Goal: Task Accomplishment & Management: Manage account settings

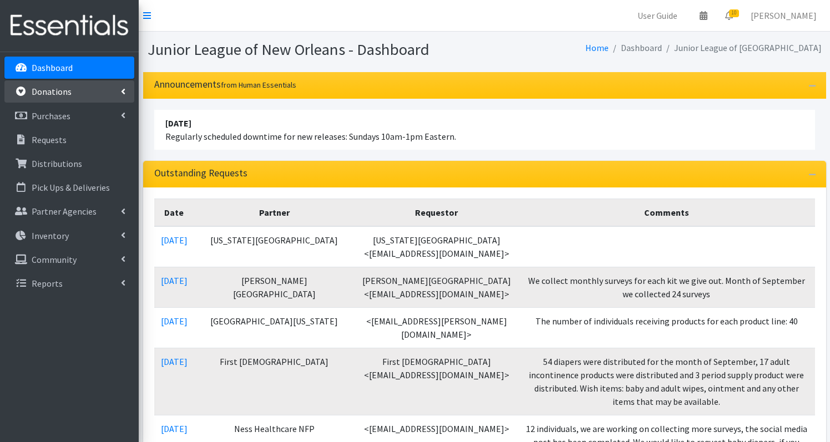
click at [69, 96] on p "Donations" at bounding box center [52, 91] width 40 height 11
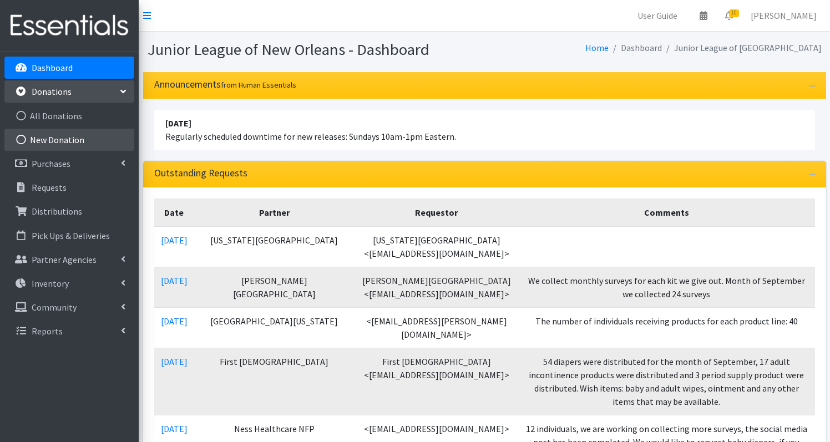
click at [62, 137] on link "New Donation" at bounding box center [69, 140] width 130 height 22
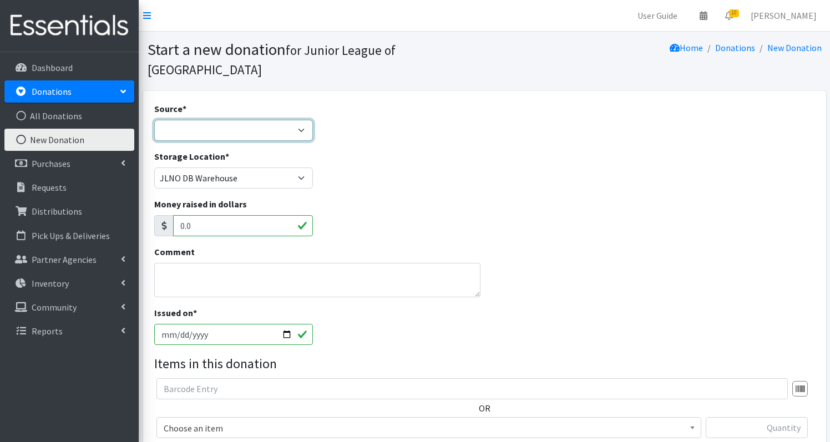
select select "Donation Site"
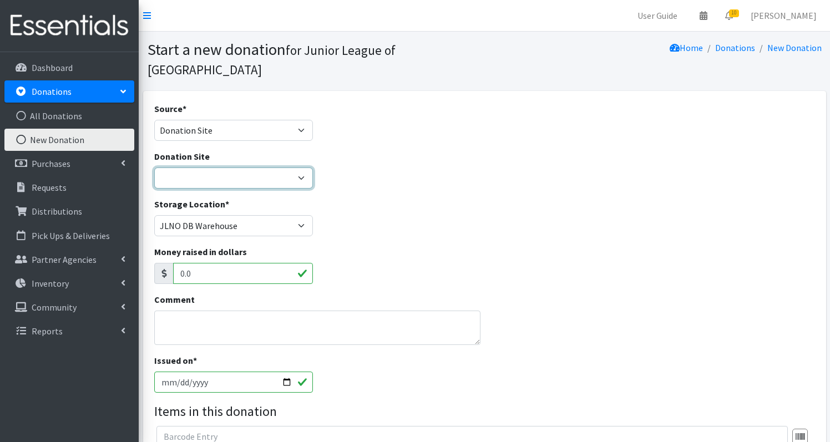
select select "46"
click at [196, 311] on textarea "Comment" at bounding box center [317, 328] width 326 height 34
type textarea "y"
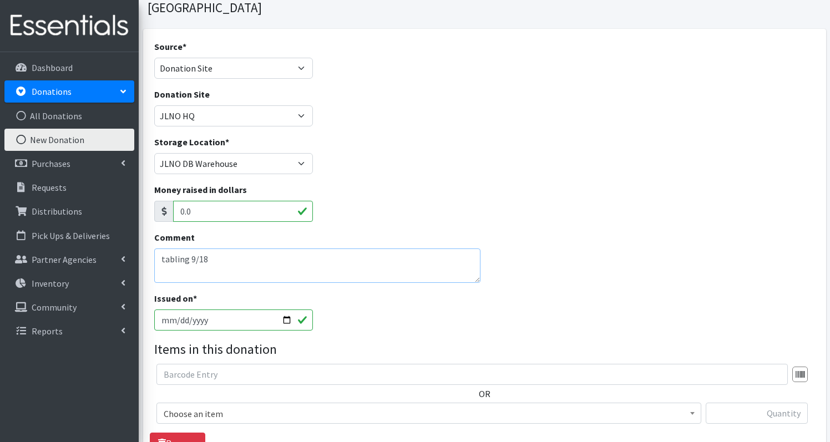
scroll to position [79, 0]
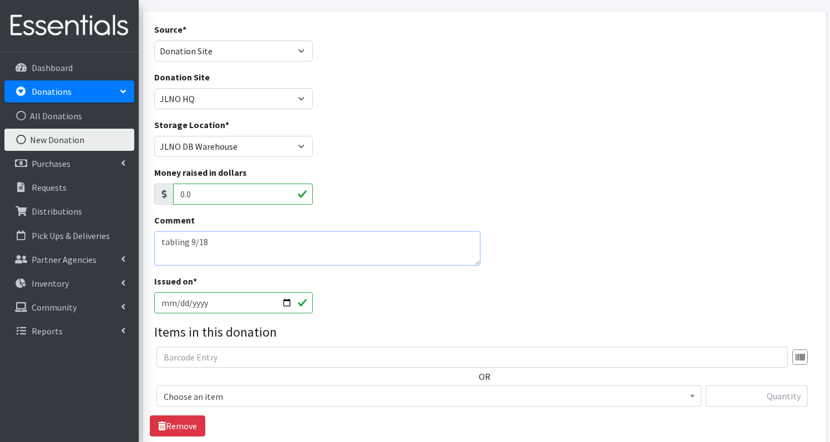
type textarea "tabling 9/18"
click at [220, 292] on input "[DATE]" at bounding box center [233, 302] width 159 height 21
click at [261, 323] on fieldset "Items in this donation OR Choose an item Adult- Bed Pad Bundles Adult Incontine…" at bounding box center [484, 400] width 661 height 157
click at [249, 292] on input "[DATE]" at bounding box center [233, 302] width 159 height 21
click at [342, 231] on textarea "tabling 9/18" at bounding box center [317, 248] width 326 height 34
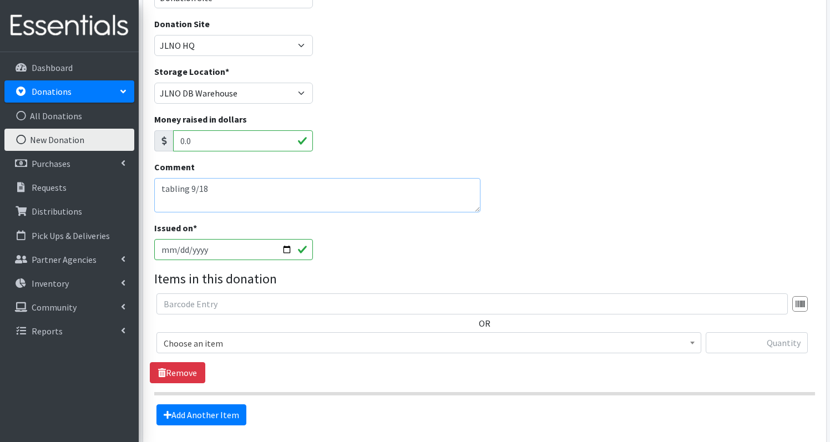
scroll to position [160, 0]
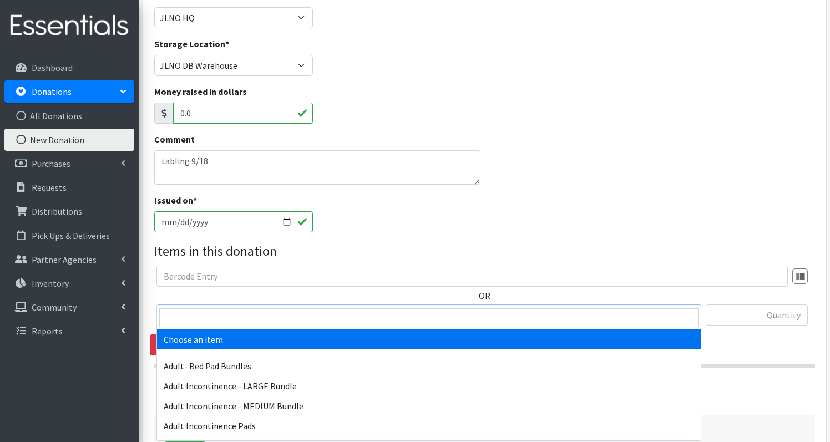
click at [245, 308] on span "Choose an item" at bounding box center [429, 316] width 531 height 16
click at [220, 322] on input "search" at bounding box center [428, 318] width 539 height 19
type input "s"
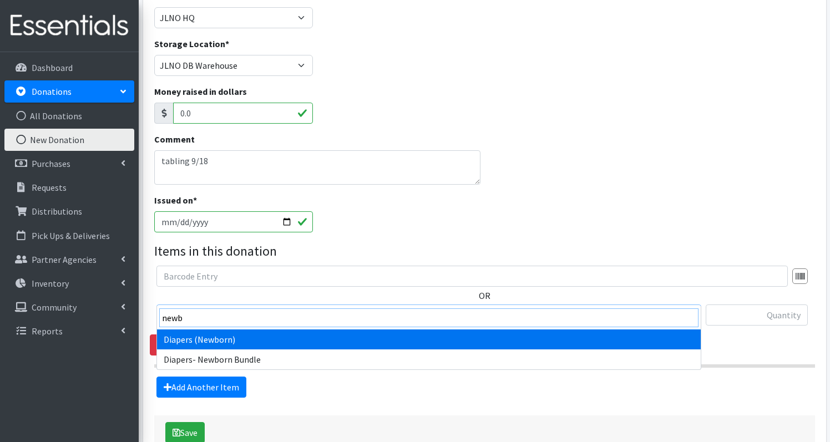
type input "newb"
select select "1236"
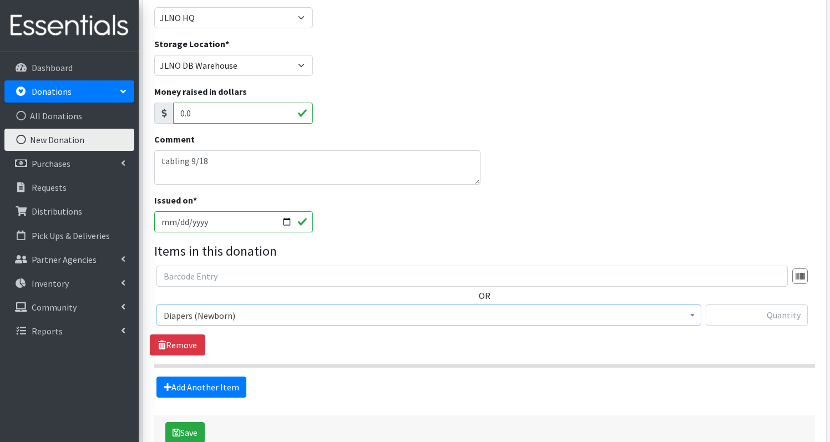
click at [771, 305] on div at bounding box center [757, 320] width 102 height 30
click at [773, 305] on input "text" at bounding box center [757, 315] width 102 height 21
type input "62"
click at [226, 377] on link "Add Another Item" at bounding box center [202, 387] width 90 height 21
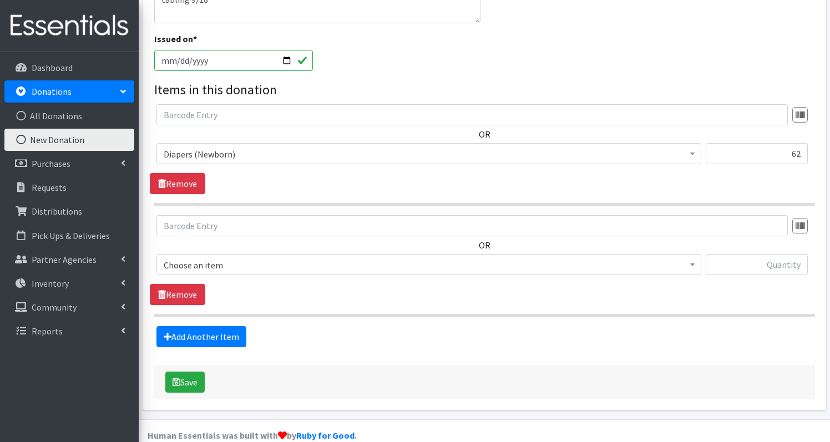
scroll to position [321, 0]
click at [308, 258] on span "Choose an item" at bounding box center [429, 266] width 531 height 16
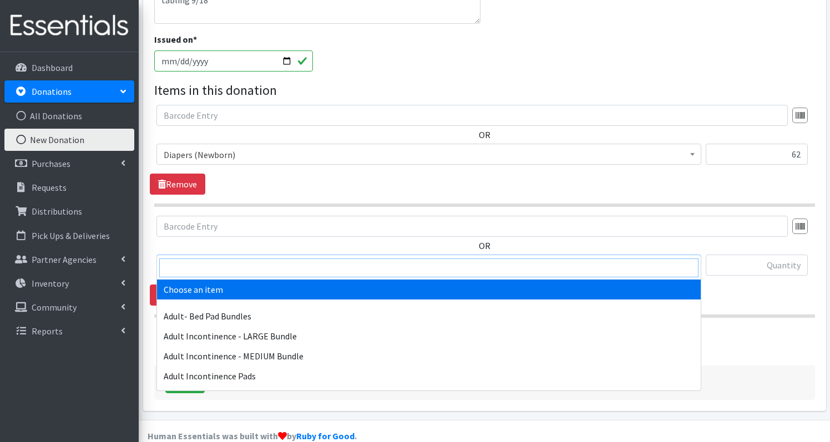
click at [264, 267] on input "search" at bounding box center [428, 268] width 539 height 19
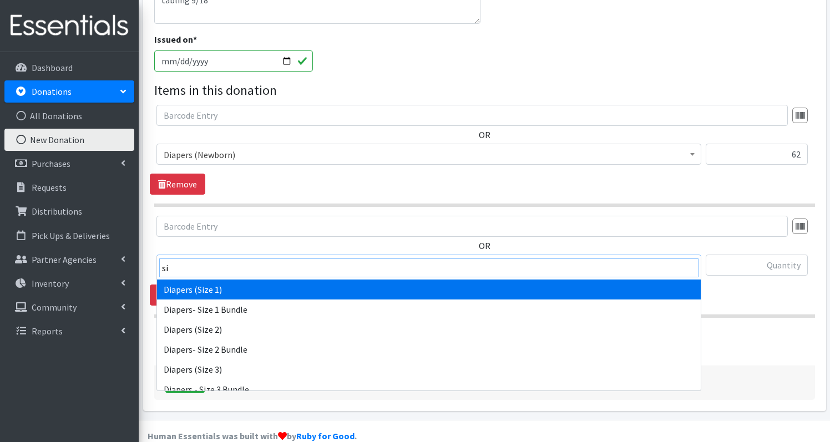
type input "si"
select select "1257"
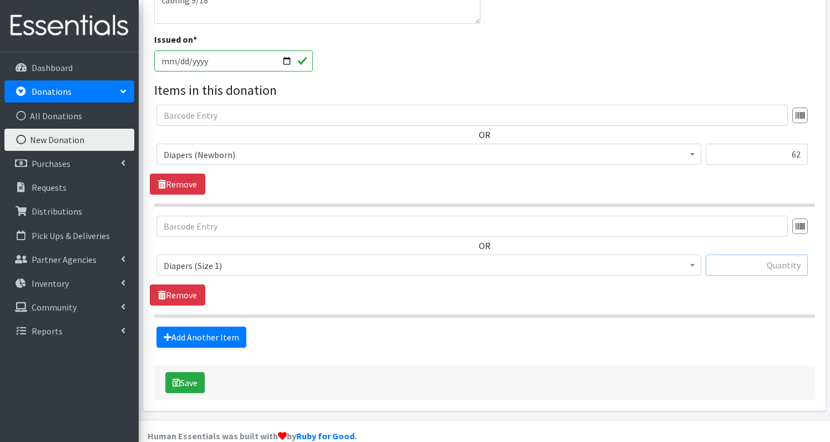
click at [754, 255] on input "text" at bounding box center [757, 265] width 102 height 21
type input "460"
click at [194, 327] on link "Add Another Item" at bounding box center [202, 337] width 90 height 21
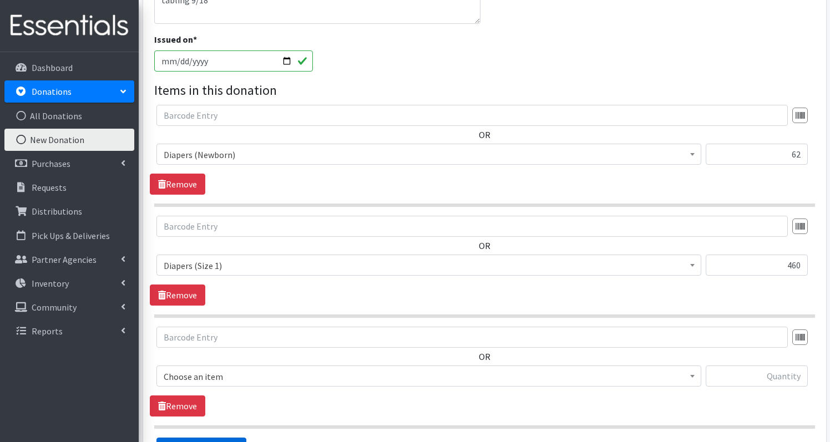
scroll to position [432, 0]
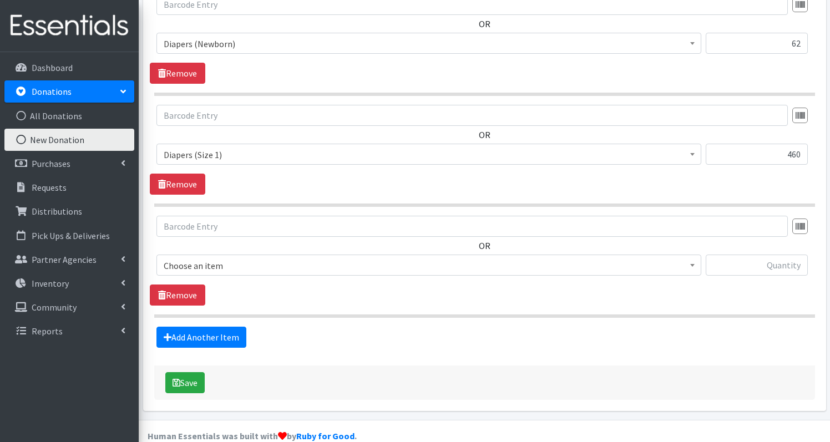
click at [228, 258] on span "Choose an item" at bounding box center [429, 266] width 531 height 16
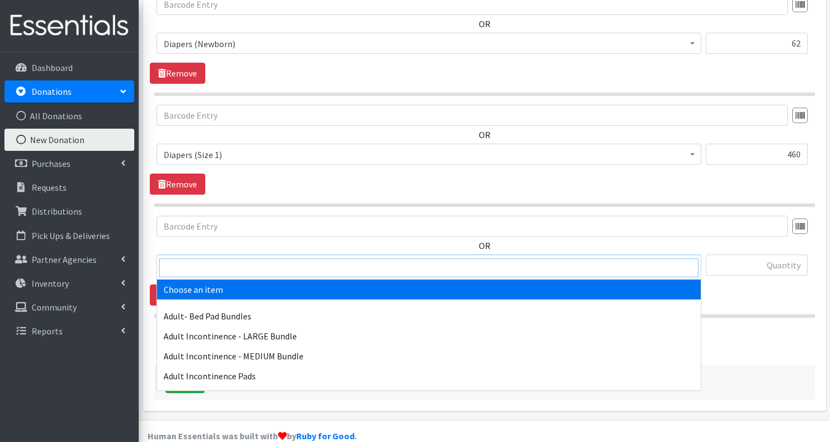
click at [211, 266] on input "search" at bounding box center [428, 268] width 539 height 19
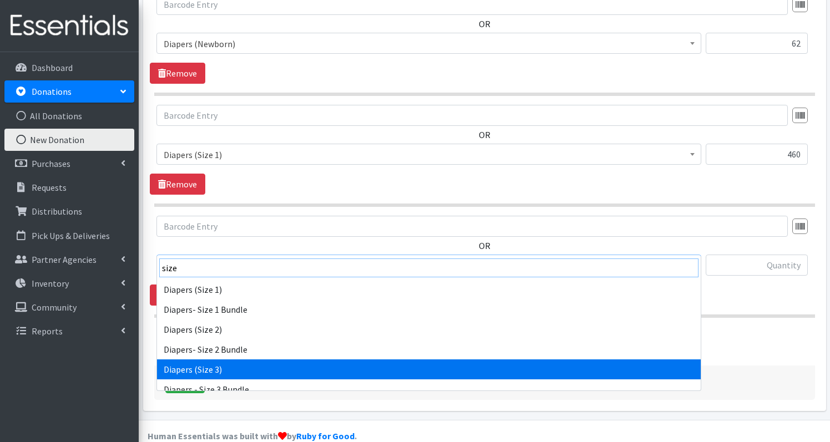
type input "size"
select select "1235"
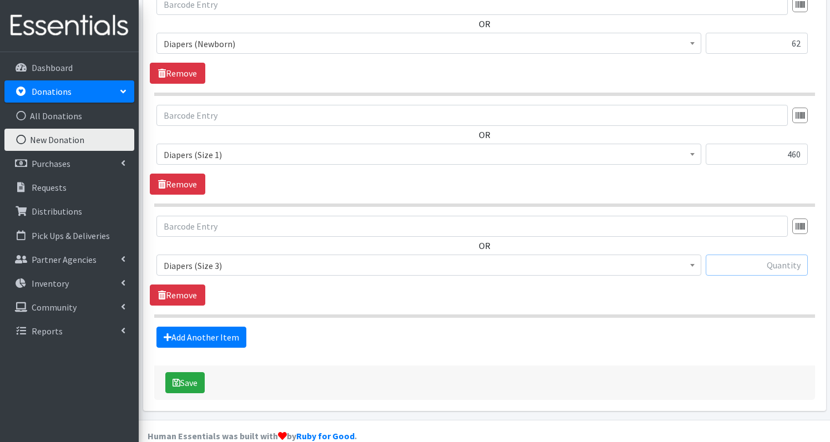
click at [794, 255] on input "text" at bounding box center [757, 265] width 102 height 21
type input "82"
click at [183, 327] on link "Add Another Item" at bounding box center [202, 337] width 90 height 21
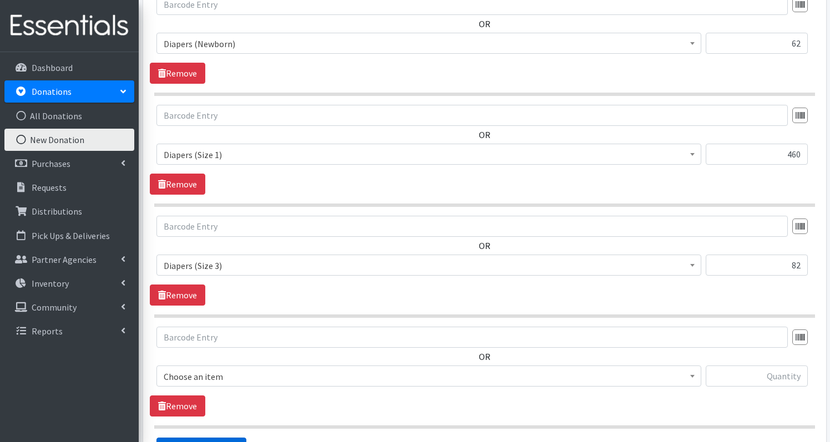
scroll to position [543, 0]
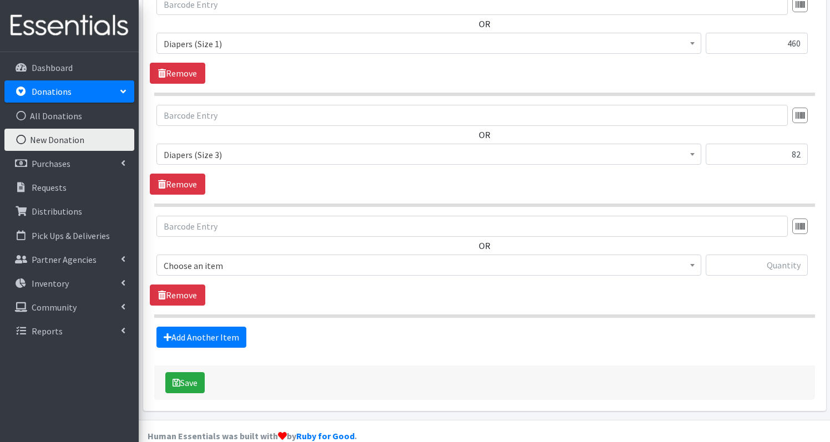
click at [260, 258] on span "Choose an item" at bounding box center [429, 266] width 531 height 16
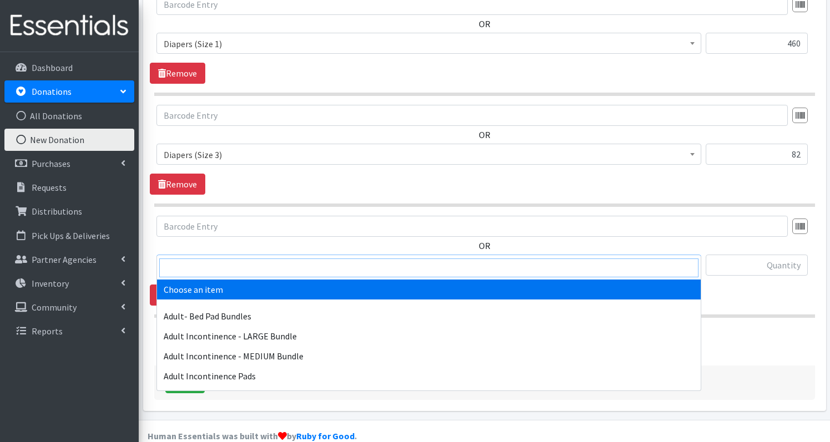
click at [242, 267] on input "search" at bounding box center [428, 268] width 539 height 19
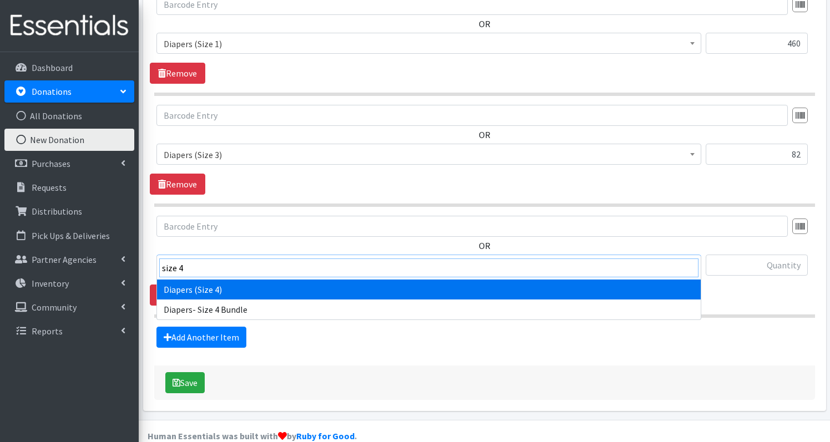
type input "size 4"
select select "1263"
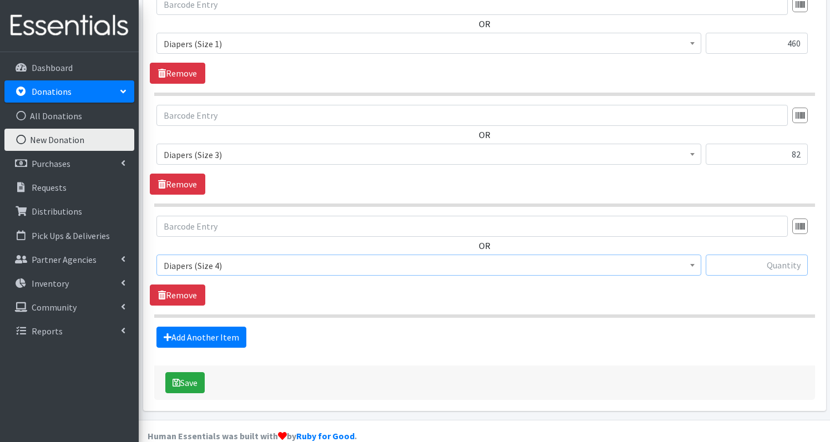
click at [784, 255] on input "text" at bounding box center [757, 265] width 102 height 21
type input "22"
click at [201, 327] on link "Add Another Item" at bounding box center [202, 337] width 90 height 21
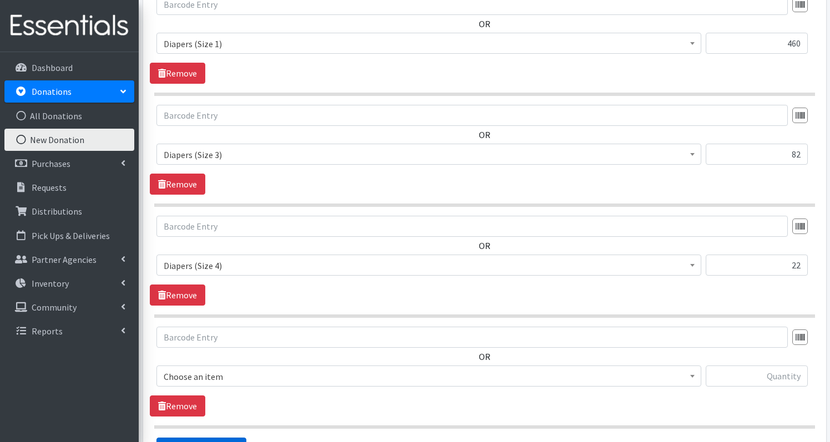
scroll to position [654, 0]
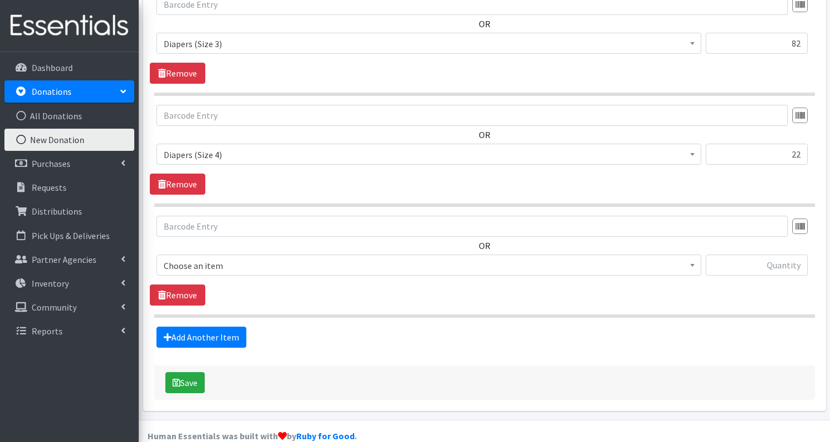
click at [225, 258] on span "Choose an item" at bounding box center [429, 266] width 531 height 16
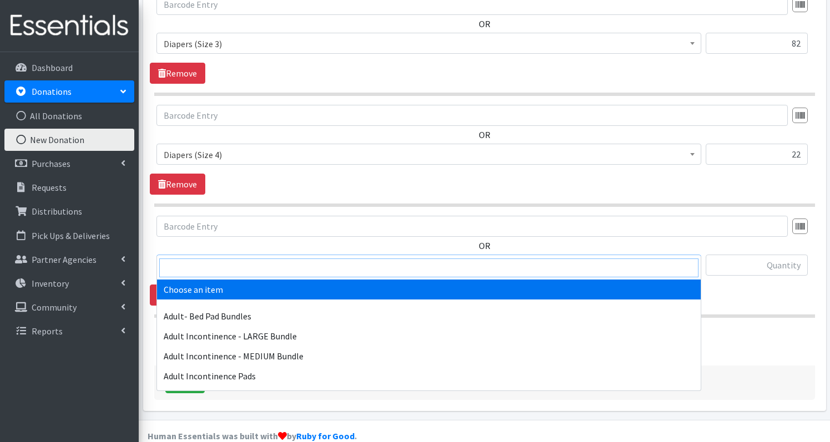
click at [213, 264] on input "search" at bounding box center [428, 268] width 539 height 19
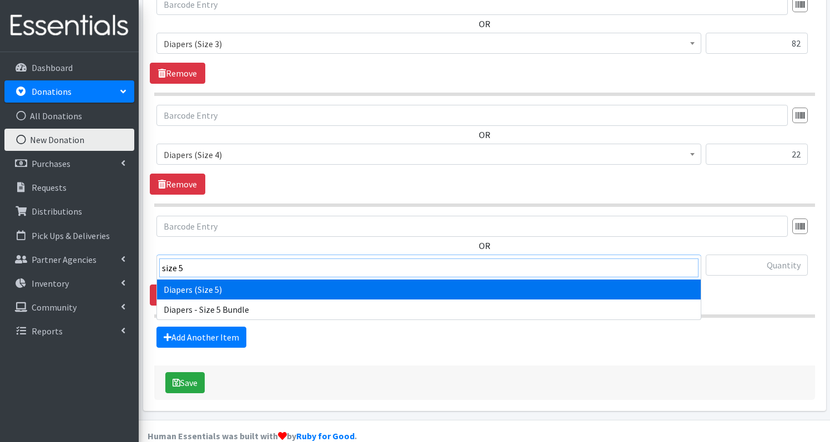
type input "size 5"
select select "1230"
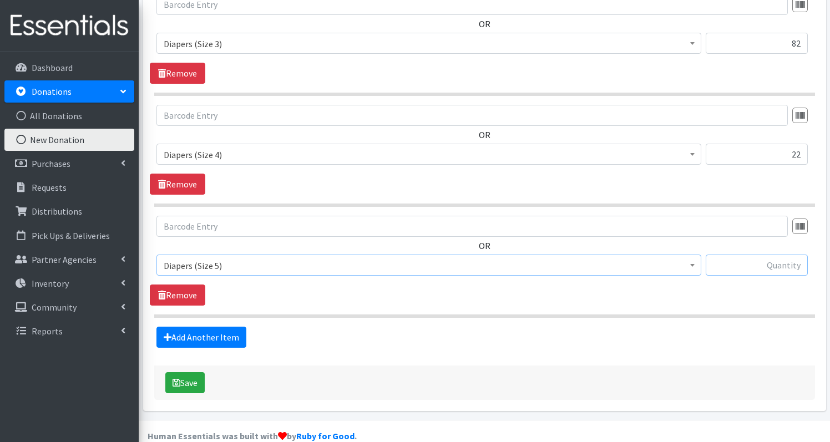
click at [792, 255] on input "text" at bounding box center [757, 265] width 102 height 21
type input "23"
click at [215, 327] on link "Add Another Item" at bounding box center [202, 337] width 90 height 21
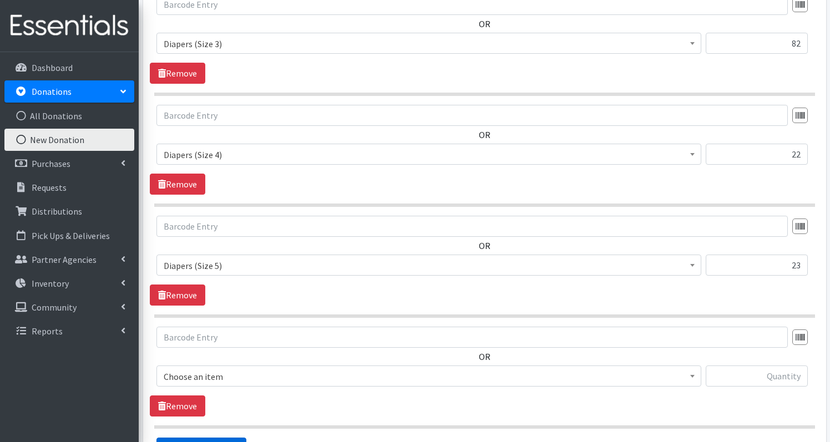
scroll to position [765, 0]
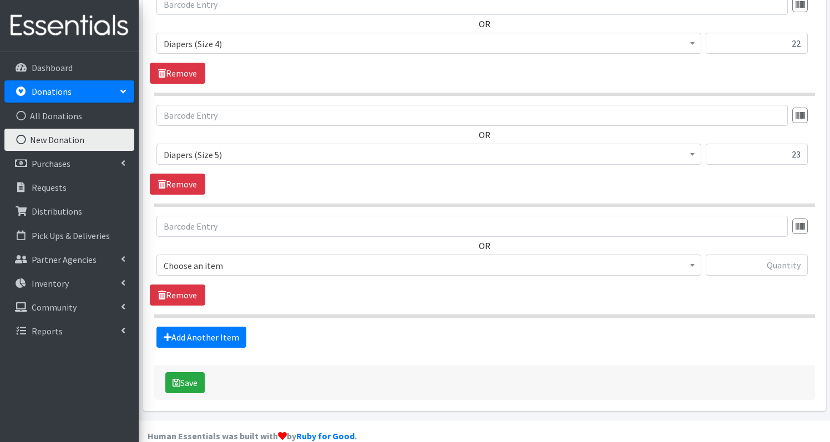
click at [281, 258] on span "Choose an item" at bounding box center [429, 266] width 531 height 16
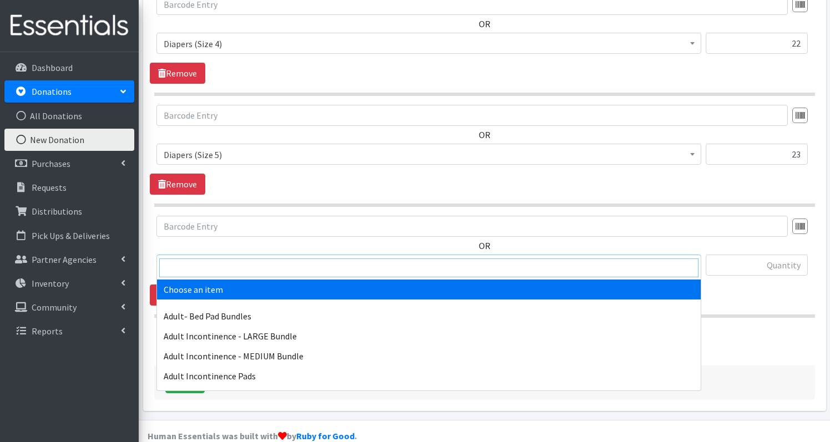
click at [267, 269] on input "search" at bounding box center [428, 268] width 539 height 19
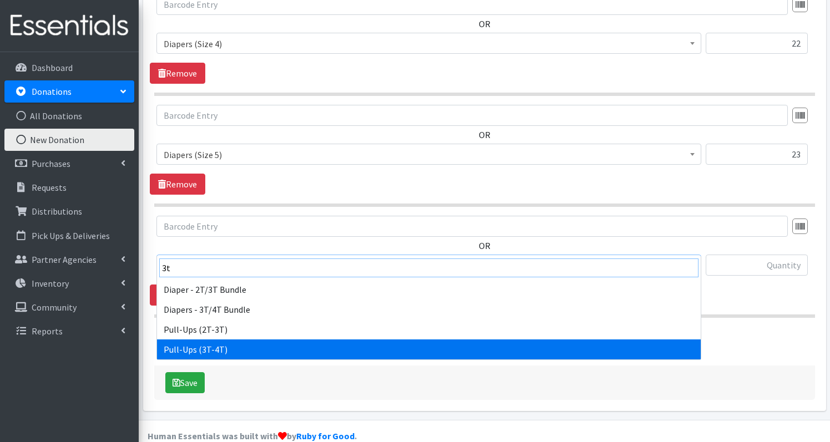
type input "3t"
select select "1252"
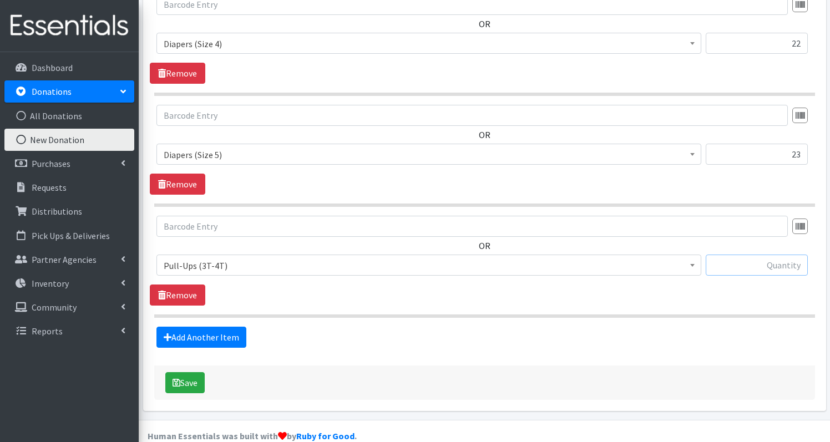
click at [776, 255] on input "text" at bounding box center [757, 265] width 102 height 21
type input "86"
click at [209, 327] on link "Add Another Item" at bounding box center [202, 337] width 90 height 21
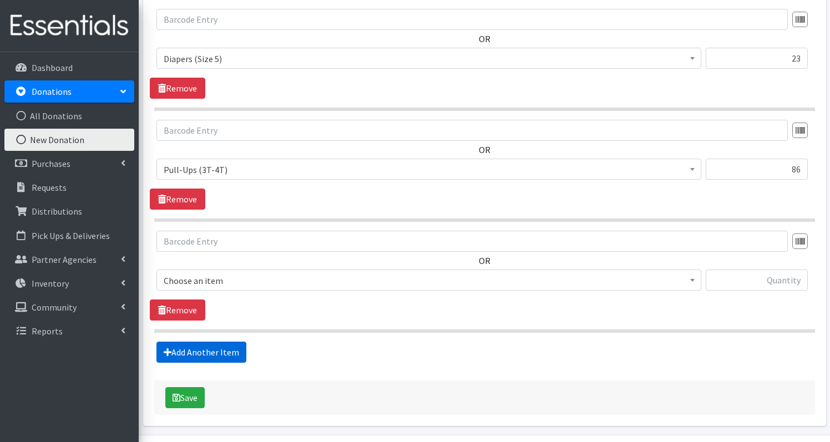
scroll to position [876, 0]
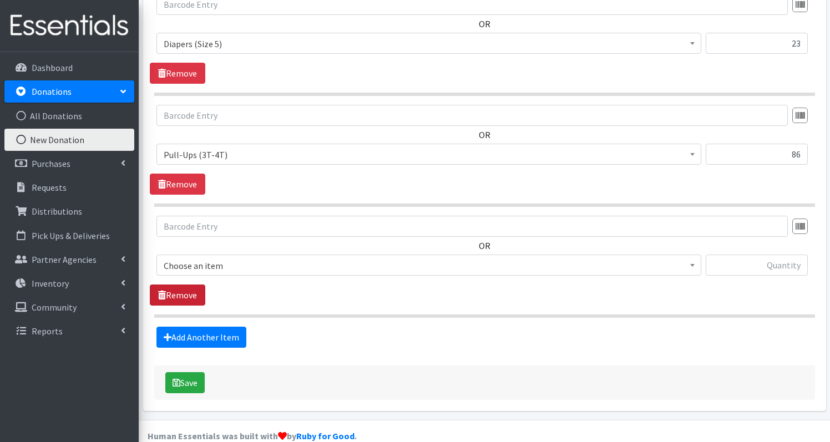
click at [179, 285] on link "Remove" at bounding box center [177, 295] width 55 height 21
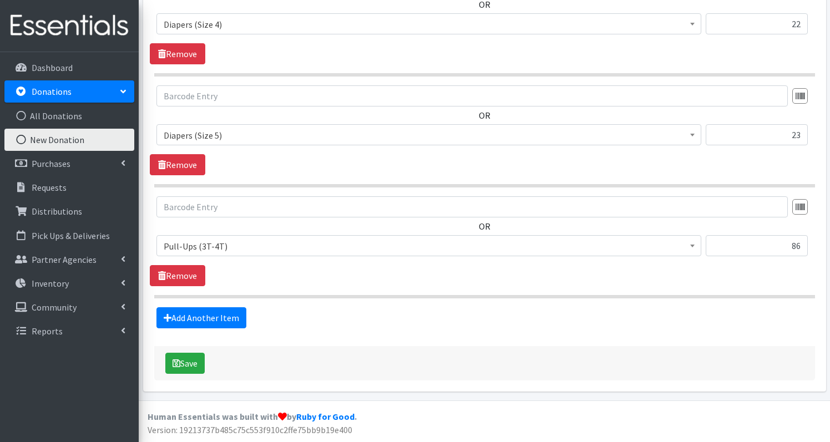
scroll to position [765, 0]
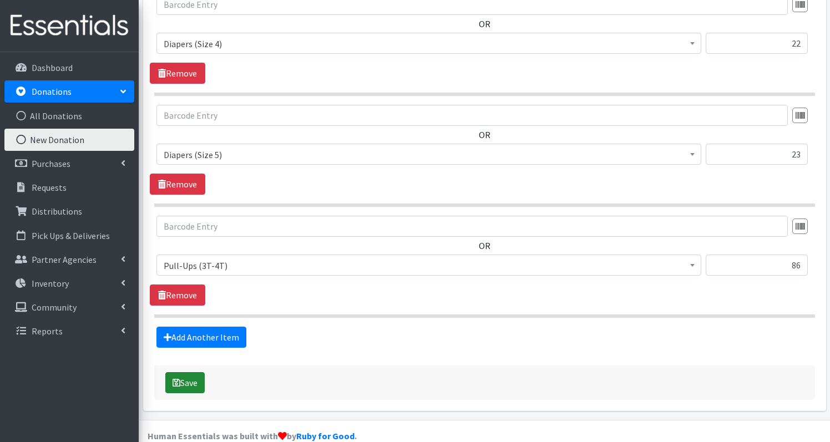
click at [185, 372] on button "Save" at bounding box center [184, 382] width 39 height 21
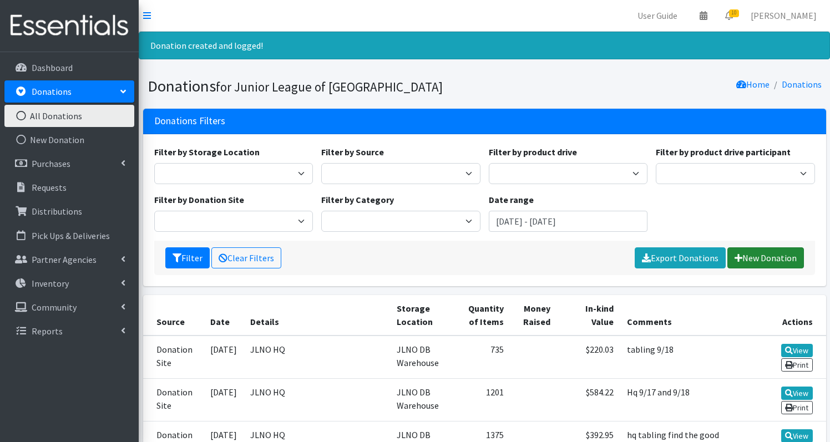
click at [789, 258] on link "New Donation" at bounding box center [766, 258] width 77 height 21
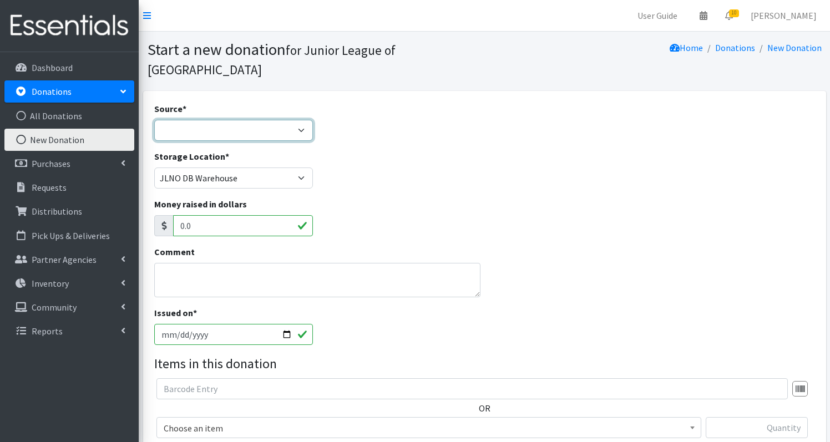
select select "Donation Site"
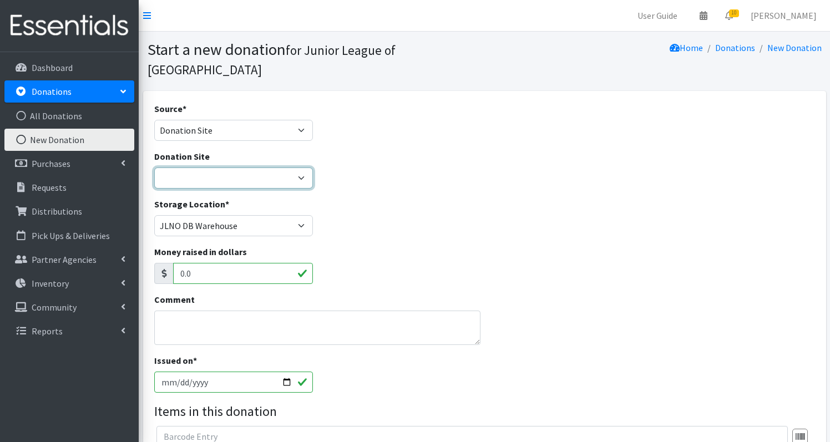
select select "46"
click at [195, 311] on textarea "Comment" at bounding box center [317, 328] width 326 height 34
type textarea "y"
click at [186, 311] on textarea "hq hmm tabling" at bounding box center [317, 328] width 326 height 34
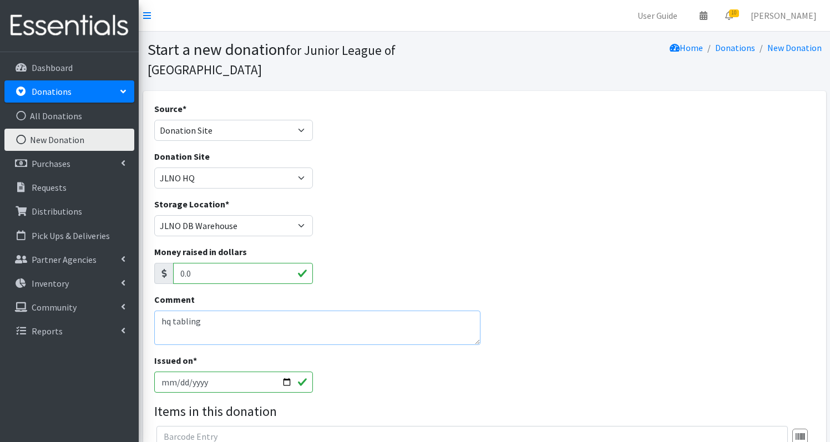
drag, startPoint x: 192, startPoint y: 285, endPoint x: 248, endPoint y: 299, distance: 57.3
click at [248, 311] on textarea "hq tabling" at bounding box center [317, 328] width 326 height 34
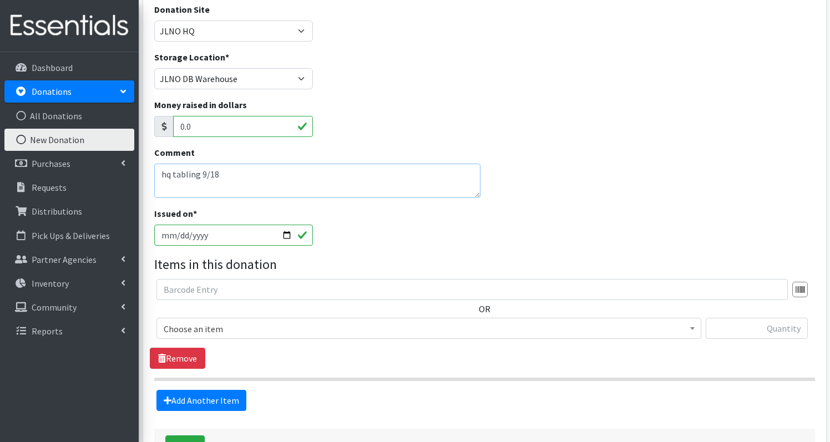
scroll to position [148, 0]
type textarea "hq tabling 9/18"
click at [204, 279] on input "text" at bounding box center [473, 289] width 632 height 21
click at [202, 321] on span "Choose an item" at bounding box center [429, 329] width 531 height 16
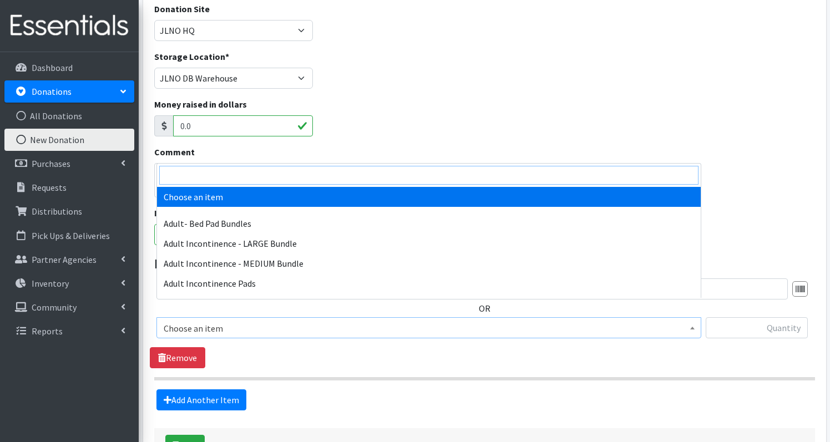
click at [209, 177] on input "search" at bounding box center [428, 175] width 539 height 19
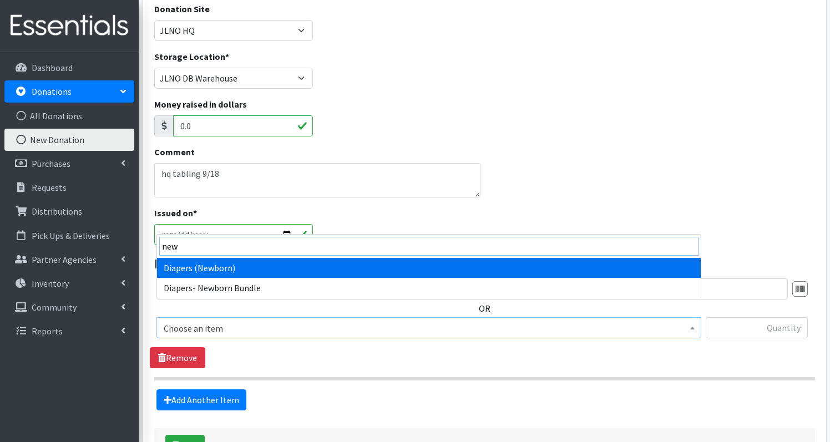
type input "new"
select select "1236"
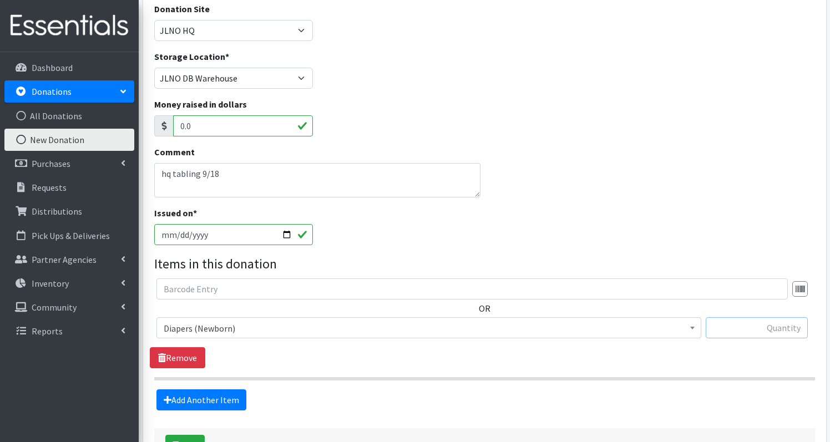
click at [787, 317] on input "text" at bounding box center [757, 327] width 102 height 21
type input "42"
click at [186, 390] on link "Add Another Item" at bounding box center [202, 400] width 90 height 21
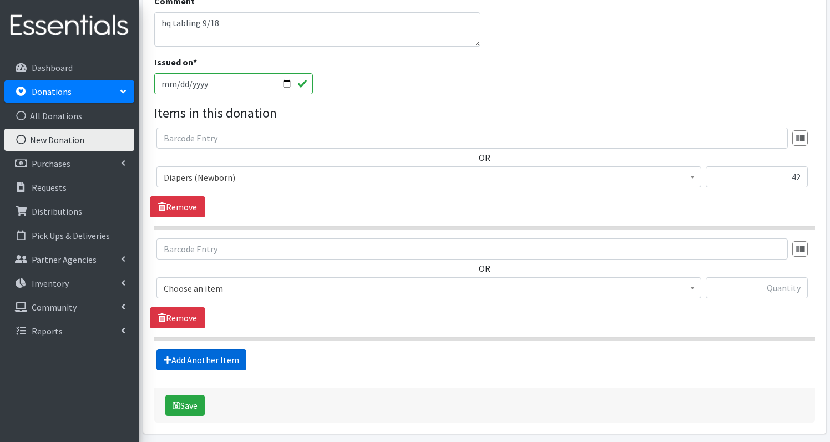
scroll to position [321, 0]
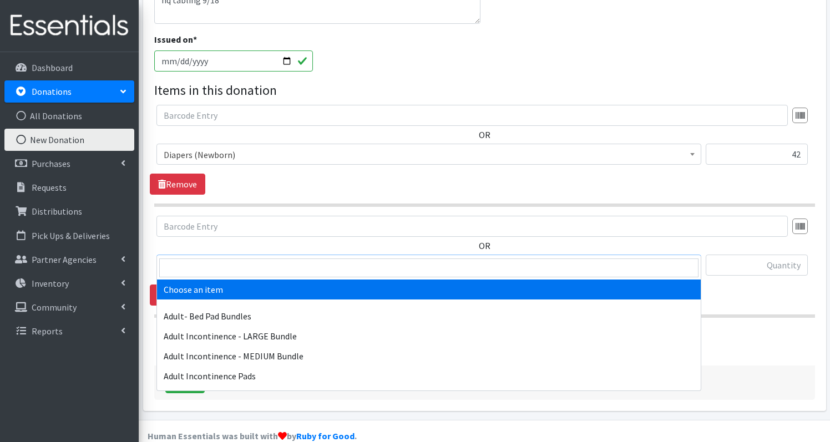
click at [247, 258] on span "Choose an item" at bounding box center [429, 266] width 531 height 16
click at [241, 261] on input "search" at bounding box center [428, 268] width 539 height 19
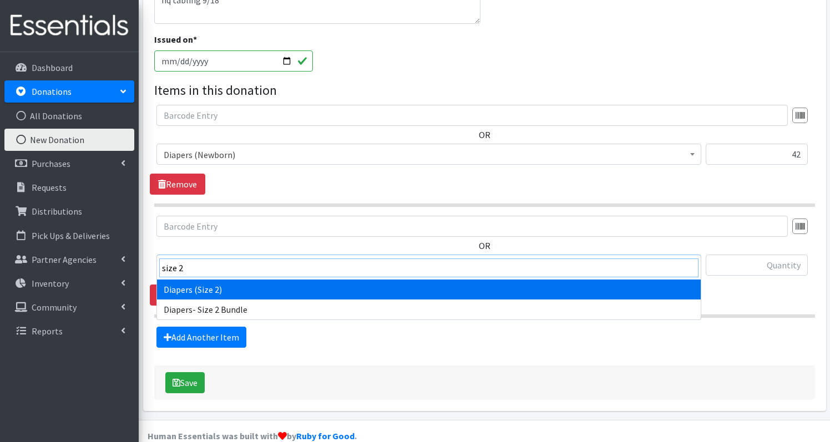
type input "size 2"
select select "1258"
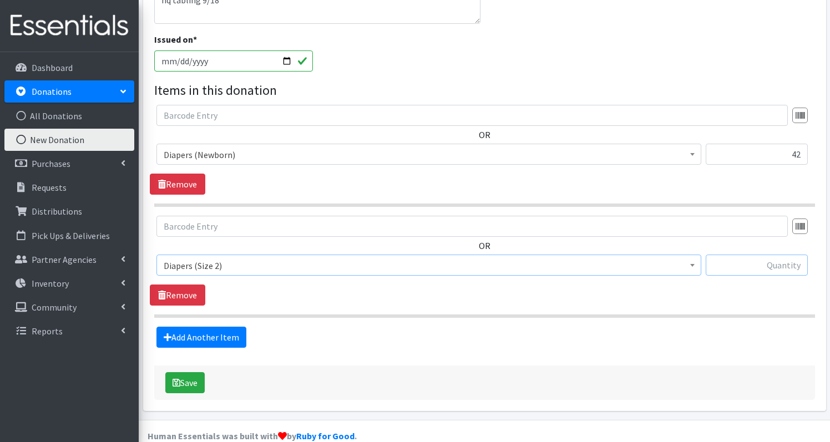
click at [796, 255] on input "text" at bounding box center [757, 265] width 102 height 21
type input "246"
click at [203, 327] on link "Add Another Item" at bounding box center [202, 337] width 90 height 21
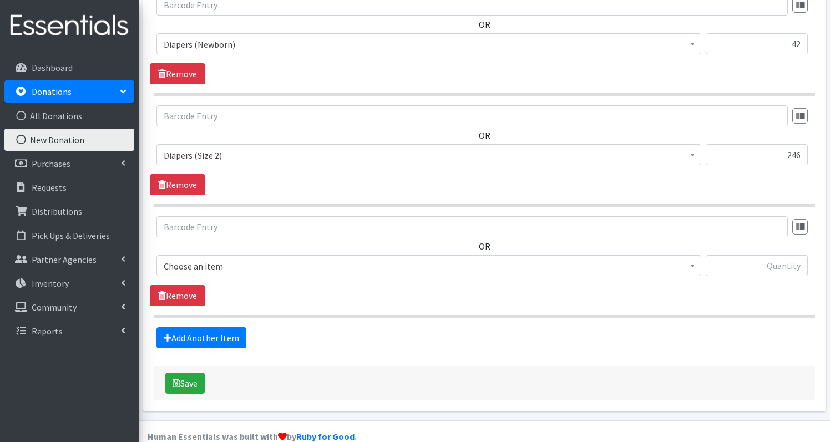
scroll to position [432, 0]
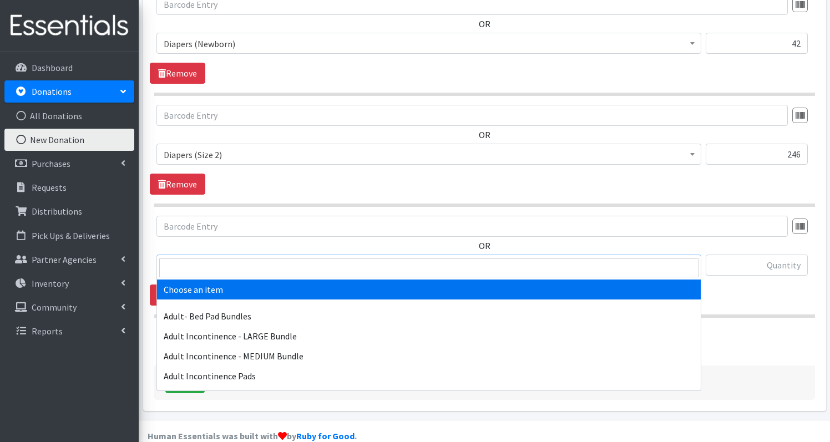
click at [265, 258] on span "Choose an item" at bounding box center [429, 266] width 531 height 16
click at [235, 269] on input "search" at bounding box center [428, 268] width 539 height 19
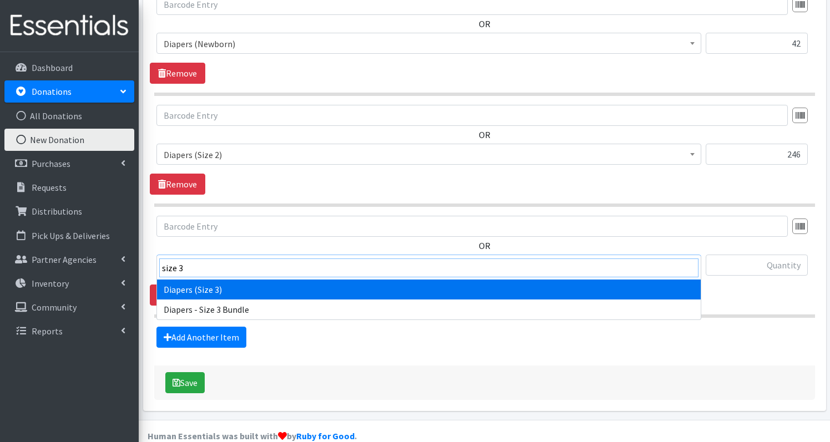
type input "size 3"
select select "1235"
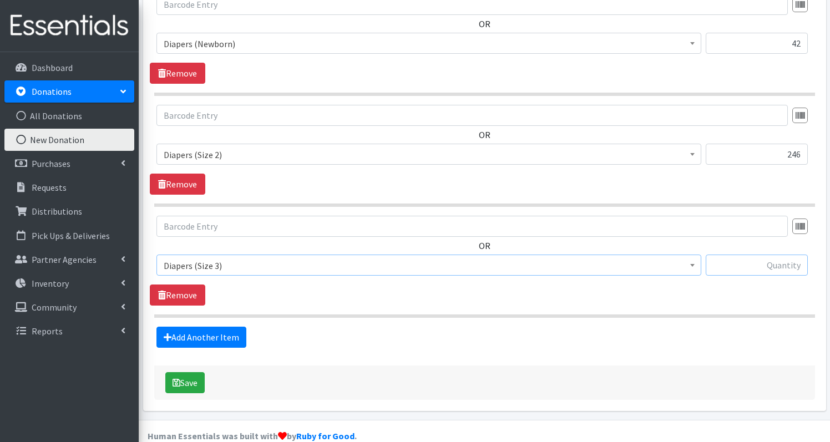
click at [761, 255] on input "text" at bounding box center [757, 265] width 102 height 21
type input "426"
click at [201, 327] on link "Add Another Item" at bounding box center [202, 337] width 90 height 21
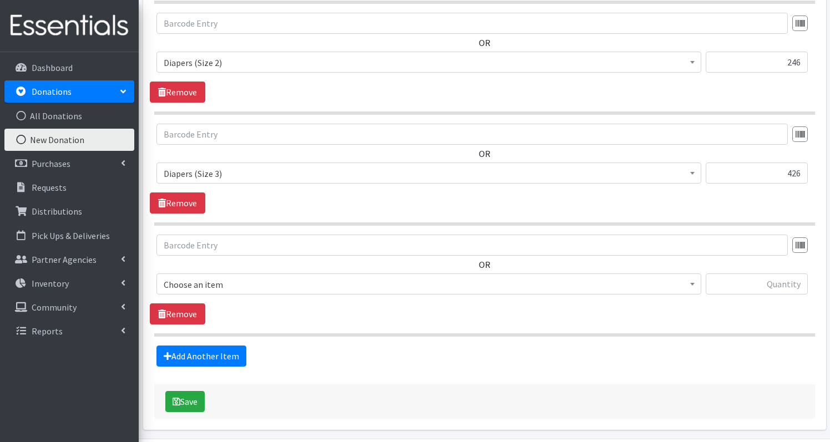
scroll to position [543, 0]
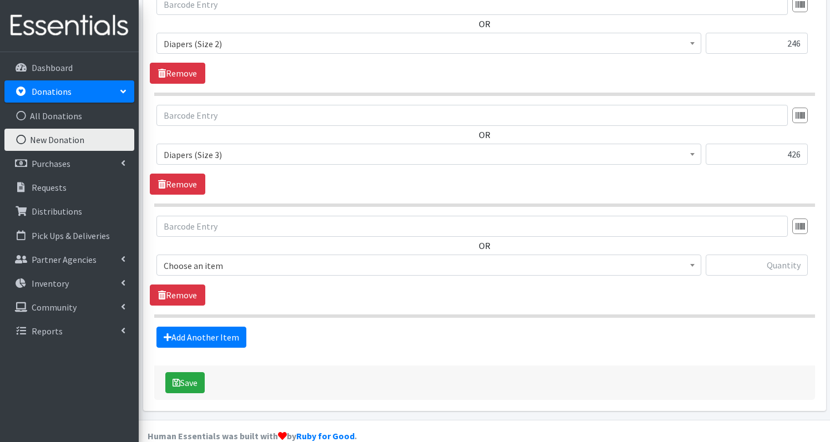
click at [322, 258] on span "Choose an item" at bounding box center [429, 266] width 531 height 16
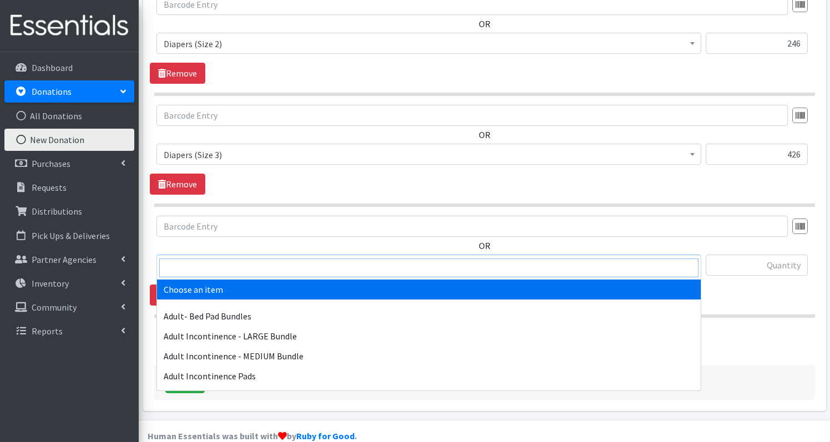
click at [200, 263] on input "search" at bounding box center [428, 268] width 539 height 19
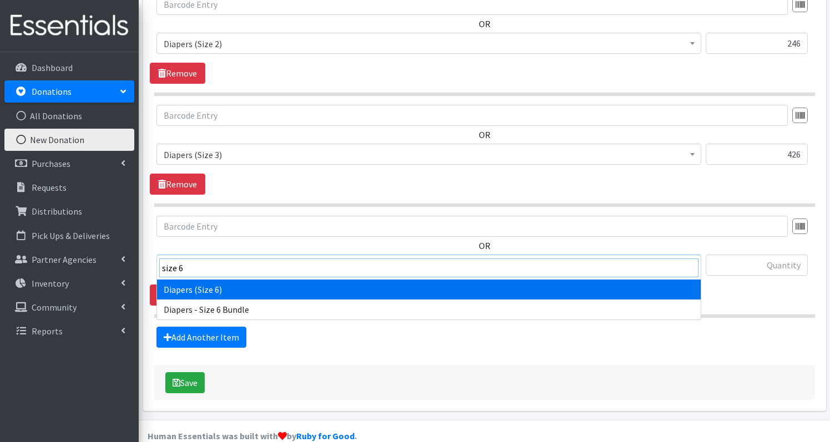
type input "size 6"
select select "1231"
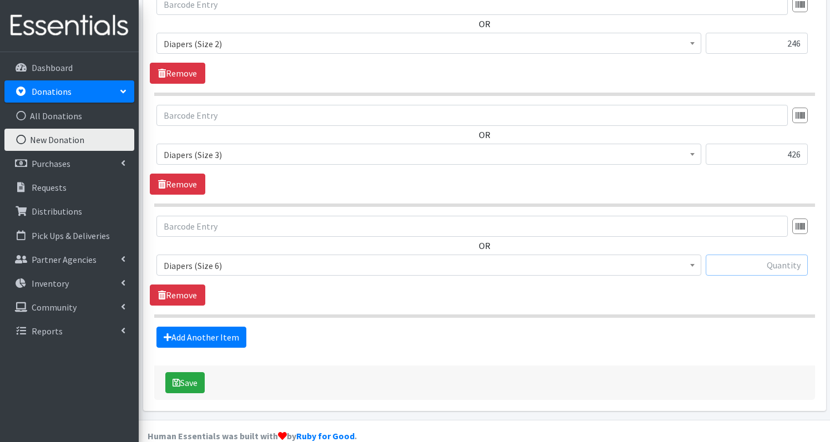
click at [799, 255] on input "text" at bounding box center [757, 265] width 102 height 21
type input "116"
click at [208, 327] on link "Add Another Item" at bounding box center [202, 337] width 90 height 21
click at [230, 258] on span "Choose an item" at bounding box center [429, 266] width 531 height 16
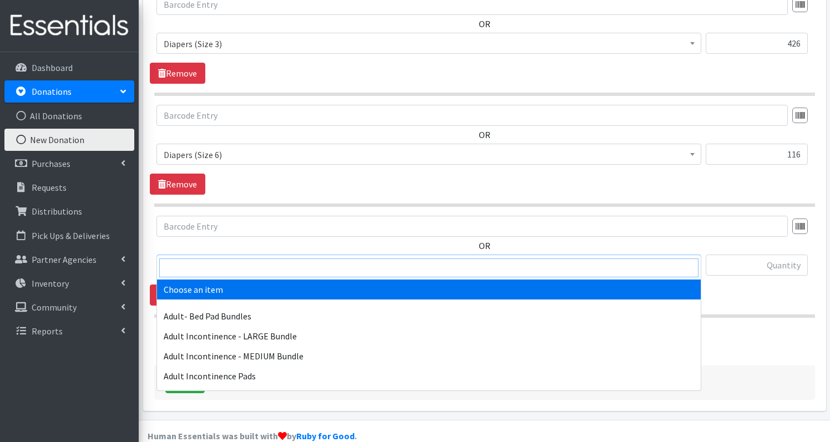
click at [225, 264] on input "search" at bounding box center [428, 268] width 539 height 19
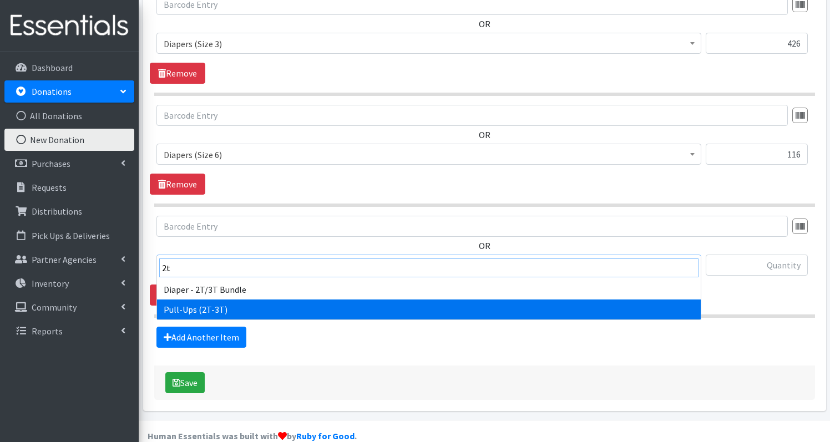
type input "2t"
select select "1238"
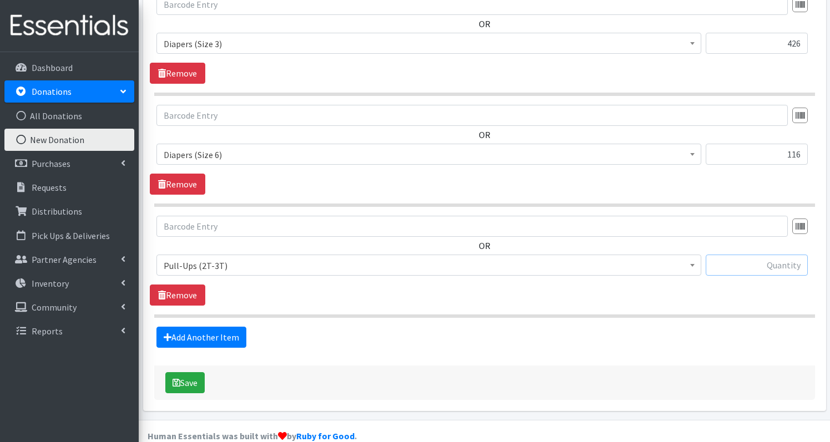
click at [780, 255] on input "text" at bounding box center [757, 265] width 102 height 21
type input "11"
click at [224, 327] on link "Add Another Item" at bounding box center [202, 337] width 90 height 21
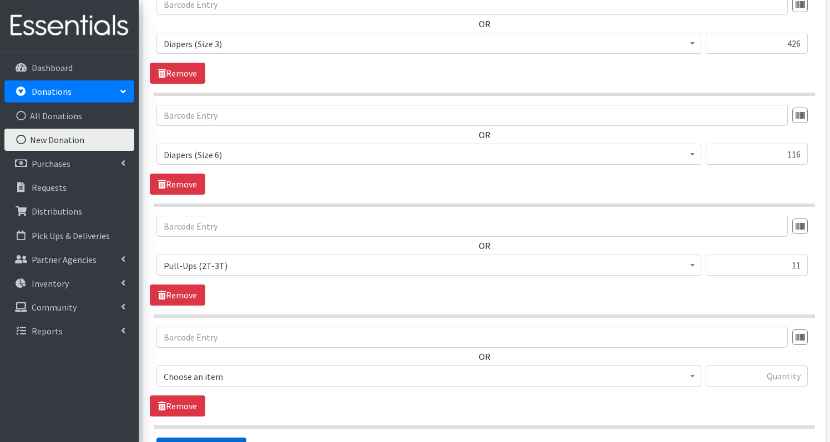
scroll to position [765, 0]
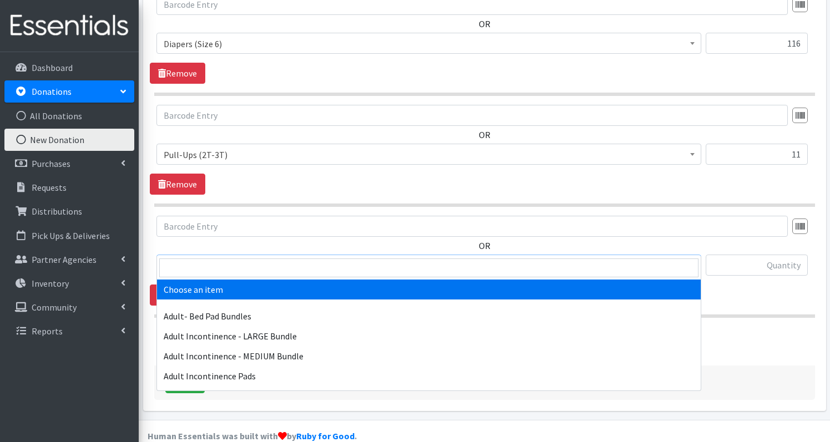
click at [188, 258] on span "Choose an item" at bounding box center [429, 266] width 531 height 16
click at [185, 270] on input "search" at bounding box center [428, 268] width 539 height 19
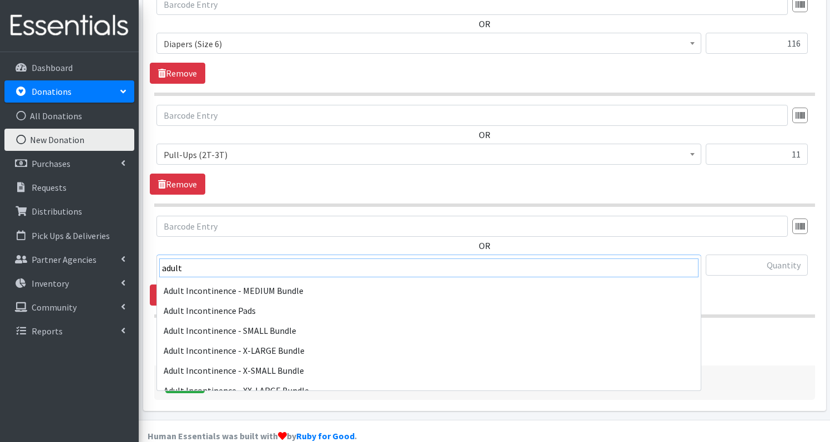
scroll to position [0, 0]
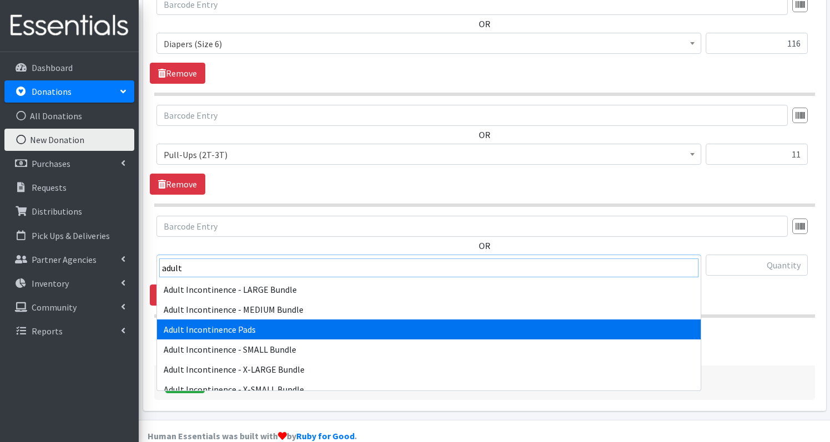
type input "adult"
select select "1255"
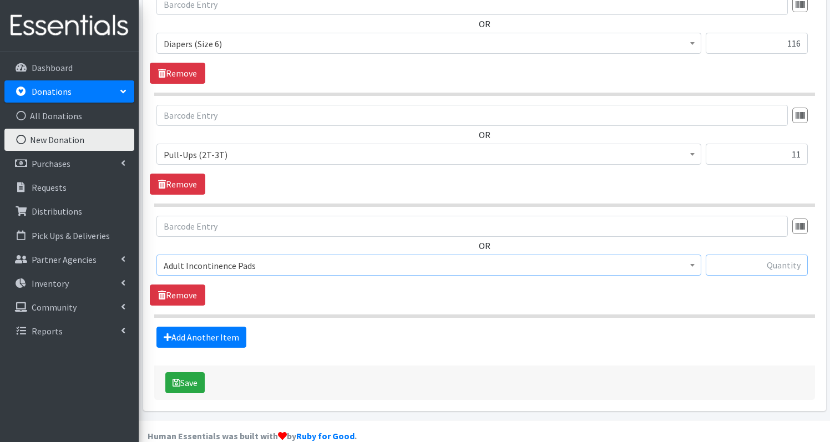
click at [768, 255] on input "text" at bounding box center [757, 265] width 102 height 21
type input "40"
click at [194, 327] on link "Add Another Item" at bounding box center [202, 337] width 90 height 21
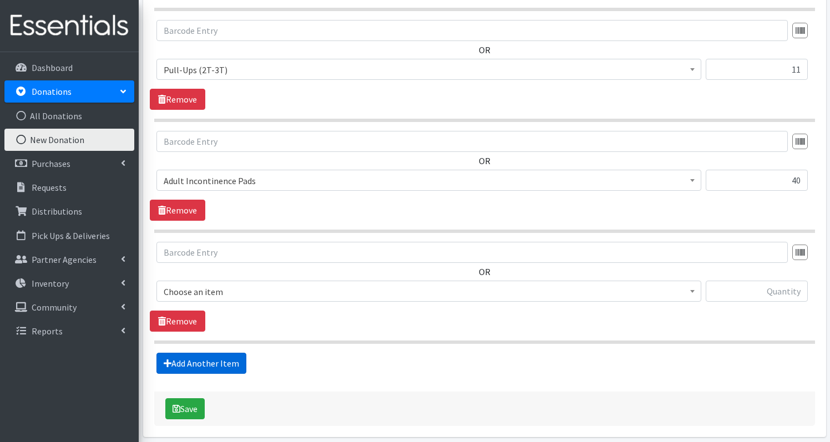
scroll to position [876, 0]
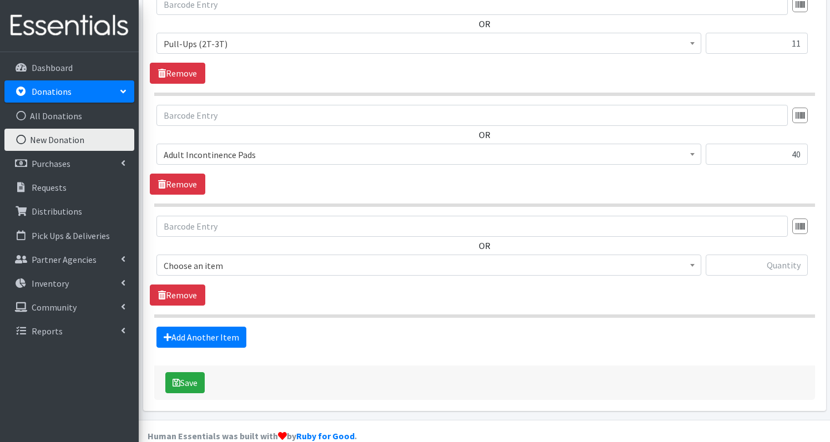
click at [246, 258] on span "Choose an item" at bounding box center [429, 266] width 531 height 16
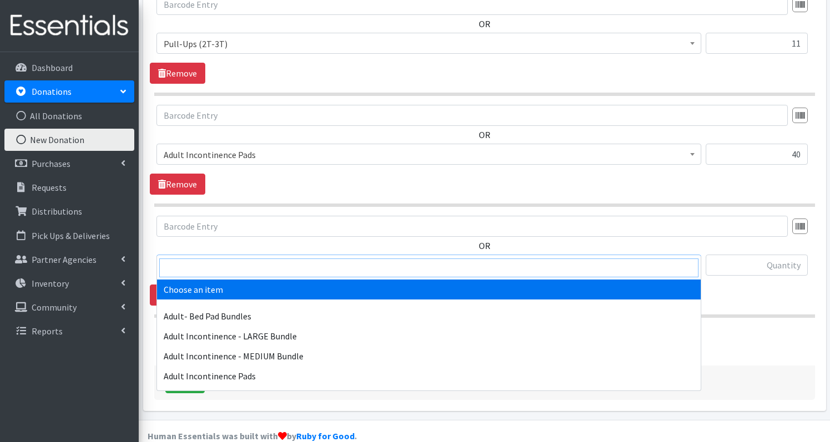
click at [234, 263] on input "search" at bounding box center [428, 268] width 539 height 19
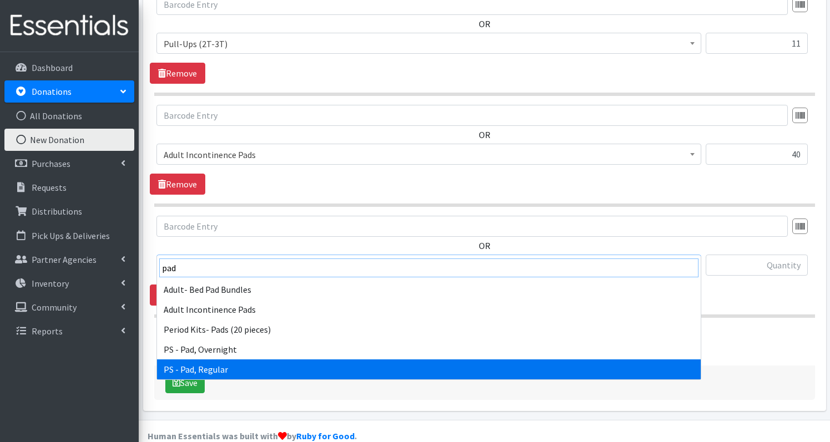
type input "pad"
select select "2192"
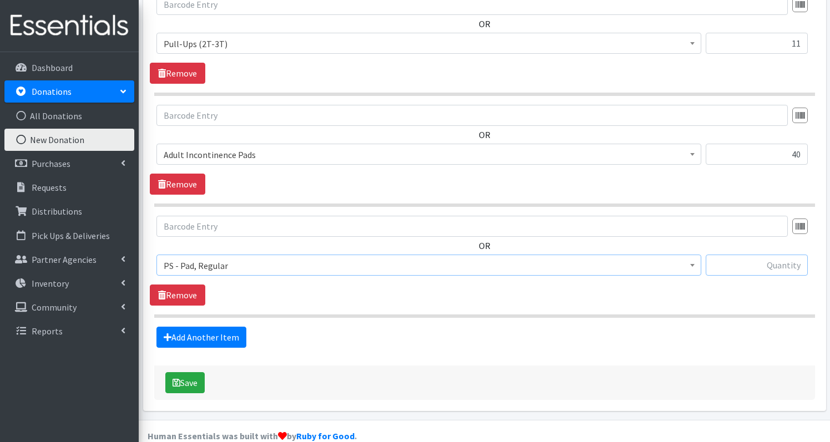
click at [766, 255] on input "text" at bounding box center [757, 265] width 102 height 21
type input "336"
click at [194, 327] on link "Add Another Item" at bounding box center [202, 337] width 90 height 21
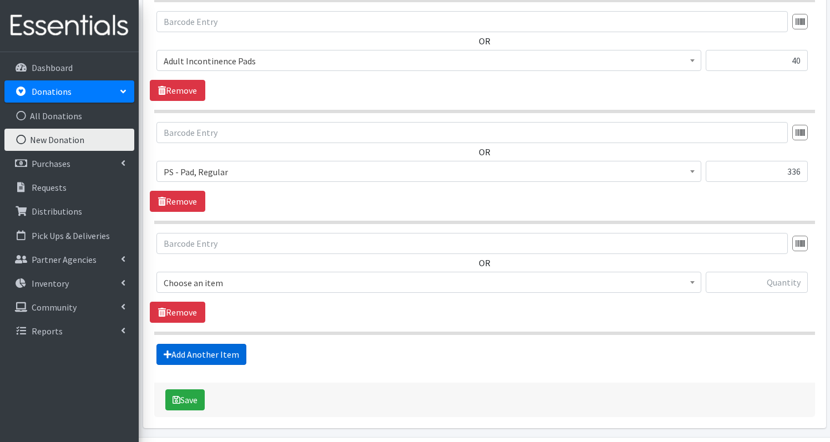
scroll to position [987, 0]
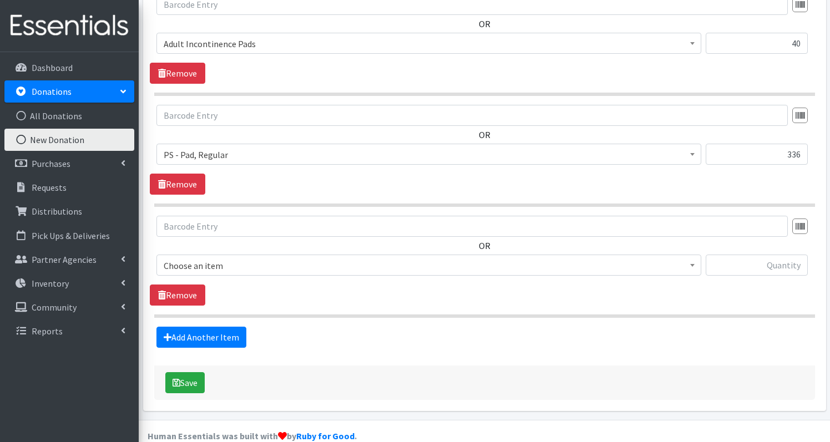
click at [262, 258] on span "Choose an item" at bounding box center [429, 266] width 531 height 16
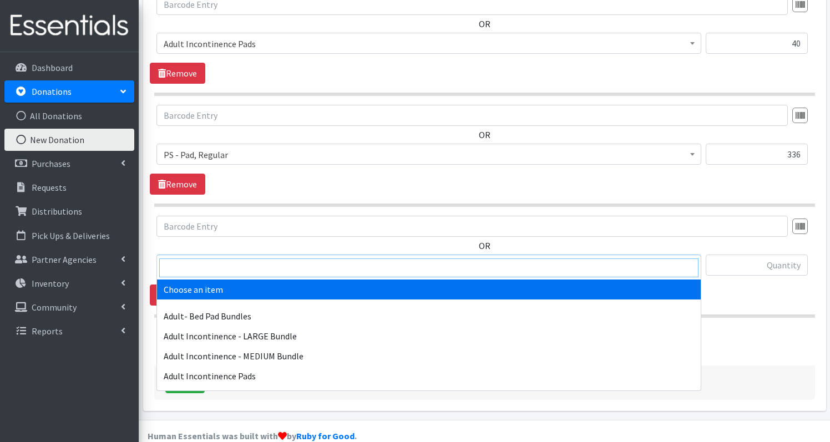
click at [245, 266] on input "search" at bounding box center [428, 268] width 539 height 19
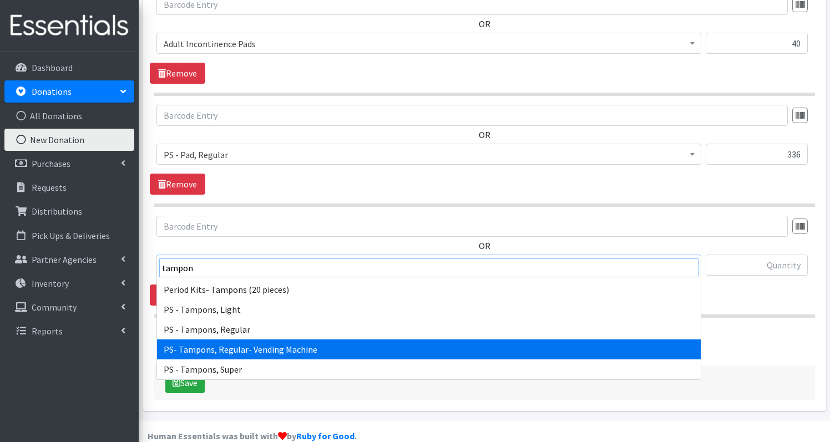
type input "tampon"
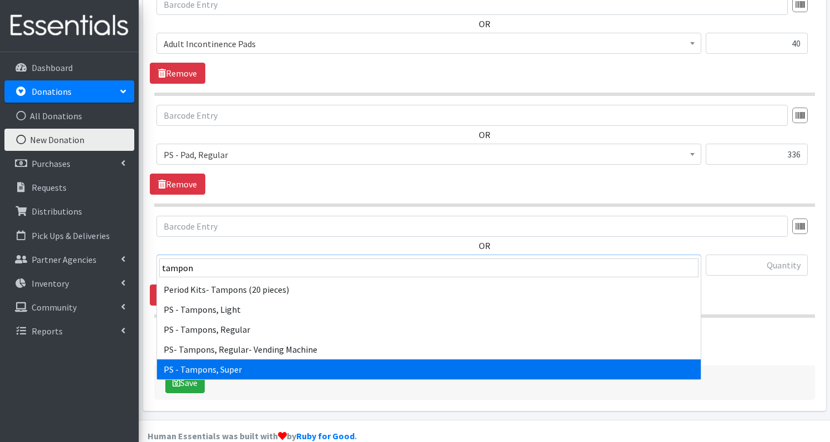
select select "2201"
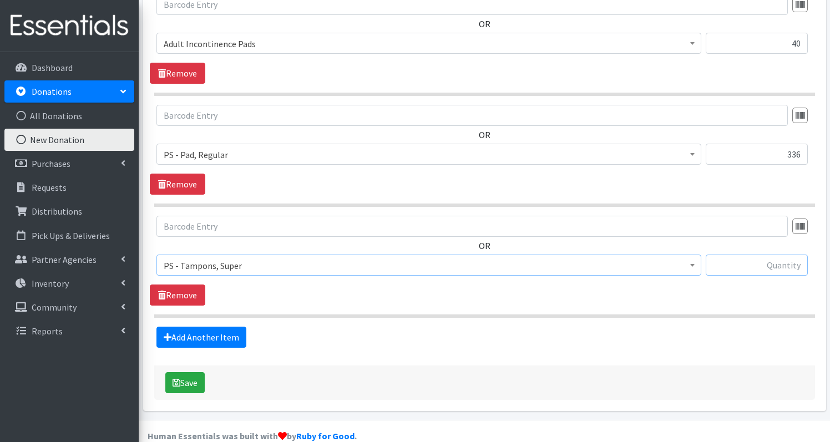
click at [776, 255] on input "text" at bounding box center [757, 265] width 102 height 21
type input "80"
click at [185, 372] on button "Save" at bounding box center [184, 382] width 39 height 21
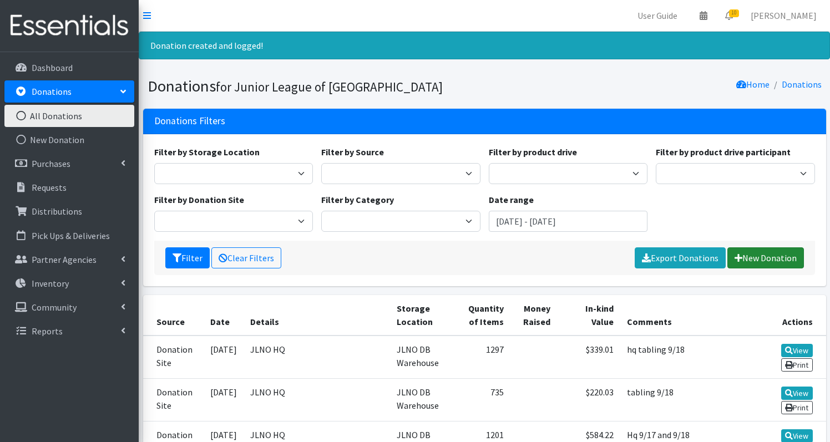
click at [758, 256] on link "New Donation" at bounding box center [766, 258] width 77 height 21
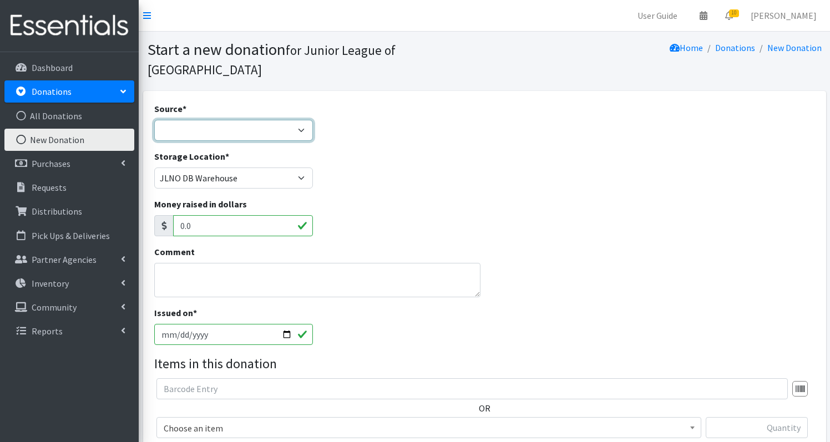
select select "Product Drive"
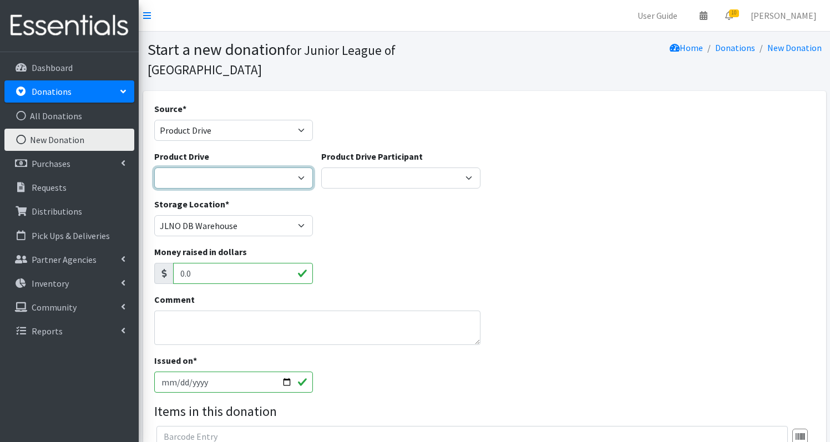
select select "3332"
click at [206, 311] on textarea "Comment" at bounding box center [317, 328] width 326 height 34
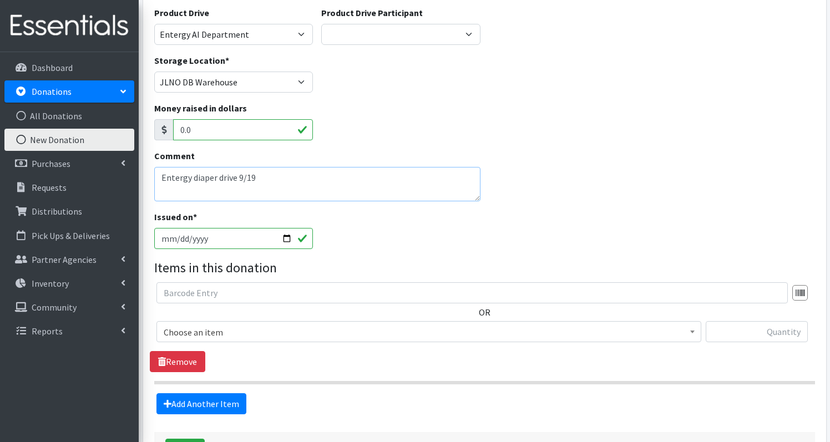
scroll to position [150, 0]
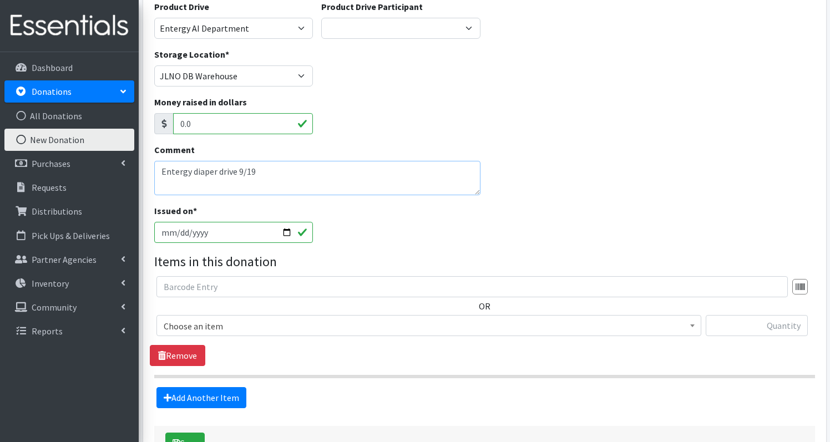
type textarea "Entergy diaper drive 9/19"
click at [259, 319] on span "Choose an item" at bounding box center [429, 327] width 531 height 16
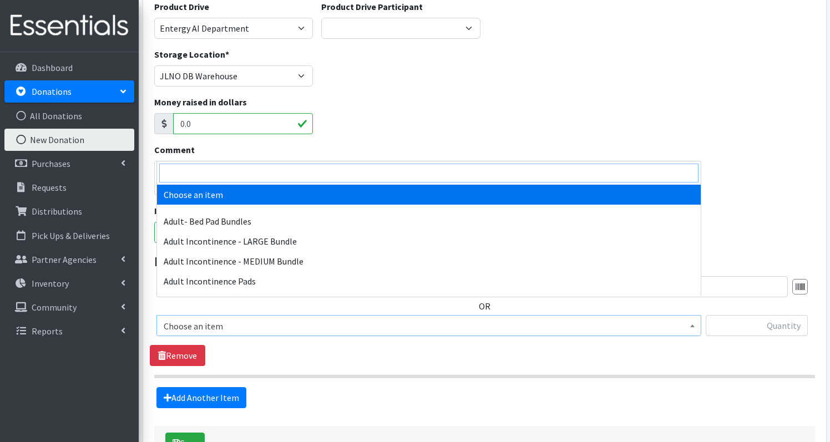
click at [225, 175] on input "search" at bounding box center [428, 173] width 539 height 19
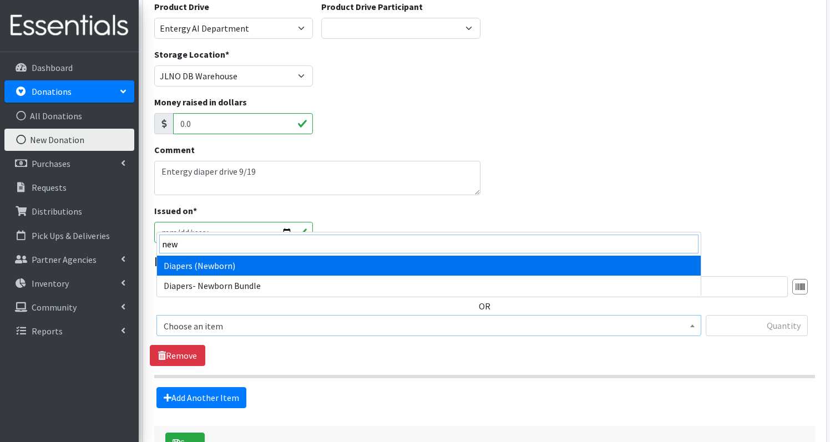
type input "new"
select select "1236"
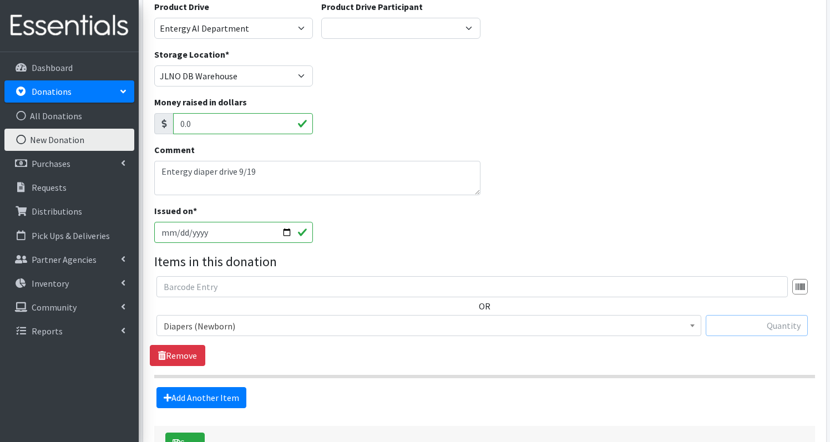
click at [775, 315] on input "text" at bounding box center [757, 325] width 102 height 21
type input "31"
click at [189, 387] on link "Add Another Item" at bounding box center [202, 397] width 90 height 21
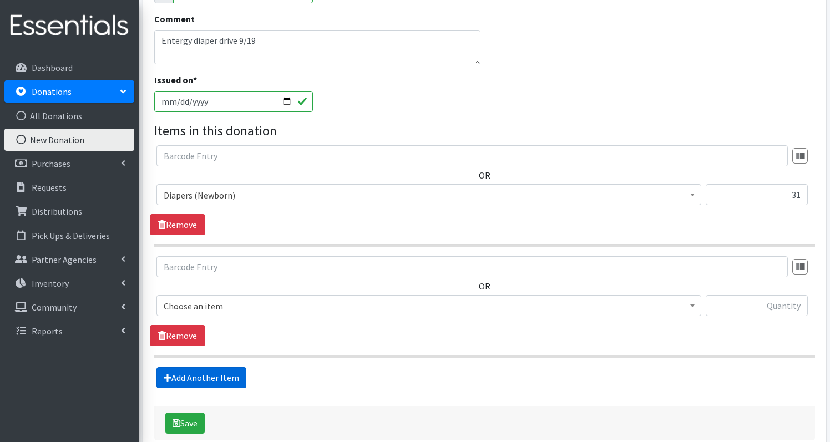
scroll to position [321, 0]
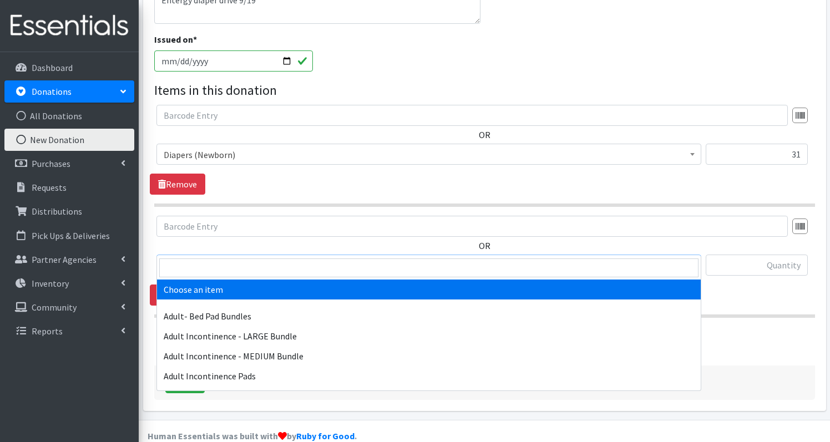
click at [241, 258] on span "Choose an item" at bounding box center [429, 266] width 531 height 16
click at [234, 264] on input "search" at bounding box center [428, 268] width 539 height 19
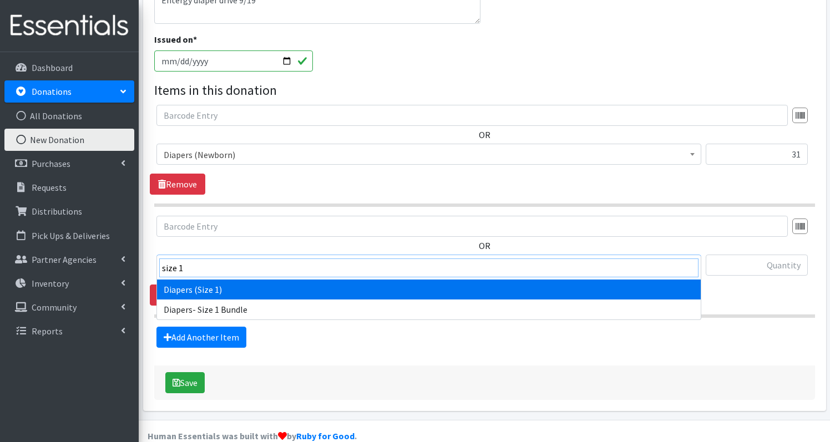
type input "size 1"
select select "1257"
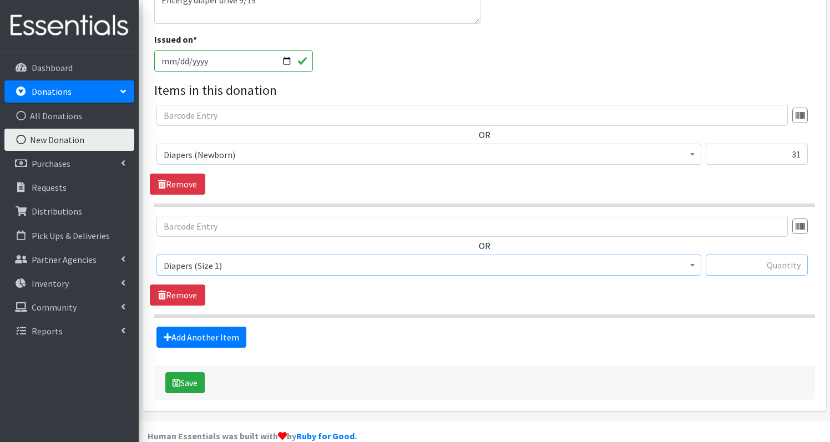
click at [794, 255] on input "text" at bounding box center [757, 265] width 102 height 21
type input "34"
click at [214, 327] on link "Add Another Item" at bounding box center [202, 337] width 90 height 21
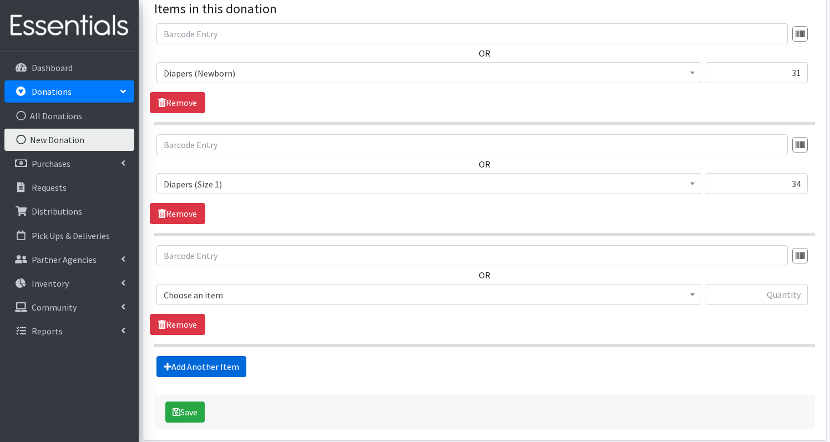
scroll to position [432, 0]
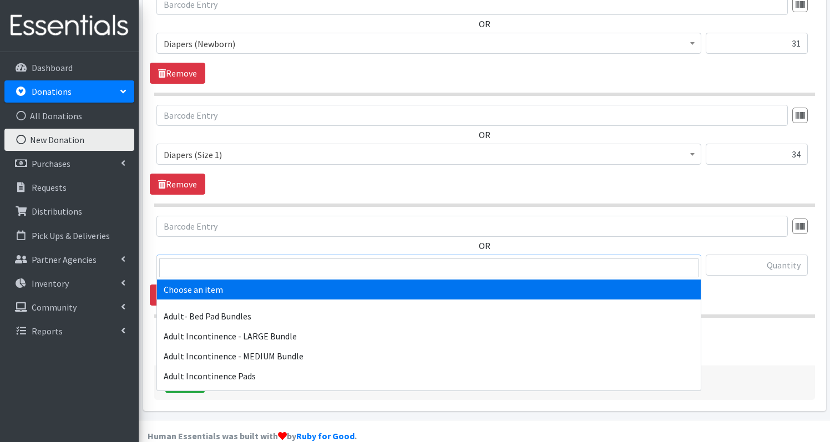
click at [244, 258] on span "Choose an item" at bounding box center [429, 266] width 531 height 16
click at [238, 268] on input "search" at bounding box center [428, 268] width 539 height 19
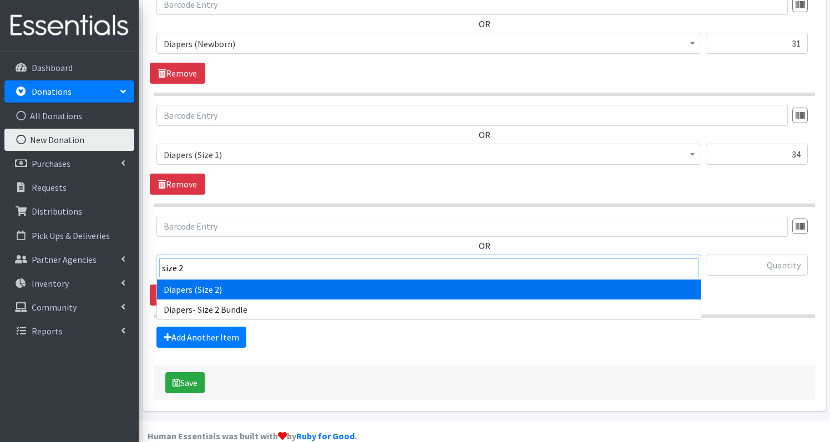
type input "size 2"
select select "1258"
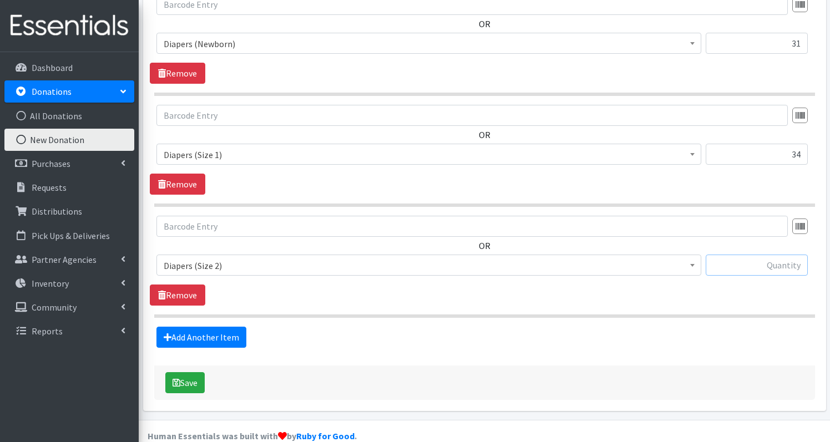
click at [751, 255] on input "text" at bounding box center [757, 265] width 102 height 21
type input "225"
click at [199, 327] on link "Add Another Item" at bounding box center [202, 337] width 90 height 21
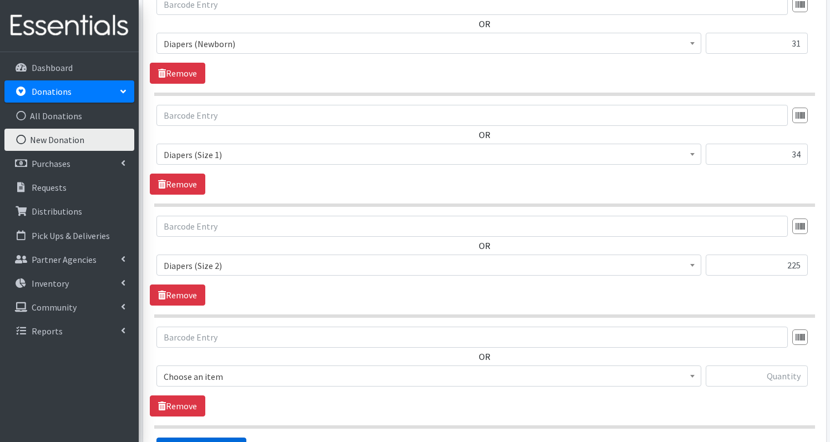
scroll to position [543, 0]
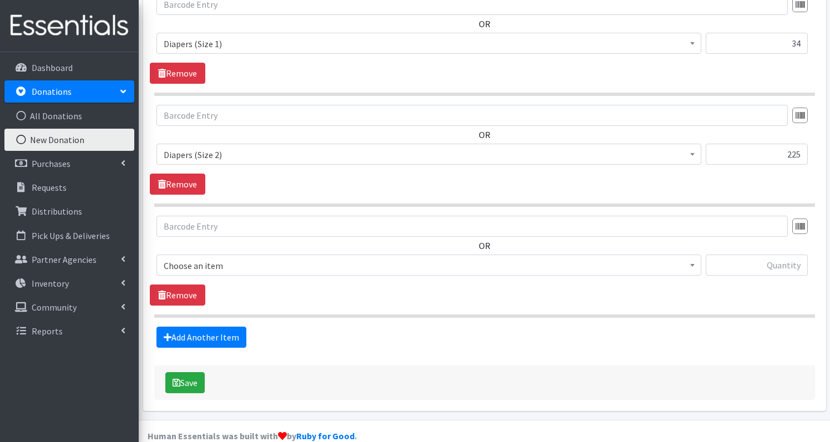
click at [247, 258] on span "Choose an item" at bounding box center [429, 266] width 531 height 16
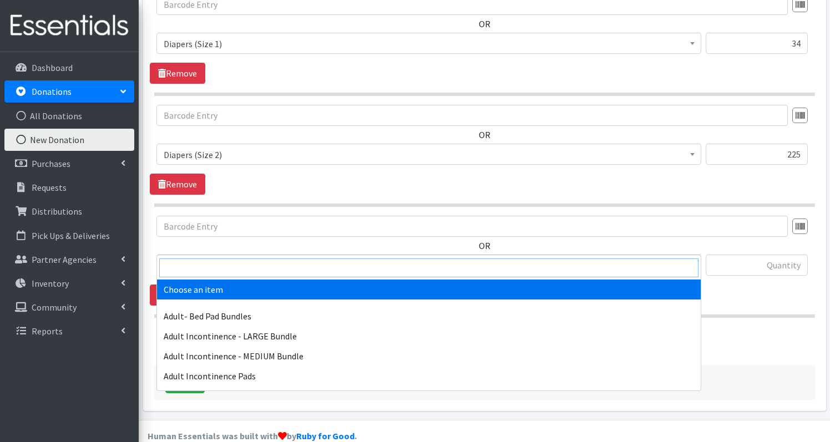
click at [241, 262] on input "search" at bounding box center [428, 268] width 539 height 19
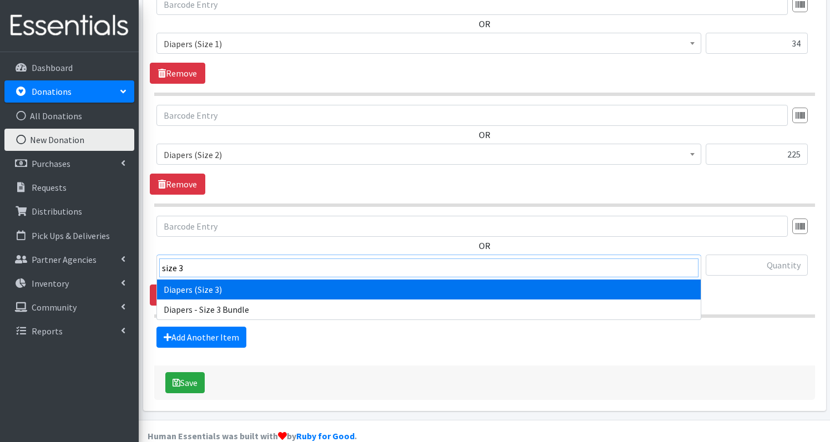
type input "size 3"
select select "1235"
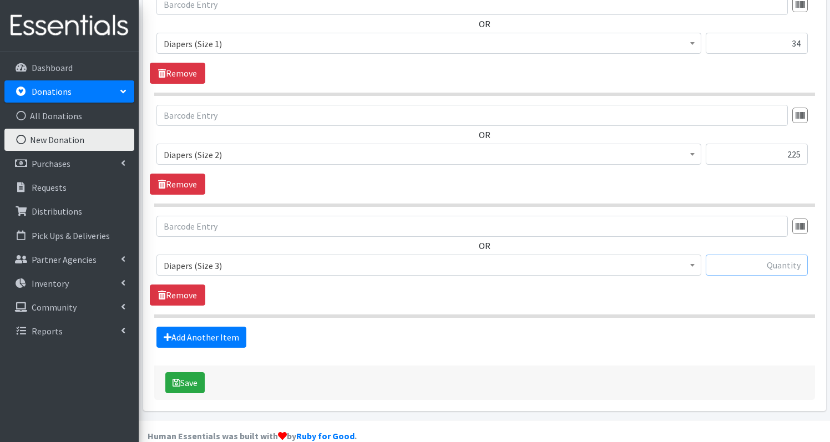
click at [799, 255] on input "text" at bounding box center [757, 265] width 102 height 21
type input "161"
click at [186, 327] on link "Add Another Item" at bounding box center [202, 337] width 90 height 21
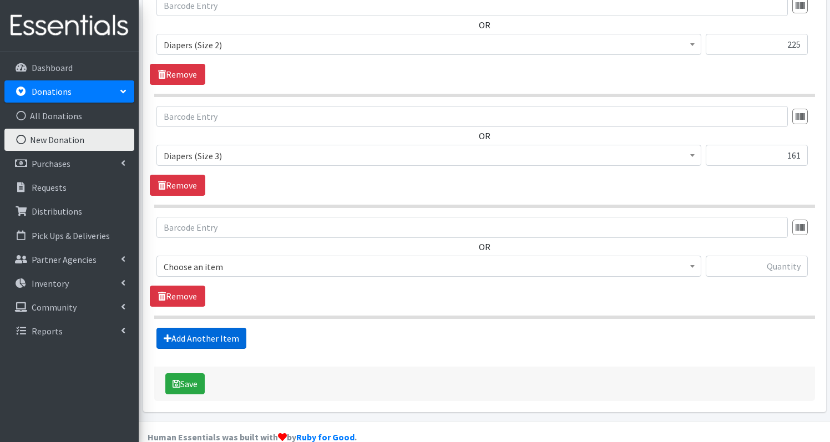
scroll to position [654, 0]
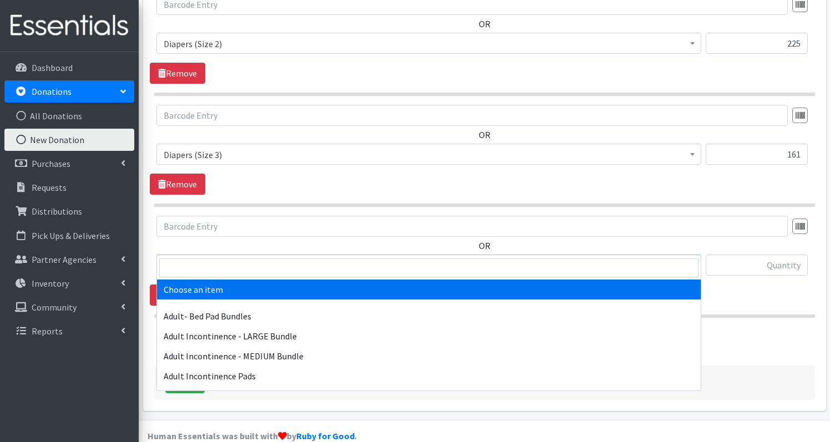
click at [188, 258] on span "Choose an item" at bounding box center [429, 266] width 531 height 16
click at [195, 267] on input "search" at bounding box center [428, 268] width 539 height 19
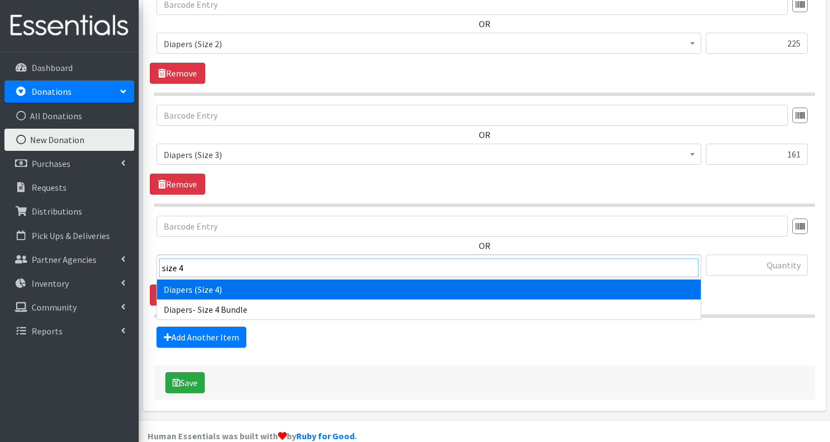
type input "size 4"
select select "1263"
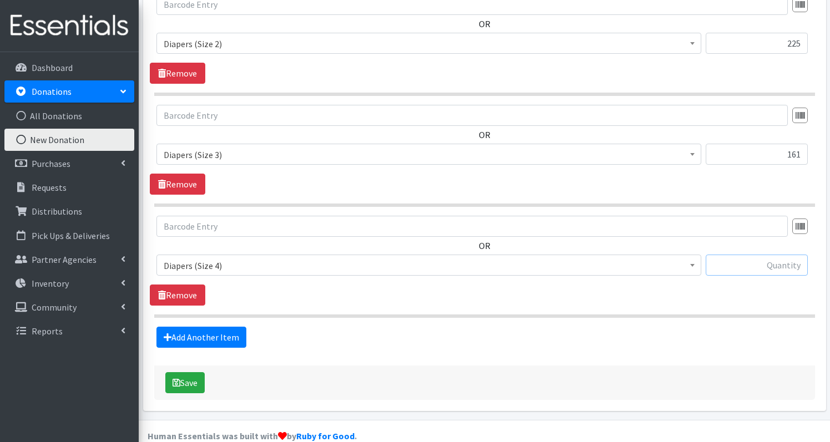
click at [758, 255] on input "text" at bounding box center [757, 265] width 102 height 21
type input "112"
click at [209, 327] on link "Add Another Item" at bounding box center [202, 337] width 90 height 21
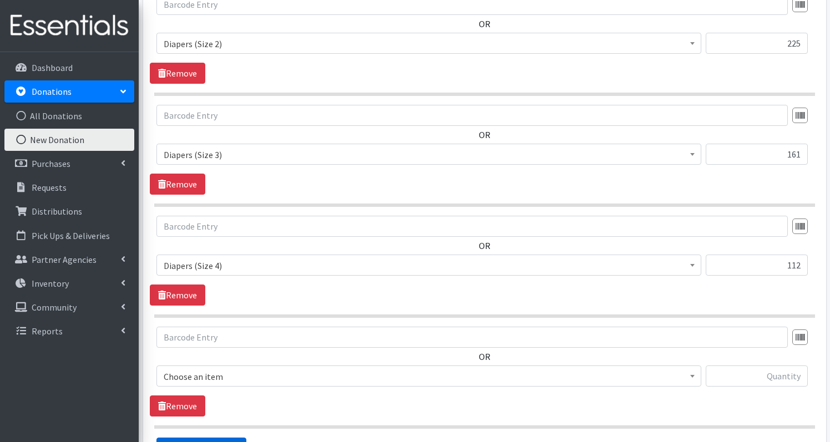
scroll to position [765, 0]
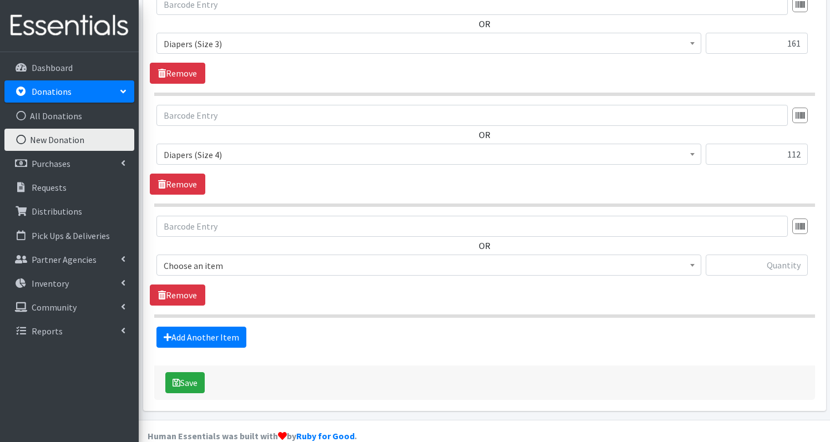
click at [265, 258] on span "Choose an item" at bounding box center [429, 266] width 531 height 16
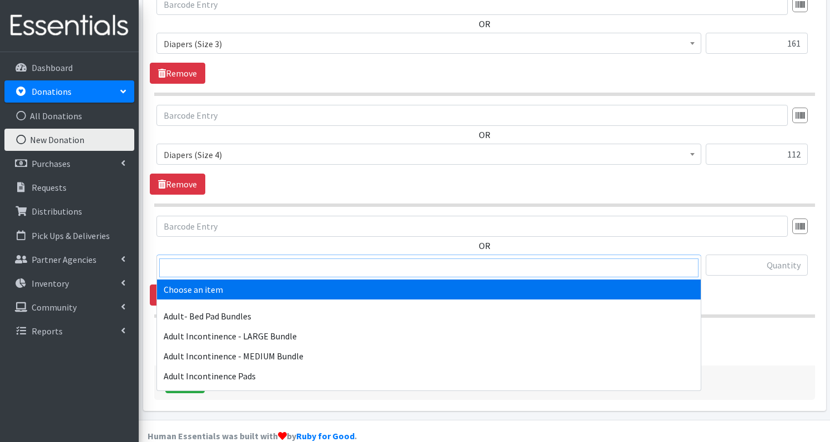
click at [266, 265] on input "search" at bounding box center [428, 268] width 539 height 19
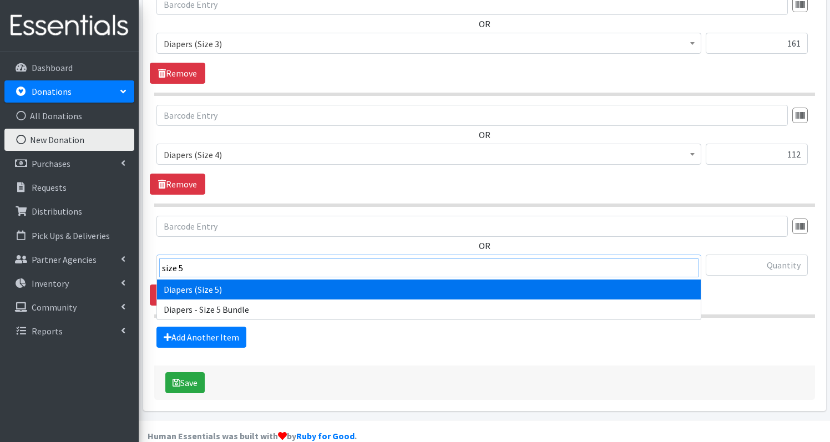
type input "size 5"
select select "1230"
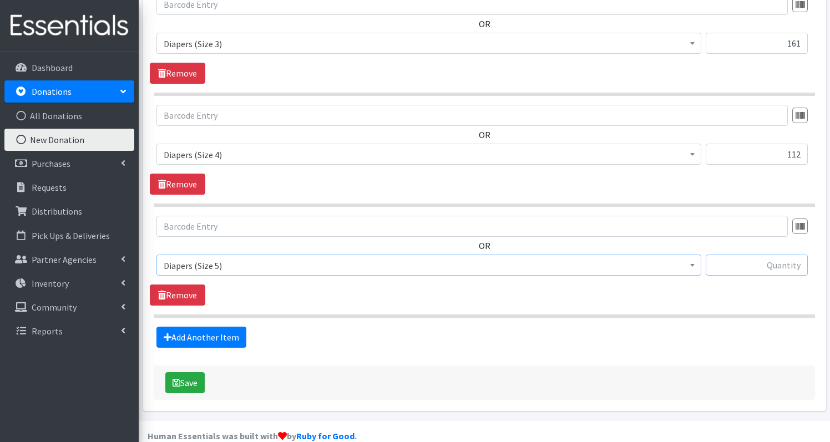
click at [778, 255] on input "text" at bounding box center [757, 265] width 102 height 21
type input "38"
click at [178, 327] on link "Add Another Item" at bounding box center [202, 337] width 90 height 21
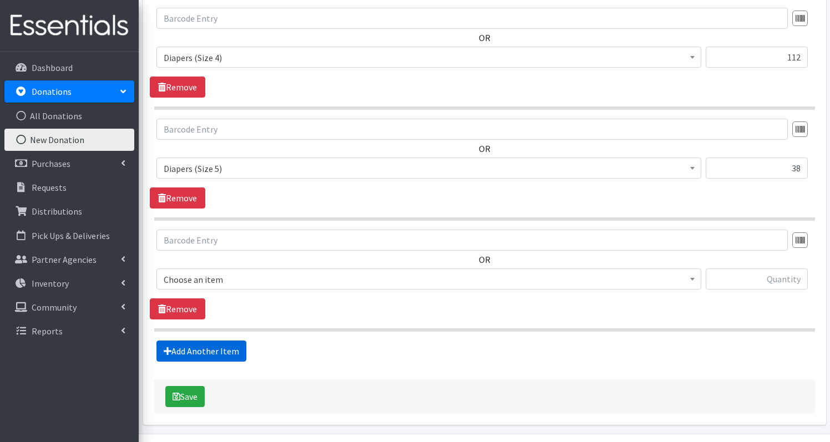
scroll to position [876, 0]
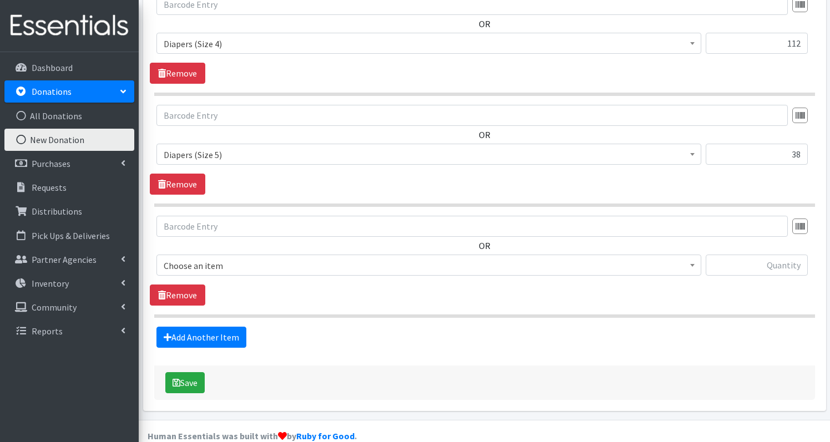
click at [249, 258] on span "Choose an item" at bounding box center [429, 266] width 531 height 16
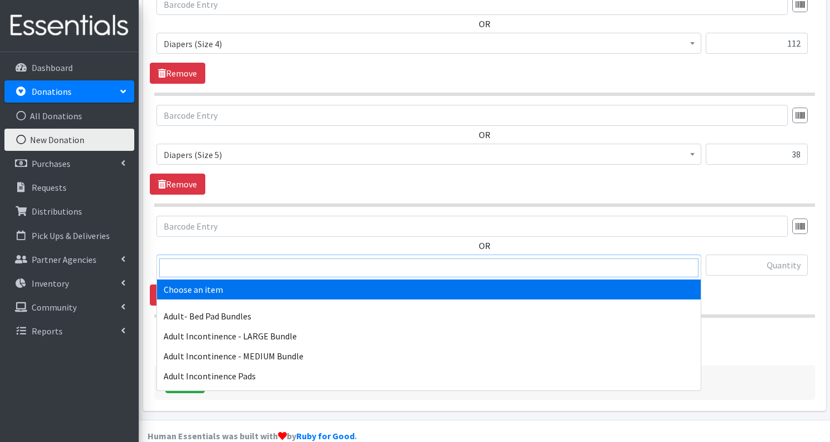
click at [249, 266] on input "search" at bounding box center [428, 268] width 539 height 19
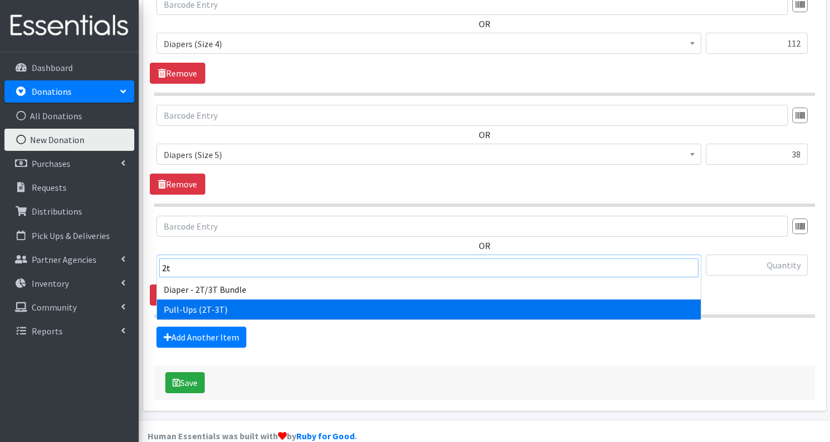
type input "2t"
select select "1238"
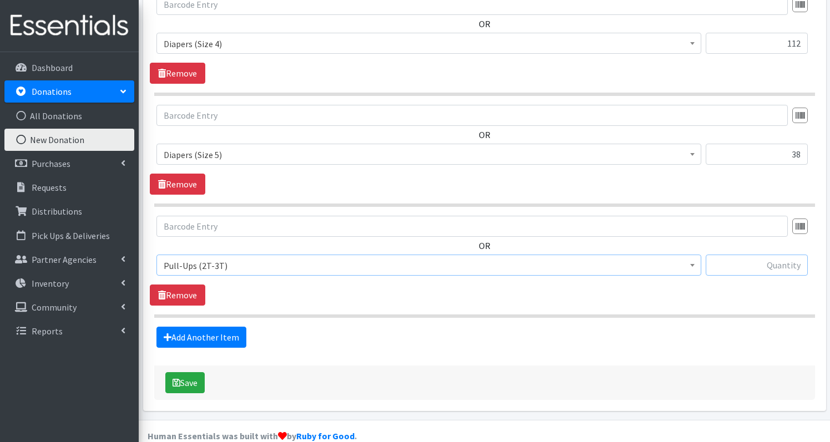
click at [746, 255] on input "text" at bounding box center [757, 265] width 102 height 21
type input "1"
click at [204, 327] on link "Add Another Item" at bounding box center [202, 337] width 90 height 21
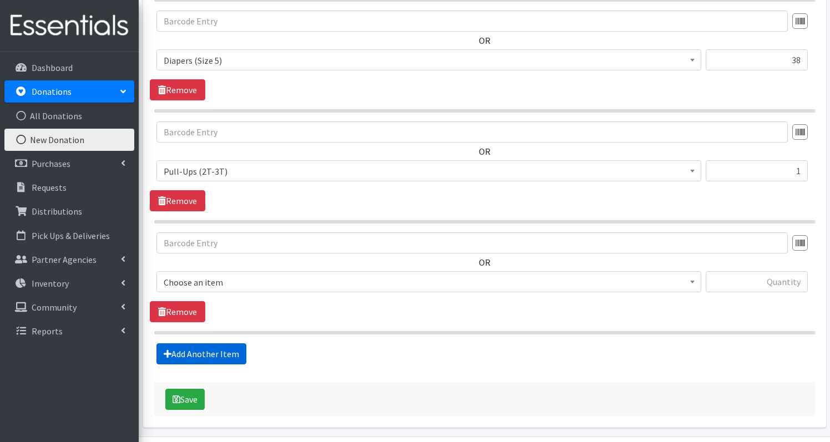
scroll to position [987, 0]
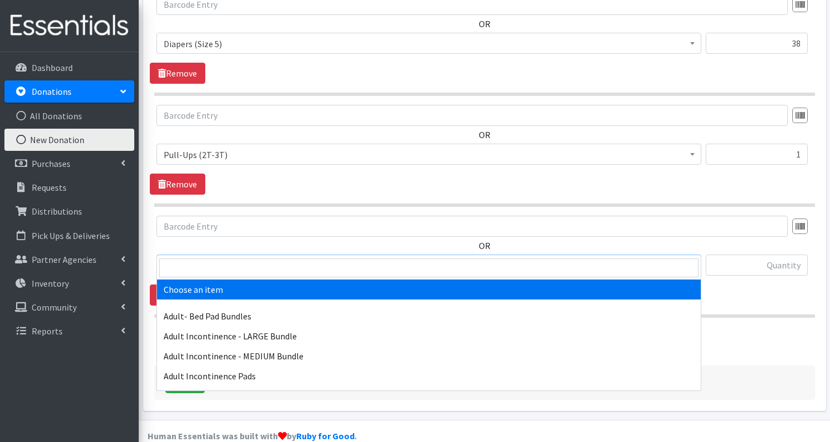
click at [181, 258] on span "Choose an item" at bounding box center [429, 266] width 531 height 16
click at [181, 271] on input "search" at bounding box center [428, 268] width 539 height 19
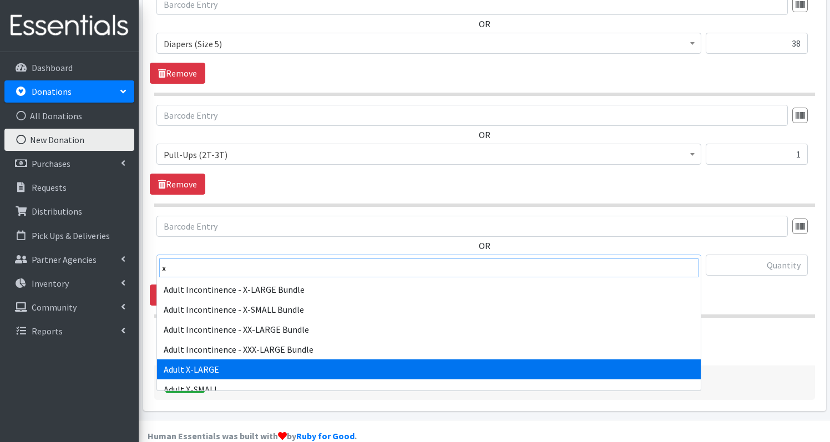
type input "x"
select select "4721"
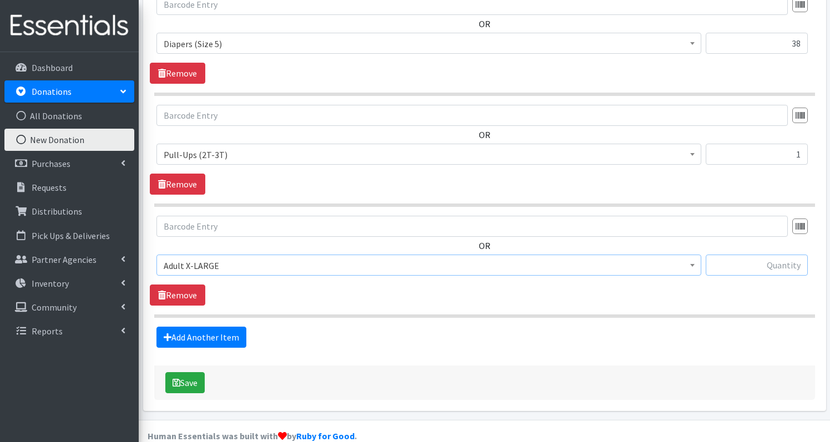
click at [797, 255] on input "text" at bounding box center [757, 265] width 102 height 21
type input "15"
click at [179, 327] on link "Add Another Item" at bounding box center [202, 337] width 90 height 21
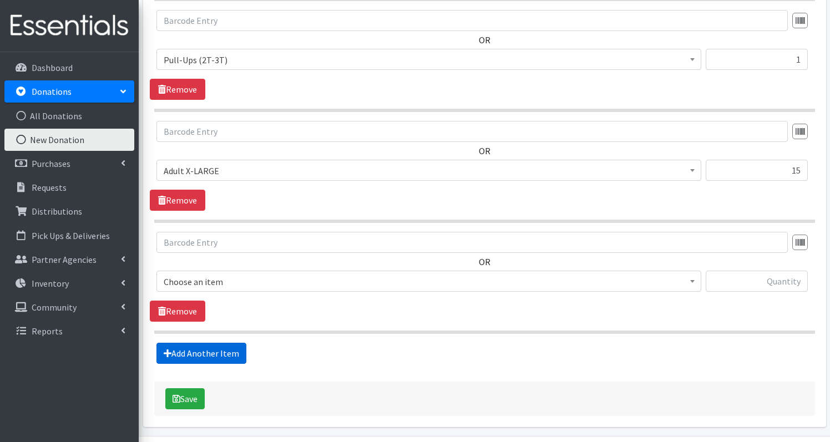
scroll to position [1098, 0]
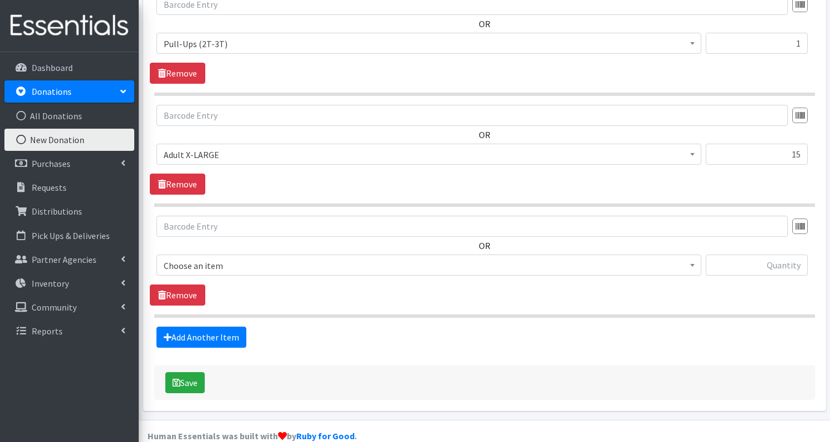
click at [236, 258] on span "Choose an item" at bounding box center [429, 266] width 531 height 16
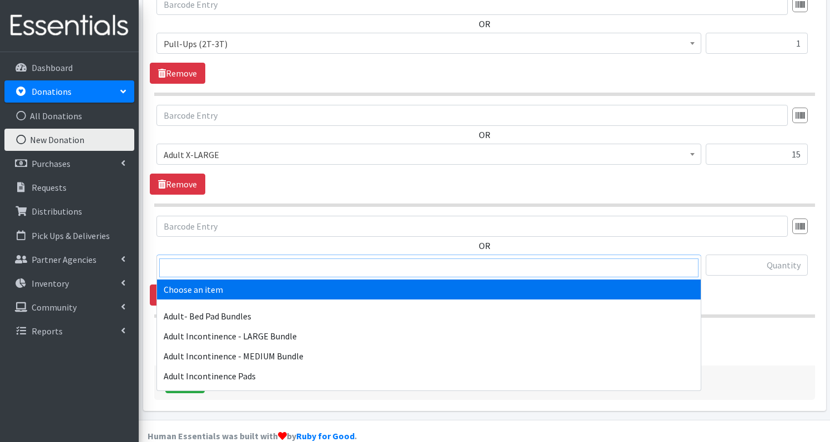
click at [223, 261] on input "search" at bounding box center [428, 268] width 539 height 19
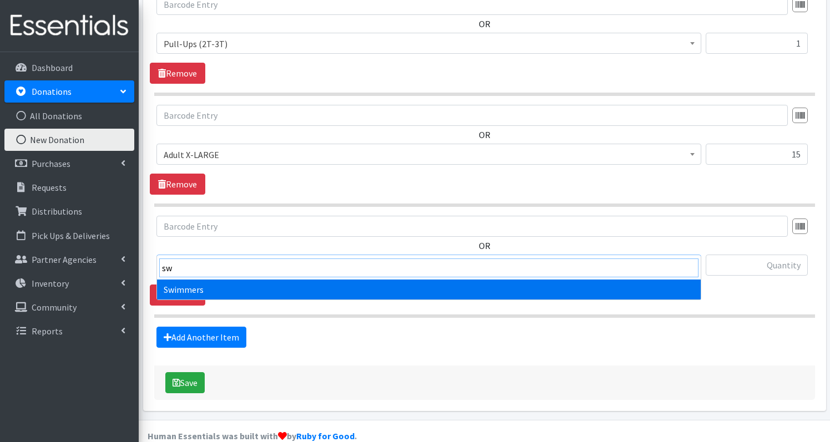
type input "sw"
select select "1261"
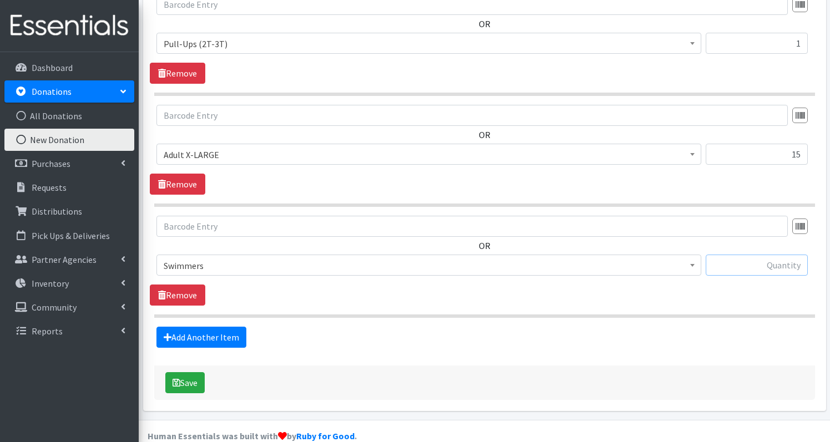
click at [764, 255] on input "text" at bounding box center [757, 265] width 102 height 21
type input "13"
click at [204, 327] on link "Add Another Item" at bounding box center [202, 337] width 90 height 21
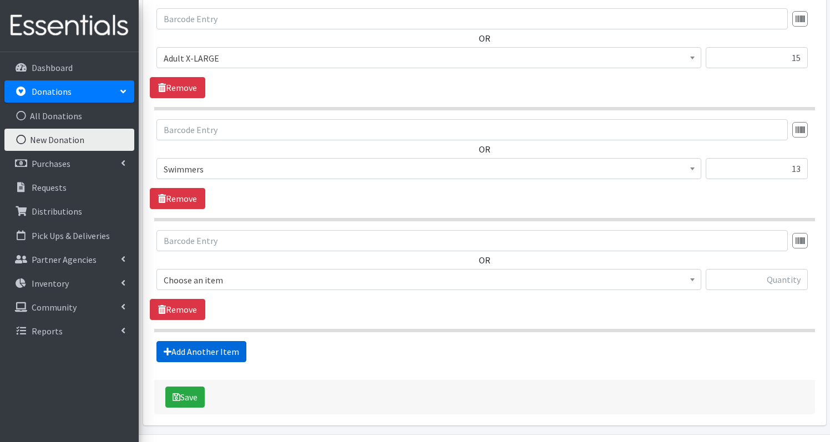
scroll to position [1209, 0]
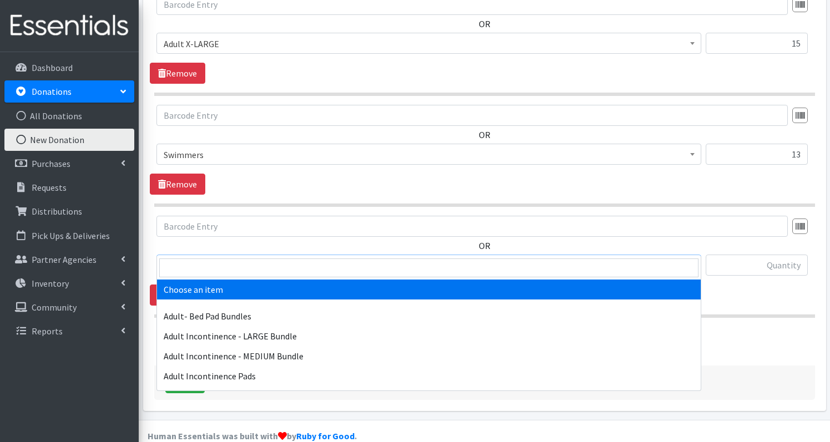
click at [240, 258] on span "Choose an item" at bounding box center [429, 266] width 531 height 16
click at [248, 264] on input "search" at bounding box center [428, 268] width 539 height 19
click at [261, 258] on span "Choose an item" at bounding box center [429, 266] width 531 height 16
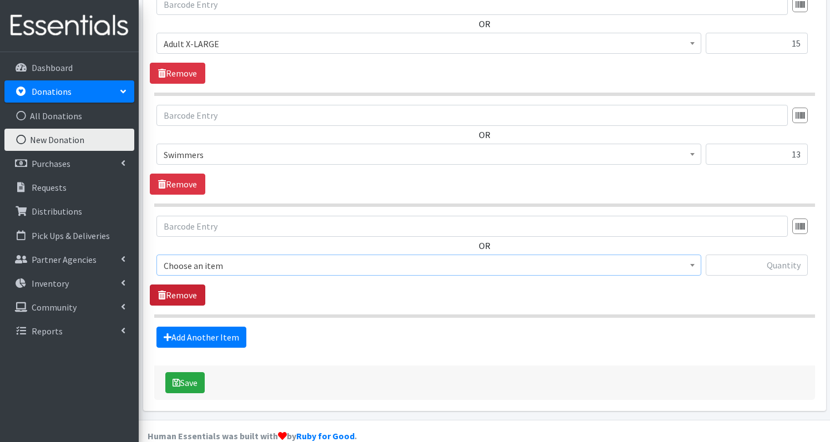
click at [194, 285] on link "Remove" at bounding box center [177, 295] width 55 height 21
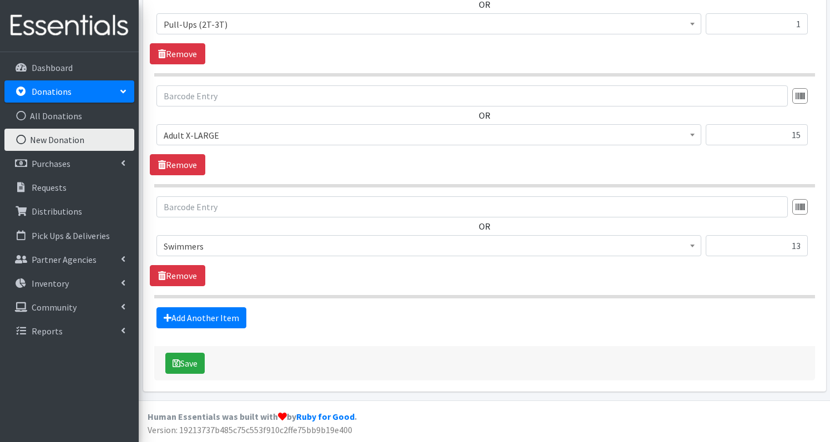
scroll to position [1098, 0]
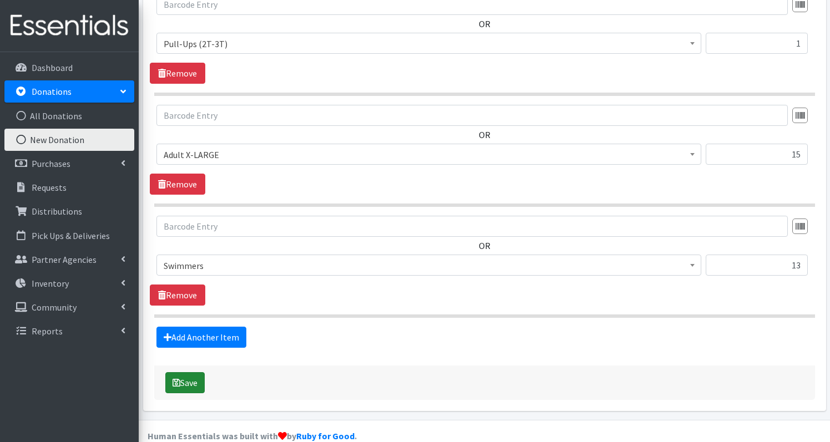
click at [198, 372] on button "Save" at bounding box center [184, 382] width 39 height 21
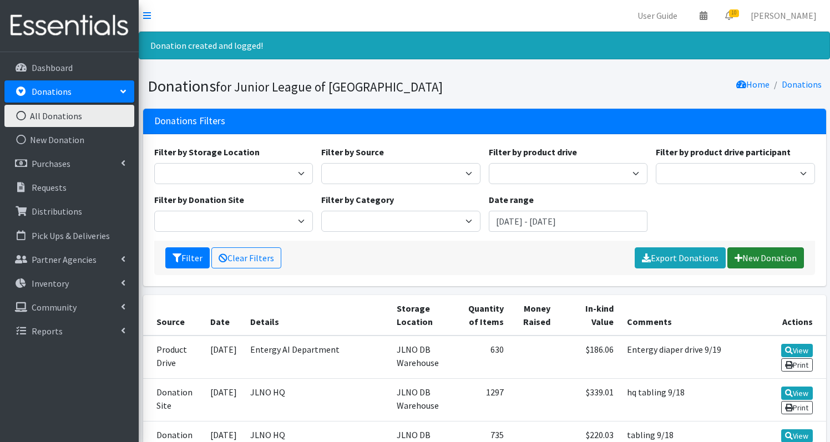
click at [764, 256] on link "New Donation" at bounding box center [766, 258] width 77 height 21
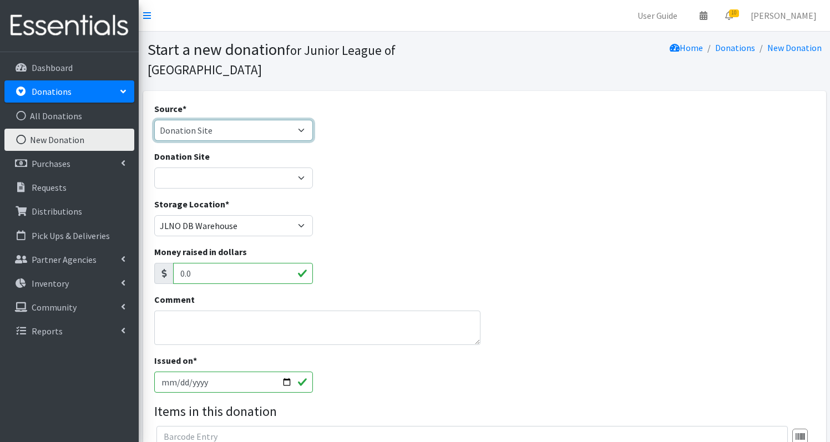
select select "Misc. Donation"
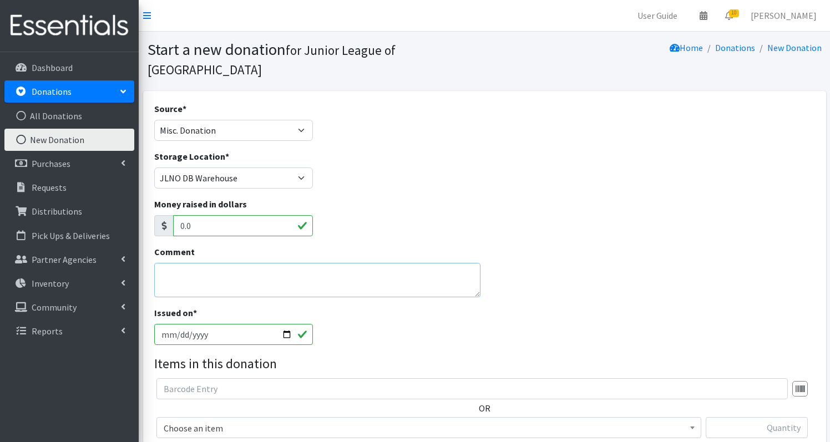
click at [213, 263] on textarea "Comment" at bounding box center [317, 280] width 326 height 34
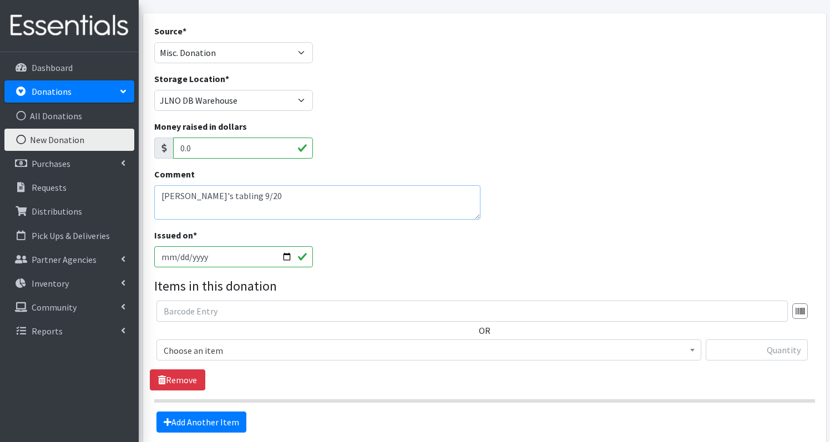
scroll to position [99, 0]
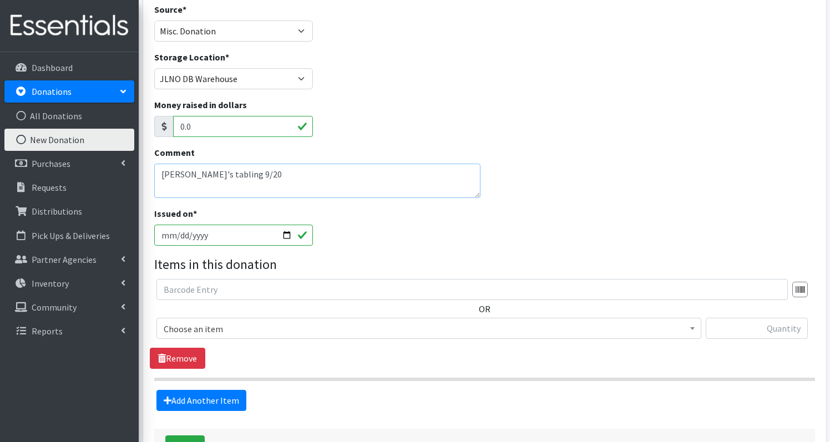
type textarea "[PERSON_NAME]'s tabling 9/20"
drag, startPoint x: 770, startPoint y: 137, endPoint x: 204, endPoint y: 301, distance: 589.0
click at [204, 321] on span "Choose an item" at bounding box center [429, 329] width 531 height 16
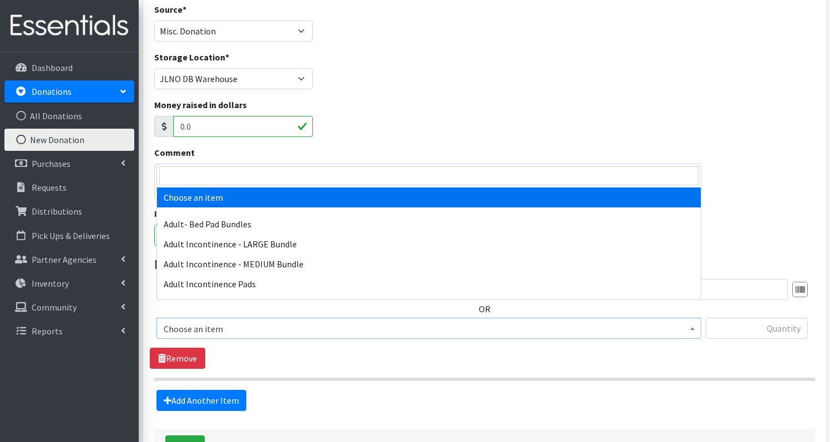
click at [202, 321] on span "Choose an item" at bounding box center [429, 329] width 531 height 16
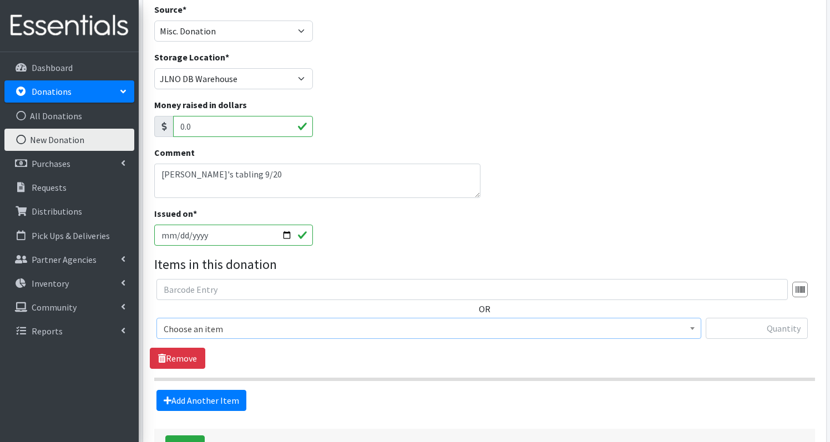
click at [202, 321] on span "Choose an item" at bounding box center [429, 329] width 531 height 16
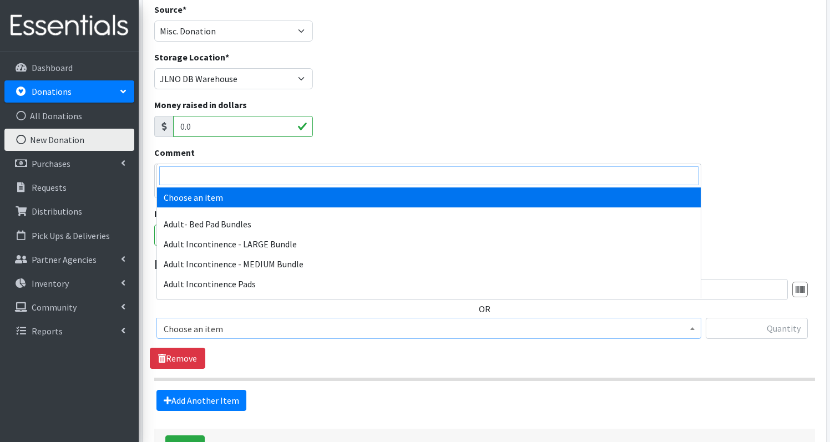
click at [209, 173] on input "search" at bounding box center [428, 175] width 539 height 19
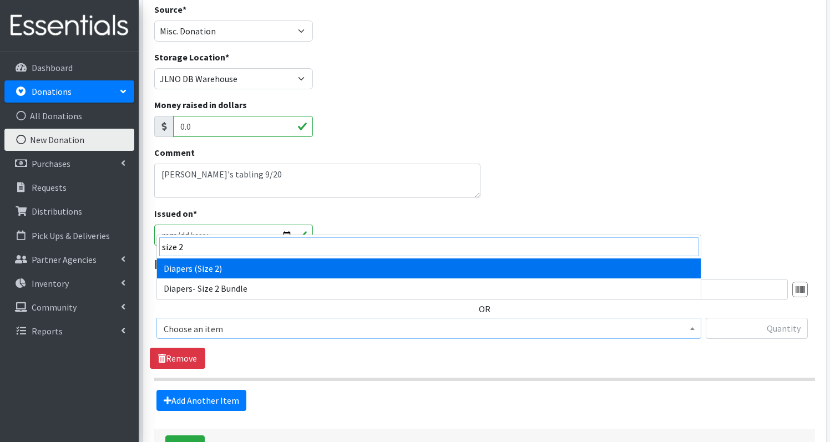
type input "size 2"
select select "1258"
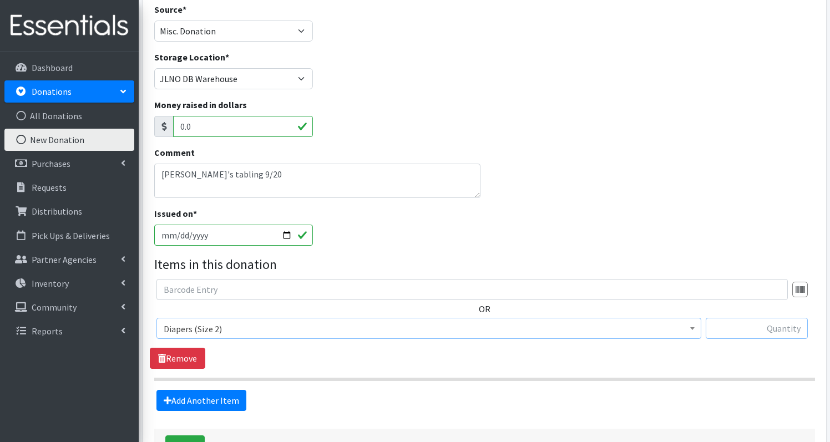
click at [776, 319] on input "text" at bounding box center [757, 328] width 102 height 21
type input "180"
click at [240, 390] on link "Add Another Item" at bounding box center [202, 400] width 90 height 21
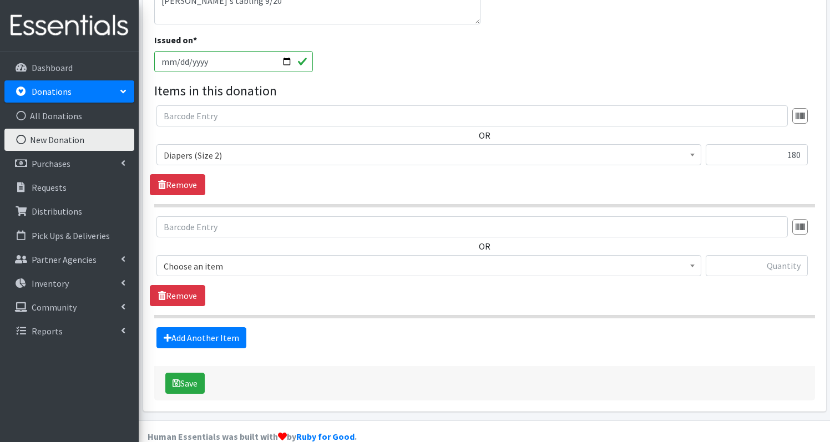
scroll to position [274, 0]
click at [246, 258] on span "Choose an item" at bounding box center [429, 266] width 531 height 16
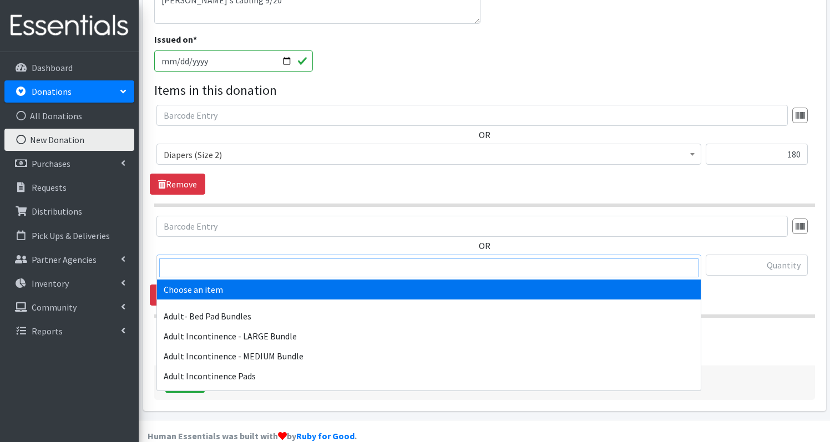
click at [242, 266] on input "search" at bounding box center [428, 268] width 539 height 19
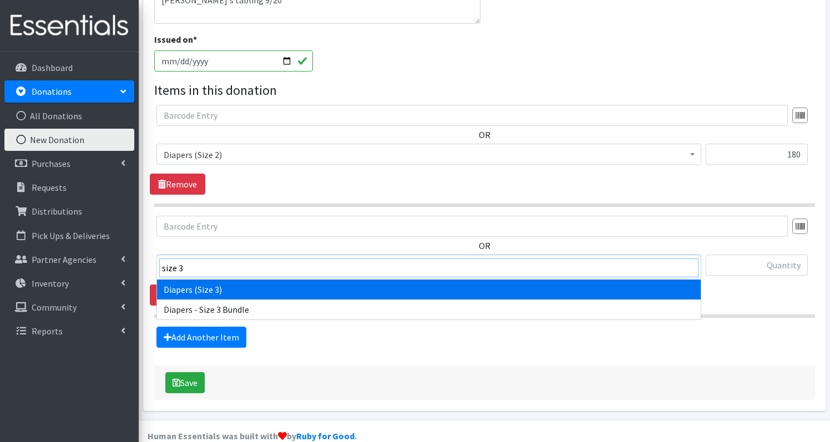
type input "size 3"
select select "1235"
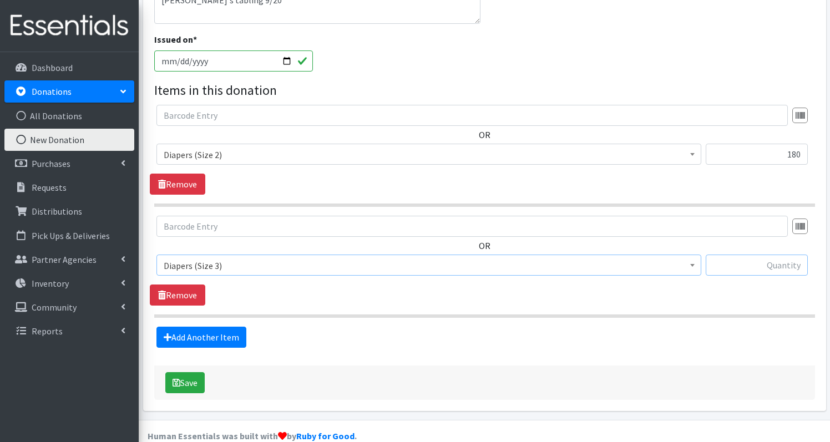
click at [786, 255] on input "text" at bounding box center [757, 265] width 102 height 21
type input "414"
click at [201, 327] on link "Add Another Item" at bounding box center [202, 337] width 90 height 21
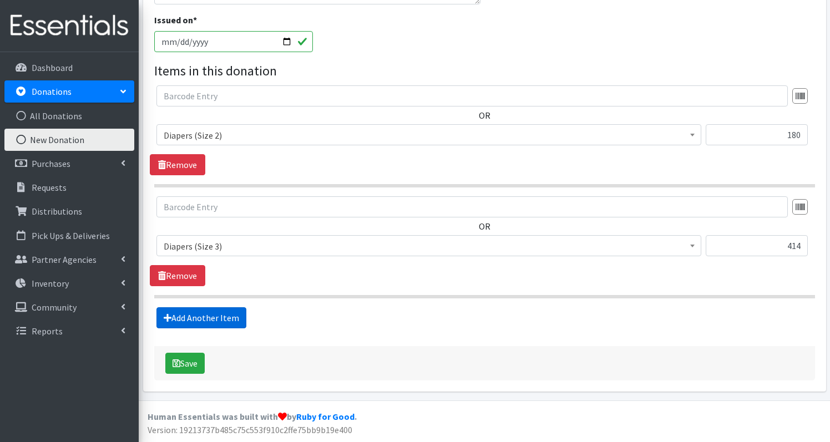
scroll to position [385, 0]
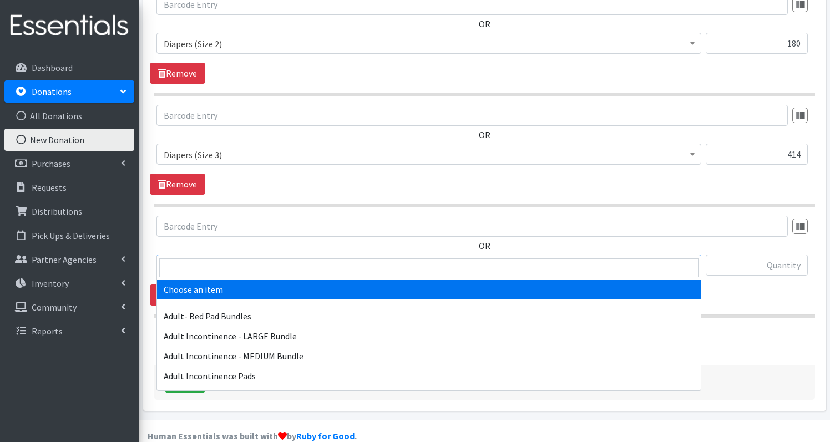
click at [228, 258] on span "Choose an item" at bounding box center [429, 266] width 531 height 16
click at [225, 266] on input "search" at bounding box center [428, 268] width 539 height 19
type input "d"
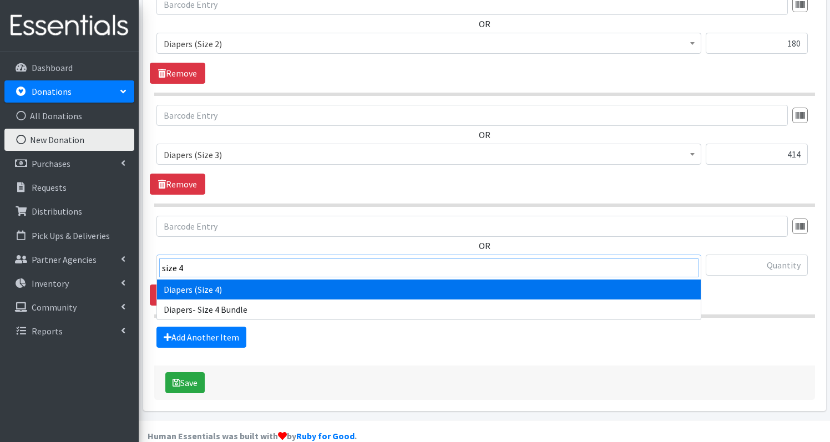
type input "size 4"
select select "1263"
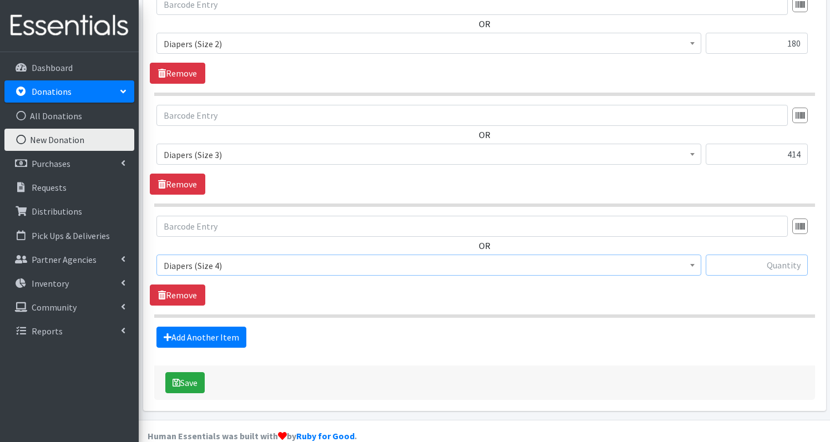
click at [786, 255] on input "text" at bounding box center [757, 265] width 102 height 21
type input "9"
click at [210, 327] on link "Add Another Item" at bounding box center [202, 337] width 90 height 21
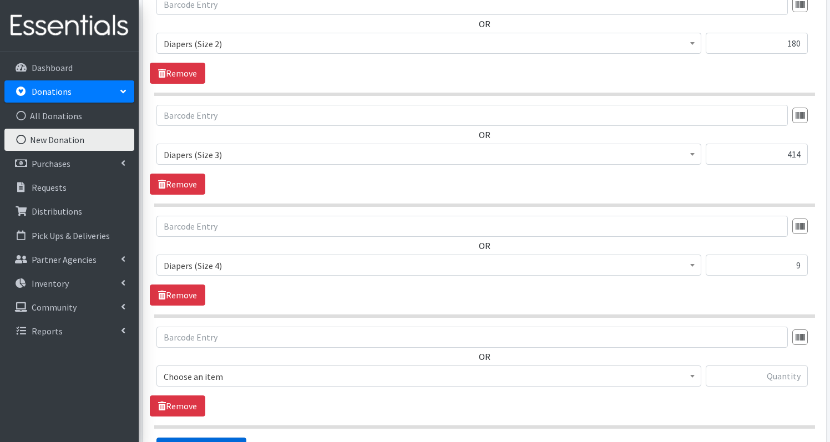
scroll to position [496, 0]
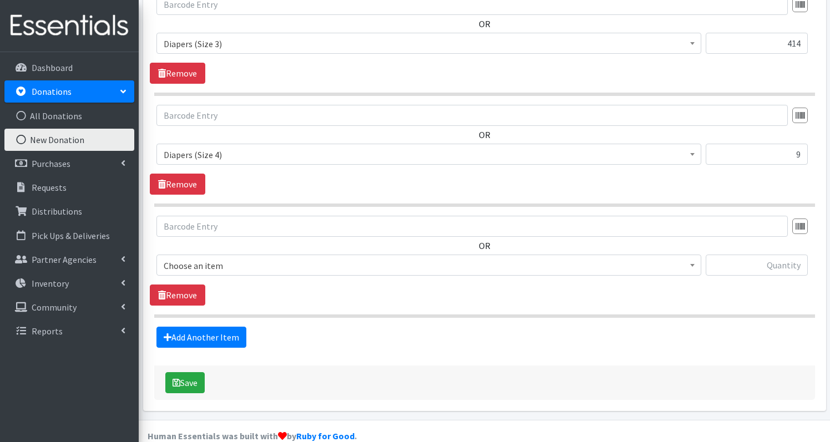
click at [246, 258] on span "Choose an item" at bounding box center [429, 266] width 531 height 16
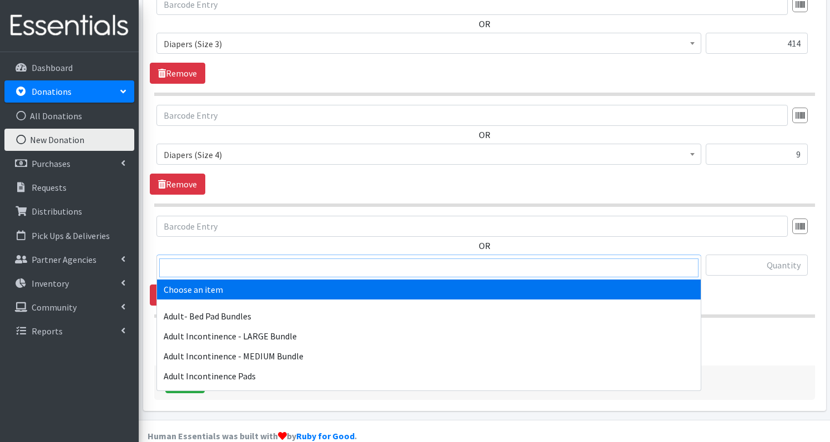
click at [244, 264] on input "search" at bounding box center [428, 268] width 539 height 19
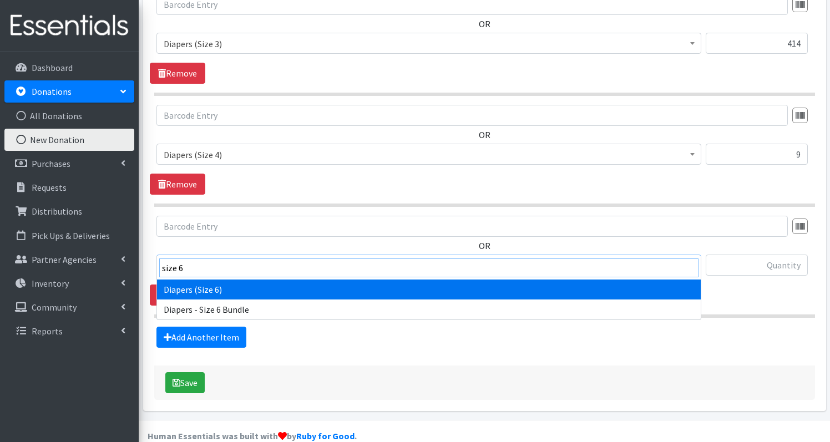
type input "size 6"
select select "1231"
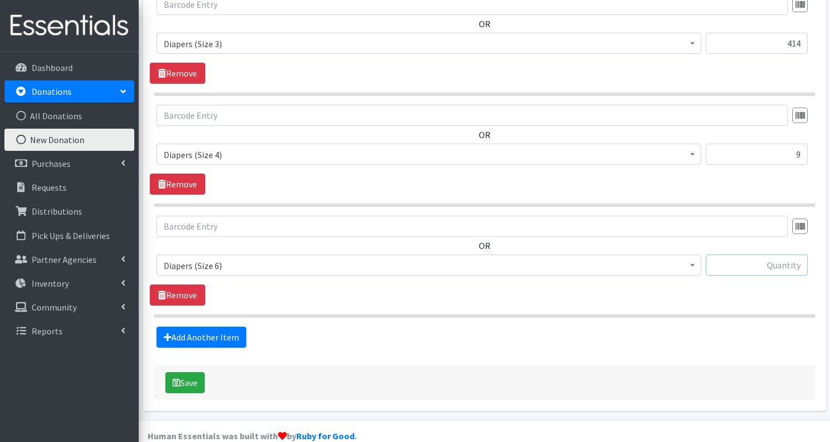
click at [775, 255] on input "text" at bounding box center [757, 265] width 102 height 21
type input "138"
click at [215, 327] on link "Add Another Item" at bounding box center [202, 337] width 90 height 21
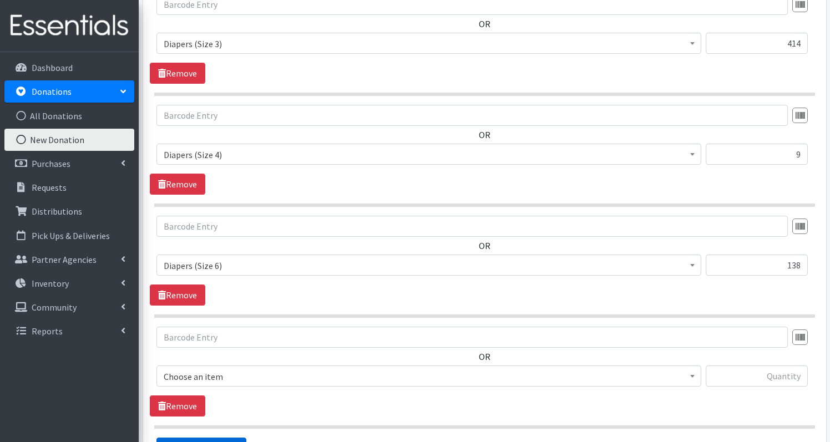
scroll to position [607, 0]
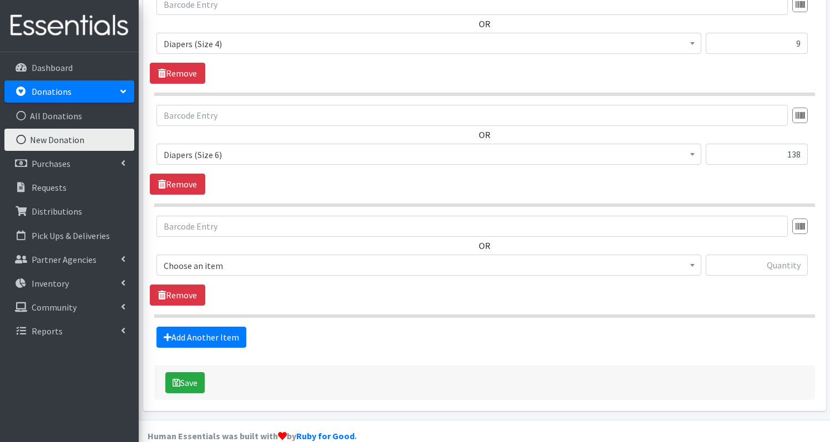
click at [244, 258] on span "Choose an item" at bounding box center [429, 266] width 531 height 16
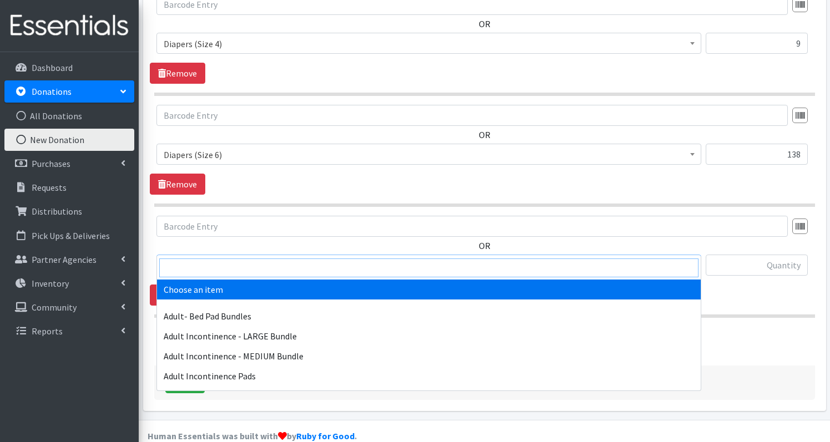
click at [240, 269] on input "search" at bounding box center [428, 268] width 539 height 19
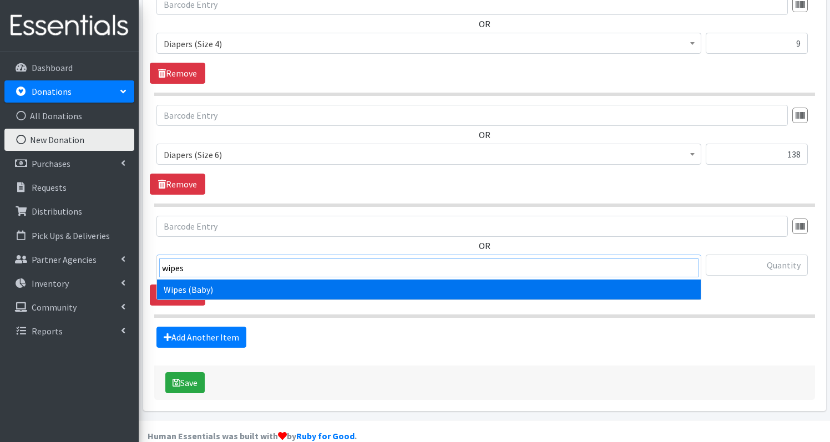
type input "wipes"
select select "1260"
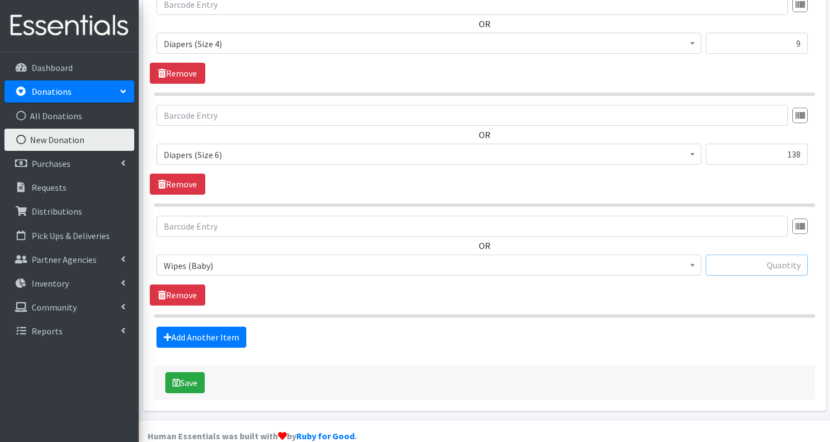
click at [784, 255] on input "text" at bounding box center [757, 265] width 102 height 21
type input "49"
click at [186, 372] on button "Save" at bounding box center [184, 382] width 39 height 21
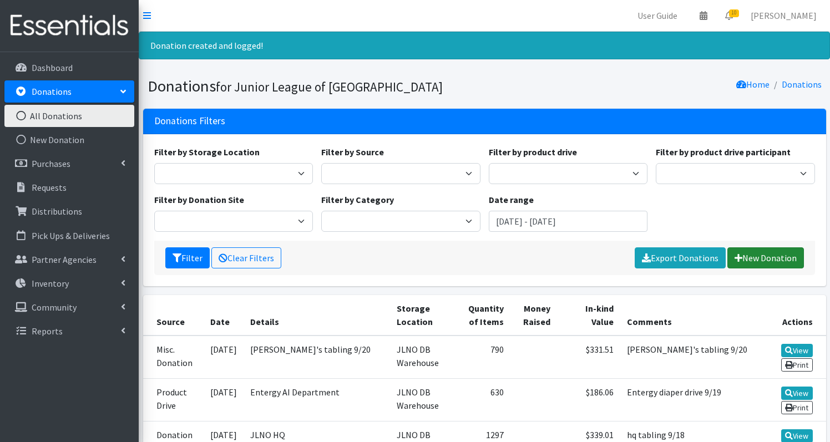
click at [756, 259] on link "New Donation" at bounding box center [766, 258] width 77 height 21
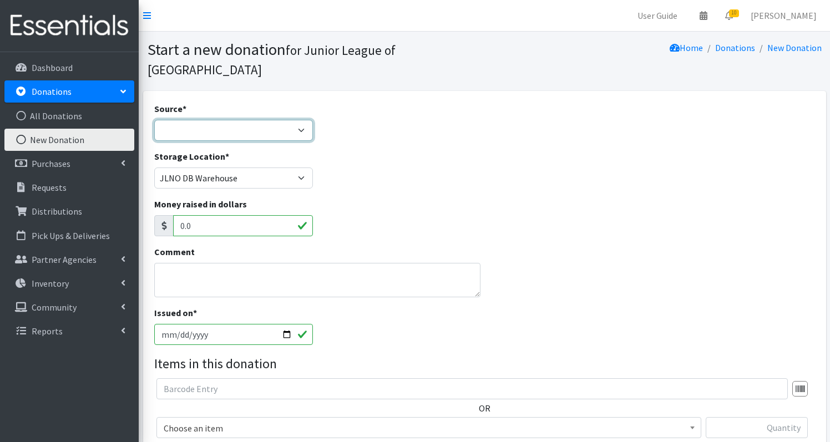
select select "Misc. Donation"
click at [212, 263] on textarea "Comment" at bounding box center [317, 280] width 326 height 34
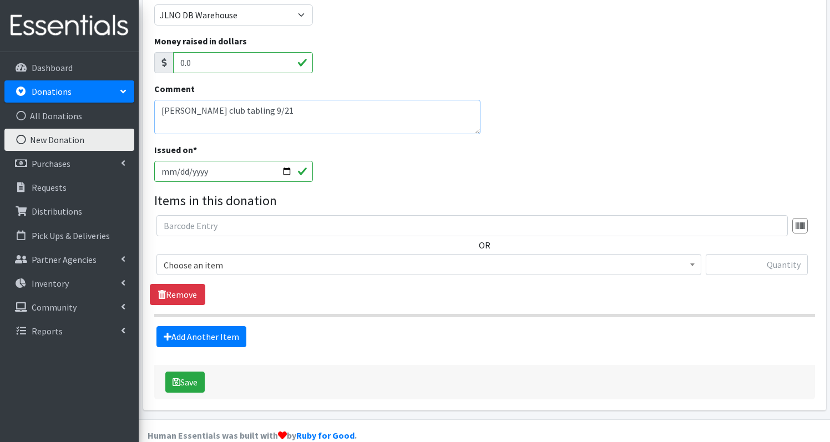
scroll to position [163, 0]
type textarea "Sams club tabling 9/21"
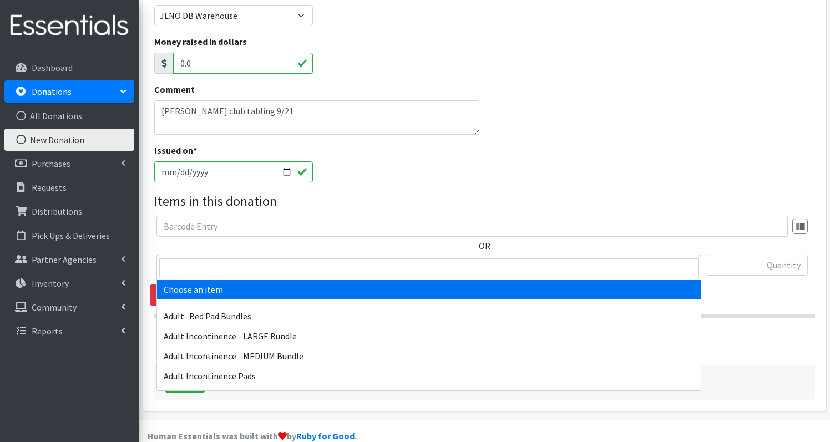
click at [231, 258] on span "Choose an item" at bounding box center [429, 266] width 531 height 16
click at [231, 261] on input "search" at bounding box center [428, 268] width 539 height 19
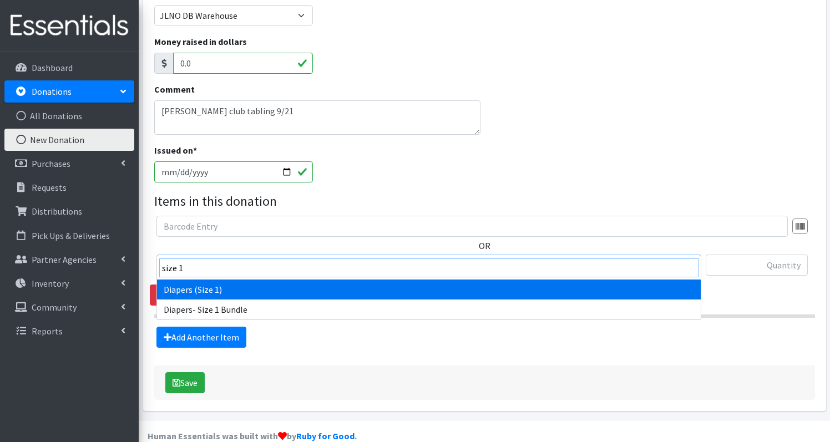
type input "size 1"
select select "1257"
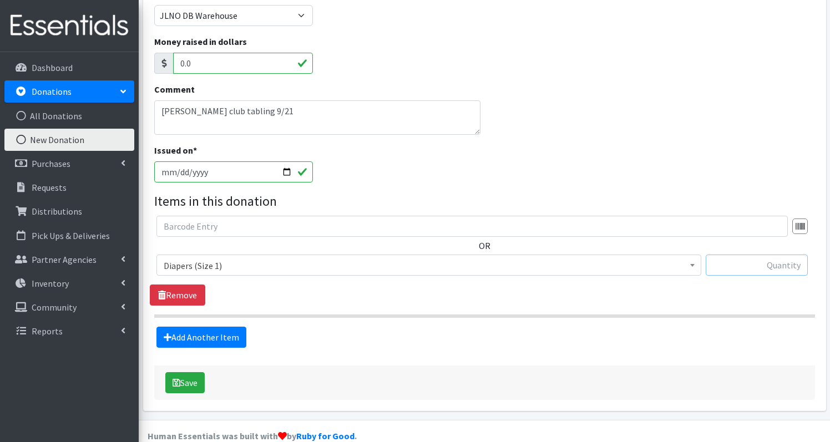
click at [781, 255] on input "text" at bounding box center [757, 265] width 102 height 21
type input "210"
click at [219, 327] on link "Add Another Item" at bounding box center [202, 337] width 90 height 21
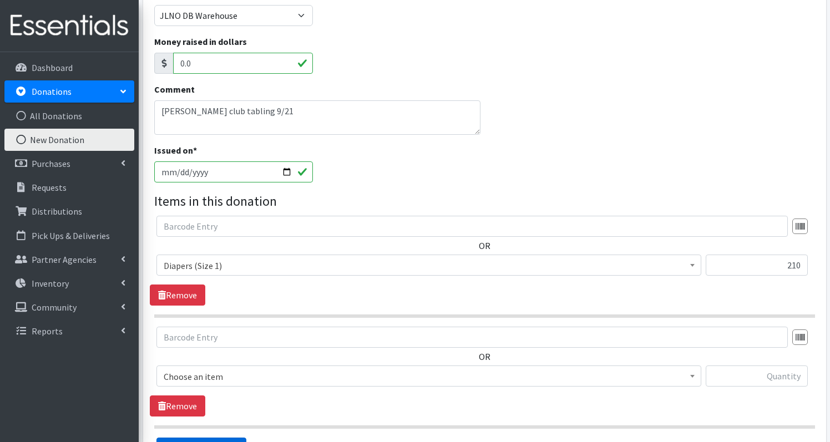
scroll to position [274, 0]
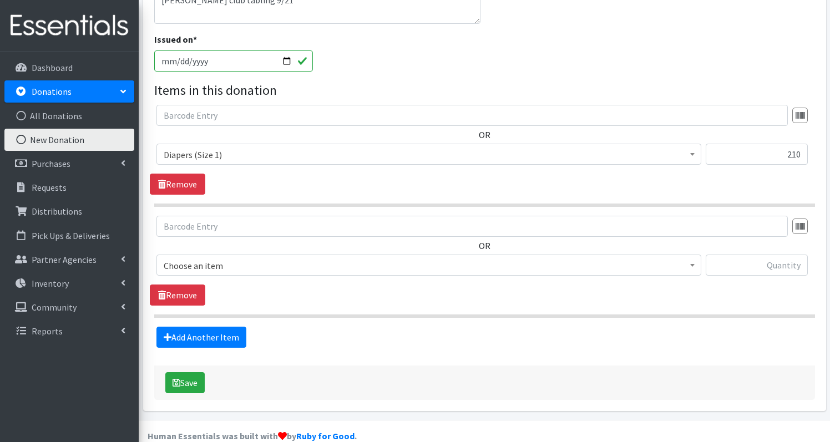
click at [261, 258] on span "Choose an item" at bounding box center [429, 266] width 531 height 16
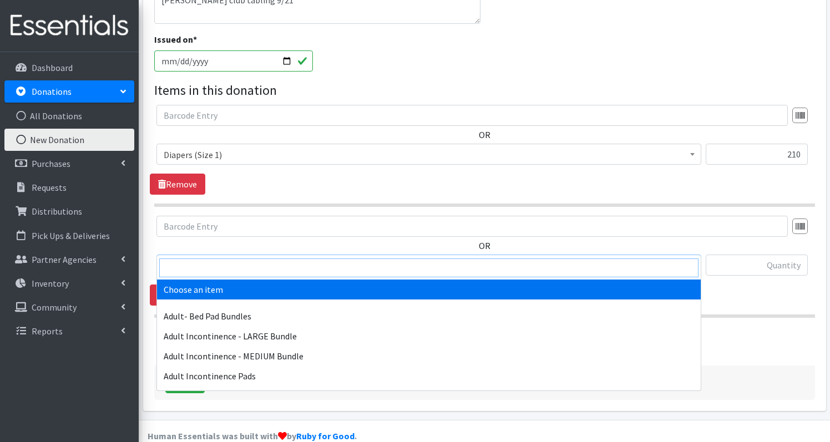
click at [261, 264] on input "search" at bounding box center [428, 268] width 539 height 19
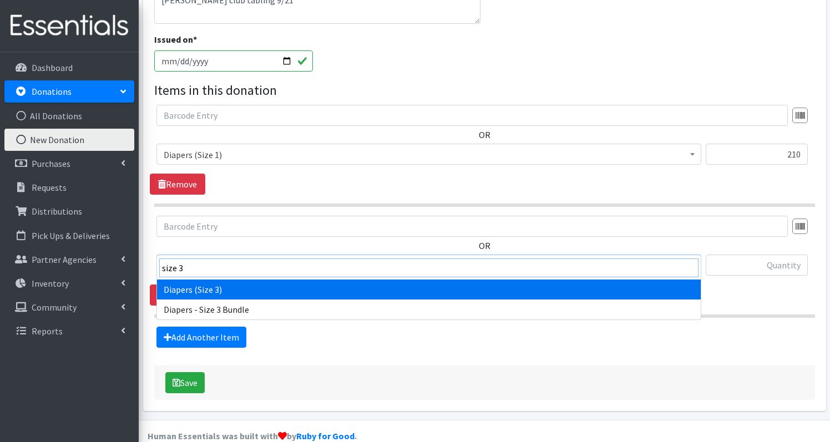
type input "size 3"
select select "1235"
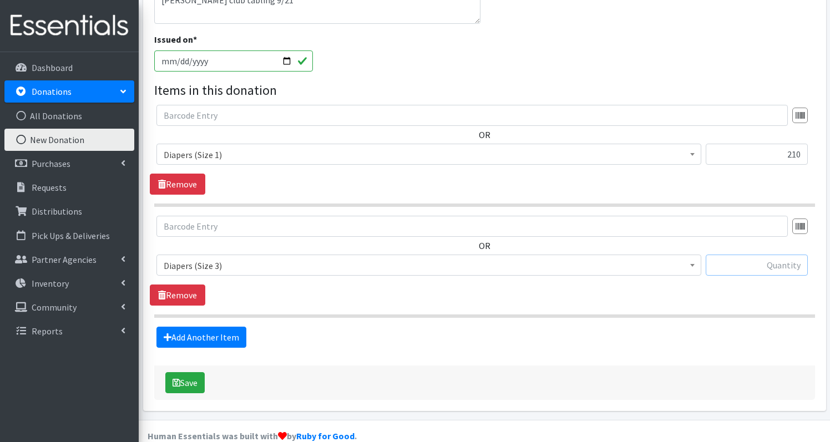
click at [755, 255] on input "text" at bounding box center [757, 265] width 102 height 21
type input "222"
click at [204, 327] on link "Add Another Item" at bounding box center [202, 337] width 90 height 21
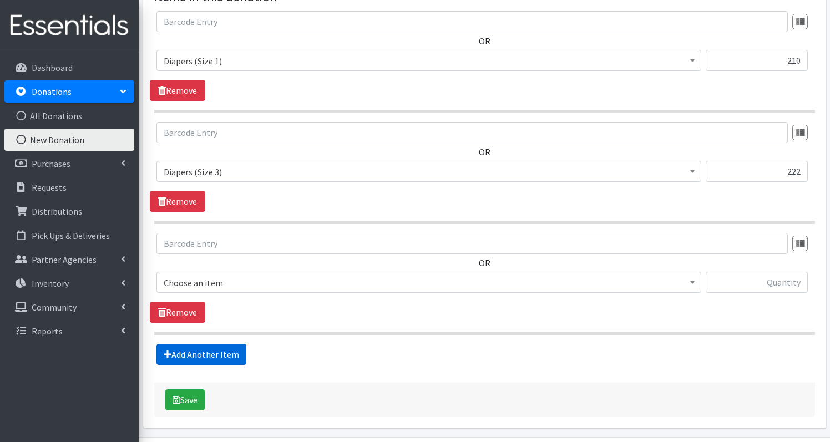
scroll to position [385, 0]
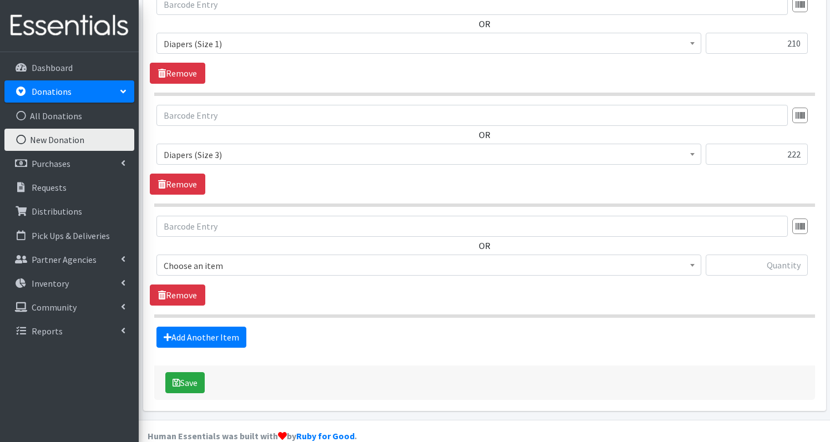
click at [255, 258] on span "Choose an item" at bounding box center [429, 266] width 531 height 16
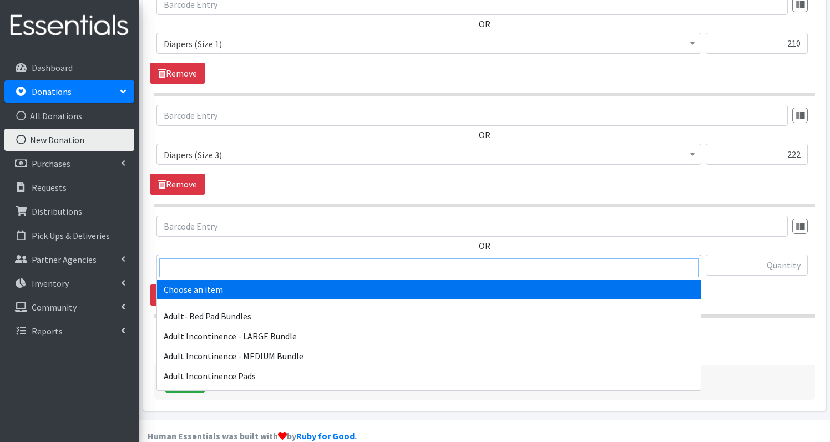
click at [255, 264] on input "search" at bounding box center [428, 268] width 539 height 19
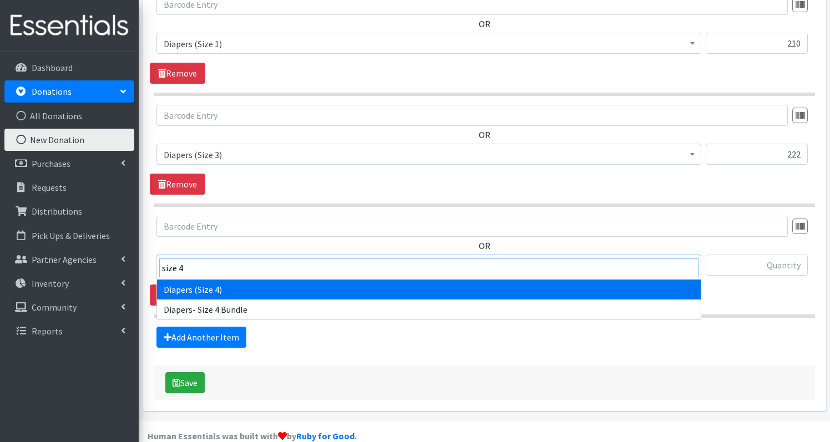
type input "size 4"
select select "1263"
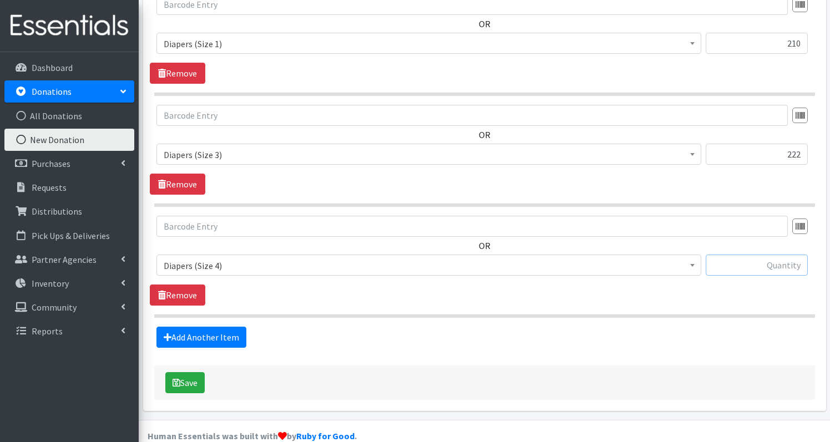
click at [781, 255] on input "text" at bounding box center [757, 265] width 102 height 21
type input "132"
click at [218, 327] on link "Add Another Item" at bounding box center [202, 337] width 90 height 21
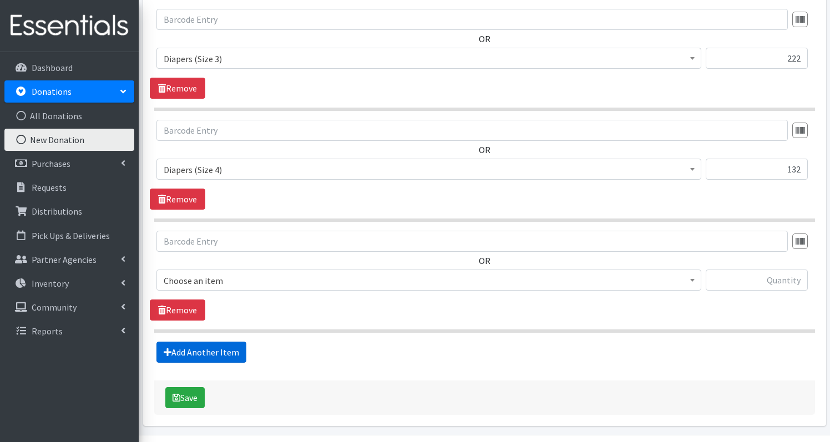
scroll to position [496, 0]
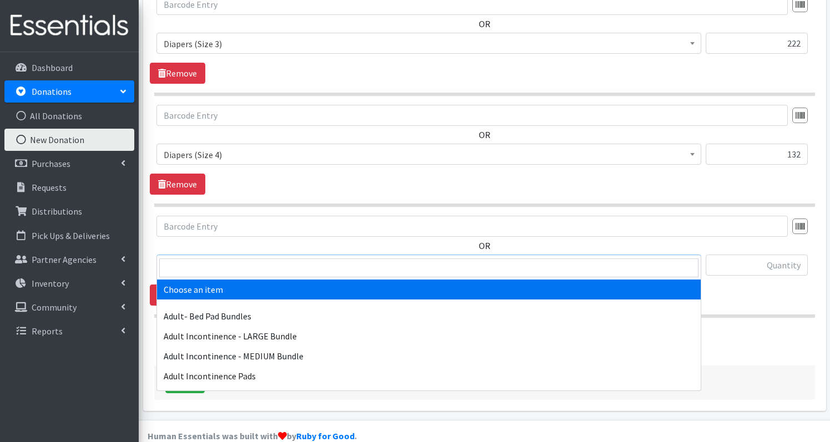
click at [235, 255] on span "Choose an item" at bounding box center [429, 265] width 545 height 21
click at [232, 274] on input "search" at bounding box center [428, 268] width 539 height 19
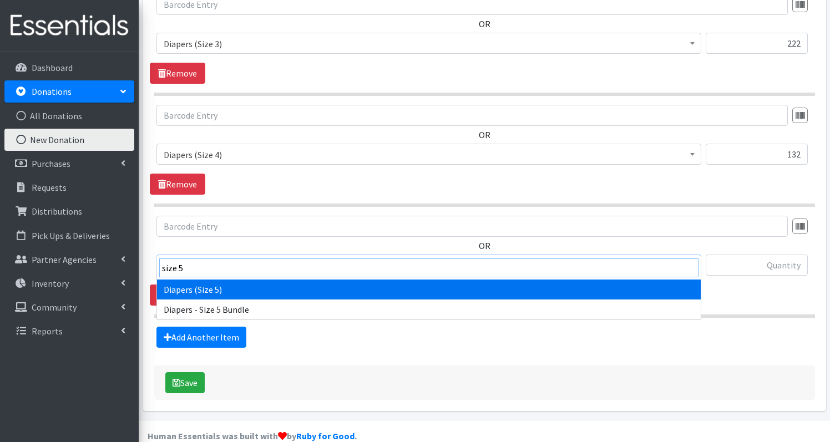
type input "size 5"
select select "1230"
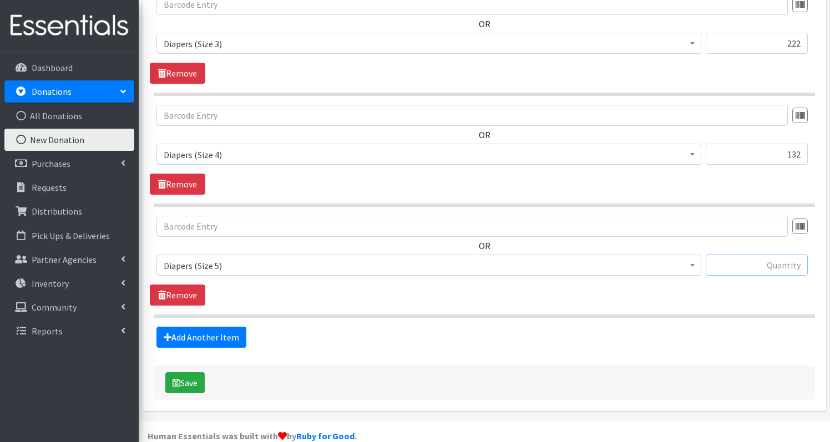
click at [795, 255] on input "text" at bounding box center [757, 265] width 102 height 21
type input "272"
click at [219, 327] on link "Add Another Item" at bounding box center [202, 337] width 90 height 21
click at [226, 258] on span "Choose an item" at bounding box center [429, 266] width 531 height 16
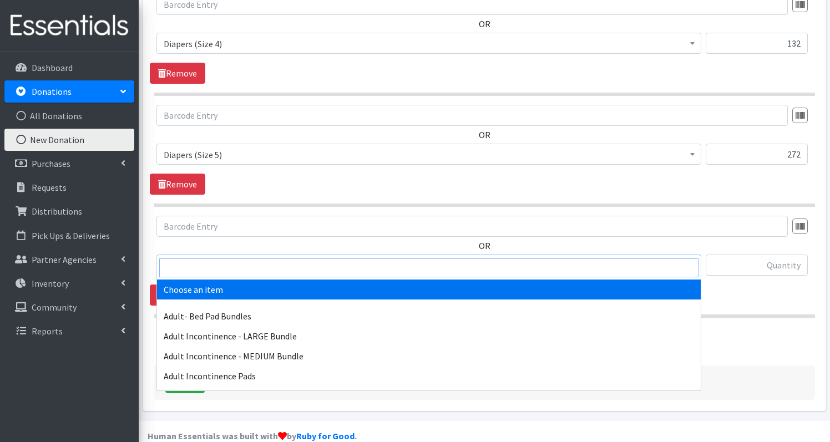
click at [226, 263] on input "search" at bounding box center [428, 268] width 539 height 19
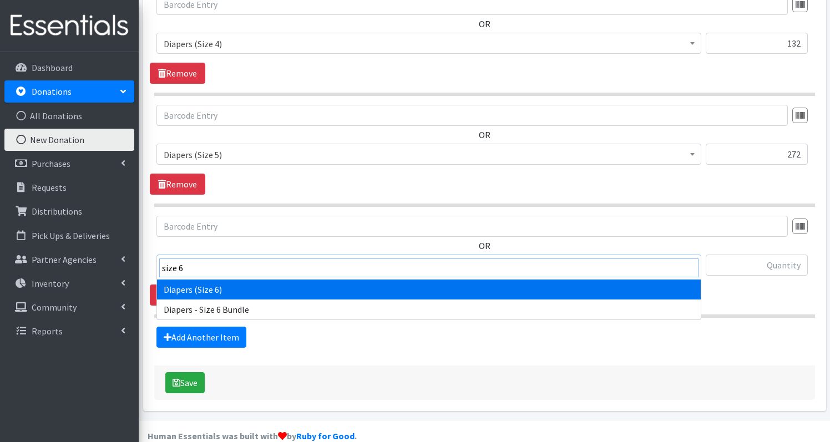
type input "size 6"
select select "1231"
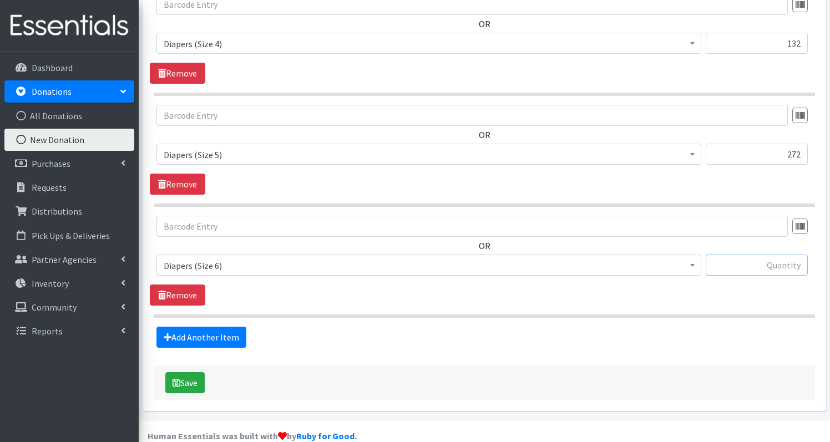
click at [783, 255] on input "text" at bounding box center [757, 265] width 102 height 21
type input "138"
click at [222, 327] on link "Add Another Item" at bounding box center [202, 337] width 90 height 21
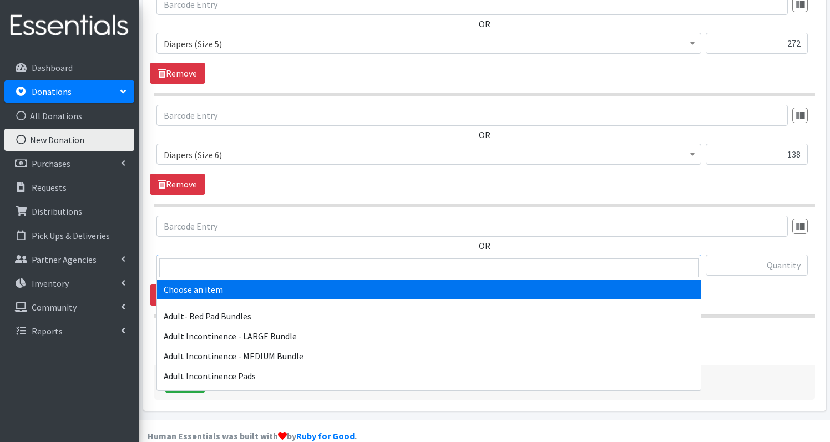
click at [211, 258] on span "Choose an item" at bounding box center [429, 266] width 531 height 16
click at [211, 260] on input "search" at bounding box center [428, 268] width 539 height 19
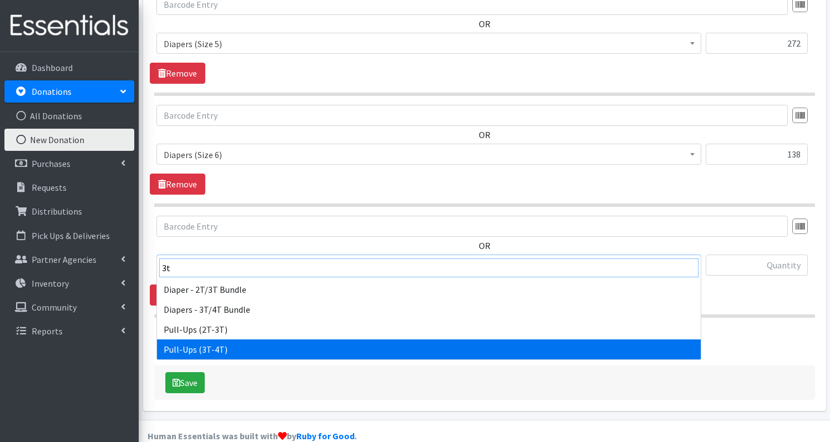
type input "3t"
select select "1252"
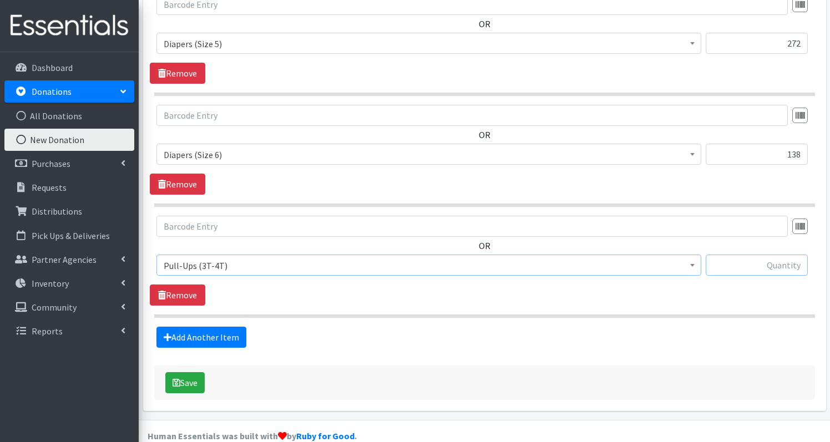
click at [801, 255] on input "text" at bounding box center [757, 265] width 102 height 21
type input "116"
click at [223, 327] on link "Add Another Item" at bounding box center [202, 337] width 90 height 21
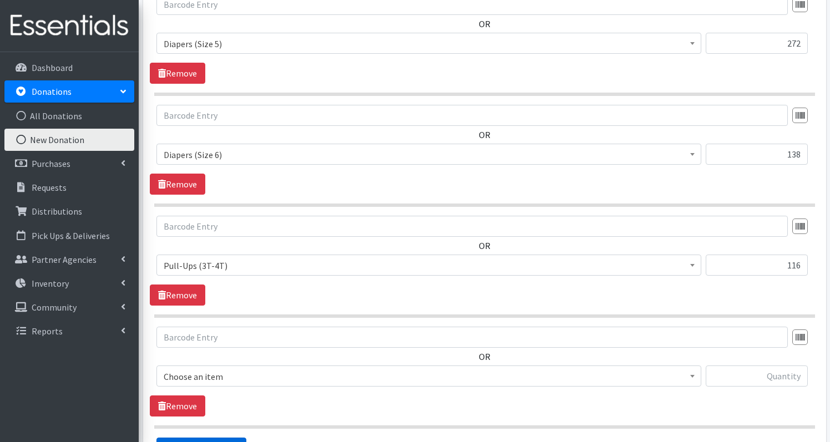
scroll to position [829, 0]
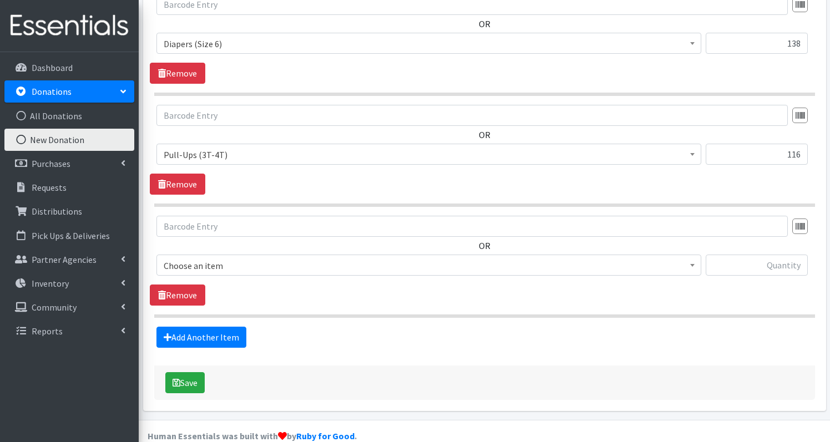
click at [209, 258] on span "Choose an item" at bounding box center [429, 266] width 531 height 16
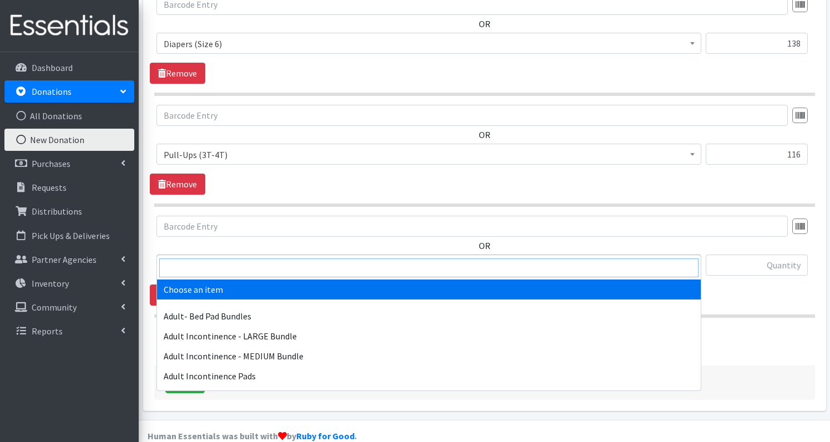
click at [210, 265] on input "search" at bounding box center [428, 268] width 539 height 19
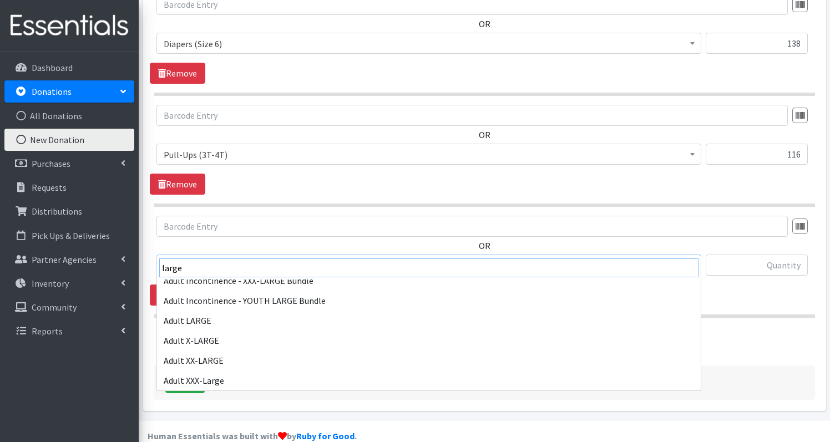
scroll to position [69, 0]
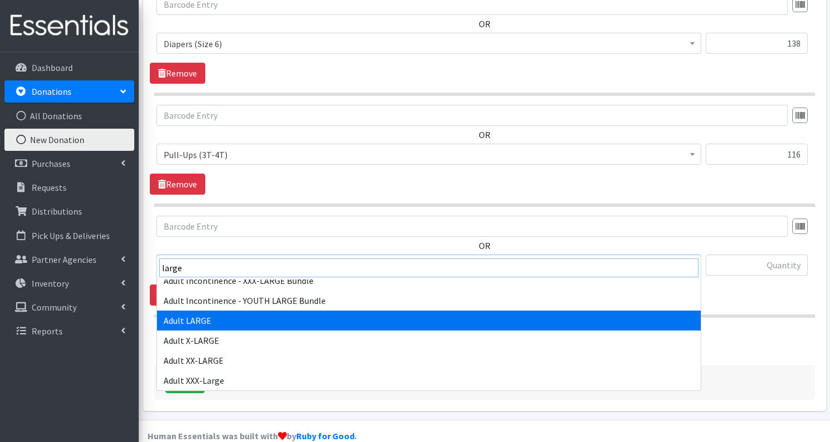
type input "large"
select select "4720"
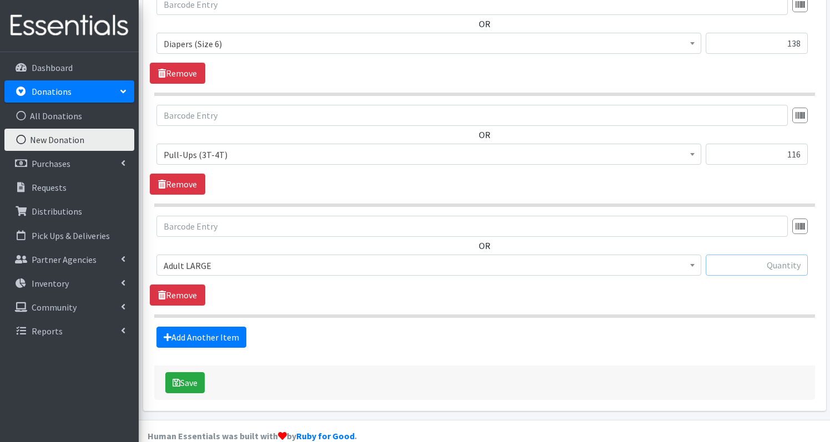
click at [761, 255] on input "text" at bounding box center [757, 265] width 102 height 21
type input "68"
click at [216, 327] on link "Add Another Item" at bounding box center [202, 337] width 90 height 21
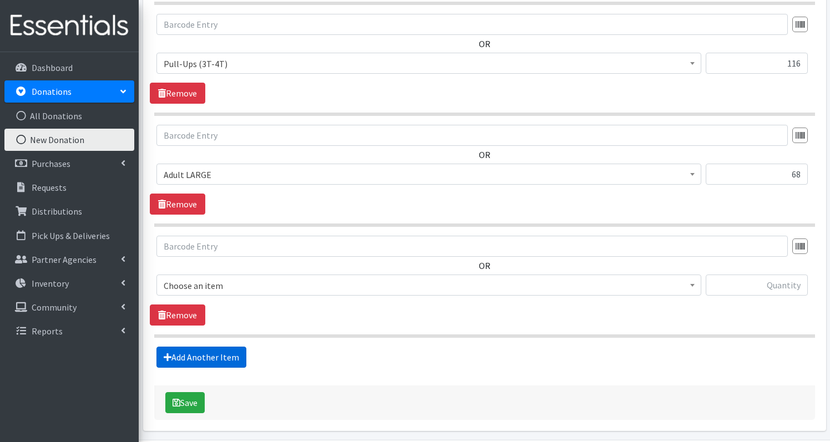
scroll to position [940, 0]
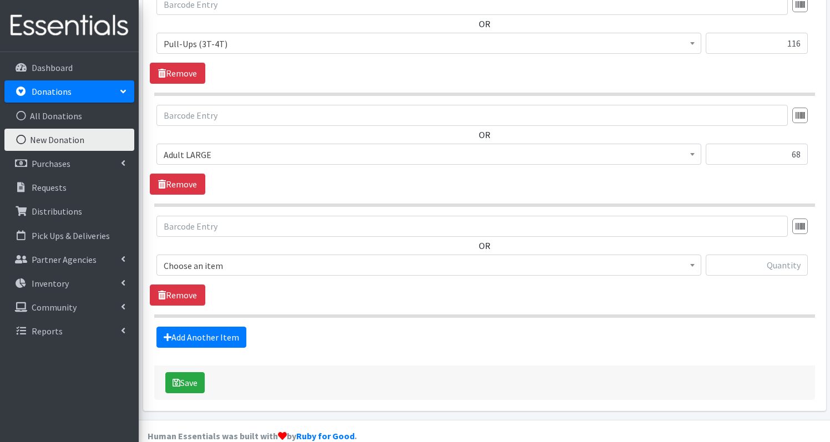
click at [222, 258] on span "Choose an item" at bounding box center [429, 266] width 531 height 16
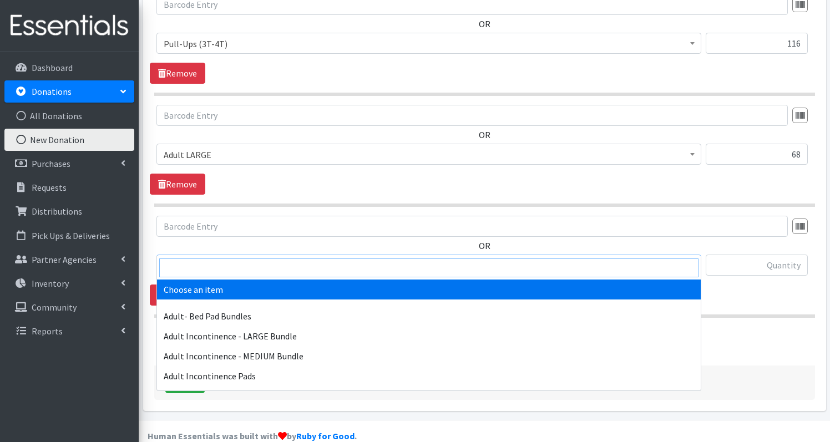
click at [211, 264] on input "search" at bounding box center [428, 268] width 539 height 19
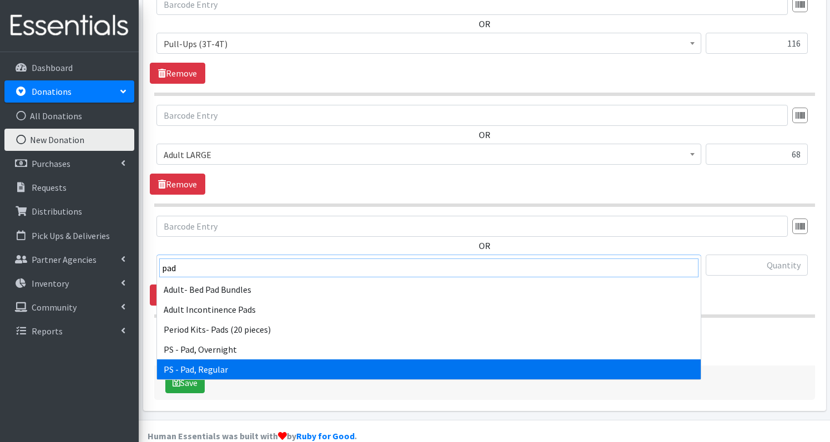
type input "pad"
select select "2192"
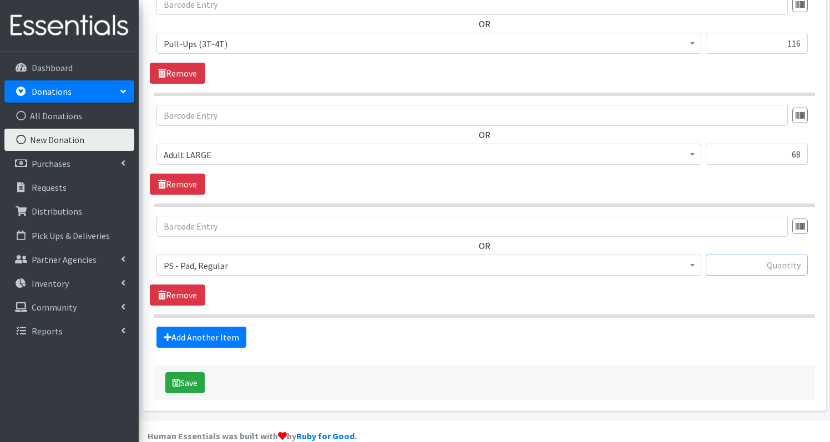
click at [765, 255] on input "text" at bounding box center [757, 265] width 102 height 21
type input "76"
click at [181, 327] on link "Add Another Item" at bounding box center [202, 337] width 90 height 21
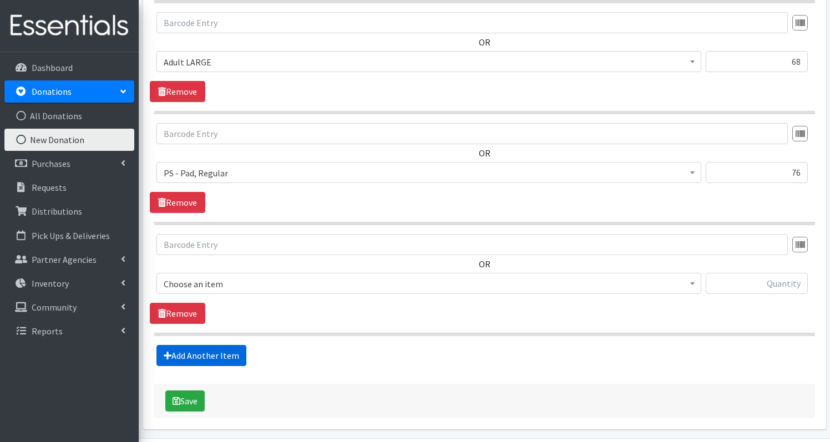
scroll to position [1051, 0]
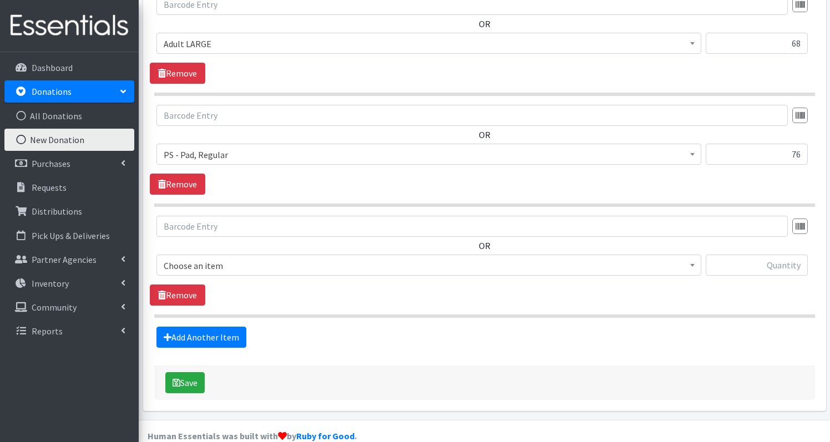
click at [255, 258] on span "Choose an item" at bounding box center [429, 266] width 531 height 16
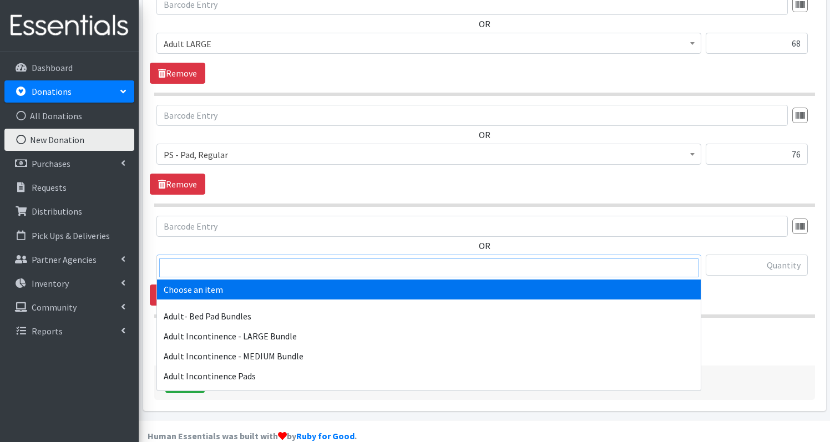
click at [241, 263] on input "search" at bounding box center [428, 268] width 539 height 19
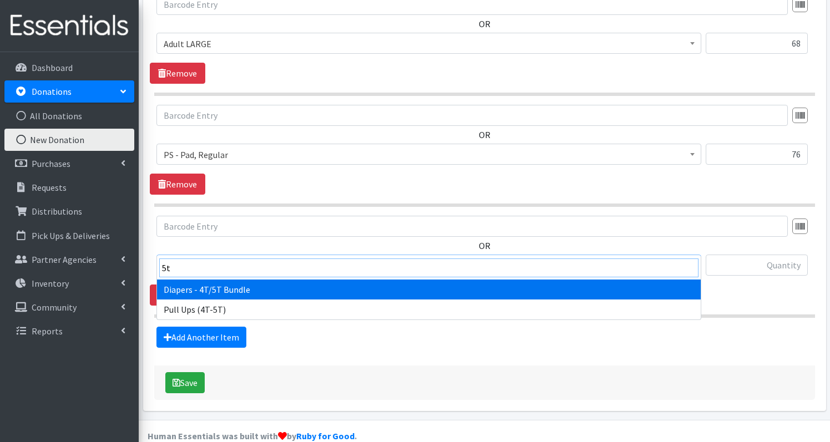
click at [196, 264] on input "5t" at bounding box center [428, 268] width 539 height 19
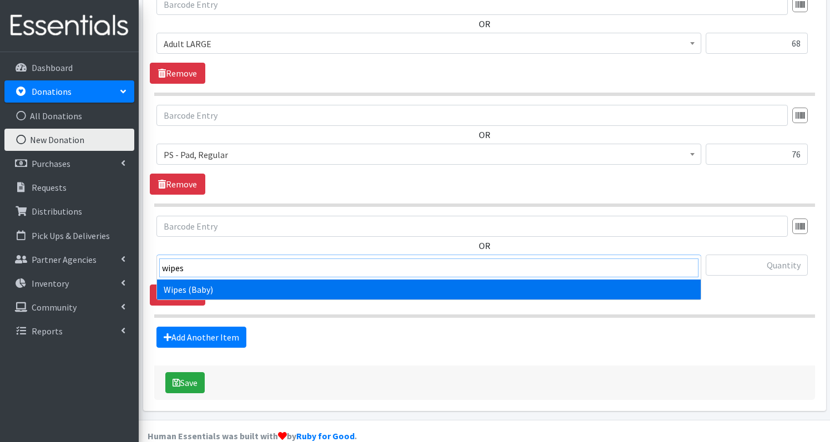
type input "wipes"
select select "1260"
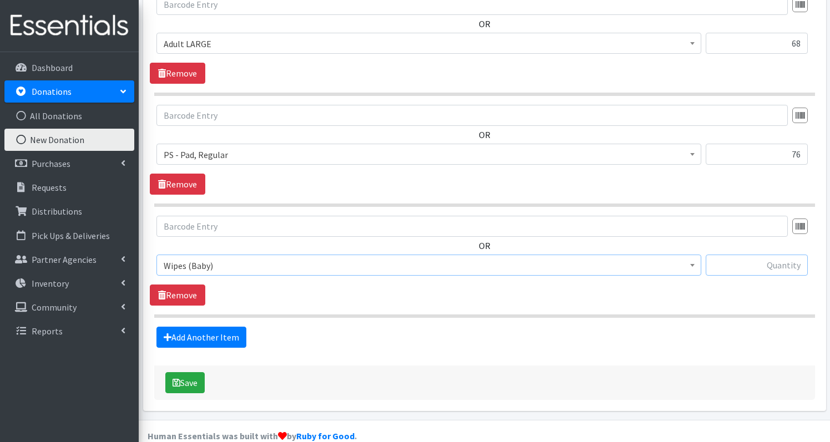
click at [758, 255] on input "text" at bounding box center [757, 265] width 102 height 21
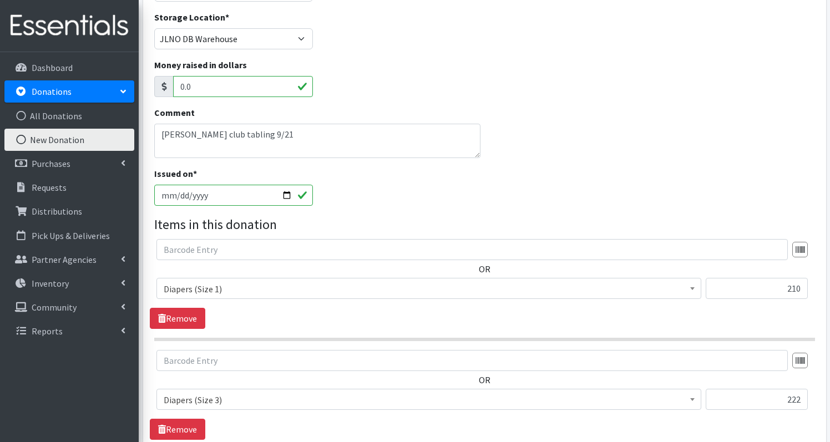
scroll to position [92, 0]
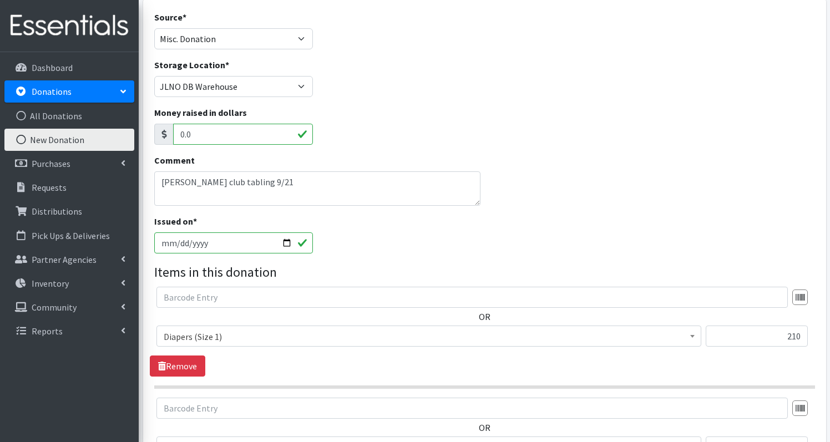
type input "16"
click at [274, 171] on textarea "Sams club tabling 9/21" at bounding box center [317, 188] width 326 height 34
click at [223, 180] on textarea "Sams club tabling 9/21 **** 84 5t/6t" at bounding box center [317, 188] width 326 height 34
click at [189, 178] on textarea "Sams club tabling 9/21 **** 84 5t/6t as well" at bounding box center [317, 188] width 326 height 34
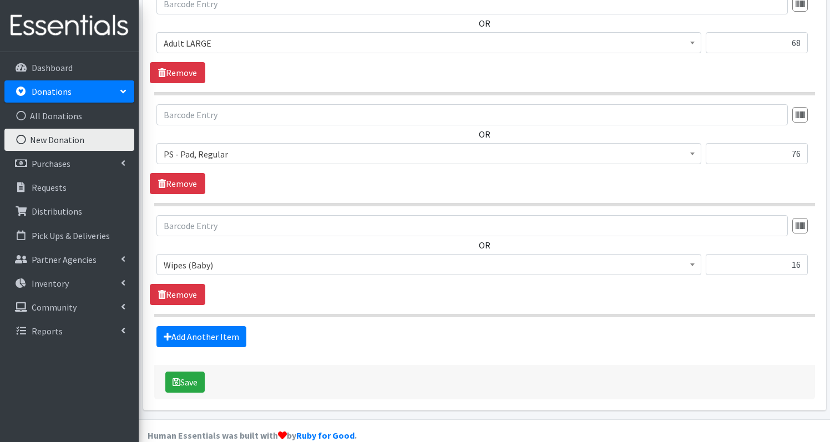
scroll to position [1051, 0]
type textarea "Sams club tabling 9/21 **** 84 size 5t/6t as well"
click at [188, 372] on button "Save" at bounding box center [184, 382] width 39 height 21
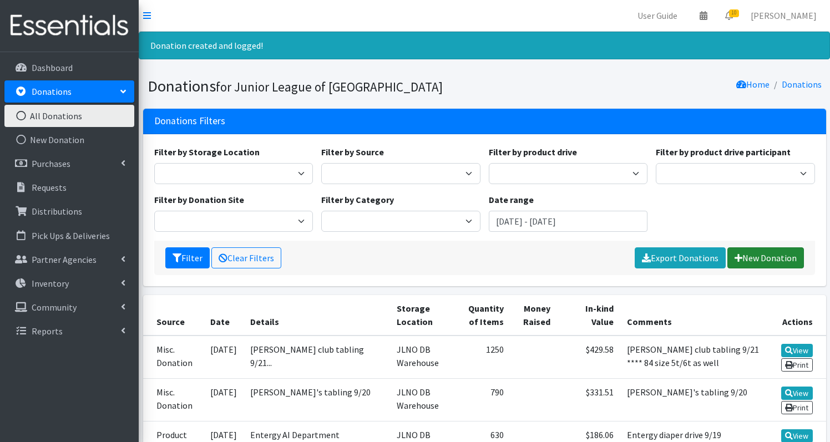
click at [776, 259] on link "New Donation" at bounding box center [766, 258] width 77 height 21
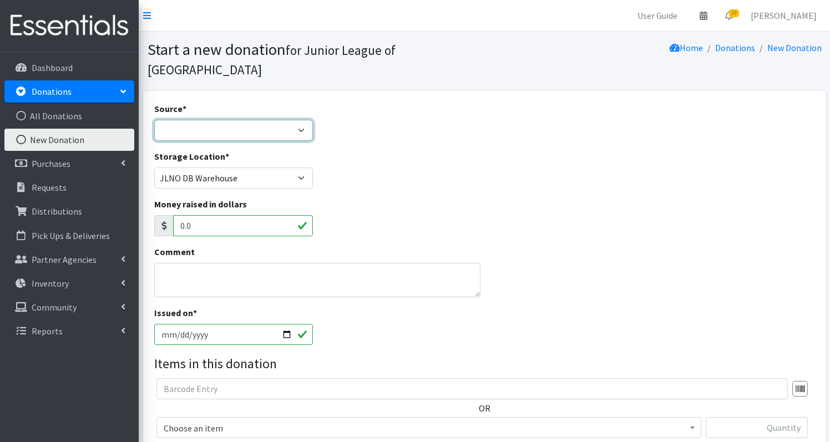
select select "Misc. Donation"
click at [194, 264] on textarea "Comment" at bounding box center [317, 280] width 326 height 34
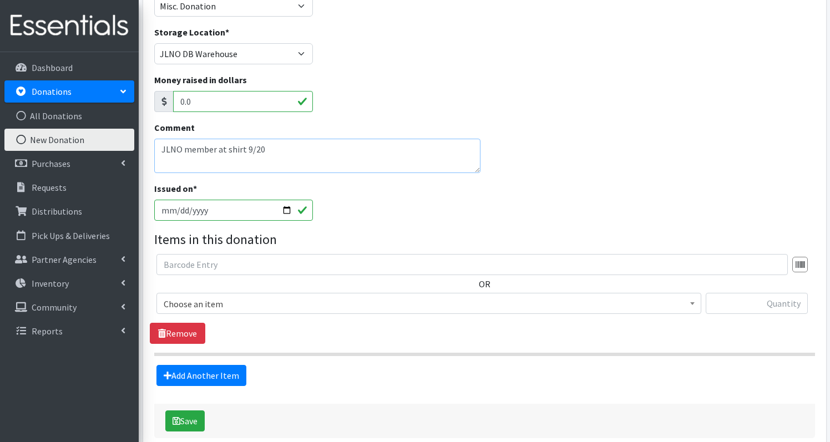
scroll to position [144, 0]
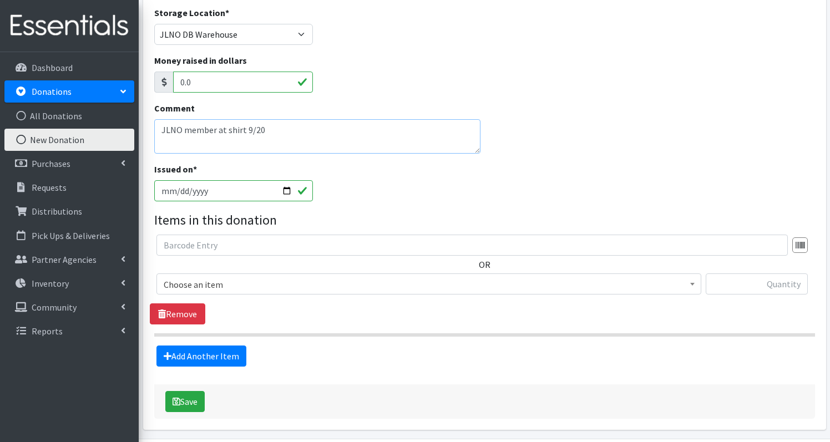
type textarea "JLNO member at shirt 9/20"
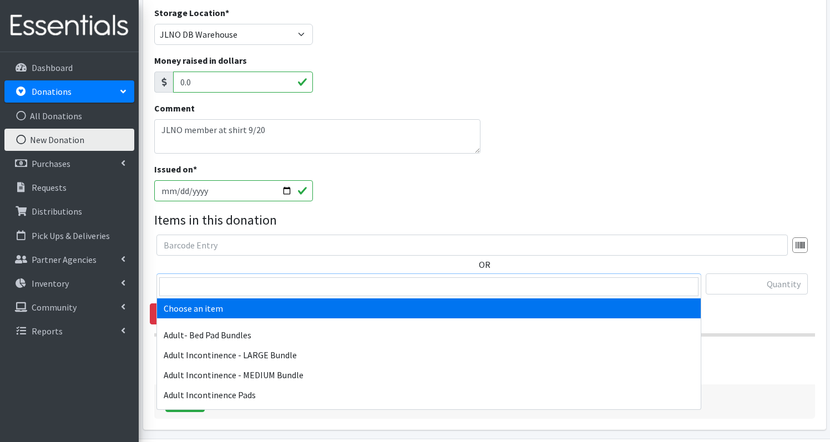
click at [200, 277] on span "Choose an item" at bounding box center [429, 285] width 531 height 16
click at [194, 284] on input "search" at bounding box center [428, 286] width 539 height 19
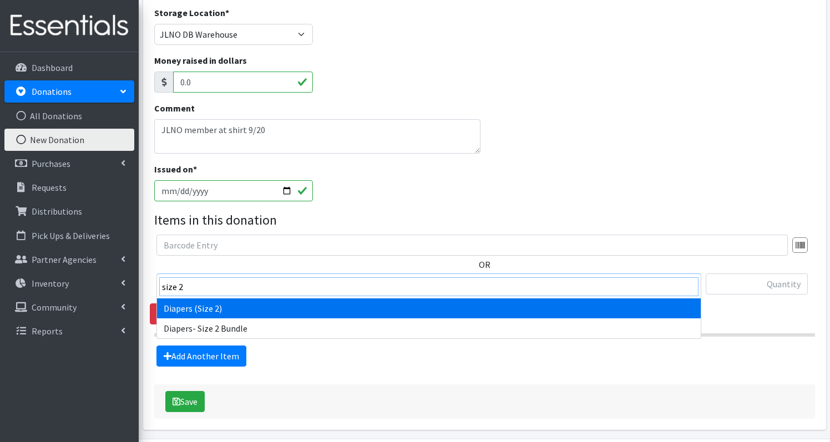
type input "size 2"
select select "1258"
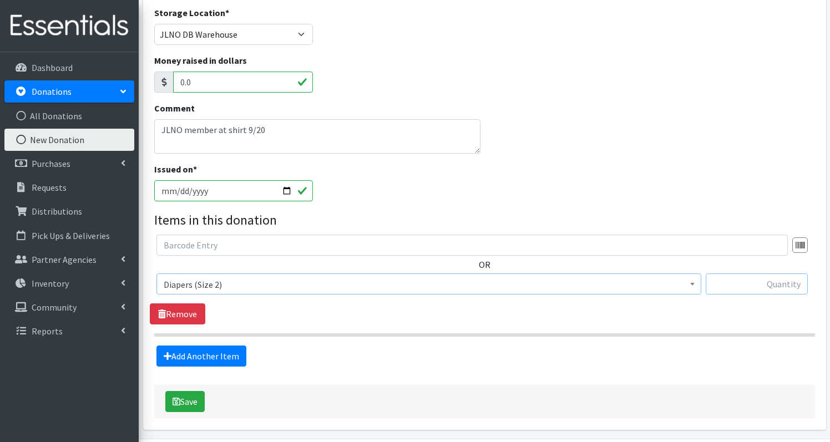
click at [788, 274] on input "text" at bounding box center [757, 284] width 102 height 21
type input "186"
click at [224, 346] on link "Add Another Item" at bounding box center [202, 356] width 90 height 21
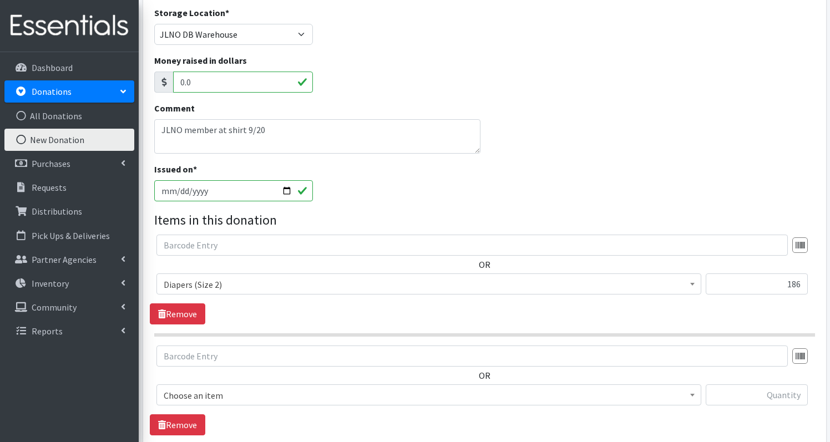
scroll to position [274, 0]
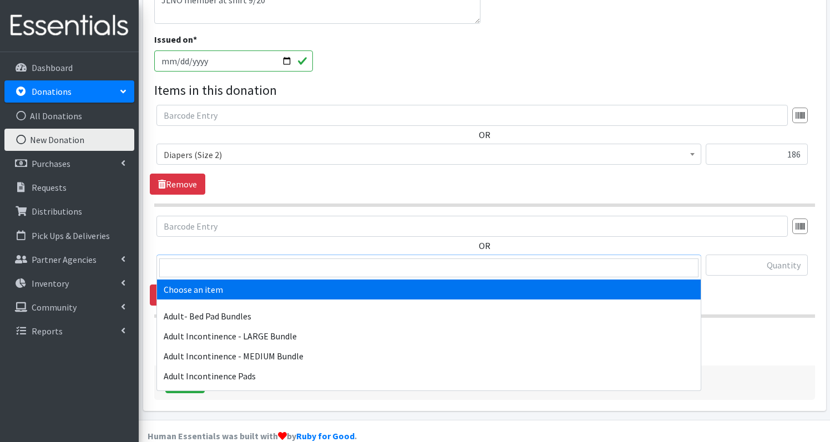
click at [251, 258] on span "Choose an item" at bounding box center [429, 266] width 531 height 16
click at [250, 262] on input "search" at bounding box center [428, 268] width 539 height 19
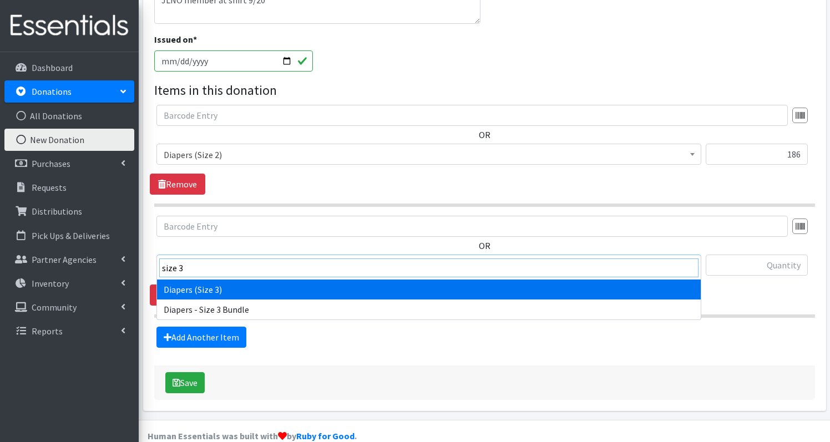
type input "size 3"
select select "1235"
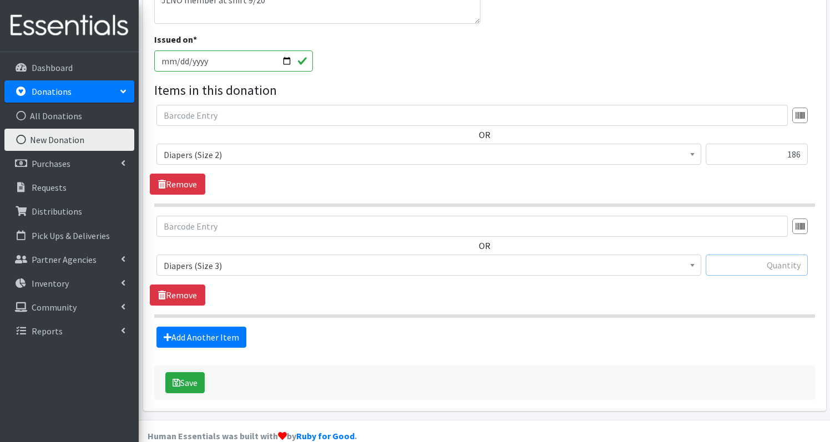
click at [760, 255] on input "text" at bounding box center [757, 265] width 102 height 21
type input "104"
click at [207, 327] on link "Add Another Item" at bounding box center [202, 337] width 90 height 21
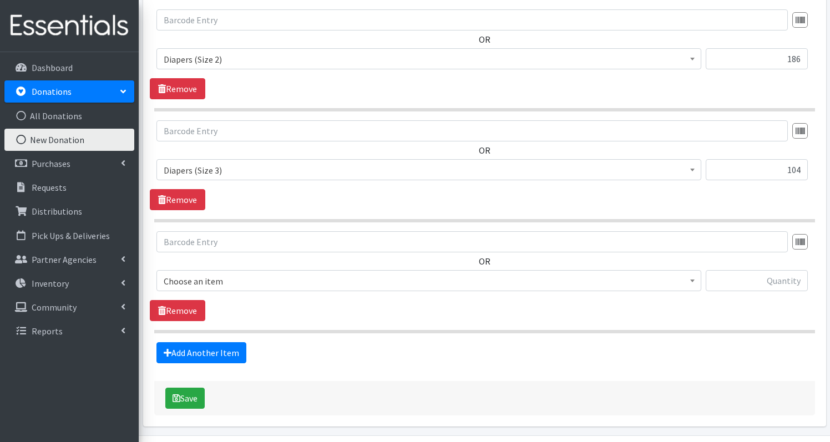
scroll to position [385, 0]
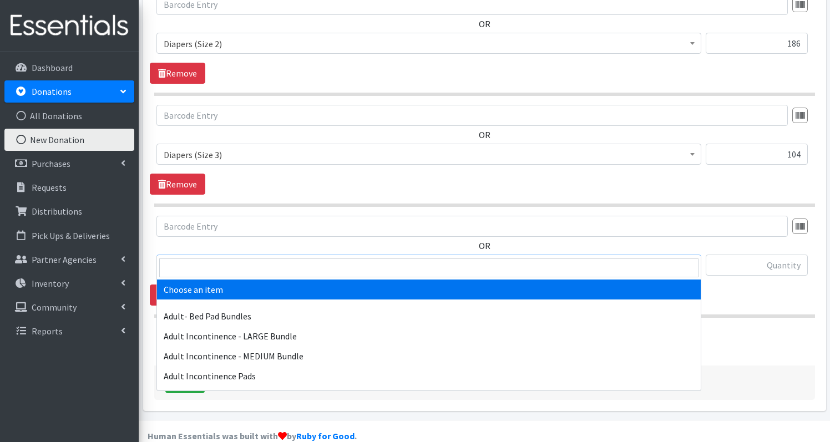
click at [255, 258] on span "Choose an item" at bounding box center [429, 266] width 531 height 16
click at [250, 262] on input "search" at bounding box center [428, 268] width 539 height 19
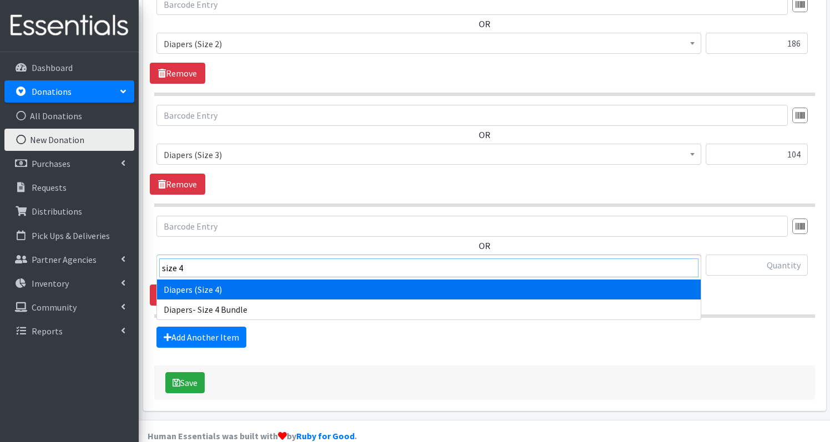
type input "size 4"
select select "1263"
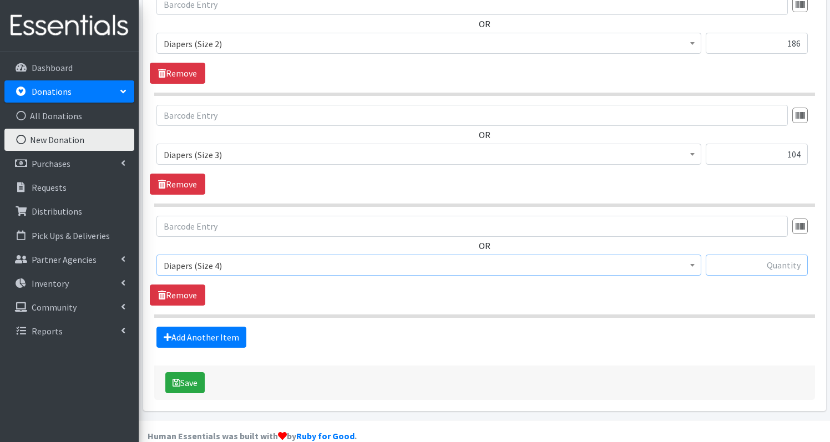
click at [790, 255] on input "text" at bounding box center [757, 265] width 102 height 21
type input "60"
click at [190, 372] on button "Save" at bounding box center [184, 382] width 39 height 21
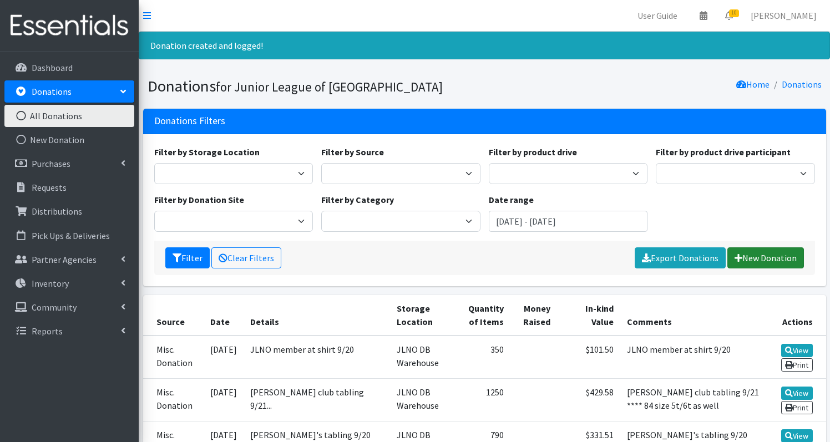
click at [764, 255] on link "New Donation" at bounding box center [766, 258] width 77 height 21
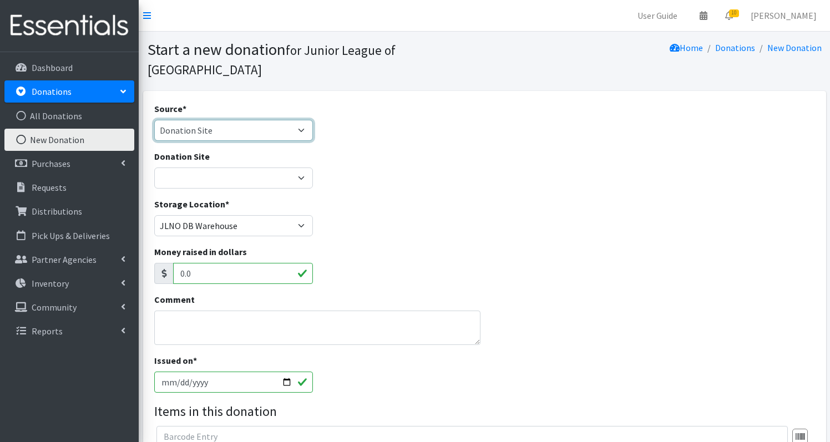
select select "Product Drive"
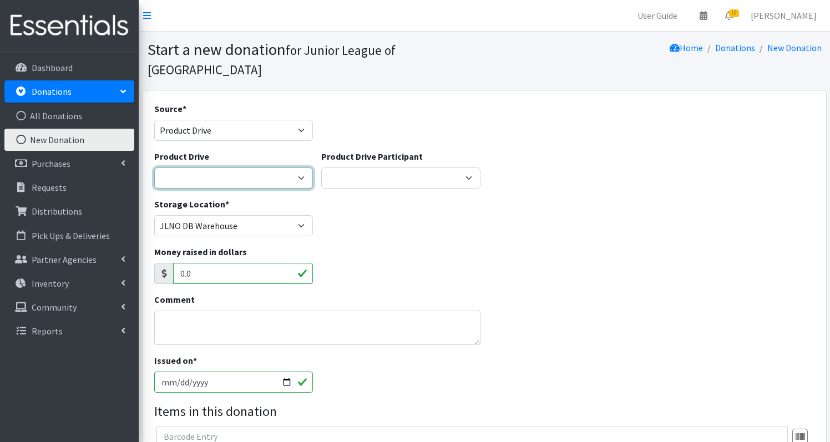
select select "3533"
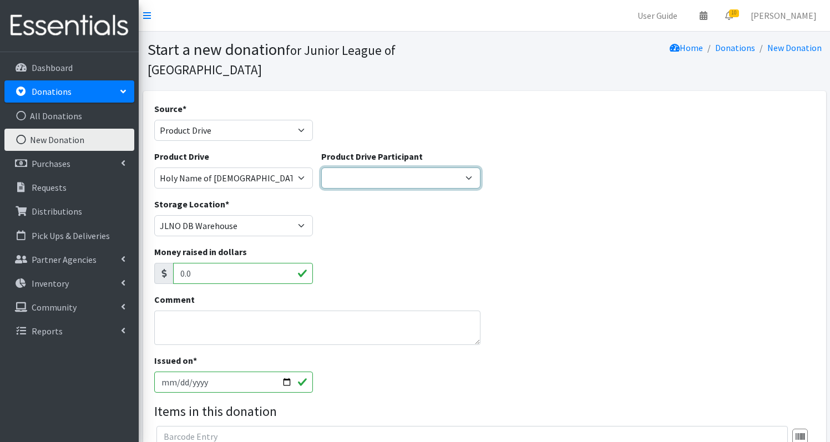
select select "1430"
click at [200, 311] on textarea "Comment" at bounding box center [317, 328] width 326 height 34
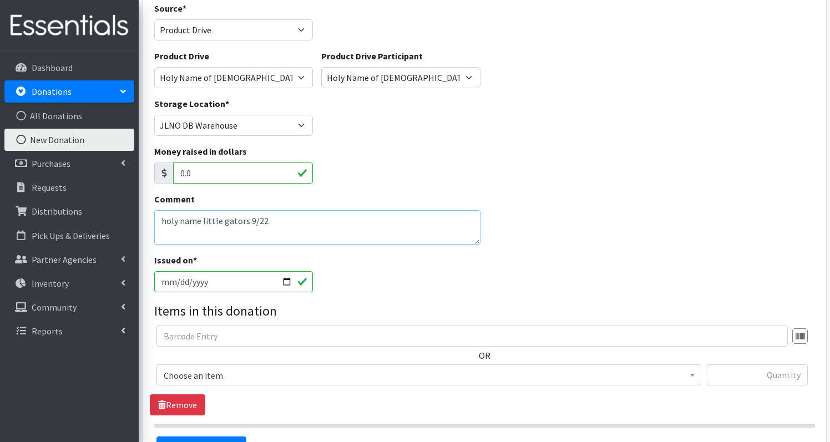
scroll to position [176, 0]
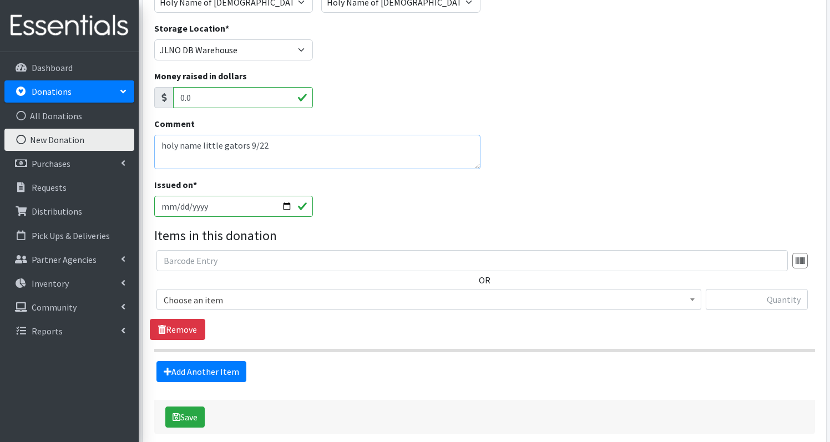
type textarea "holy name little gators 9/22"
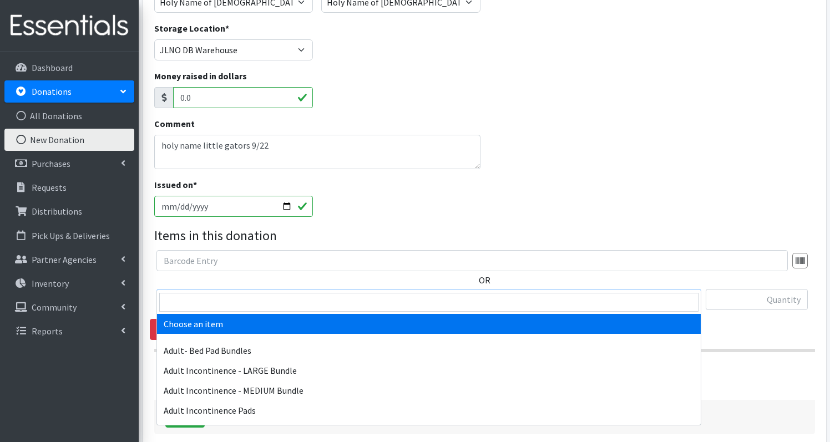
click at [291, 292] on span "Choose an item" at bounding box center [429, 300] width 531 height 16
click at [276, 304] on input "search" at bounding box center [428, 302] width 539 height 19
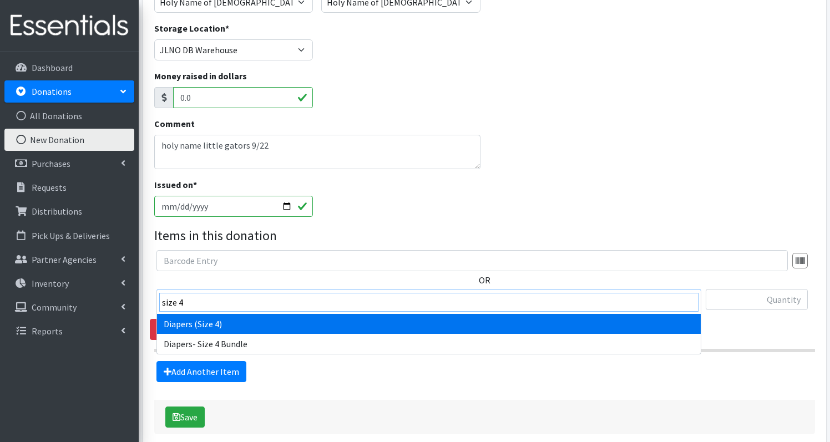
type input "size 4"
select select "1263"
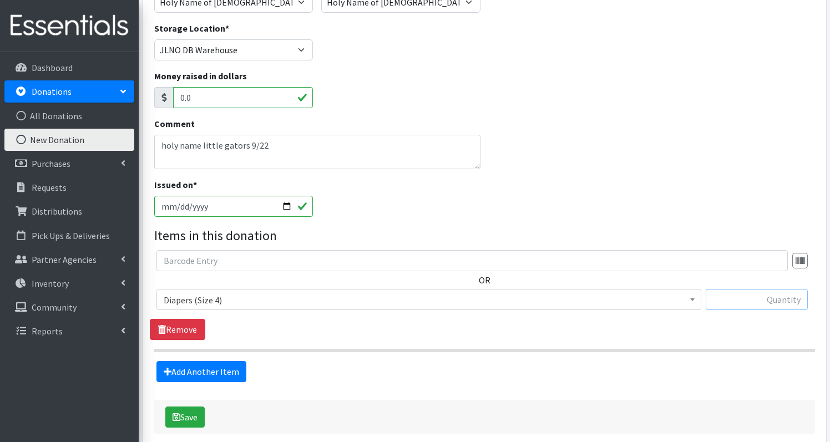
click at [776, 289] on input "text" at bounding box center [757, 299] width 102 height 21
type input "33"
click at [221, 361] on link "Add Another Item" at bounding box center [202, 371] width 90 height 21
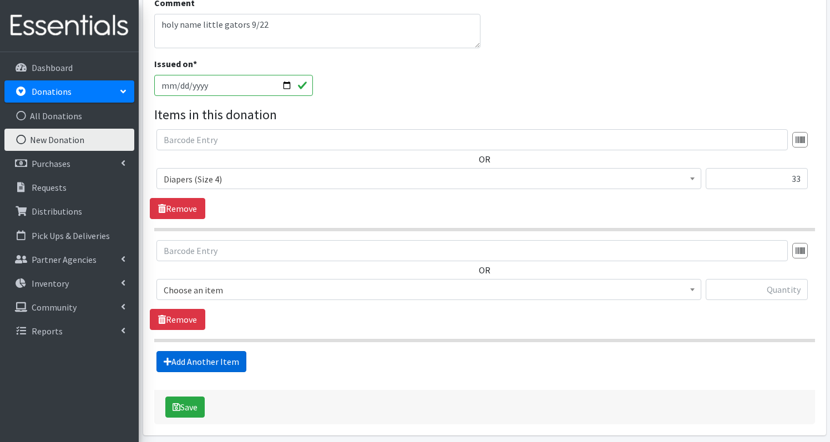
scroll to position [321, 0]
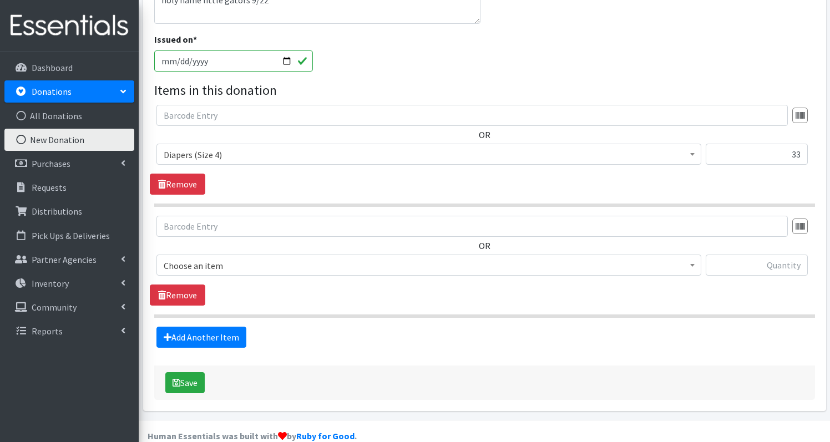
click at [223, 258] on span "Choose an item" at bounding box center [429, 266] width 531 height 16
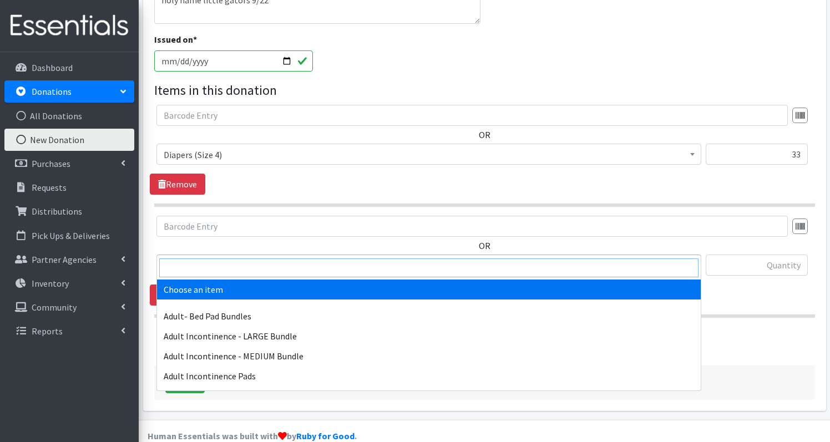
click at [221, 265] on input "search" at bounding box center [428, 268] width 539 height 19
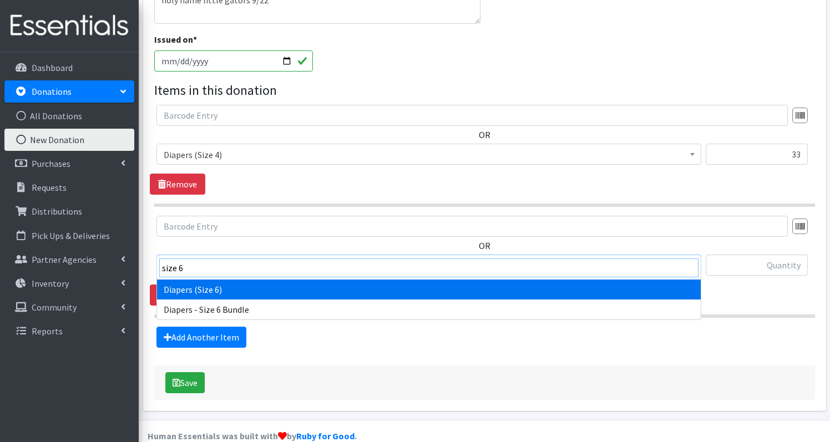
type input "size 6"
select select "1231"
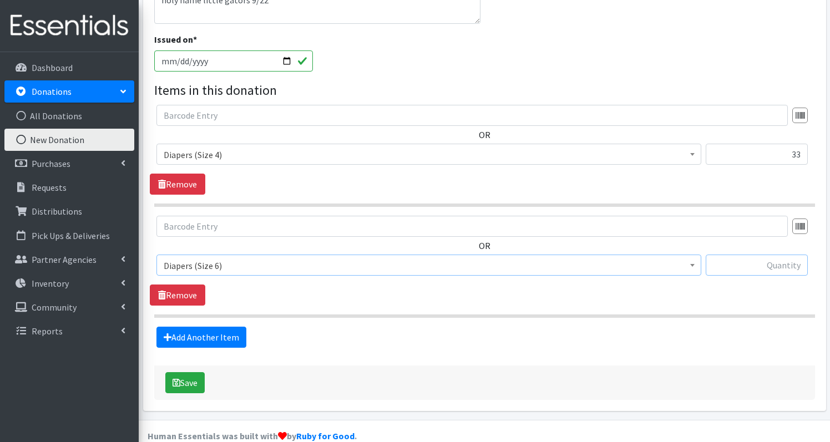
click at [773, 255] on input "text" at bounding box center [757, 265] width 102 height 21
type input "63"
click at [201, 327] on link "Add Another Item" at bounding box center [202, 337] width 90 height 21
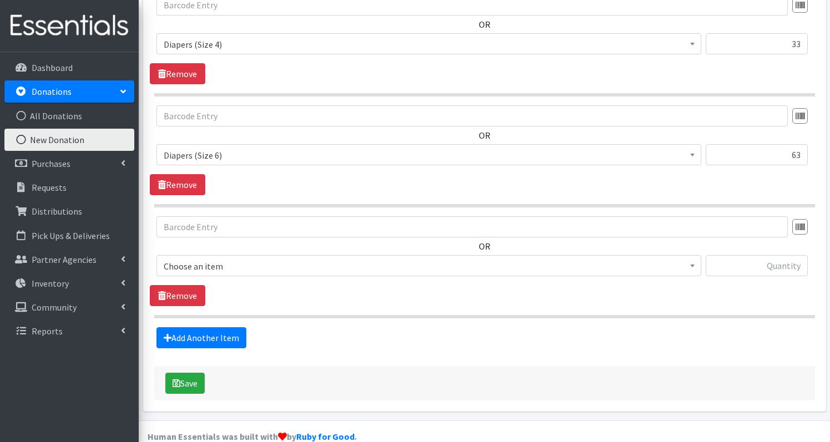
scroll to position [432, 0]
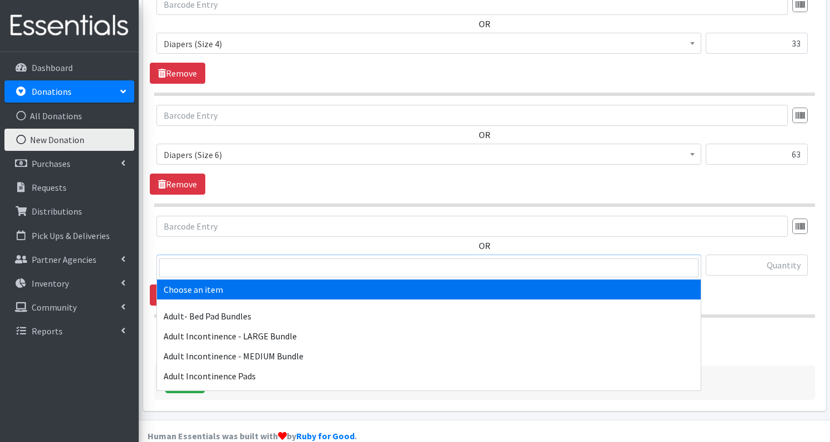
click at [299, 258] on span "Choose an item" at bounding box center [429, 266] width 531 height 16
click at [295, 267] on input "search" at bounding box center [428, 268] width 539 height 19
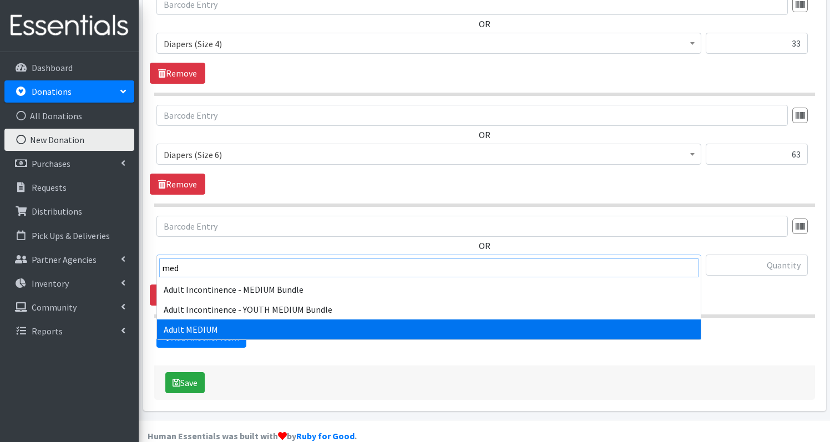
type input "med"
select select "4719"
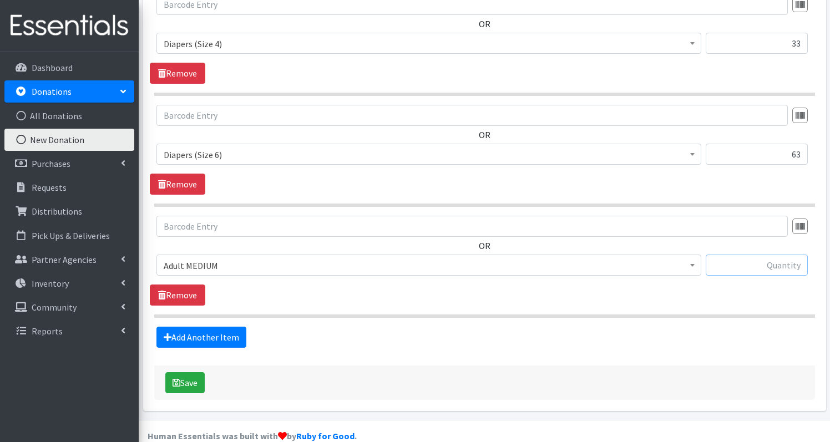
click at [764, 255] on input "text" at bounding box center [757, 265] width 102 height 21
type input "18"
click at [201, 327] on link "Add Another Item" at bounding box center [202, 337] width 90 height 21
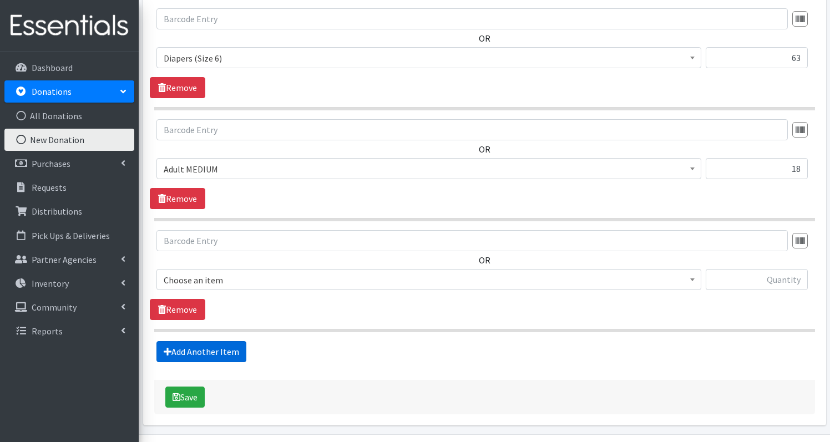
scroll to position [543, 0]
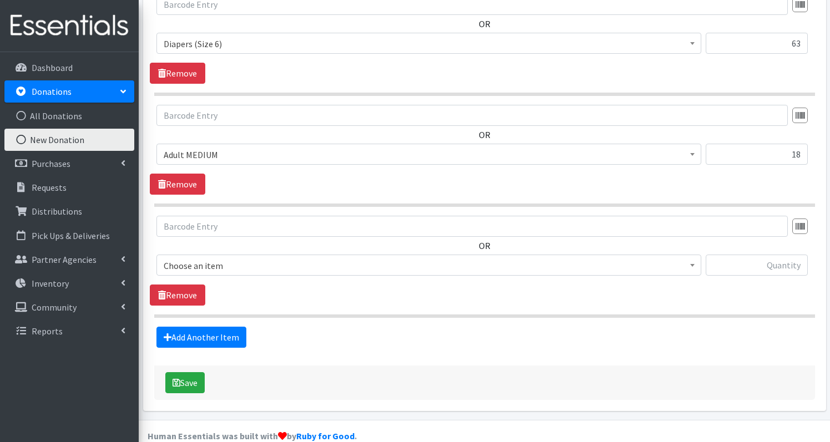
click at [231, 258] on span "Choose an item" at bounding box center [429, 266] width 531 height 16
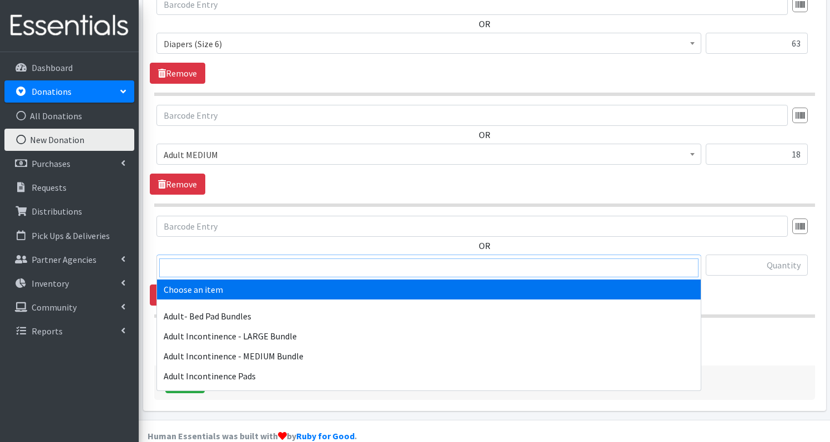
click at [220, 267] on input "search" at bounding box center [428, 268] width 539 height 19
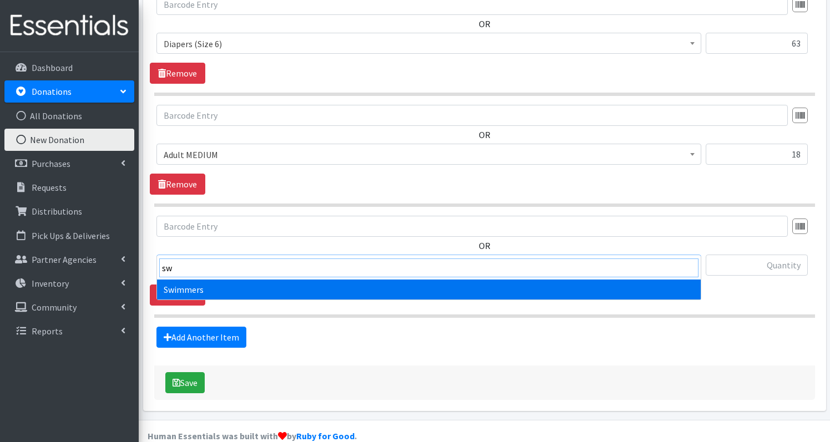
type input "sw"
select select "1261"
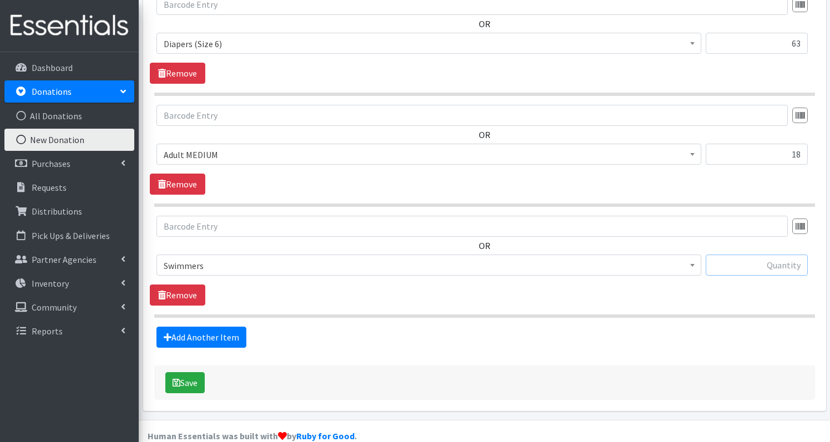
click at [759, 255] on input "text" at bounding box center [757, 265] width 102 height 21
type input "1"
click at [181, 327] on link "Add Another Item" at bounding box center [202, 337] width 90 height 21
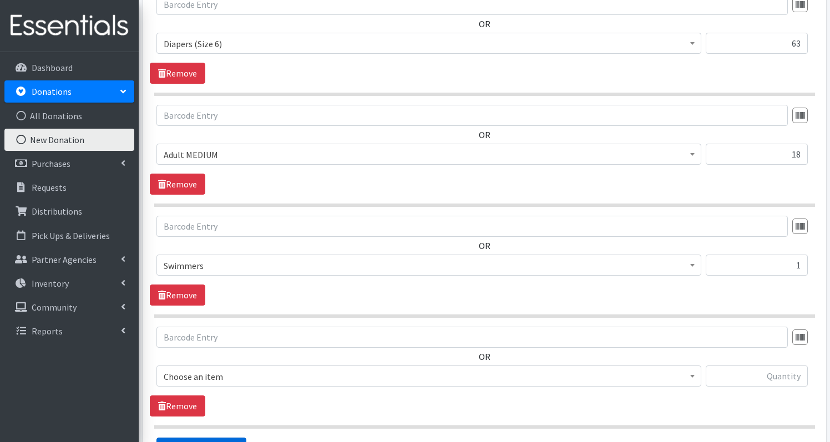
scroll to position [654, 0]
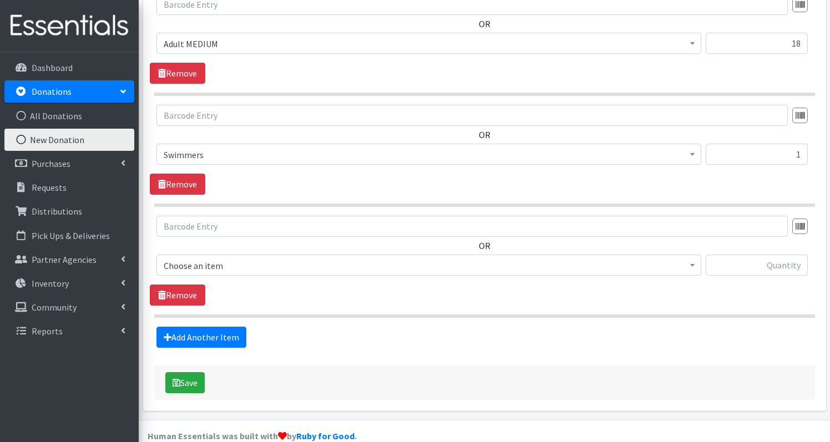
click at [230, 258] on span "Choose an item" at bounding box center [429, 266] width 531 height 16
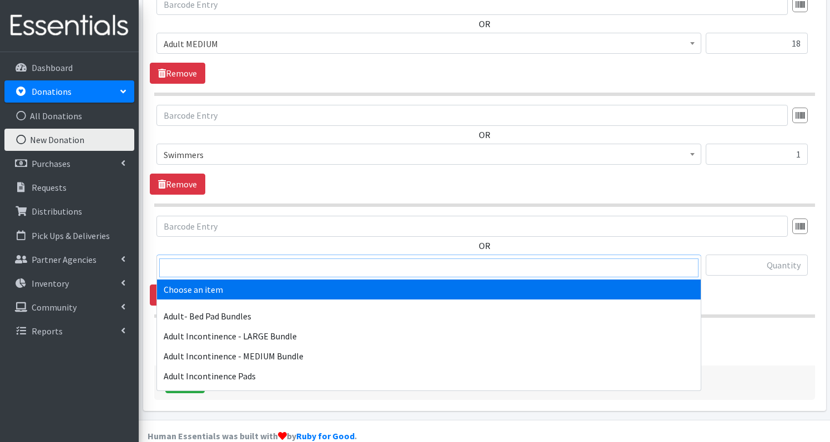
click at [224, 262] on input "search" at bounding box center [428, 268] width 539 height 19
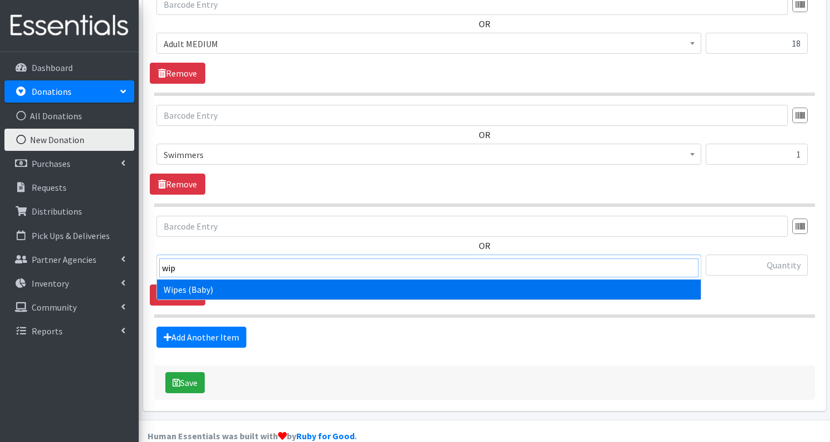
type input "wip"
select select "1260"
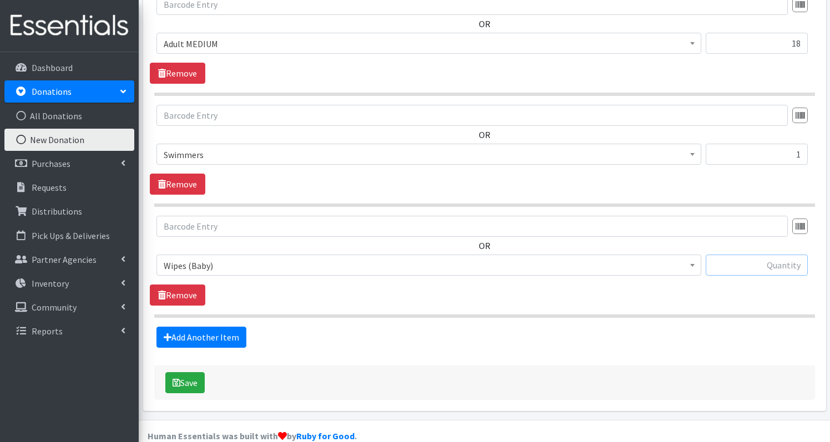
click at [777, 255] on input "text" at bounding box center [757, 265] width 102 height 21
type input "12"
click at [194, 372] on button "Save" at bounding box center [184, 382] width 39 height 21
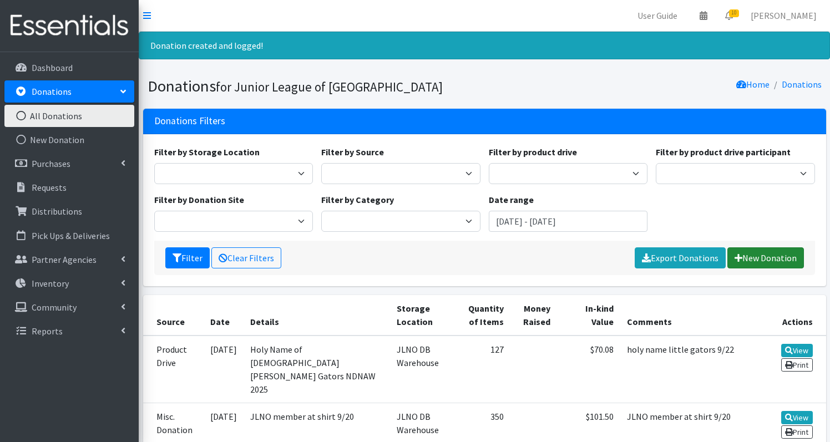
click at [781, 259] on link "New Donation" at bounding box center [766, 258] width 77 height 21
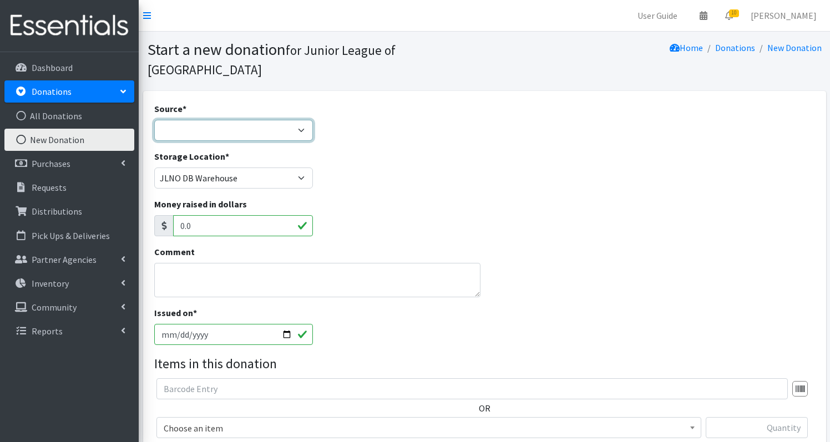
select select "Product Drive"
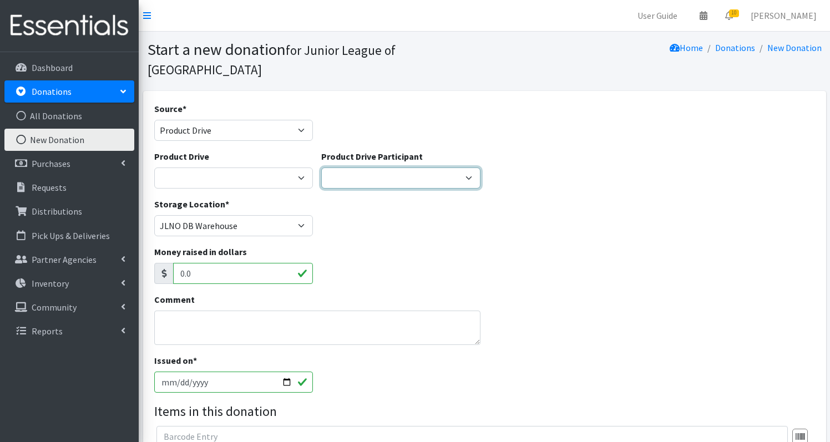
select select "1432"
click at [222, 311] on textarea "Comment" at bounding box center [317, 328] width 326 height 34
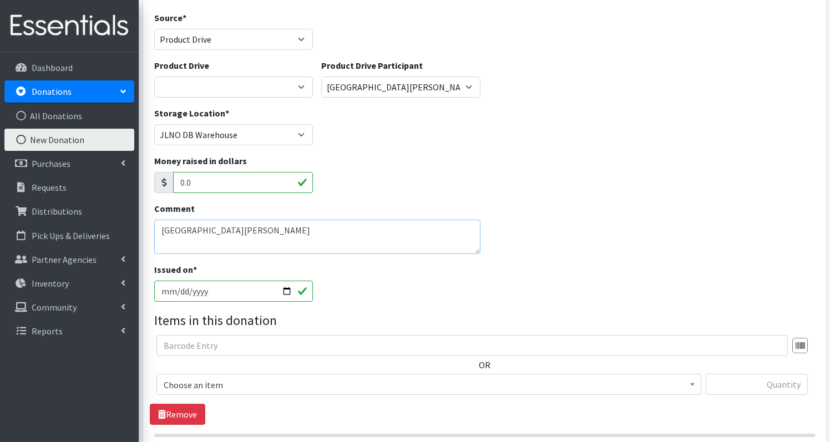
scroll to position [92, 0]
type textarea "[GEOGRAPHIC_DATA][PERSON_NAME]"
click at [265, 376] on span "Choose an item" at bounding box center [429, 384] width 531 height 16
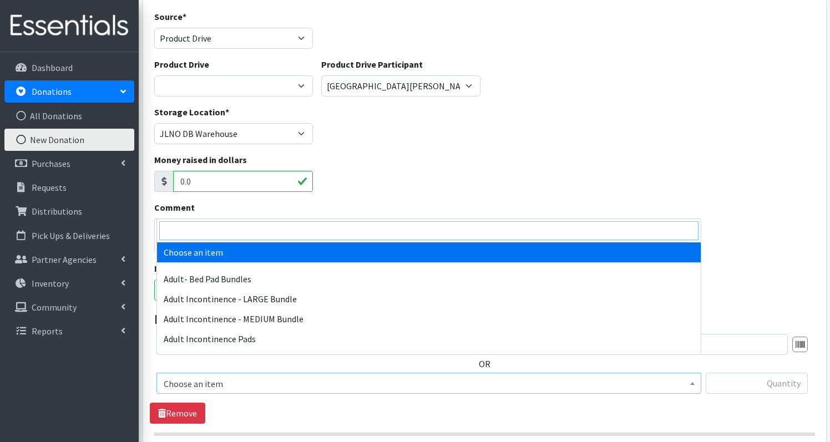
click at [230, 235] on input "search" at bounding box center [428, 230] width 539 height 19
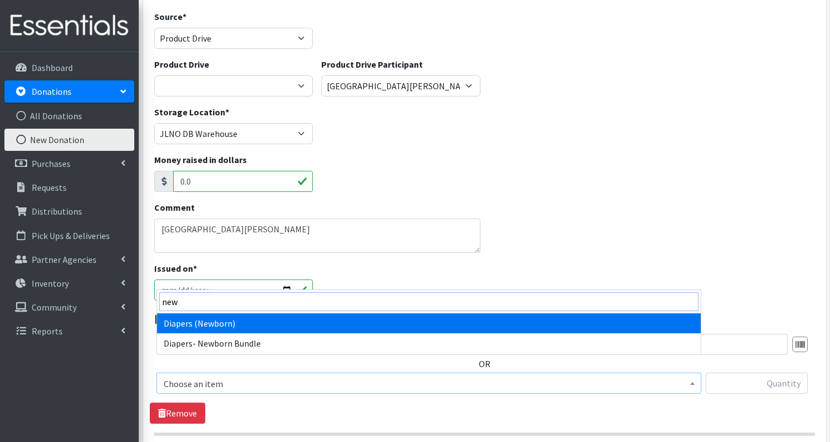
type input "new"
select select "1236"
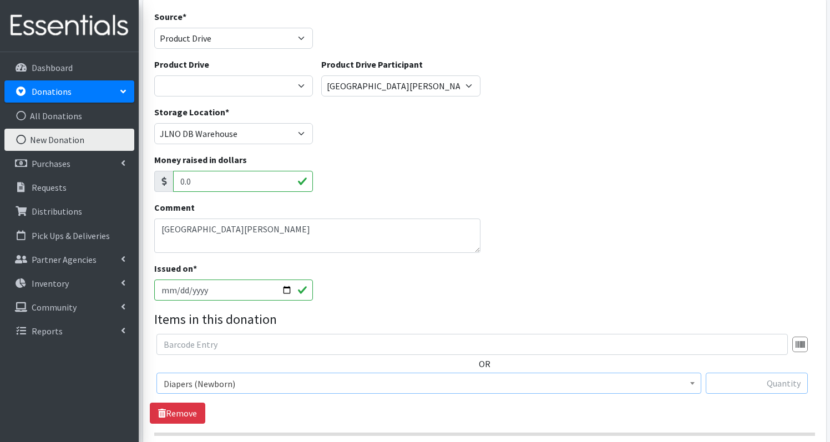
click at [768, 373] on input "text" at bounding box center [757, 383] width 102 height 21
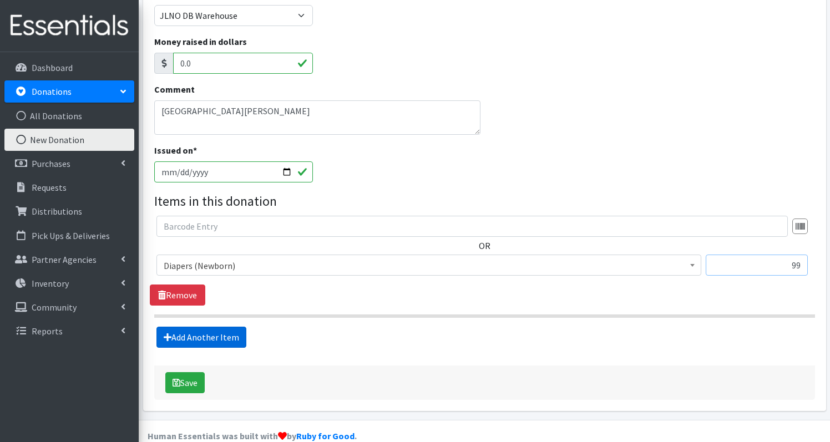
type input "99"
click at [216, 327] on link "Add Another Item" at bounding box center [202, 337] width 90 height 21
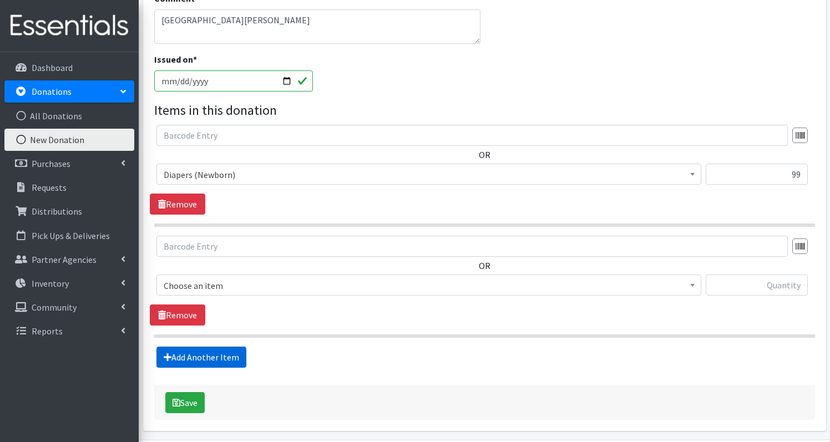
scroll to position [321, 0]
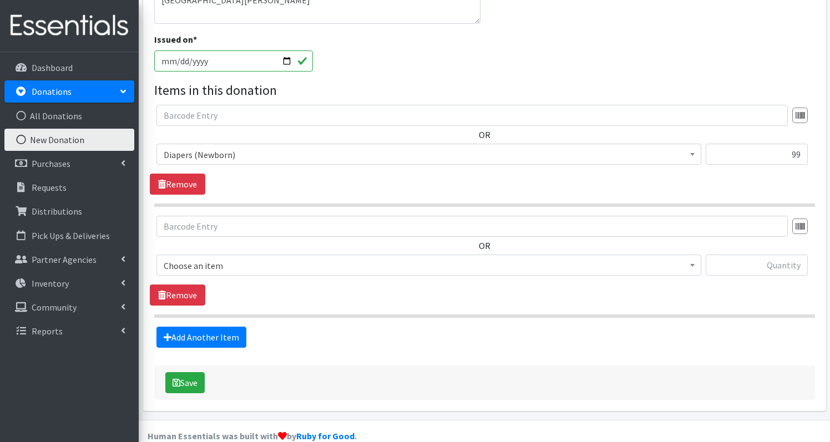
click at [246, 258] on span "Choose an item" at bounding box center [429, 266] width 531 height 16
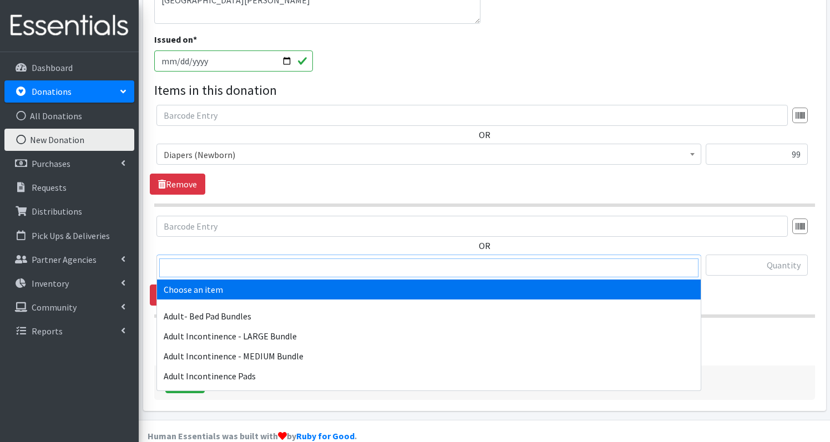
click at [238, 264] on input "search" at bounding box center [428, 268] width 539 height 19
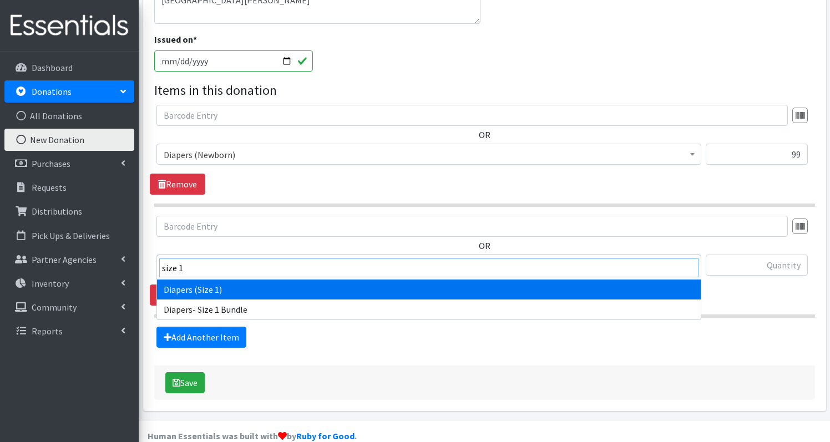
type input "size 1"
select select "1257"
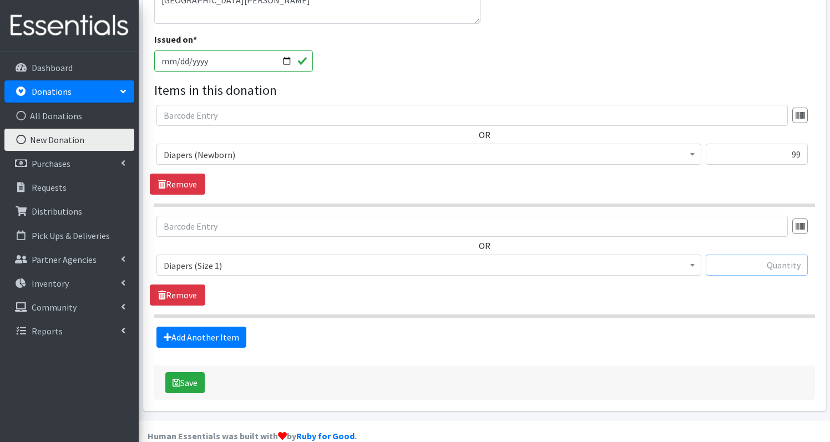
click at [769, 255] on input "text" at bounding box center [757, 265] width 102 height 21
type input "437"
click at [225, 327] on link "Add Another Item" at bounding box center [202, 337] width 90 height 21
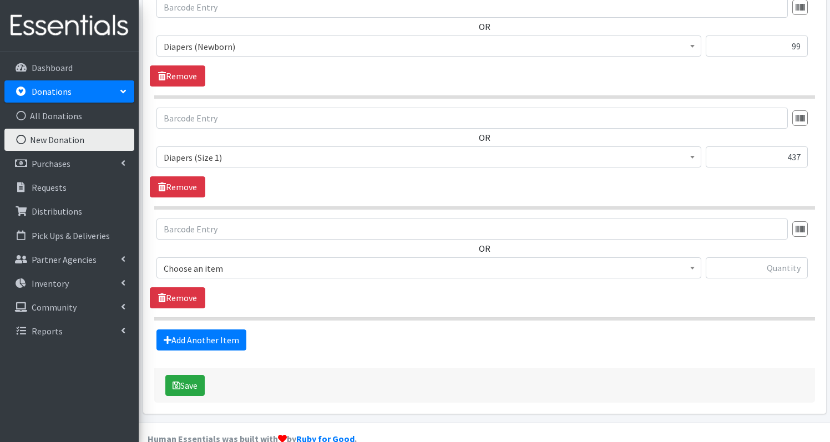
scroll to position [432, 0]
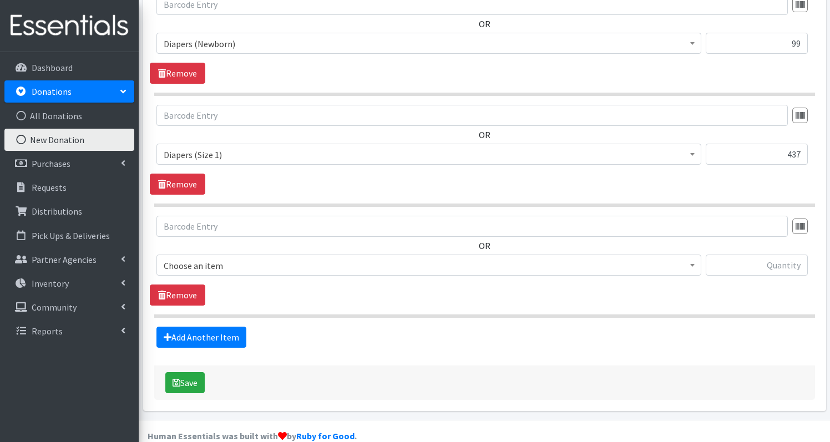
click at [235, 258] on span "Choose an item" at bounding box center [429, 266] width 531 height 16
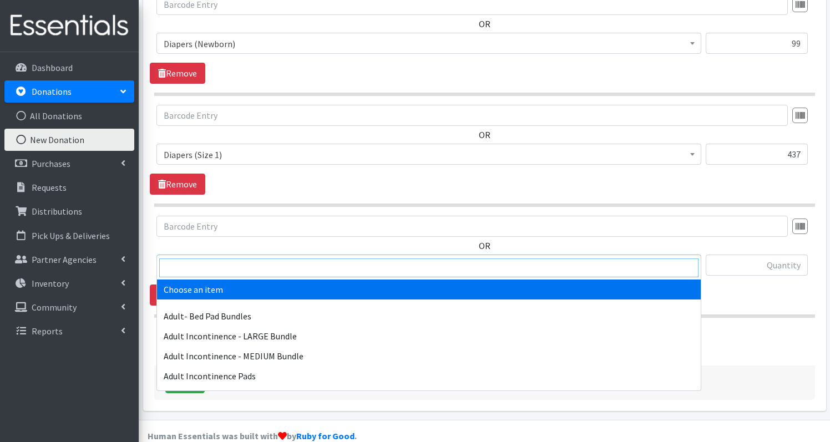
click at [227, 262] on input "search" at bounding box center [428, 268] width 539 height 19
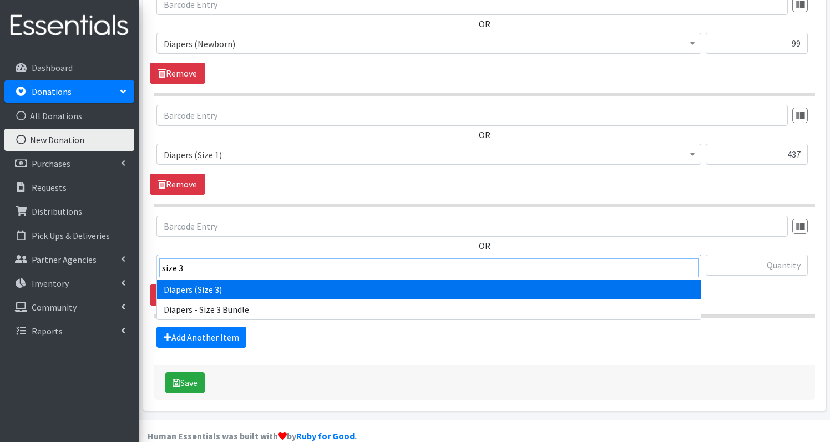
type input "size 3"
select select "1235"
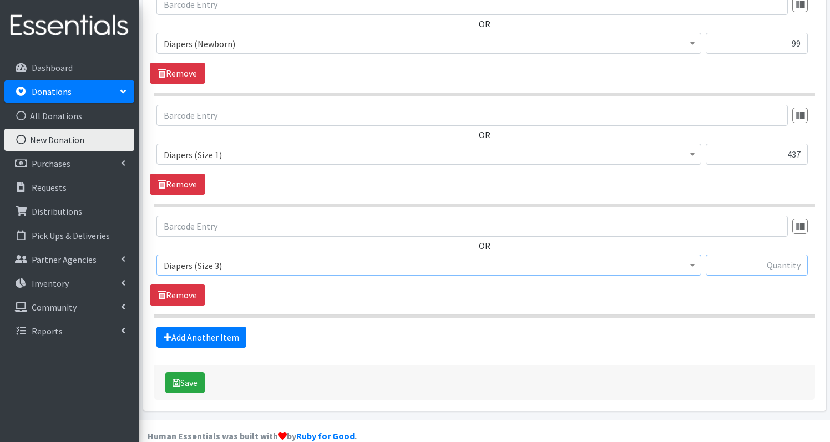
click at [768, 255] on input "text" at bounding box center [757, 265] width 102 height 21
type input "163"
click at [210, 327] on link "Add Another Item" at bounding box center [202, 337] width 90 height 21
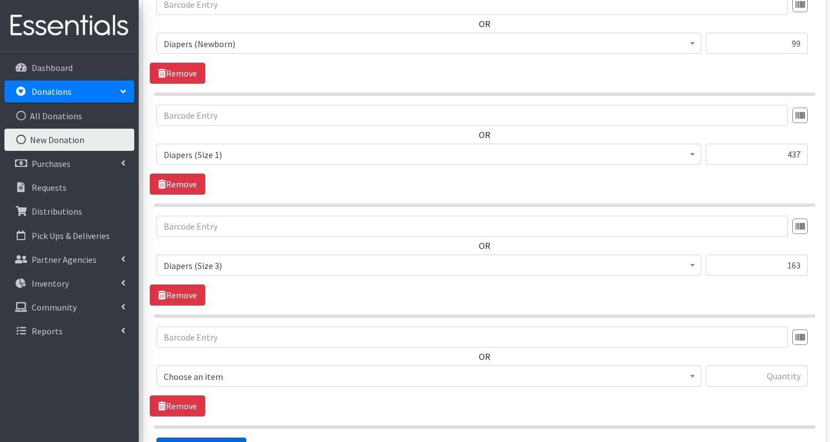
scroll to position [543, 0]
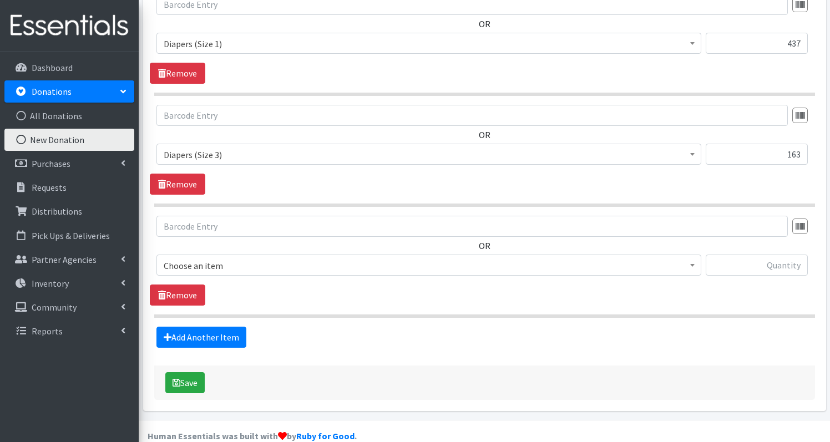
click at [221, 258] on span "Choose an item" at bounding box center [429, 266] width 531 height 16
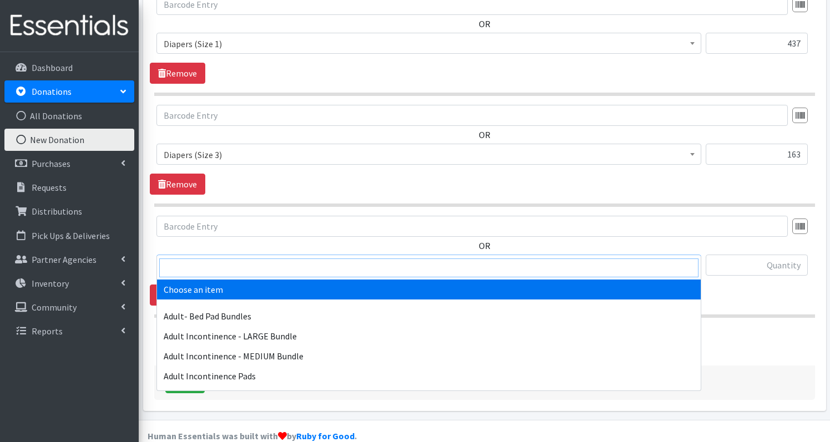
click at [221, 268] on input "search" at bounding box center [428, 268] width 539 height 19
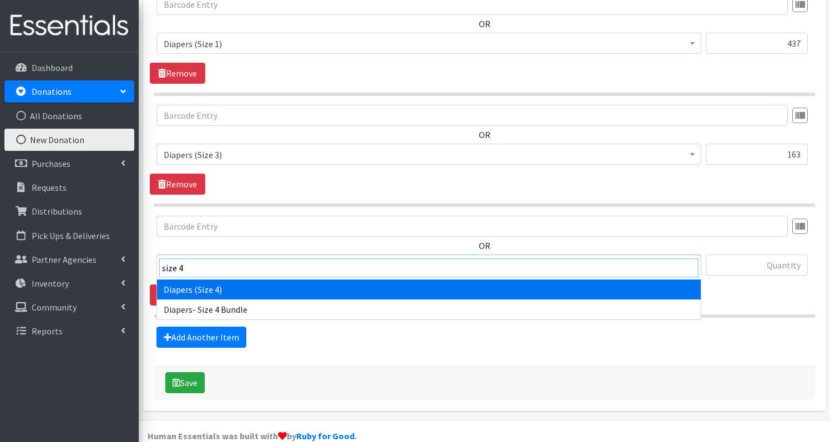
type input "size 4"
select select "1263"
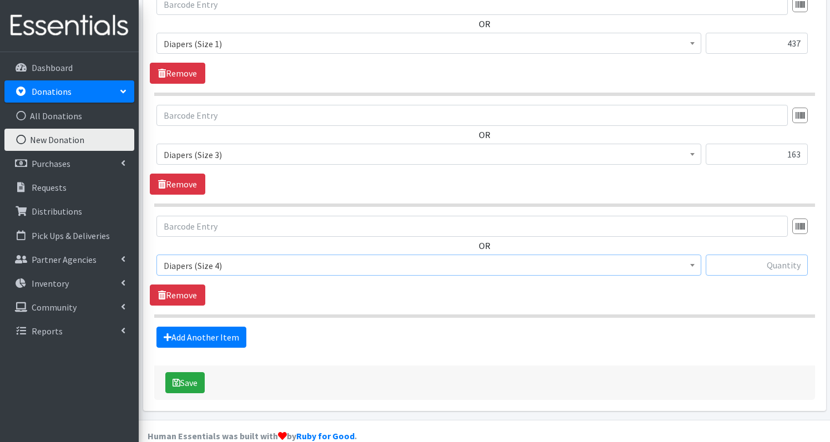
click at [784, 255] on input "text" at bounding box center [757, 265] width 102 height 21
type input "96"
click at [223, 327] on link "Add Another Item" at bounding box center [202, 337] width 90 height 21
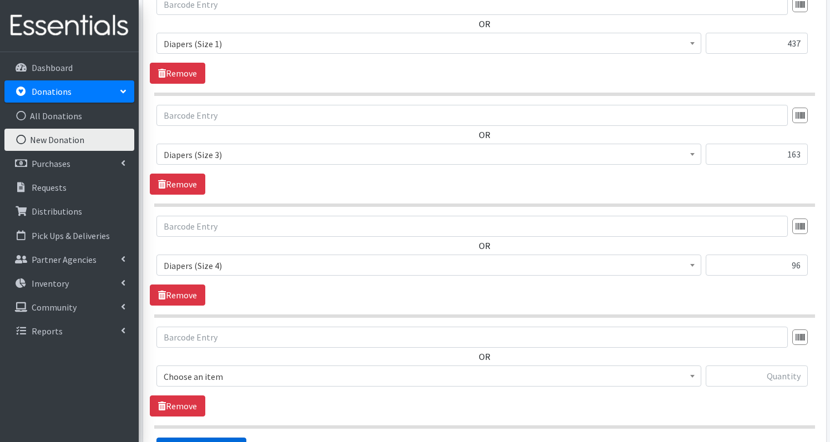
scroll to position [654, 0]
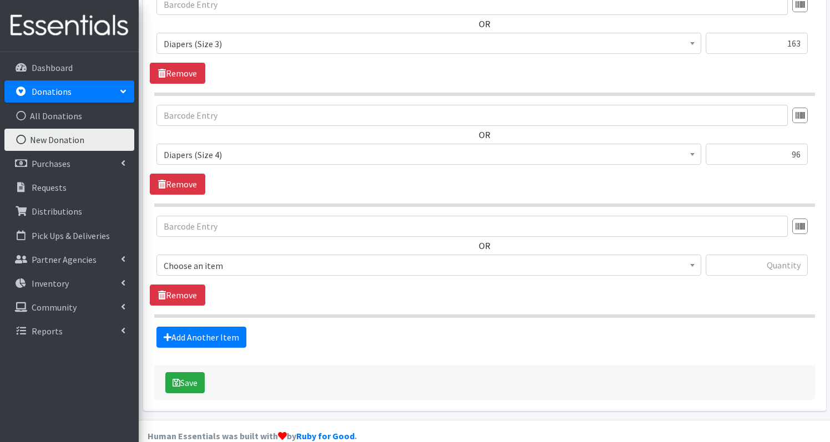
click at [255, 258] on span "Choose an item" at bounding box center [429, 266] width 531 height 16
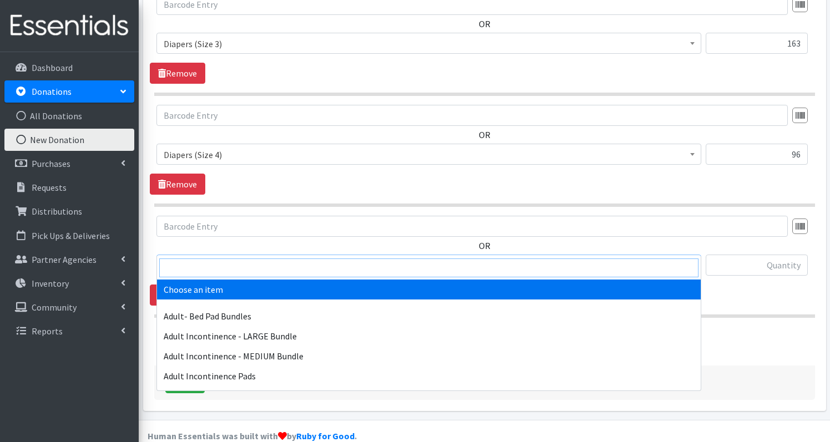
click at [250, 259] on input "search" at bounding box center [428, 268] width 539 height 19
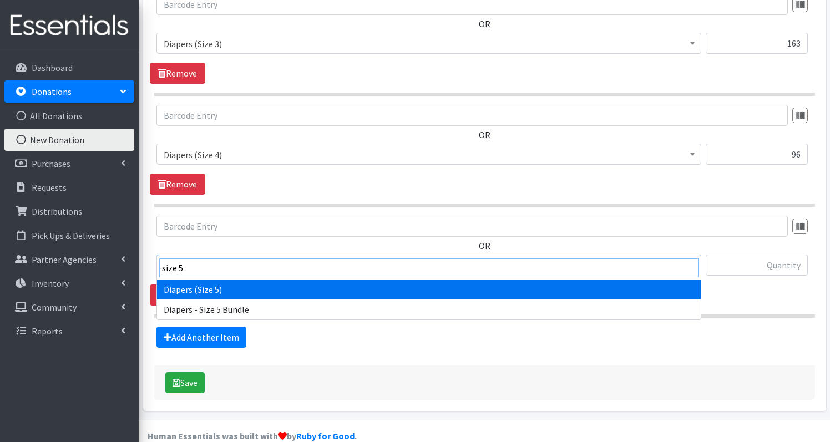
type input "size 5"
select select "1230"
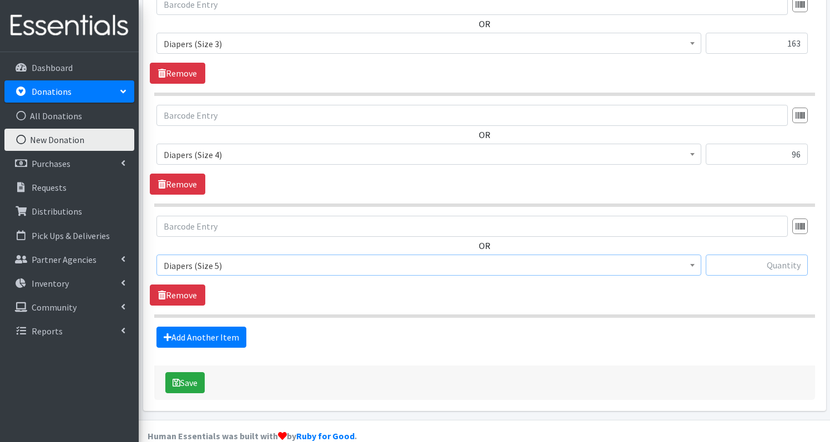
click at [793, 255] on input "text" at bounding box center [757, 265] width 102 height 21
type input "172"
click at [206, 327] on link "Add Another Item" at bounding box center [202, 337] width 90 height 21
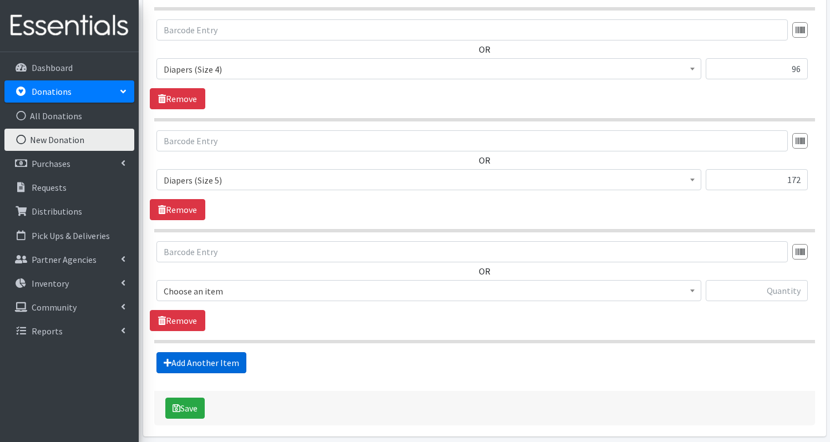
scroll to position [765, 0]
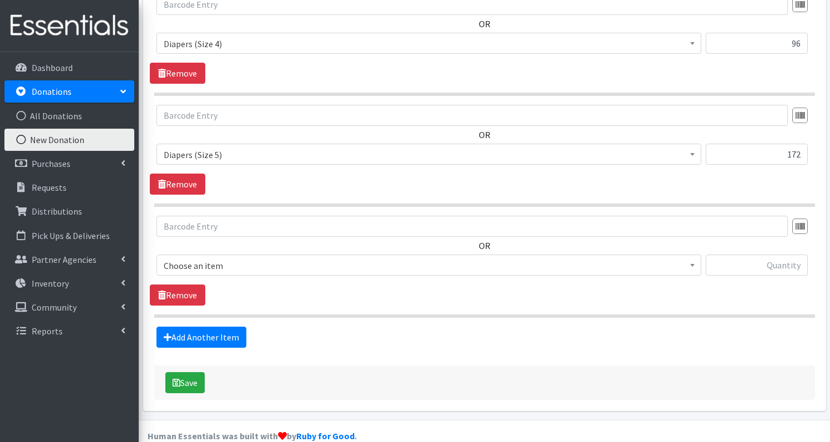
click at [221, 258] on span "Choose an item" at bounding box center [429, 266] width 531 height 16
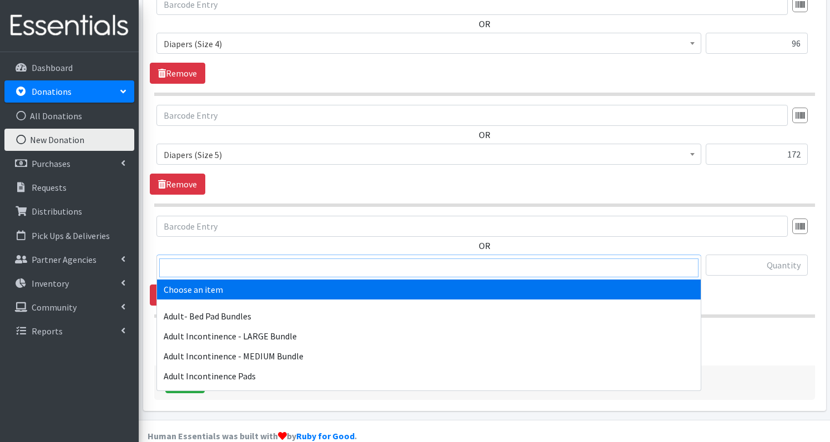
click at [215, 269] on input "search" at bounding box center [428, 268] width 539 height 19
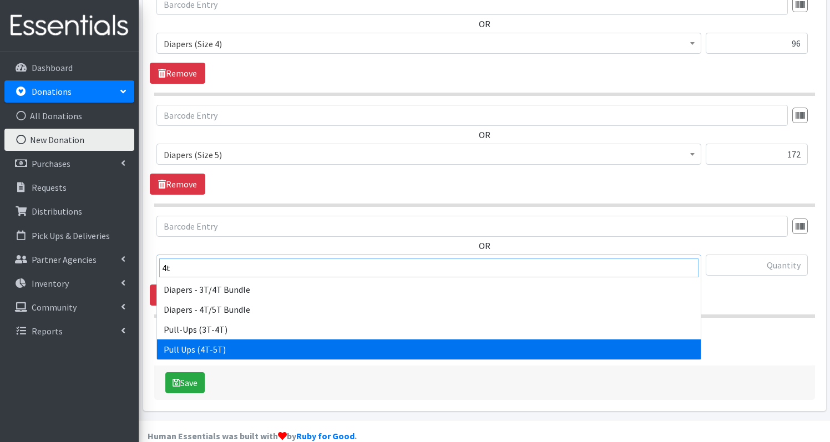
type input "4t"
select select "1259"
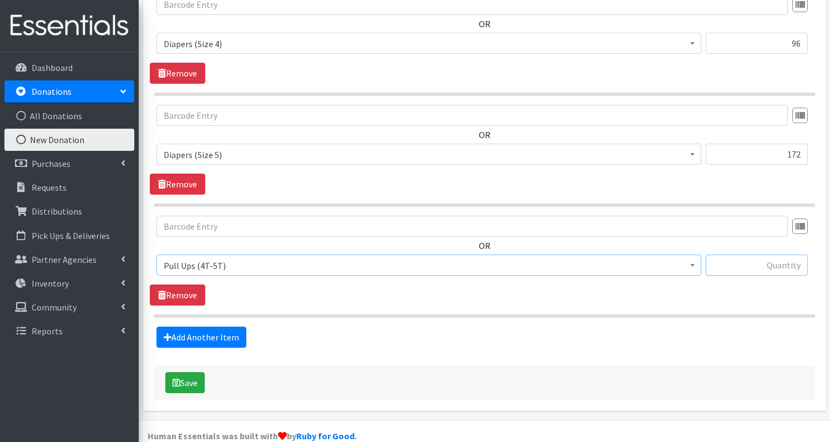
click at [774, 255] on input "text" at bounding box center [757, 265] width 102 height 21
type input "129"
click at [185, 327] on link "Add Another Item" at bounding box center [202, 337] width 90 height 21
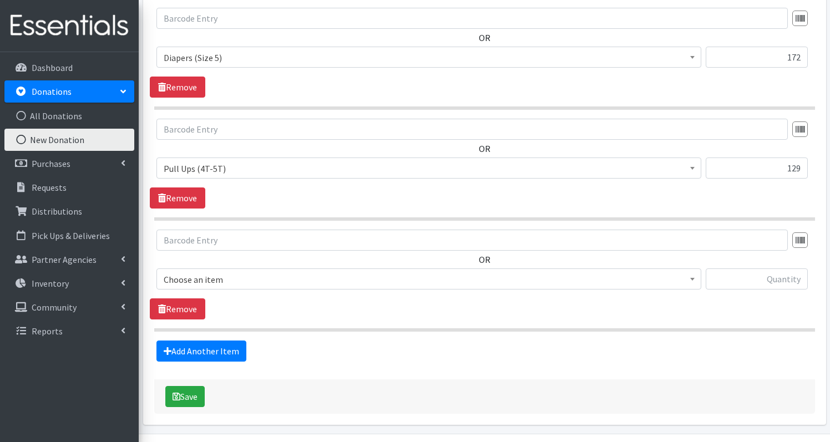
scroll to position [876, 0]
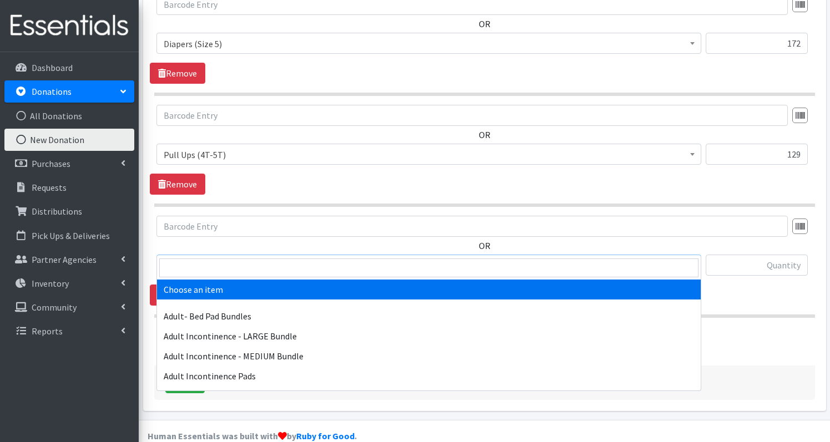
click at [222, 258] on span "Choose an item" at bounding box center [429, 266] width 531 height 16
click at [215, 266] on input "search" at bounding box center [428, 268] width 539 height 19
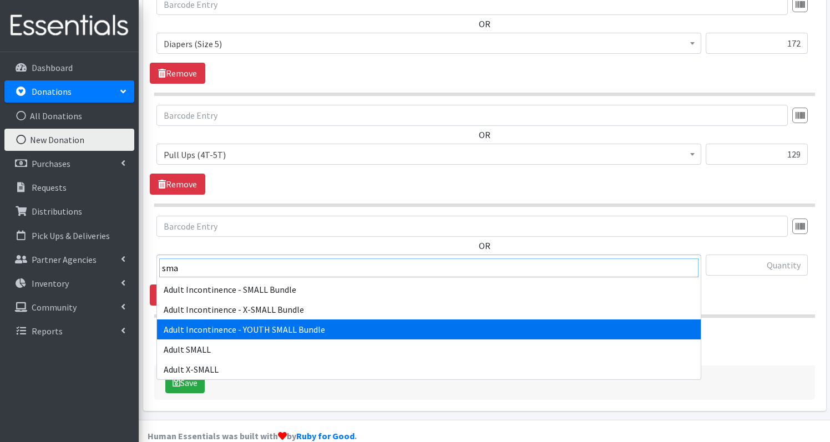
type input "sma"
select select "4718"
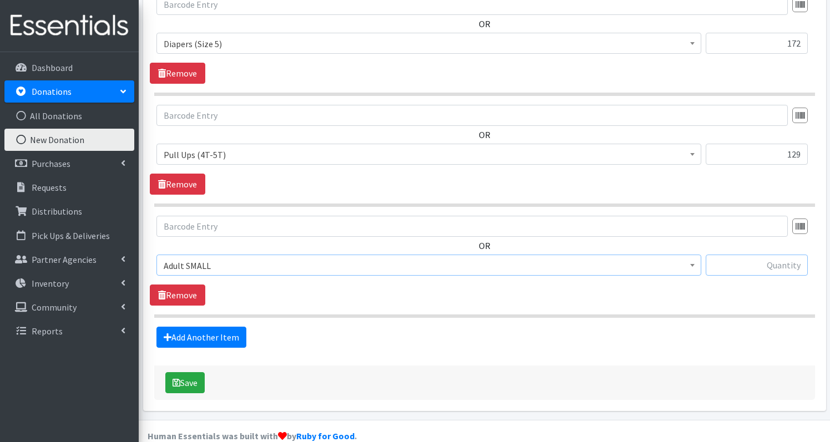
click at [759, 255] on input "text" at bounding box center [757, 265] width 102 height 21
type input "2"
click at [184, 327] on link "Add Another Item" at bounding box center [202, 337] width 90 height 21
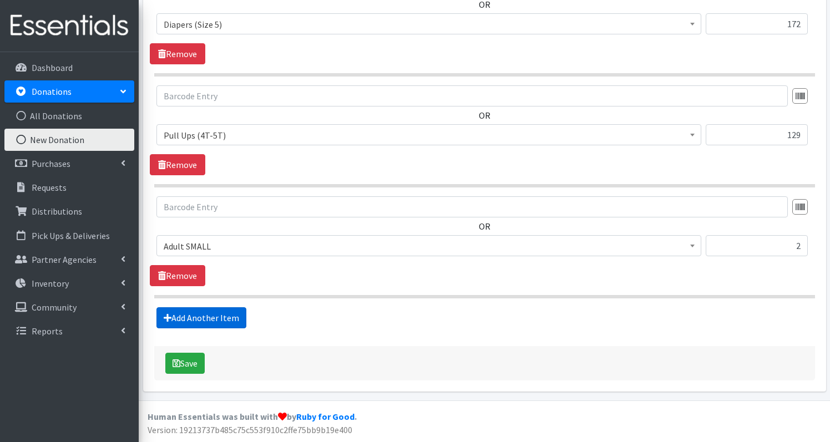
scroll to position [987, 0]
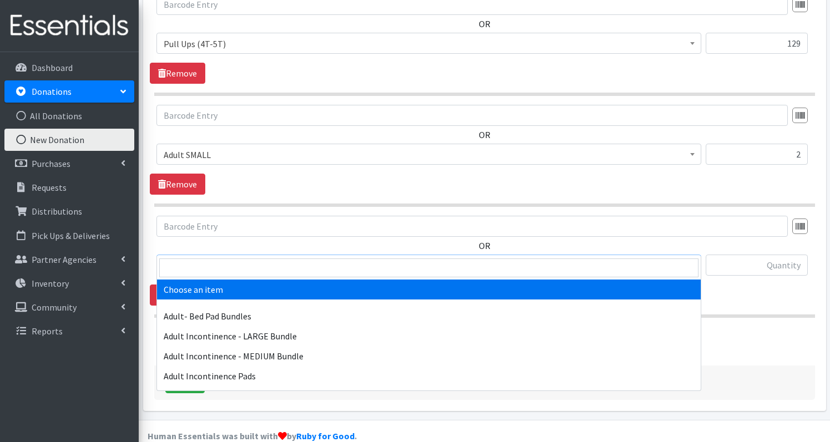
click at [254, 258] on span "Choose an item" at bounding box center [429, 266] width 531 height 16
click at [244, 277] on input "search" at bounding box center [428, 268] width 539 height 19
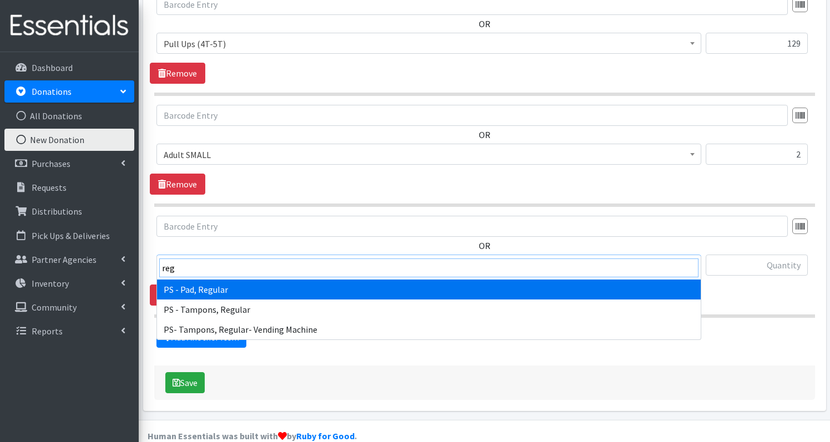
type input "reg"
select select "2192"
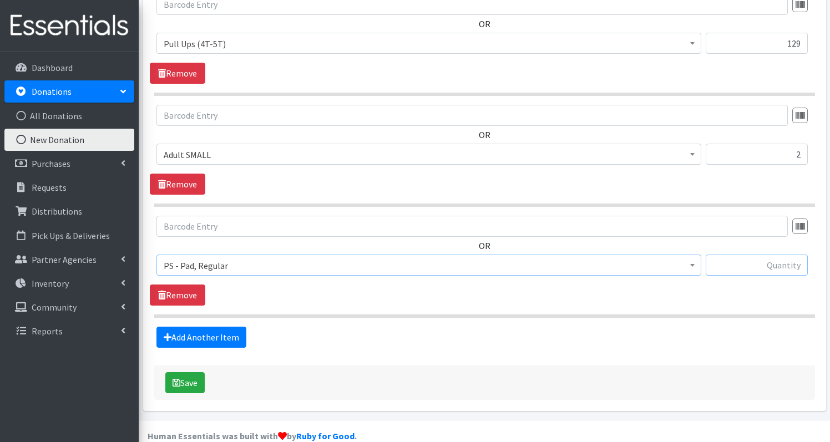
click at [788, 255] on input "text" at bounding box center [757, 265] width 102 height 21
type input "27"
click at [216, 327] on link "Add Another Item" at bounding box center [202, 337] width 90 height 21
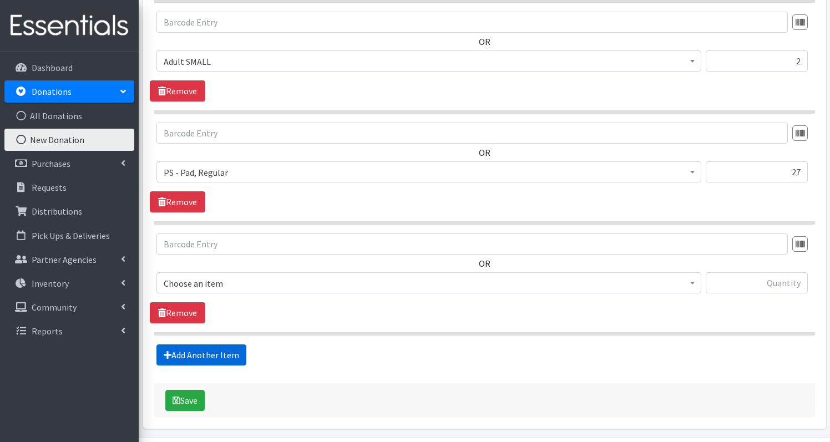
scroll to position [1098, 0]
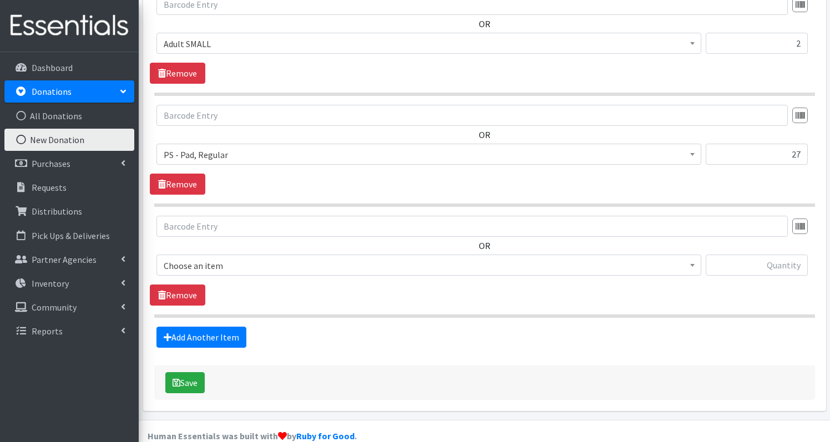
click at [270, 258] on span "Choose an item" at bounding box center [429, 266] width 531 height 16
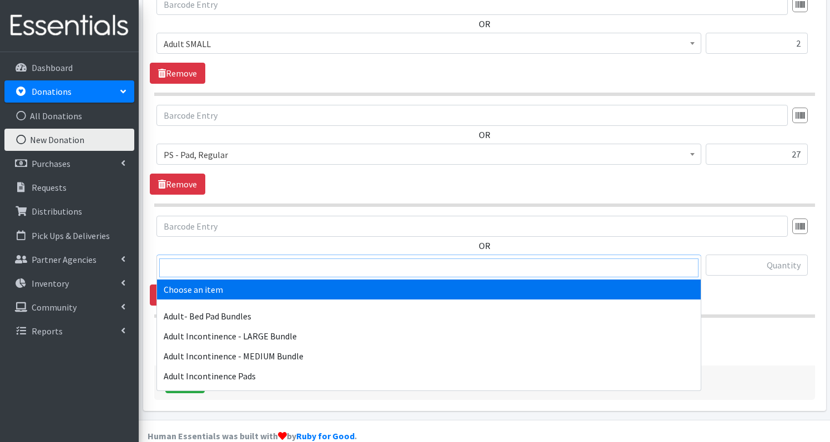
click at [238, 274] on input "search" at bounding box center [428, 268] width 539 height 19
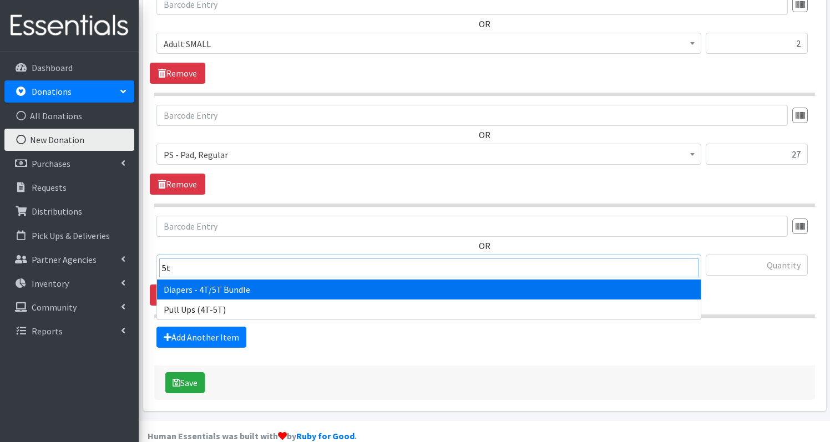
type input "5"
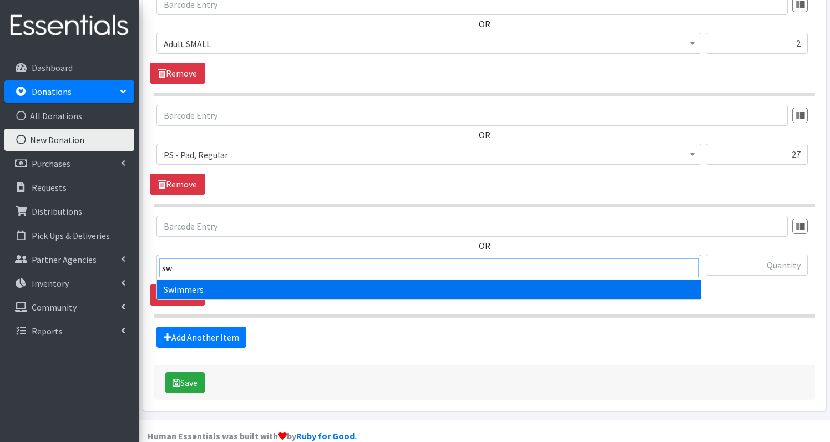
type input "sw"
select select "1261"
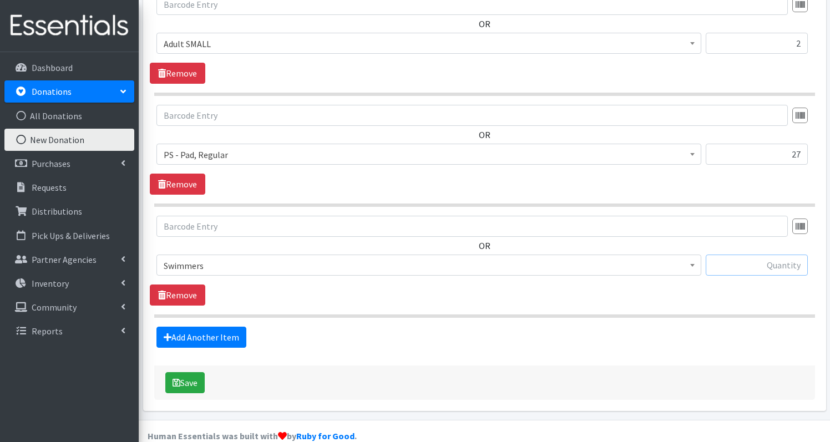
click at [783, 255] on input "text" at bounding box center [757, 265] width 102 height 21
type input "11"
click at [186, 327] on link "Add Another Item" at bounding box center [202, 337] width 90 height 21
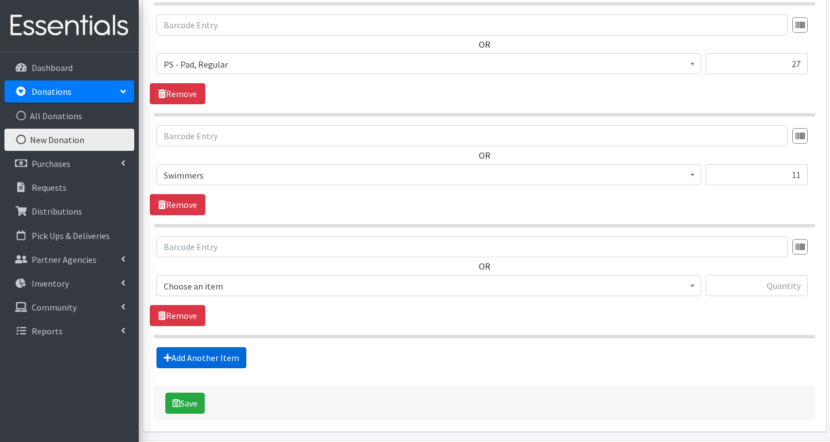
scroll to position [1209, 0]
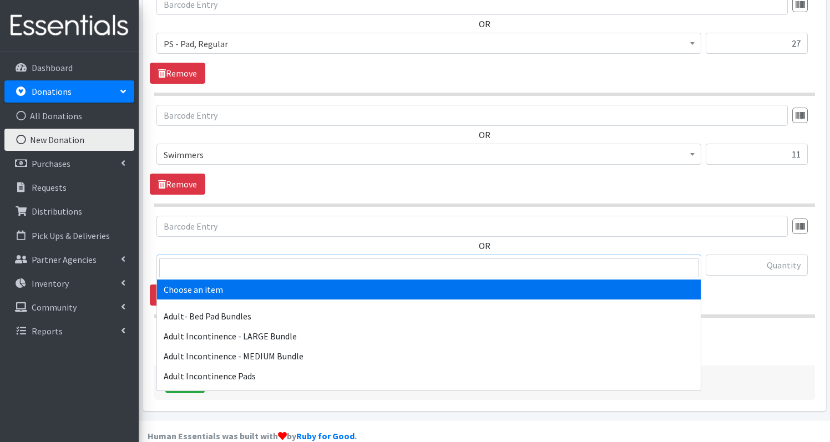
click at [218, 258] on span "Choose an item" at bounding box center [429, 266] width 531 height 16
click at [210, 269] on input "search" at bounding box center [428, 268] width 539 height 19
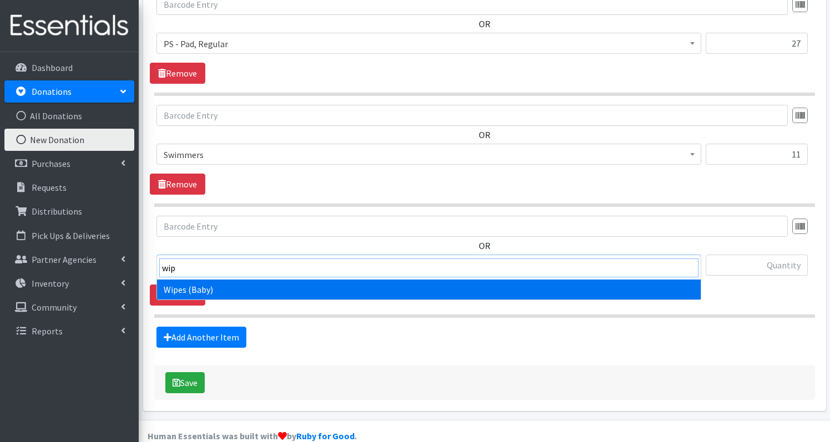
type input "wip"
select select "1260"
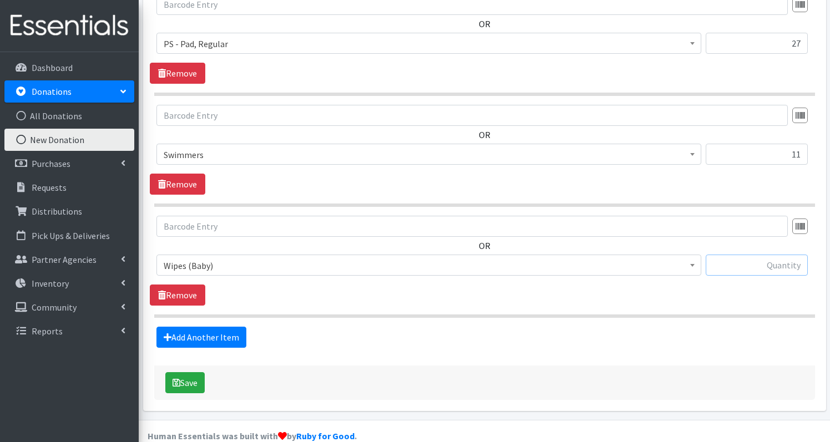
click at [790, 255] on input "text" at bounding box center [757, 265] width 102 height 21
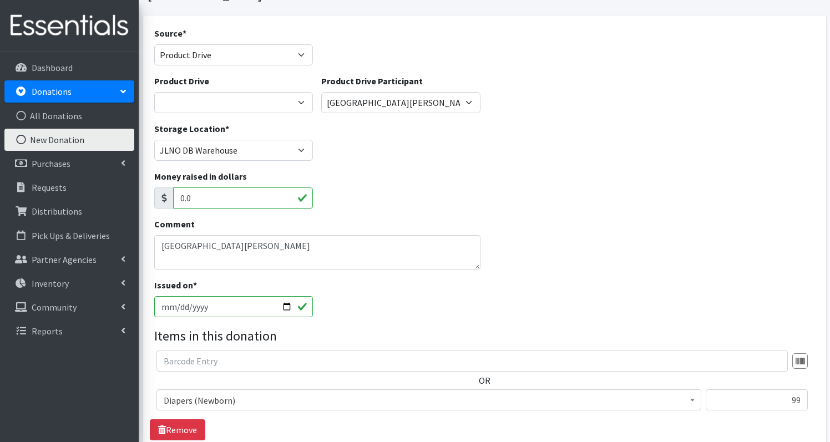
scroll to position [77, 0]
type input "13"
click at [337, 245] on textarea "[GEOGRAPHIC_DATA][PERSON_NAME]" at bounding box center [317, 251] width 326 height 34
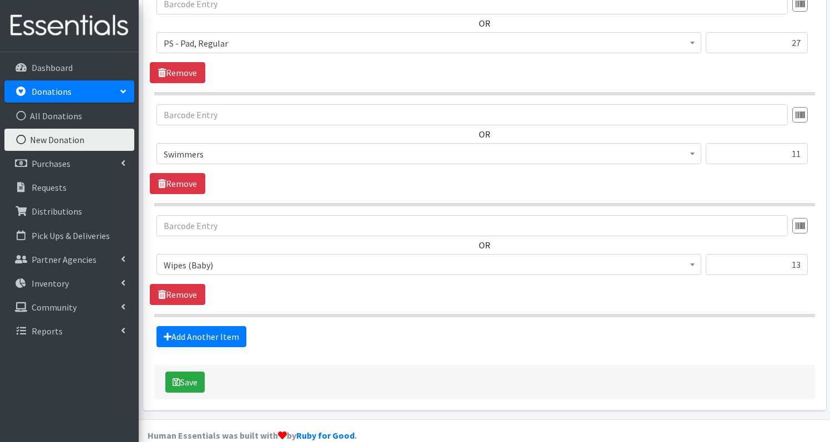
scroll to position [1209, 0]
type textarea "St Andrews Episcopal School *** 84 size 5t/6t"
click at [179, 372] on button "Save" at bounding box center [184, 382] width 39 height 21
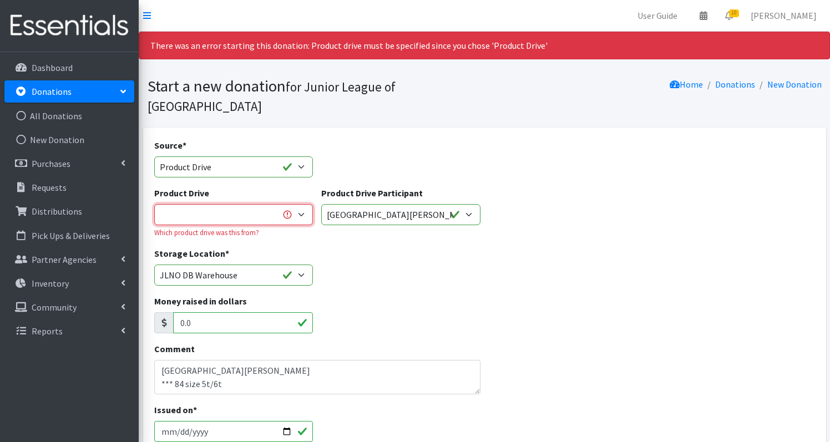
select select
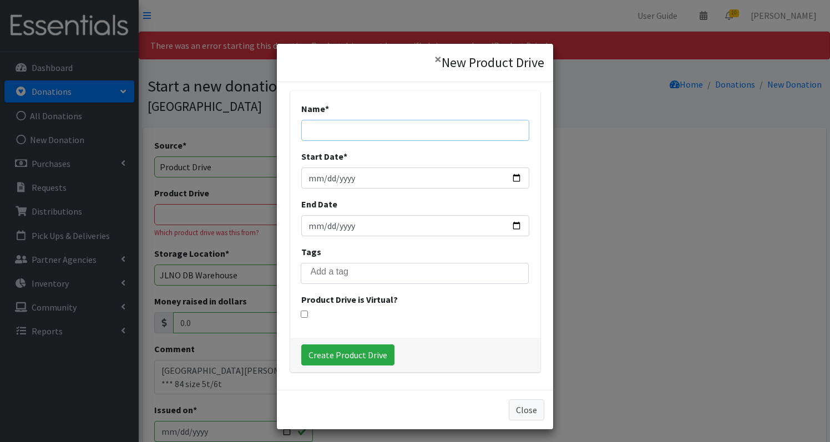
click at [338, 134] on input "Name *" at bounding box center [415, 130] width 228 height 21
type input "St Andrew's Episcopal School NDNAW"
click at [311, 175] on input "Start Date *" at bounding box center [415, 178] width 228 height 21
type input "2025-09-14"
click at [385, 173] on input "2025-09-14" at bounding box center [415, 178] width 228 height 21
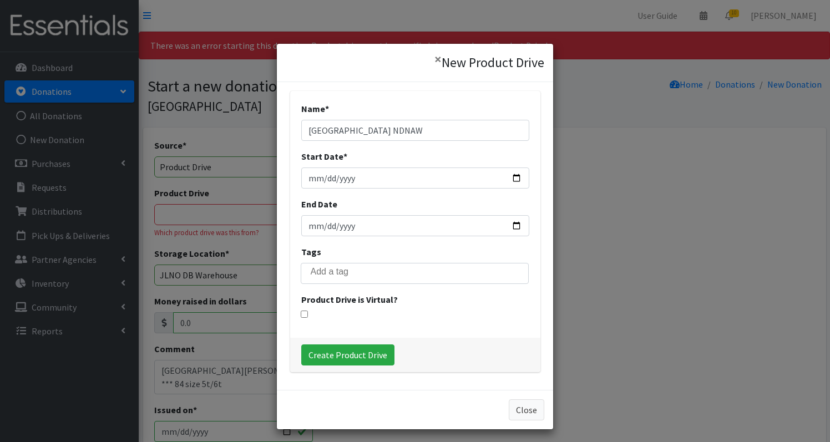
click at [417, 211] on div "End Date" at bounding box center [415, 217] width 228 height 39
click at [314, 226] on input "End Date" at bounding box center [415, 225] width 228 height 21
type input "2025-09-20"
click at [414, 237] on div "Name * St Andrew's Episcopal School NDNAW Start Date * 2025-09-14 End Date 2025…" at bounding box center [415, 214] width 250 height 247
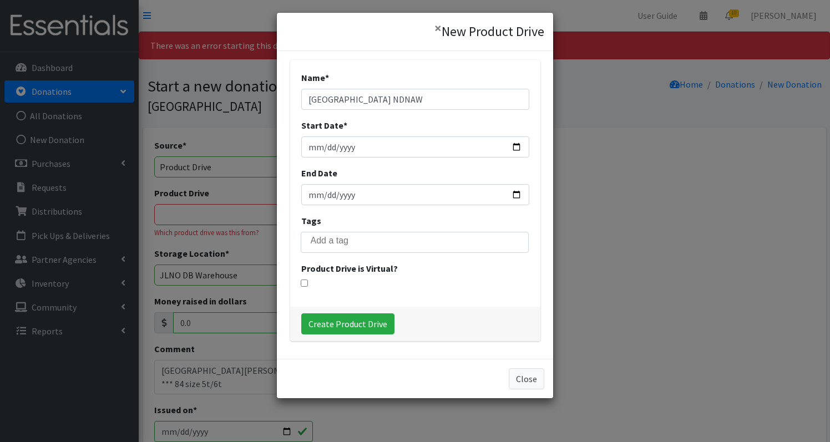
scroll to position [31, 0]
click at [476, 94] on input "St Andrew's Episcopal School NDNAW" at bounding box center [415, 99] width 228 height 21
click at [476, 105] on input "St Andrew's Episcopal School NDNAW" at bounding box center [415, 99] width 228 height 21
type input "[GEOGRAPHIC_DATA] NDNAW 2025"
click at [324, 329] on input "Create Product Drive" at bounding box center [347, 324] width 93 height 21
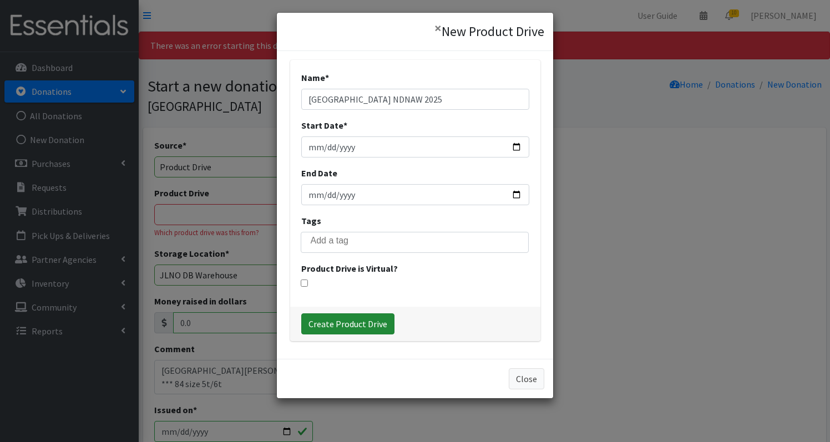
select select "3583"
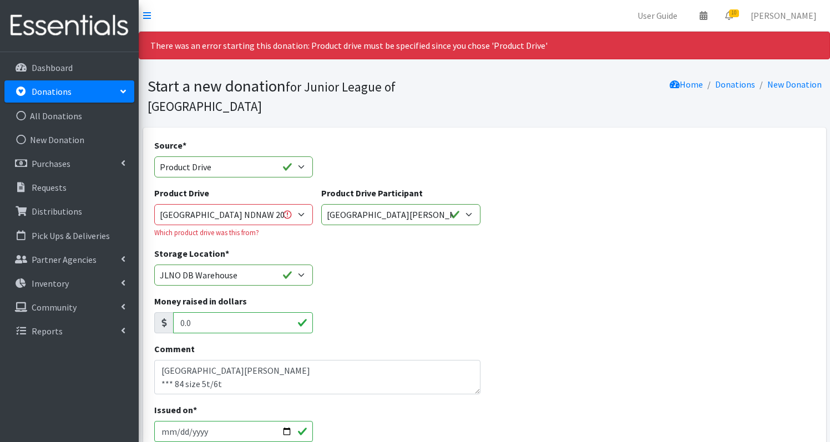
click at [376, 247] on div "Storage Location * JLNO DB Warehouse" at bounding box center [484, 271] width 669 height 48
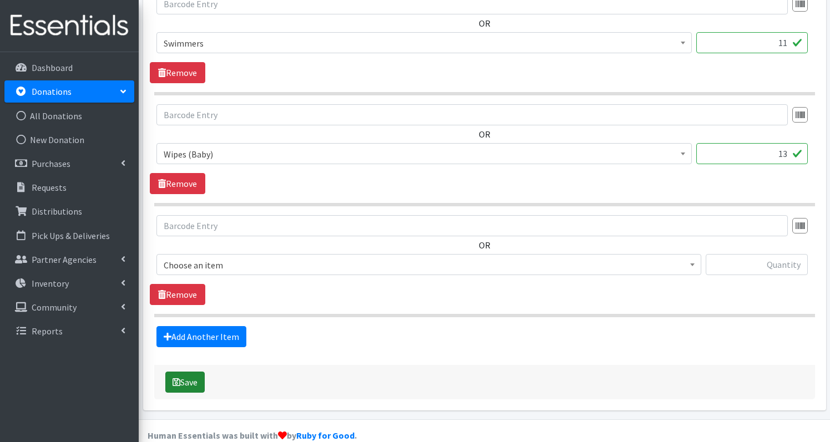
scroll to position [1370, 0]
click at [191, 372] on button "Save" at bounding box center [184, 382] width 39 height 21
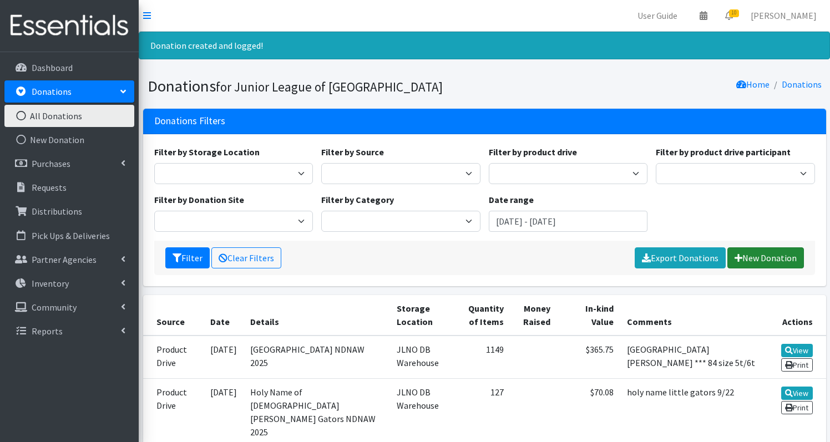
click at [773, 258] on link "New Donation" at bounding box center [766, 258] width 77 height 21
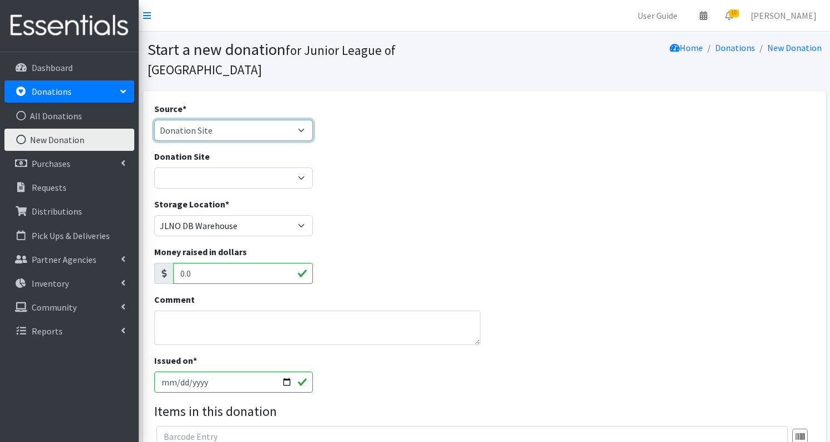
select select "Product Drive"
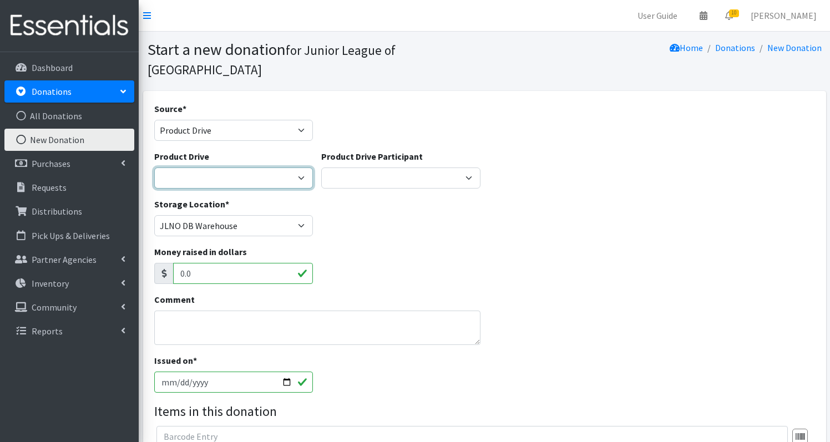
select select
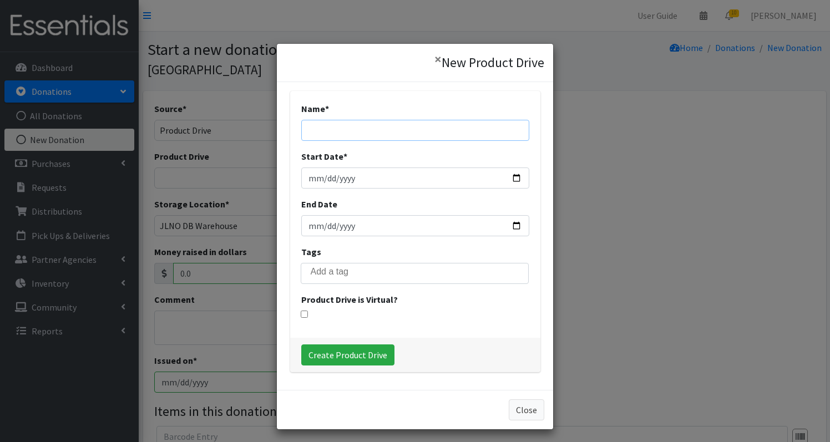
click at [341, 134] on input "Name *" at bounding box center [415, 130] width 228 height 21
type input "Jefferson Community Foundation NDNAW 2025"
click at [523, 410] on button "Close" at bounding box center [527, 410] width 36 height 21
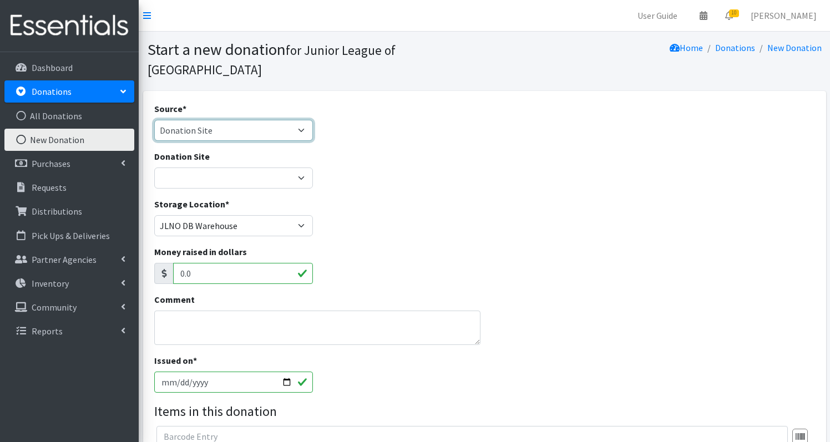
select select "Misc. Donation"
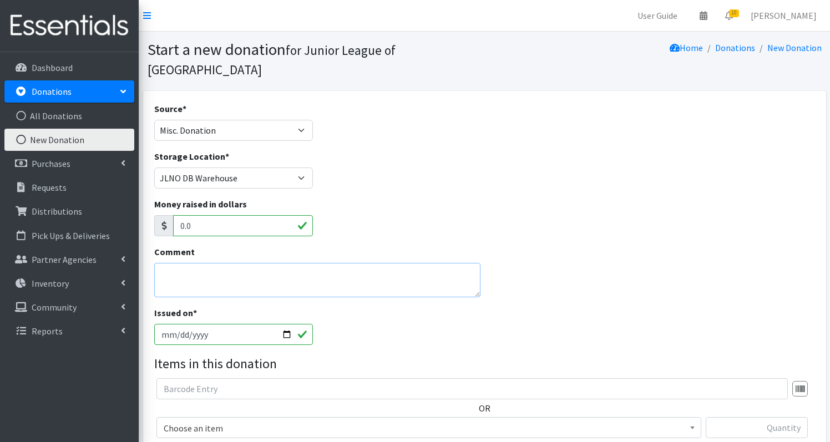
click at [209, 263] on textarea "Comment" at bounding box center [317, 280] width 326 height 34
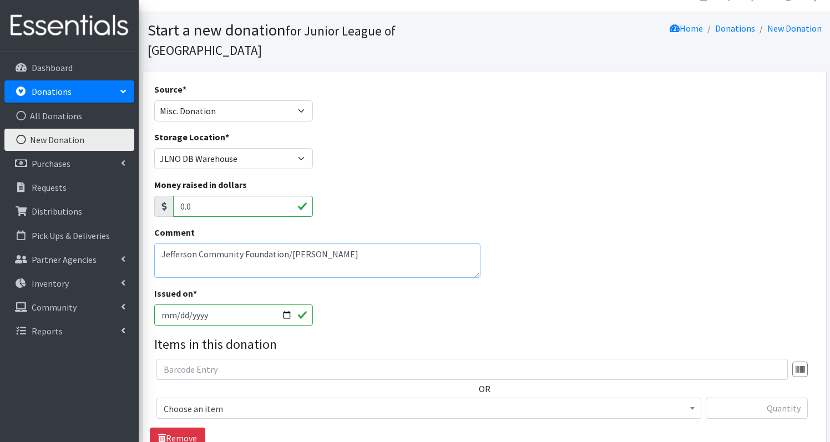
scroll to position [22, 0]
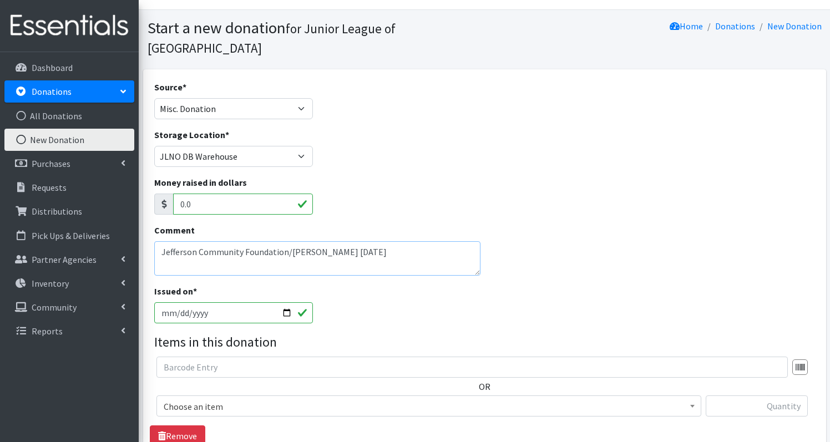
type textarea "Jefferson Community Foundation/[PERSON_NAME] [DATE]"
click at [547, 310] on div "Issued on * [DATE]" at bounding box center [484, 309] width 669 height 48
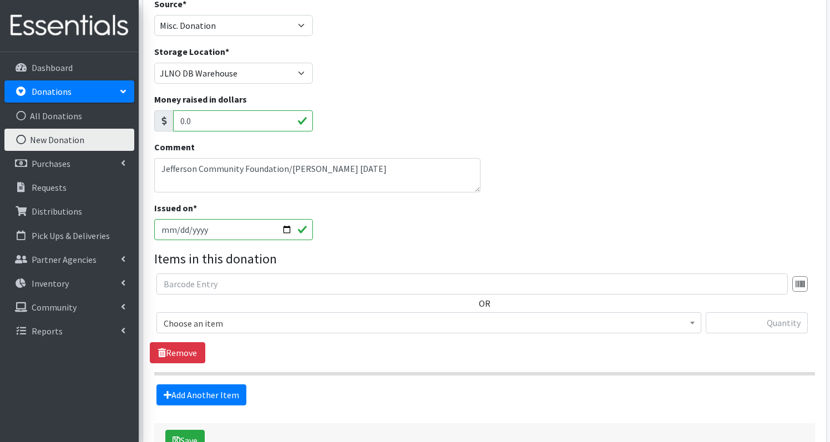
scroll to position [119, 0]
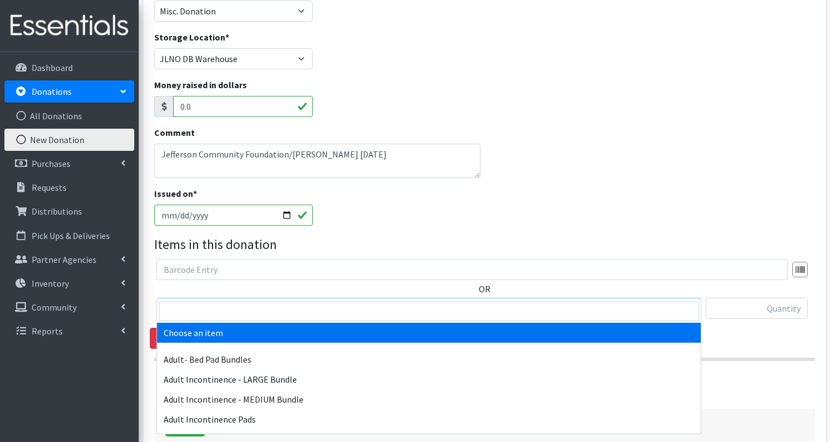
click at [246, 301] on span "Choose an item" at bounding box center [429, 309] width 531 height 16
click at [225, 303] on input "search" at bounding box center [428, 311] width 539 height 19
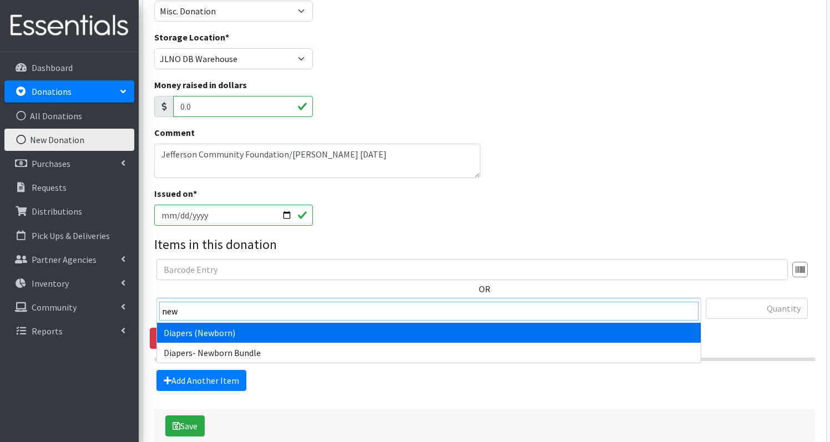
type input "new"
select select "1236"
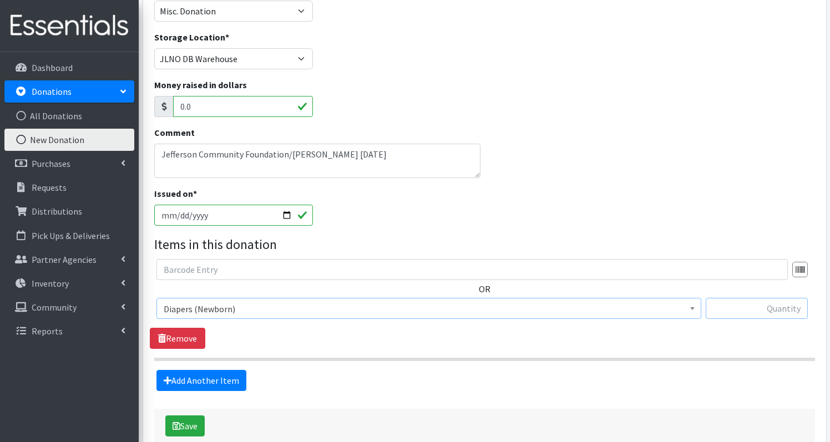
click at [743, 298] on input "text" at bounding box center [757, 308] width 102 height 21
type input "31"
click at [205, 370] on link "Add Another Item" at bounding box center [202, 380] width 90 height 21
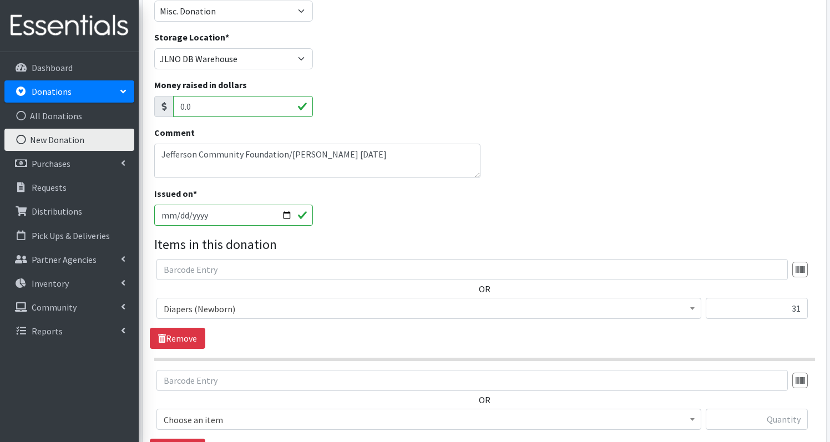
scroll to position [274, 0]
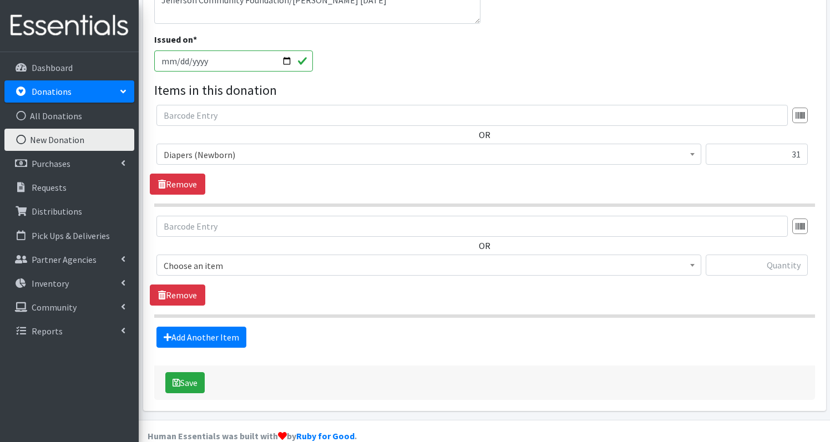
click at [255, 258] on span "Choose an item" at bounding box center [429, 266] width 531 height 16
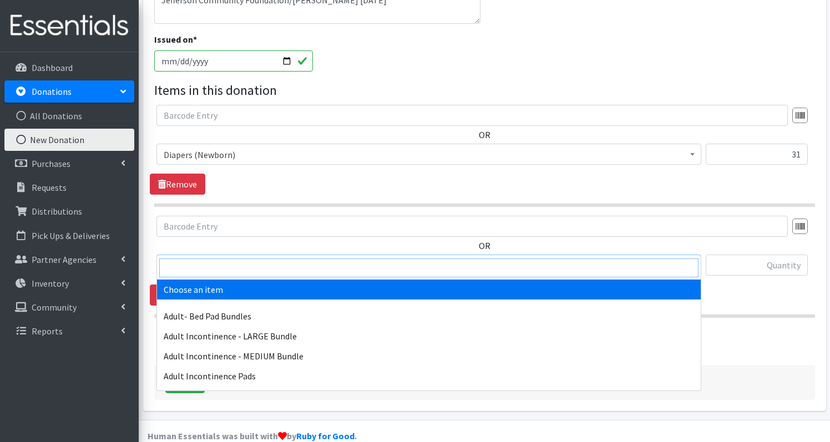
click at [250, 267] on input "search" at bounding box center [428, 268] width 539 height 19
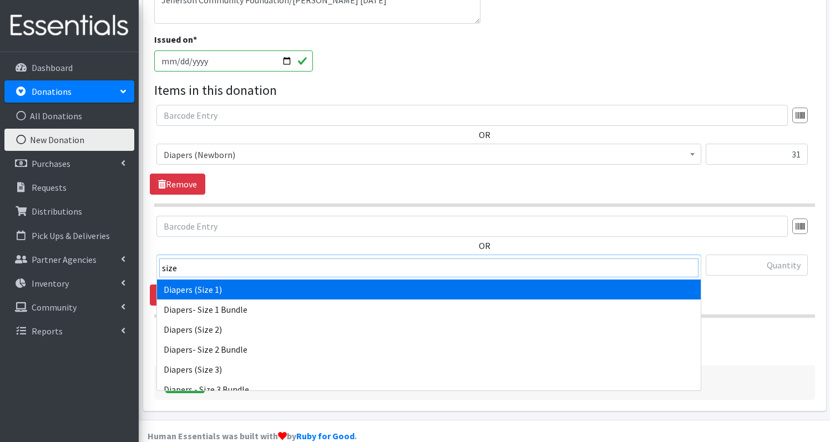
type input "size"
select select "1257"
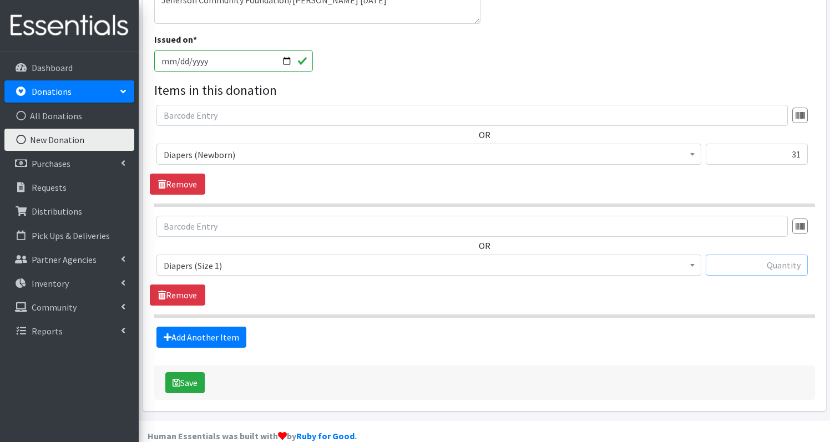
click at [786, 255] on input "text" at bounding box center [757, 265] width 102 height 21
type input "32"
click at [170, 327] on link "Add Another Item" at bounding box center [202, 337] width 90 height 21
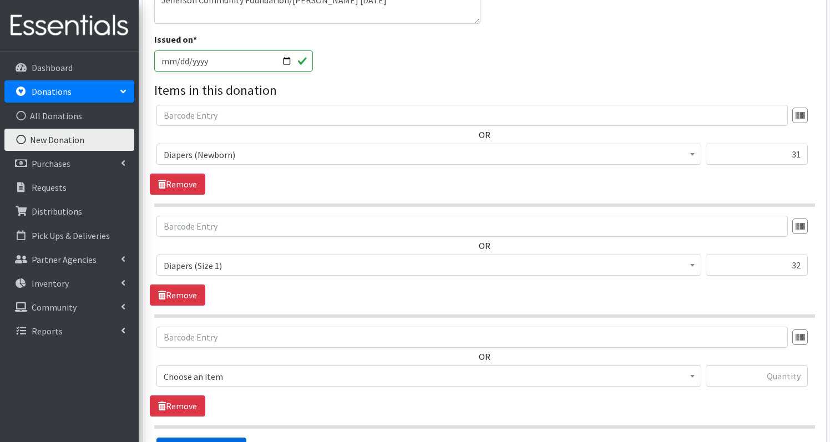
scroll to position [385, 0]
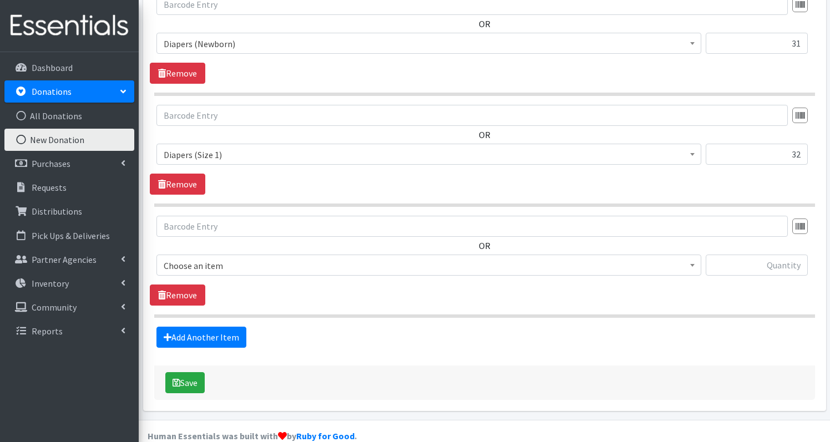
click at [260, 258] on span "Choose an item" at bounding box center [429, 266] width 531 height 16
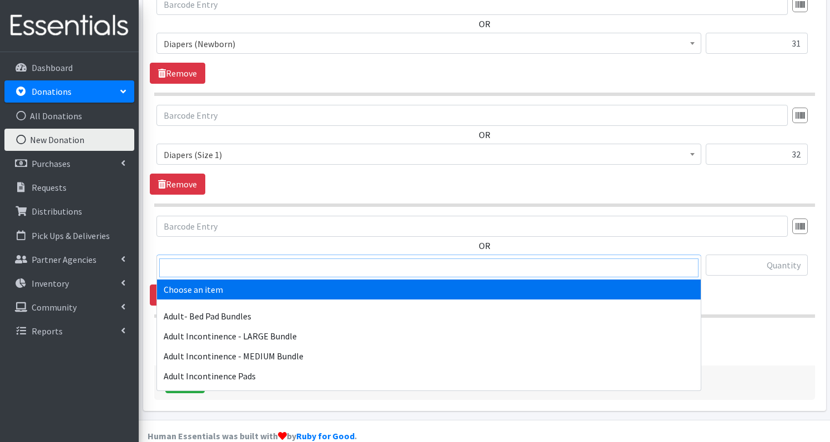
click at [250, 265] on input "search" at bounding box center [428, 268] width 539 height 19
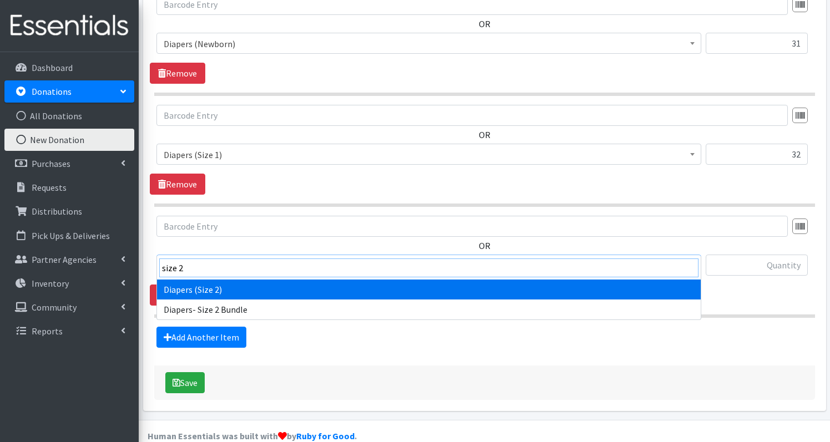
type input "size 2"
select select "1258"
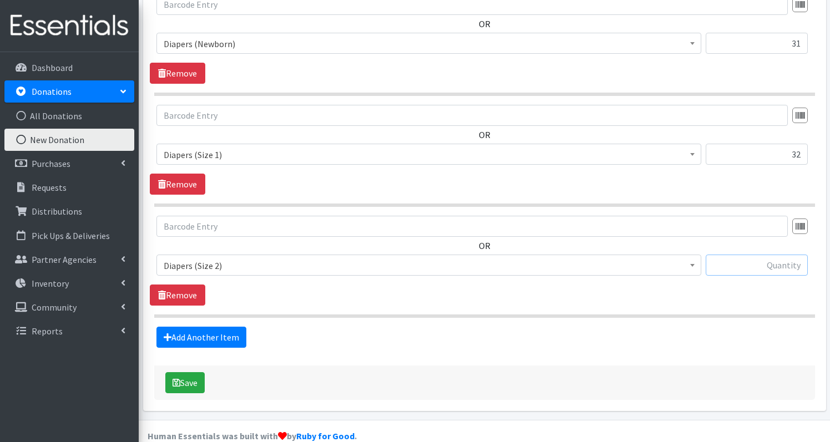
click at [760, 255] on input "text" at bounding box center [757, 265] width 102 height 21
type input "148"
click at [216, 327] on link "Add Another Item" at bounding box center [202, 337] width 90 height 21
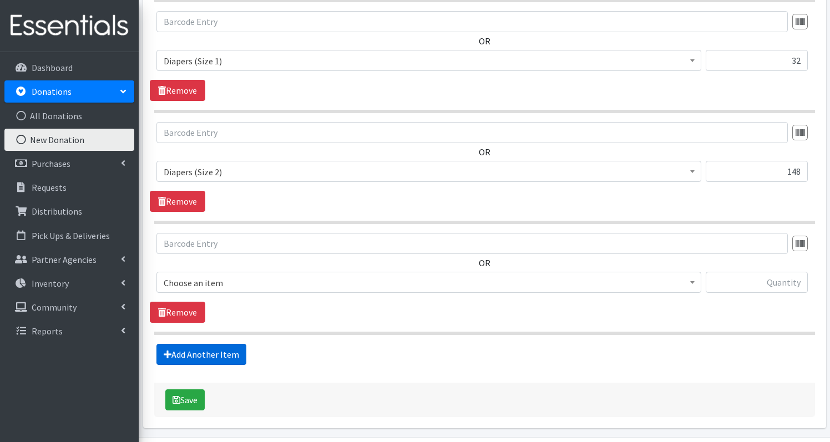
scroll to position [496, 0]
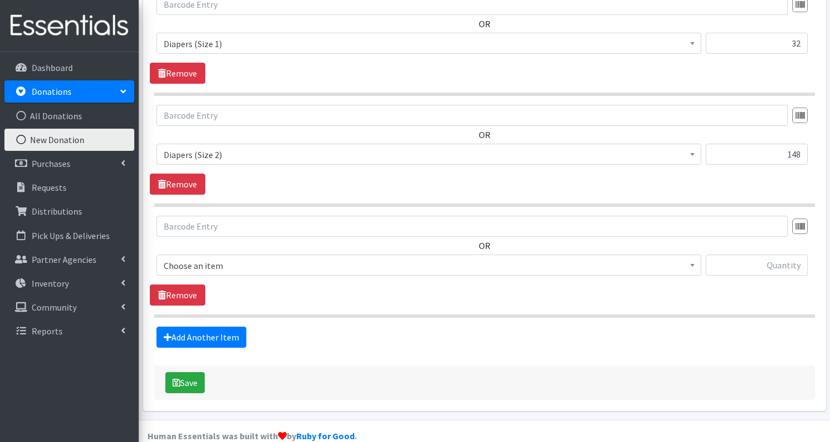
click at [228, 258] on span "Choose an item" at bounding box center [429, 266] width 531 height 16
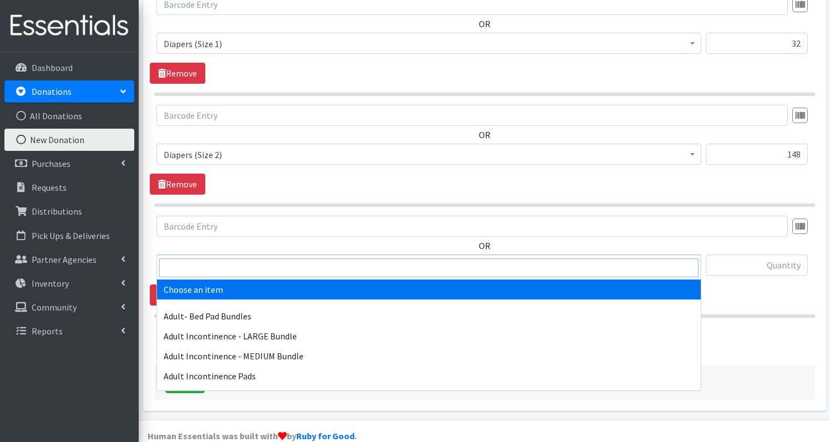
click at [226, 268] on input "search" at bounding box center [428, 268] width 539 height 19
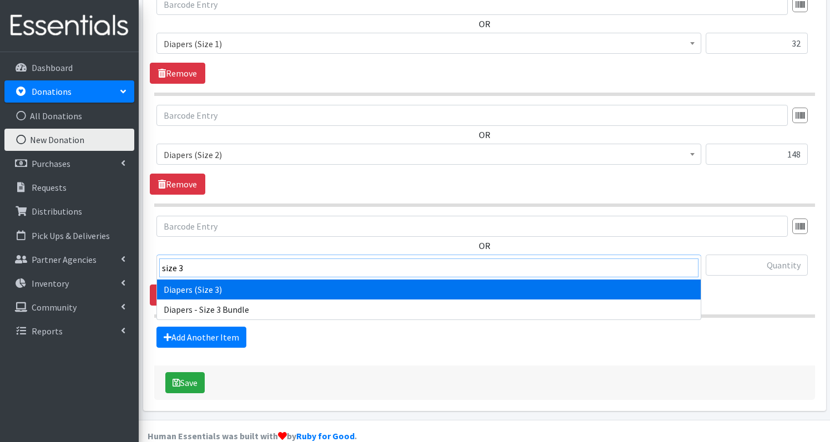
type input "size 3"
select select "1235"
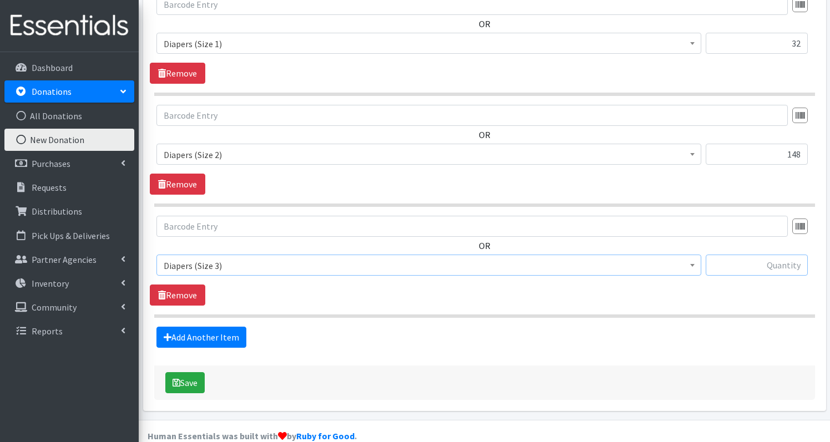
click at [790, 255] on input "text" at bounding box center [757, 265] width 102 height 21
type input "51"
click at [201, 327] on link "Add Another Item" at bounding box center [202, 337] width 90 height 21
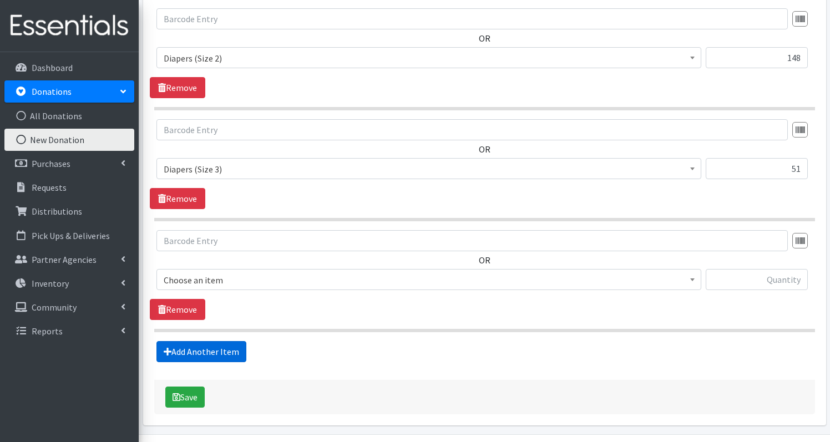
scroll to position [607, 0]
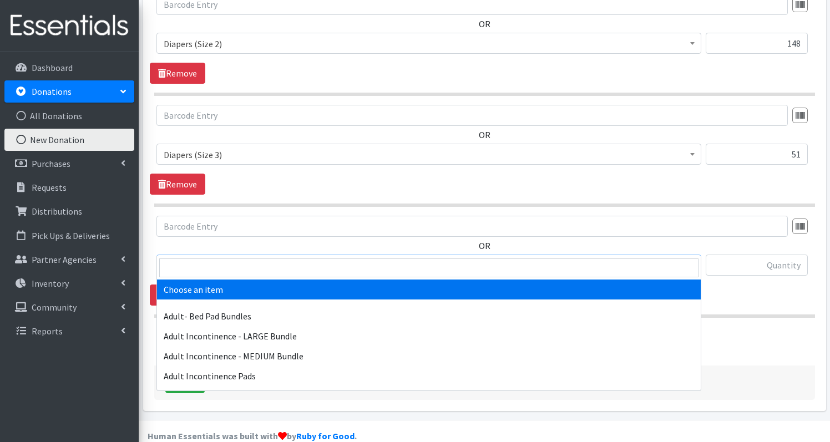
click at [234, 255] on span "Choose an item" at bounding box center [429, 265] width 545 height 21
click at [233, 269] on input "search" at bounding box center [428, 268] width 539 height 19
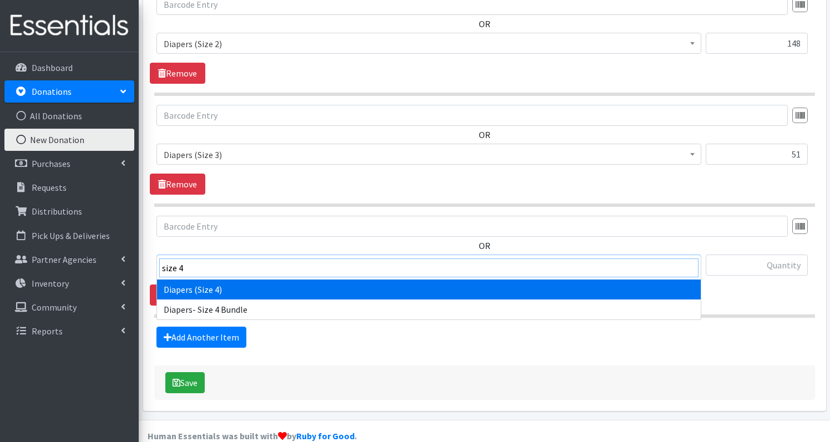
type input "size 4"
select select "1263"
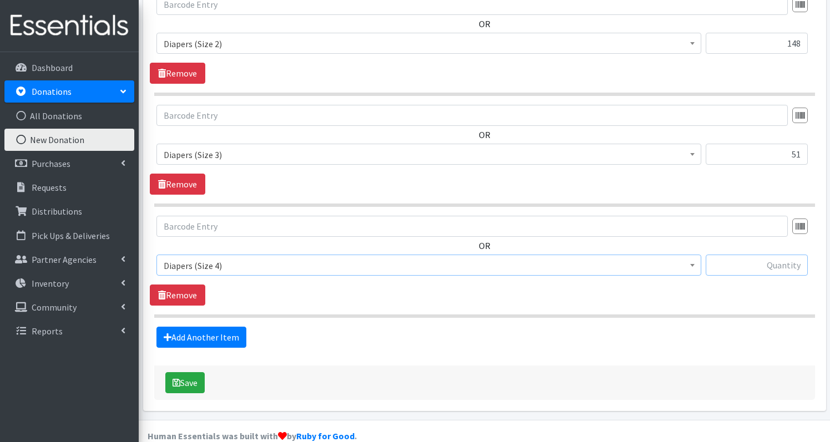
click at [763, 255] on input "text" at bounding box center [757, 265] width 102 height 21
type input "66"
click at [186, 327] on link "Add Another Item" at bounding box center [202, 337] width 90 height 21
click at [209, 255] on span "Choose an item" at bounding box center [429, 265] width 545 height 21
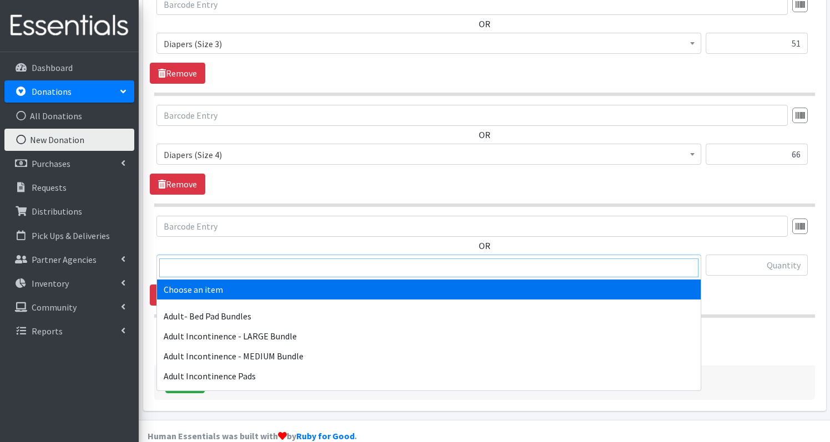
click at [203, 270] on input "search" at bounding box center [428, 268] width 539 height 19
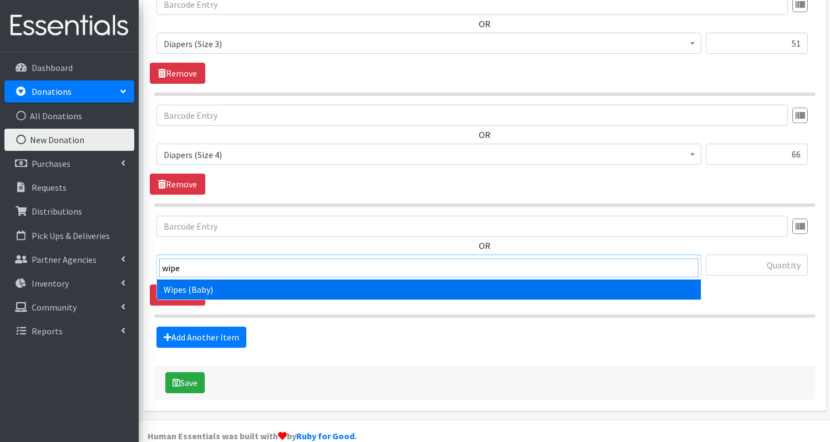
type input "wipe"
select select "1260"
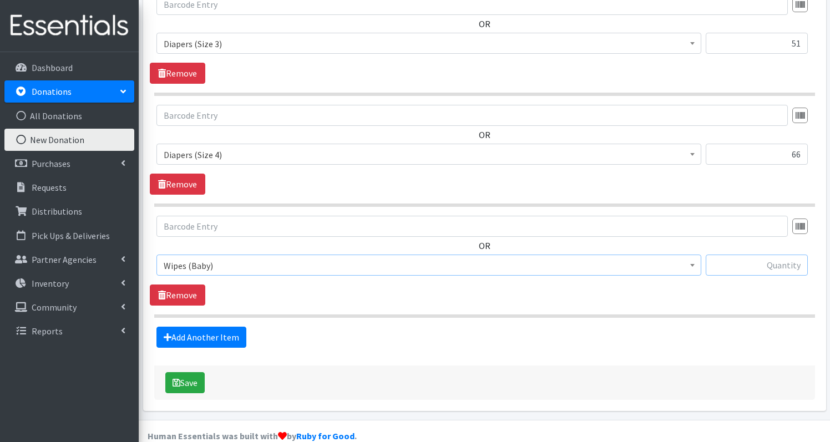
click at [787, 255] on input "text" at bounding box center [757, 265] width 102 height 21
type input "12"
click at [186, 372] on button "Save" at bounding box center [184, 382] width 39 height 21
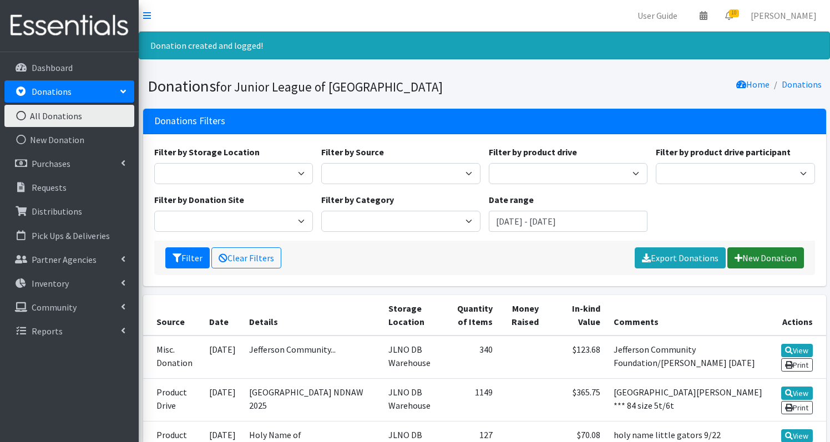
click at [752, 261] on link "New Donation" at bounding box center [766, 258] width 77 height 21
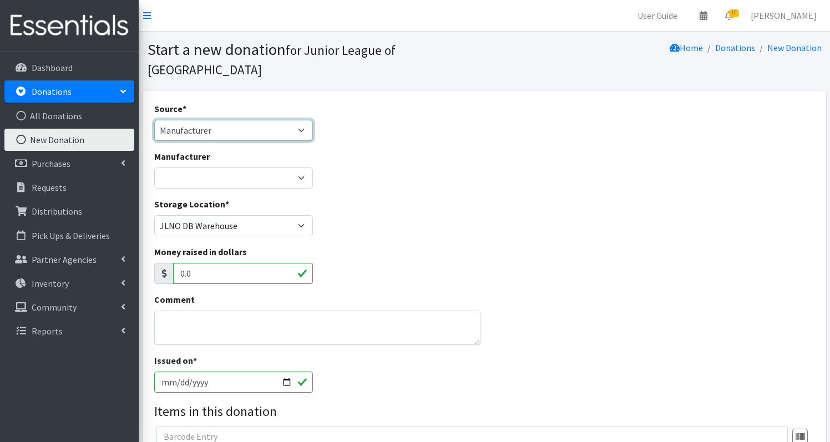
select select "Product Drive"
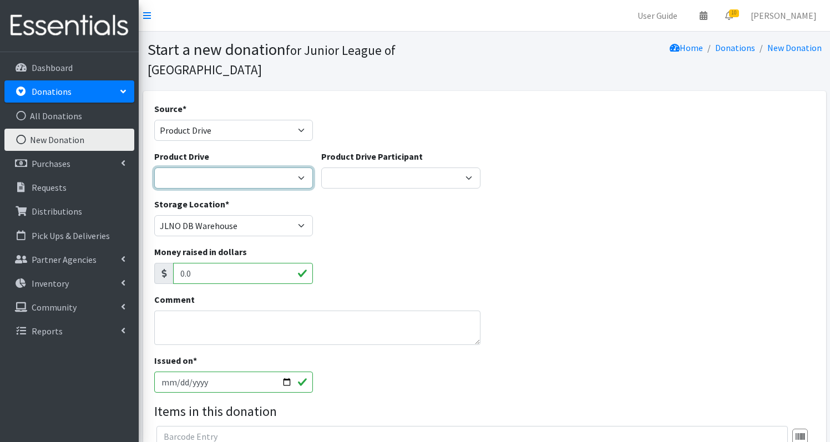
select select
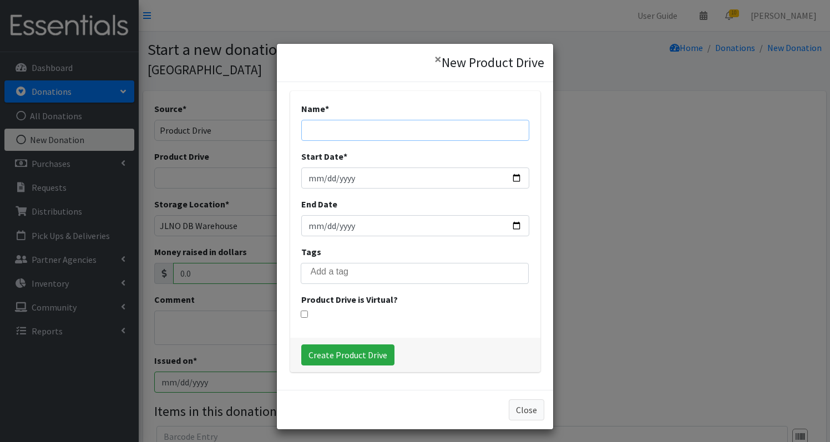
click at [338, 132] on input "Name *" at bounding box center [415, 130] width 228 height 21
type input "Tulane Panhellenic NDNAW"
click at [309, 177] on input "Start Date *" at bounding box center [415, 178] width 228 height 21
type input "[DATE]"
click at [392, 192] on div "Name * Tulane Panhellenic NDNAW Start Date * 2025-09-14 End Date Tags Member Pa…" at bounding box center [415, 214] width 250 height 247
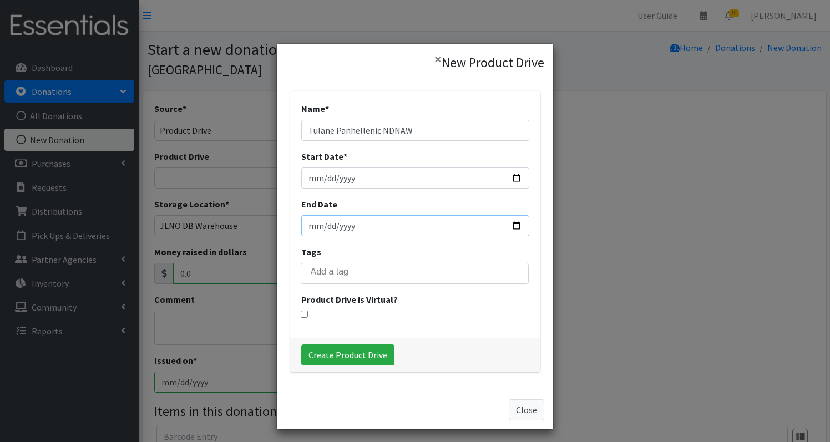
click at [314, 224] on input "End Date" at bounding box center [415, 225] width 228 height 21
type input "2025-09-24"
click at [440, 252] on div "Tags Member Partner" at bounding box center [415, 264] width 228 height 39
click at [349, 356] on input "Create Product Drive" at bounding box center [347, 355] width 93 height 21
select select "3584"
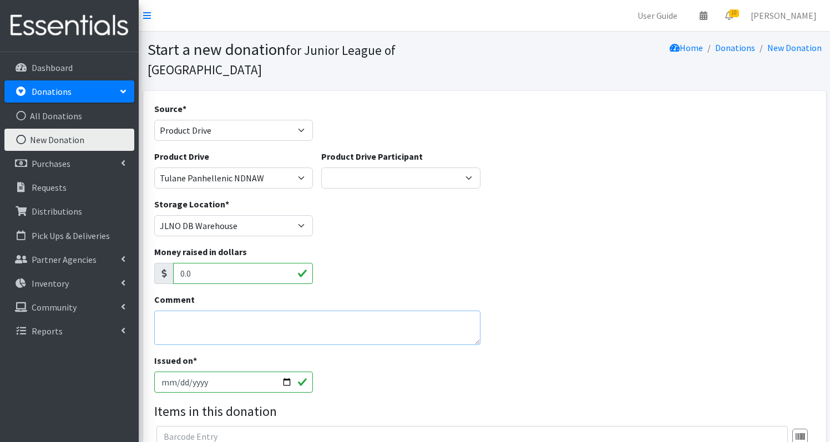
click at [190, 311] on textarea "Comment" at bounding box center [317, 328] width 326 height 34
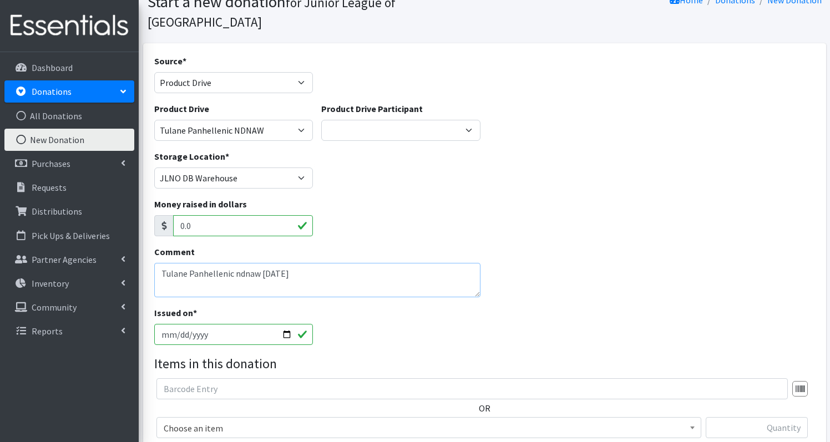
scroll to position [64, 0]
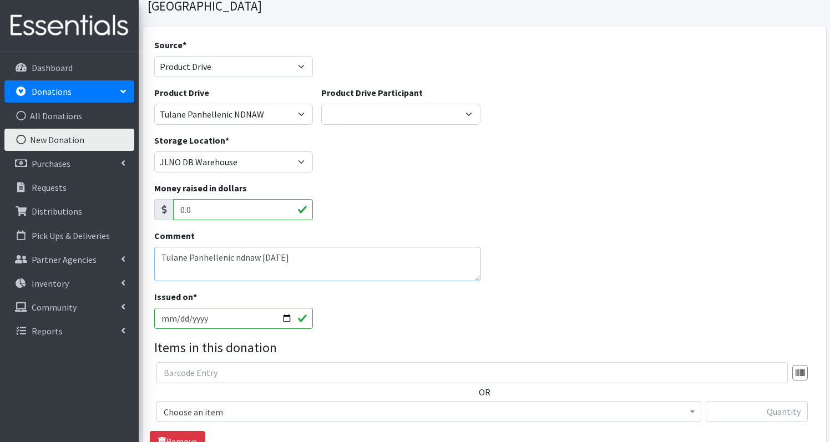
type textarea "Tulane Panhellenic ndnaw 9/23/2025"
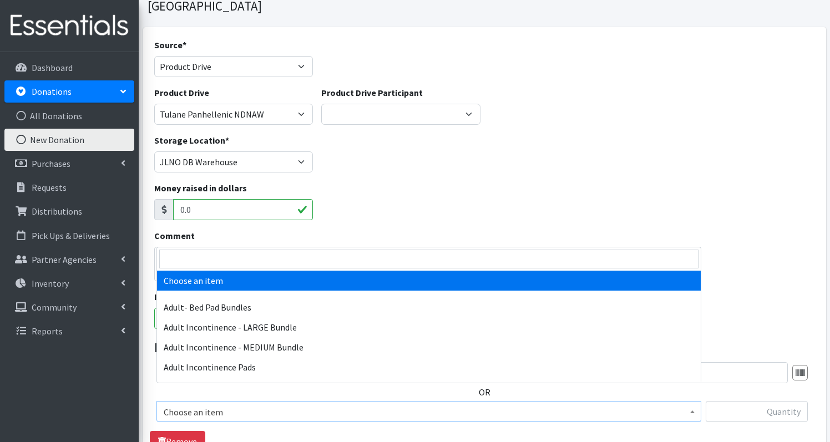
click at [198, 405] on span "Choose an item" at bounding box center [429, 413] width 531 height 16
click at [205, 265] on input "search" at bounding box center [428, 259] width 539 height 19
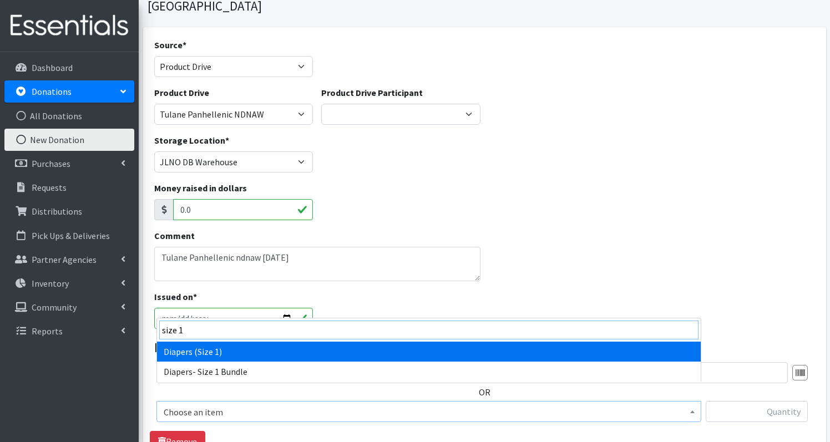
type input "size 1"
select select "1257"
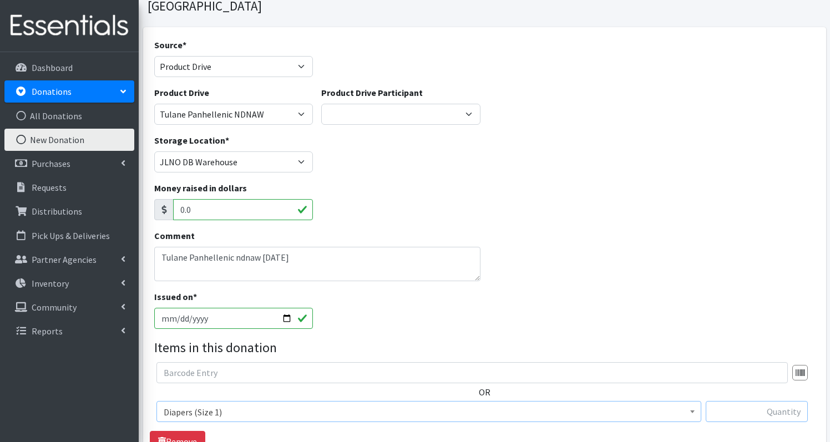
click at [742, 401] on input "text" at bounding box center [757, 411] width 102 height 21
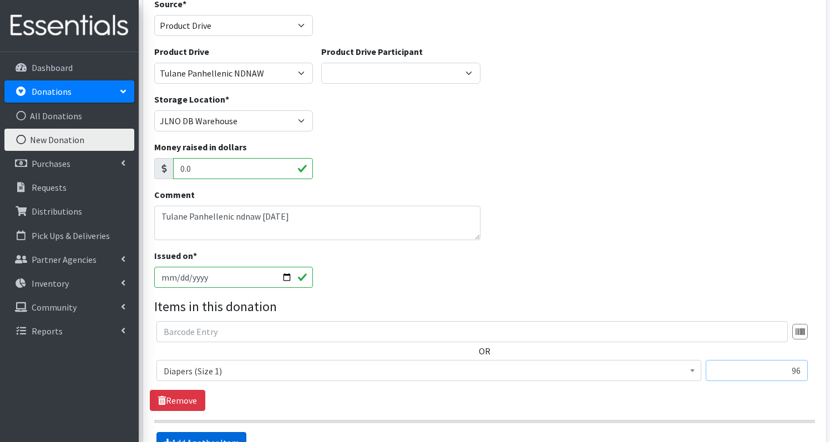
type input "96"
click at [234, 432] on link "Add Another Item" at bounding box center [202, 442] width 90 height 21
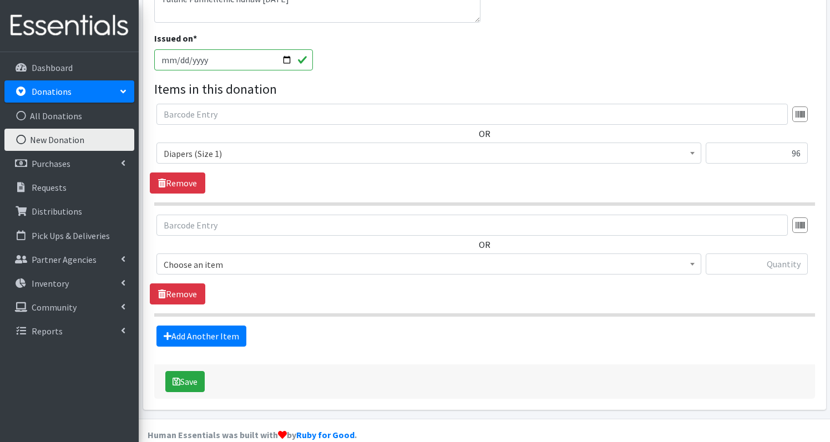
scroll to position [321, 0]
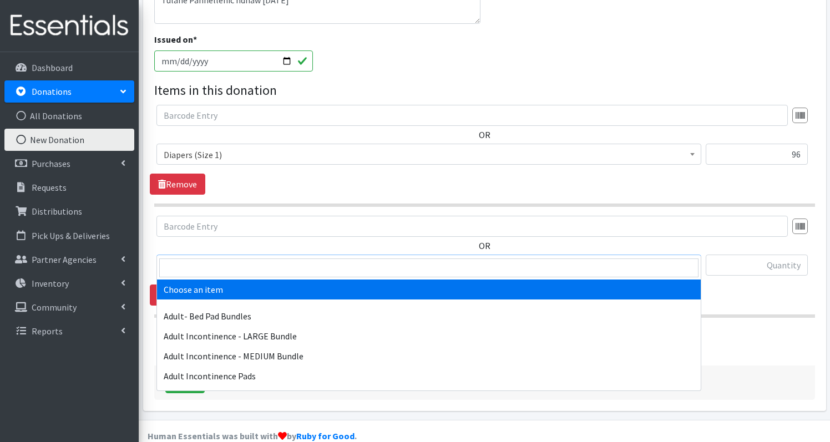
click at [229, 258] on span "Choose an item" at bounding box center [429, 266] width 531 height 16
click at [214, 266] on input "search" at bounding box center [428, 268] width 539 height 19
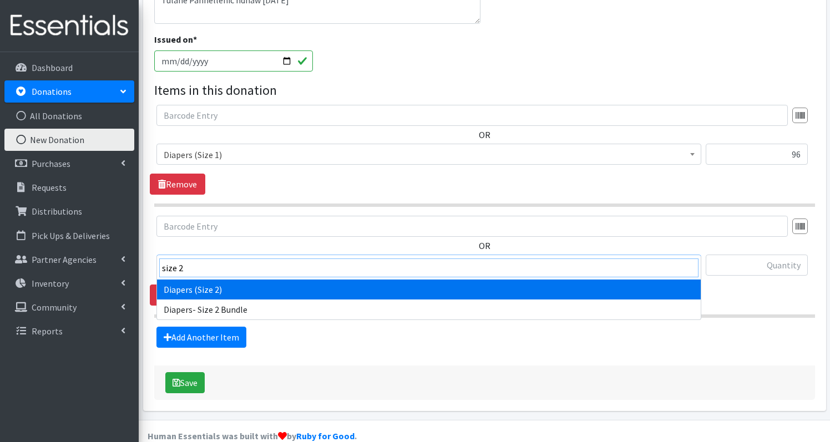
type input "size 2"
select select "1258"
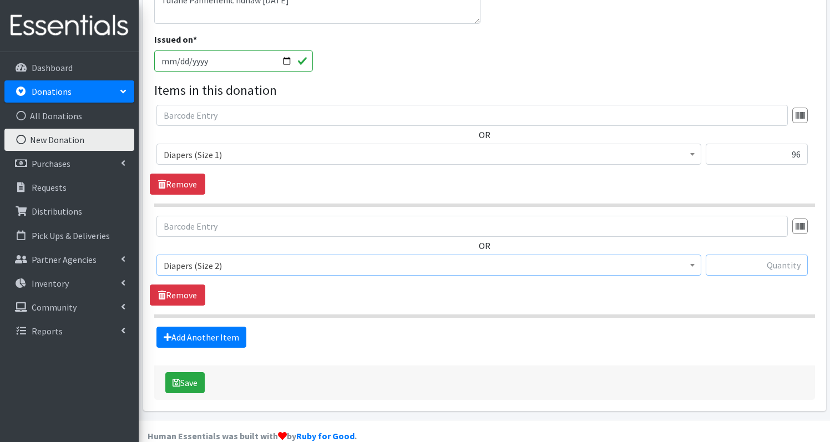
click at [760, 255] on input "text" at bounding box center [757, 265] width 102 height 21
type input "188"
click at [204, 327] on link "Add Another Item" at bounding box center [202, 337] width 90 height 21
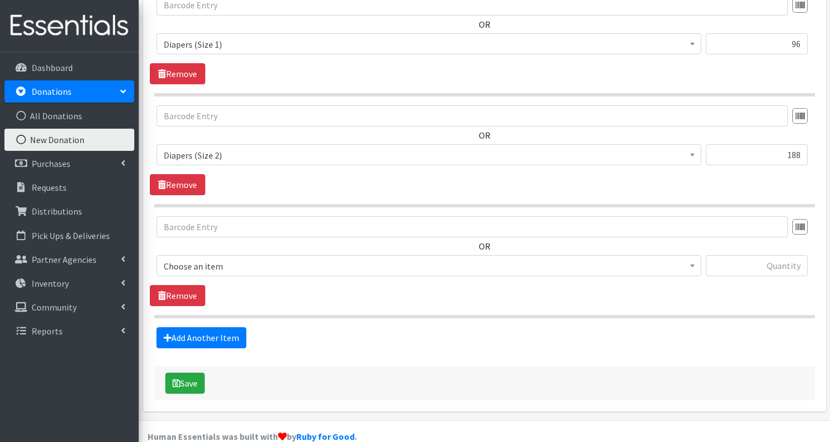
scroll to position [432, 0]
click at [233, 258] on span "Choose an item" at bounding box center [429, 266] width 531 height 16
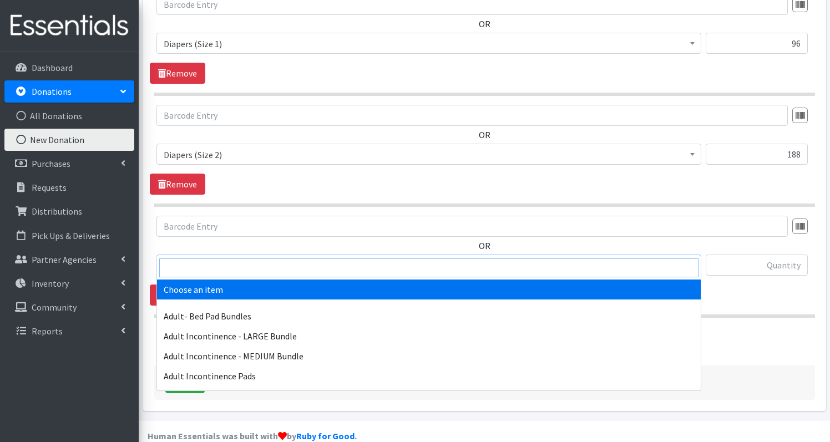
click at [230, 260] on input "search" at bounding box center [428, 268] width 539 height 19
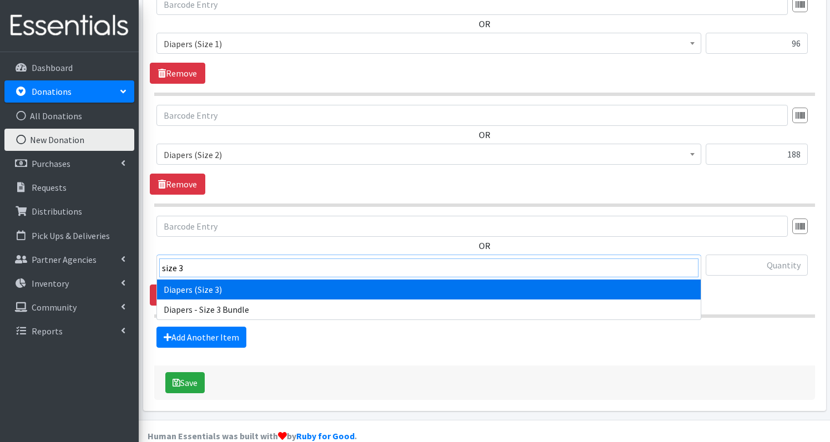
type input "size 3"
select select "1235"
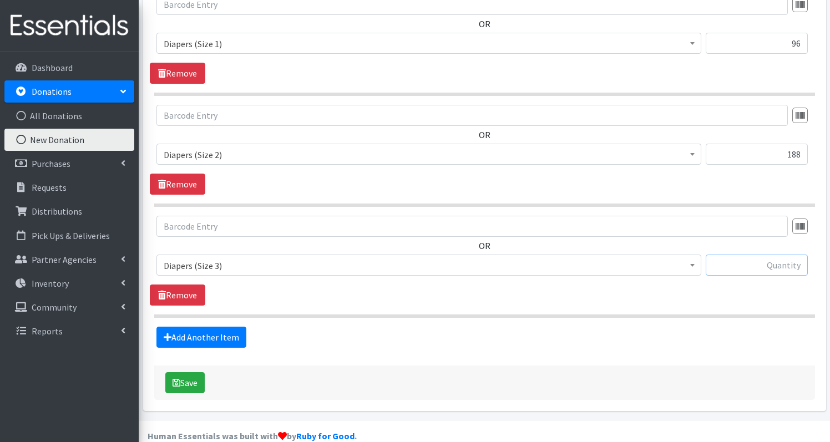
click at [791, 255] on input "text" at bounding box center [757, 265] width 102 height 21
type input "75"
click at [220, 327] on link "Add Another Item" at bounding box center [202, 337] width 90 height 21
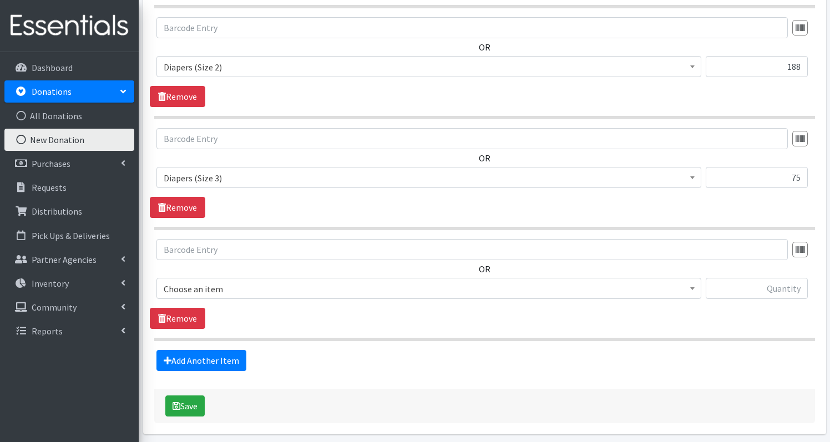
scroll to position [543, 0]
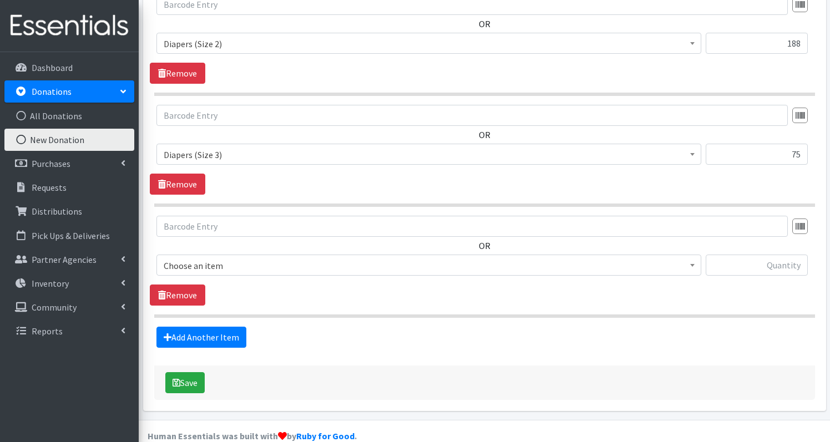
click at [225, 258] on span "Choose an item" at bounding box center [429, 266] width 531 height 16
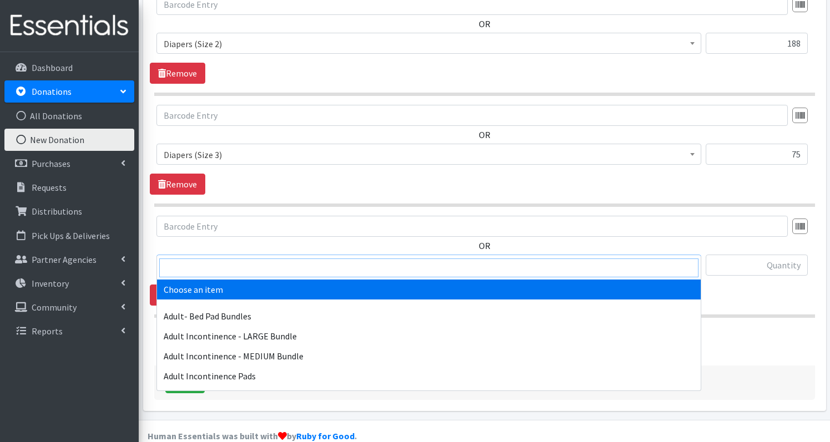
click at [223, 267] on input "search" at bounding box center [428, 268] width 539 height 19
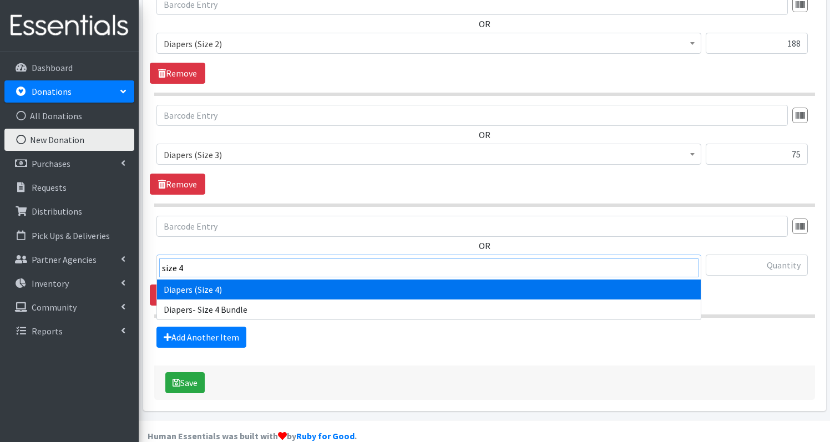
type input "size 4"
select select "1263"
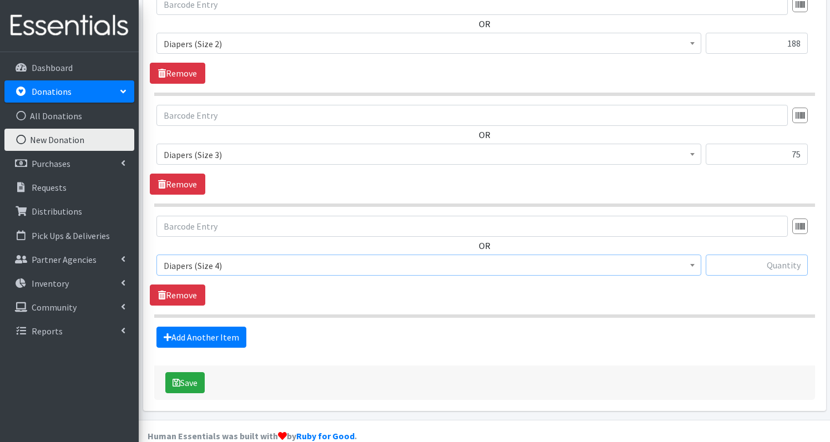
click at [739, 255] on input "text" at bounding box center [757, 265] width 102 height 21
type input "78"
click at [213, 327] on link "Add Another Item" at bounding box center [202, 337] width 90 height 21
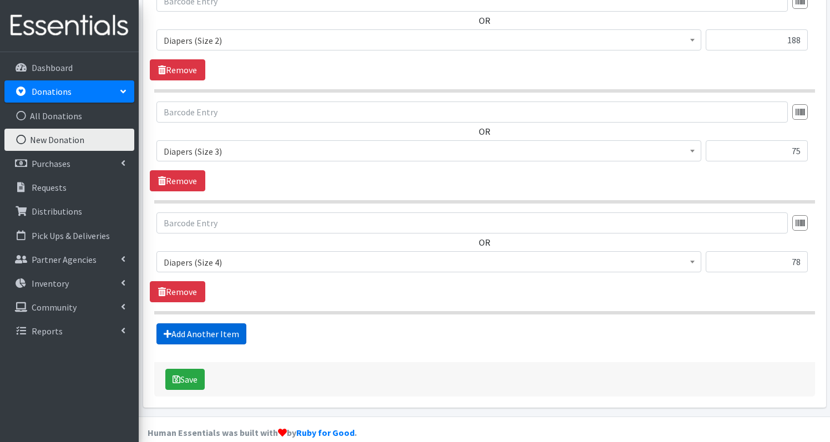
scroll to position [654, 0]
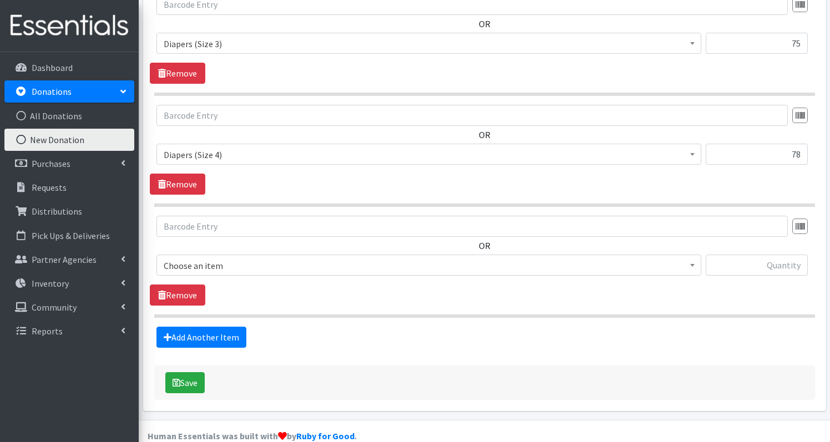
click at [236, 258] on span "Choose an item" at bounding box center [429, 266] width 531 height 16
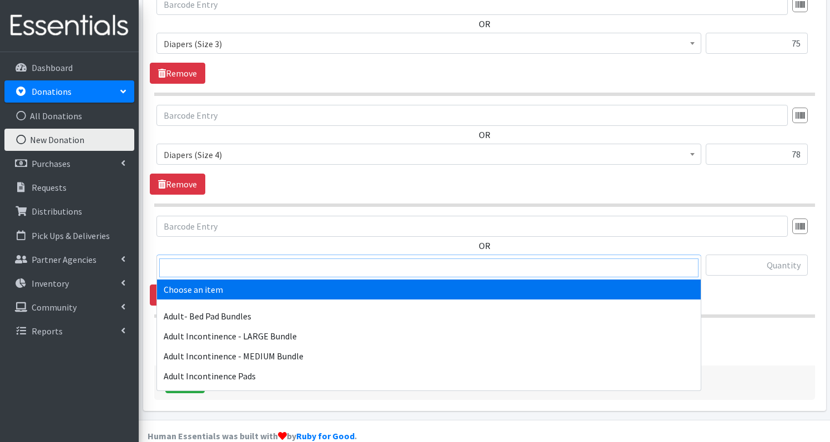
click at [229, 264] on input "search" at bounding box center [428, 268] width 539 height 19
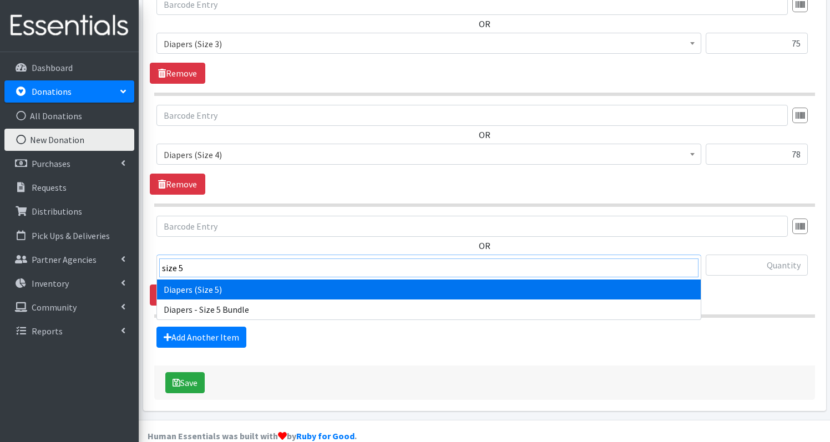
type input "size 5"
select select "1230"
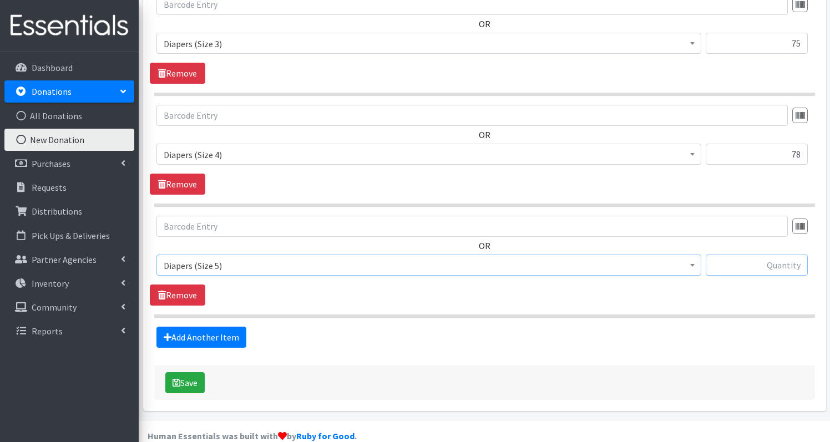
click at [771, 255] on input "text" at bounding box center [757, 265] width 102 height 21
type input "24"
click at [224, 327] on link "Add Another Item" at bounding box center [202, 337] width 90 height 21
click at [218, 255] on span "Choose an item" at bounding box center [429, 265] width 545 height 21
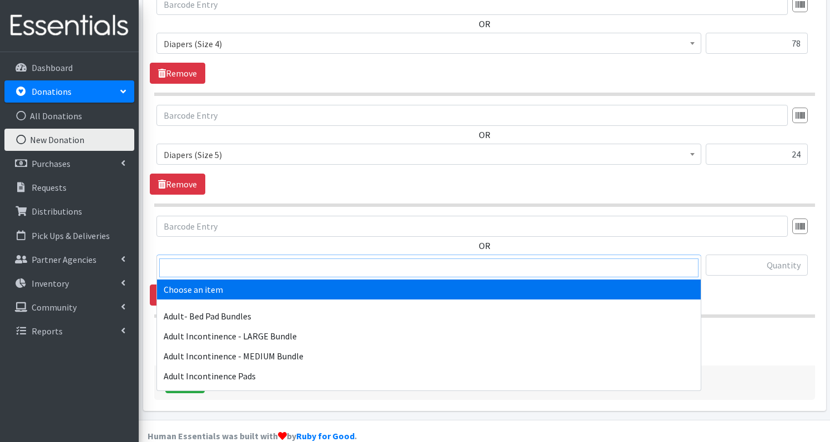
click at [218, 271] on input "search" at bounding box center [428, 268] width 539 height 19
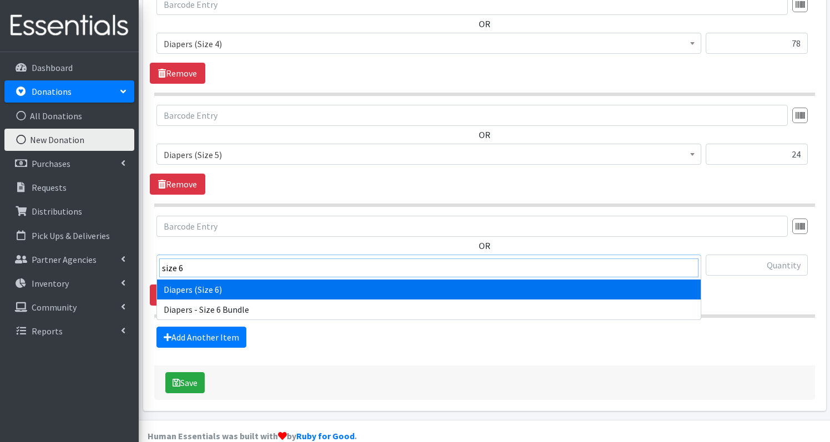
type input "size 6"
select select "1231"
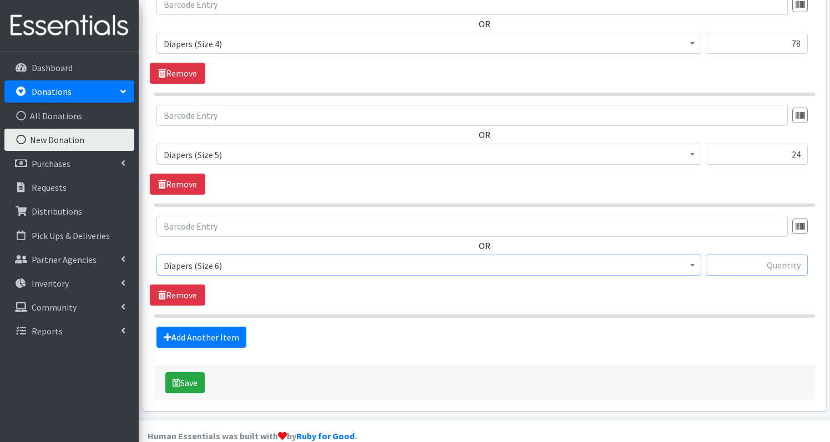
click at [741, 255] on input "text" at bounding box center [757, 265] width 102 height 21
type input "36"
click at [195, 372] on button "Save" at bounding box center [184, 382] width 39 height 21
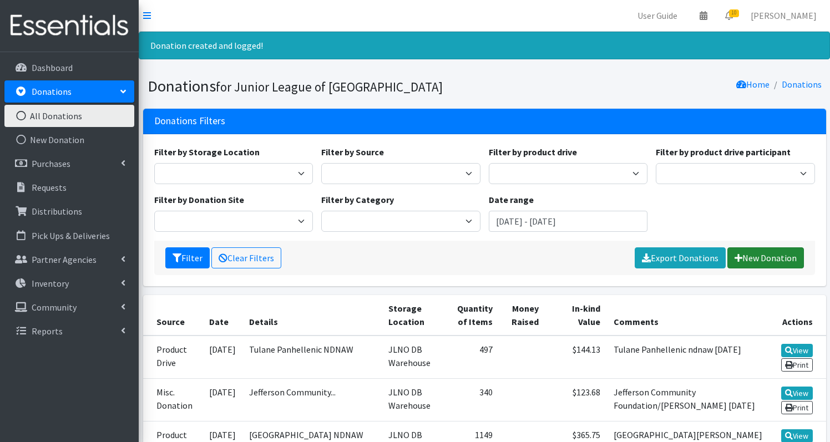
click at [755, 261] on link "New Donation" at bounding box center [766, 258] width 77 height 21
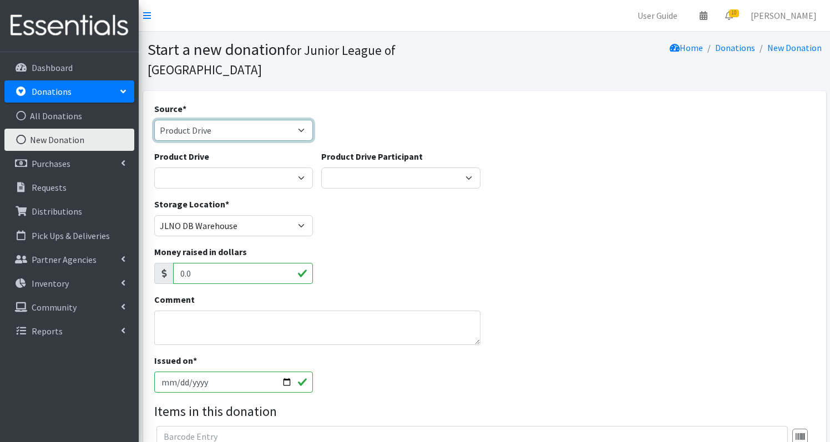
select select "Misc. Donation"
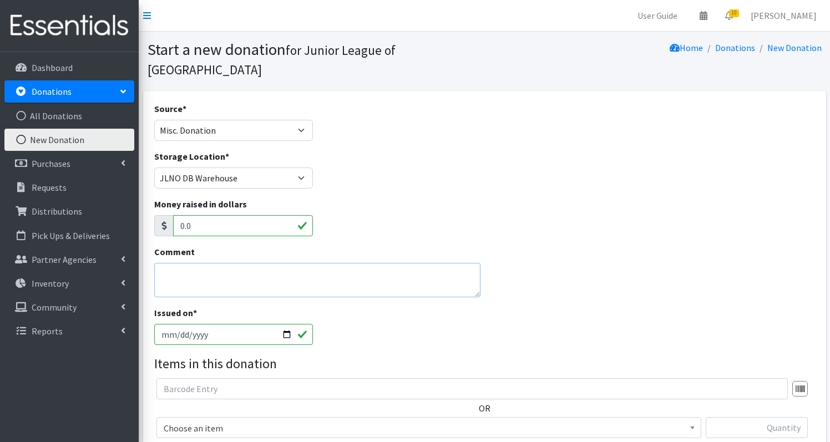
click at [192, 263] on textarea "Comment" at bounding box center [317, 280] width 326 height 34
type textarea "J"
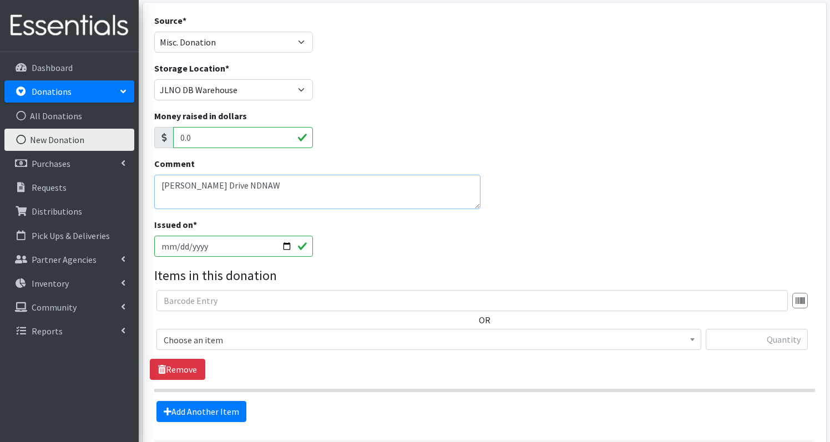
scroll to position [89, 0]
type textarea "Kendra Reade Drive NDNAW 9/29/2025"
click at [214, 331] on span "Choose an item" at bounding box center [429, 339] width 531 height 16
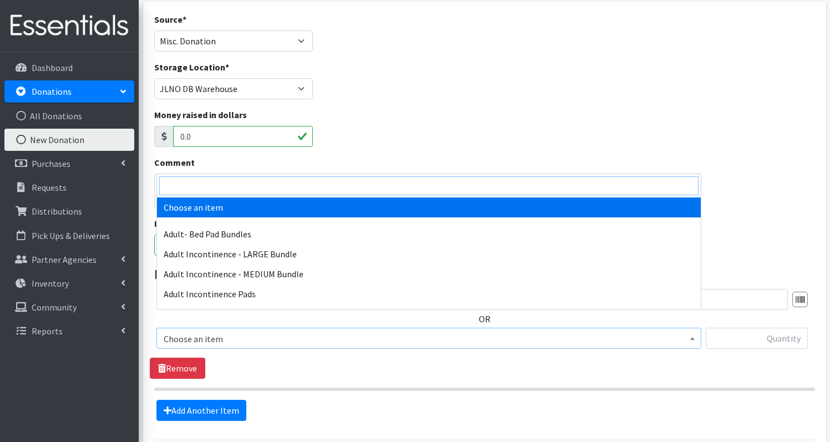
click at [206, 186] on input "search" at bounding box center [428, 185] width 539 height 19
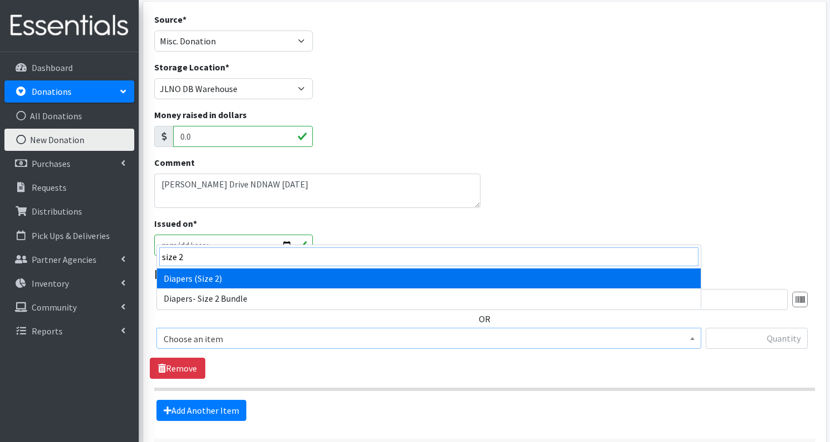
type input "size 2"
select select "1258"
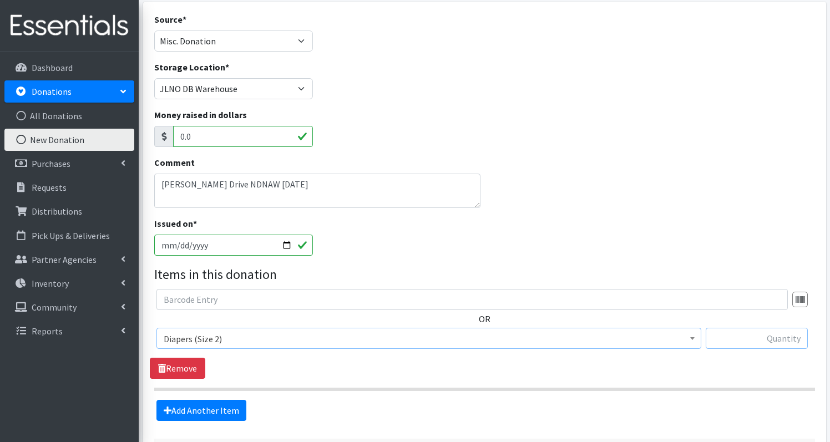
click at [768, 328] on input "text" at bounding box center [757, 338] width 102 height 21
type input "256"
click at [203, 400] on link "Add Another Item" at bounding box center [202, 410] width 90 height 21
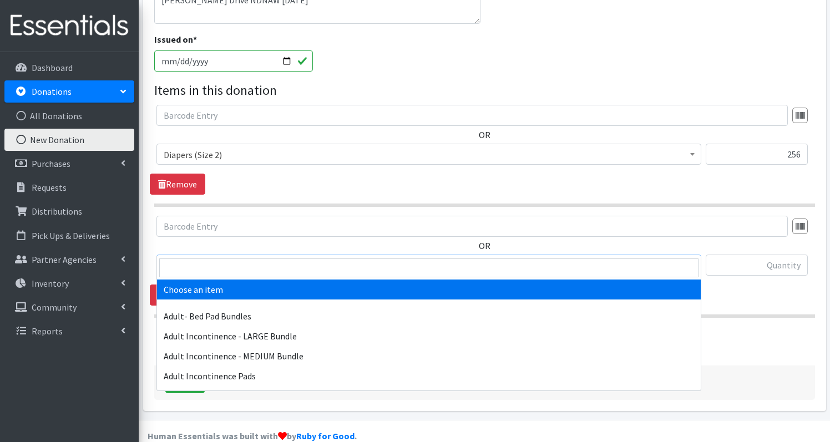
click at [276, 258] on span "Choose an item" at bounding box center [429, 266] width 531 height 16
click at [256, 266] on input "search" at bounding box center [428, 268] width 539 height 19
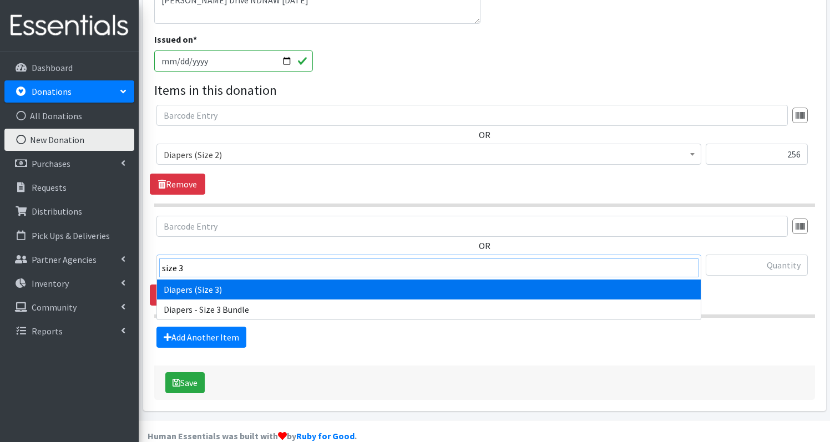
type input "size 3"
select select "1235"
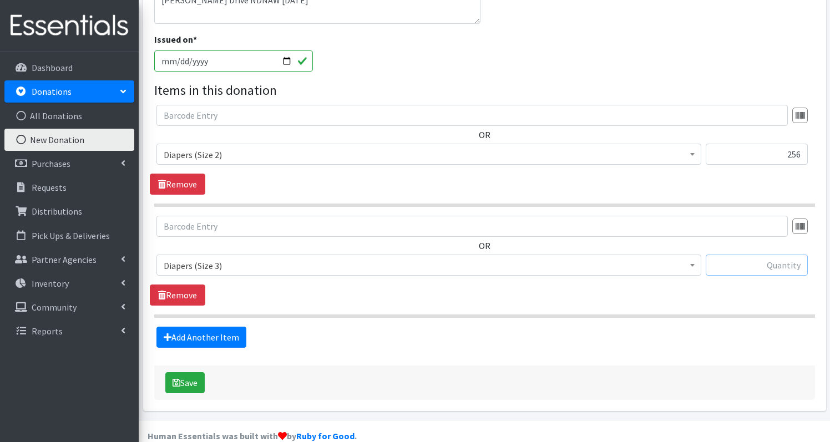
click at [776, 255] on input "text" at bounding box center [757, 265] width 102 height 21
type input "402"
click at [215, 327] on link "Add Another Item" at bounding box center [202, 337] width 90 height 21
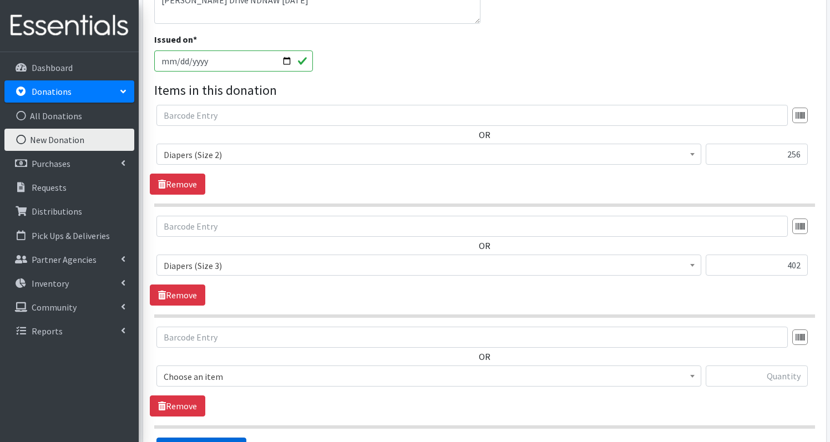
scroll to position [385, 0]
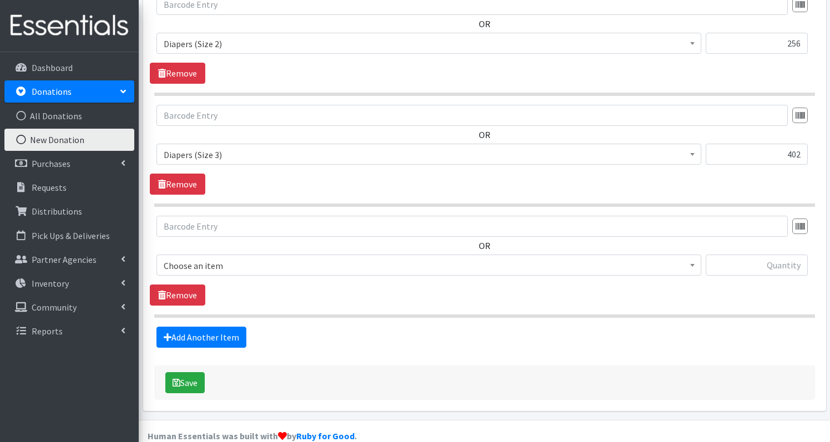
click at [234, 258] on span "Choose an item" at bounding box center [429, 266] width 531 height 16
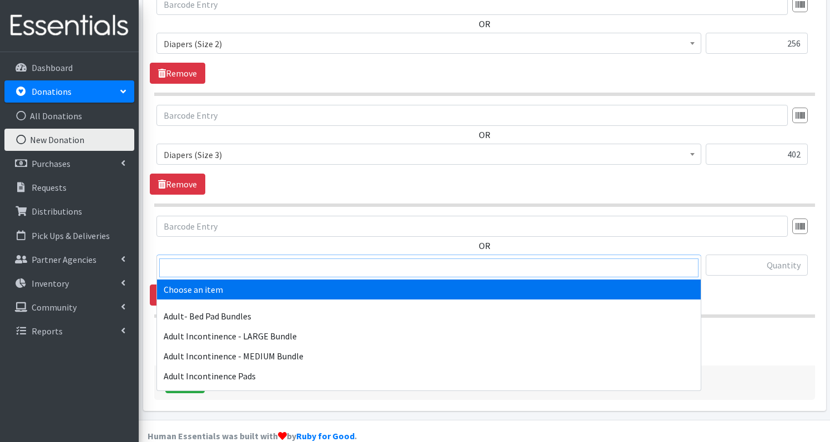
click at [218, 272] on input "search" at bounding box center [428, 268] width 539 height 19
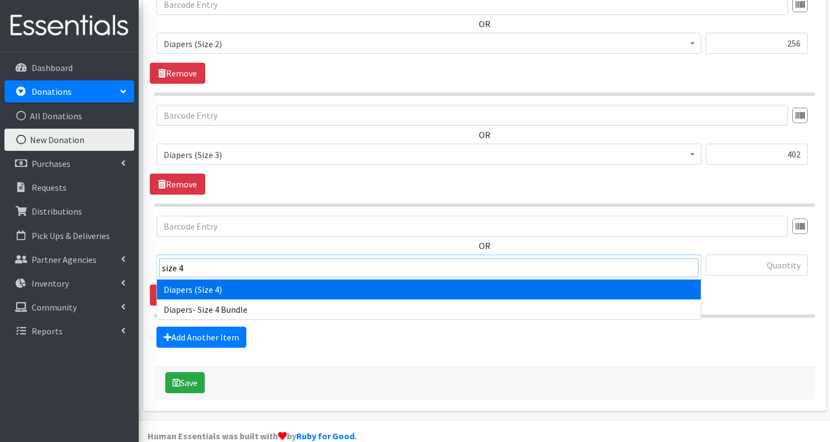
type input "size 4"
select select "1263"
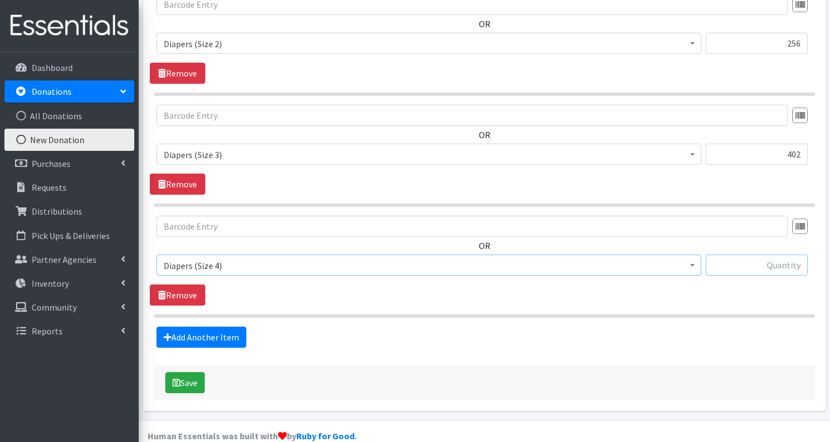
click at [778, 255] on input "text" at bounding box center [757, 265] width 102 height 21
type input "824"
click at [205, 330] on div "Source * Product Drive Manufacturer Donation Site Misc. Donation Donation Site …" at bounding box center [484, 59] width 661 height 683
click at [205, 327] on link "Add Another Item" at bounding box center [202, 337] width 90 height 21
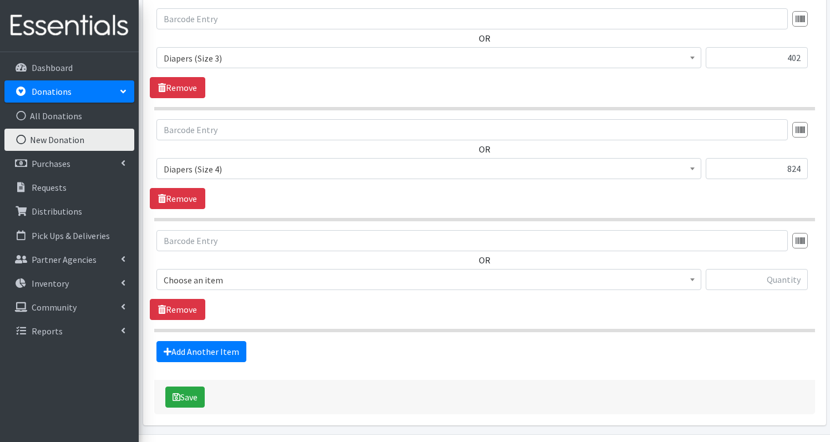
scroll to position [496, 0]
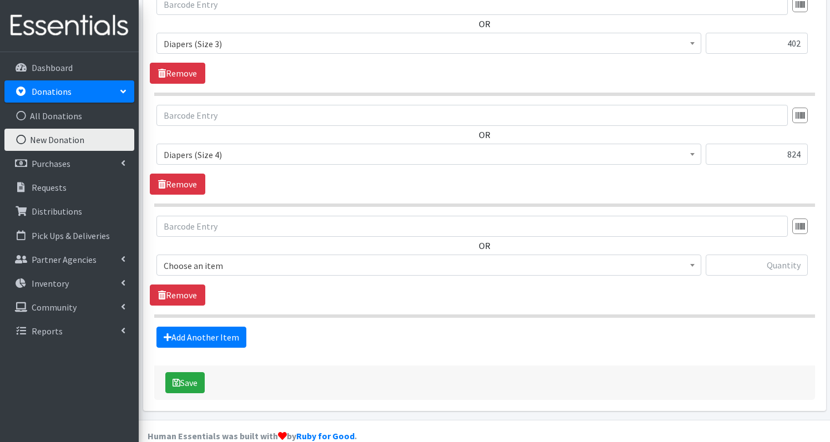
click at [266, 258] on span "Choose an item" at bounding box center [429, 266] width 531 height 16
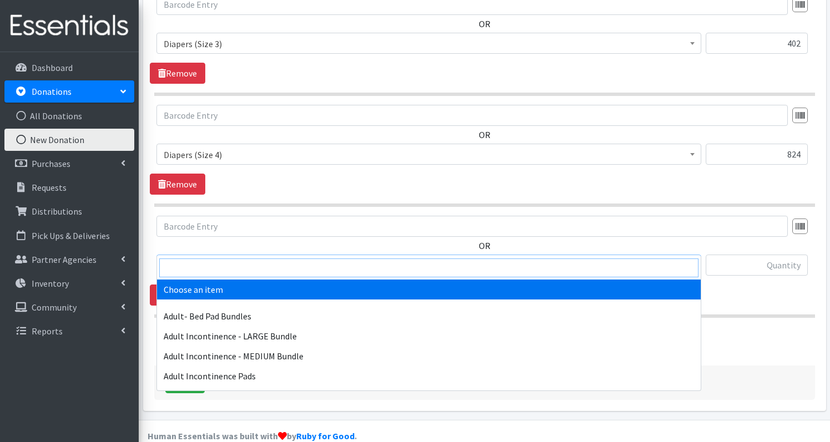
click at [249, 265] on input "search" at bounding box center [428, 268] width 539 height 19
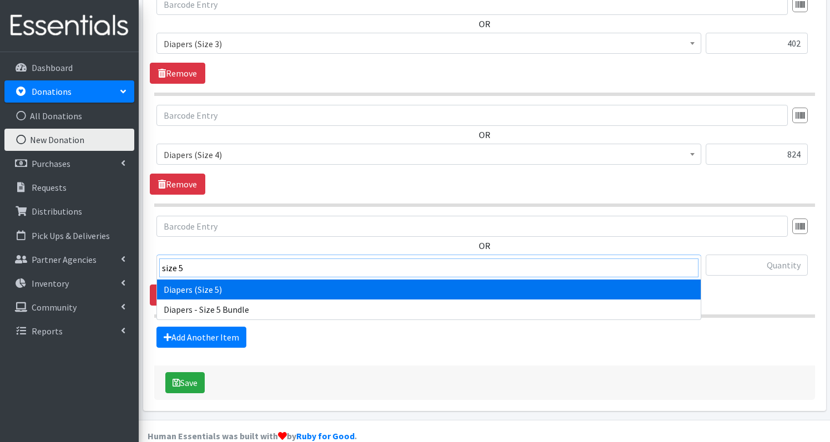
type input "size 5"
select select "1230"
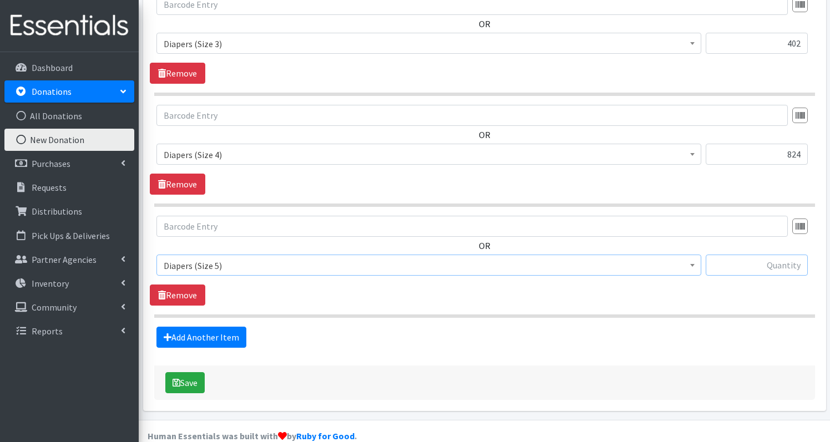
click at [768, 255] on input "text" at bounding box center [757, 265] width 102 height 21
type input "300"
click at [231, 327] on link "Add Another Item" at bounding box center [202, 337] width 90 height 21
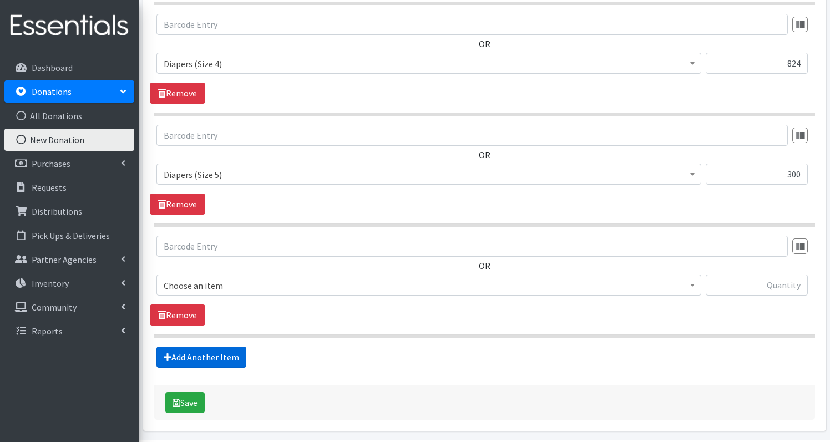
scroll to position [607, 0]
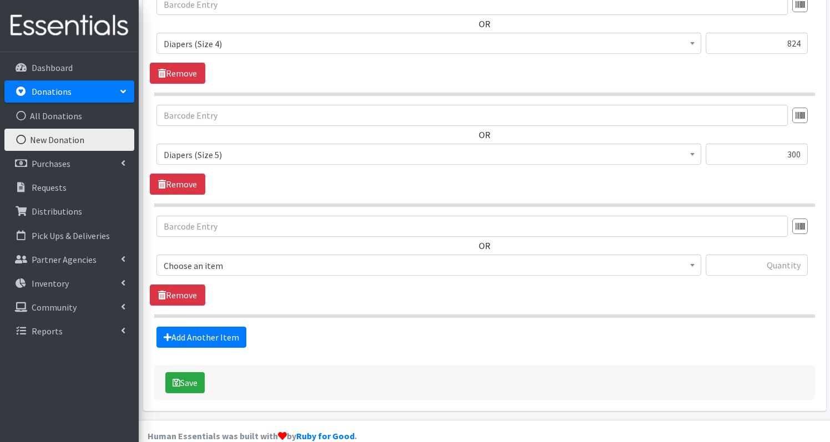
click at [229, 258] on span "Choose an item" at bounding box center [429, 266] width 531 height 16
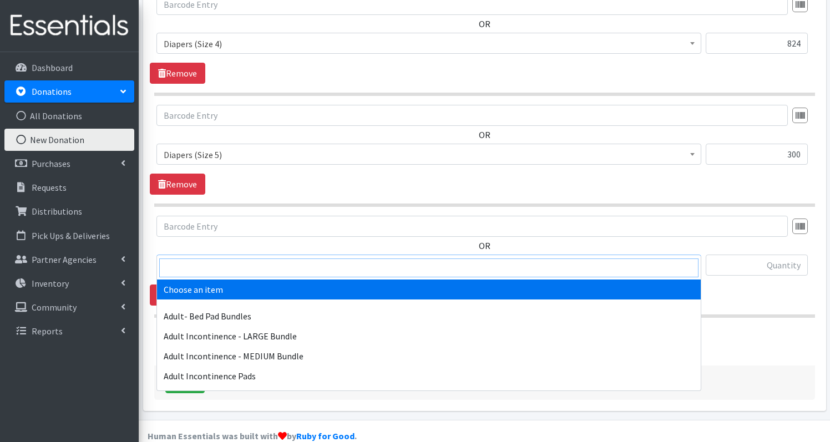
click at [221, 265] on input "search" at bounding box center [428, 268] width 539 height 19
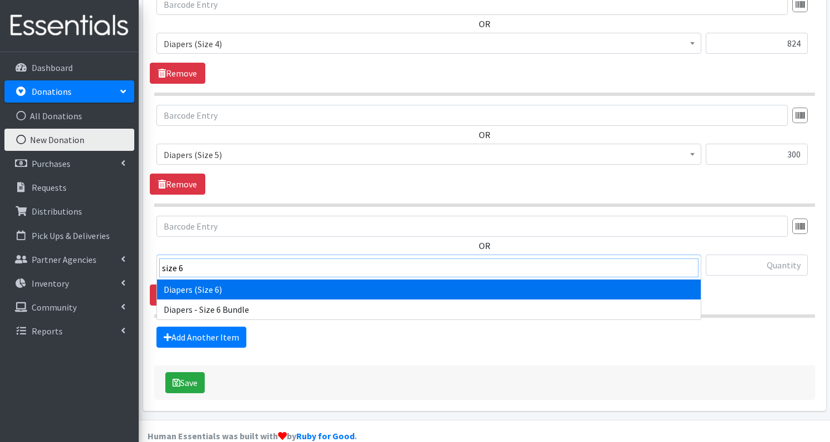
type input "size 6"
select select "1231"
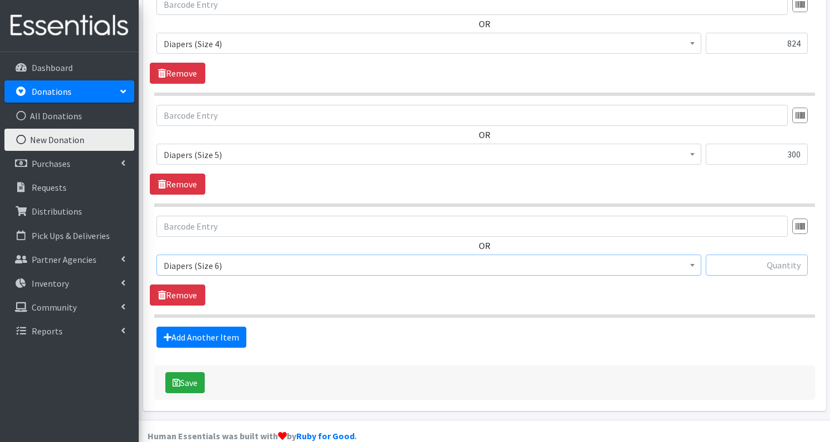
click at [785, 255] on input "text" at bounding box center [757, 265] width 102 height 21
type input "165"
click at [186, 327] on link "Add Another Item" at bounding box center [202, 337] width 90 height 21
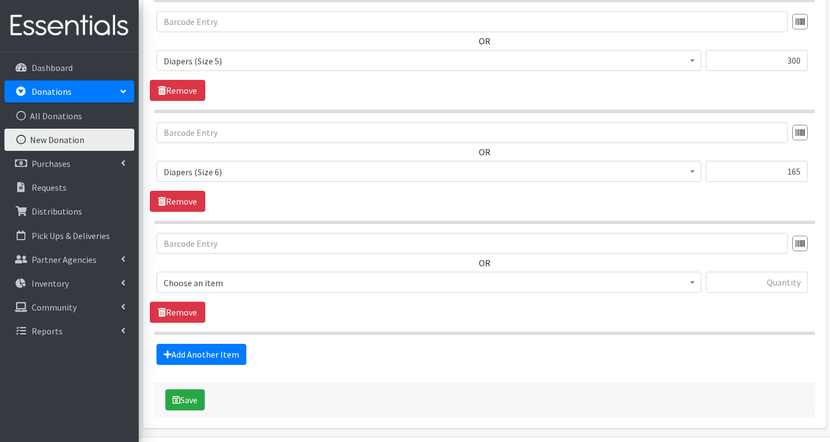
scroll to position [718, 0]
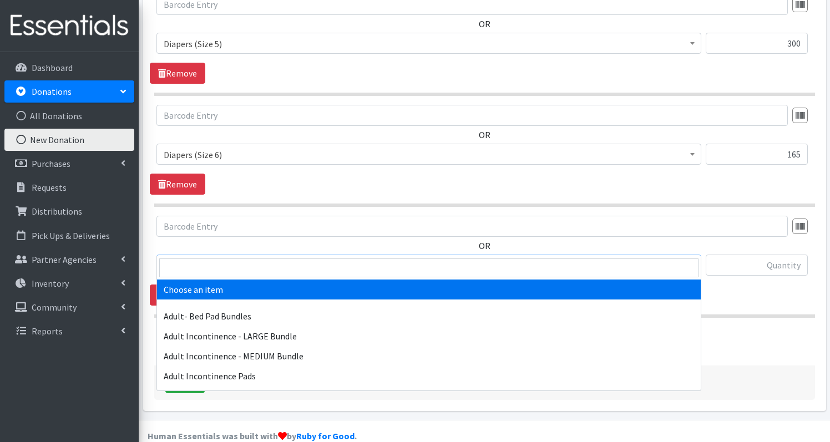
click at [255, 258] on span "Choose an item" at bounding box center [429, 266] width 531 height 16
click at [249, 265] on input "search" at bounding box center [428, 268] width 539 height 19
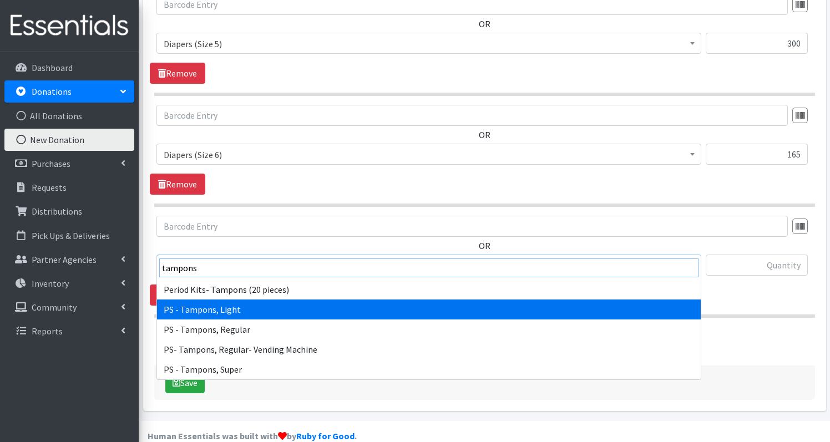
type input "tampons"
select select "2200"
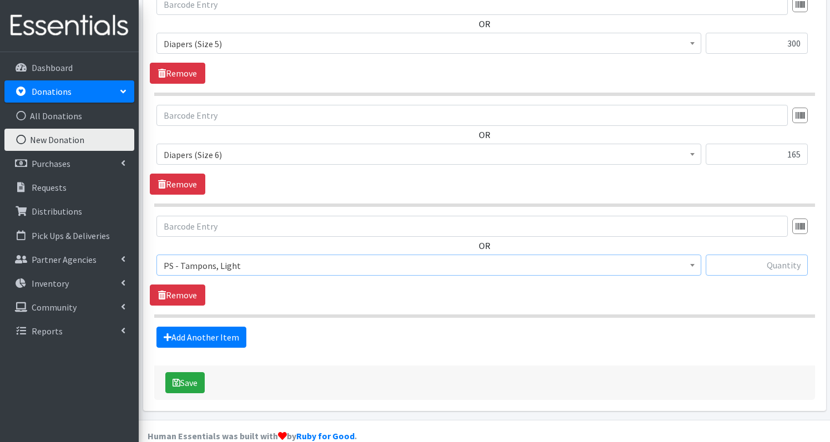
click at [774, 255] on input "text" at bounding box center [757, 265] width 102 height 21
type input "20"
click at [209, 327] on link "Add Another Item" at bounding box center [202, 337] width 90 height 21
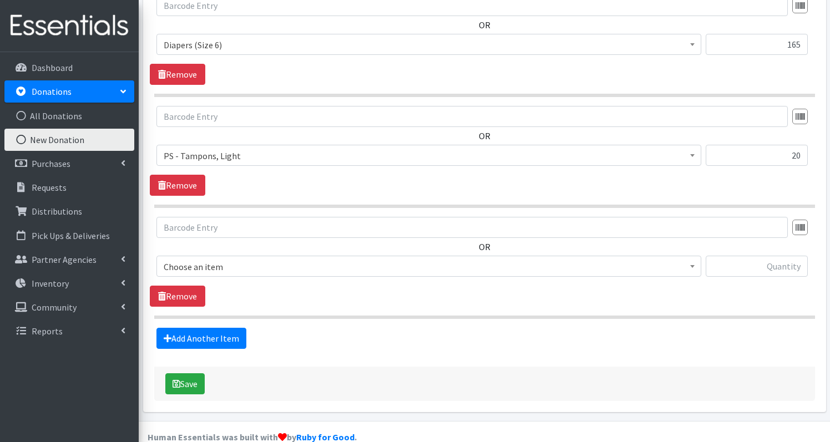
scroll to position [829, 0]
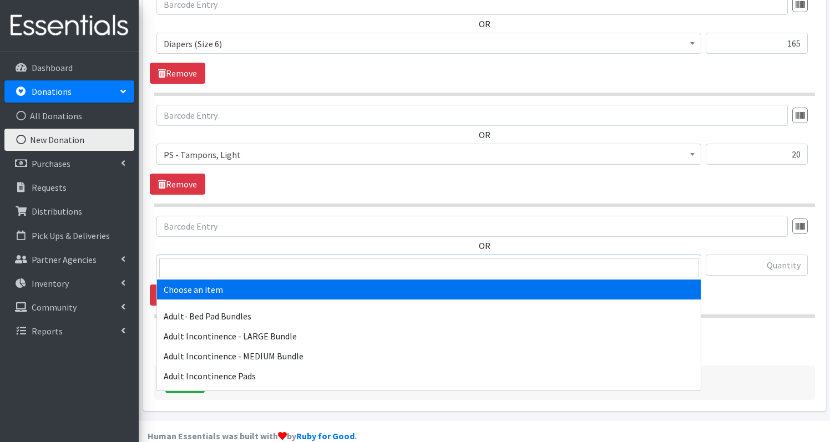
click at [247, 258] on span "Choose an item" at bounding box center [429, 266] width 531 height 16
click at [247, 262] on input "search" at bounding box center [428, 268] width 539 height 19
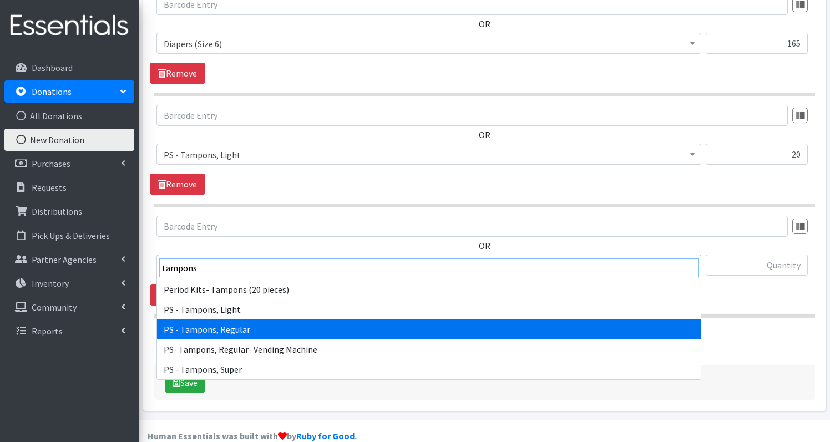
type input "tampons"
select select "2202"
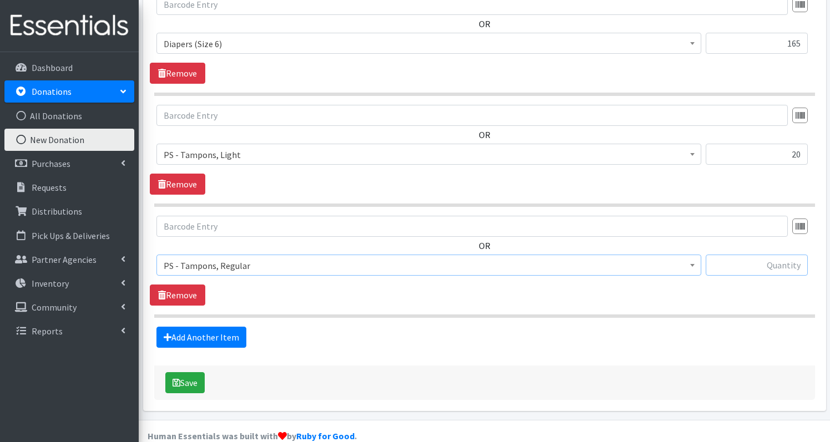
click at [760, 255] on input "text" at bounding box center [757, 265] width 102 height 21
type input "54"
click at [218, 327] on link "Add Another Item" at bounding box center [202, 337] width 90 height 21
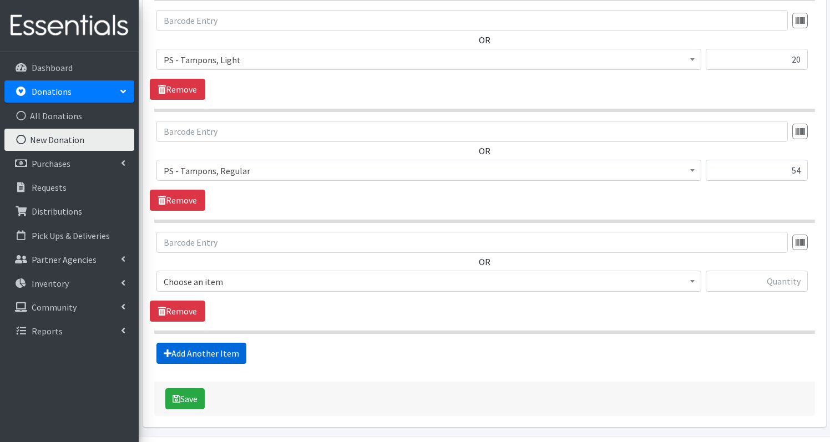
scroll to position [940, 0]
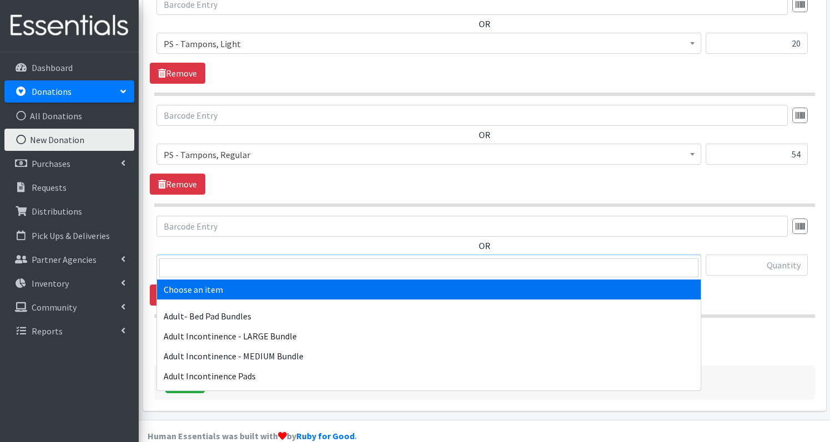
click at [255, 258] on span "Choose an item" at bounding box center [429, 266] width 531 height 16
click at [250, 264] on input "search" at bounding box center [428, 268] width 539 height 19
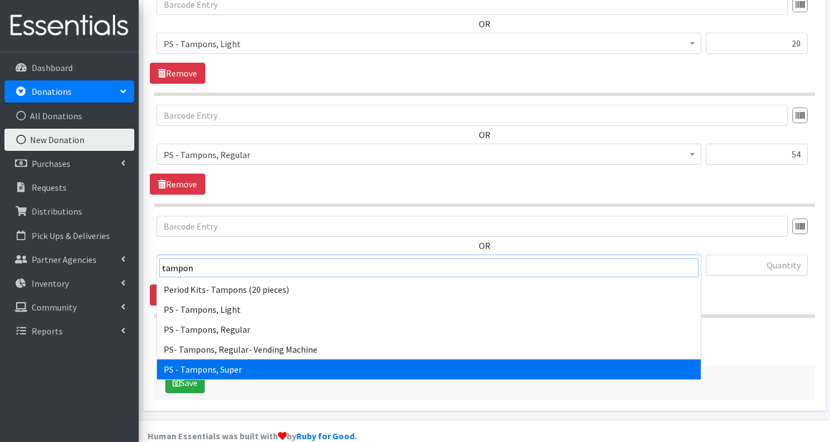
type input "tampon"
select select "2201"
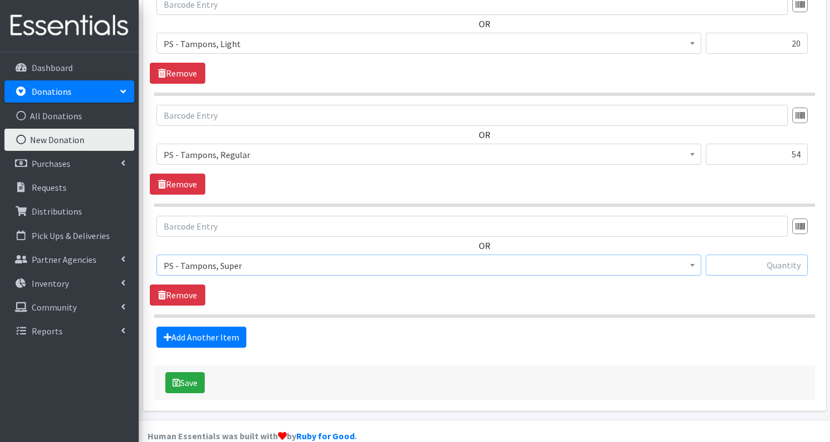
click at [732, 255] on input "text" at bounding box center [757, 265] width 102 height 21
type input "20"
click at [184, 372] on button "Save" at bounding box center [184, 382] width 39 height 21
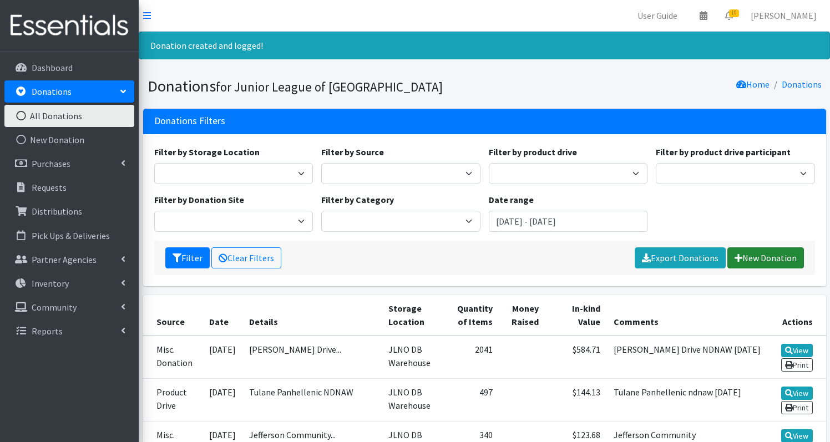
click at [771, 254] on link "New Donation" at bounding box center [766, 258] width 77 height 21
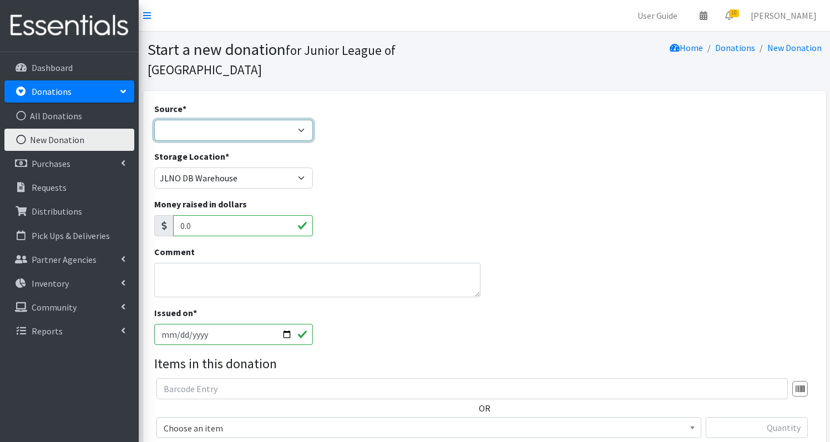
select select "Product Drive"
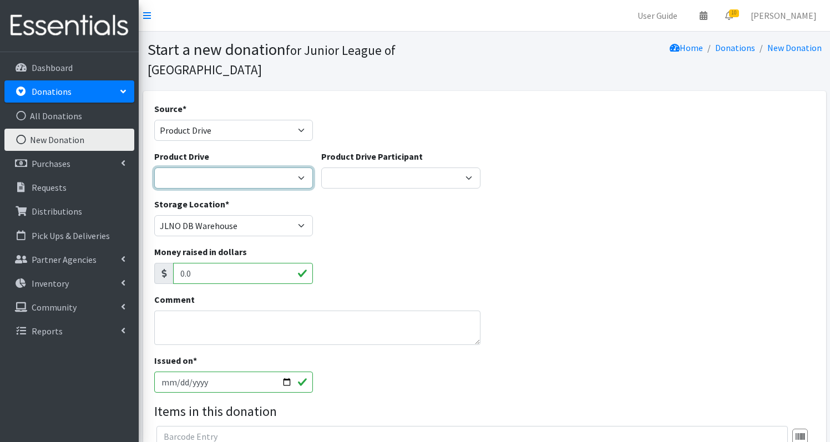
select select
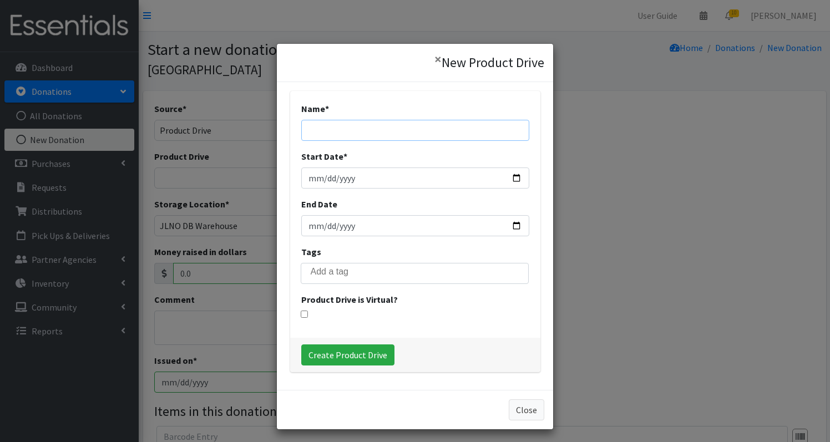
click at [355, 129] on input "Name *" at bounding box center [415, 130] width 228 height 21
type input "[PERSON_NAME] West Bank NDNAW 2025"
click at [320, 180] on input "Start Date *" at bounding box center [415, 178] width 228 height 21
type input "[DATE]"
click at [410, 196] on div "Name * [PERSON_NAME] West Bank NDNAW 2025 Start Date * [DATE] End Date Tags Mem…" at bounding box center [415, 214] width 250 height 247
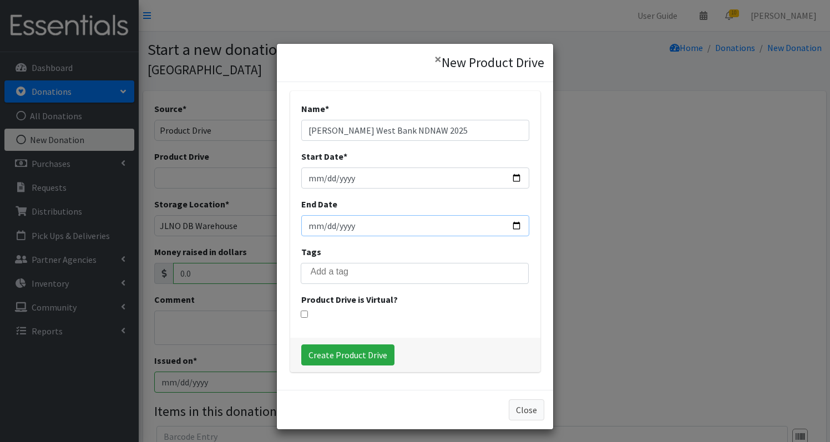
click at [316, 228] on input "End Date" at bounding box center [415, 225] width 228 height 21
type input "[DATE]"
click at [414, 262] on div "Tags Member Partner" at bounding box center [415, 264] width 228 height 39
click at [334, 356] on input "Create Product Drive" at bounding box center [347, 355] width 93 height 21
select select "3585"
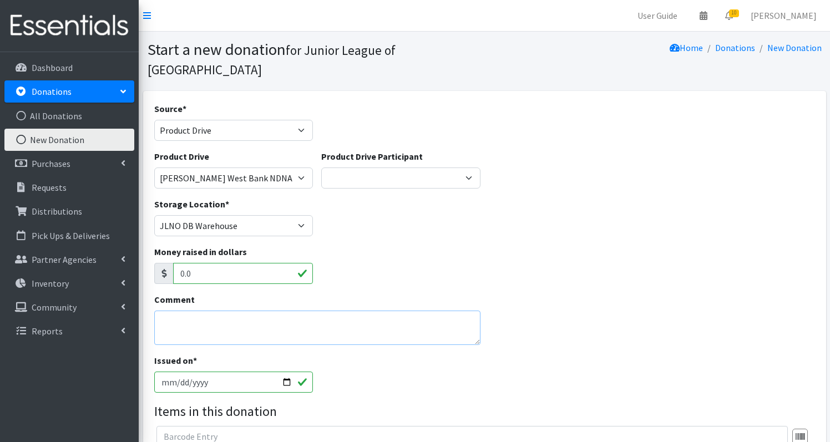
click at [233, 313] on textarea "Comment" at bounding box center [317, 328] width 326 height 34
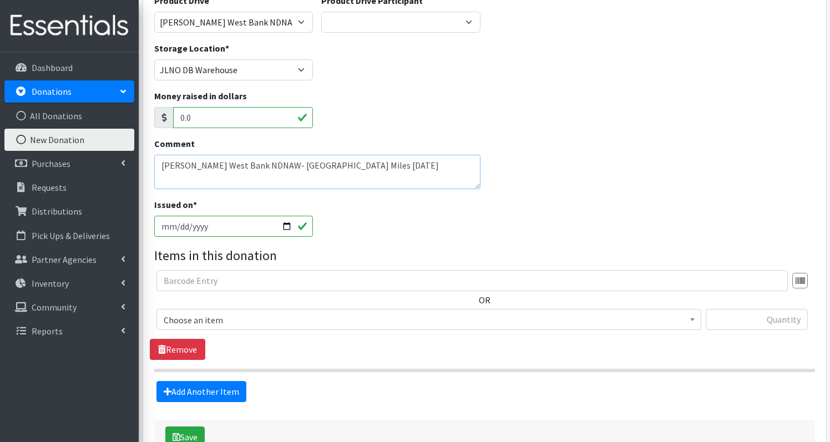
scroll to position [157, 0]
type textarea "[PERSON_NAME] West Bank NDNAW- [GEOGRAPHIC_DATA] Miles [DATE]"
click at [297, 308] on span "Choose an item" at bounding box center [429, 318] width 545 height 21
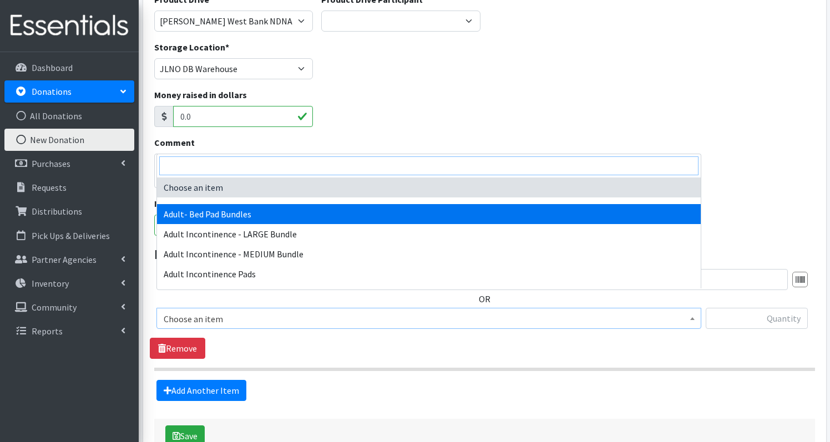
click at [214, 165] on input "search" at bounding box center [428, 166] width 539 height 19
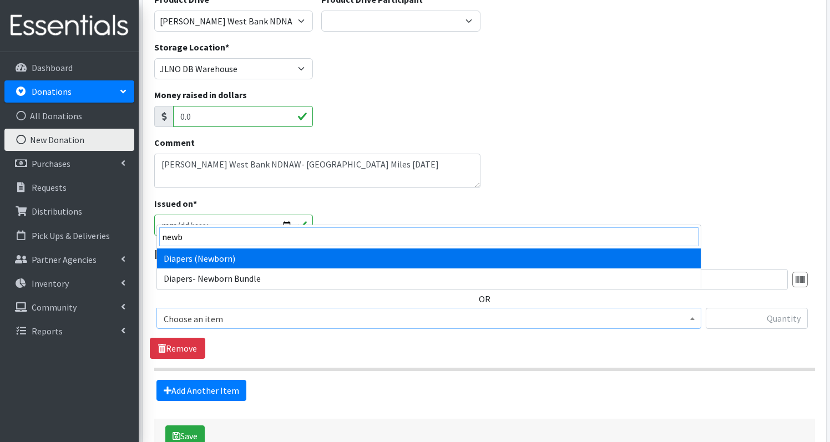
type input "newb"
select select "1236"
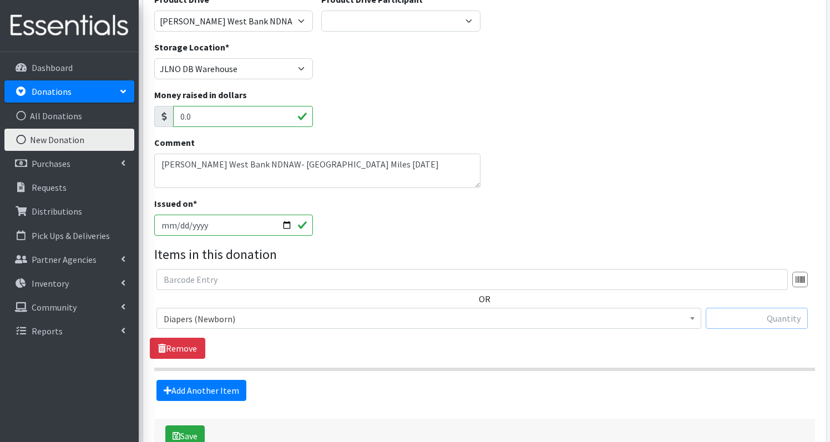
click at [771, 308] on input "text" at bounding box center [757, 318] width 102 height 21
type input "174"
click at [215, 380] on link "Add Another Item" at bounding box center [202, 390] width 90 height 21
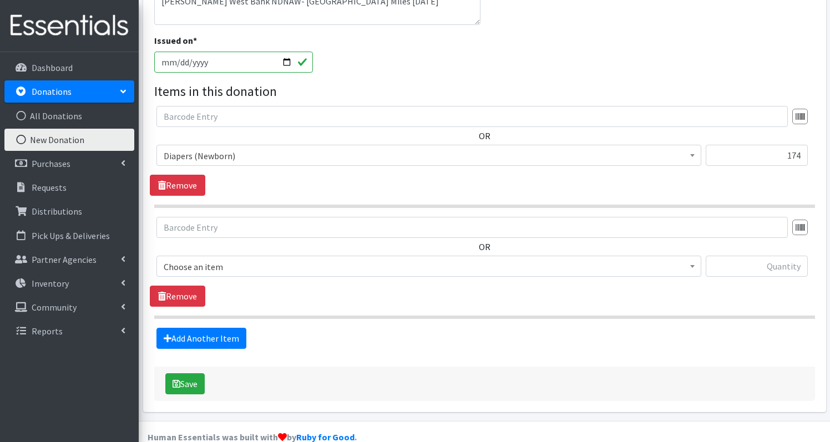
scroll to position [321, 0]
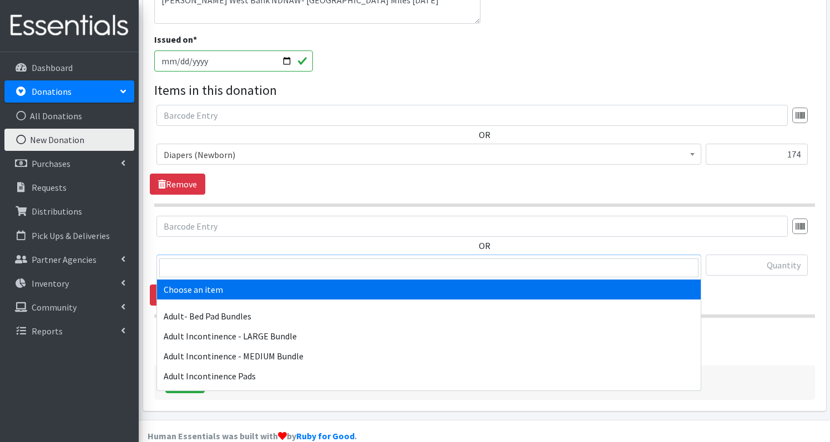
click at [276, 258] on span "Choose an item" at bounding box center [429, 266] width 531 height 16
click at [266, 269] on input "search" at bounding box center [428, 268] width 539 height 19
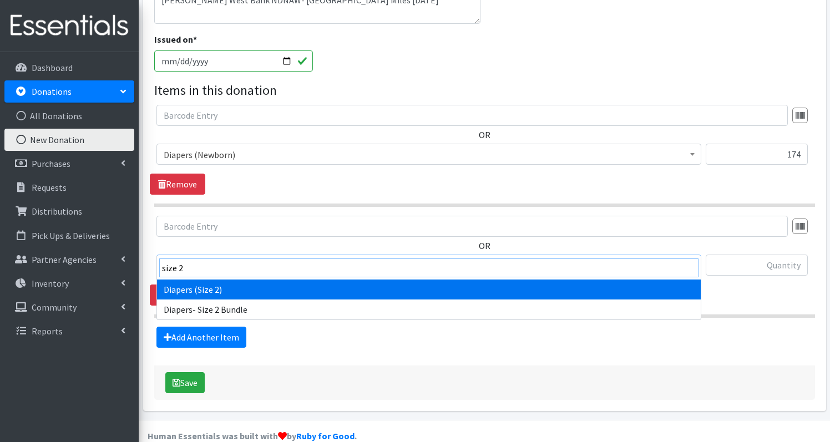
type input "size 2"
select select "1258"
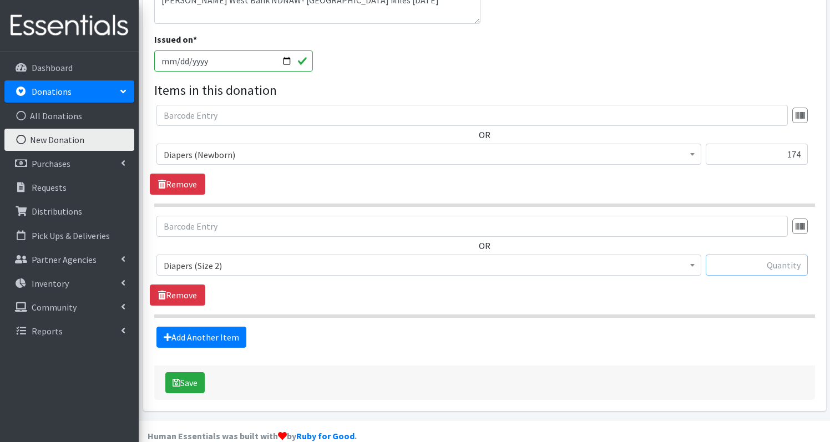
click at [776, 255] on input "text" at bounding box center [757, 265] width 102 height 21
type input "5014"
click at [218, 327] on link "Add Another Item" at bounding box center [202, 337] width 90 height 21
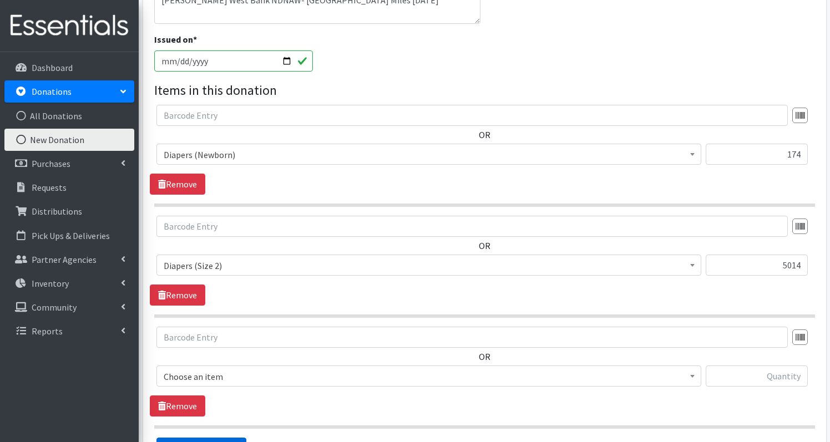
scroll to position [432, 0]
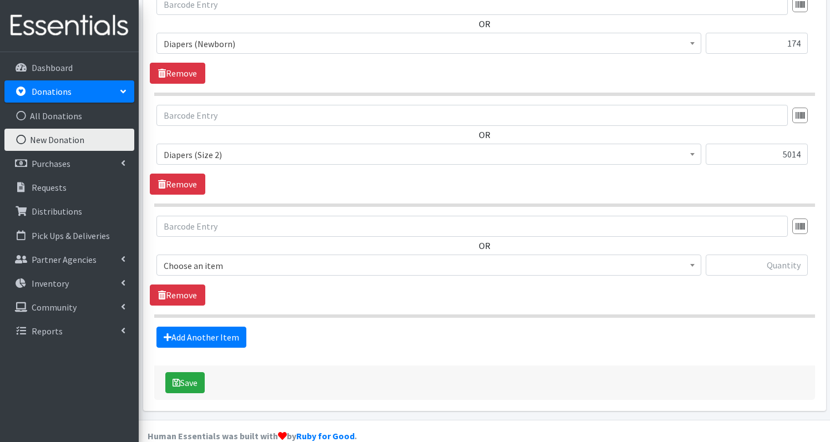
click at [262, 258] on span "Choose an item" at bounding box center [429, 266] width 531 height 16
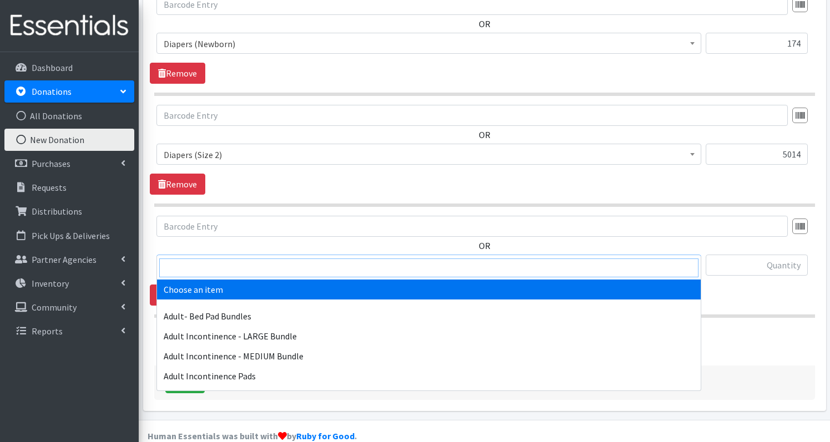
click at [244, 264] on input "search" at bounding box center [428, 268] width 539 height 19
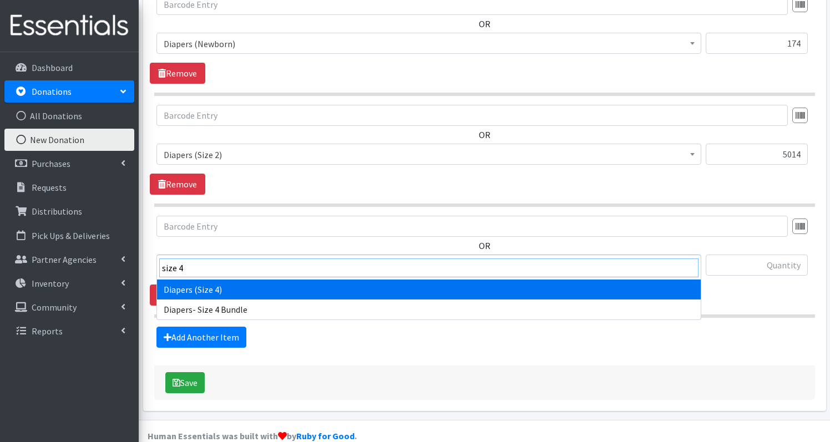
type input "size 4"
select select "1263"
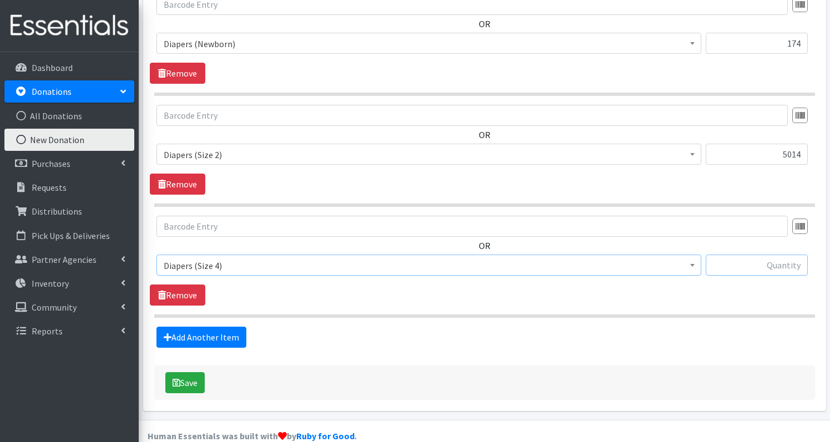
click at [785, 255] on input "text" at bounding box center [757, 265] width 102 height 21
type input "683"
click at [213, 327] on link "Add Another Item" at bounding box center [202, 337] width 90 height 21
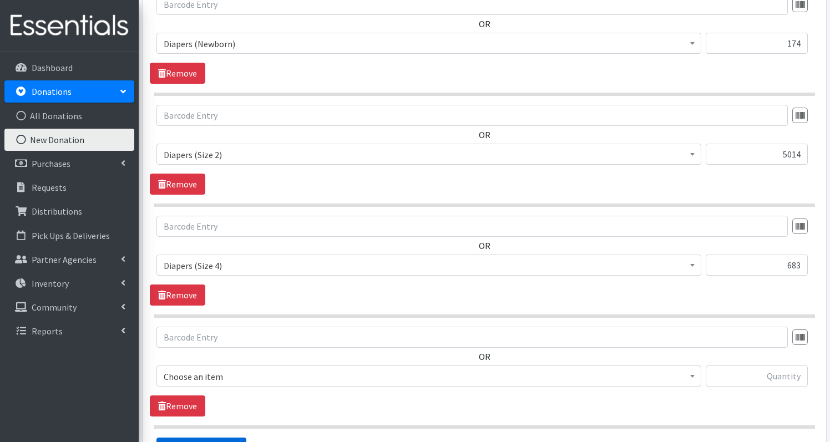
scroll to position [543, 0]
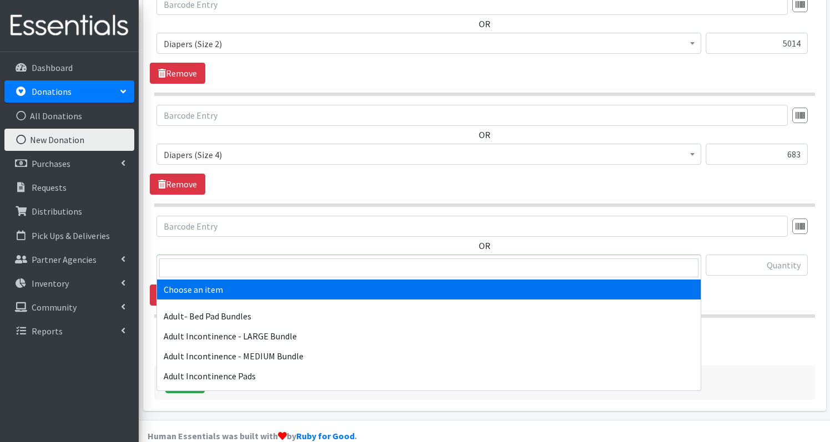
click at [296, 258] on span "Choose an item" at bounding box center [429, 266] width 531 height 16
click at [285, 260] on input "search" at bounding box center [428, 268] width 539 height 19
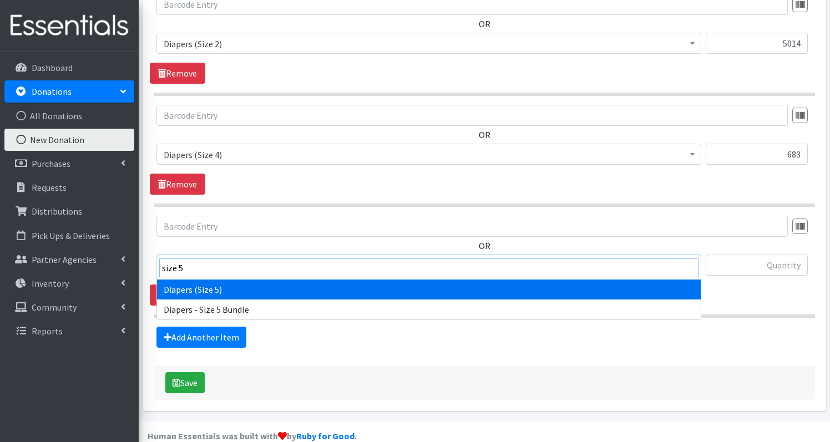
type input "size 5"
select select "1230"
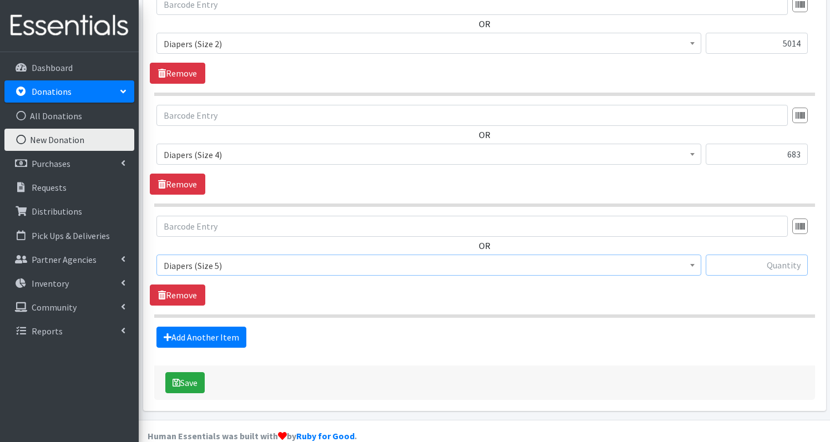
click at [737, 255] on input "text" at bounding box center [757, 265] width 102 height 21
type input "95"
click at [184, 327] on link "Add Another Item" at bounding box center [202, 337] width 90 height 21
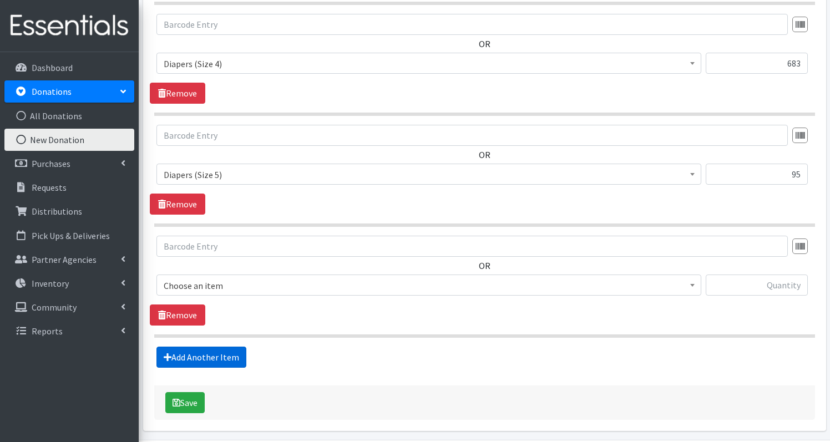
scroll to position [654, 0]
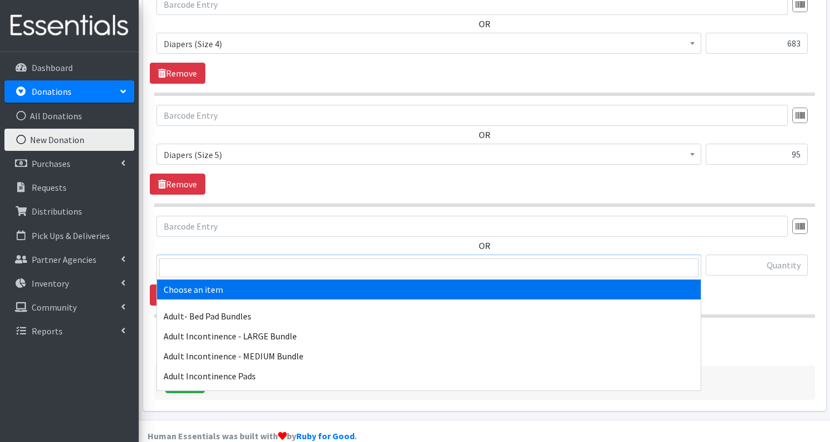
click at [252, 258] on span "Choose an item" at bounding box center [429, 266] width 531 height 16
click at [237, 272] on input "search" at bounding box center [428, 268] width 539 height 19
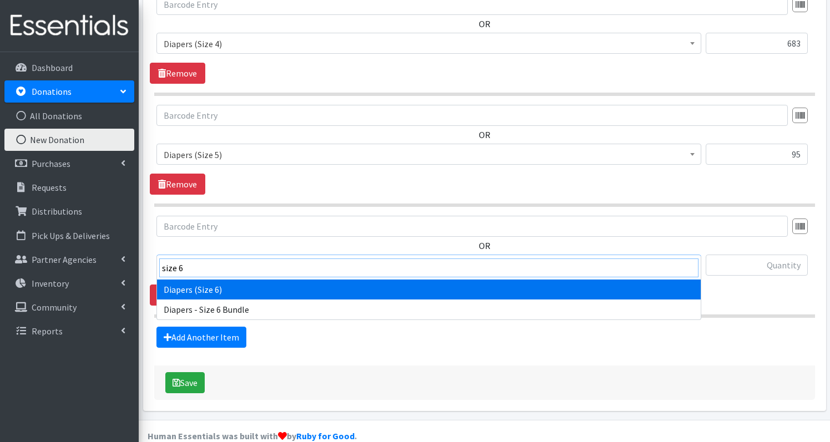
type input "size 6"
select select "1231"
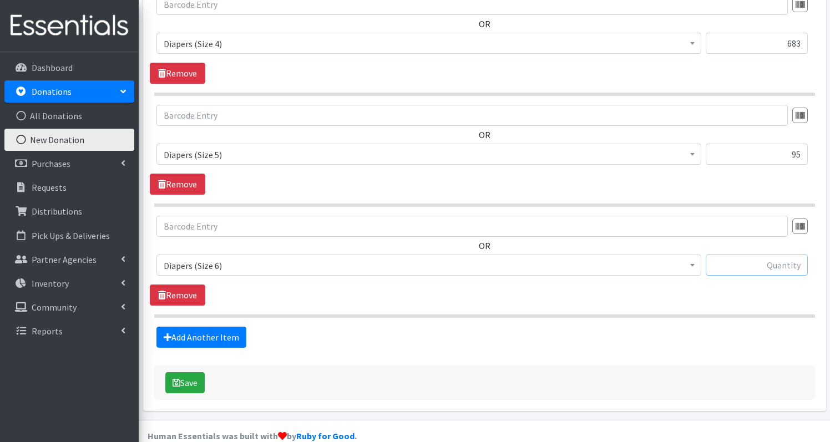
click at [761, 255] on input "text" at bounding box center [757, 265] width 102 height 21
type input "57"
click at [207, 327] on link "Add Another Item" at bounding box center [202, 337] width 90 height 21
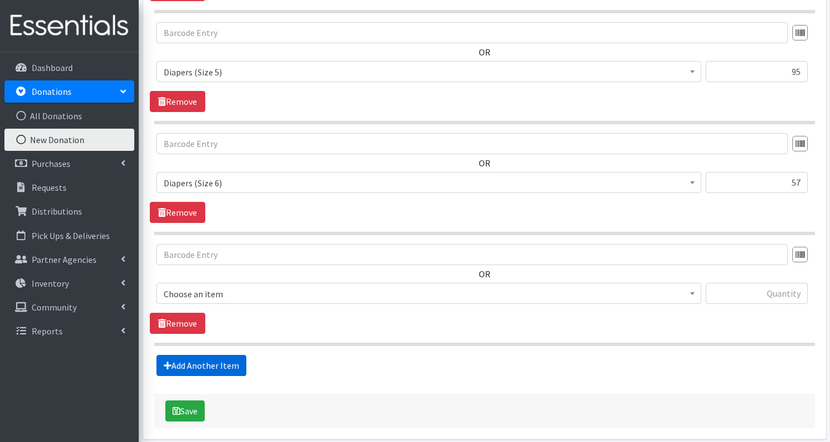
scroll to position [765, 0]
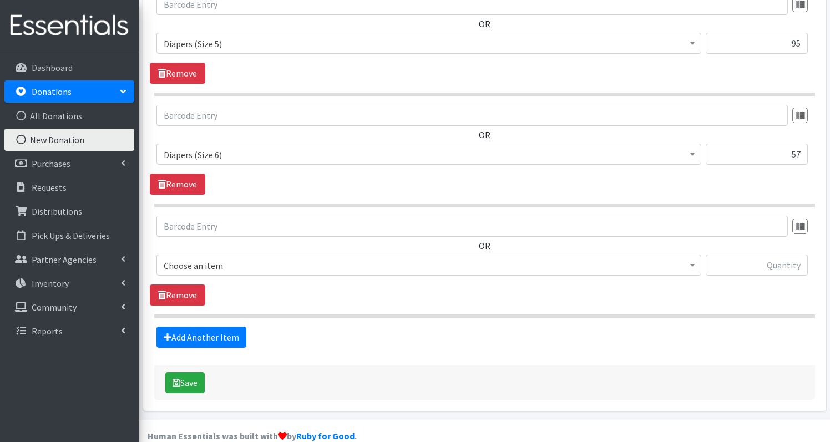
click at [250, 258] on span "Choose an item" at bounding box center [429, 266] width 531 height 16
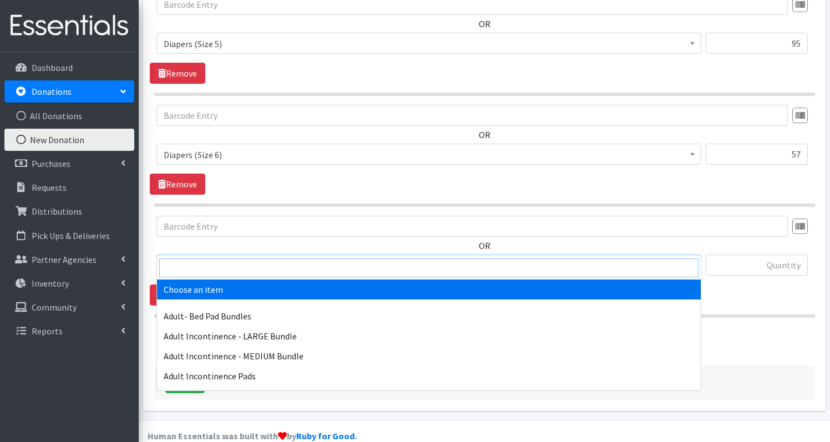
click at [246, 267] on input "search" at bounding box center [428, 268] width 539 height 19
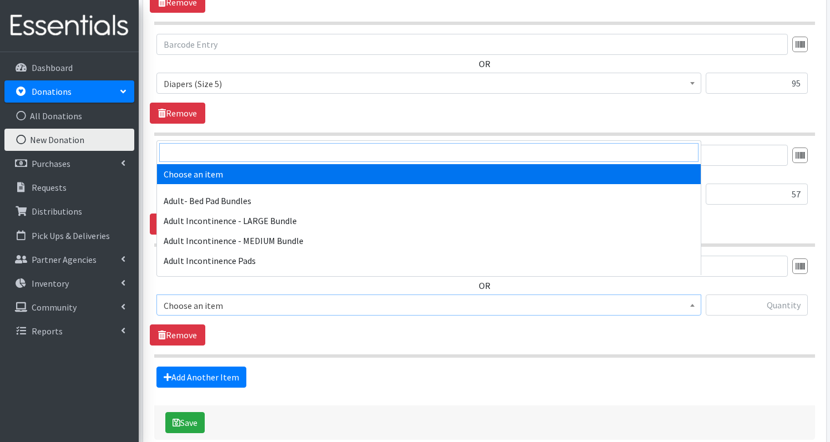
scroll to position [738, 0]
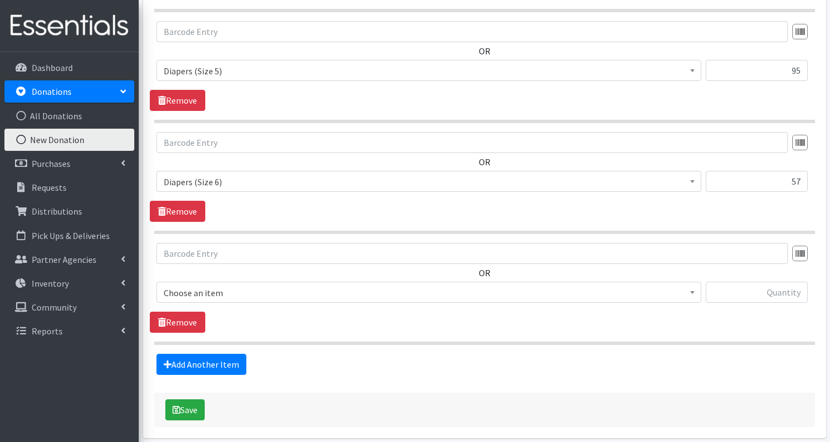
click at [740, 189] on div "OR Choose an item Adult- Bed Pad Bundles Adult Incontinence - LARGE Bundle Adul…" at bounding box center [484, 177] width 669 height 90
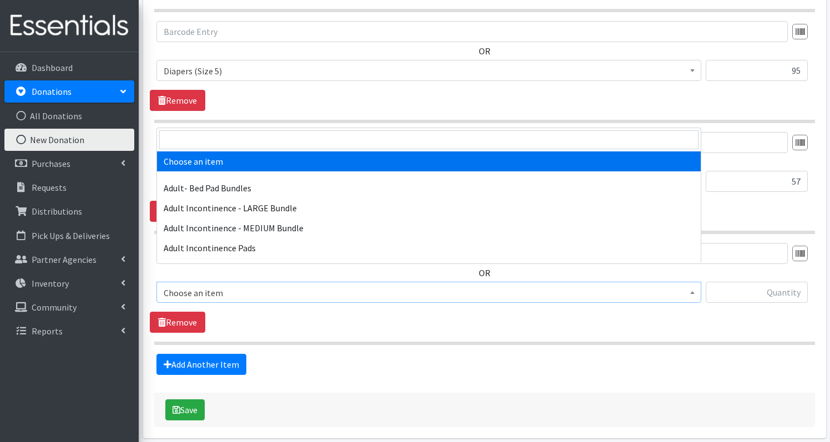
click at [359, 285] on span "Choose an item" at bounding box center [429, 293] width 531 height 16
click at [256, 139] on input "search" at bounding box center [428, 139] width 539 height 19
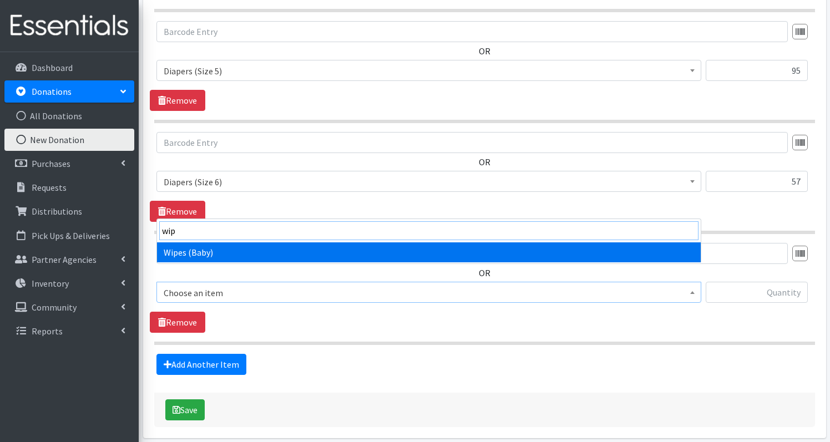
type input "wip"
select select "1260"
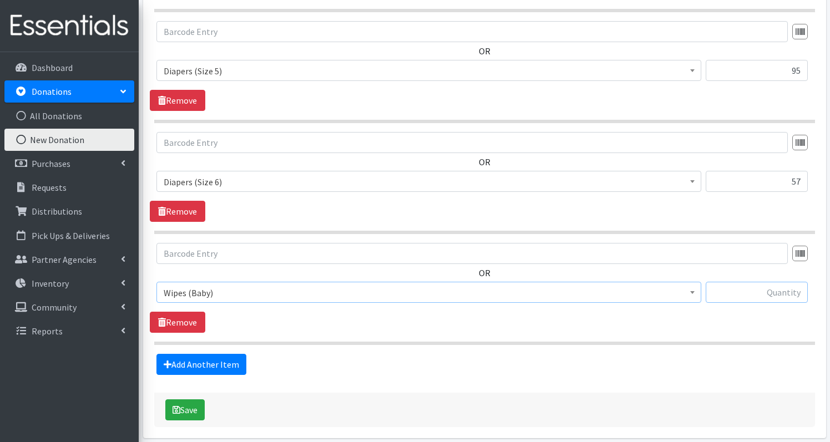
click at [772, 282] on input "text" at bounding box center [757, 292] width 102 height 21
type input "4"
click at [186, 400] on button "Save" at bounding box center [184, 410] width 39 height 21
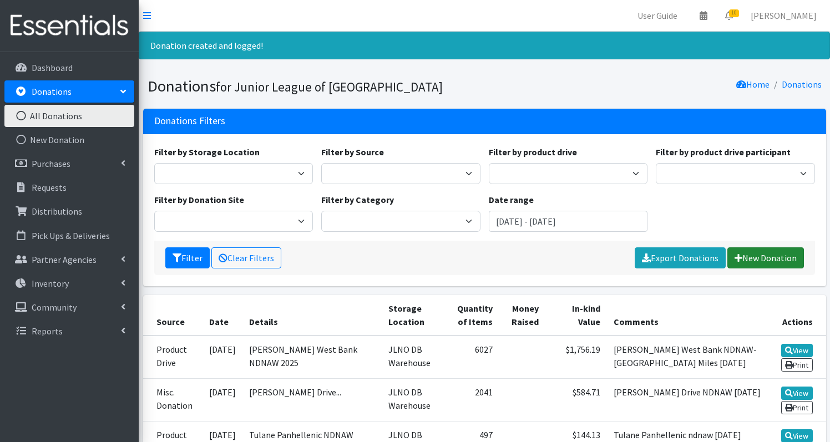
click at [765, 261] on link "New Donation" at bounding box center [766, 258] width 77 height 21
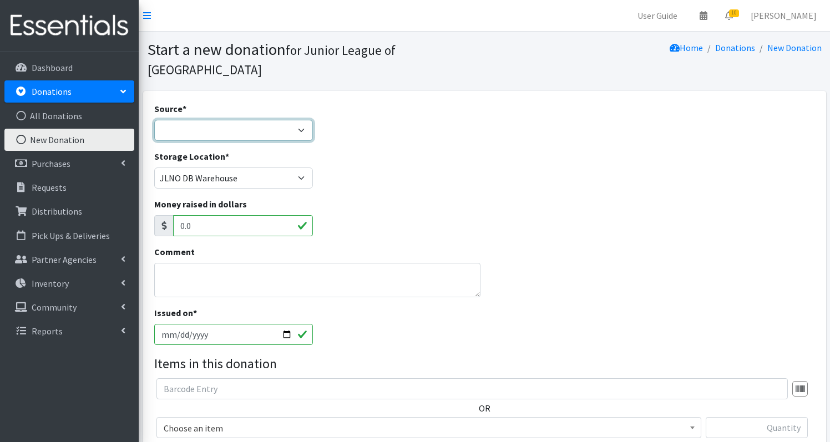
select select "Product Drive"
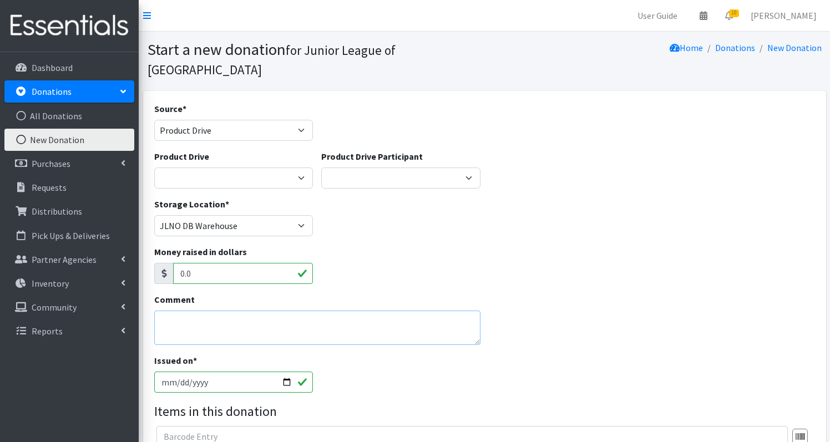
click at [268, 318] on textarea "Comment" at bounding box center [317, 328] width 326 height 34
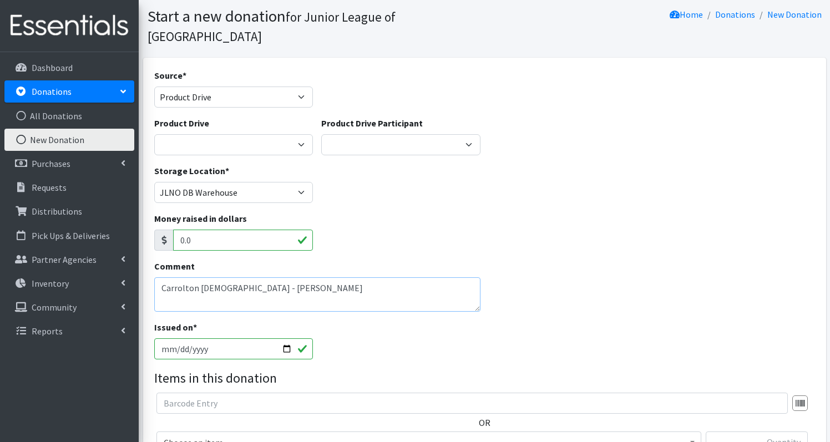
type textarea "Carrolton [DEMOGRAPHIC_DATA] - [PERSON_NAME]"
click at [274, 339] on input "[DATE]" at bounding box center [233, 349] width 159 height 21
type input "[DATE]"
click at [347, 321] on div "Issued on * [DATE]" at bounding box center [484, 345] width 669 height 48
click at [397, 282] on textarea "Carrolton [DEMOGRAPHIC_DATA] - [PERSON_NAME]" at bounding box center [317, 294] width 326 height 34
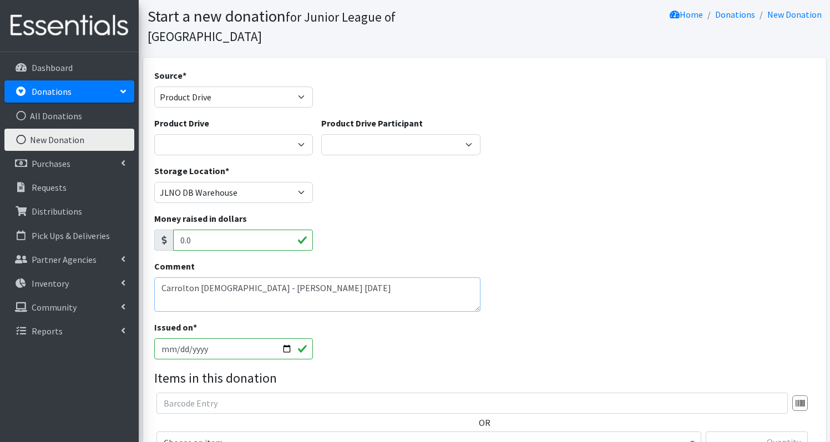
type textarea "Carrolton [DEMOGRAPHIC_DATA] - [PERSON_NAME] [DATE]"
click at [216, 339] on input "[DATE]" at bounding box center [233, 349] width 159 height 21
type input "[DATE]"
click at [414, 368] on legend "Items in this donation" at bounding box center [484, 378] width 661 height 20
click at [183, 277] on textarea "Carrolton [DEMOGRAPHIC_DATA] - [PERSON_NAME] [DATE]" at bounding box center [317, 294] width 326 height 34
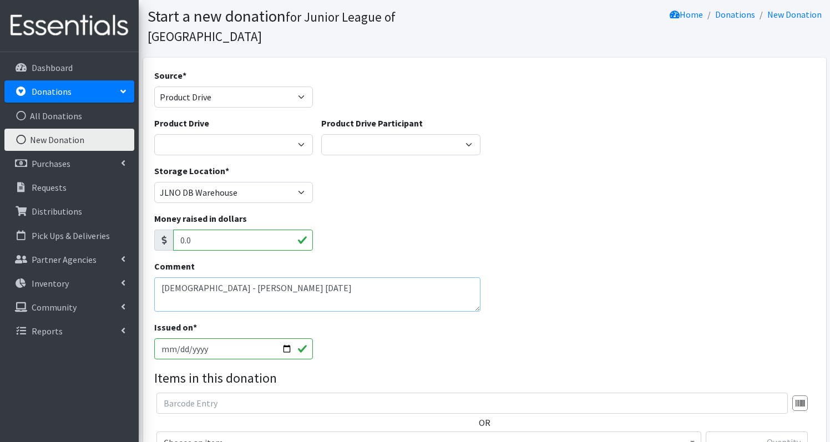
click at [445, 277] on textarea "[DEMOGRAPHIC_DATA] - [PERSON_NAME] [DATE]" at bounding box center [317, 294] width 326 height 34
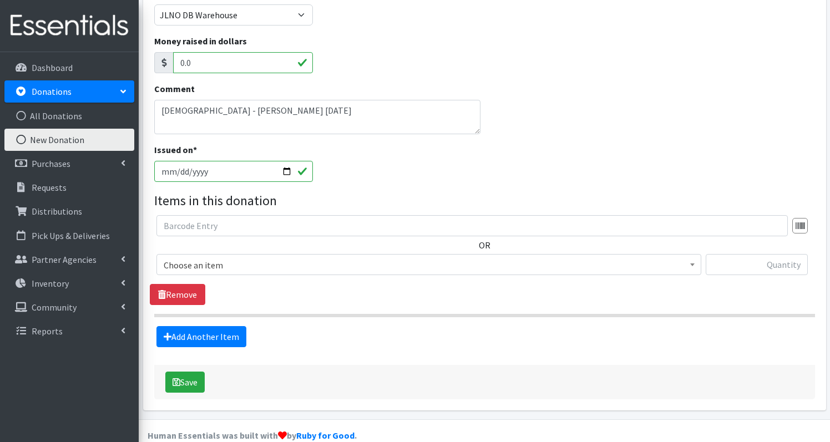
scroll to position [210, 0]
type textarea "[DEMOGRAPHIC_DATA] - [PERSON_NAME] [DATE]"
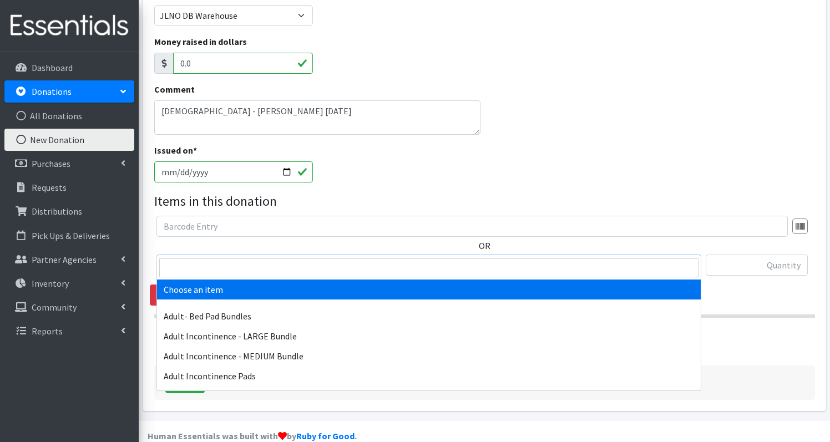
click at [229, 258] on span "Choose an item" at bounding box center [429, 266] width 531 height 16
click at [226, 266] on input "search" at bounding box center [428, 268] width 539 height 19
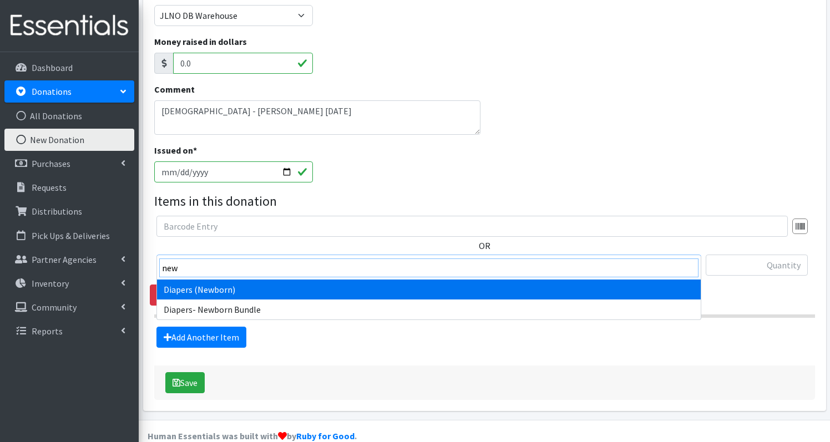
type input "new"
select select "1236"
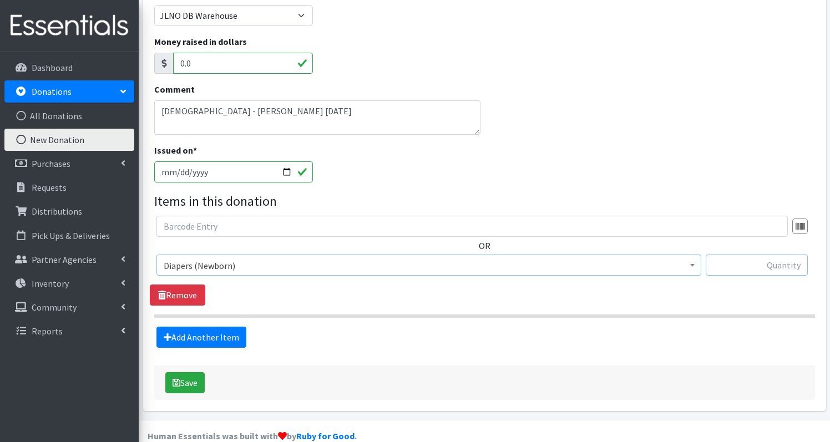
click at [784, 255] on input "text" at bounding box center [757, 265] width 102 height 21
type input "31"
click at [214, 327] on link "Add Another Item" at bounding box center [202, 337] width 90 height 21
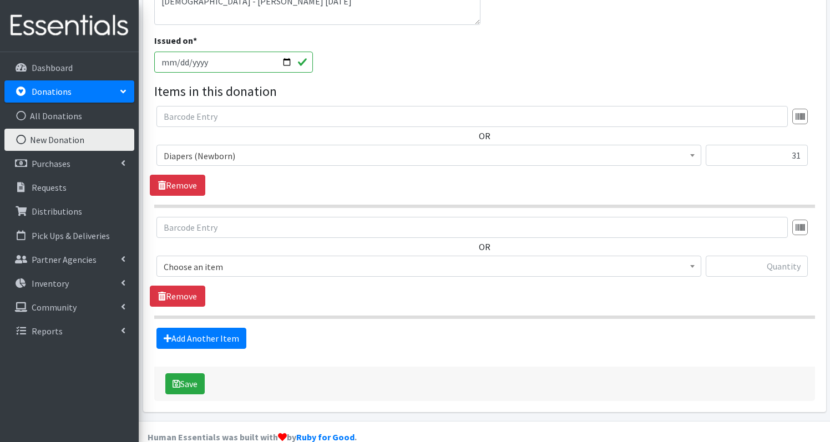
scroll to position [321, 0]
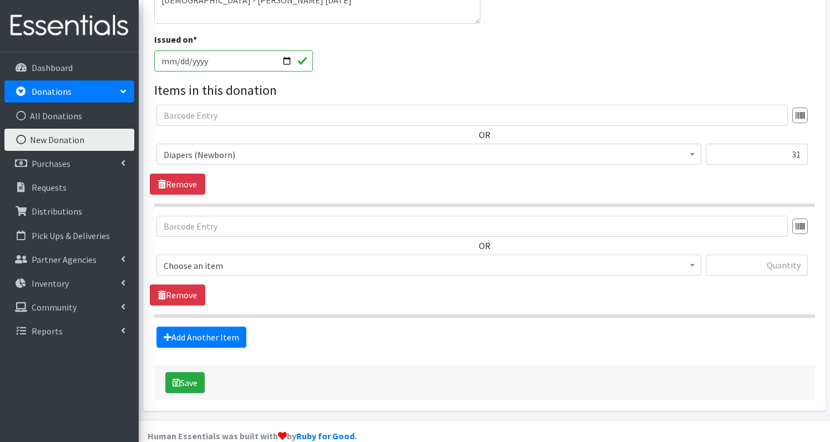
click at [291, 258] on span "Choose an item" at bounding box center [429, 266] width 531 height 16
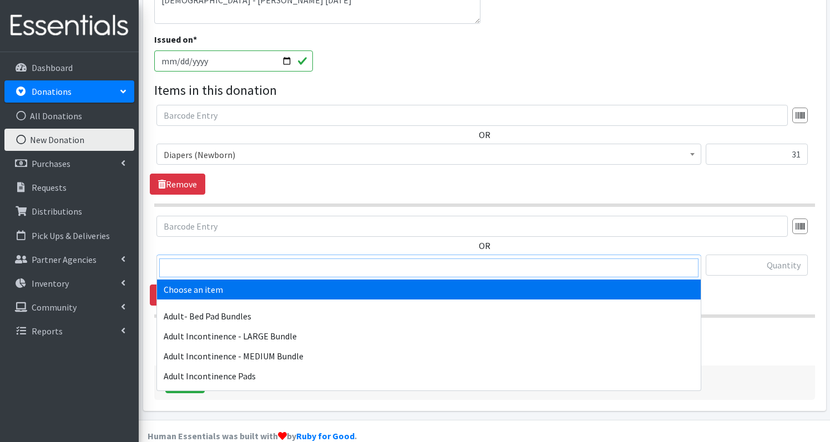
click at [284, 265] on input "search" at bounding box center [428, 268] width 539 height 19
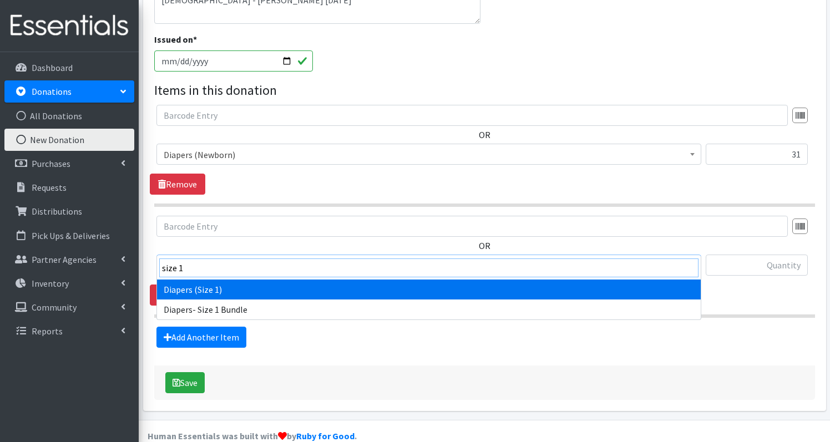
type input "size 1"
select select "1257"
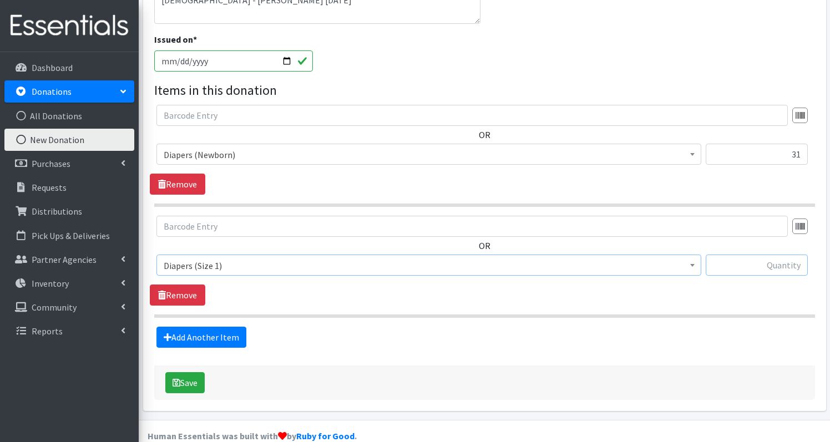
click at [773, 255] on input "text" at bounding box center [757, 265] width 102 height 21
type input "32"
click at [221, 327] on link "Add Another Item" at bounding box center [202, 337] width 90 height 21
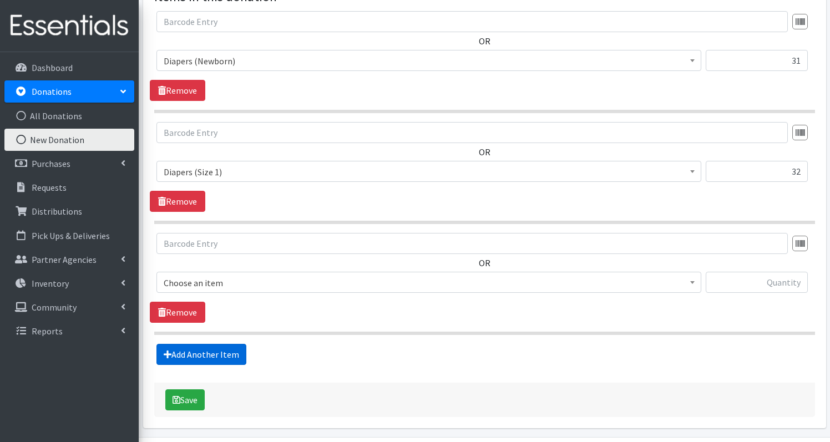
scroll to position [432, 0]
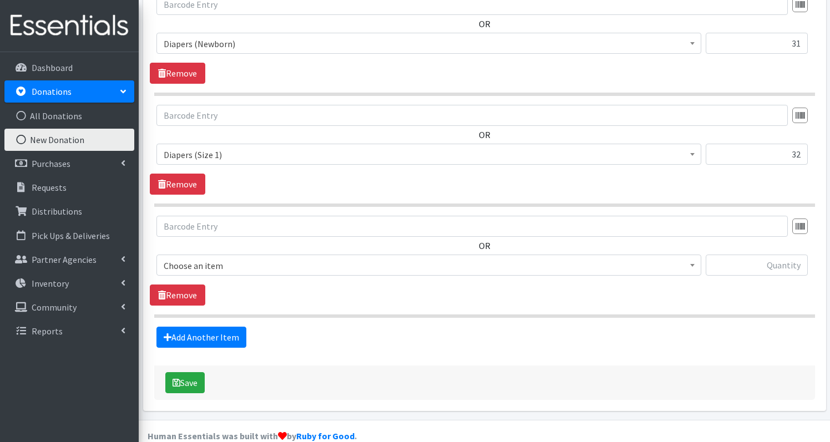
click at [272, 258] on span "Choose an item" at bounding box center [429, 266] width 531 height 16
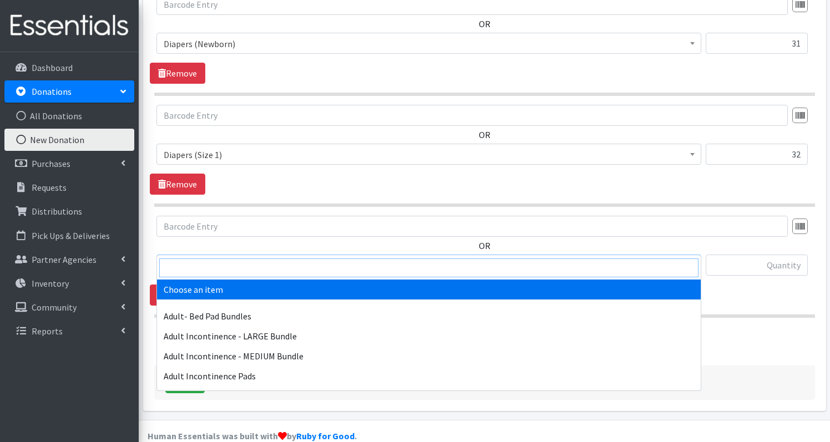
click at [265, 270] on input "search" at bounding box center [428, 268] width 539 height 19
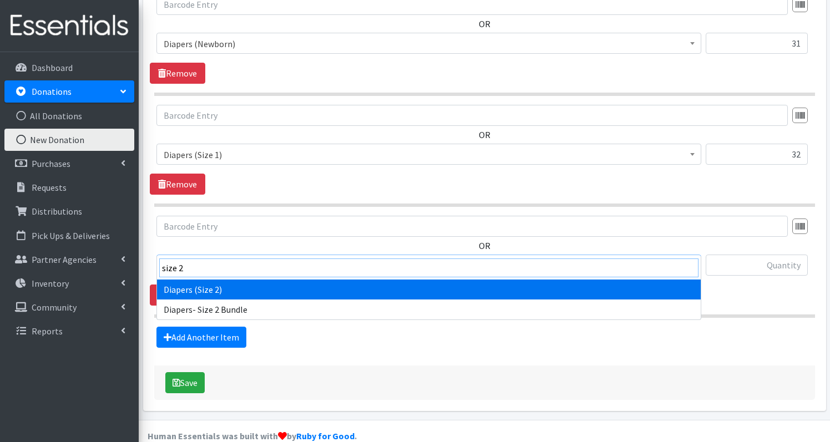
type input "size 2"
select select "1258"
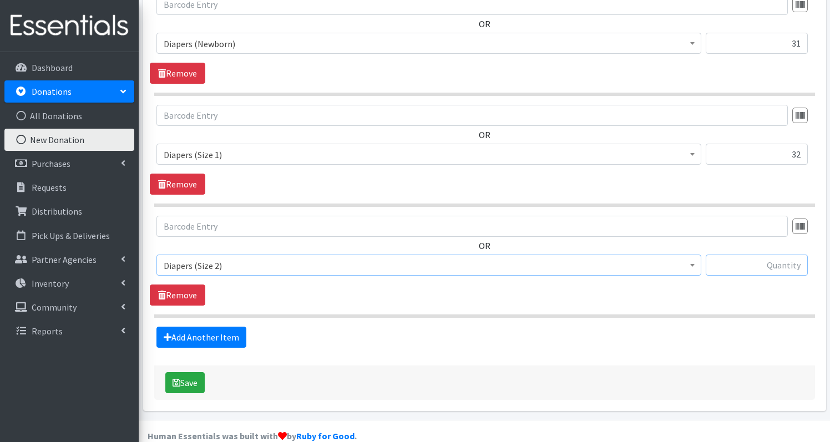
click at [766, 255] on input "text" at bounding box center [757, 265] width 102 height 21
type input "366"
click at [189, 327] on link "Add Another Item" at bounding box center [202, 337] width 90 height 21
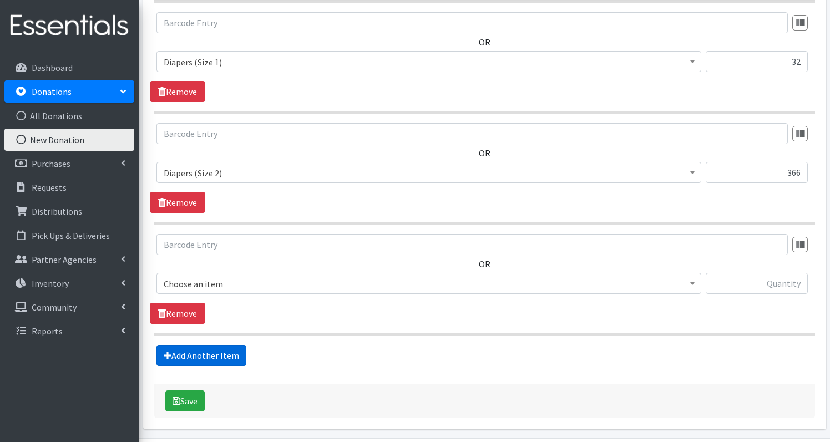
scroll to position [543, 0]
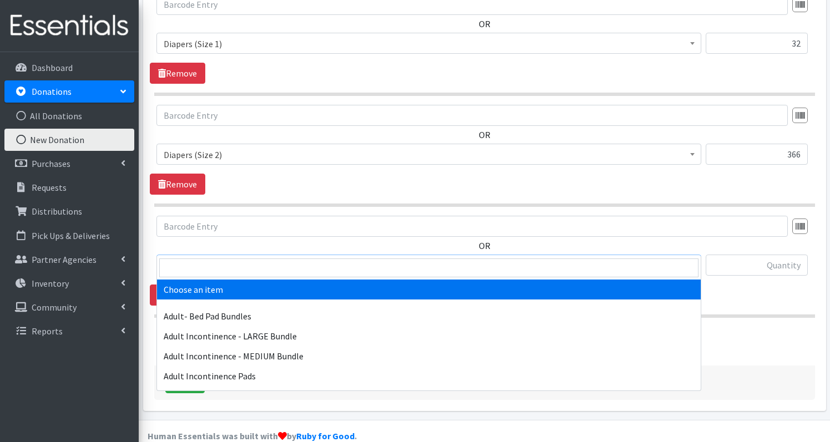
click at [246, 258] on span "Choose an item" at bounding box center [429, 266] width 531 height 16
click at [232, 267] on input "search" at bounding box center [428, 268] width 539 height 19
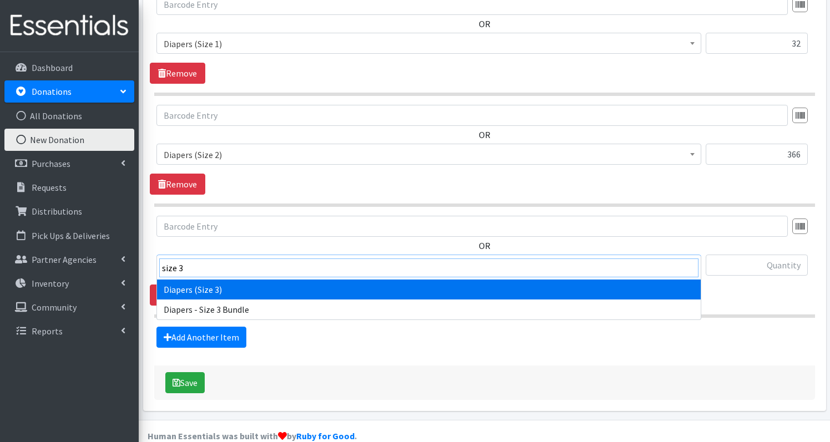
type input "size 3"
select select "1235"
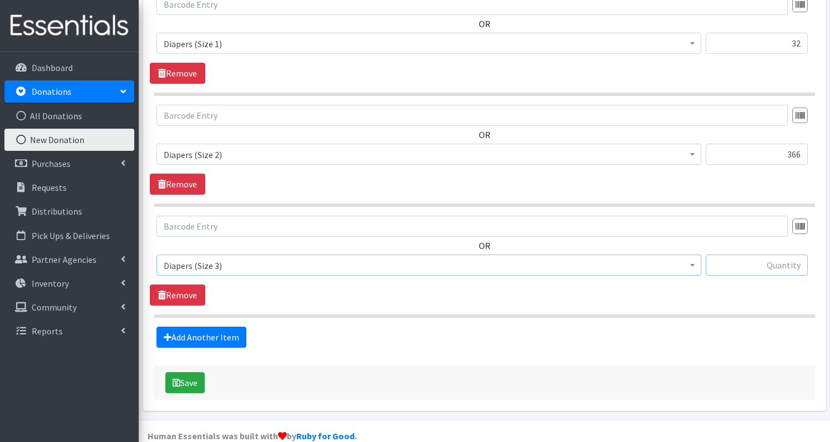
click at [776, 255] on input "text" at bounding box center [757, 265] width 102 height 21
type input "109"
click at [206, 327] on link "Add Another Item" at bounding box center [202, 337] width 90 height 21
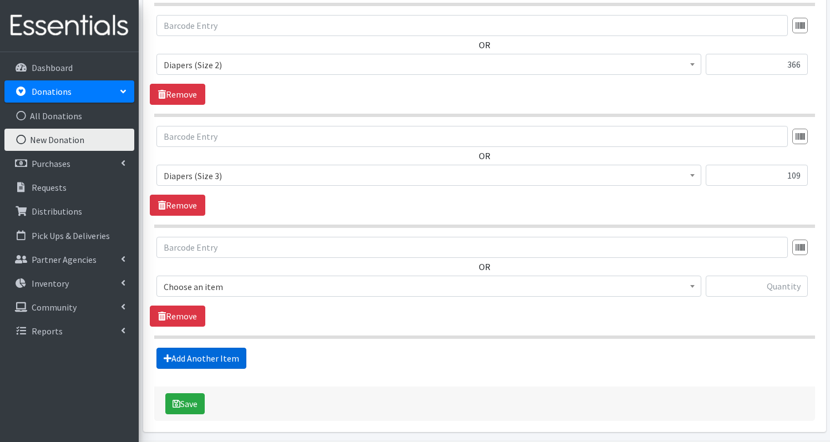
scroll to position [654, 0]
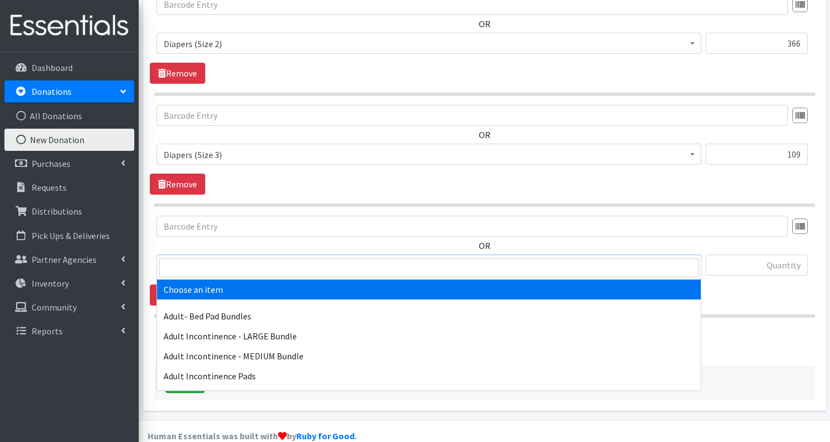
click at [216, 258] on span "Choose an item" at bounding box center [429, 266] width 531 height 16
click at [214, 261] on input "search" at bounding box center [428, 268] width 539 height 19
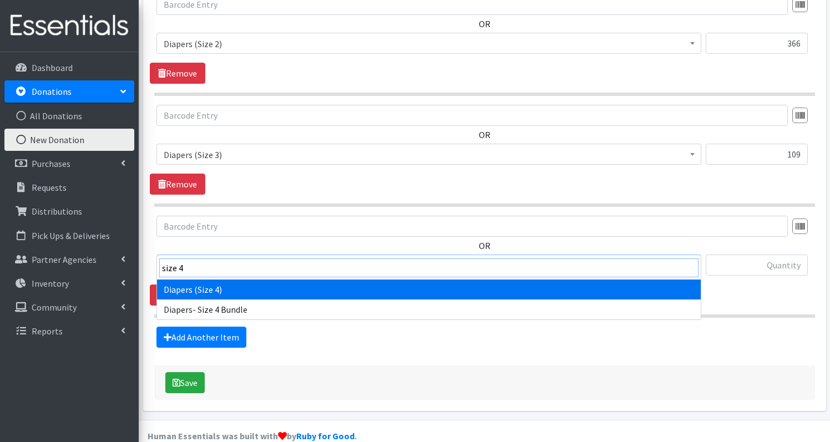
type input "size 4"
select select "1263"
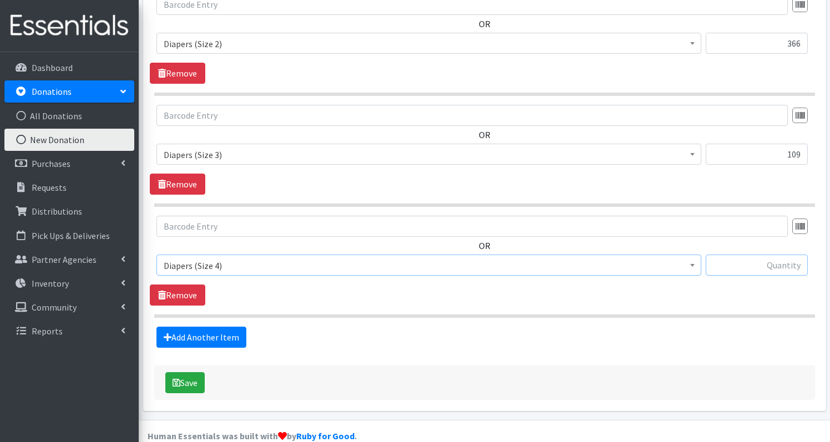
click at [767, 255] on input "text" at bounding box center [757, 265] width 102 height 21
type input "58"
click at [205, 327] on link "Add Another Item" at bounding box center [202, 337] width 90 height 21
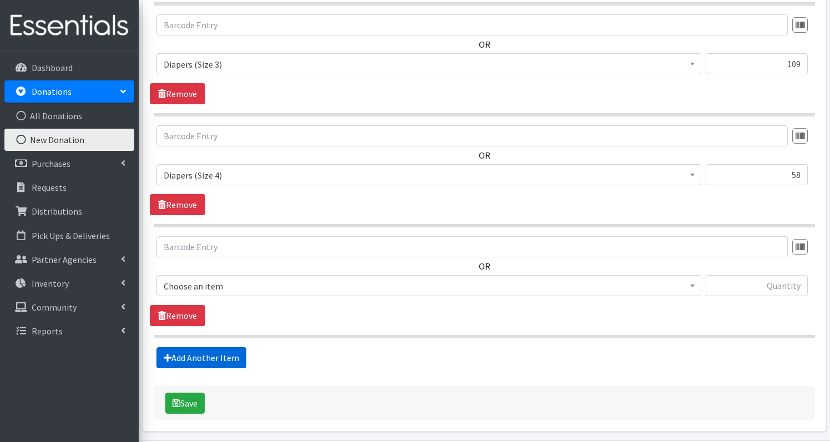
scroll to position [765, 0]
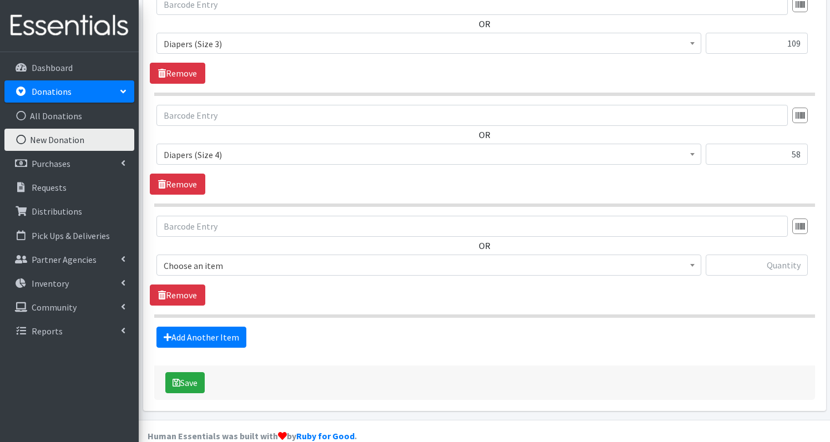
click at [314, 258] on span "Choose an item" at bounding box center [429, 266] width 531 height 16
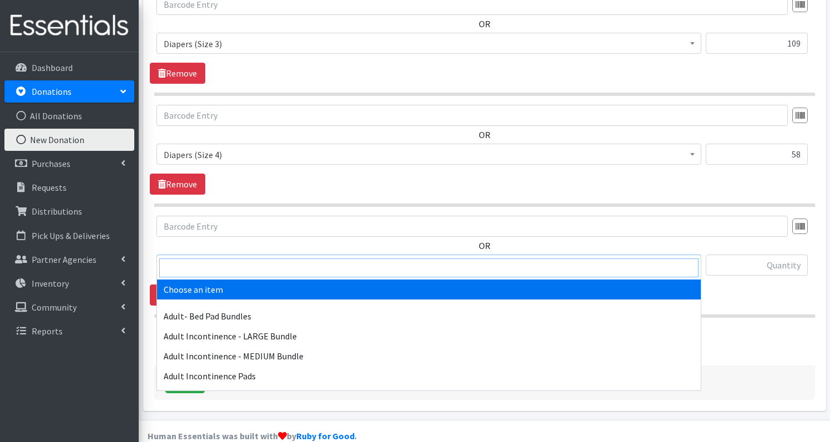
click at [294, 273] on input "search" at bounding box center [428, 268] width 539 height 19
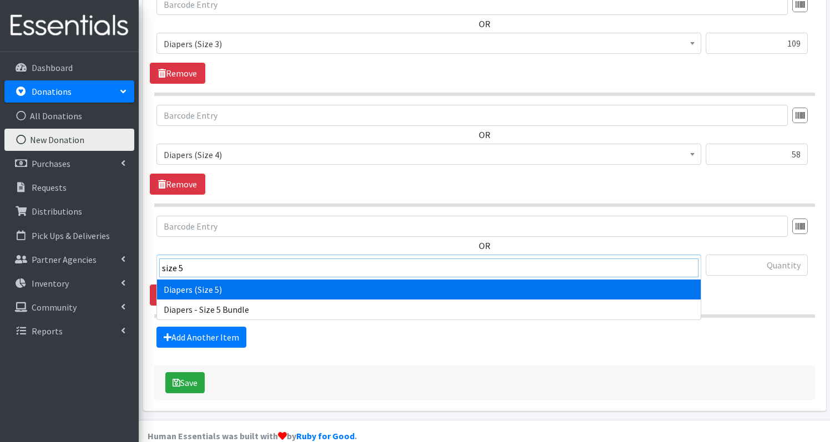
type input "size 5"
select select "1230"
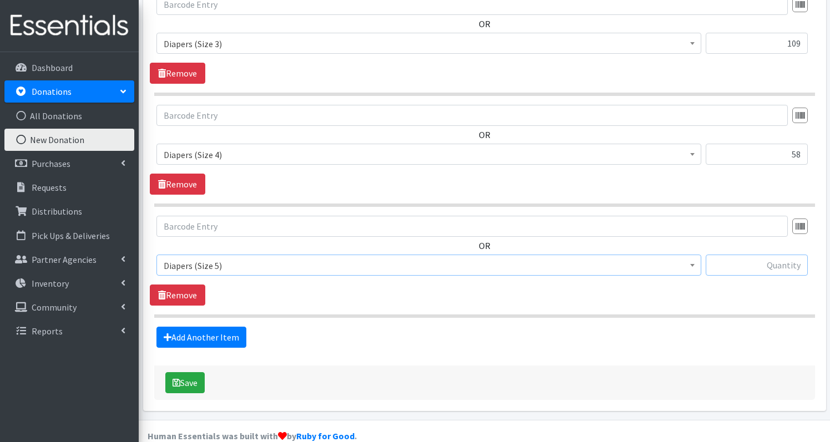
click at [765, 255] on input "text" at bounding box center [757, 265] width 102 height 21
type input "58"
click at [199, 327] on link "Add Another Item" at bounding box center [202, 337] width 90 height 21
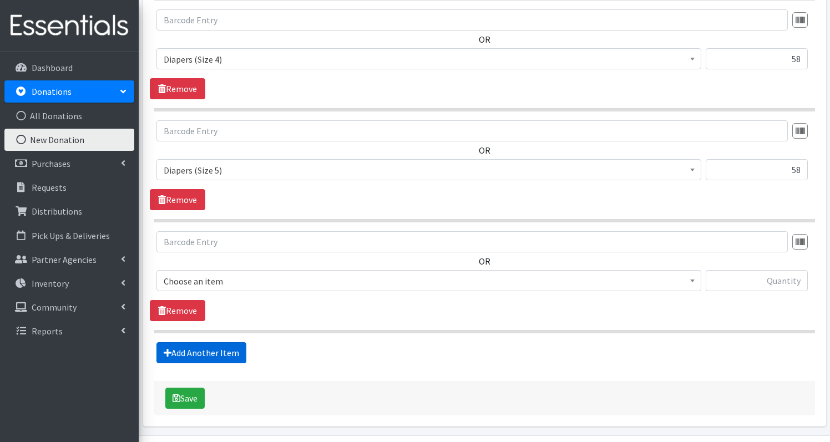
scroll to position [876, 0]
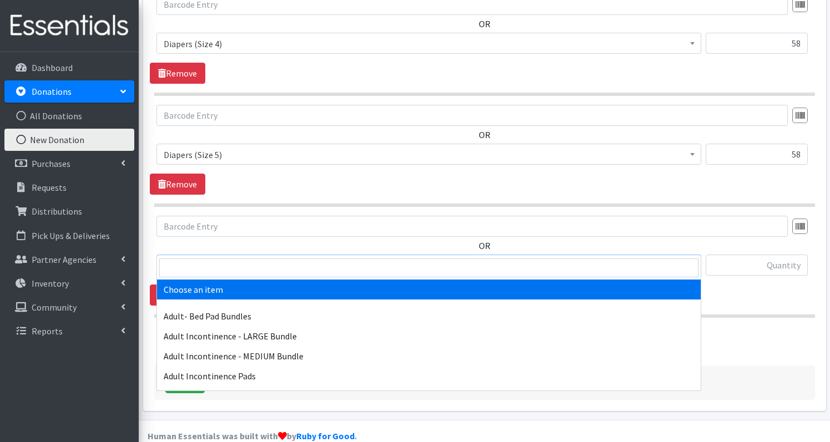
click at [242, 258] on span "Choose an item" at bounding box center [429, 266] width 531 height 16
click at [229, 266] on input "search" at bounding box center [428, 268] width 539 height 19
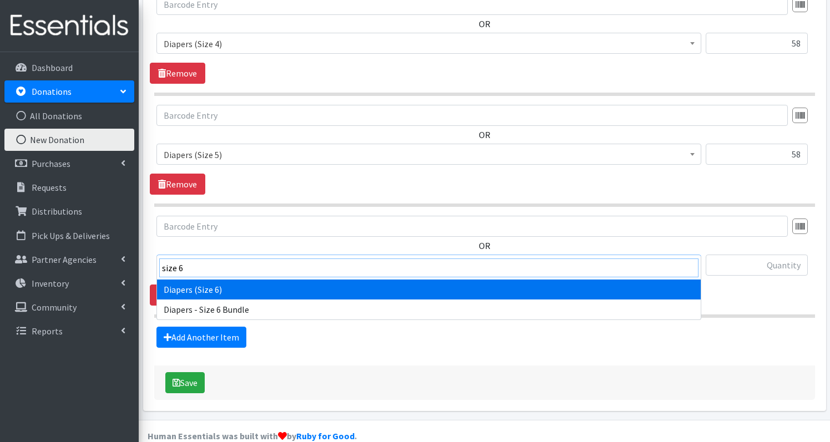
type input "size 6"
select select "1231"
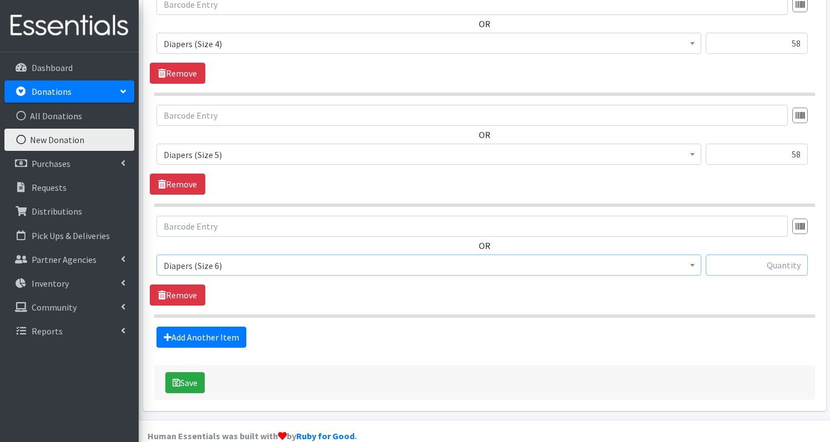
click at [758, 255] on input "text" at bounding box center [757, 265] width 102 height 21
type input "16"
click at [201, 327] on link "Add Another Item" at bounding box center [202, 337] width 90 height 21
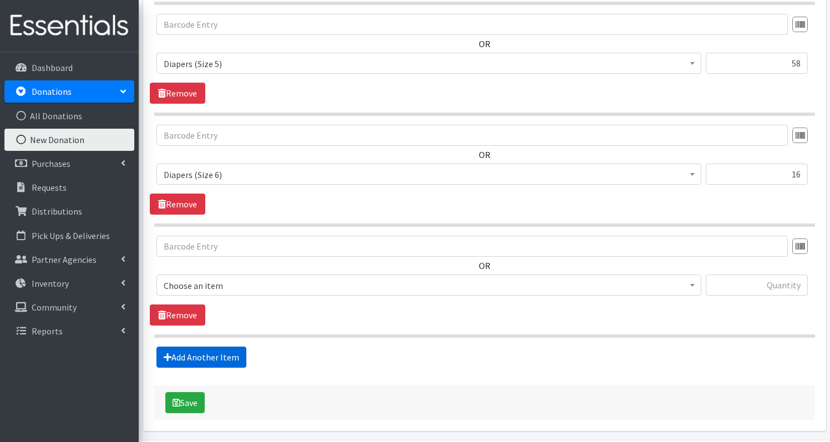
scroll to position [987, 0]
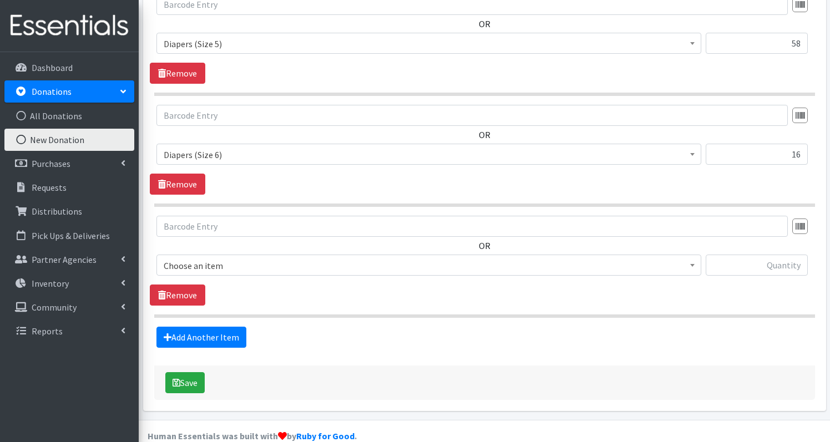
click at [248, 258] on span "Choose an item" at bounding box center [429, 266] width 531 height 16
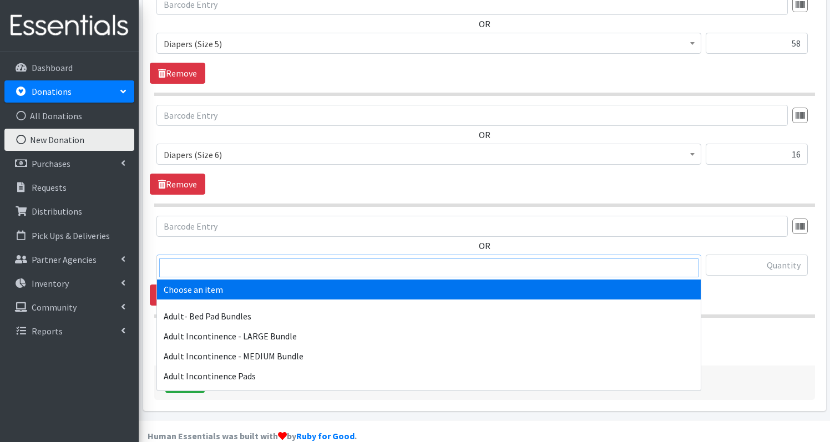
click at [241, 270] on input "search" at bounding box center [428, 268] width 539 height 19
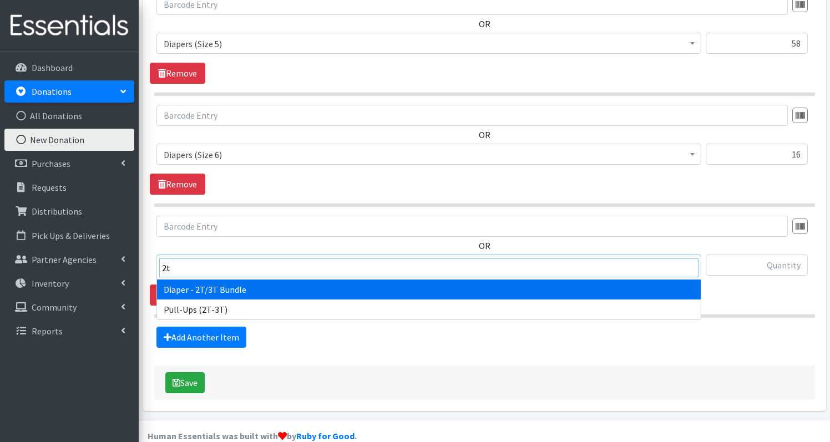
type input "2t"
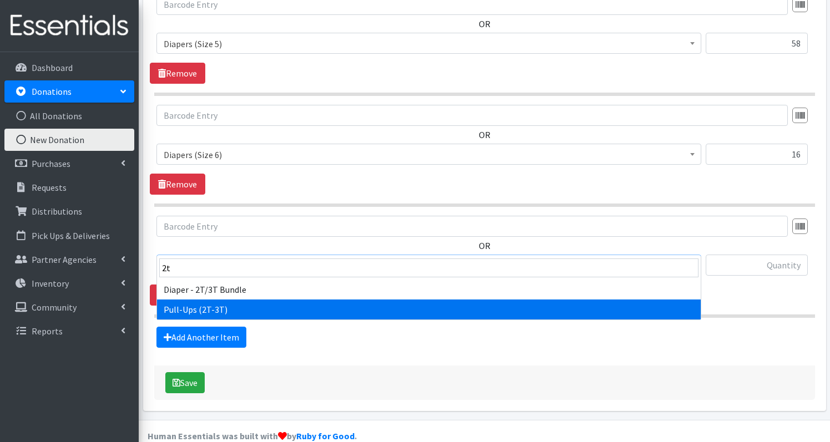
select select "1238"
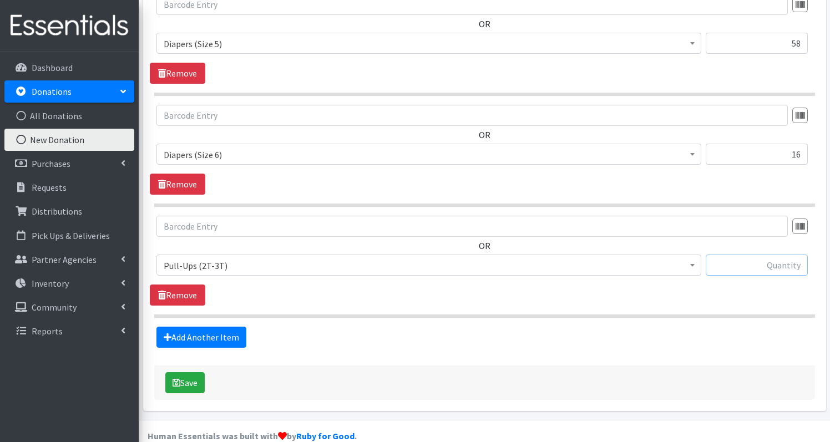
click at [755, 255] on input "text" at bounding box center [757, 265] width 102 height 21
type input "140"
click at [210, 327] on link "Add Another Item" at bounding box center [202, 337] width 90 height 21
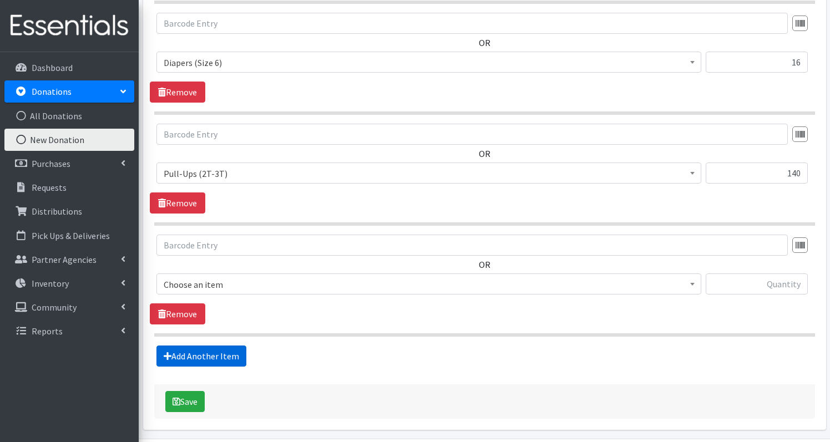
scroll to position [1098, 0]
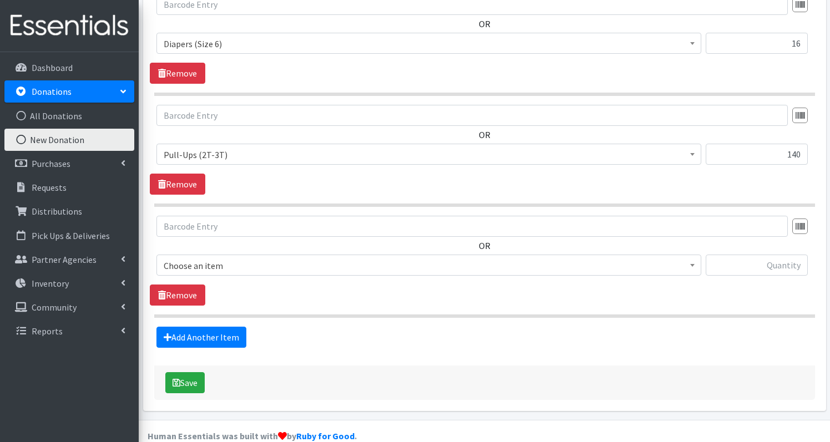
click at [270, 258] on span "Choose an item" at bounding box center [429, 266] width 531 height 16
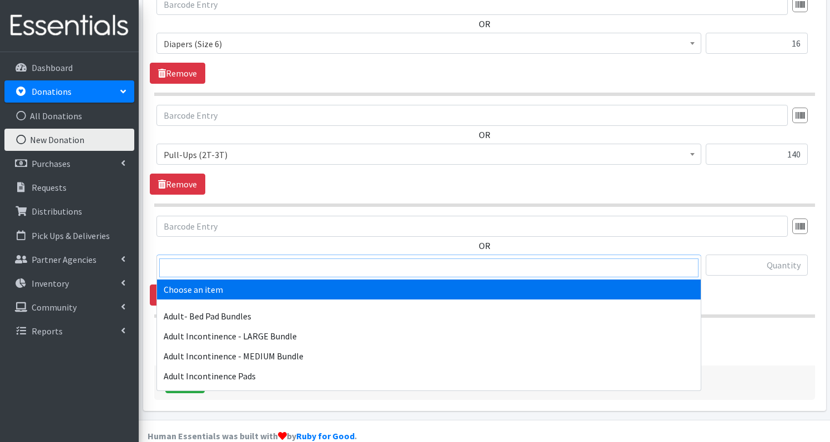
click at [259, 261] on input "search" at bounding box center [428, 268] width 539 height 19
type input "e"
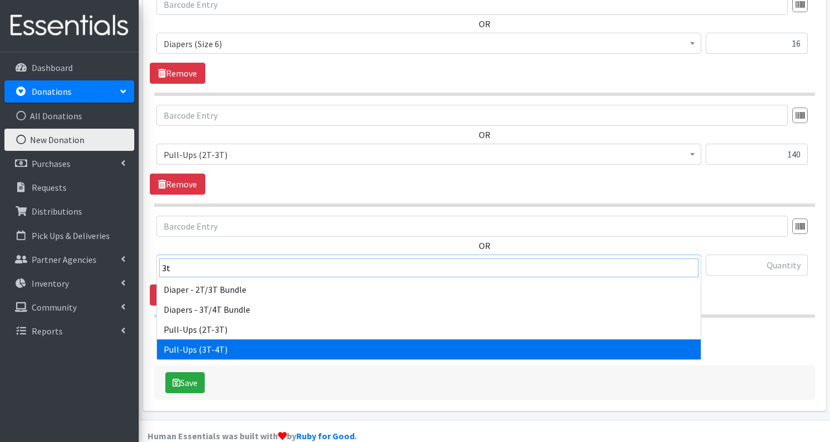
type input "3t"
select select "1252"
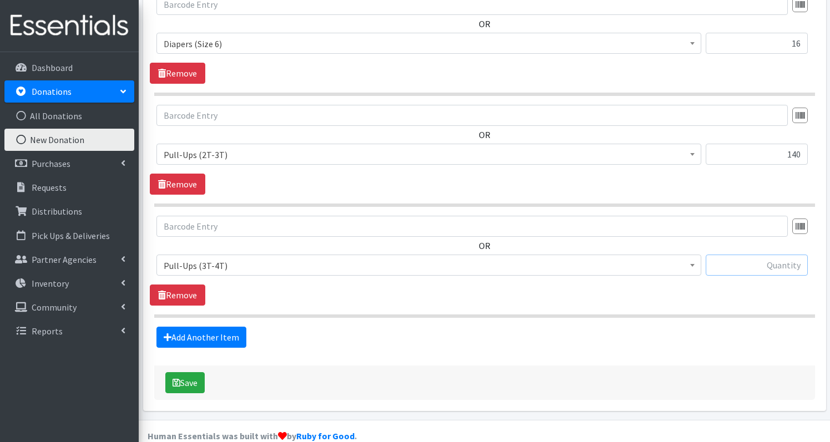
click at [794, 255] on input "text" at bounding box center [757, 265] width 102 height 21
type input "3"
click at [208, 327] on link "Add Another Item" at bounding box center [202, 337] width 90 height 21
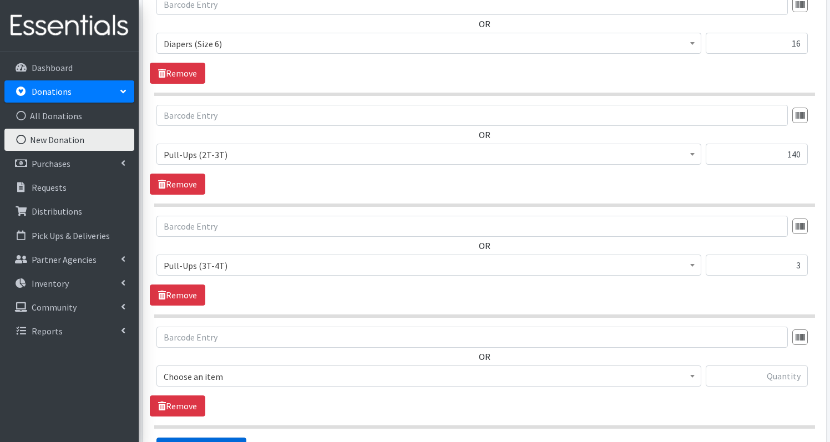
scroll to position [1209, 0]
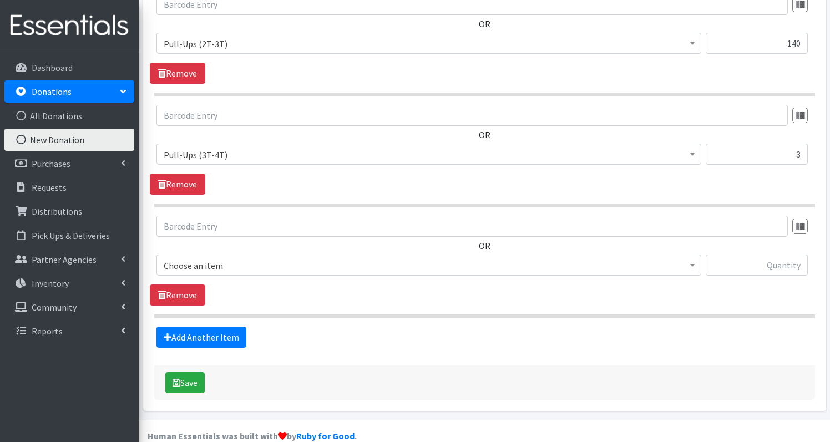
click at [241, 258] on span "Choose an item" at bounding box center [429, 266] width 531 height 16
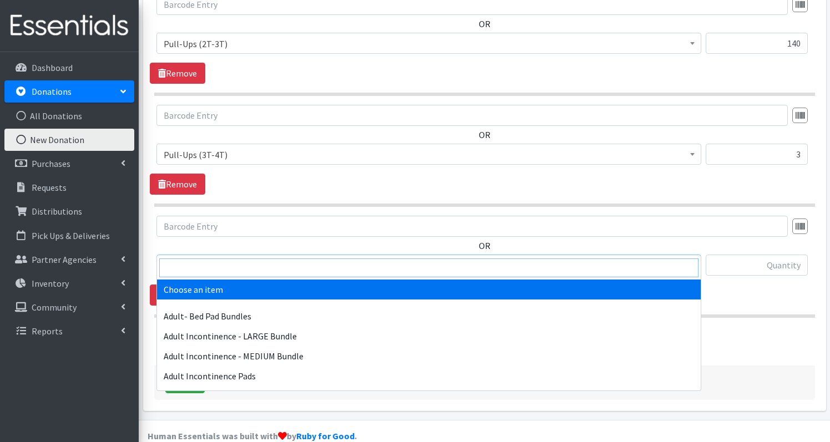
click at [241, 266] on input "search" at bounding box center [428, 268] width 539 height 19
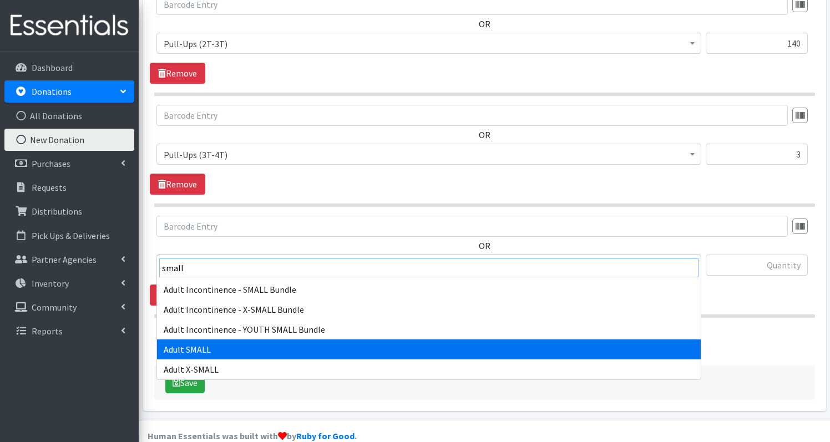
type input "small"
select select "4718"
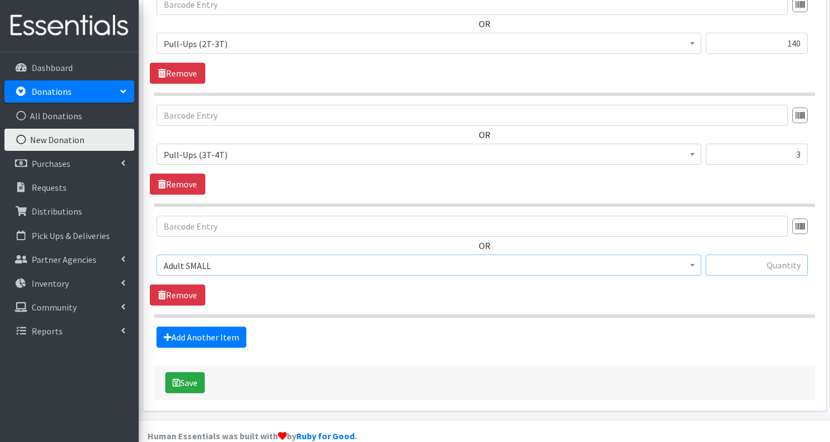
click at [781, 255] on input "text" at bounding box center [757, 265] width 102 height 21
type input "32"
click at [193, 327] on link "Add Another Item" at bounding box center [202, 337] width 90 height 21
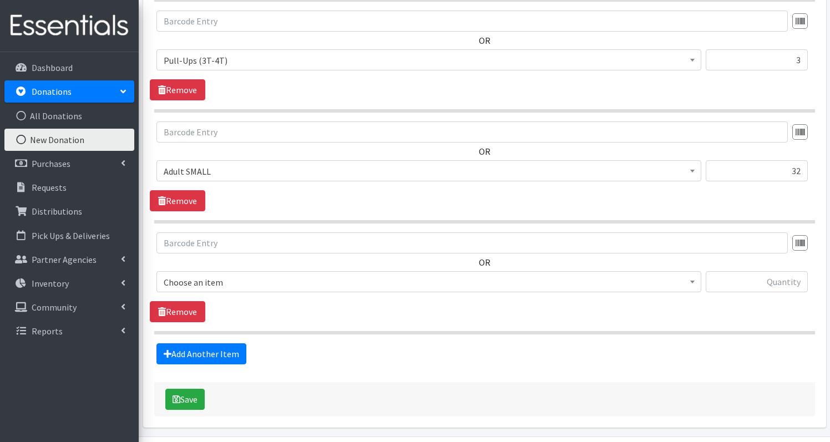
scroll to position [1320, 0]
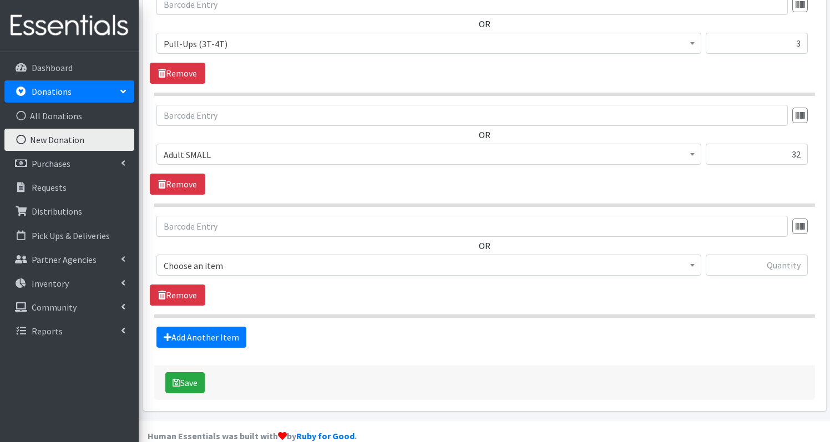
click at [247, 255] on span "Choose an item" at bounding box center [429, 265] width 545 height 21
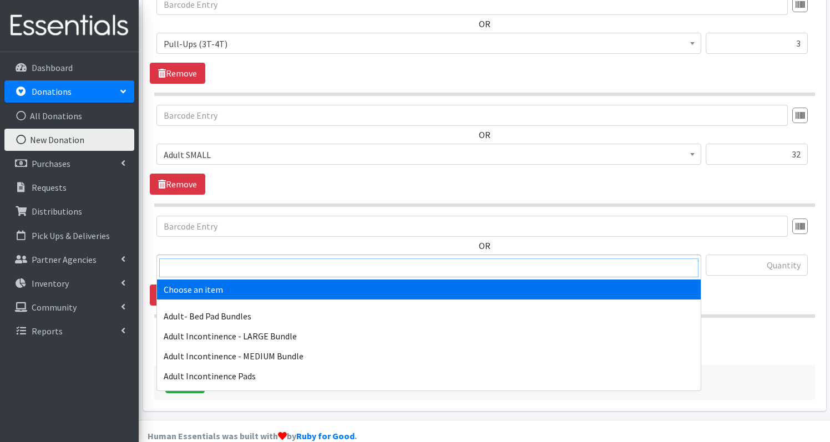
click at [245, 270] on input "search" at bounding box center [428, 268] width 539 height 19
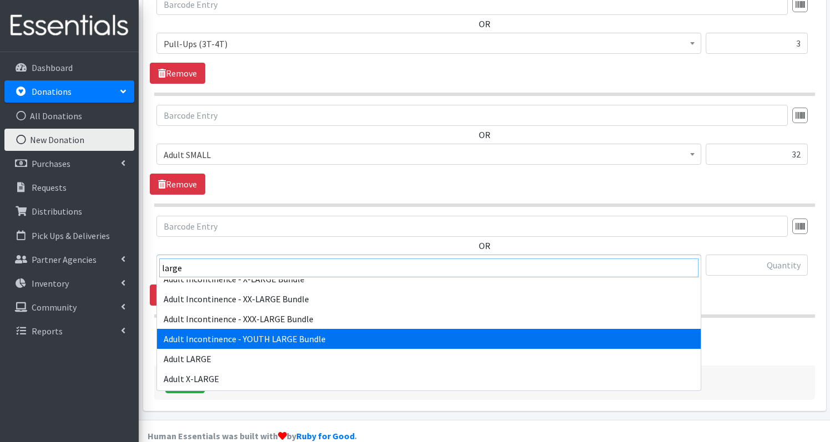
scroll to position [53, 0]
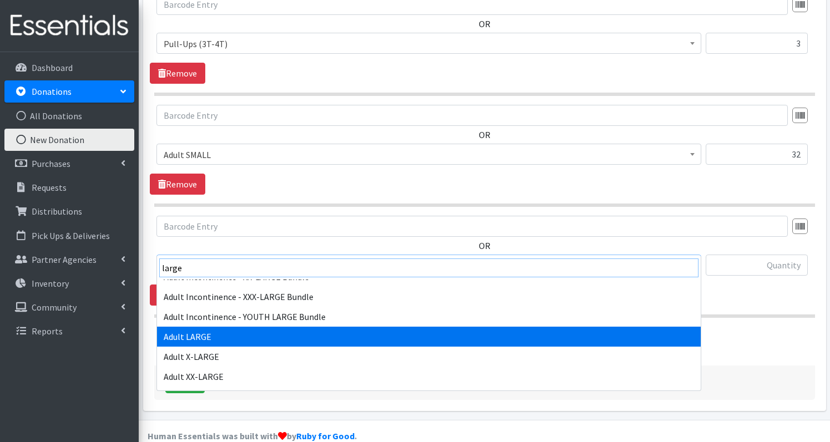
type input "large"
select select "4720"
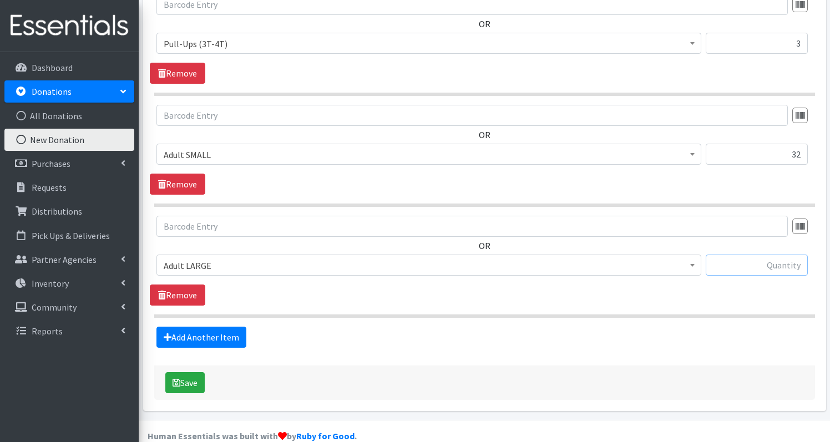
click at [777, 255] on input "text" at bounding box center [757, 265] width 102 height 21
type input "28"
click at [229, 327] on link "Add Another Item" at bounding box center [202, 337] width 90 height 21
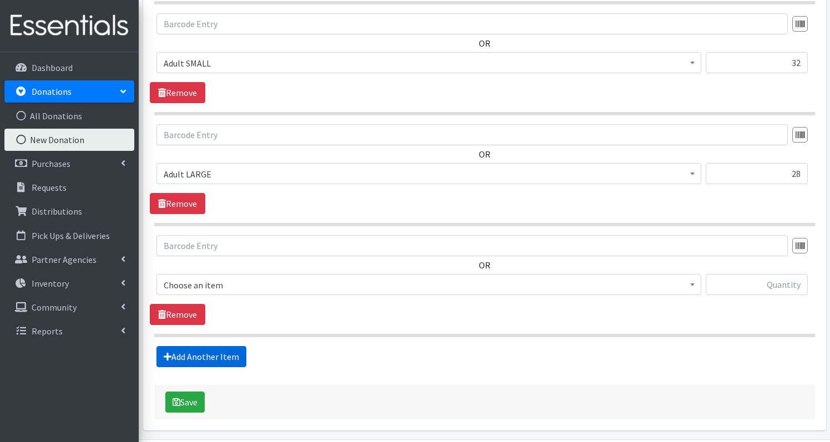
scroll to position [1431, 0]
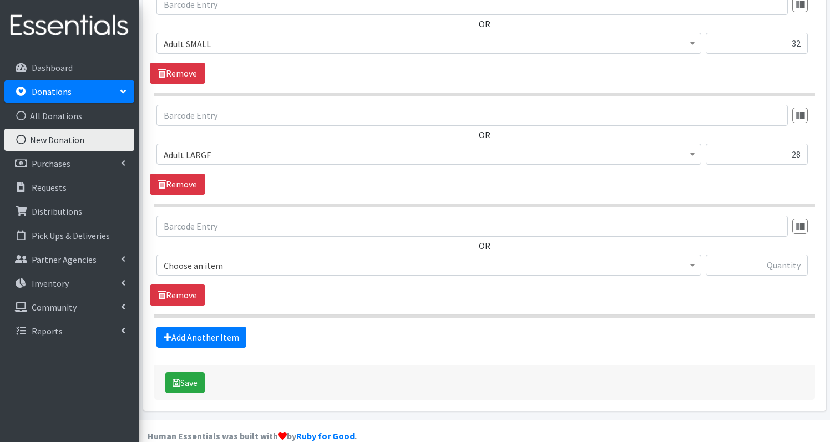
click at [254, 258] on span "Choose an item" at bounding box center [429, 266] width 531 height 16
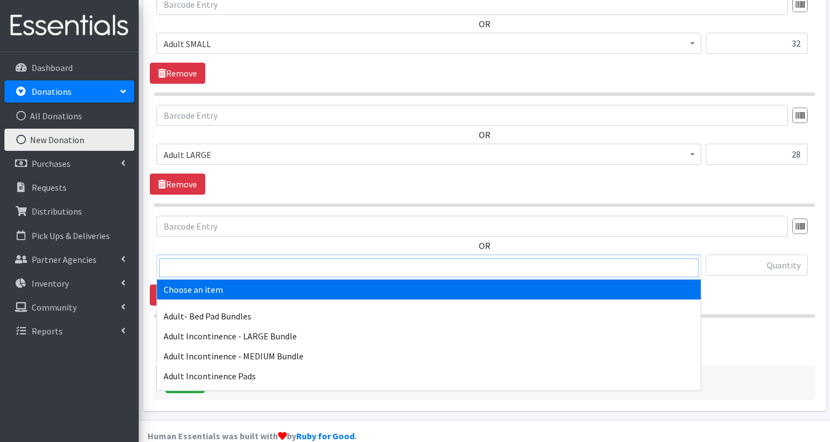
click at [253, 263] on input "search" at bounding box center [428, 268] width 539 height 19
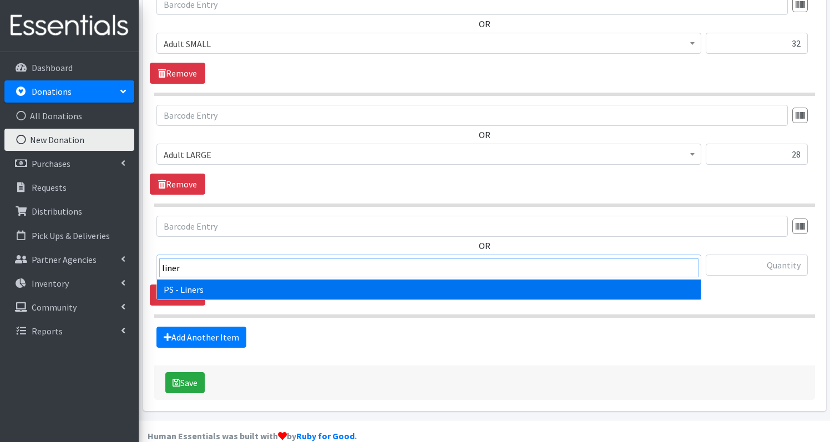
type input "liner"
select select "1634"
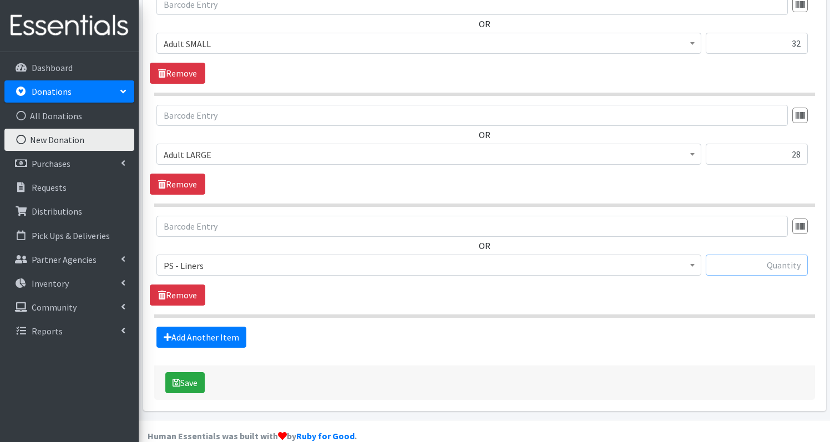
click at [740, 255] on input "text" at bounding box center [757, 265] width 102 height 21
type input "156"
click at [203, 327] on link "Add Another Item" at bounding box center [202, 337] width 90 height 21
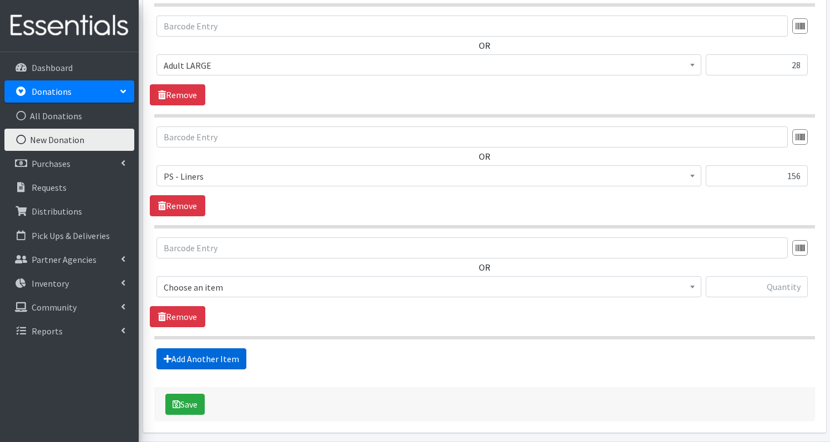
scroll to position [1542, 0]
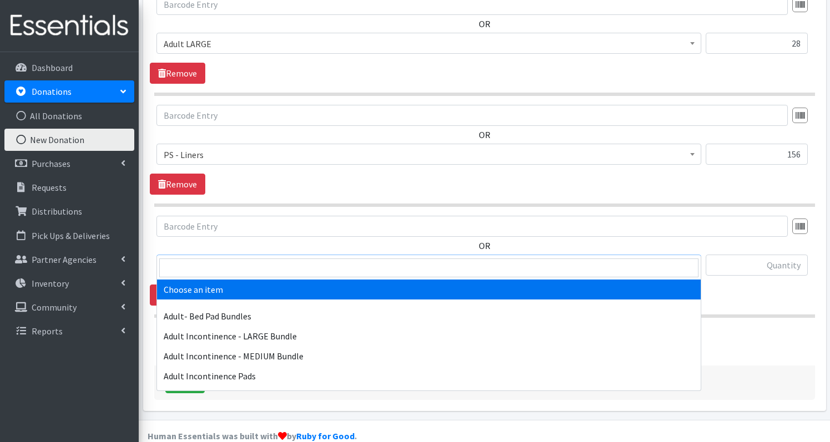
click at [239, 258] on span "Choose an item" at bounding box center [429, 266] width 531 height 16
click at [239, 268] on input "search" at bounding box center [428, 268] width 539 height 19
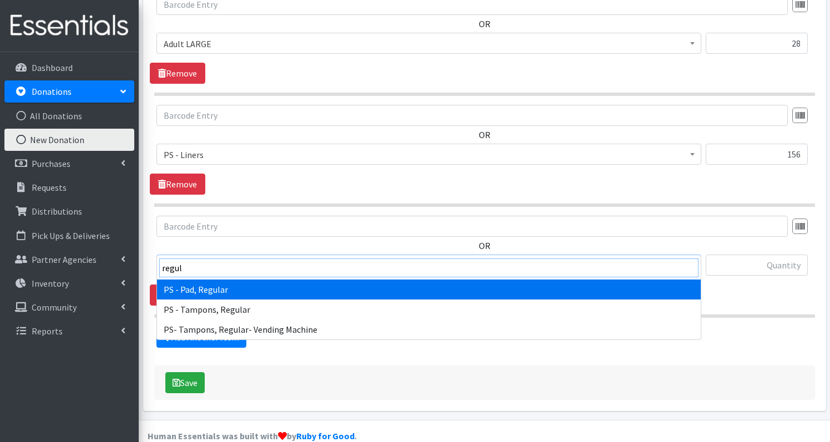
type input "regul"
select select "2192"
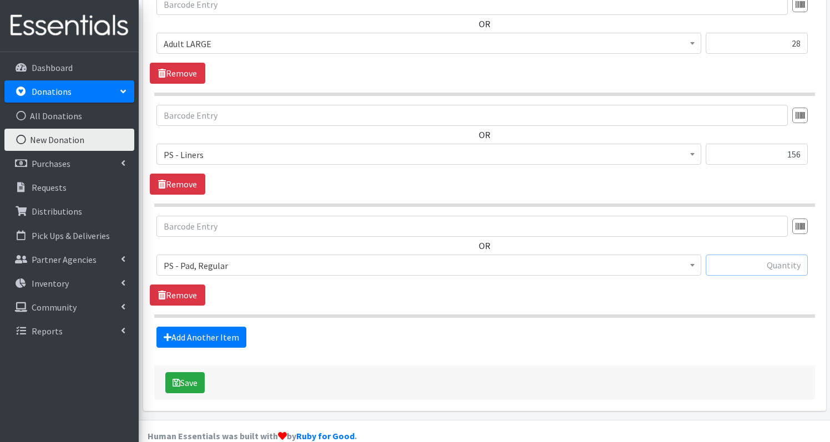
click at [765, 255] on input "text" at bounding box center [757, 265] width 102 height 21
type input "233"
click at [225, 327] on link "Add Another Item" at bounding box center [202, 337] width 90 height 21
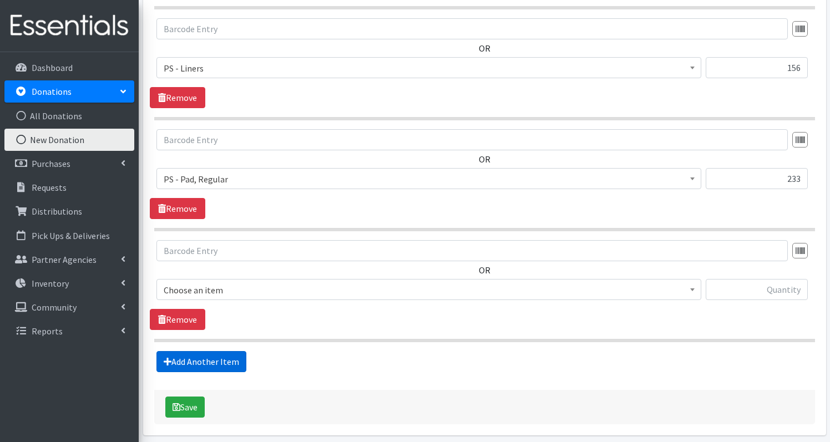
scroll to position [1653, 0]
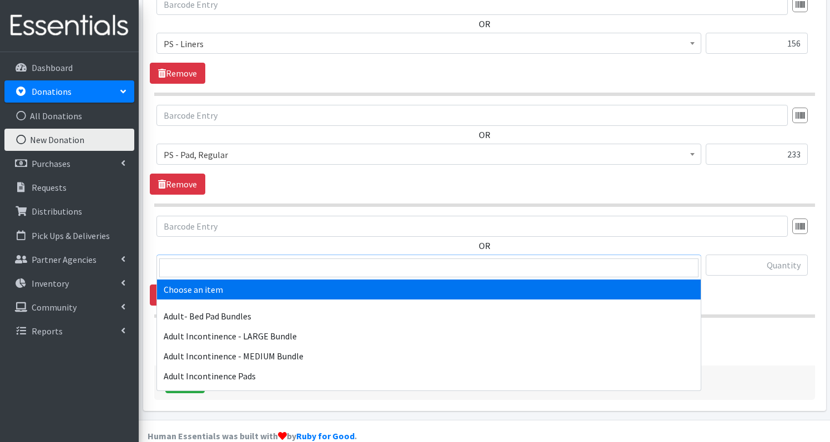
click at [270, 258] on span "Choose an item" at bounding box center [429, 266] width 531 height 16
click at [269, 265] on input "search" at bounding box center [428, 268] width 539 height 19
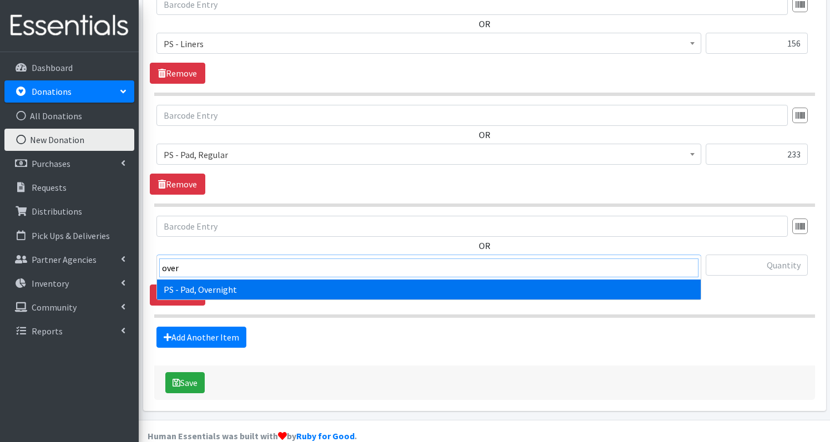
type input "over"
select select "1635"
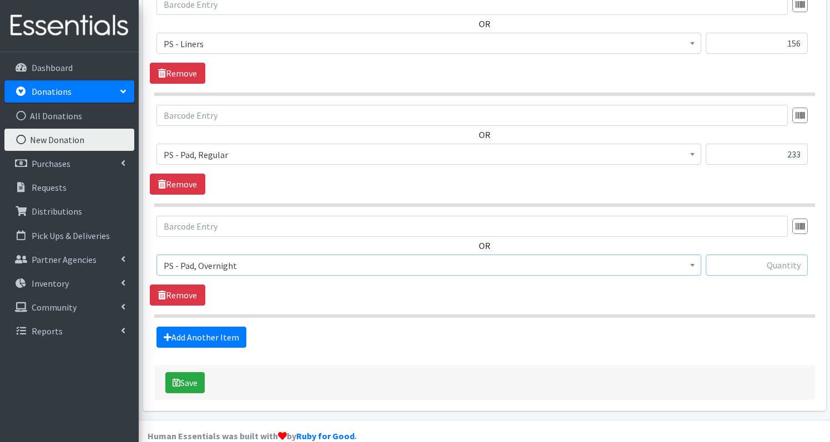
click at [761, 255] on input "text" at bounding box center [757, 265] width 102 height 21
type input "102"
click at [212, 328] on link "Add Another Item" at bounding box center [202, 337] width 90 height 21
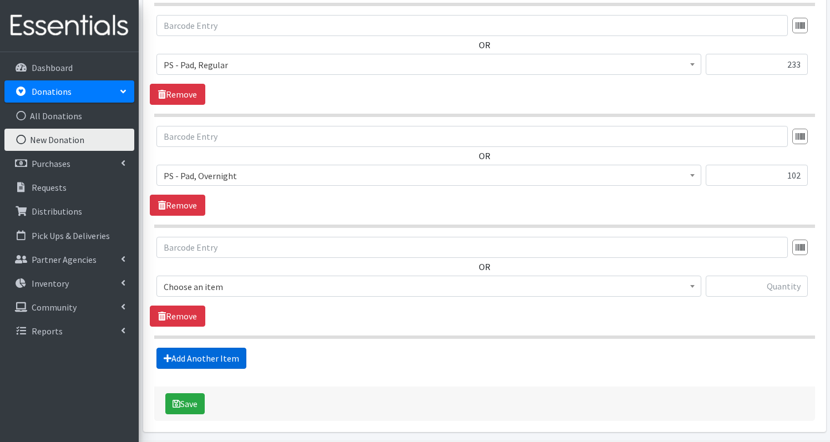
scroll to position [1764, 0]
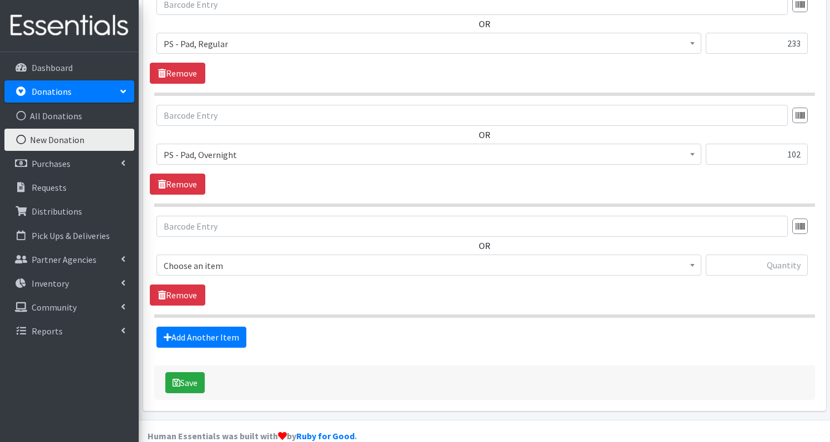
click at [277, 258] on span "Choose an item" at bounding box center [429, 266] width 531 height 16
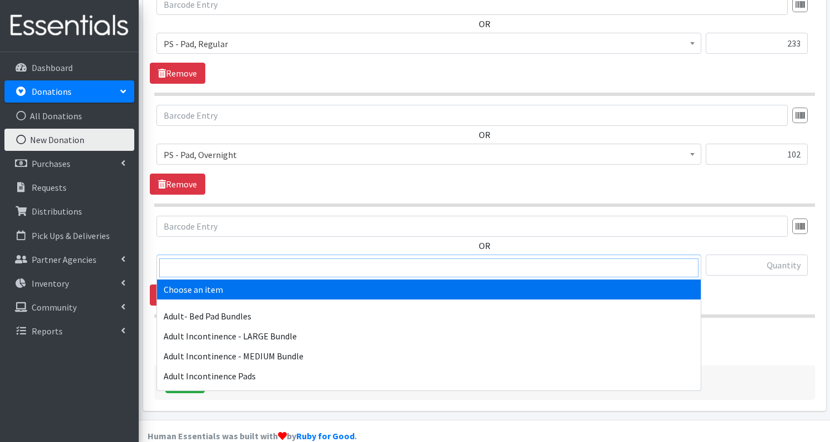
click at [277, 270] on input "search" at bounding box center [428, 268] width 539 height 19
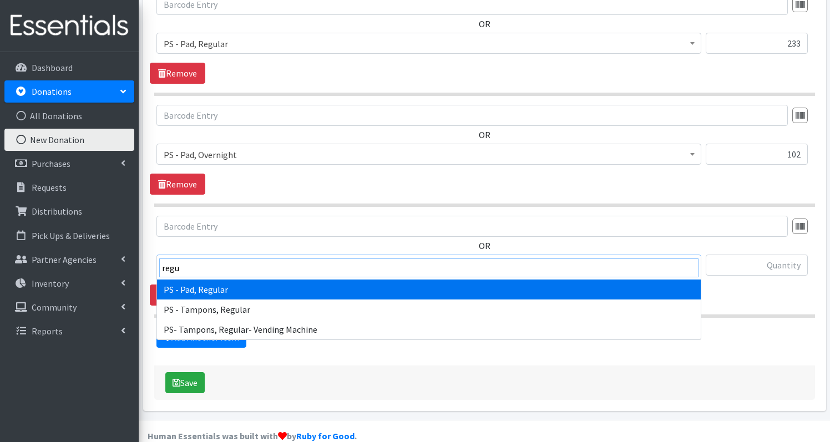
type input "regu"
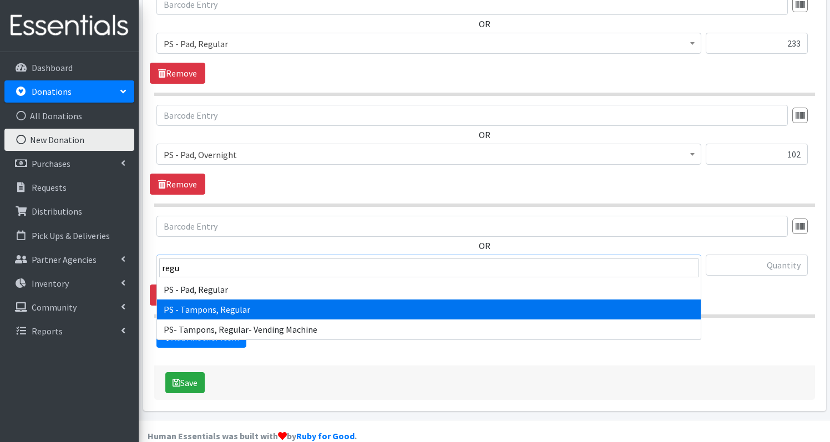
select select "2202"
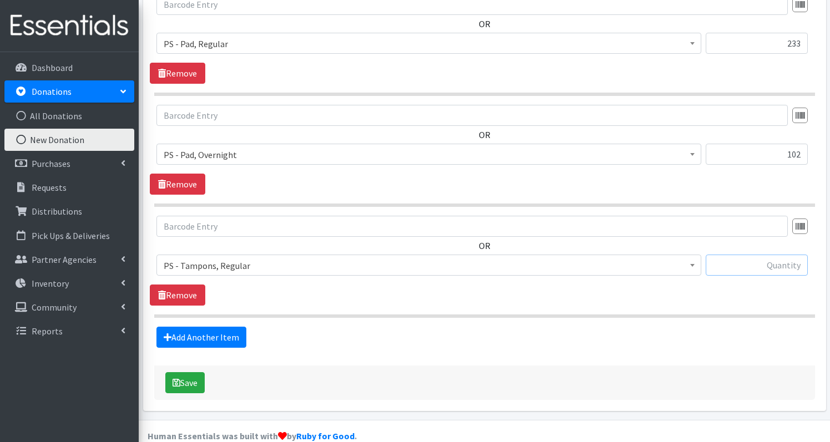
click at [763, 255] on input "text" at bounding box center [757, 265] width 102 height 21
type input "37"
click at [234, 327] on link "Add Another Item" at bounding box center [202, 337] width 90 height 21
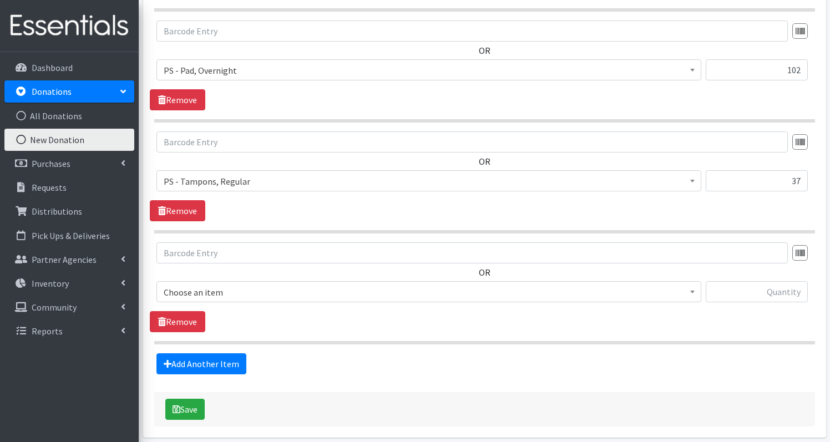
scroll to position [1875, 0]
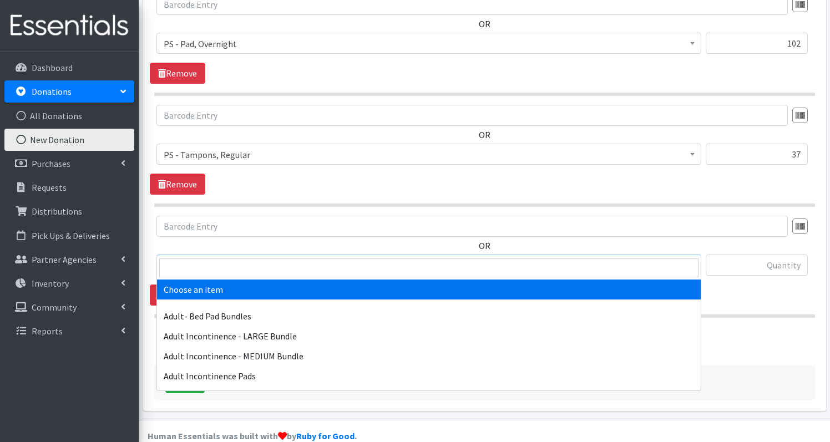
click at [338, 258] on span "Choose an item" at bounding box center [429, 266] width 531 height 16
click at [332, 270] on input "search" at bounding box center [428, 268] width 539 height 19
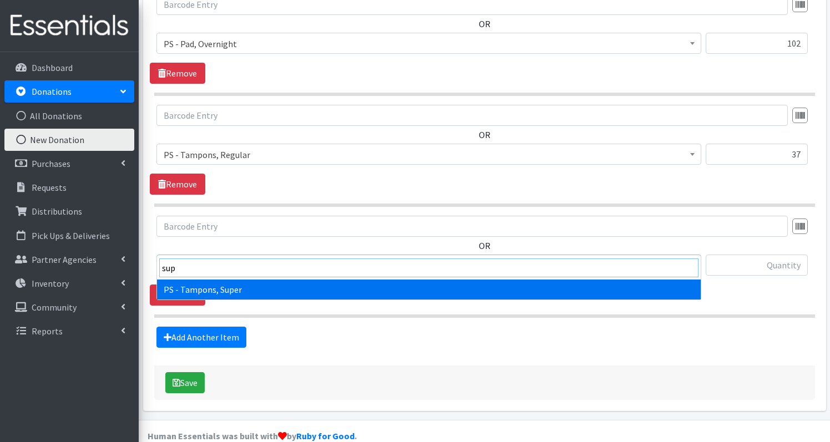
type input "sup"
select select "2201"
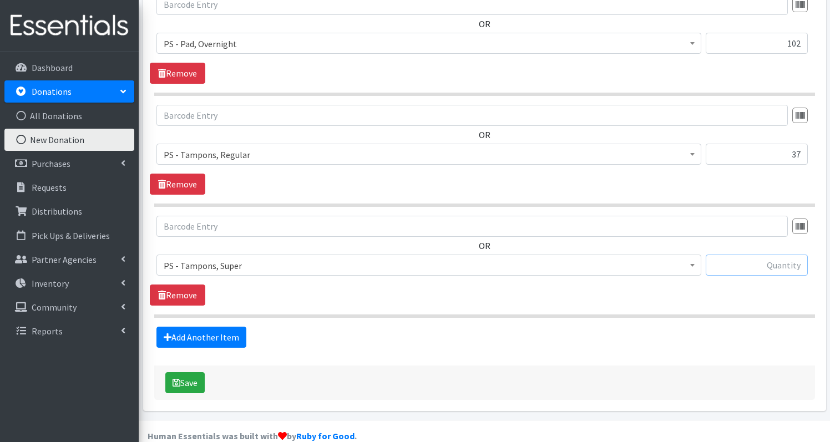
click at [779, 255] on input "text" at bounding box center [757, 265] width 102 height 21
type input "58"
click at [216, 327] on link "Add Another Item" at bounding box center [202, 337] width 90 height 21
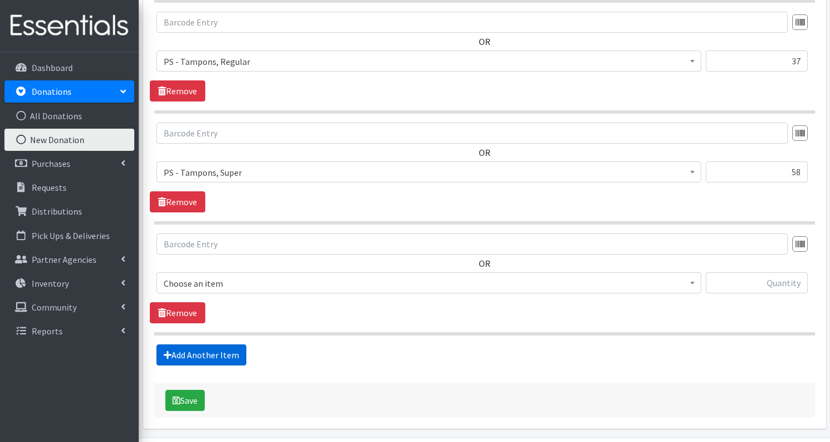
scroll to position [1986, 0]
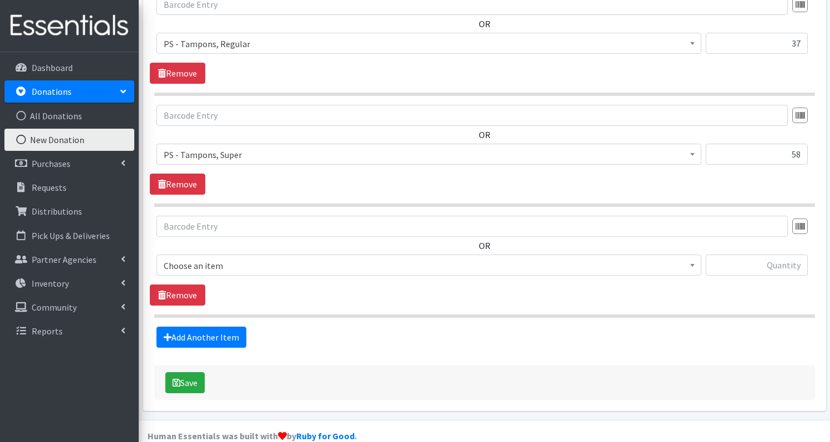
click at [208, 258] on span "Choose an item" at bounding box center [429, 266] width 531 height 16
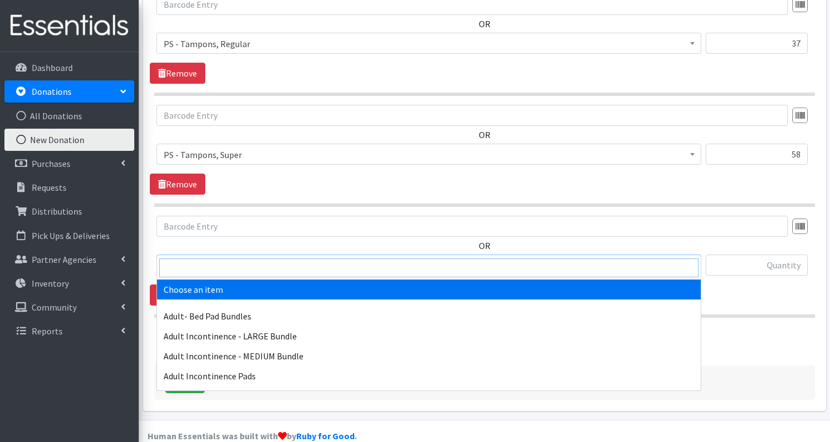
click at [210, 266] on input "search" at bounding box center [428, 268] width 539 height 19
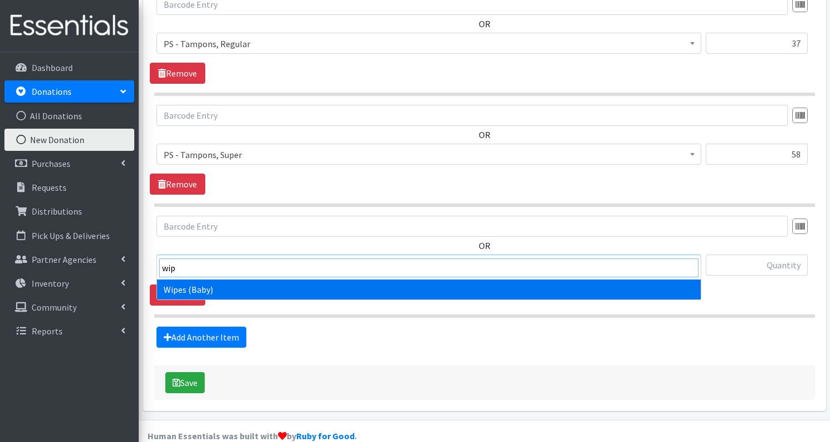
type input "wip"
select select "1260"
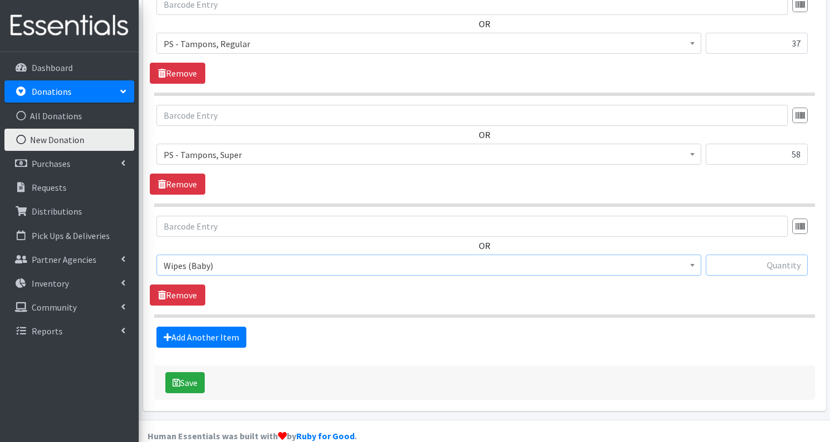
click at [779, 255] on input "text" at bounding box center [757, 265] width 102 height 21
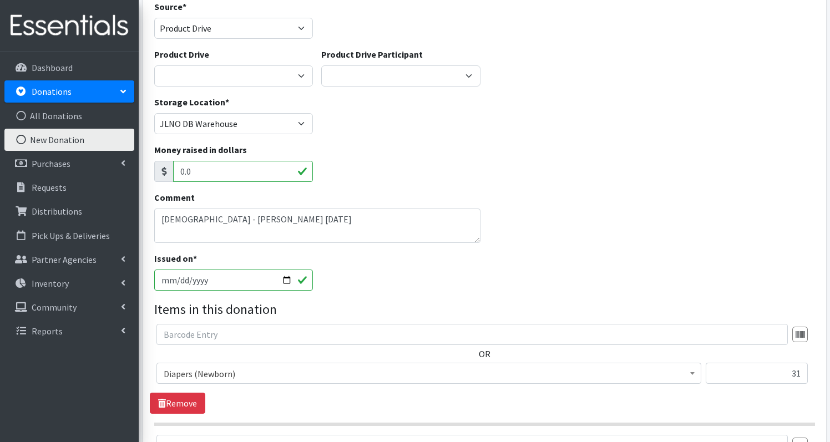
scroll to position [59, 0]
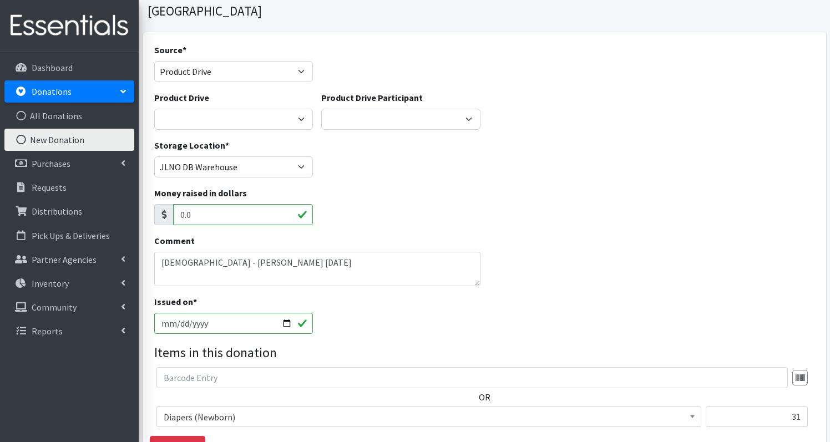
type input "10"
click at [427, 252] on textarea "Carrollton United Methodist Church - Jennifer Bigelow 10/1/2025" at bounding box center [317, 269] width 326 height 34
type textarea "Carrollton United Methodist Church - Jennifer Bigelow 10/1/2025 108 size 8 diap…"
click at [504, 266] on div "Comment Carrollton United Methodist Church - Jennifer Bigelow 10/1/2025 108 siz…" at bounding box center [484, 264] width 669 height 61
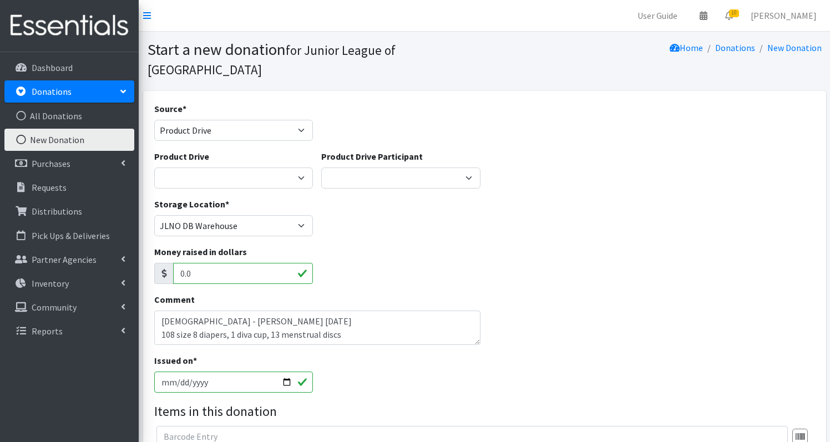
scroll to position [0, 0]
select select "Misc. Donation"
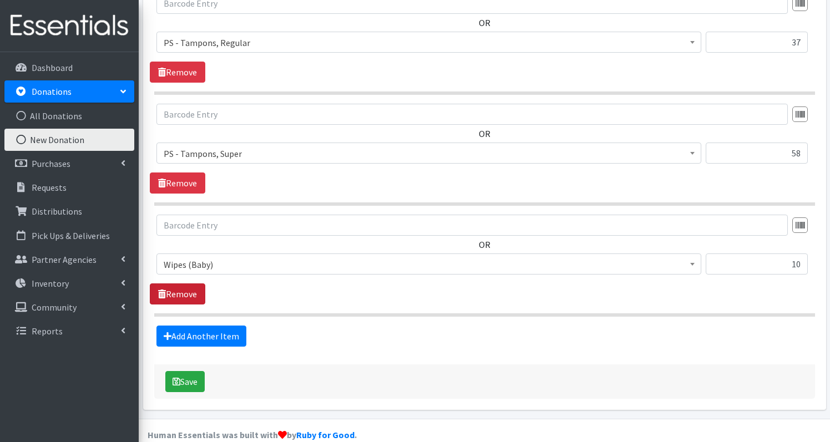
scroll to position [1938, 0]
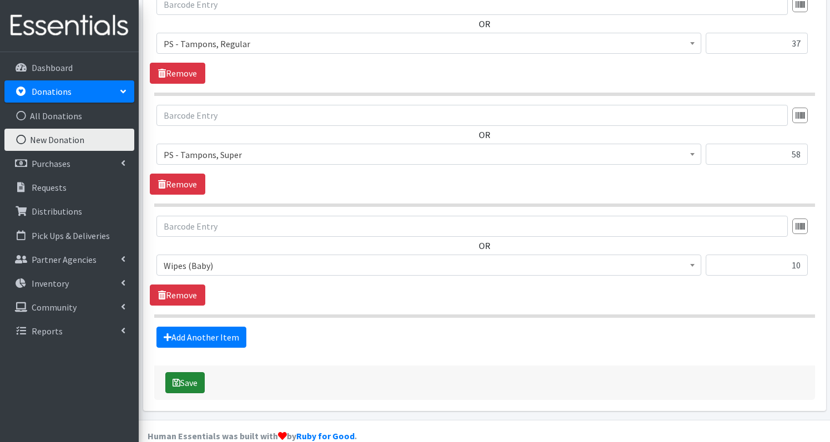
click at [185, 372] on button "Save" at bounding box center [184, 382] width 39 height 21
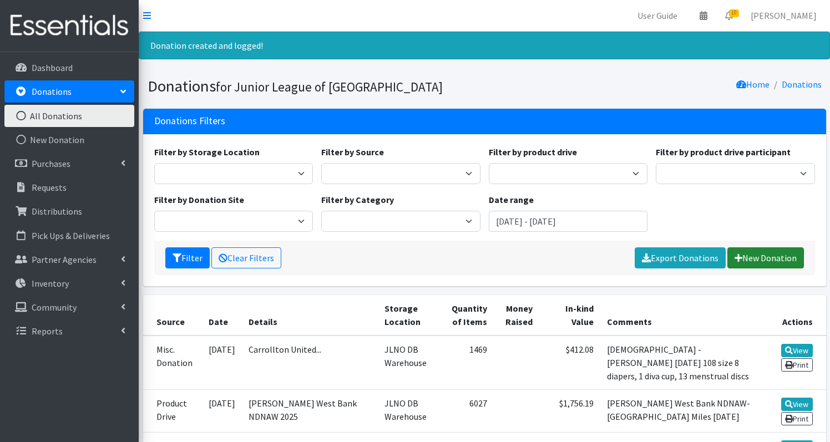
click at [766, 261] on link "New Donation" at bounding box center [766, 258] width 77 height 21
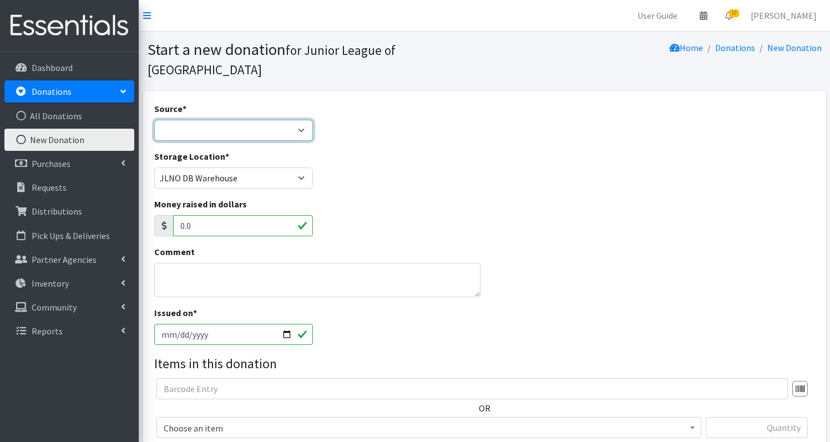
select select "Donation Site"
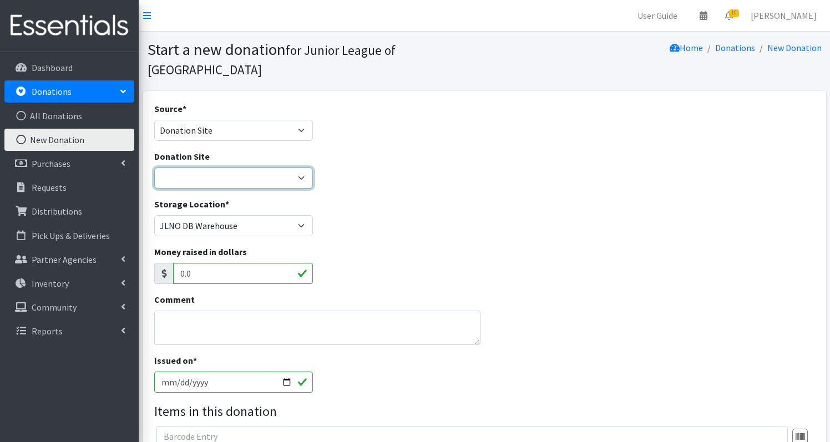
select select "46"
click at [206, 311] on textarea "Comment" at bounding box center [317, 328] width 326 height 34
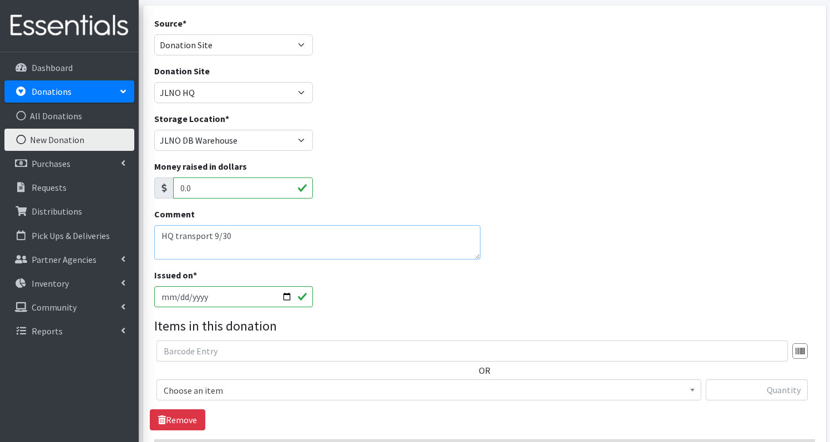
type textarea "HQ transport 9/30"
click at [198, 382] on span "Choose an item Adult- Bed Pad Bundles Adult Incontinence - LARGE Bundle Adult I…" at bounding box center [429, 395] width 545 height 30
click at [198, 383] on span "Choose an item" at bounding box center [429, 391] width 531 height 16
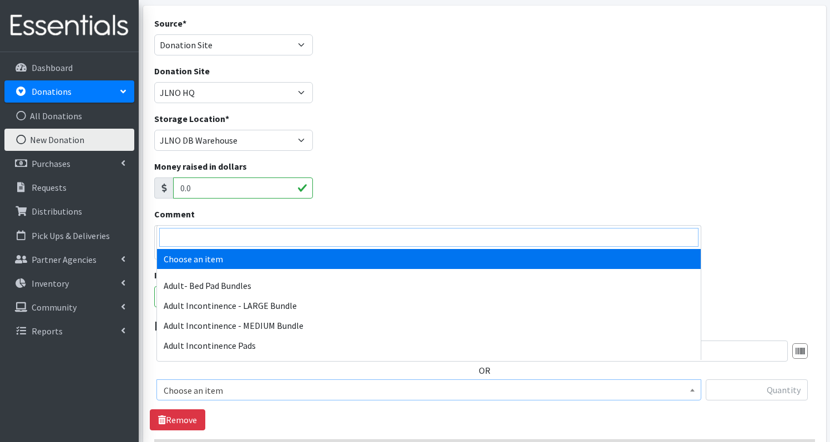
click at [211, 241] on input "search" at bounding box center [428, 237] width 539 height 19
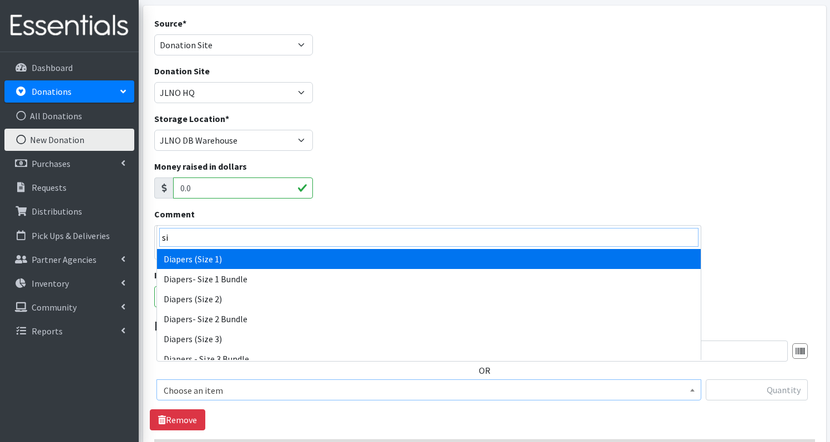
type input "s"
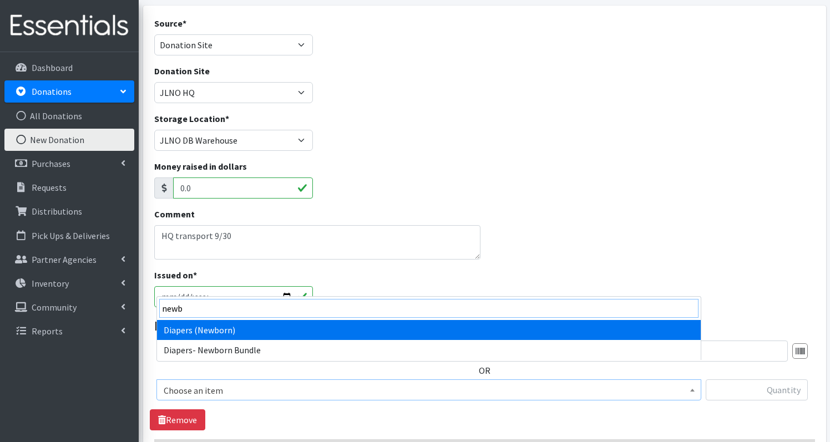
type input "newb"
select select "1236"
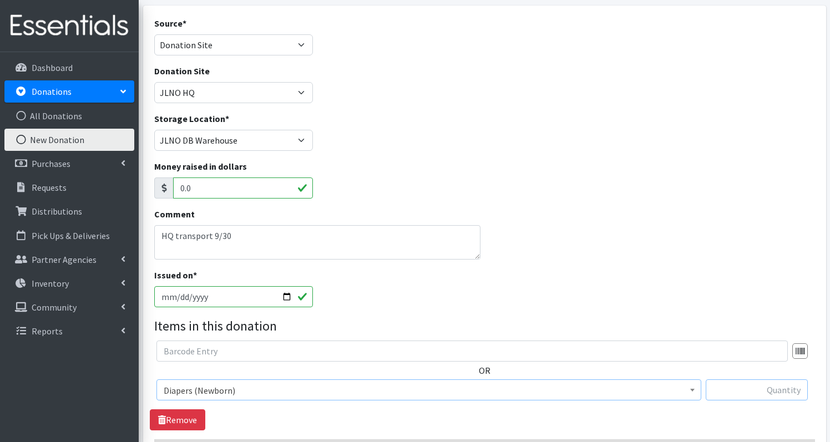
click at [766, 380] on input "text" at bounding box center [757, 390] width 102 height 21
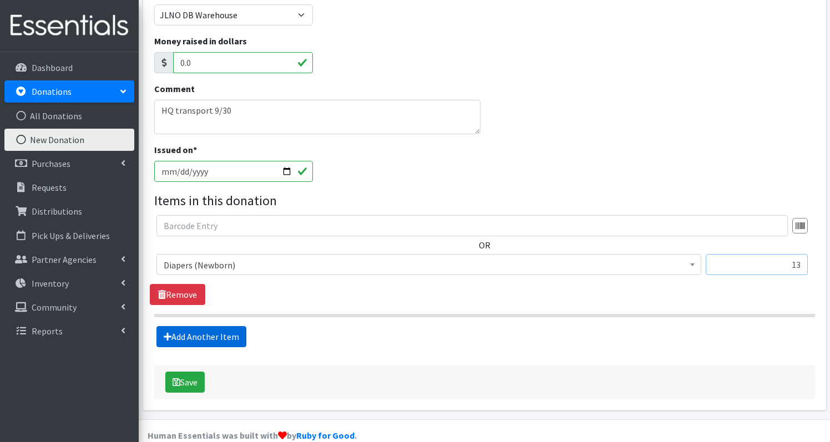
type input "13"
click at [176, 327] on link "Add Another Item" at bounding box center [202, 337] width 90 height 21
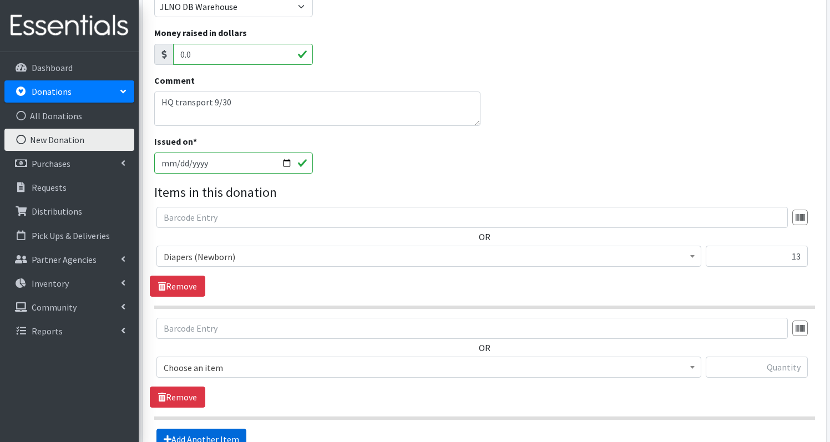
scroll to position [321, 0]
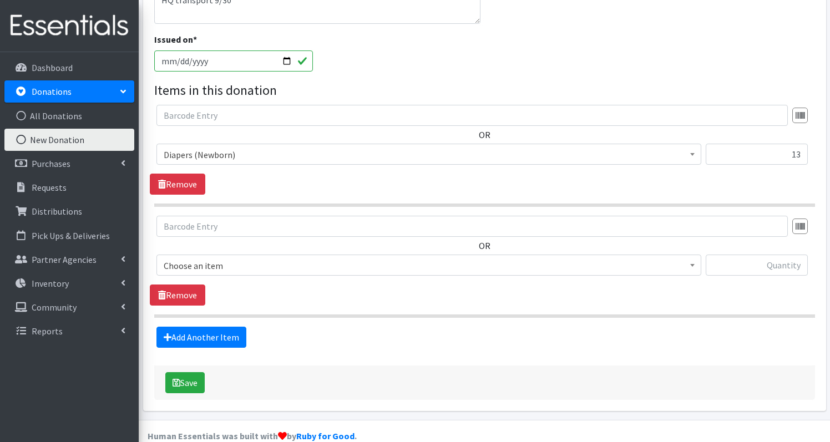
click at [234, 258] on span "Choose an item" at bounding box center [429, 266] width 531 height 16
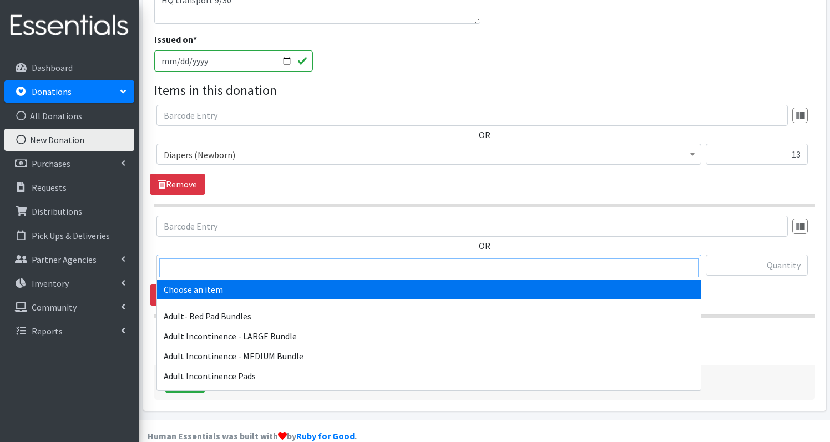
click at [234, 264] on input "search" at bounding box center [428, 268] width 539 height 19
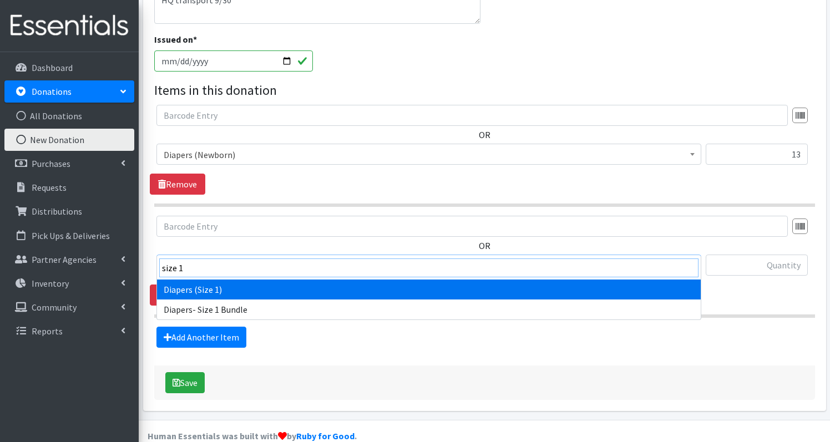
type input "size 1"
select select "1257"
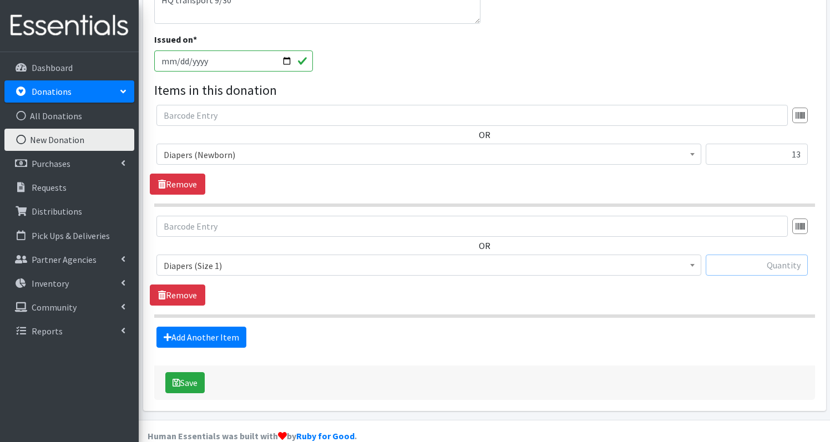
click at [755, 255] on input "text" at bounding box center [757, 265] width 102 height 21
type input "293"
click at [221, 327] on link "Add Another Item" at bounding box center [202, 337] width 90 height 21
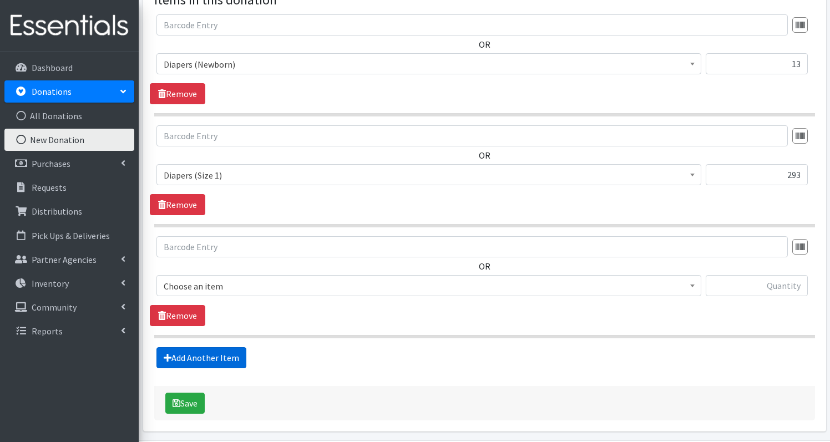
scroll to position [432, 0]
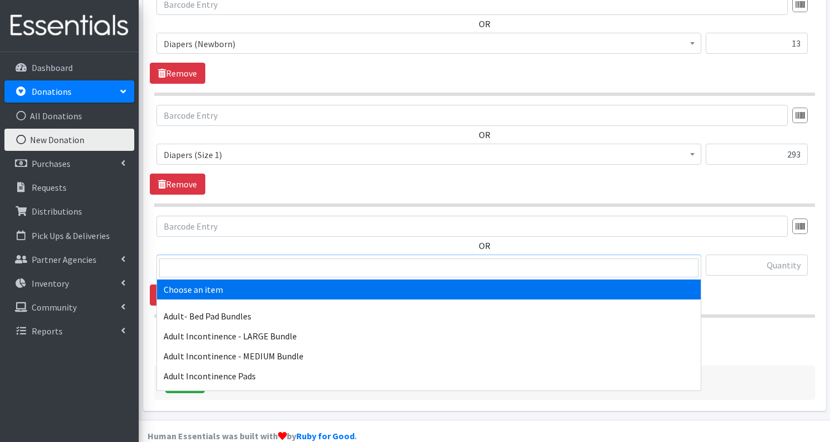
click at [264, 258] on span "Choose an item" at bounding box center [429, 266] width 531 height 16
click at [261, 266] on input "search" at bounding box center [428, 268] width 539 height 19
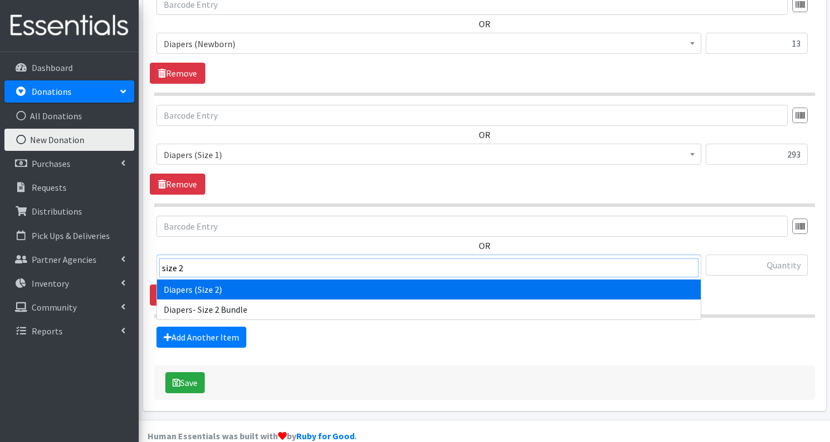
type input "size 2"
select select "1258"
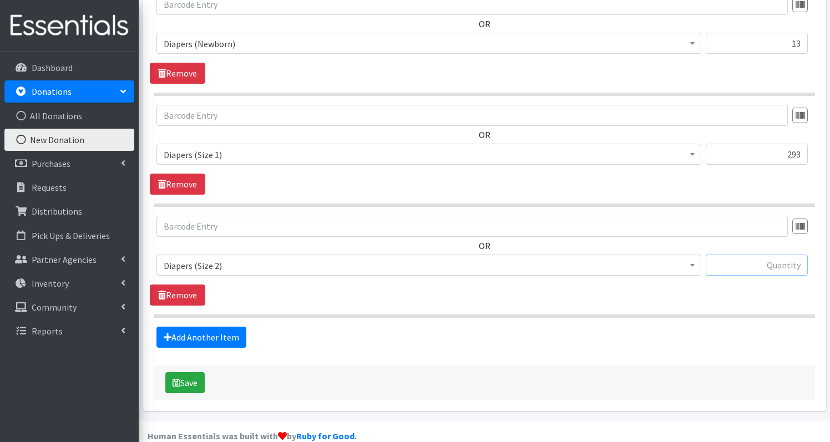
click at [778, 255] on input "text" at bounding box center [757, 265] width 102 height 21
type input "336"
click at [216, 327] on link "Add Another Item" at bounding box center [202, 337] width 90 height 21
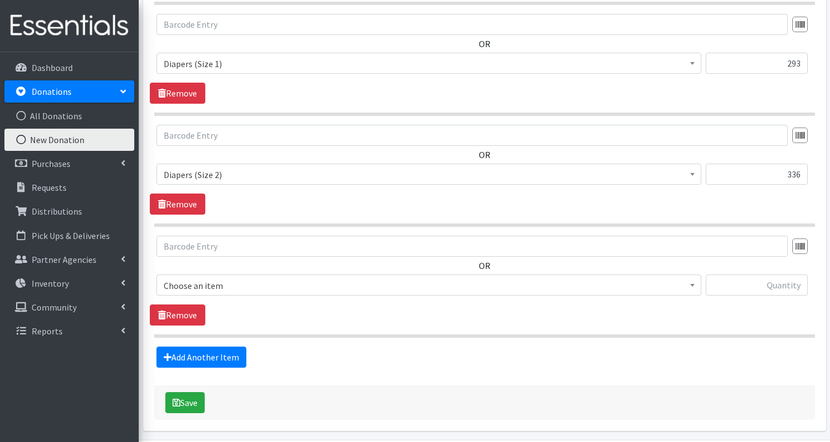
scroll to position [543, 0]
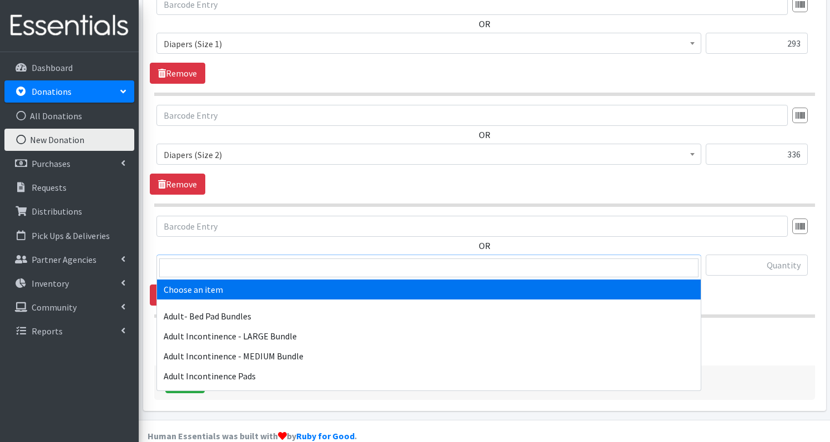
click at [271, 258] on span "Choose an item" at bounding box center [429, 266] width 531 height 16
click at [271, 263] on input "search" at bounding box center [428, 268] width 539 height 19
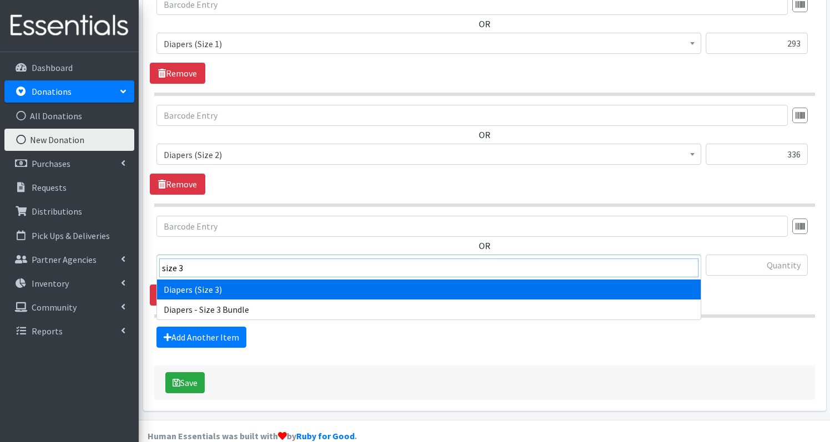
type input "size 3"
select select "1235"
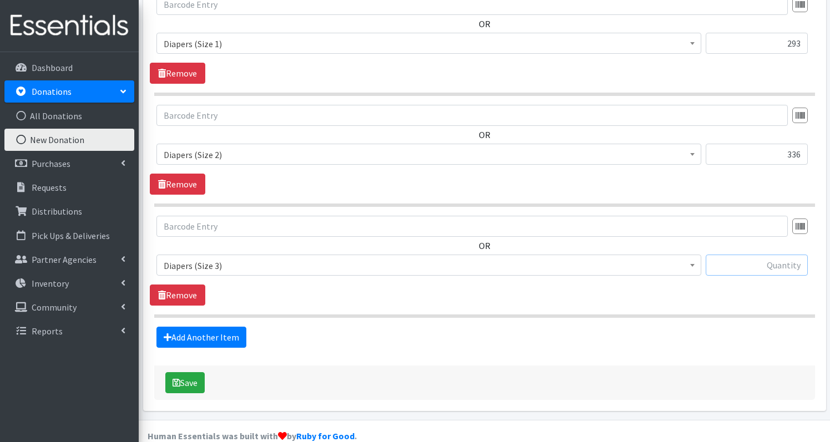
click at [786, 255] on input "text" at bounding box center [757, 265] width 102 height 21
type input "511"
click at [219, 327] on link "Add Another Item" at bounding box center [202, 337] width 90 height 21
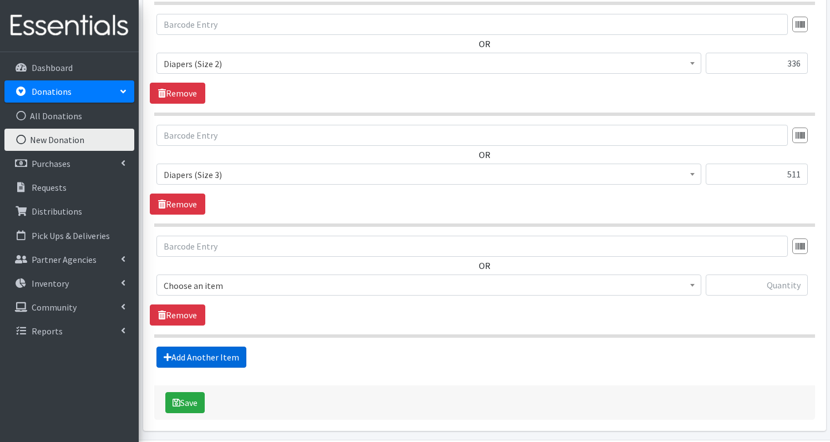
scroll to position [654, 0]
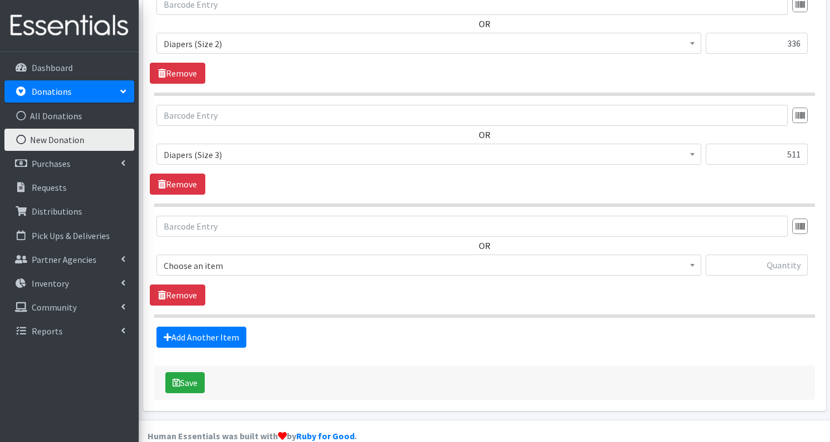
click at [320, 258] on span "Choose an item" at bounding box center [429, 266] width 531 height 16
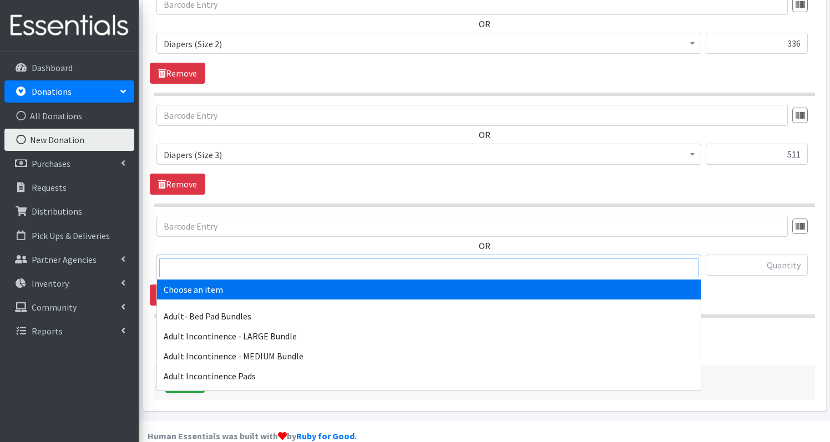
click at [313, 272] on input "search" at bounding box center [428, 268] width 539 height 19
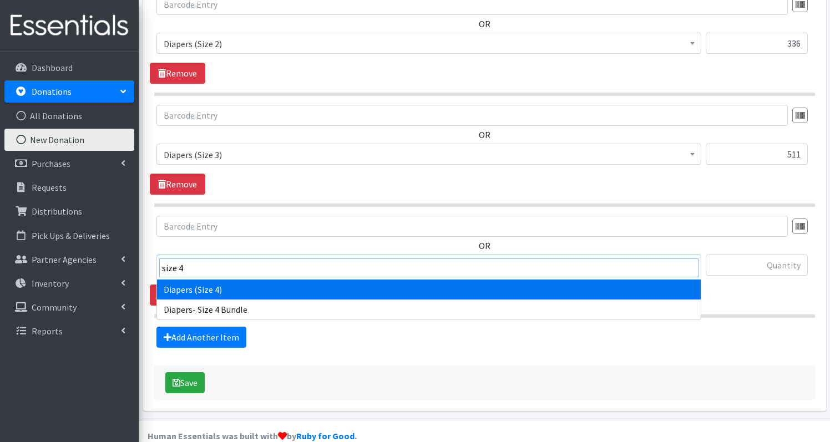
type input "size 4"
select select "1263"
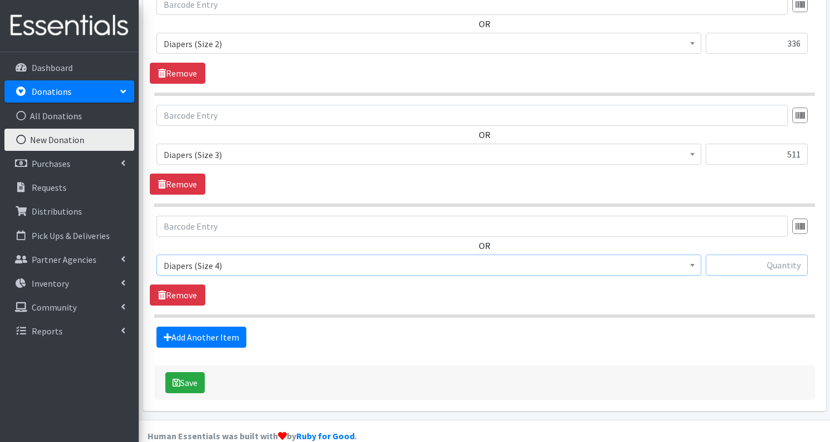
click at [740, 255] on input "text" at bounding box center [757, 265] width 102 height 21
type input "17"
click at [175, 327] on link "Add Another Item" at bounding box center [202, 337] width 90 height 21
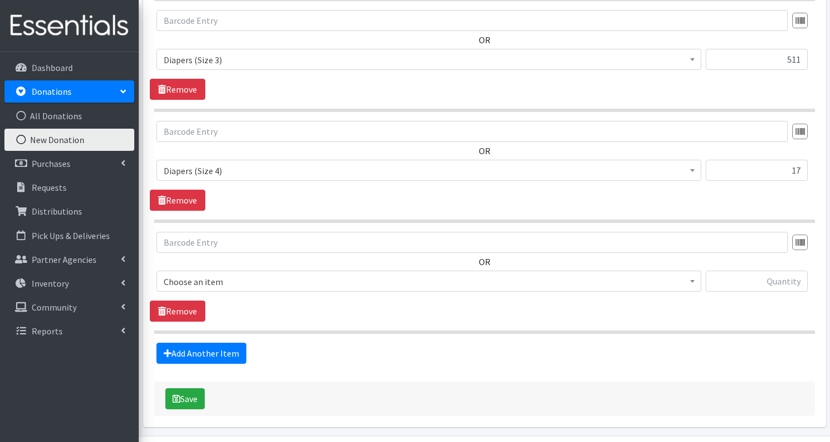
scroll to position [765, 0]
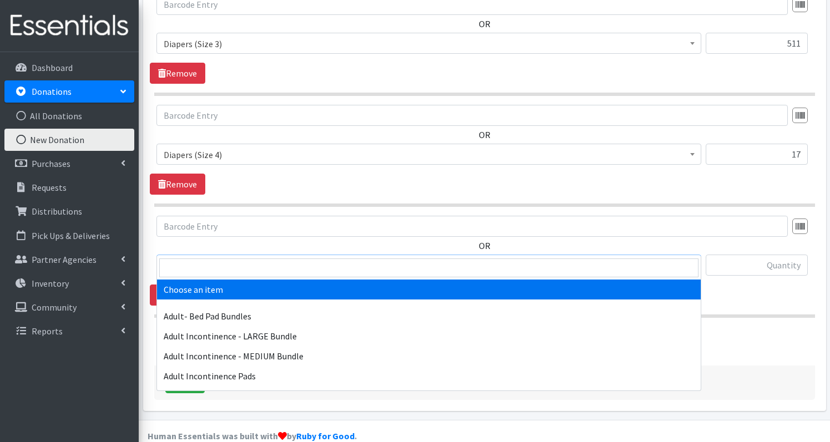
click at [233, 258] on span "Choose an item" at bounding box center [429, 266] width 531 height 16
click at [231, 263] on input "search" at bounding box center [428, 268] width 539 height 19
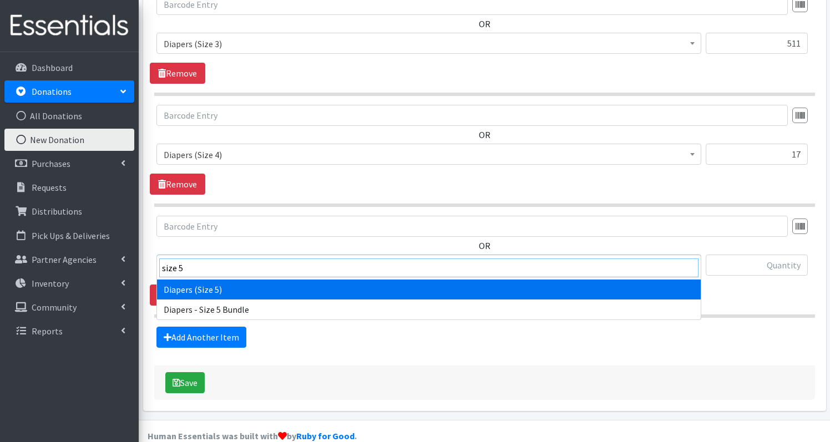
type input "size 5"
select select "1230"
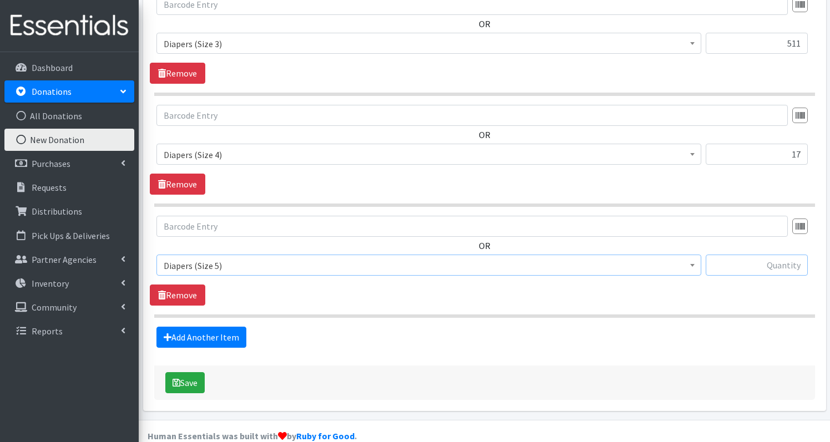
click at [786, 255] on input "text" at bounding box center [757, 265] width 102 height 21
type input "165"
click at [210, 327] on link "Add Another Item" at bounding box center [202, 337] width 90 height 21
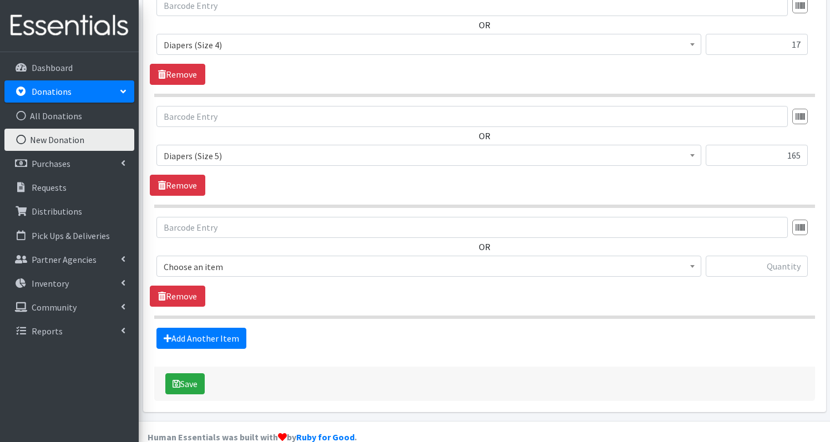
scroll to position [876, 0]
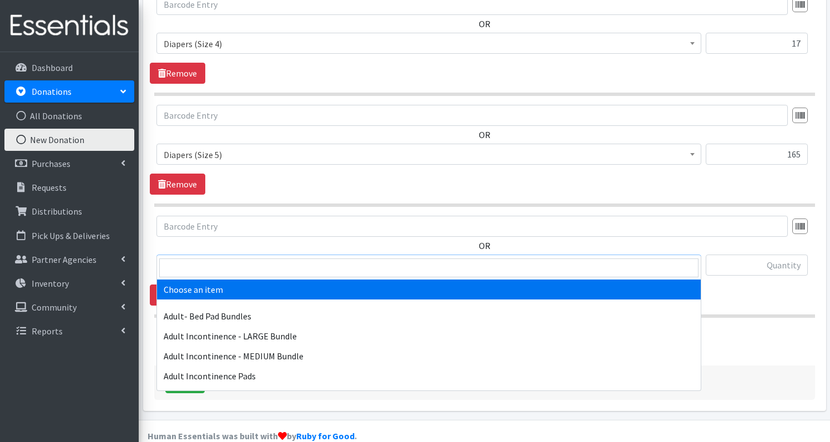
click at [292, 258] on span "Choose an item" at bounding box center [429, 266] width 531 height 16
click at [277, 269] on input "search" at bounding box center [428, 268] width 539 height 19
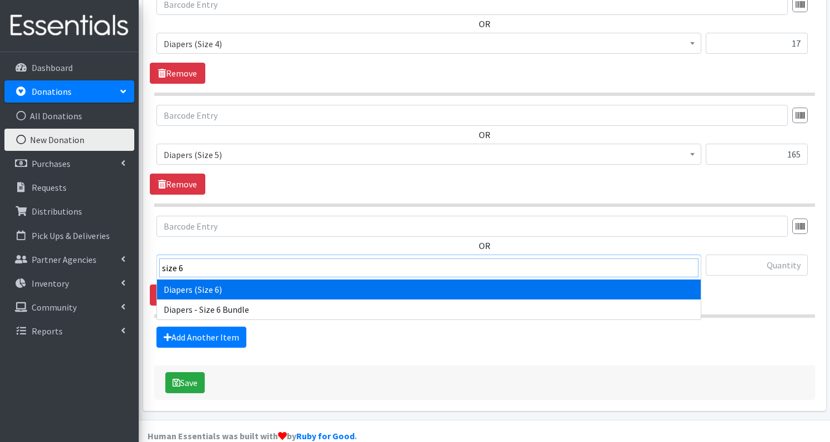
type input "size 6"
select select "1231"
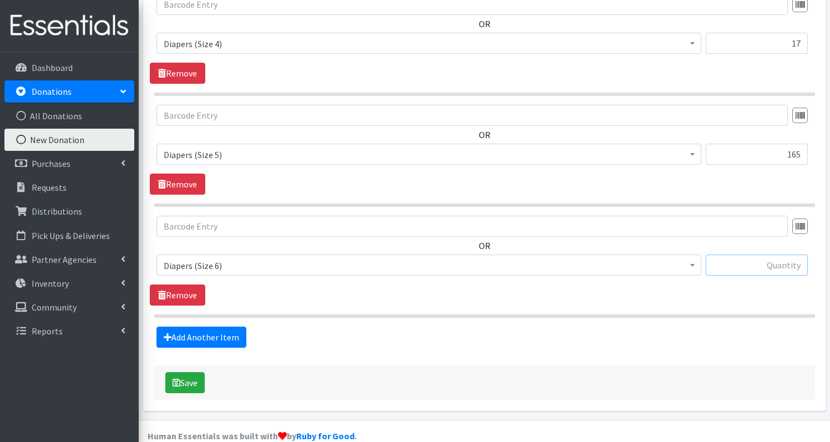
click at [769, 255] on input "text" at bounding box center [757, 265] width 102 height 21
type input "108"
click at [191, 327] on link "Add Another Item" at bounding box center [202, 337] width 90 height 21
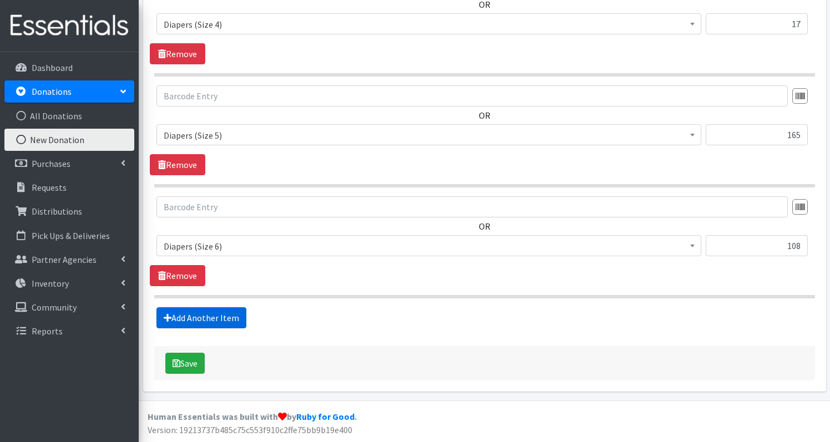
scroll to position [987, 0]
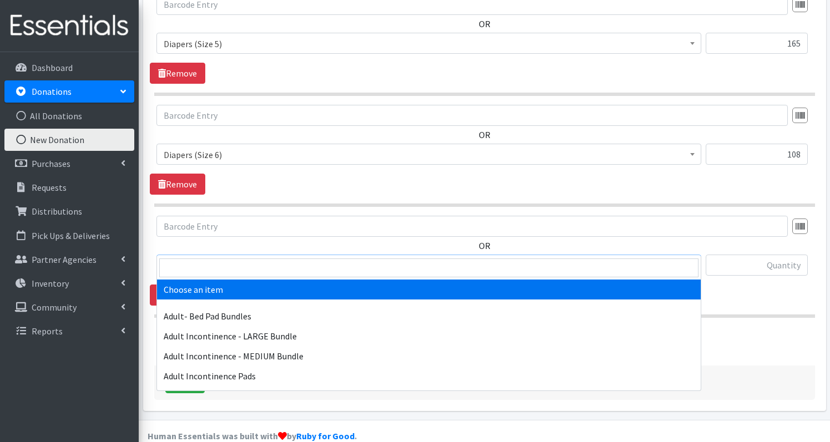
click at [285, 258] on span "Choose an item" at bounding box center [429, 266] width 531 height 16
click at [285, 267] on input "search" at bounding box center [428, 268] width 539 height 19
type input "s"
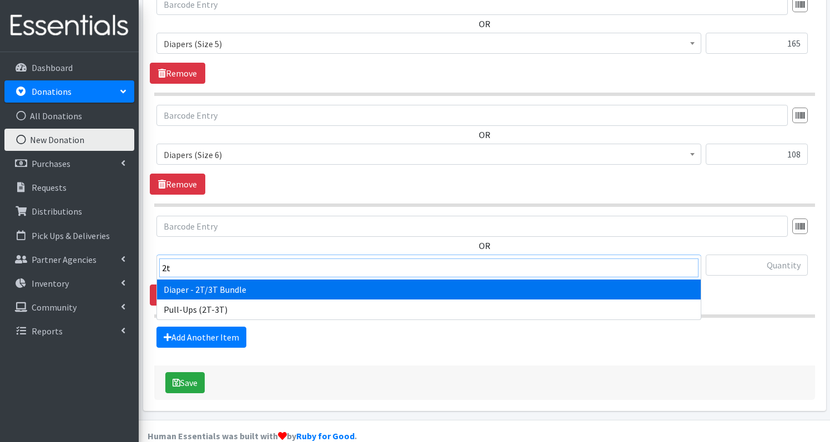
type input "2t"
select select "1238"
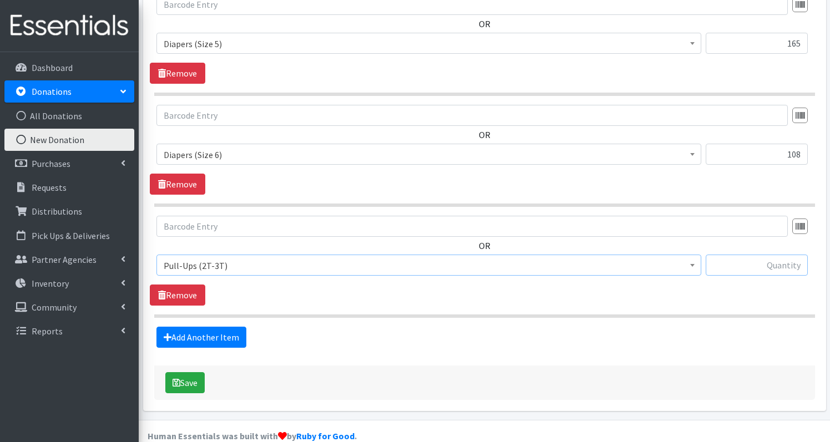
click at [792, 255] on input "text" at bounding box center [757, 265] width 102 height 21
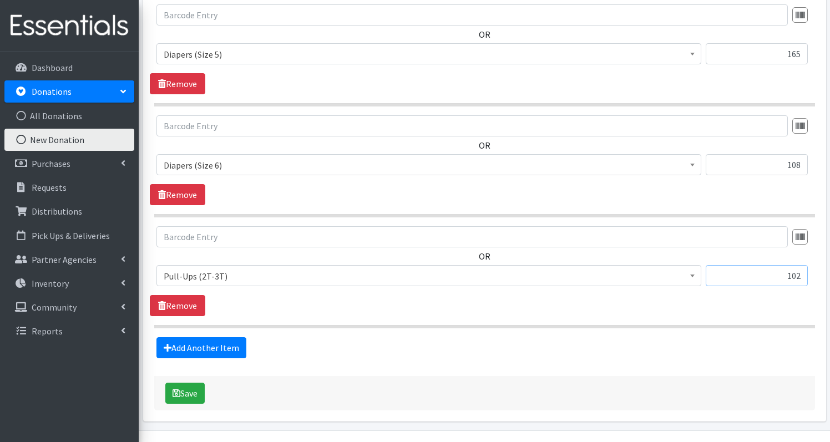
scroll to position [966, 1]
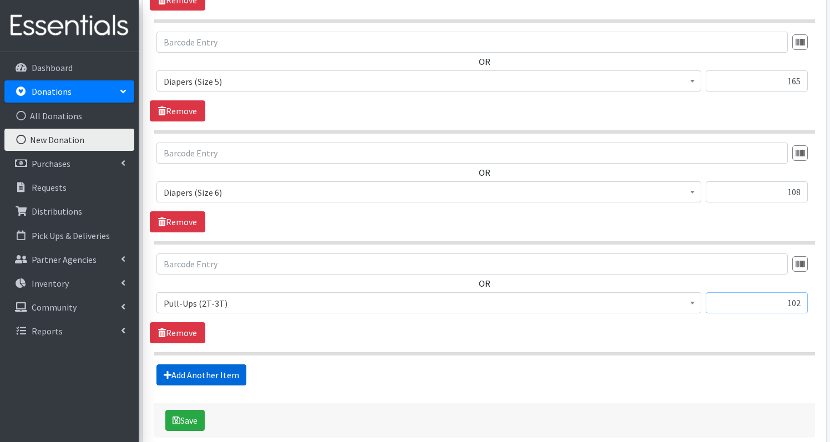
type input "102"
click at [211, 365] on link "Add Another Item" at bounding box center [202, 375] width 90 height 21
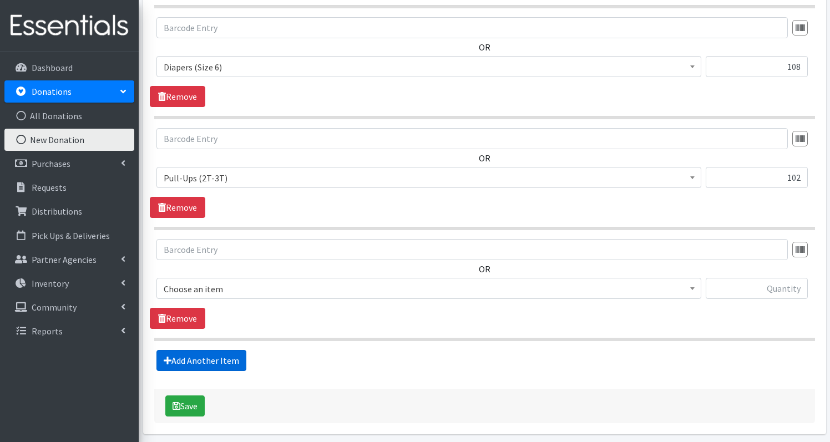
scroll to position [1098, 0]
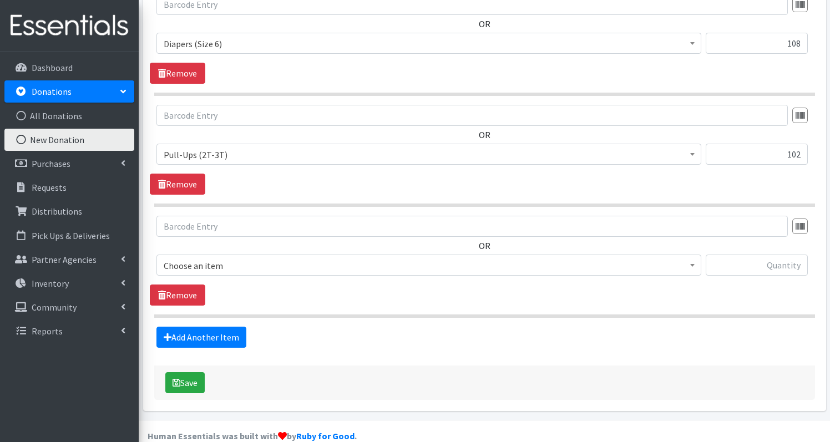
click at [260, 258] on span "Choose an item" at bounding box center [429, 266] width 531 height 16
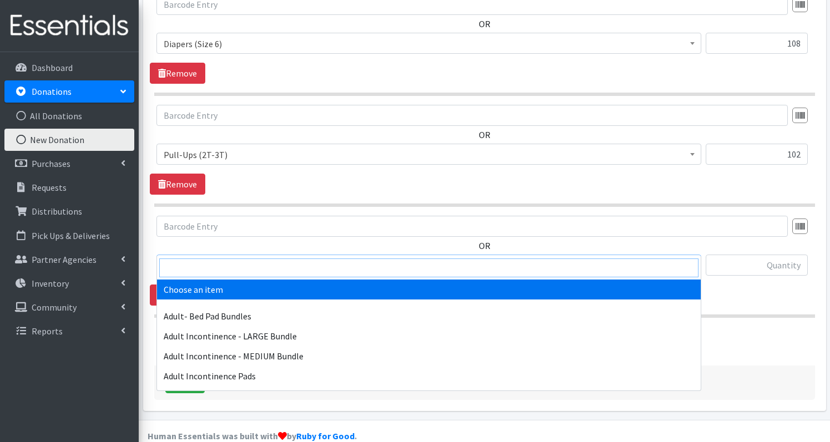
click at [260, 269] on input "search" at bounding box center [428, 268] width 539 height 19
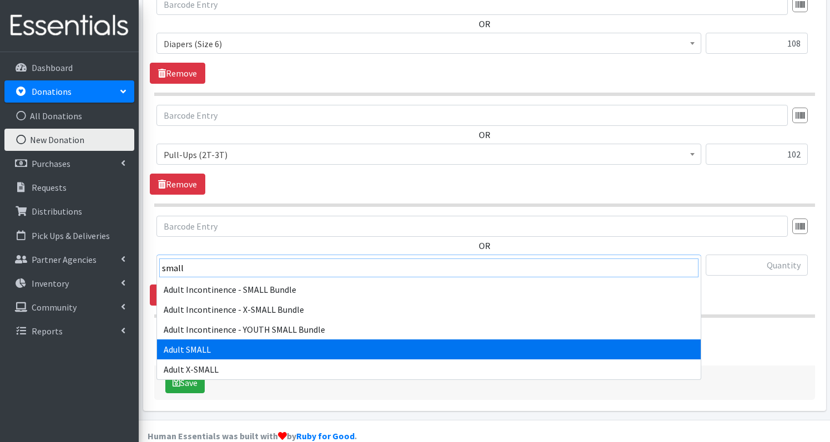
type input "small"
select select "4718"
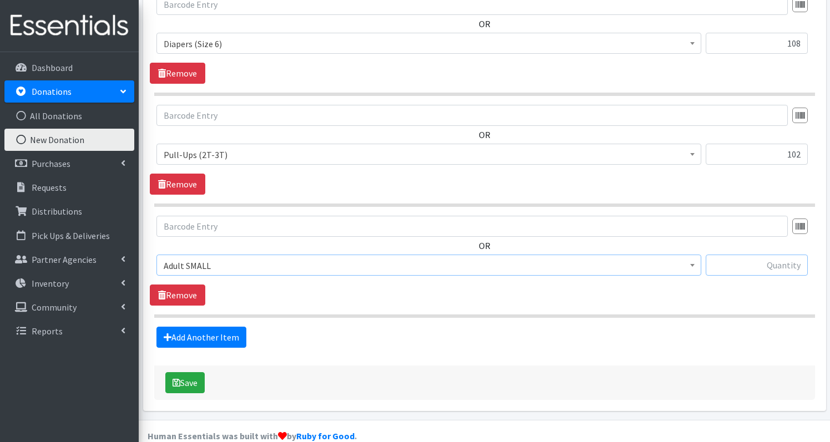
click at [779, 255] on input "text" at bounding box center [757, 265] width 102 height 21
type input "20"
click at [190, 327] on link "Add Another Item" at bounding box center [202, 337] width 90 height 21
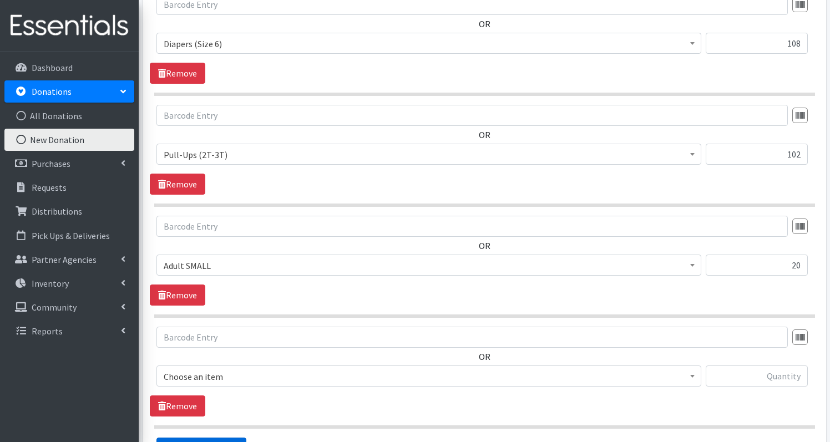
scroll to position [1209, 0]
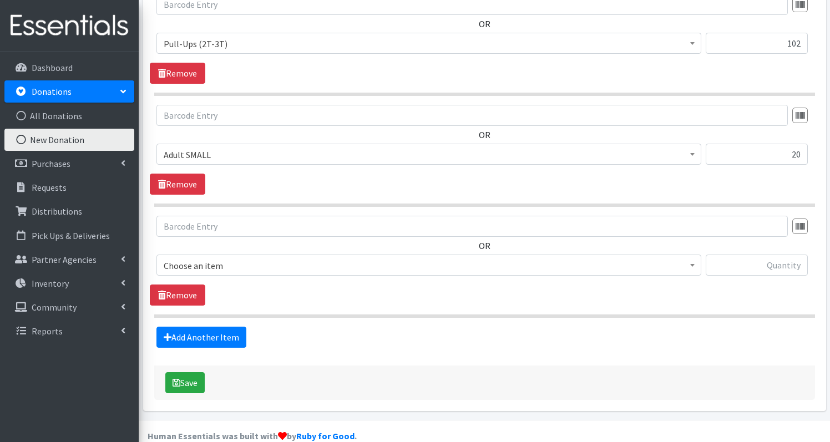
click at [256, 258] on span "Choose an item" at bounding box center [429, 266] width 531 height 16
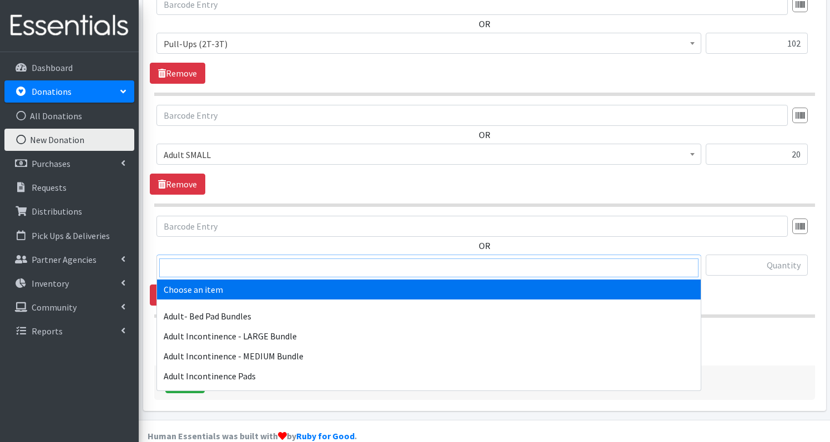
click at [248, 267] on input "search" at bounding box center [428, 268] width 539 height 19
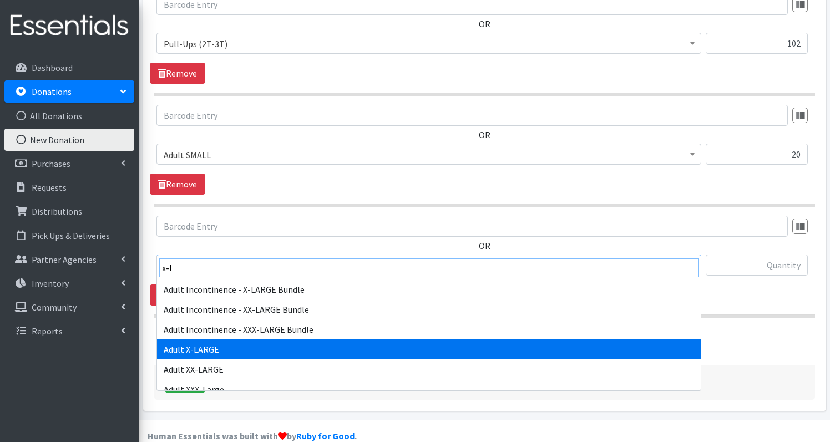
type input "x-l"
select select "4721"
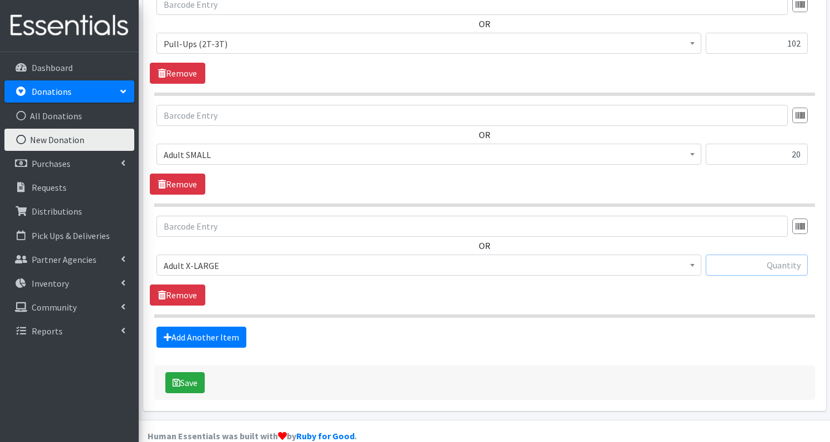
click at [771, 255] on input "text" at bounding box center [757, 265] width 102 height 21
type input "80"
click at [194, 327] on link "Add Another Item" at bounding box center [202, 337] width 90 height 21
click at [282, 258] on span "Choose an item" at bounding box center [429, 266] width 531 height 16
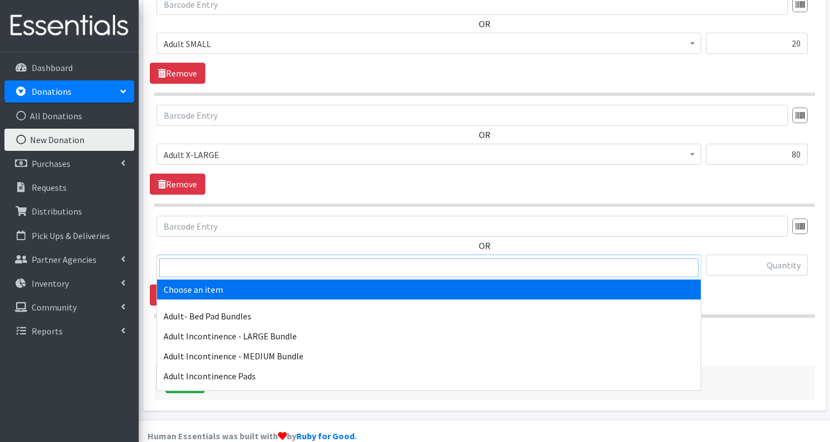
click at [282, 265] on input "search" at bounding box center [428, 268] width 539 height 19
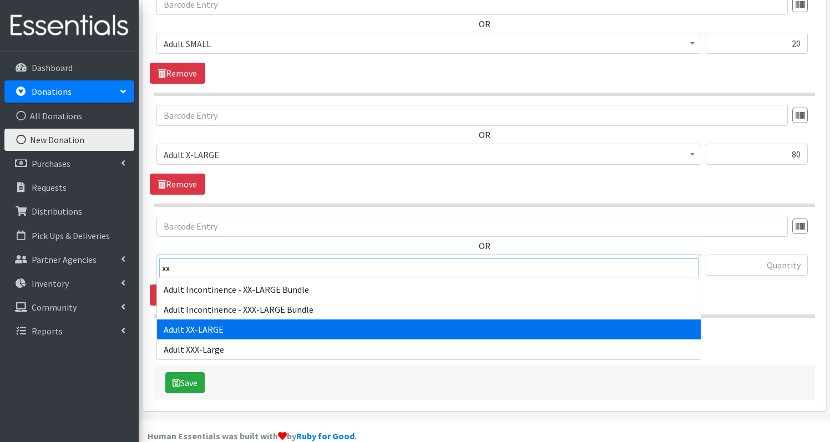
type input "xx"
select select "8484"
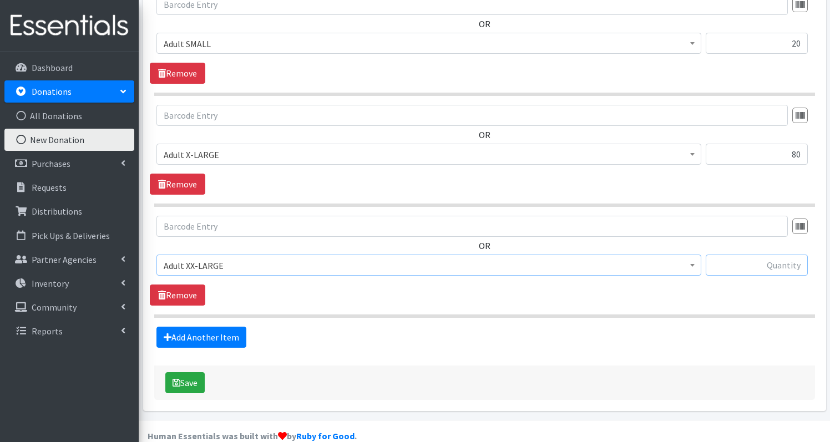
click at [759, 255] on input "text" at bounding box center [757, 265] width 102 height 21
type input "160"
click at [208, 327] on link "Add Another Item" at bounding box center [202, 337] width 90 height 21
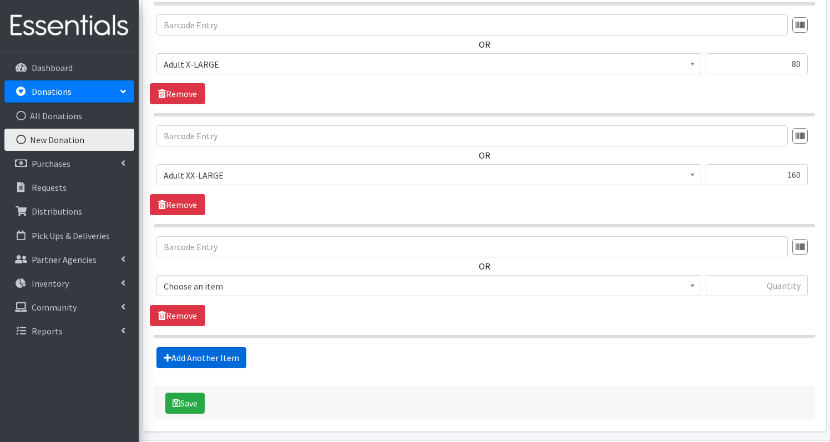
scroll to position [1431, 0]
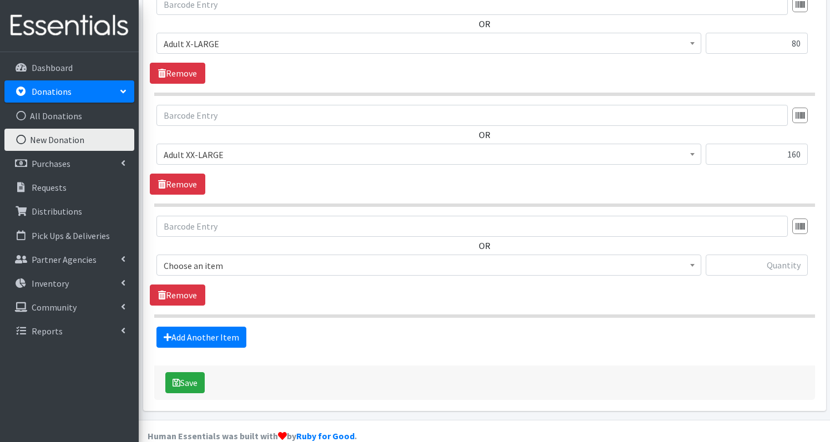
click at [209, 258] on span "Choose an item" at bounding box center [429, 266] width 531 height 16
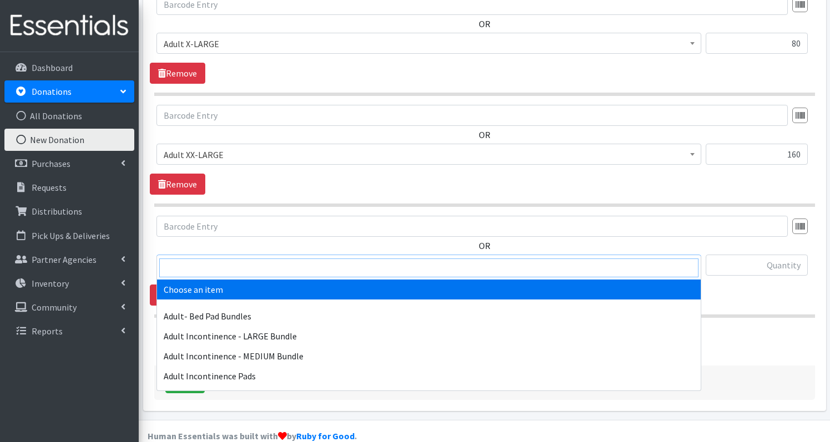
click at [208, 267] on input "search" at bounding box center [428, 268] width 539 height 19
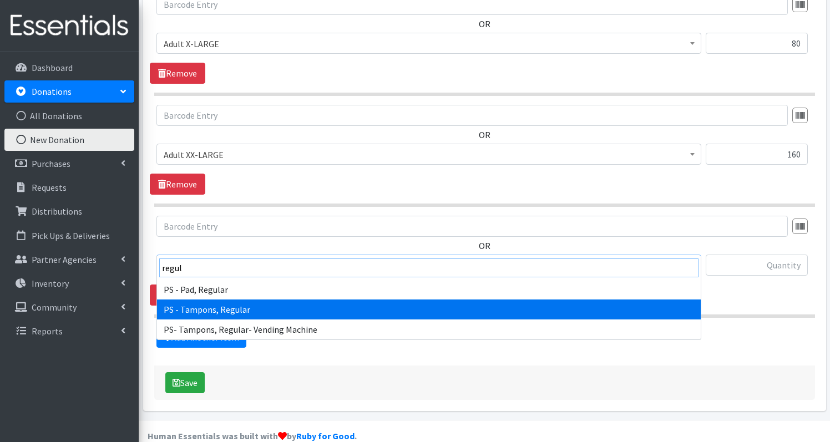
type input "regul"
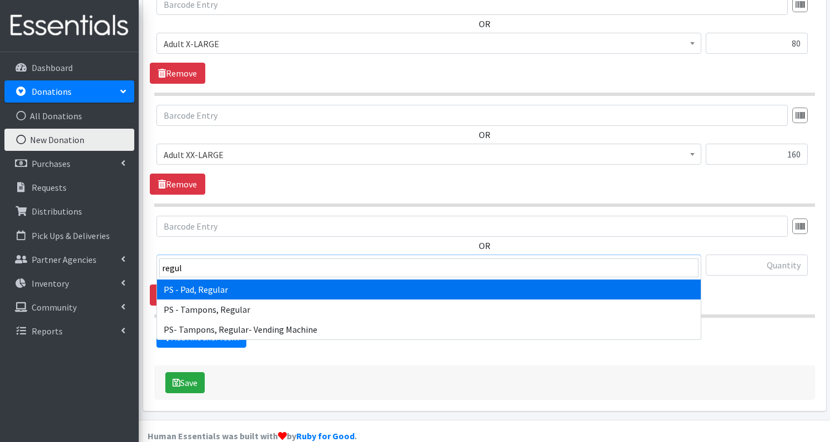
select select "2192"
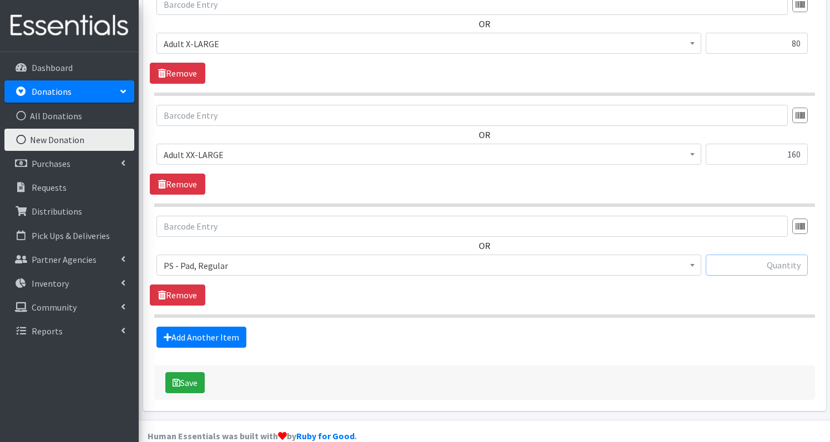
click at [766, 255] on input "text" at bounding box center [757, 265] width 102 height 21
type input "288"
click at [209, 327] on link "Add Another Item" at bounding box center [202, 337] width 90 height 21
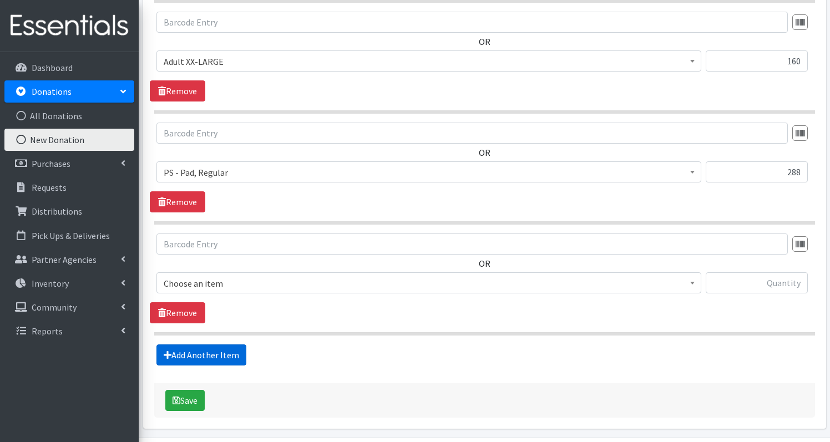
scroll to position [1542, 0]
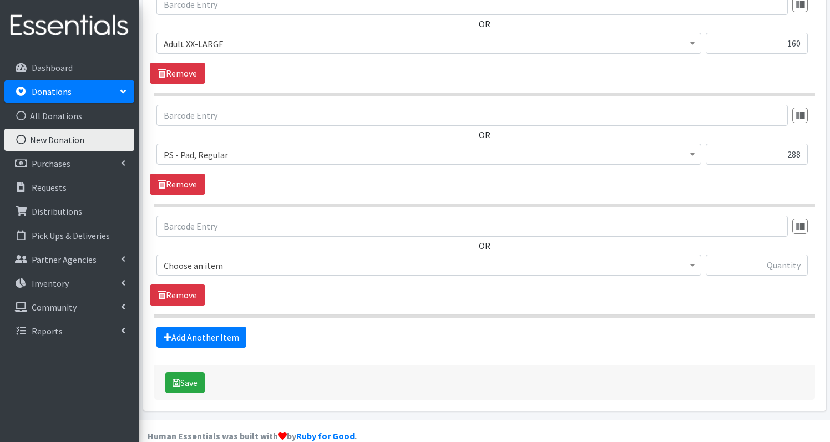
click at [221, 255] on span "Choose an item" at bounding box center [429, 265] width 545 height 21
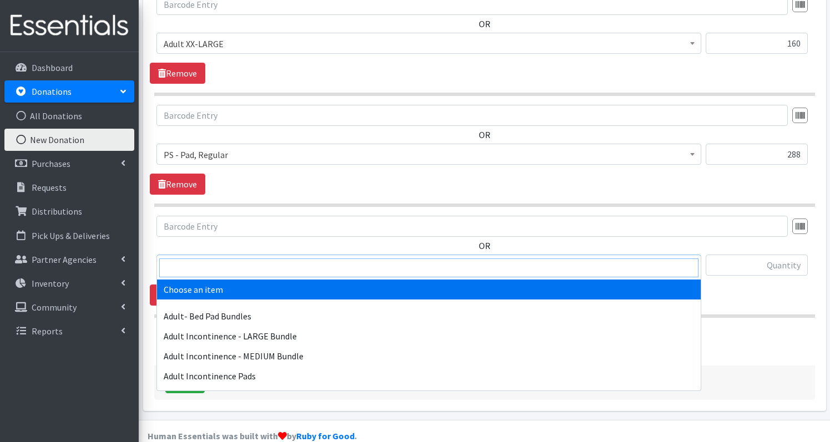
click at [231, 270] on input "search" at bounding box center [428, 268] width 539 height 19
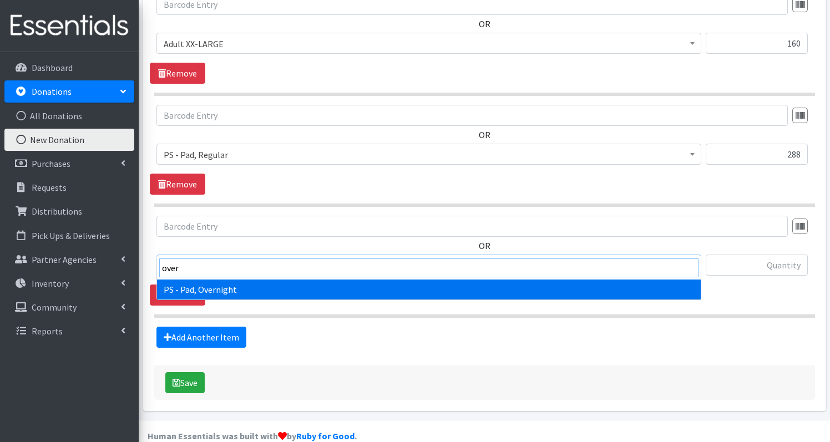
type input "over"
select select "1635"
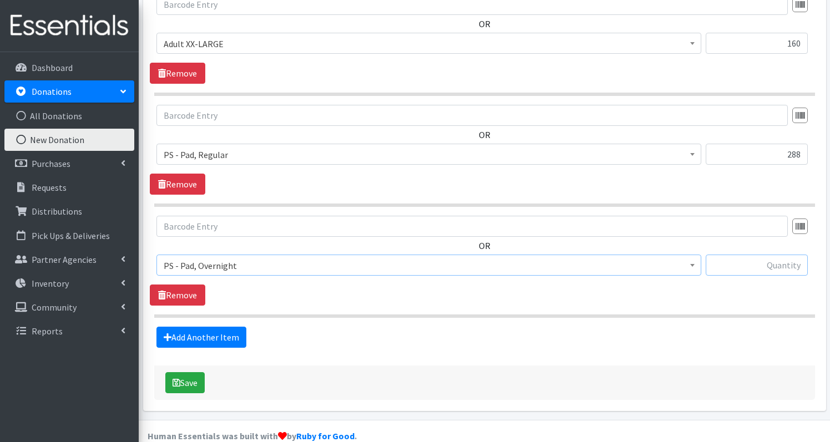
click at [771, 255] on input "text" at bounding box center [757, 265] width 102 height 21
type input "224"
click at [234, 327] on link "Add Another Item" at bounding box center [202, 337] width 90 height 21
click at [230, 258] on span "Choose an item" at bounding box center [429, 266] width 531 height 16
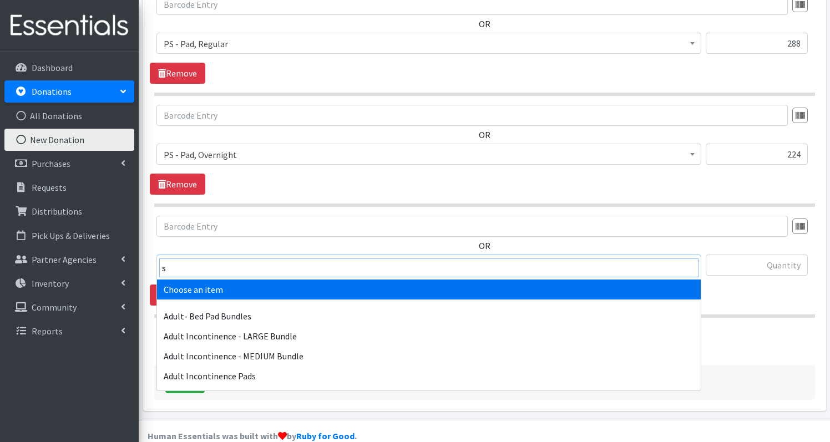
click at [220, 270] on input "s" at bounding box center [428, 268] width 539 height 19
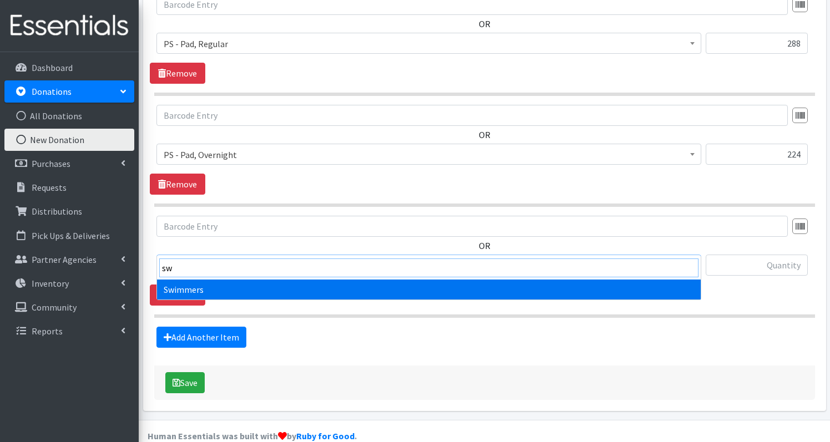
type input "sw"
select select "1261"
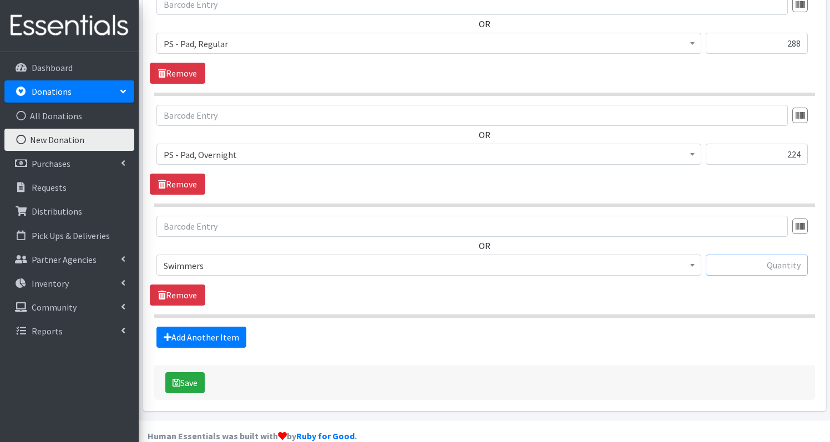
click at [770, 255] on input "text" at bounding box center [757, 265] width 102 height 21
type input "11"
click at [189, 372] on button "Save" at bounding box center [184, 382] width 39 height 21
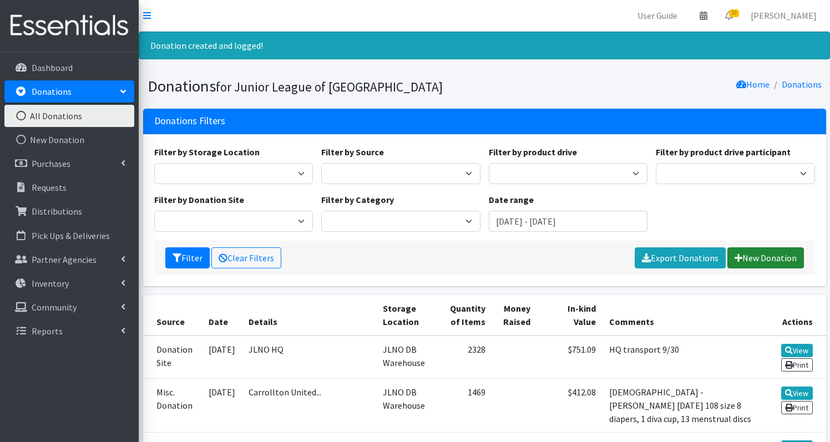
click at [754, 260] on link "New Donation" at bounding box center [766, 258] width 77 height 21
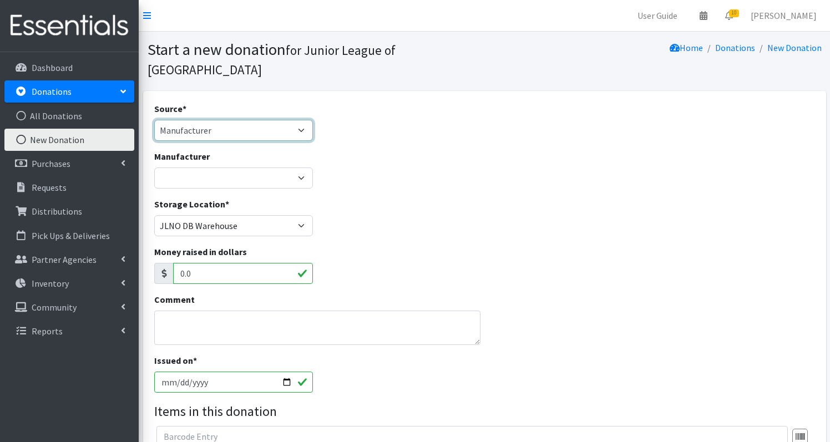
select select "Misc. Donation"
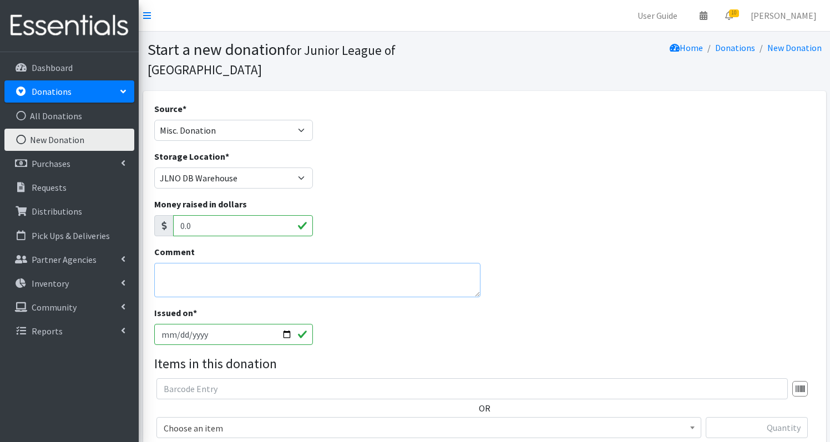
click at [215, 263] on textarea "Comment" at bounding box center [317, 280] width 326 height 34
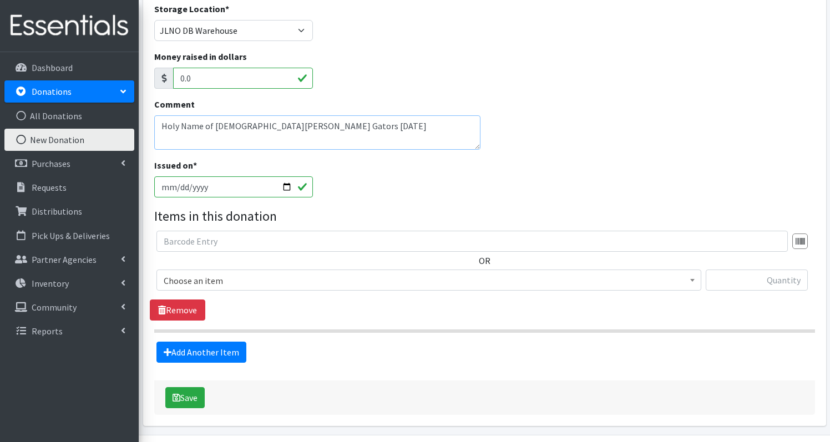
scroll to position [163, 0]
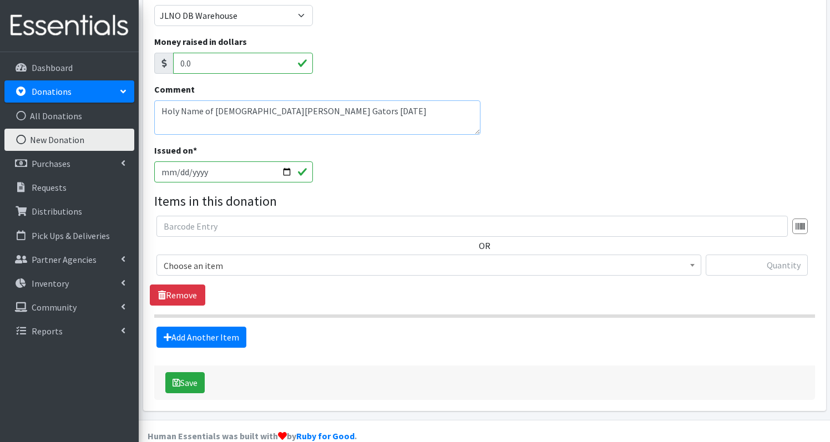
type textarea "Holy Name of [DEMOGRAPHIC_DATA][PERSON_NAME] Gators [DATE]"
click at [249, 258] on span "Choose an item" at bounding box center [429, 266] width 531 height 16
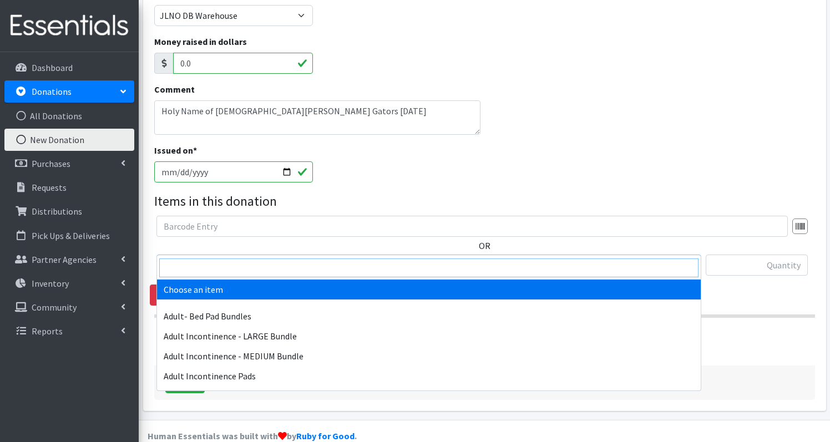
click at [233, 261] on input "search" at bounding box center [428, 268] width 539 height 19
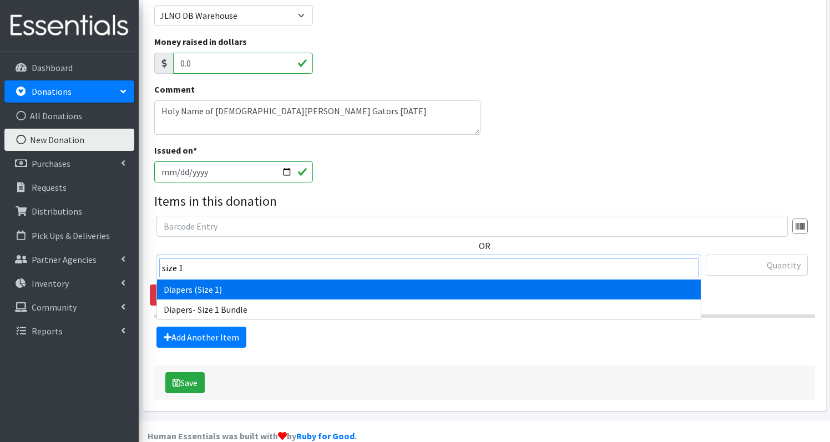
type input "size 1"
select select "1257"
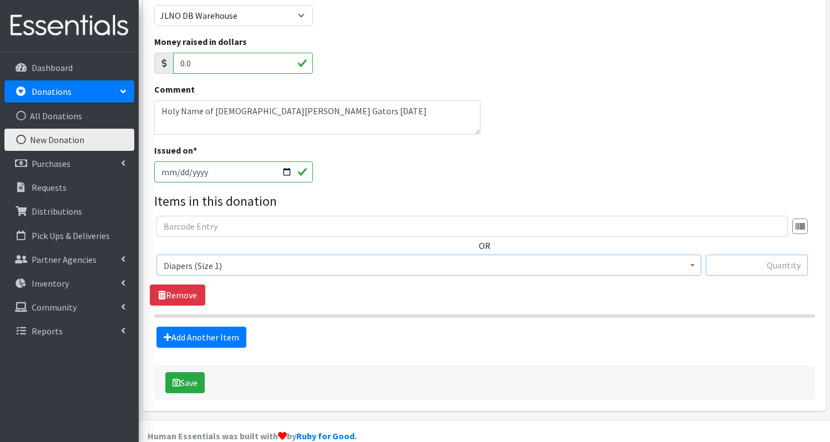
click at [764, 255] on input "text" at bounding box center [757, 265] width 102 height 21
type input "132"
click at [658, 276] on div "OR Choose an item Adult- Bed Pad Bundles Adult Incontinence - LARGE Bundle Adul…" at bounding box center [484, 261] width 669 height 90
click at [195, 327] on link "Add Another Item" at bounding box center [202, 337] width 90 height 21
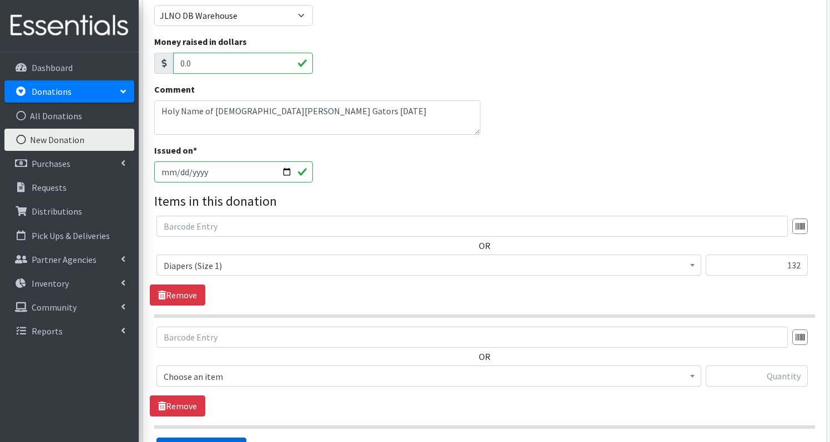
scroll to position [274, 0]
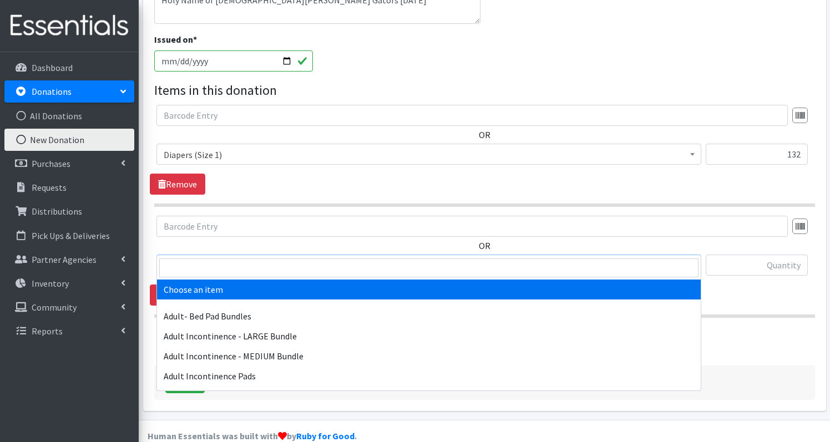
click at [227, 258] on span "Choose an item" at bounding box center [429, 266] width 531 height 16
click at [226, 266] on input "search" at bounding box center [428, 268] width 539 height 19
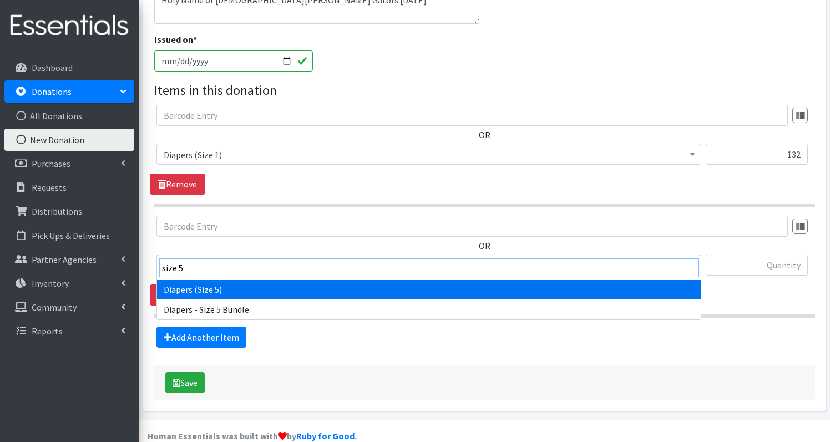
type input "size 5"
select select "1230"
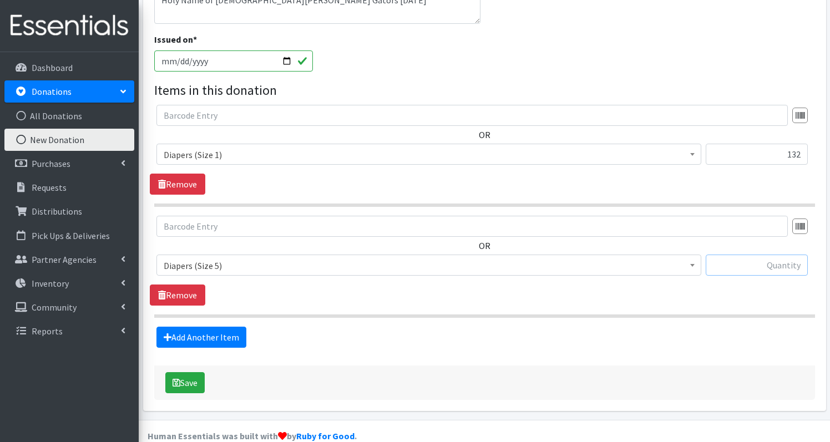
click at [754, 255] on input "text" at bounding box center [757, 265] width 102 height 21
type input "51"
click at [220, 327] on link "Add Another Item" at bounding box center [202, 337] width 90 height 21
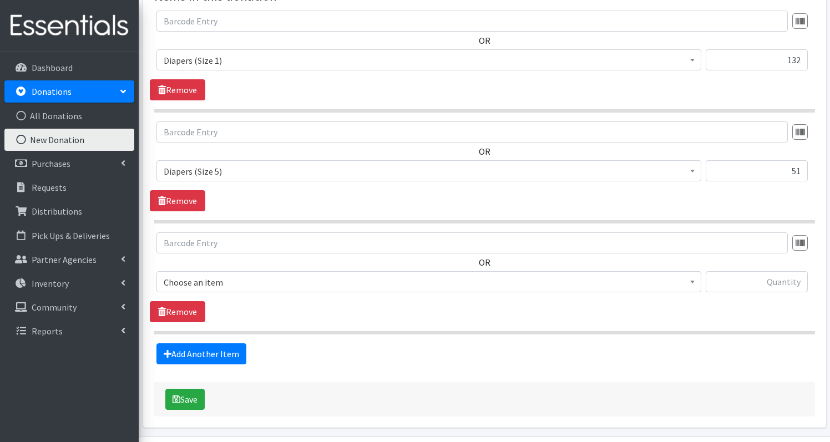
scroll to position [385, 0]
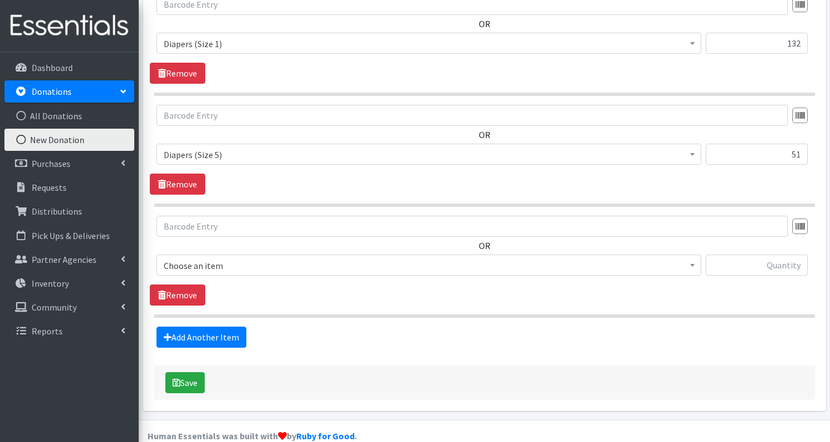
click at [278, 258] on span "Choose an item" at bounding box center [429, 266] width 531 height 16
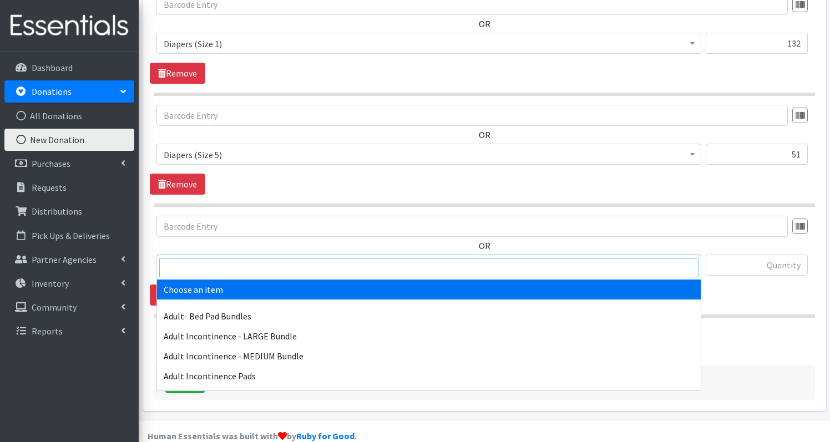
click at [275, 266] on input "search" at bounding box center [428, 268] width 539 height 19
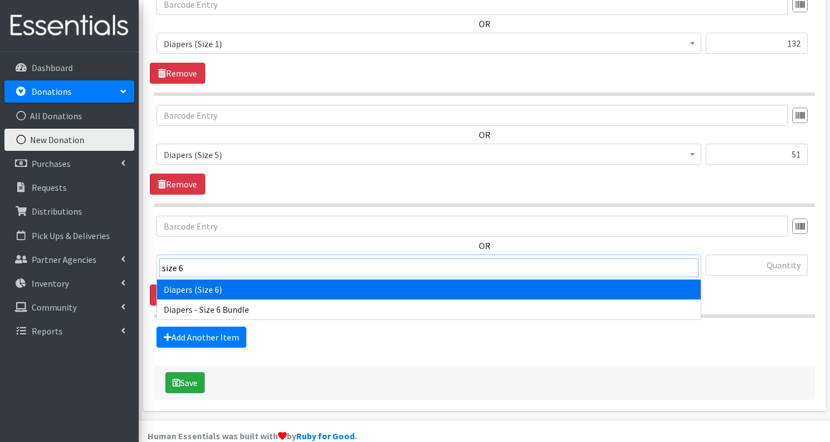
type input "size 6"
select select "1231"
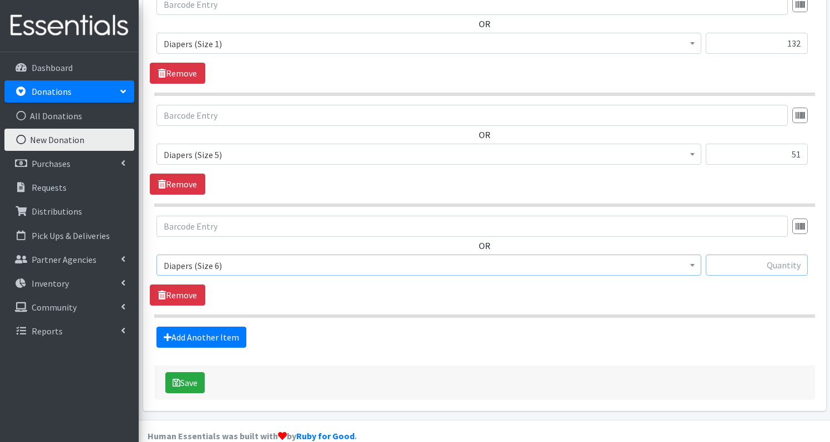
click at [770, 255] on input "text" at bounding box center [757, 265] width 102 height 21
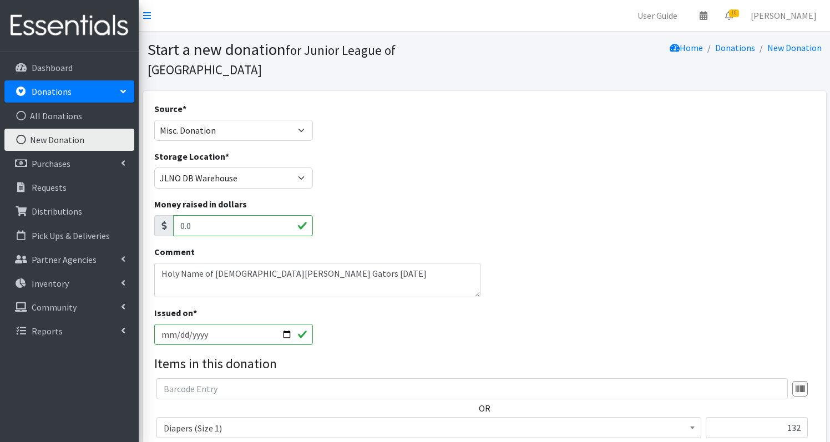
scroll to position [0, 0]
type input "38"
click at [270, 269] on textarea "Holy Name of [DEMOGRAPHIC_DATA][PERSON_NAME] Gators [DATE]" at bounding box center [317, 280] width 326 height 34
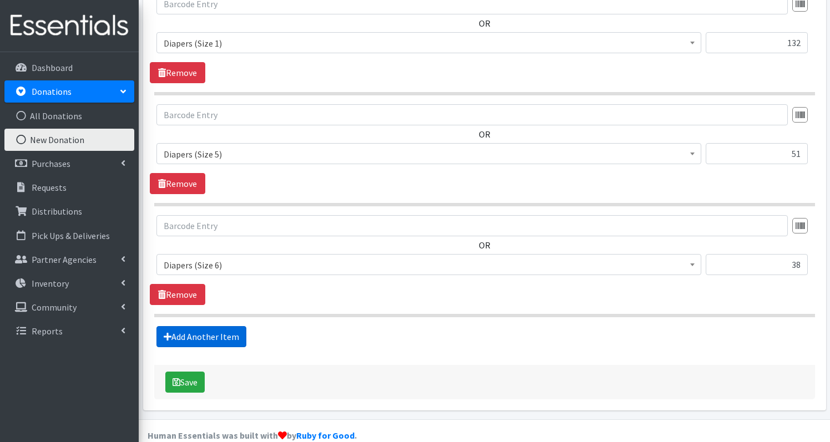
scroll to position [385, 0]
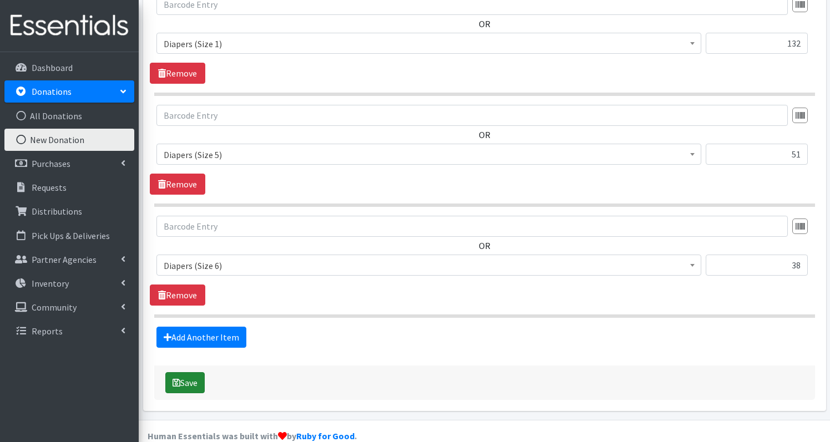
type textarea "Holy Name of [DEMOGRAPHIC_DATA][PERSON_NAME] Gators [DATE] *** 56 size 8 diapers"
click at [184, 372] on button "Save" at bounding box center [184, 382] width 39 height 21
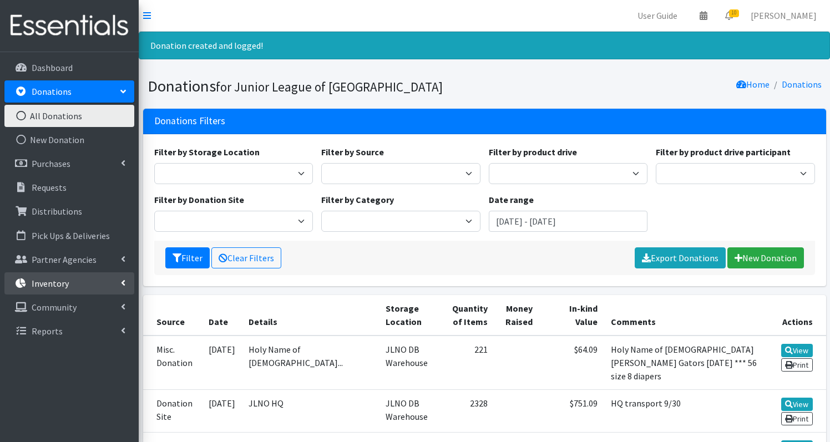
click at [62, 282] on p "Inventory" at bounding box center [50, 283] width 37 height 11
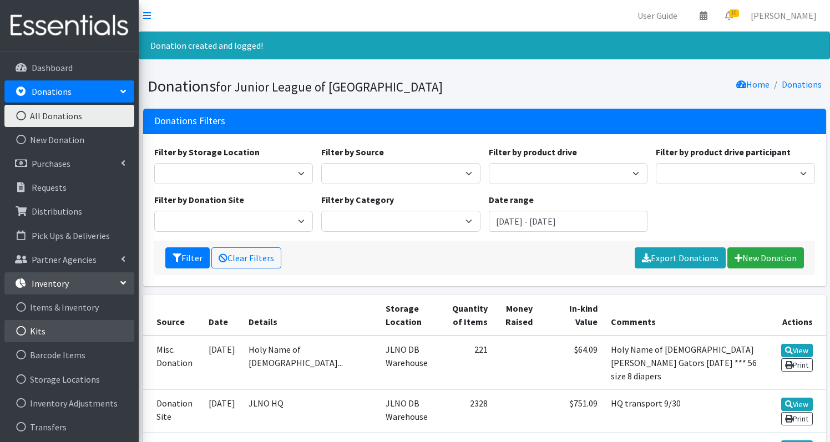
click at [47, 334] on link "Kits" at bounding box center [69, 331] width 130 height 22
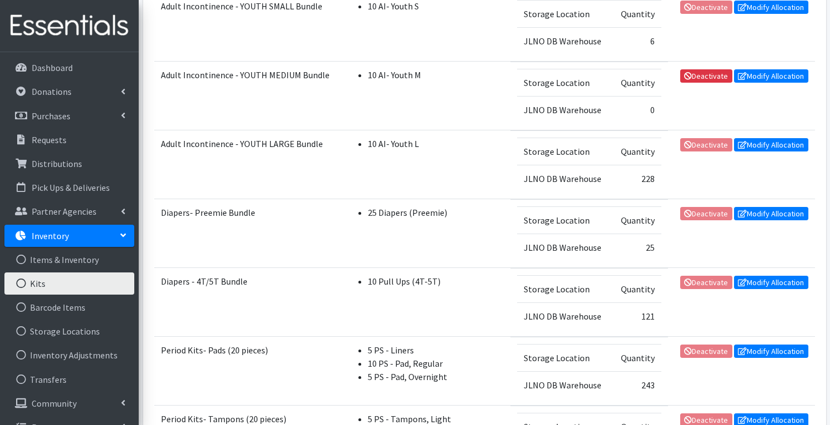
scroll to position [683, 0]
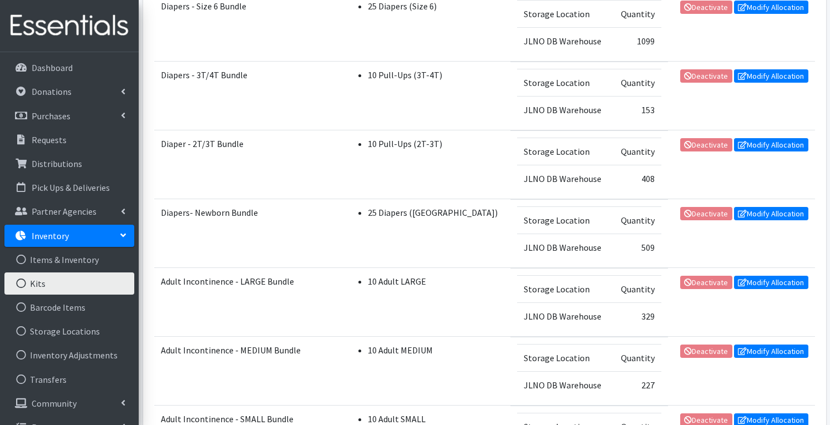
click at [541, 215] on td "Storage Location" at bounding box center [564, 219] width 95 height 27
click at [770, 214] on link "Modify Allocation" at bounding box center [771, 213] width 74 height 13
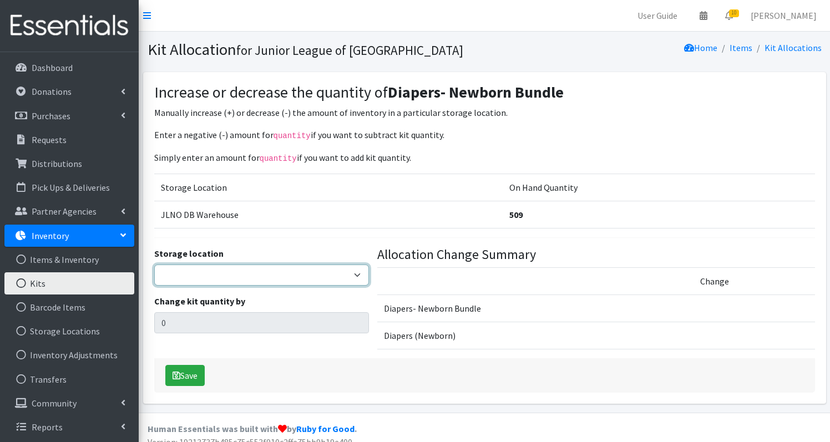
select select "24"
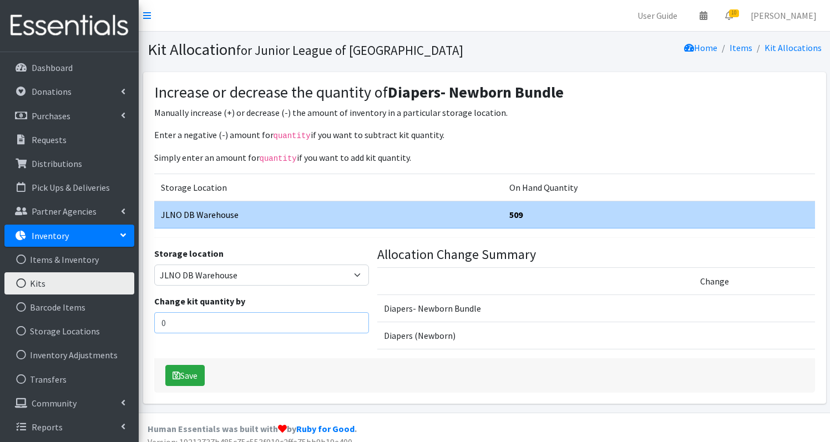
click at [206, 323] on input "0" at bounding box center [261, 322] width 215 height 21
type input "0"
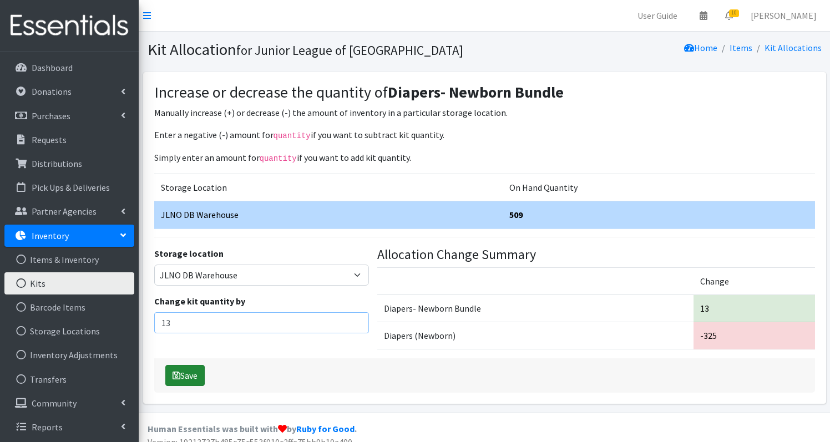
type input "13"
click at [197, 370] on button "Save" at bounding box center [184, 375] width 39 height 21
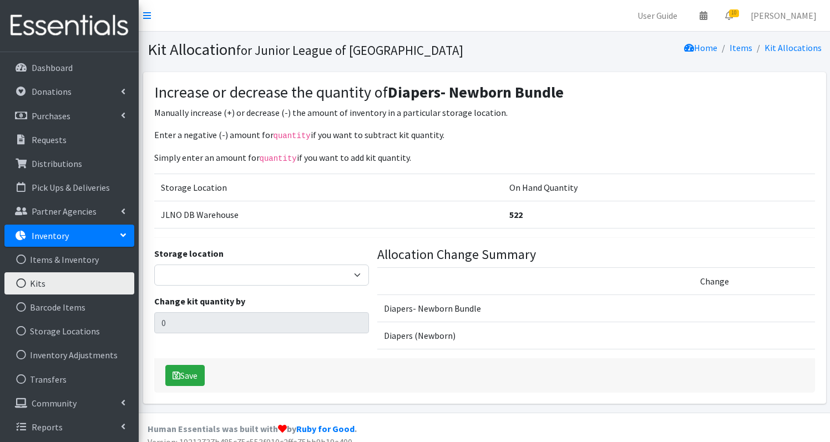
click at [68, 281] on link "Kits" at bounding box center [69, 283] width 130 height 22
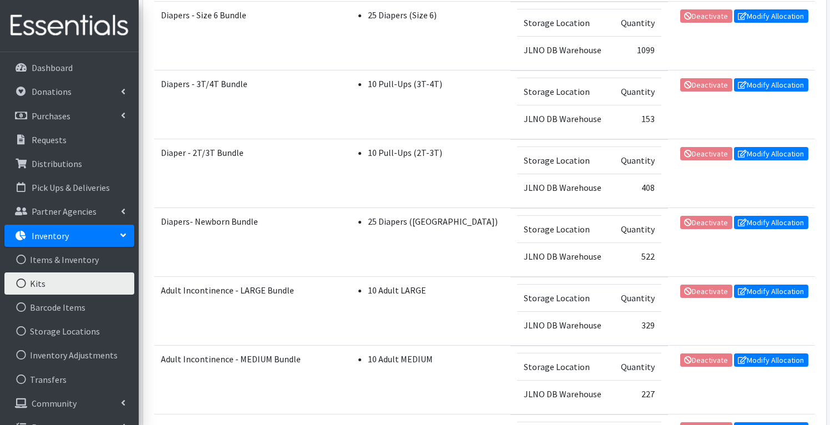
scroll to position [50, 0]
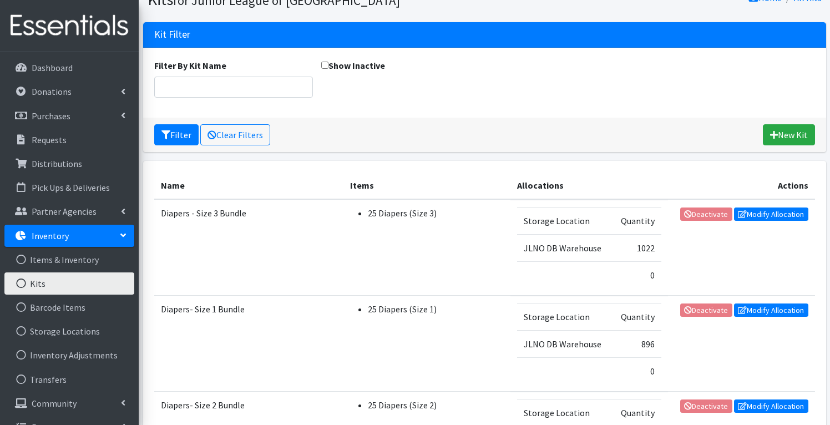
click at [735, 332] on td "Deactivate Modify Allocation" at bounding box center [741, 344] width 147 height 96
click at [755, 310] on link "Modify Allocation" at bounding box center [771, 310] width 74 height 13
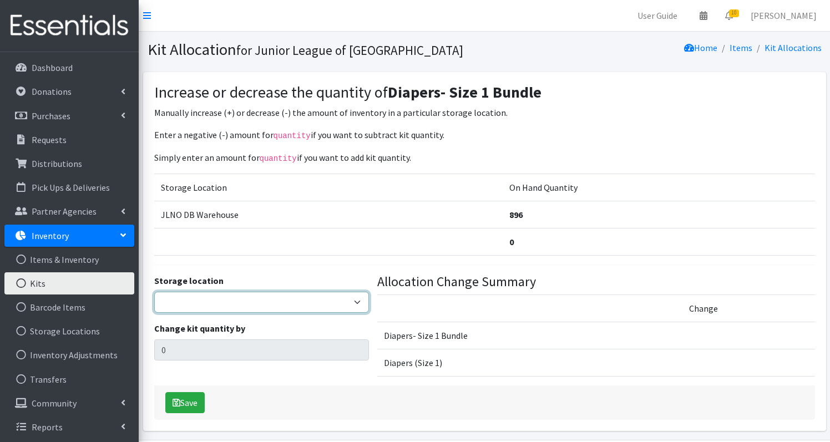
select select "24"
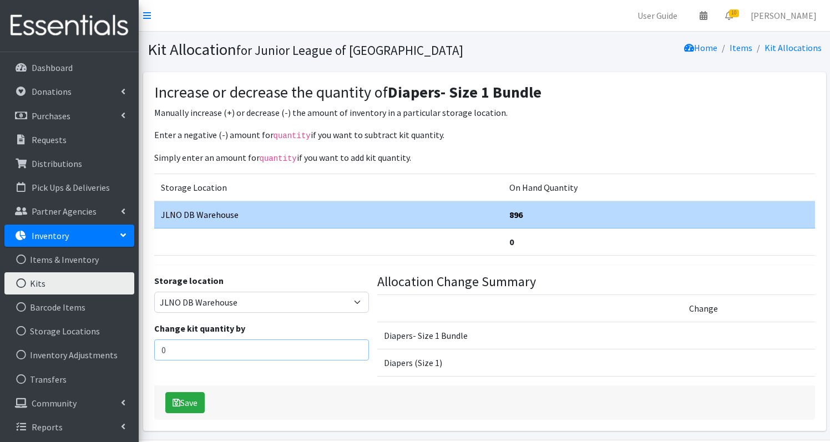
click at [224, 345] on input "0" at bounding box center [261, 350] width 215 height 21
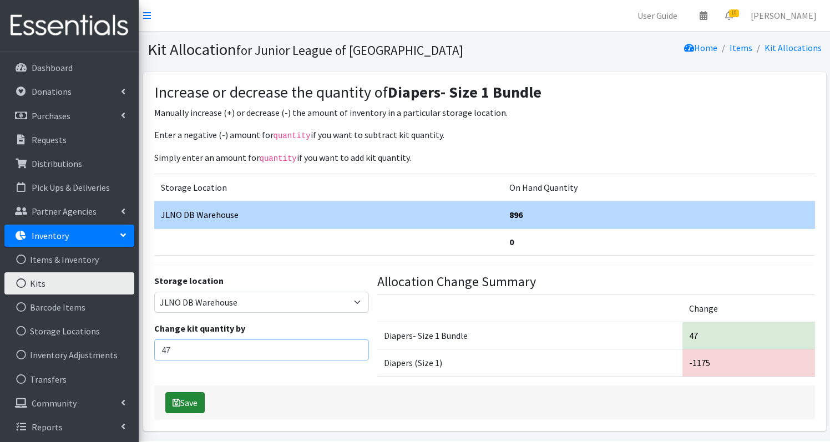
type input "47"
click at [180, 403] on button "Save" at bounding box center [184, 402] width 39 height 21
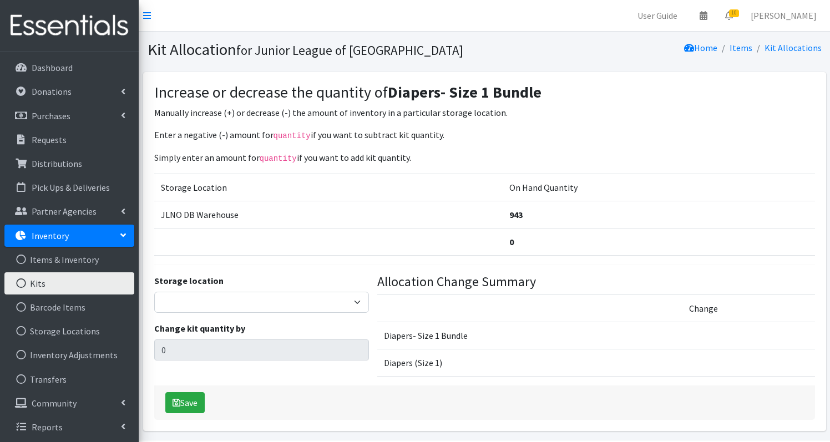
click at [47, 290] on link "Kits" at bounding box center [69, 283] width 130 height 22
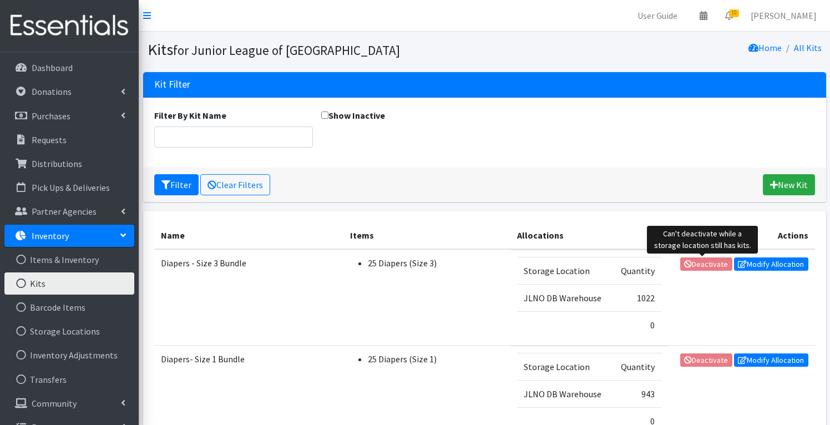
click at [706, 264] on span "Deactivate" at bounding box center [706, 263] width 52 height 11
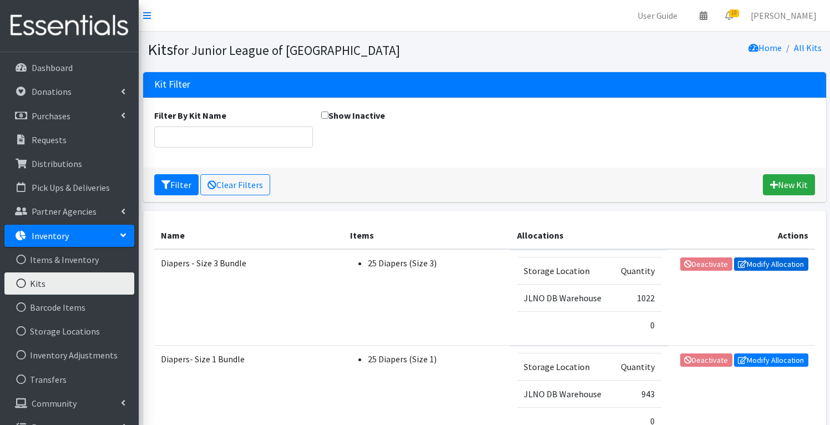
click at [773, 266] on link "Modify Allocation" at bounding box center [771, 264] width 74 height 13
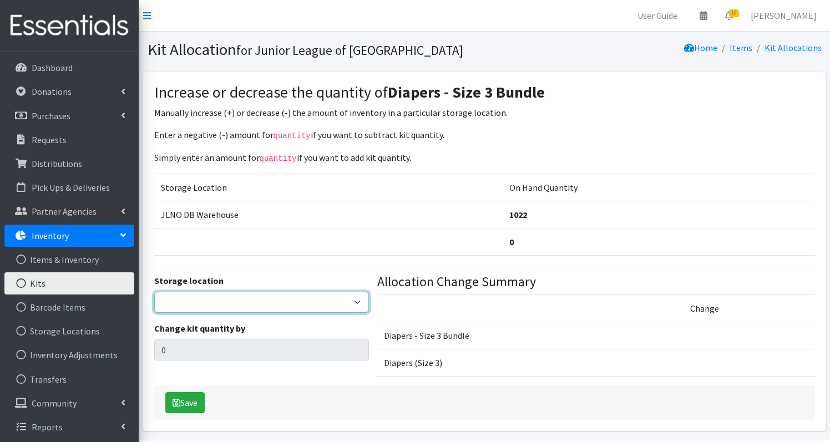
select select "24"
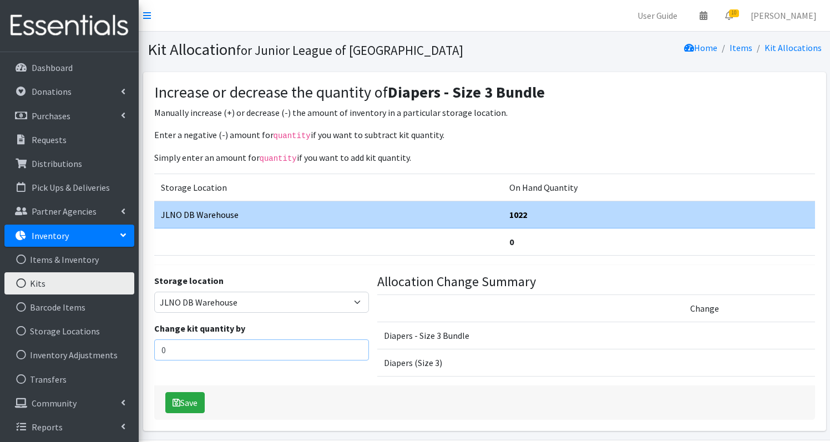
click at [210, 348] on input "0" at bounding box center [261, 350] width 215 height 21
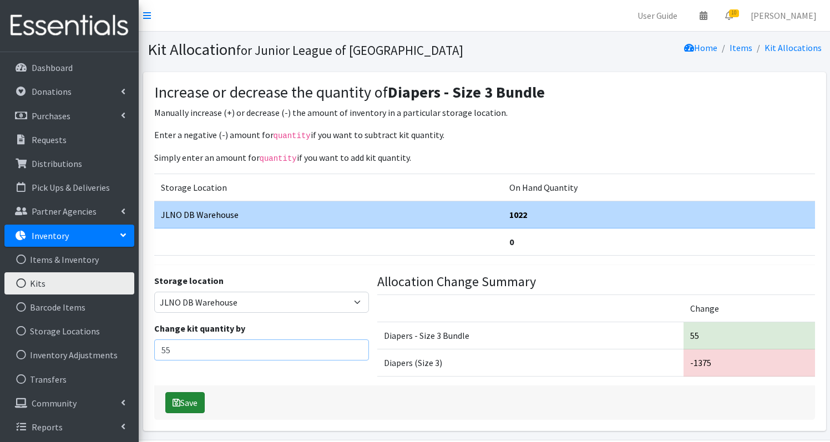
type input "55"
click at [189, 392] on button "Save" at bounding box center [184, 402] width 39 height 21
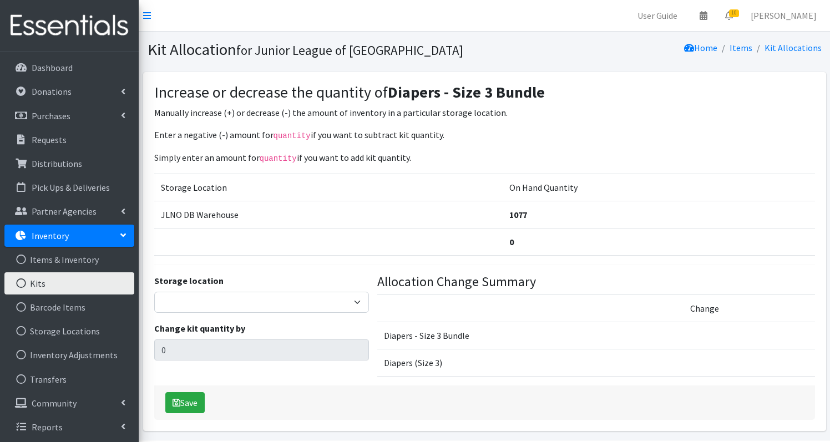
click at [36, 287] on link "Kits" at bounding box center [69, 283] width 130 height 22
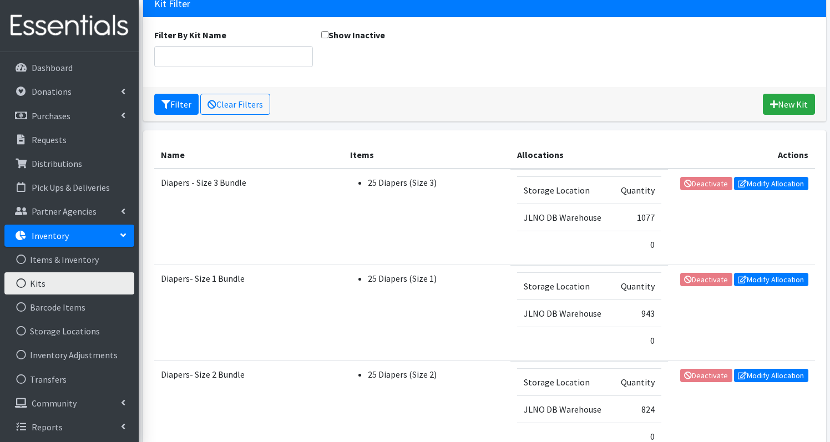
scroll to position [88, 0]
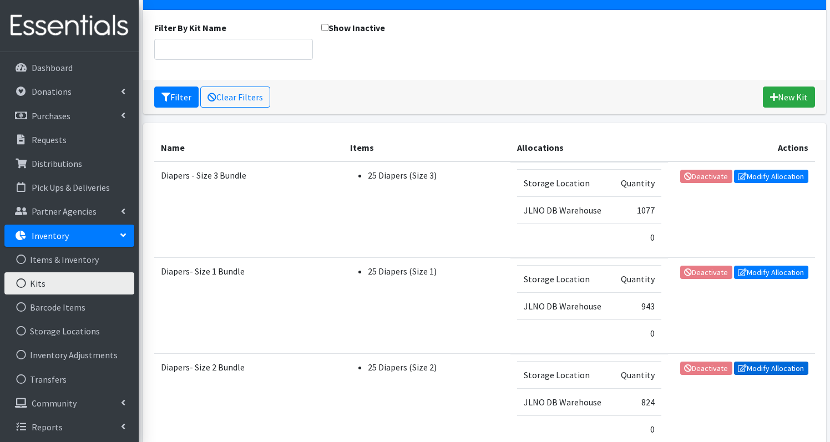
click at [760, 370] on link "Modify Allocation" at bounding box center [771, 368] width 74 height 13
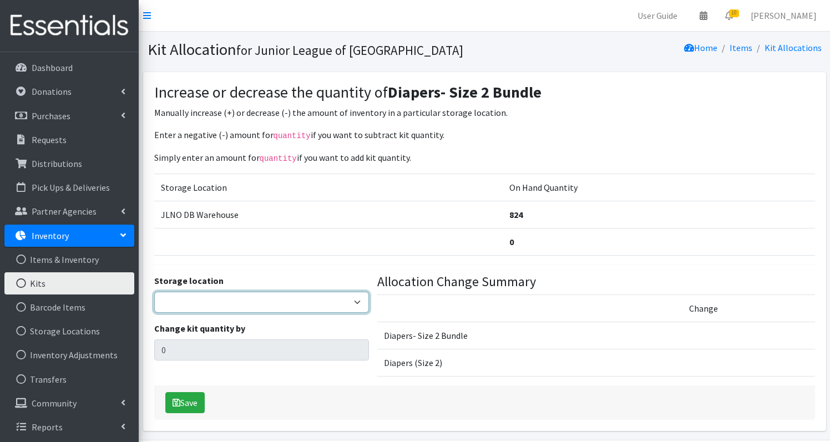
select select "24"
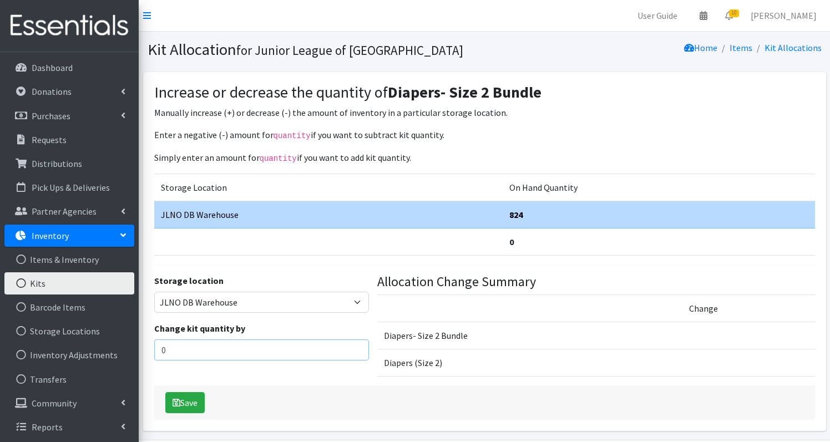
click at [185, 347] on input "0" at bounding box center [261, 350] width 215 height 21
click at [185, 351] on input "0" at bounding box center [261, 350] width 215 height 21
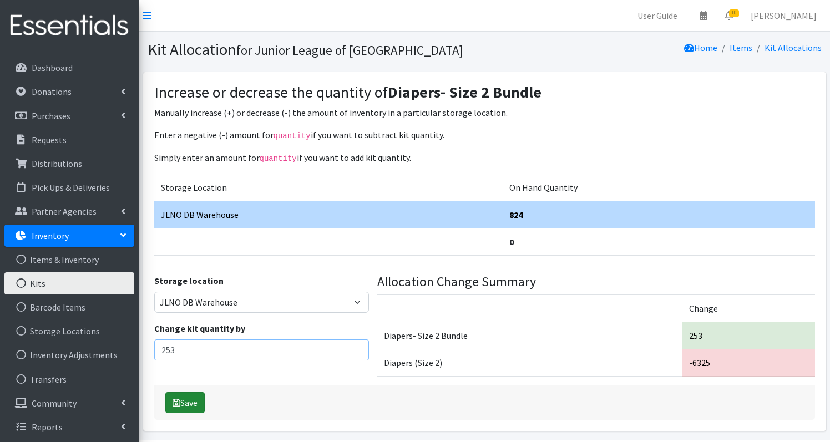
type input "253"
click at [182, 402] on button "Save" at bounding box center [184, 402] width 39 height 21
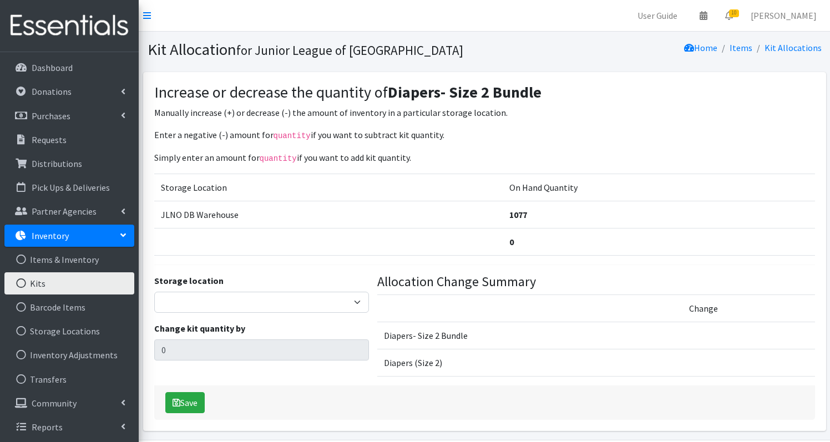
click at [57, 285] on link "Kits" at bounding box center [69, 283] width 130 height 22
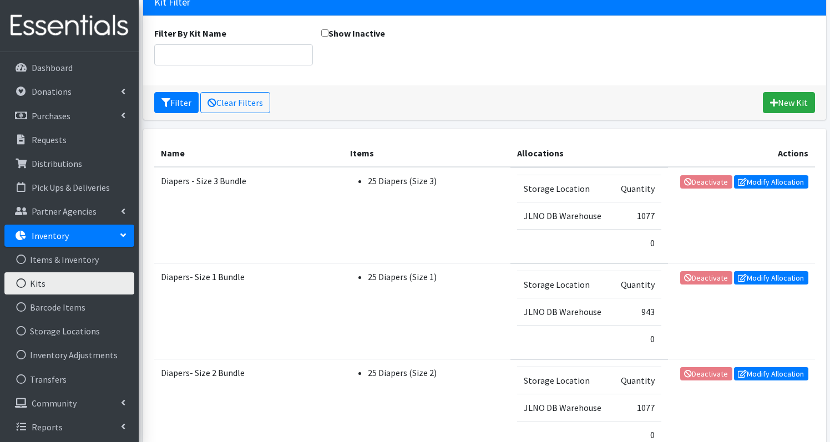
scroll to position [139, 0]
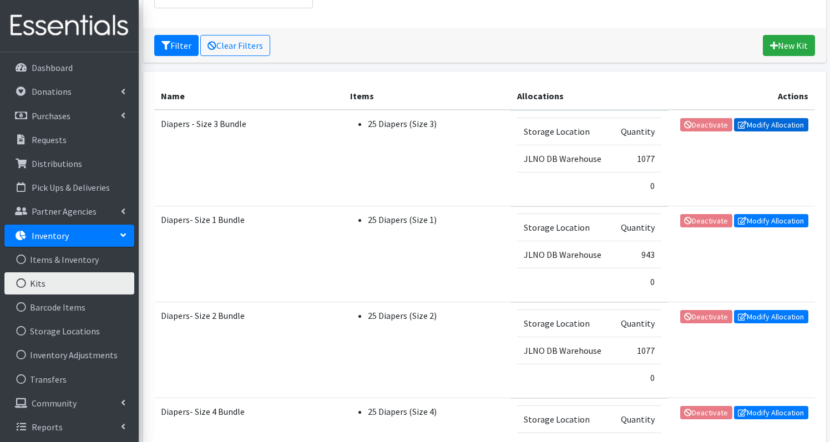
click at [774, 124] on link "Modify Allocation" at bounding box center [771, 124] width 74 height 13
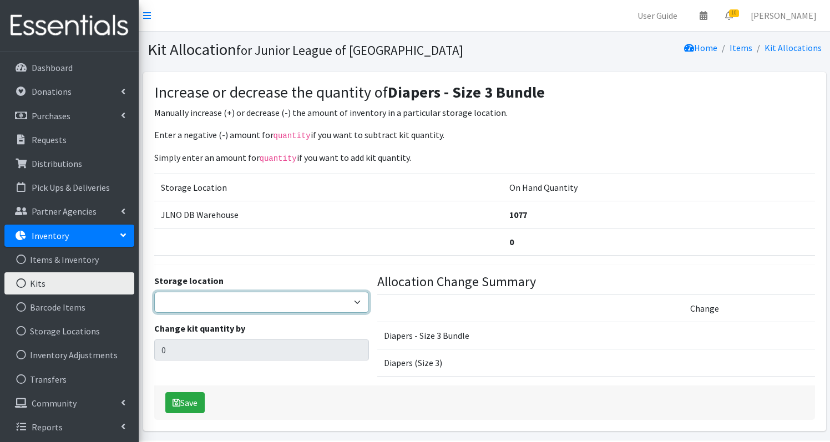
select select "24"
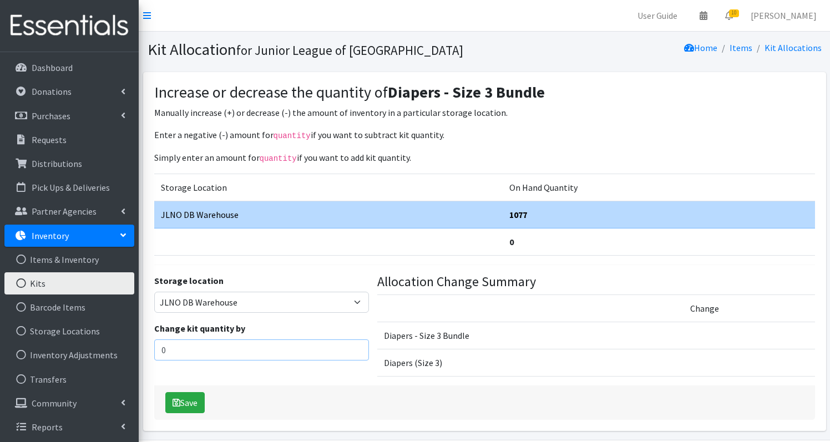
click at [205, 355] on input "0" at bounding box center [261, 350] width 215 height 21
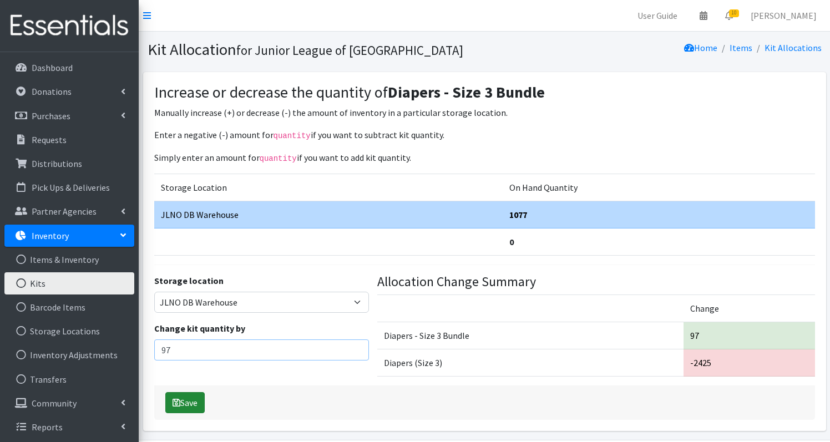
type input "97"
click at [196, 397] on button "Save" at bounding box center [184, 402] width 39 height 21
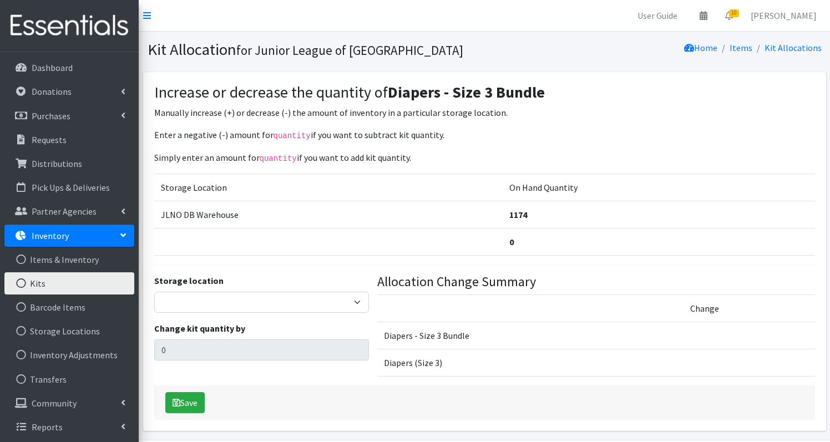
click at [66, 284] on link "Kits" at bounding box center [69, 283] width 130 height 22
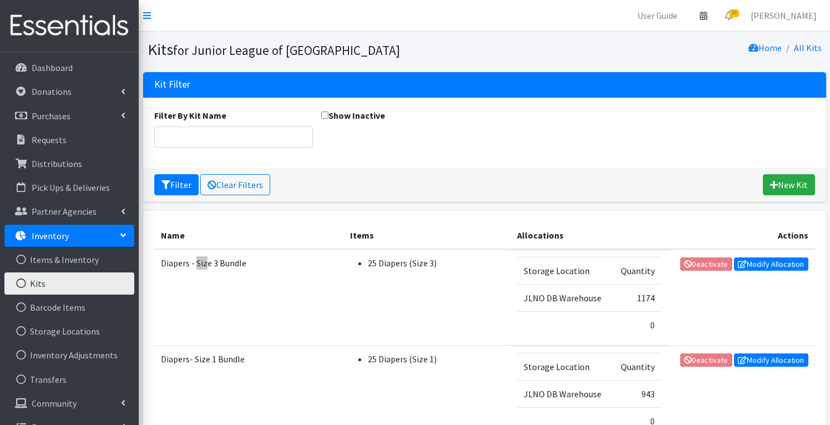
scroll to position [339, 0]
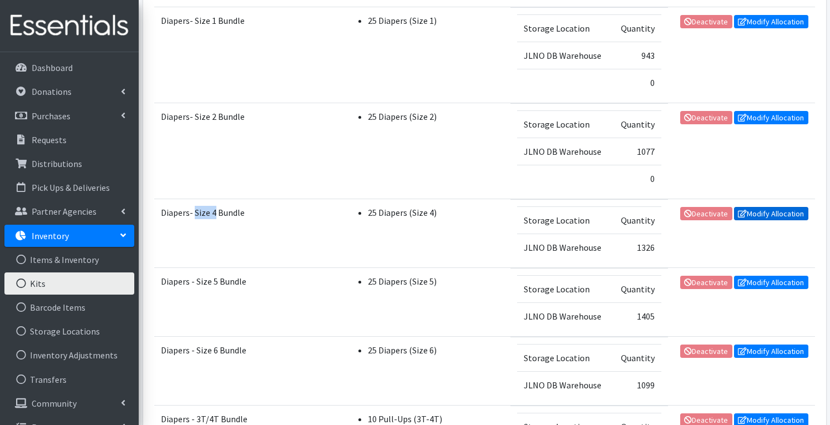
click at [761, 215] on link "Modify Allocation" at bounding box center [771, 213] width 74 height 13
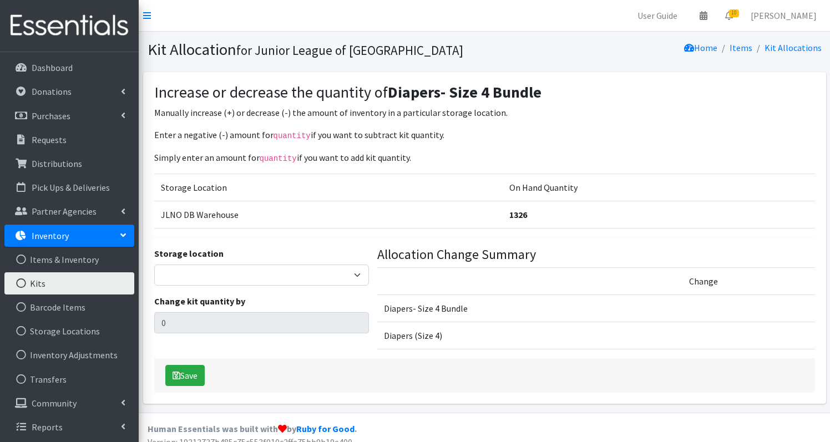
click at [250, 287] on div "Storage location [GEOGRAPHIC_DATA] Change kit quantity by 0" at bounding box center [261, 303] width 223 height 112
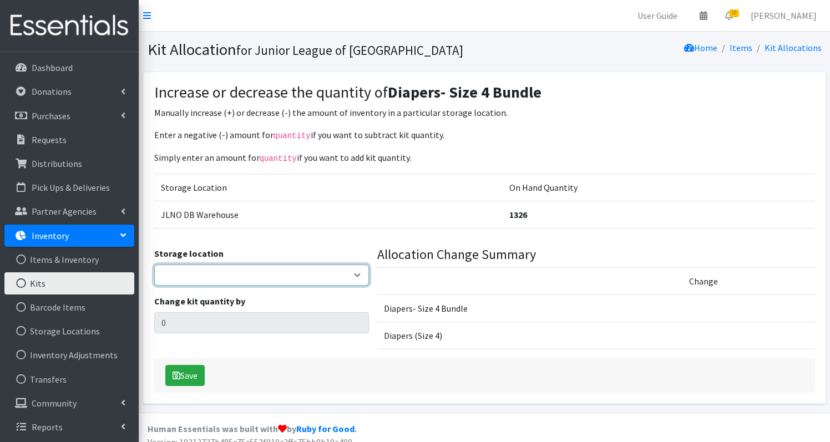
select select "24"
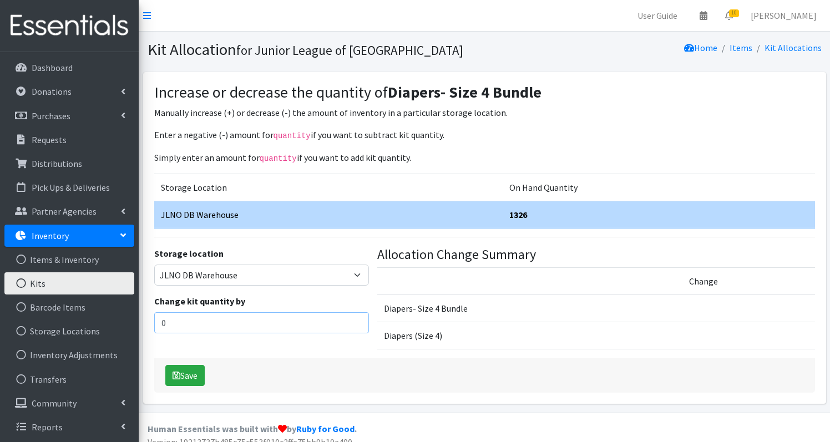
click at [219, 319] on input "0" at bounding box center [261, 322] width 215 height 21
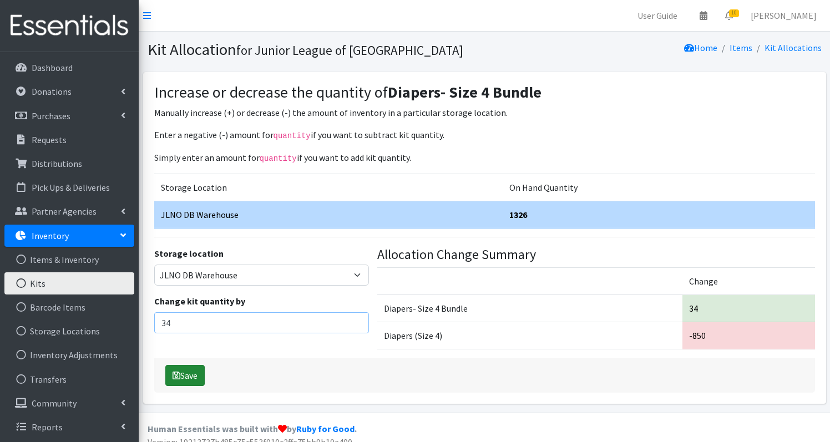
type input "34"
click at [196, 372] on button "Save" at bounding box center [184, 375] width 39 height 21
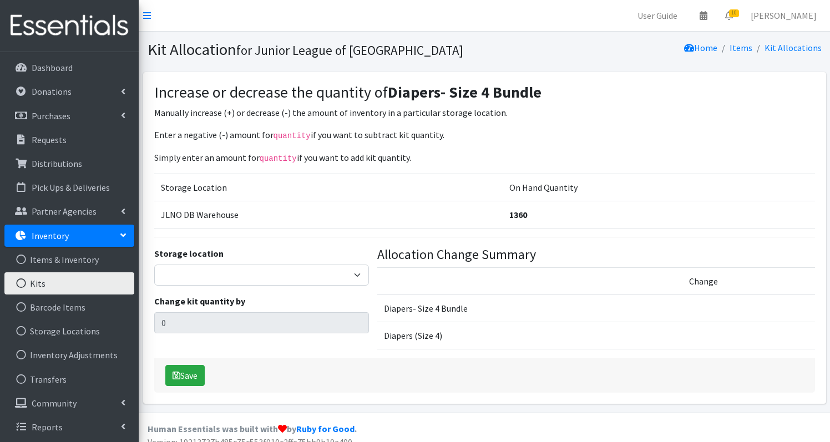
click at [78, 284] on link "Kits" at bounding box center [69, 283] width 130 height 22
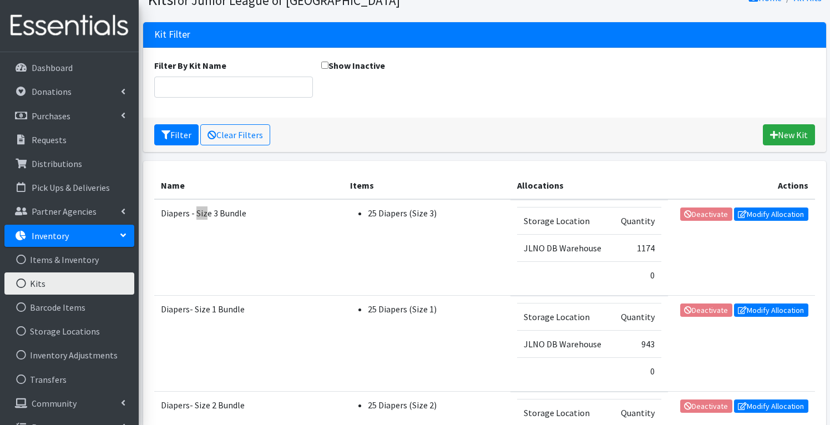
scroll to position [407, 0]
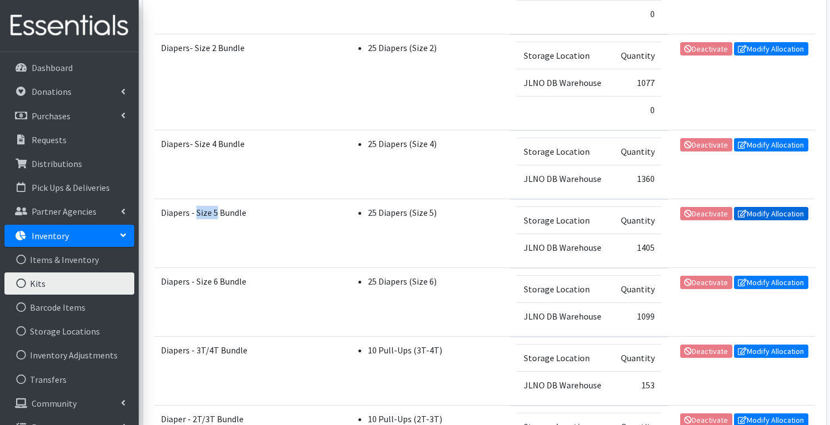
click at [767, 213] on link "Modify Allocation" at bounding box center [771, 213] width 74 height 13
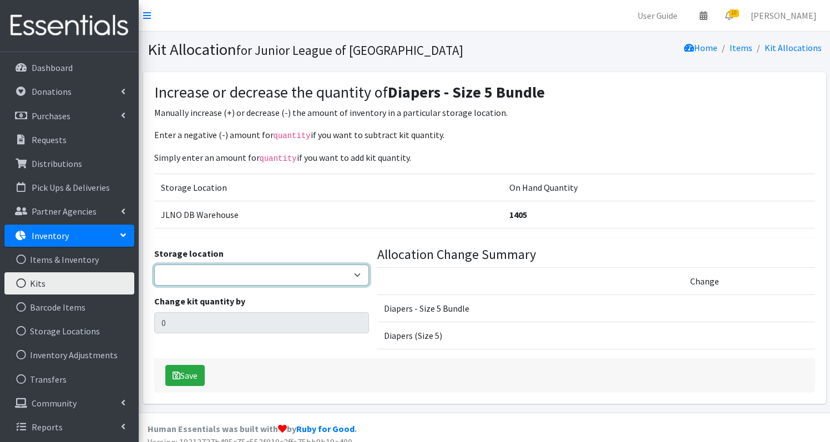
select select "24"
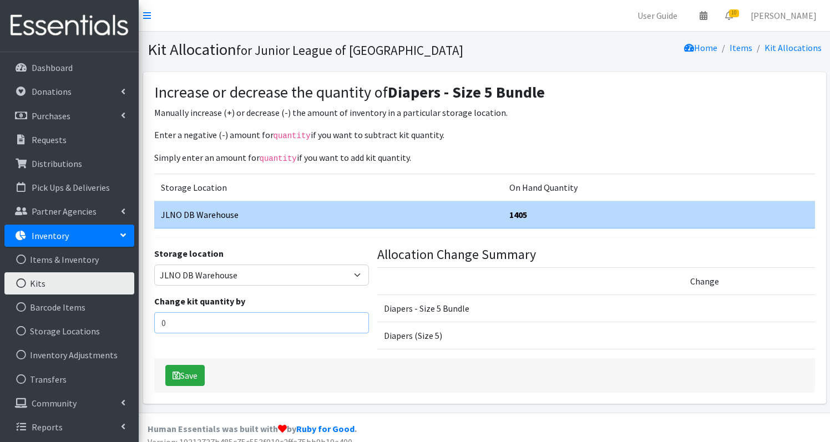
click at [239, 317] on input "0" at bounding box center [261, 322] width 215 height 21
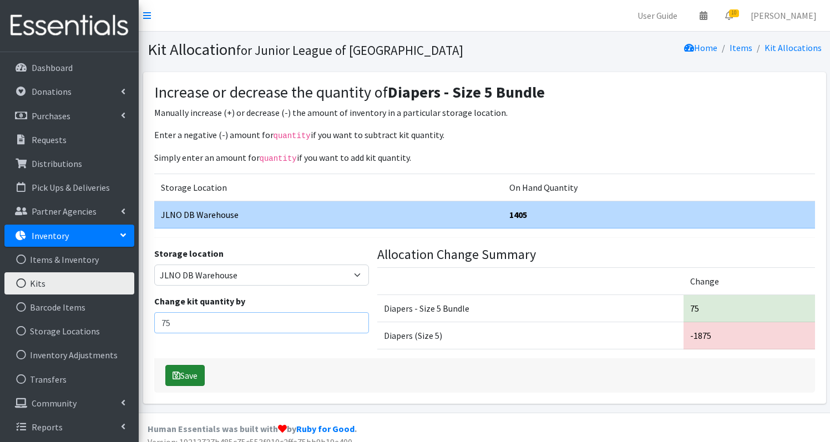
type input "75"
click at [195, 368] on button "Save" at bounding box center [184, 375] width 39 height 21
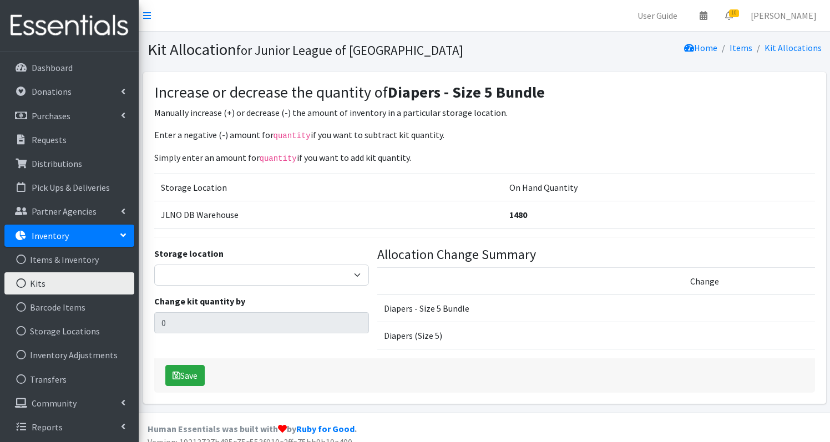
click at [53, 284] on link "Kits" at bounding box center [69, 283] width 130 height 22
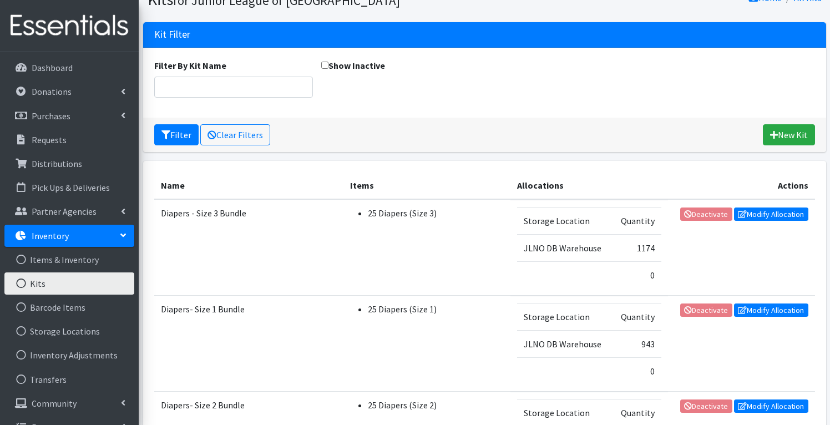
scroll to position [476, 0]
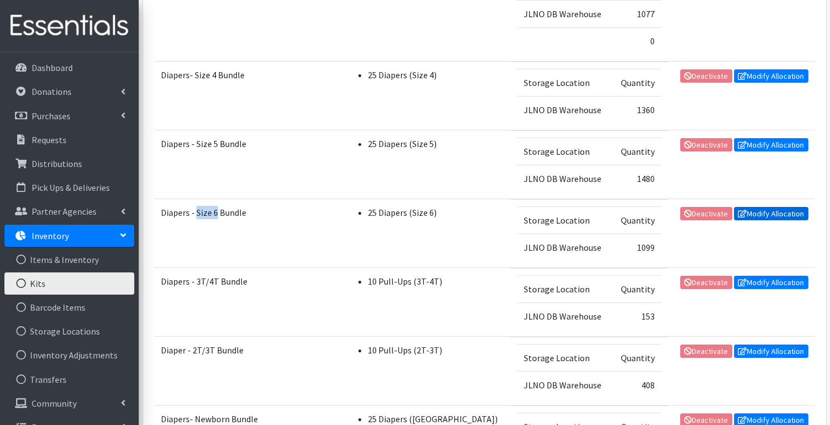
click at [764, 215] on link "Modify Allocation" at bounding box center [771, 213] width 74 height 13
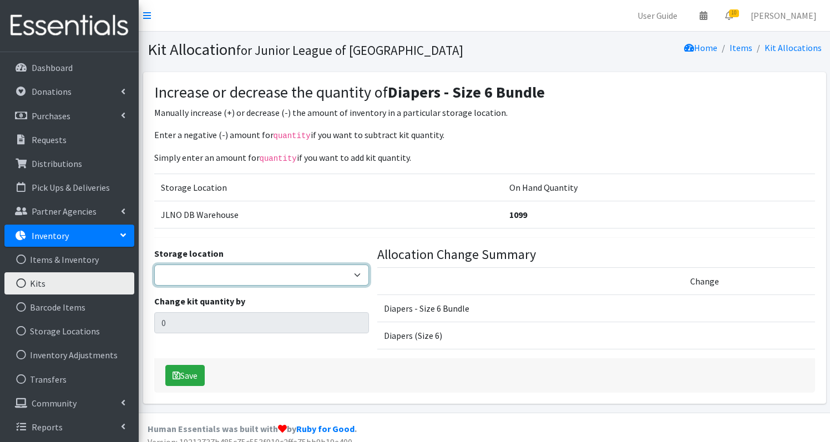
select select "24"
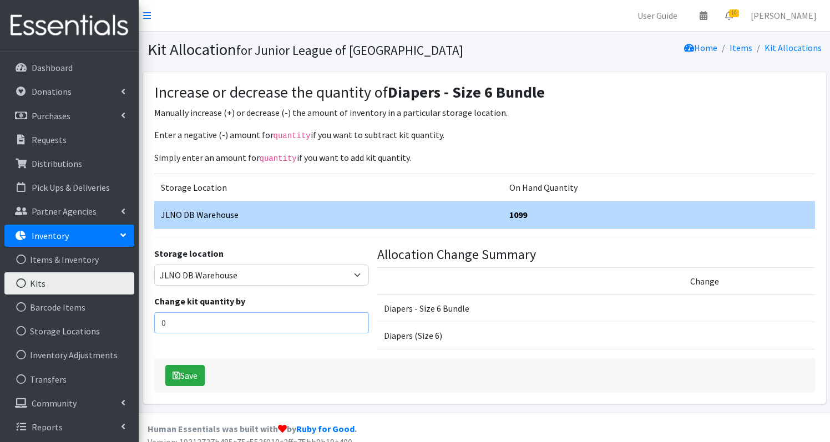
click at [252, 315] on input "0" at bounding box center [261, 322] width 215 height 21
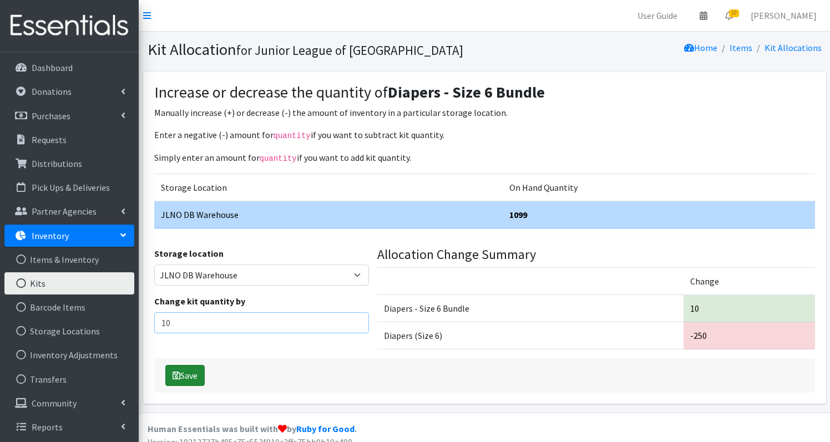
type input "10"
click at [195, 374] on button "Save" at bounding box center [184, 375] width 39 height 21
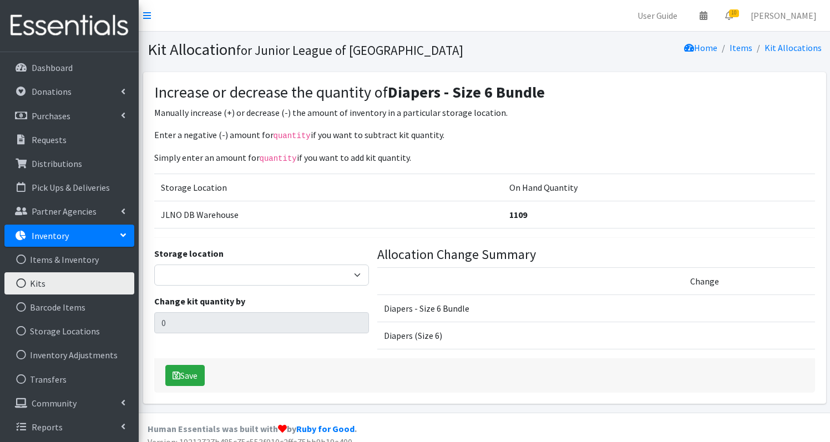
click at [55, 287] on link "Kits" at bounding box center [69, 283] width 130 height 22
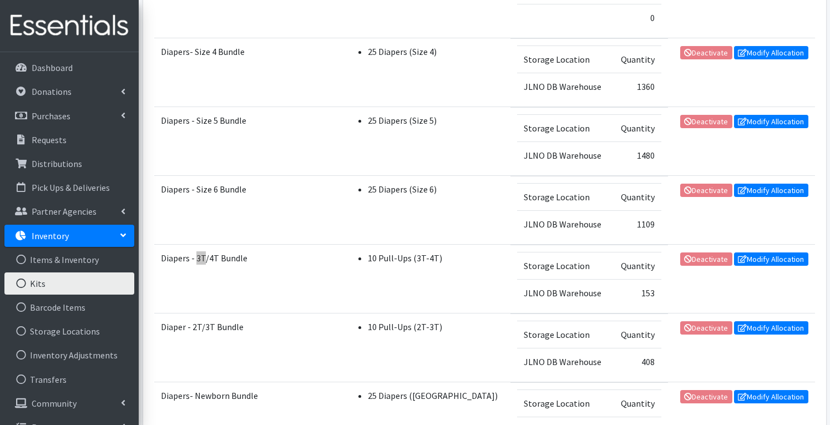
scroll to position [508, 0]
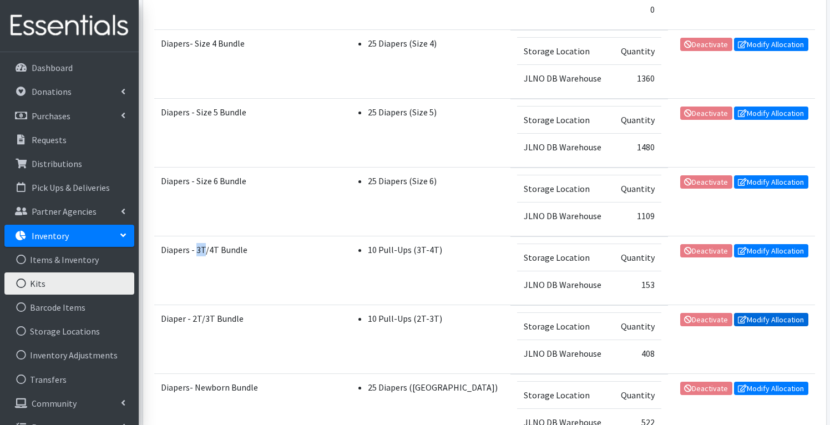
click at [776, 320] on link "Modify Allocation" at bounding box center [771, 319] width 74 height 13
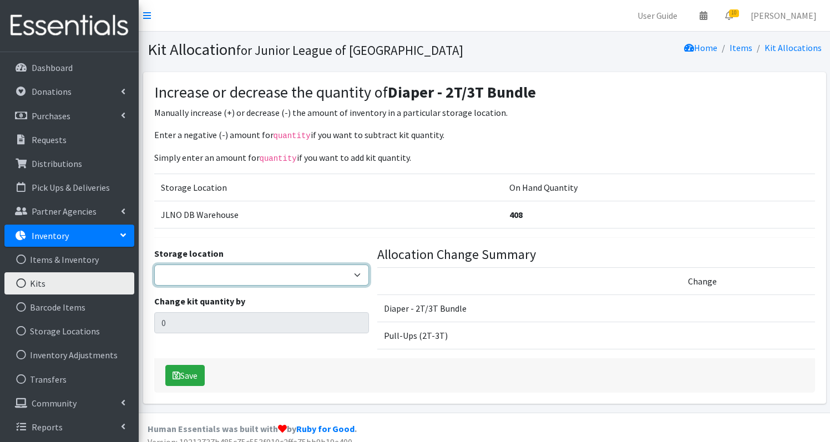
select select "24"
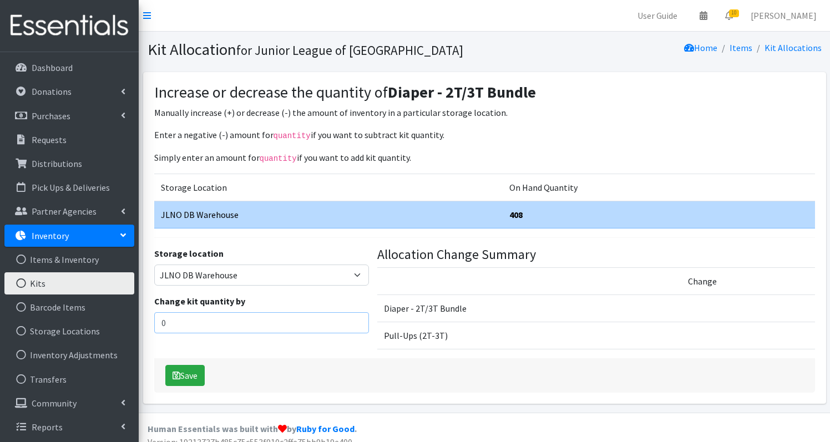
click at [241, 320] on input "0" at bounding box center [261, 322] width 215 height 21
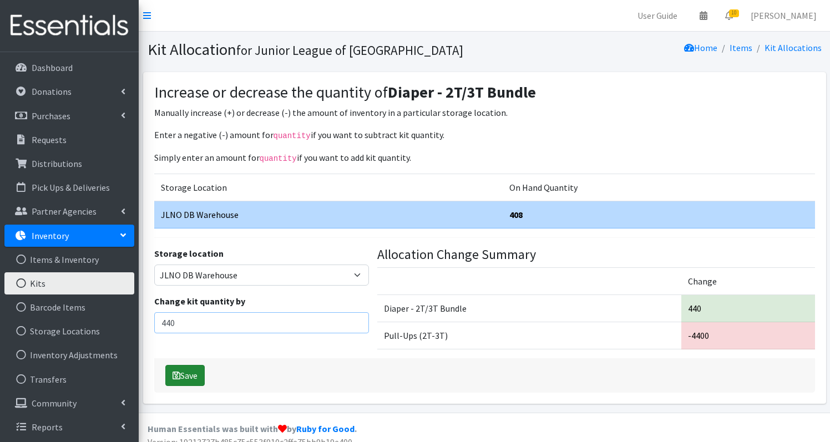
type input "440"
click at [192, 370] on button "Save" at bounding box center [184, 375] width 39 height 21
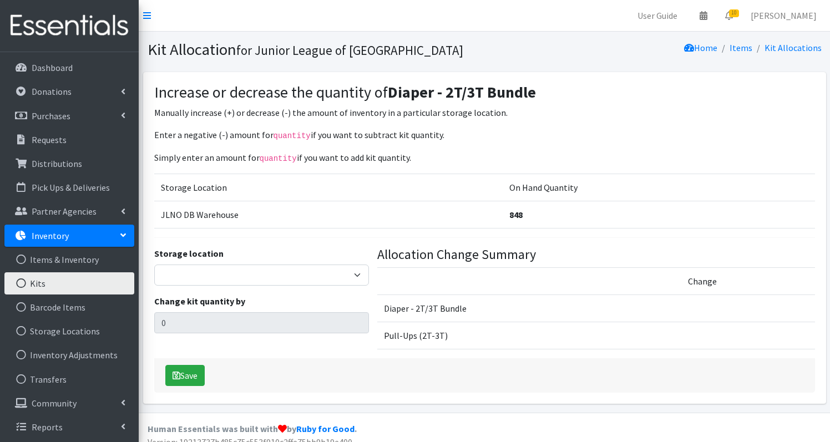
click at [57, 287] on link "Kits" at bounding box center [69, 283] width 130 height 22
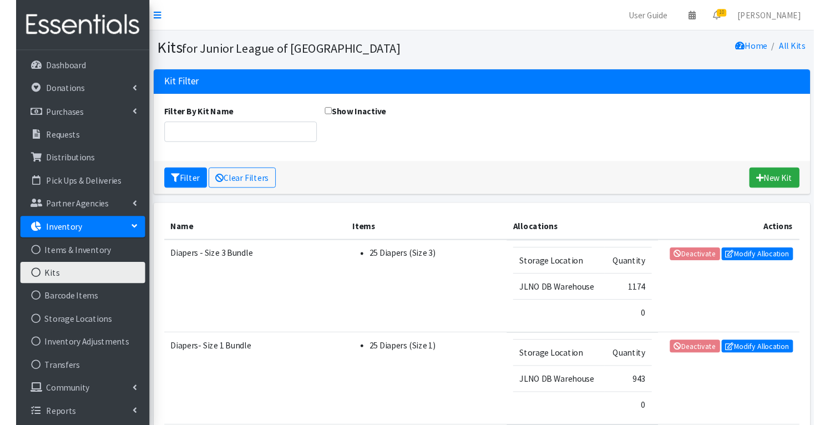
scroll to position [536, 0]
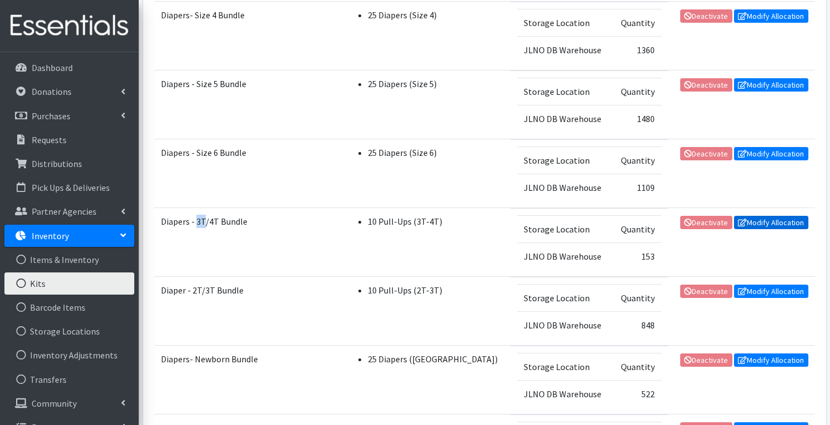
click at [758, 220] on link "Modify Allocation" at bounding box center [771, 222] width 74 height 13
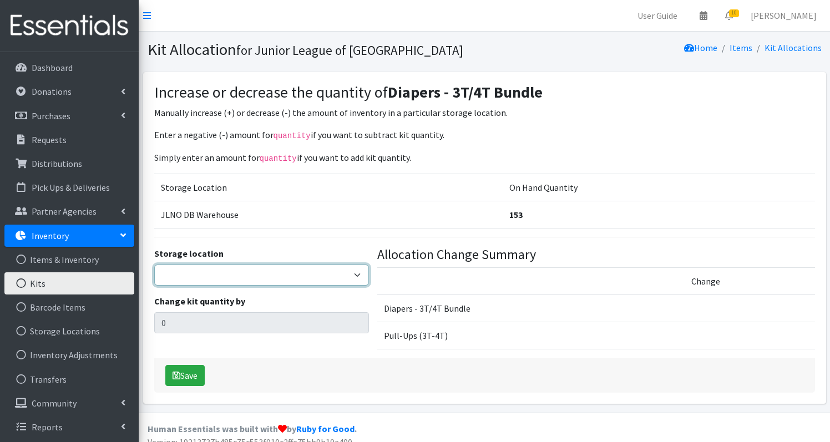
select select "24"
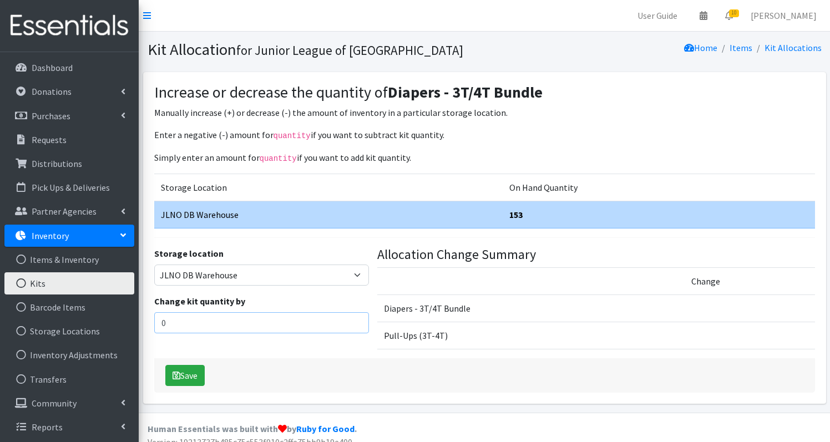
click at [232, 319] on input "0" at bounding box center [261, 322] width 215 height 21
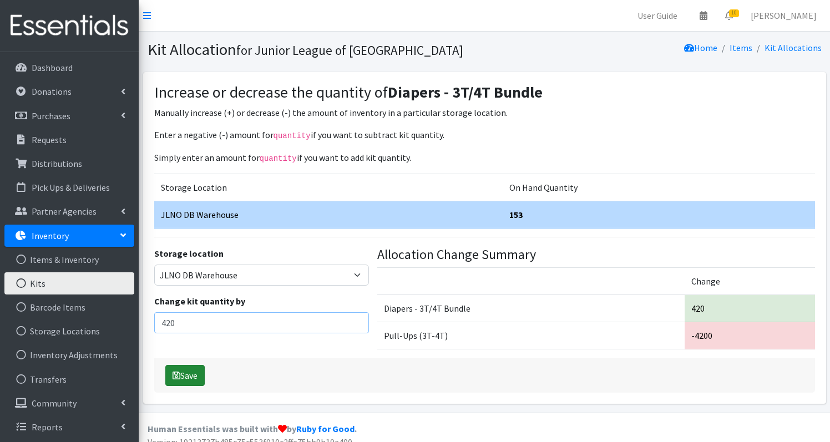
type input "420"
click at [201, 369] on button "Save" at bounding box center [184, 375] width 39 height 21
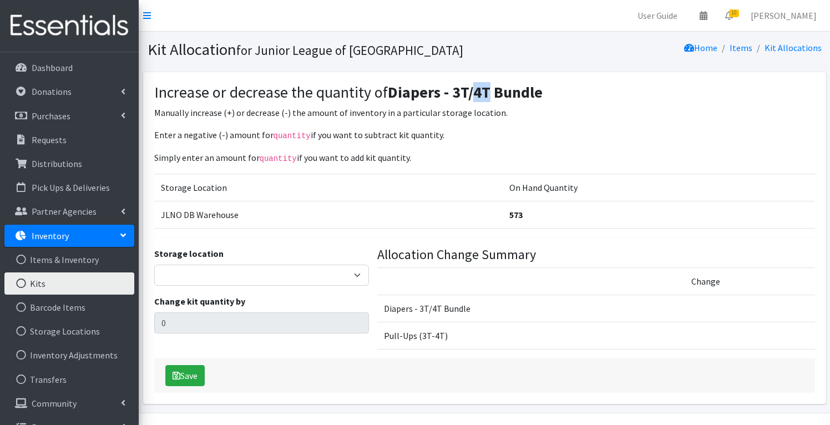
click at [84, 277] on link "Kits" at bounding box center [69, 283] width 130 height 22
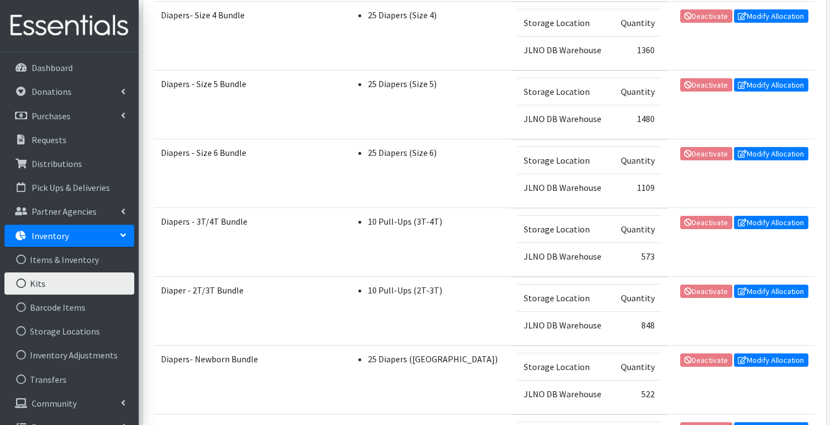
scroll to position [1508, 0]
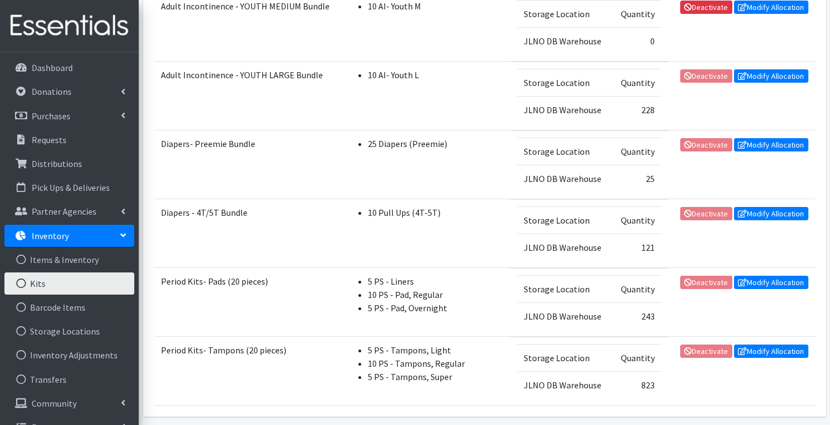
click at [418, 240] on td "10 Pull Ups (4T-5T)" at bounding box center [428, 233] width 168 height 69
click at [772, 216] on link "Modify Allocation" at bounding box center [771, 213] width 74 height 13
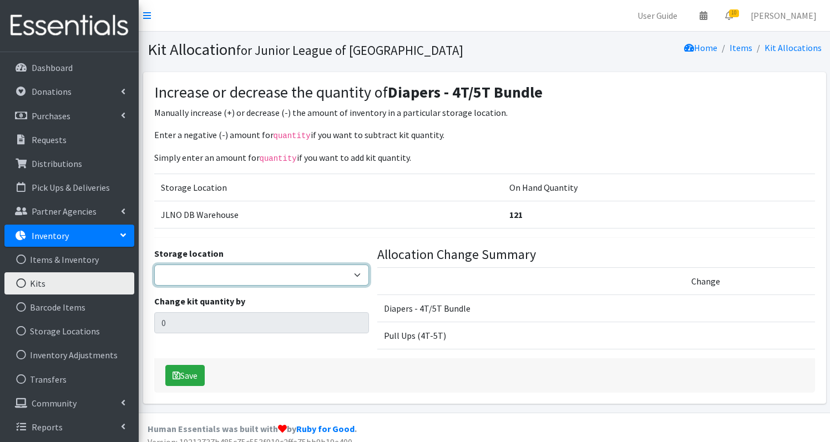
select select "24"
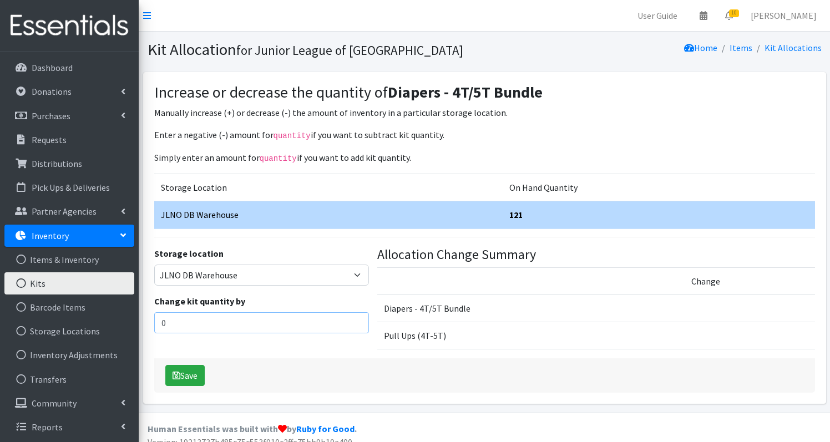
click at [220, 320] on input "0" at bounding box center [261, 322] width 215 height 21
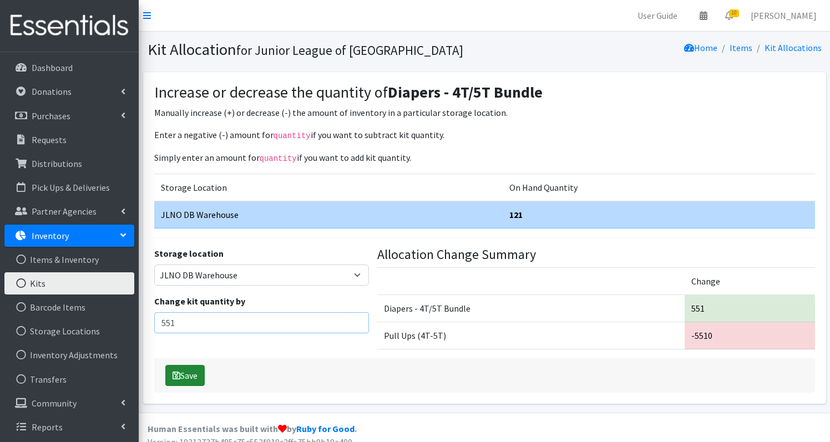
type input "551"
click at [178, 371] on icon "submit" at bounding box center [177, 375] width 8 height 9
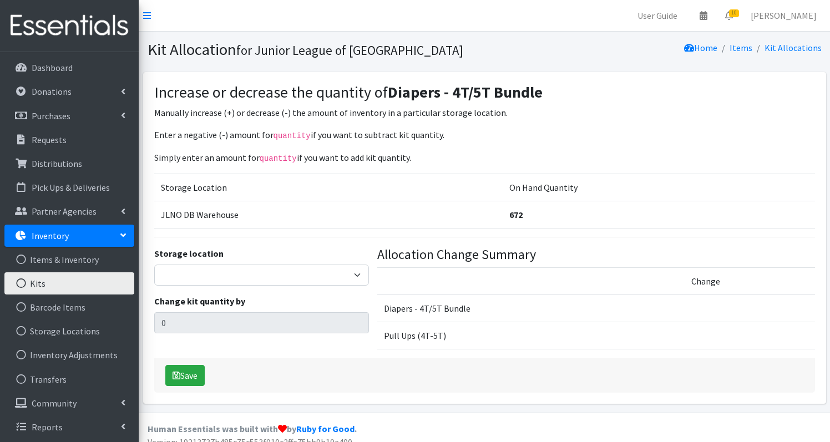
click at [54, 285] on link "Kits" at bounding box center [69, 283] width 130 height 22
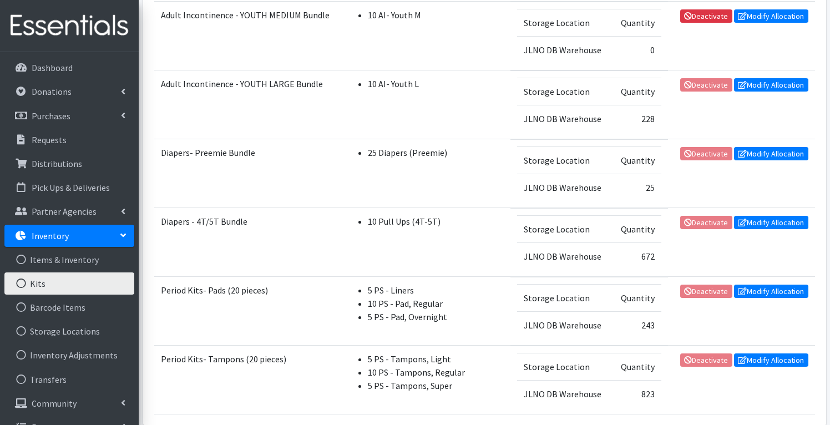
scroll to position [889, 0]
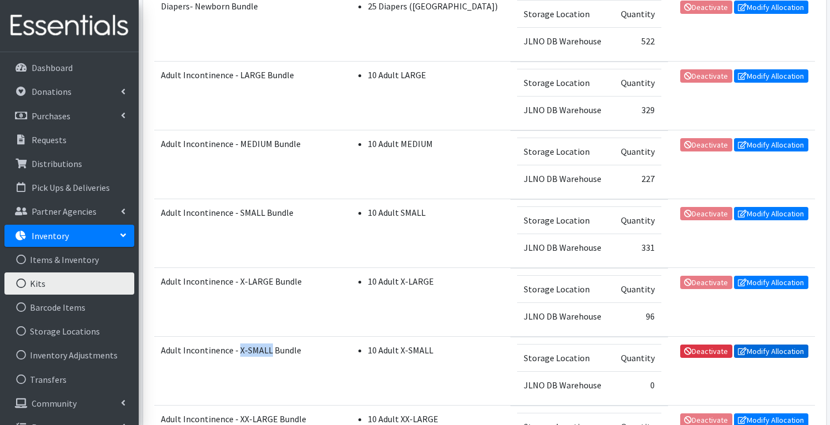
click at [757, 349] on link "Modify Allocation" at bounding box center [771, 351] width 74 height 13
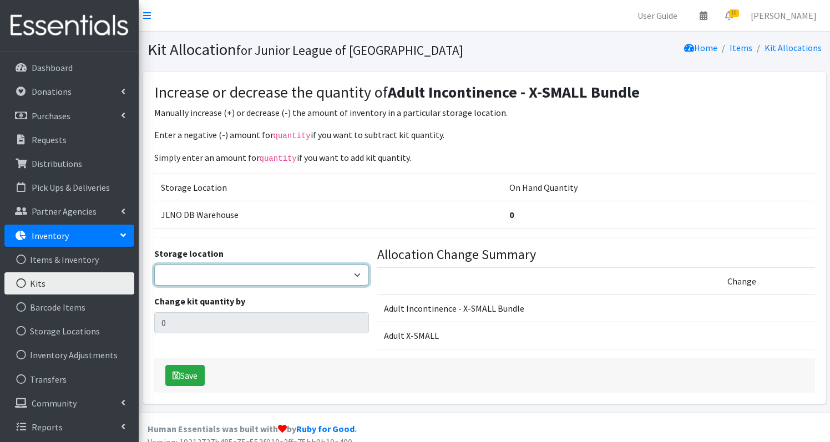
select select "24"
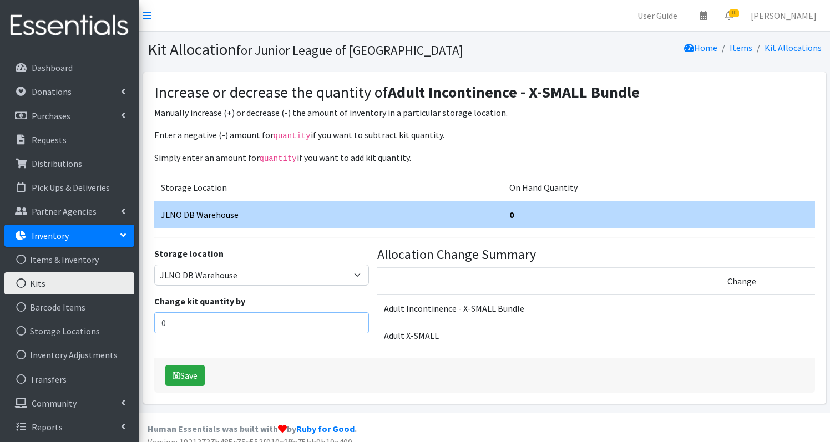
click at [211, 316] on input "0" at bounding box center [261, 322] width 215 height 21
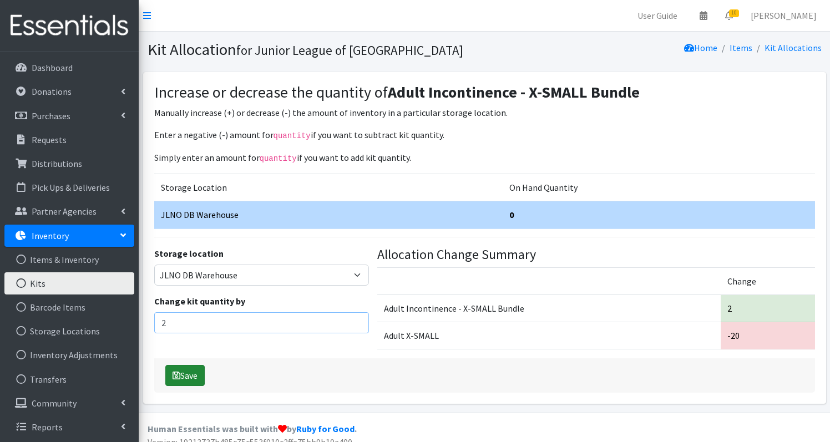
type input "2"
click at [198, 365] on button "Save" at bounding box center [184, 375] width 39 height 21
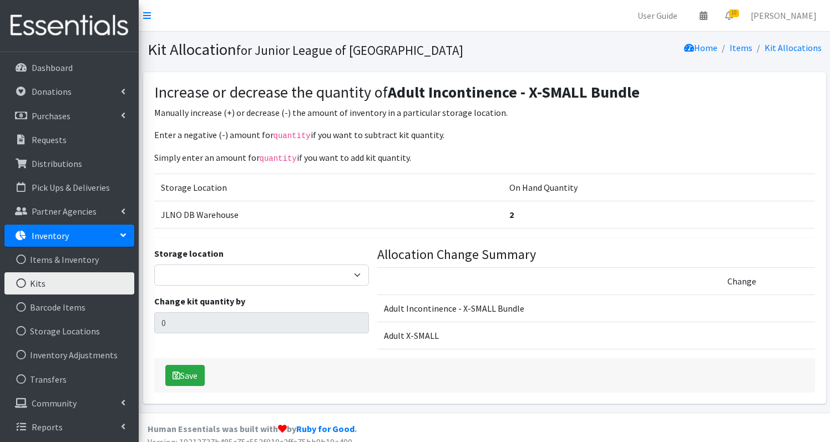
click at [42, 277] on link "Kits" at bounding box center [69, 283] width 130 height 22
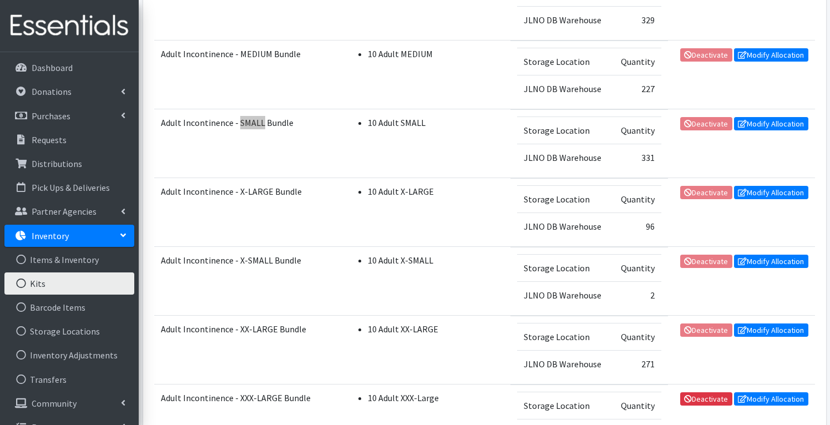
scroll to position [973, 0]
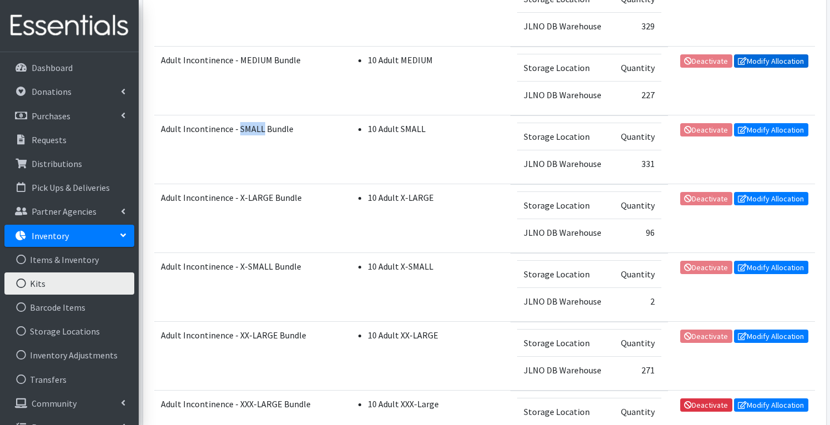
click at [761, 57] on link "Modify Allocation" at bounding box center [771, 60] width 74 height 13
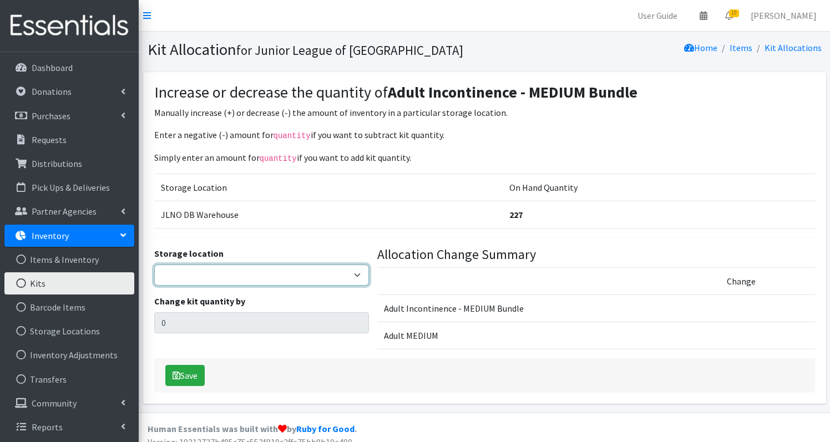
select select "24"
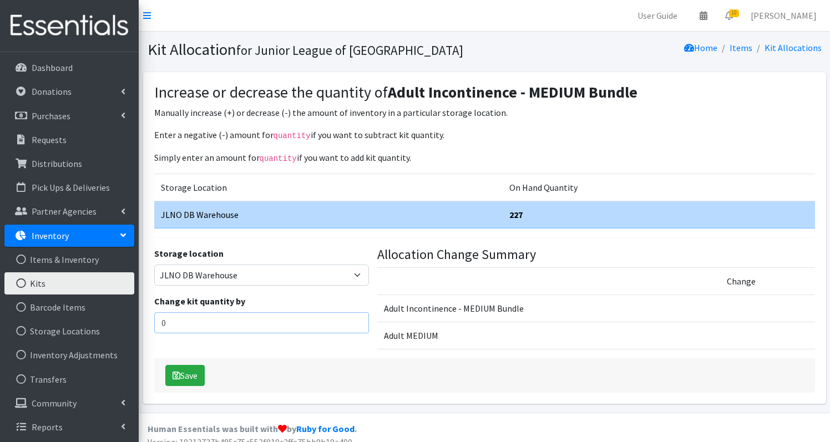
click at [213, 317] on input "0" at bounding box center [261, 322] width 215 height 21
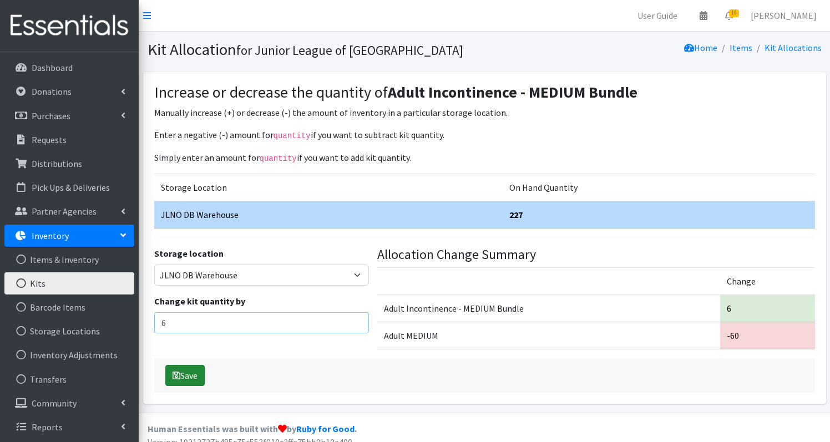
type input "6"
click at [187, 370] on button "Save" at bounding box center [184, 375] width 39 height 21
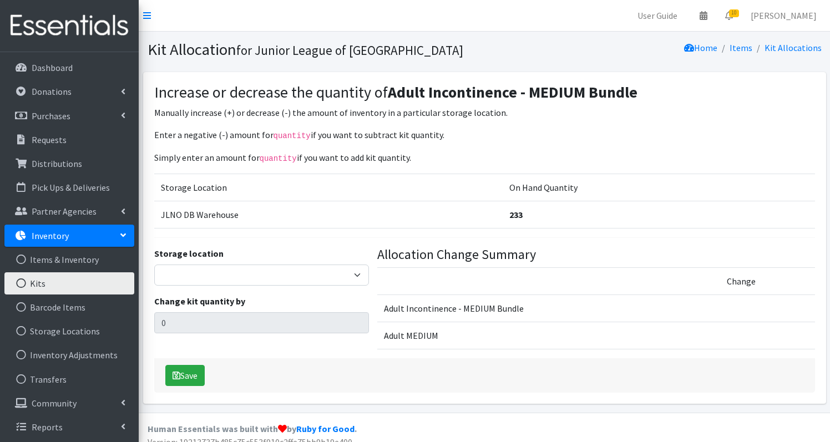
click at [51, 284] on link "Kits" at bounding box center [69, 283] width 130 height 22
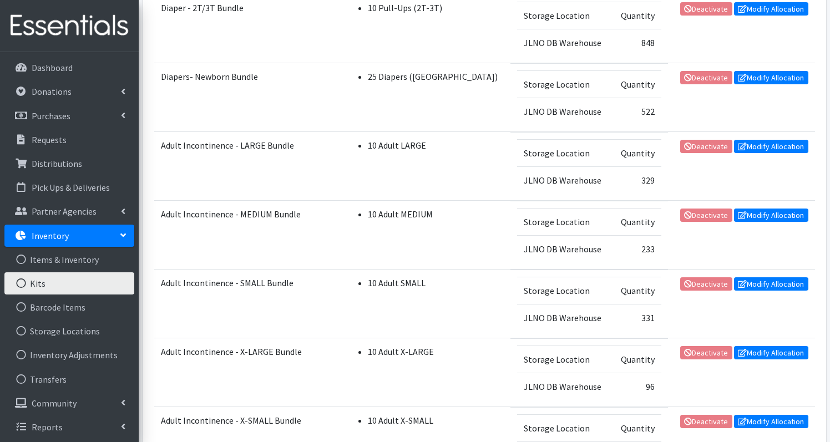
scroll to position [820, 0]
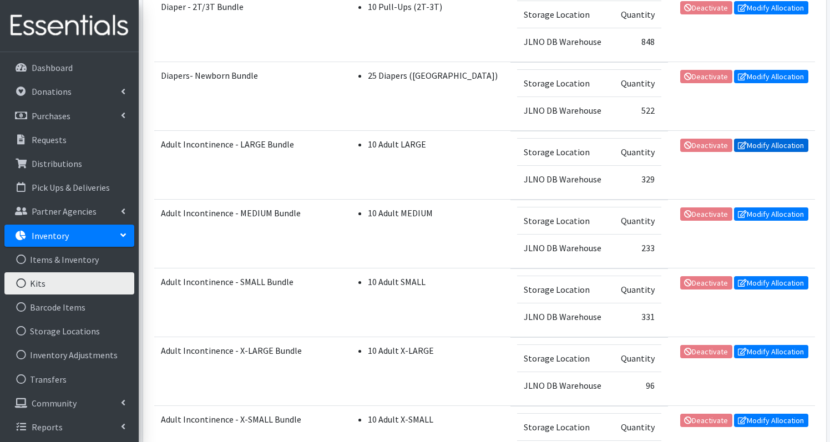
click at [776, 147] on link "Modify Allocation" at bounding box center [771, 145] width 74 height 13
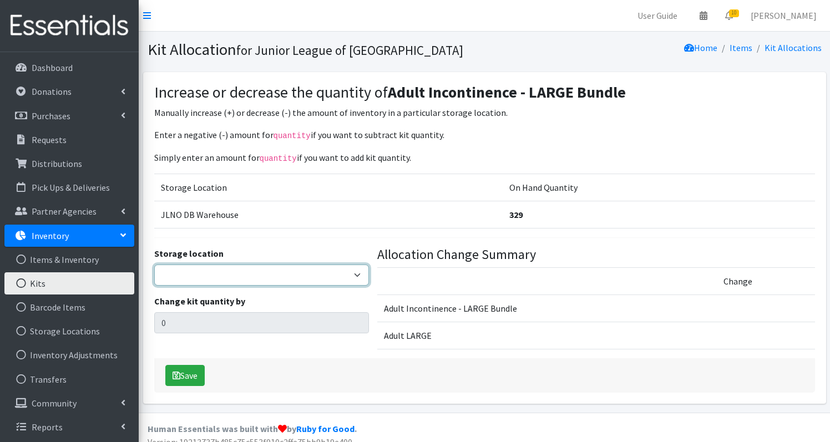
select select "24"
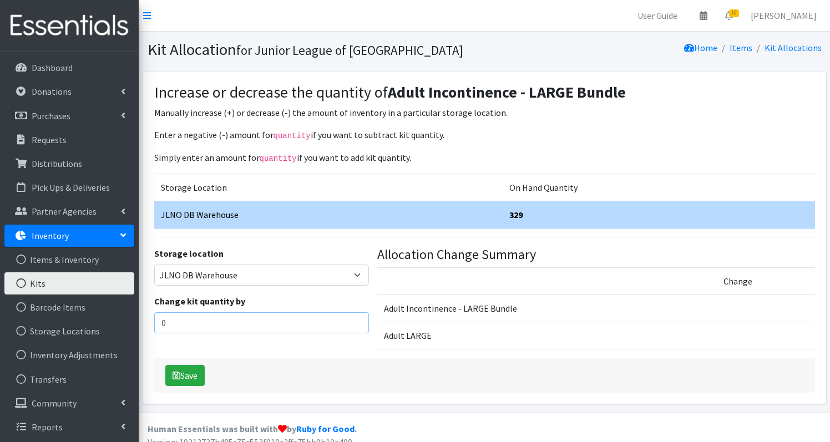
click at [256, 314] on input "0" at bounding box center [261, 322] width 215 height 21
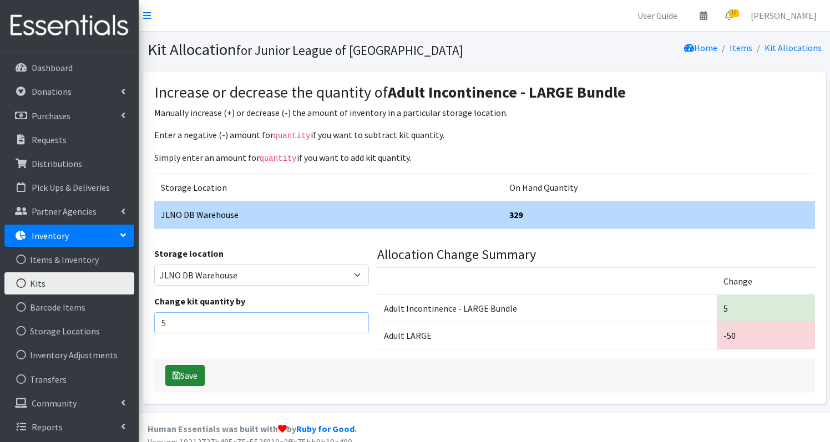
type input "5"
click at [200, 376] on button "Save" at bounding box center [184, 375] width 39 height 21
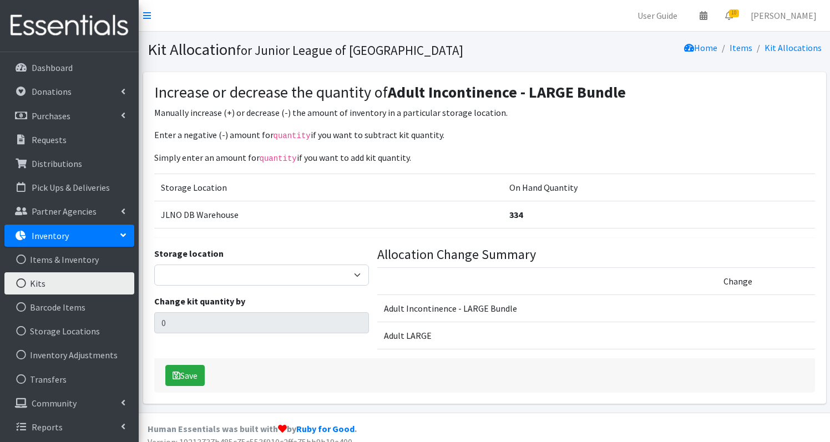
click at [95, 285] on link "Kits" at bounding box center [69, 283] width 130 height 22
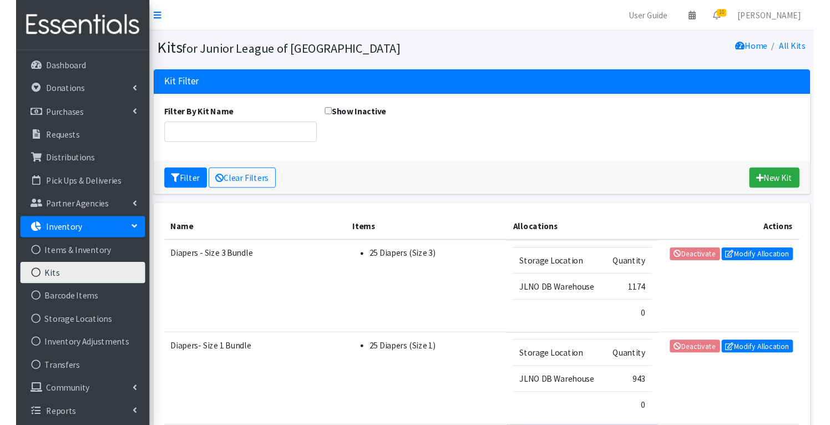
scroll to position [880, 0]
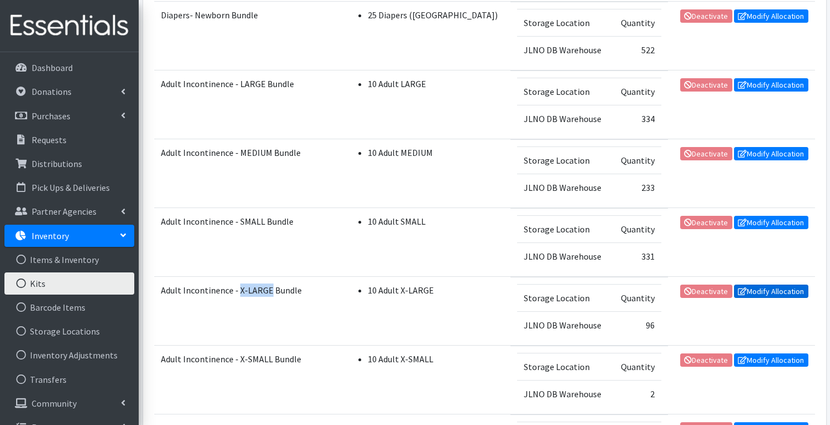
click at [759, 292] on link "Modify Allocation" at bounding box center [771, 291] width 74 height 13
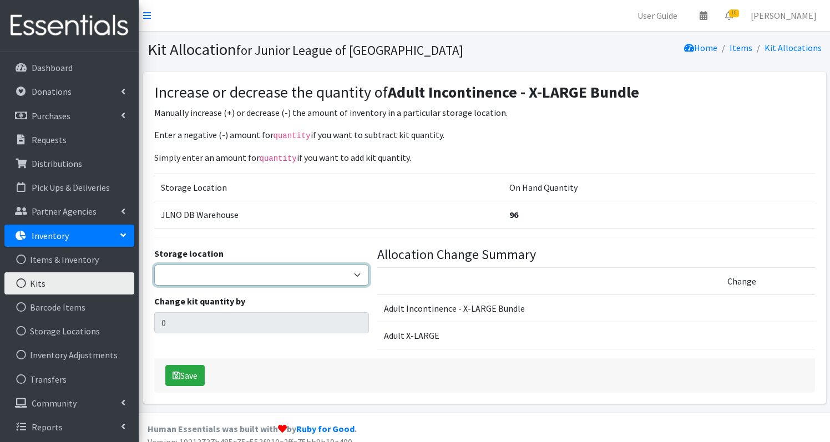
select select "24"
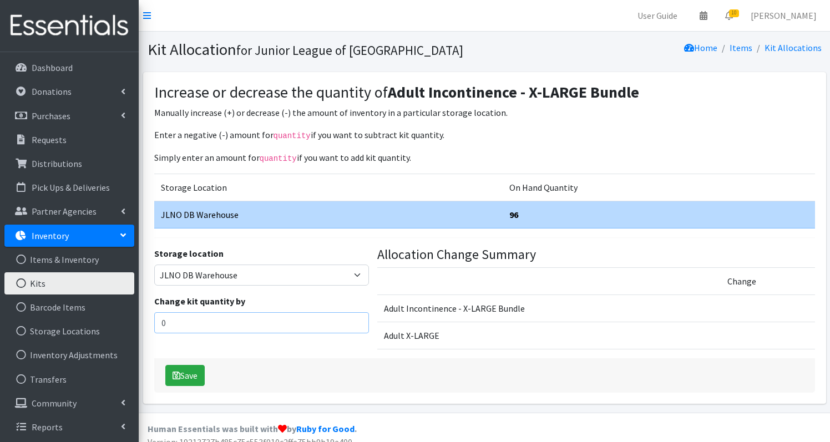
click at [243, 320] on input "0" at bounding box center [261, 322] width 215 height 21
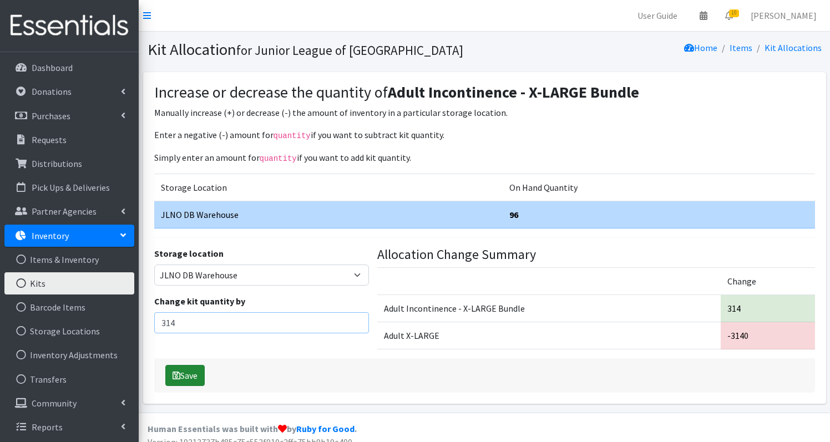
type input "314"
click at [198, 370] on button "Save" at bounding box center [184, 375] width 39 height 21
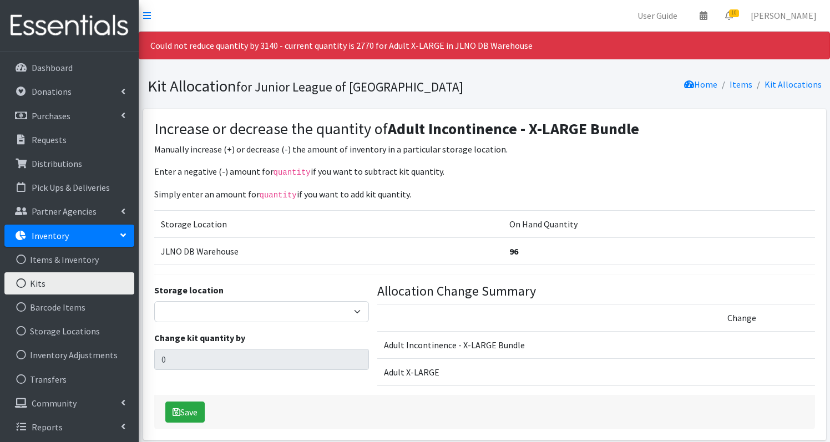
click at [58, 283] on link "Kits" at bounding box center [69, 283] width 130 height 22
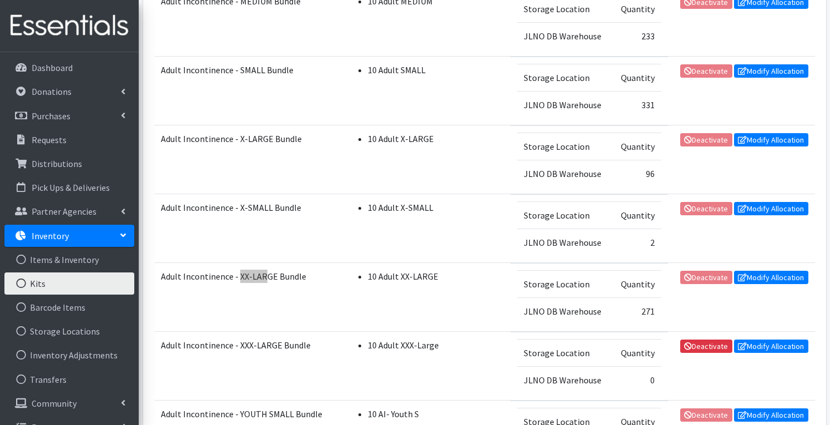
scroll to position [1033, 0]
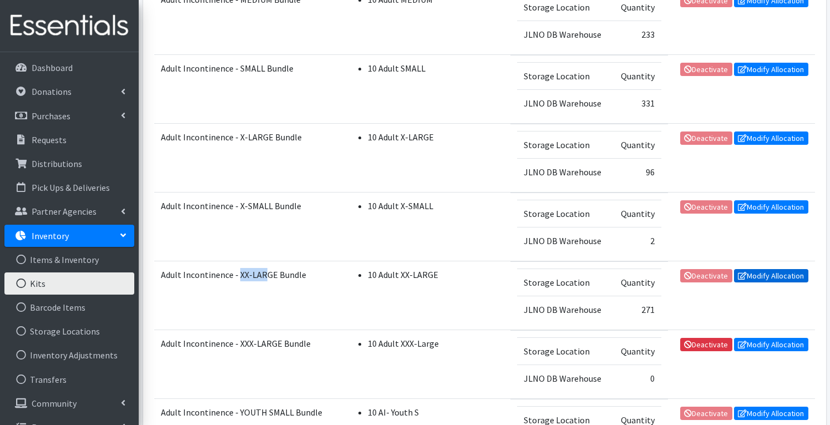
click at [755, 280] on link "Modify Allocation" at bounding box center [771, 275] width 74 height 13
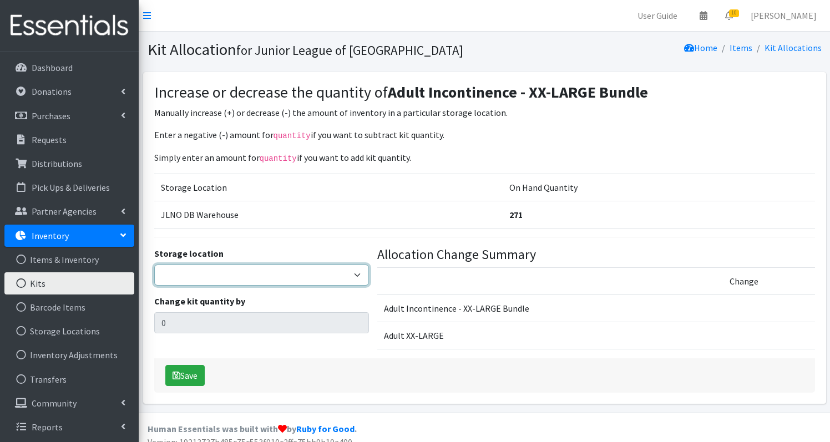
select select "24"
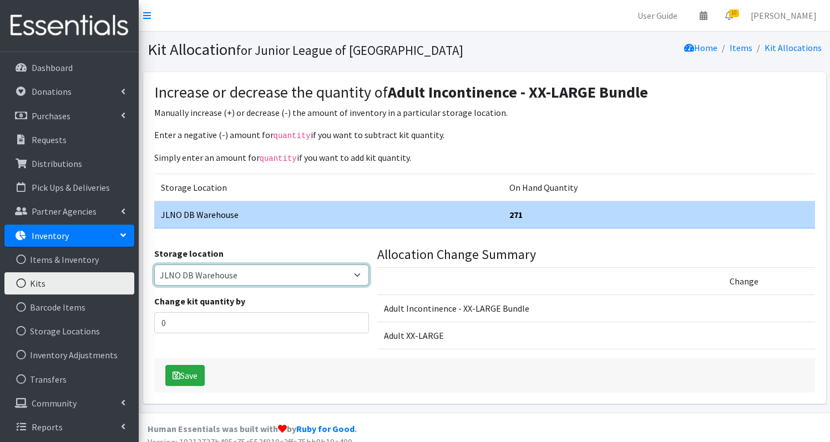
drag, startPoint x: 284, startPoint y: 280, endPoint x: 272, endPoint y: 319, distance: 41.3
click at [272, 319] on div "Storage location [GEOGRAPHIC_DATA] Change kit quantity by 0" at bounding box center [261, 303] width 223 height 112
click at [272, 319] on input "0" at bounding box center [261, 322] width 215 height 21
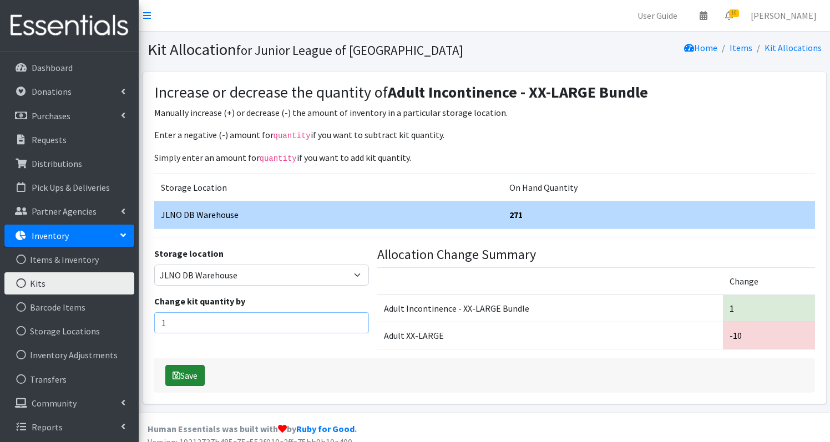
type input "1"
click at [196, 376] on button "Save" at bounding box center [184, 375] width 39 height 21
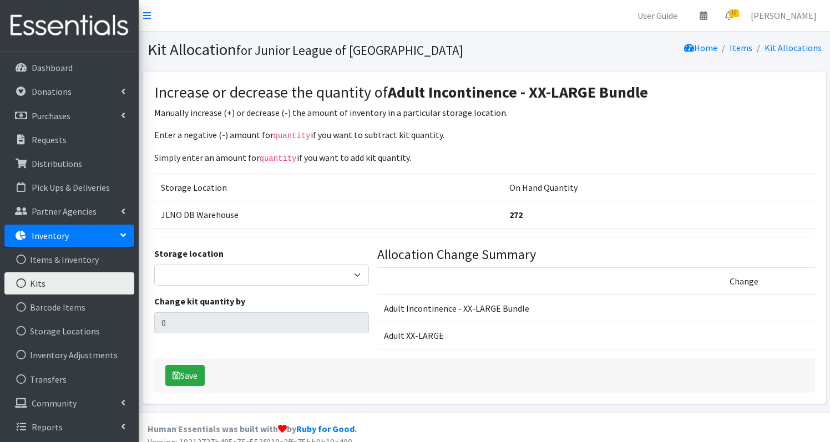
click at [54, 284] on link "Kits" at bounding box center [69, 283] width 130 height 22
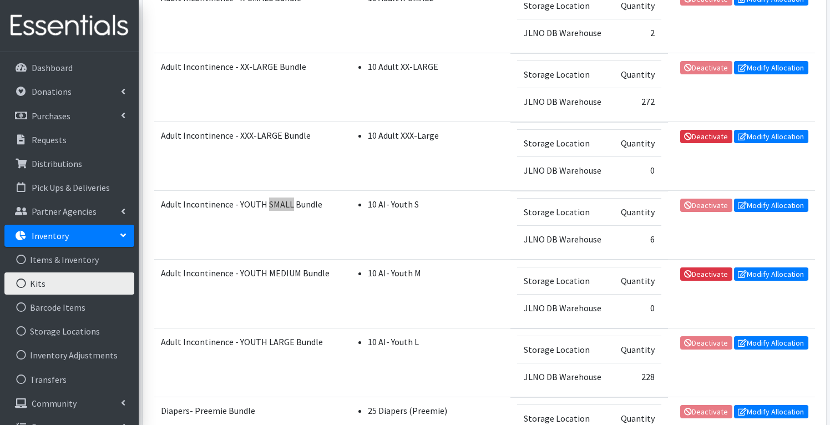
scroll to position [1245, 0]
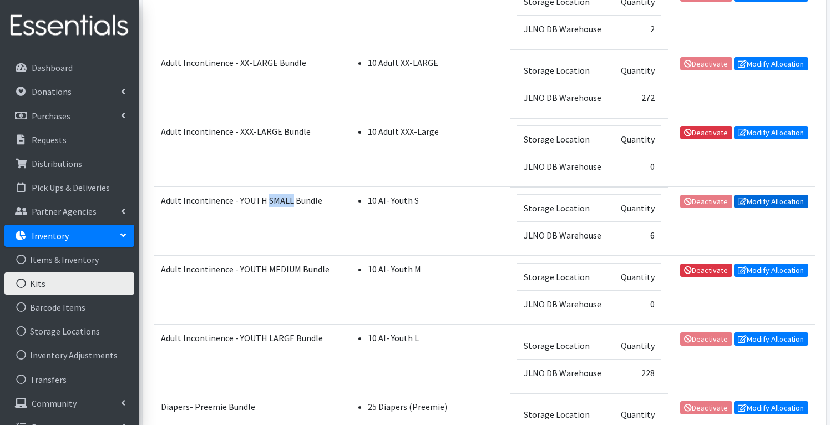
click at [771, 200] on link "Modify Allocation" at bounding box center [771, 201] width 74 height 13
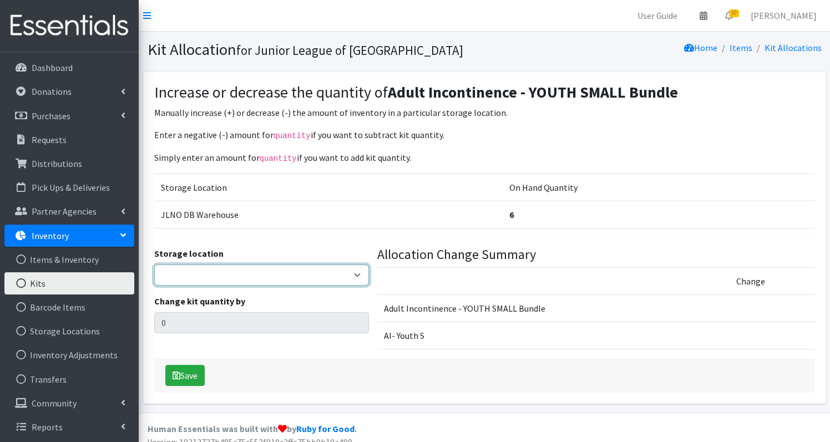
select select "24"
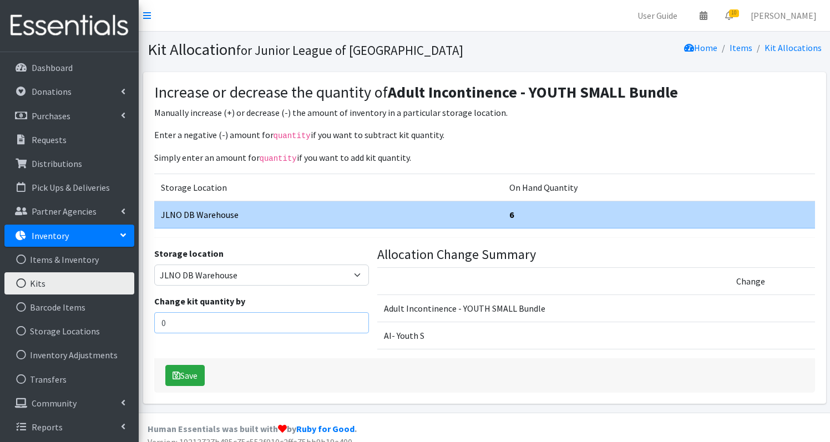
click at [188, 314] on input "0" at bounding box center [261, 322] width 215 height 21
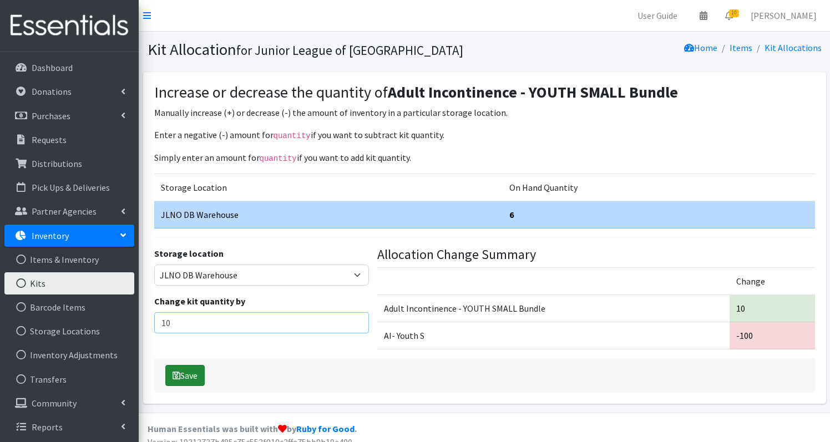
type input "10"
click at [183, 371] on button "Save" at bounding box center [184, 375] width 39 height 21
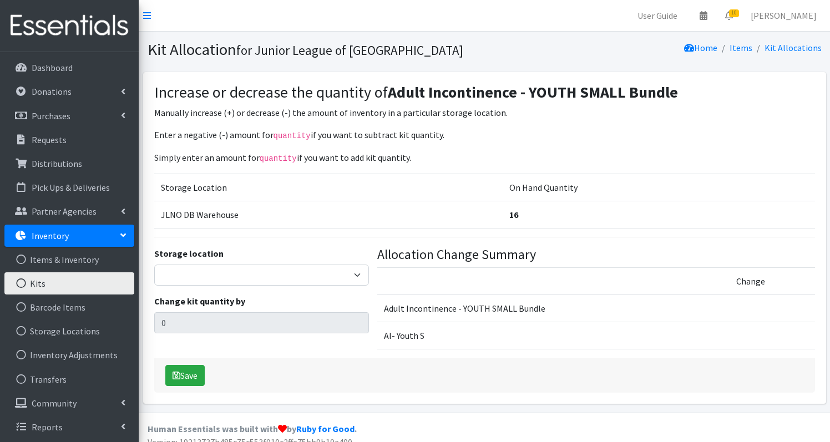
click at [54, 287] on link "Kits" at bounding box center [69, 283] width 130 height 22
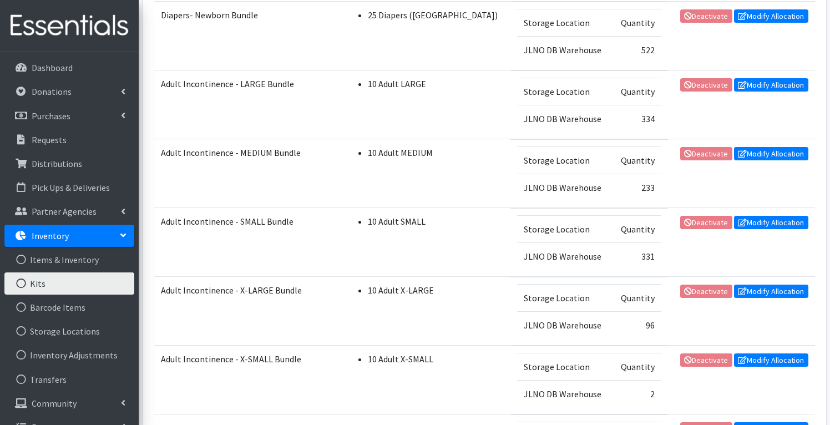
scroll to position [1302, 0]
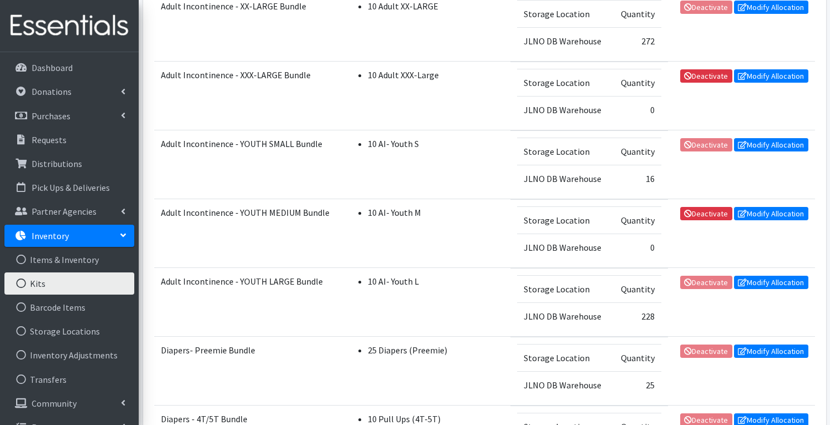
click at [670, 297] on td "Deactivate Modify Allocation" at bounding box center [741, 302] width 147 height 69
click at [787, 281] on link "Modify Allocation" at bounding box center [771, 282] width 74 height 13
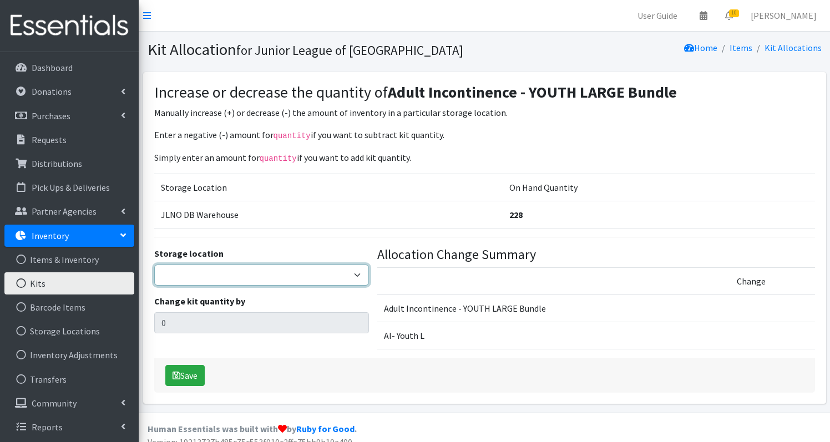
select select "24"
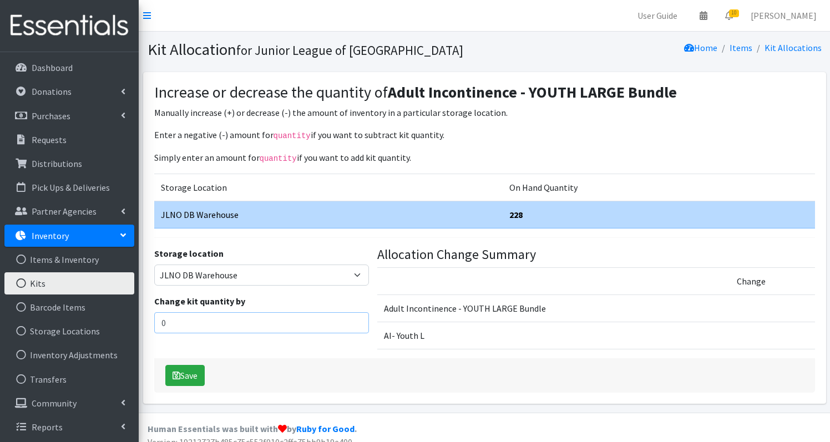
click at [254, 319] on input "0" at bounding box center [261, 322] width 215 height 21
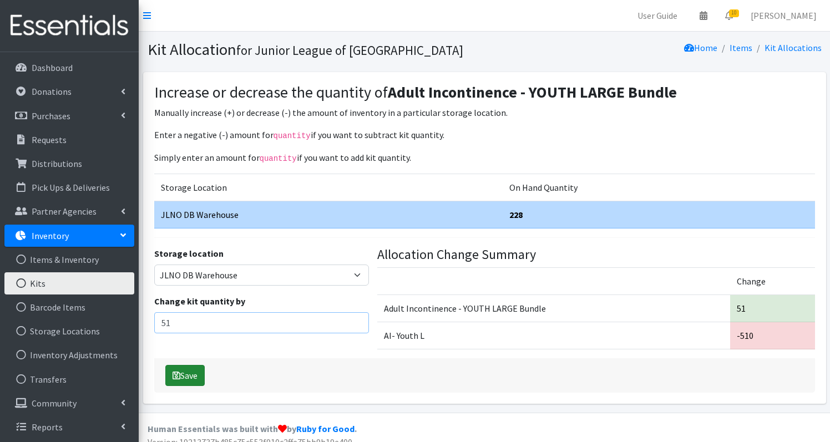
type input "51"
click at [192, 380] on button "Save" at bounding box center [184, 375] width 39 height 21
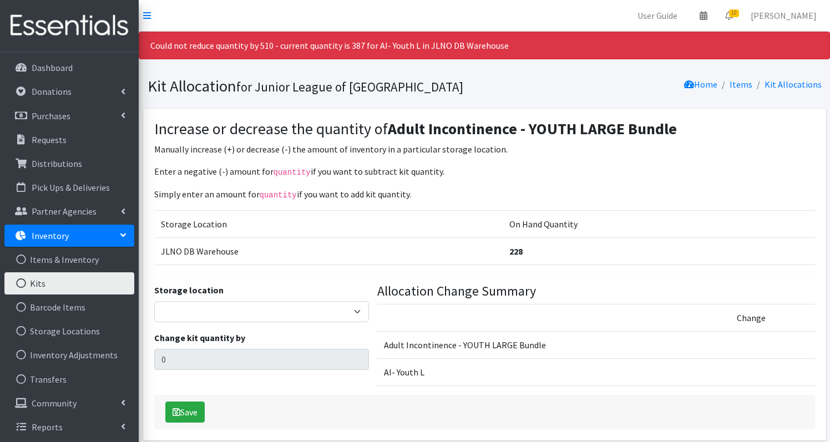
click at [44, 284] on link "Kits" at bounding box center [69, 283] width 130 height 22
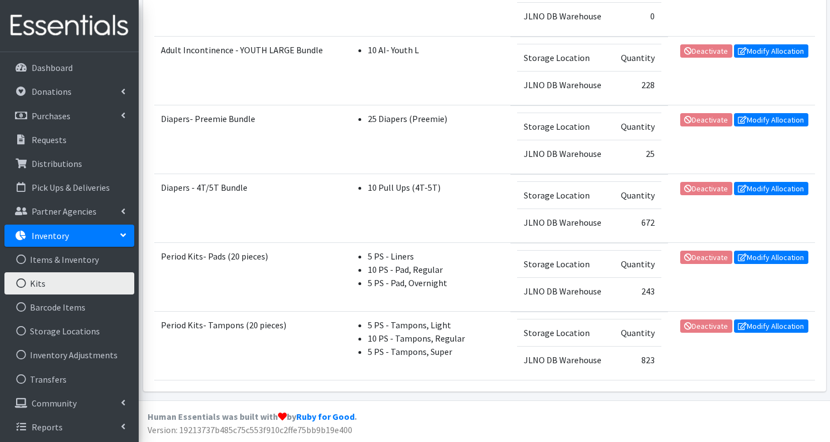
scroll to position [1533, 0]
click at [635, 289] on td "243" at bounding box center [636, 290] width 49 height 27
click at [612, 295] on td "243" at bounding box center [636, 290] width 49 height 27
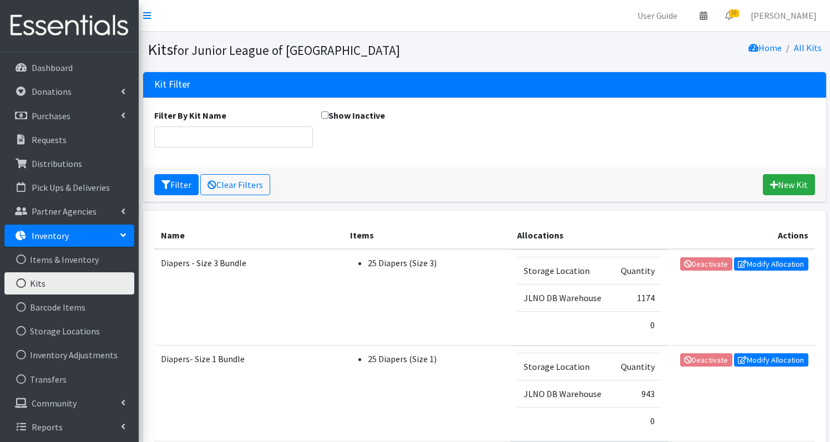
scroll to position [0, 0]
